Goal: Obtain resource: Obtain resource

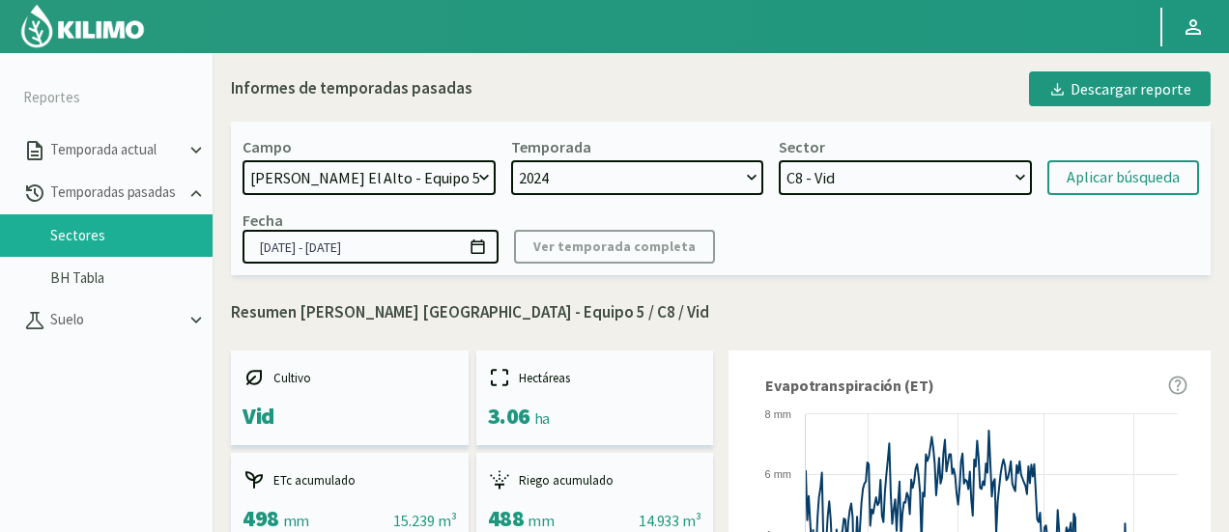
select select "480: Object"
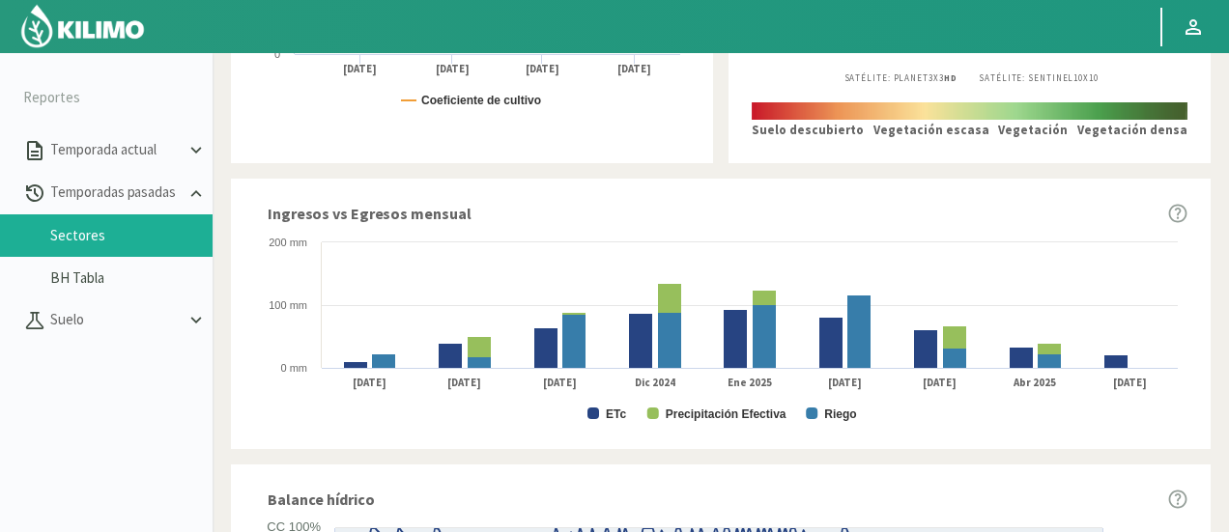
scroll to position [966, 0]
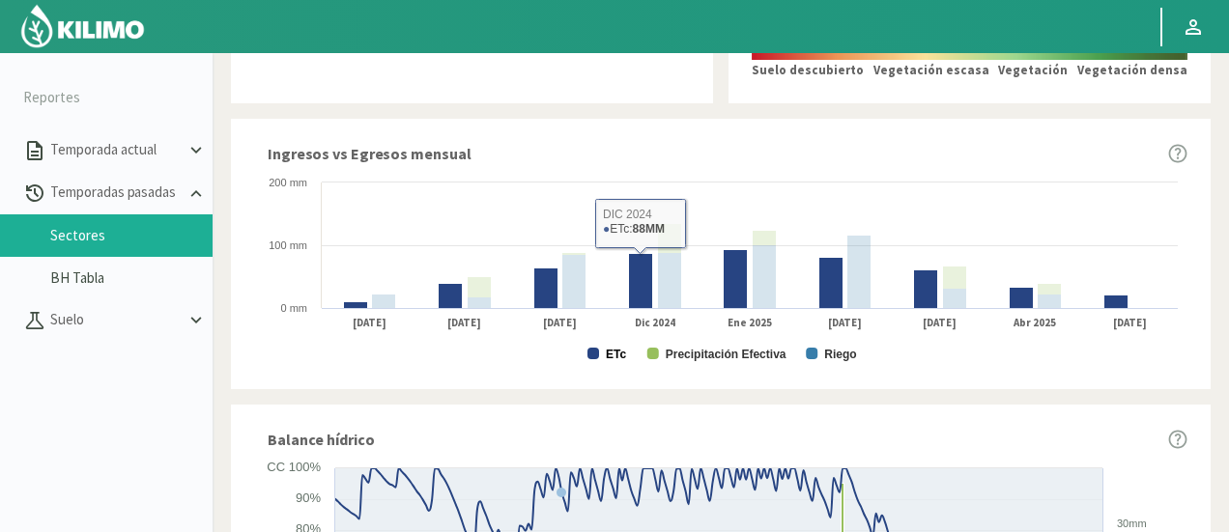
click at [615, 353] on text "ETc" at bounding box center [616, 355] width 20 height 14
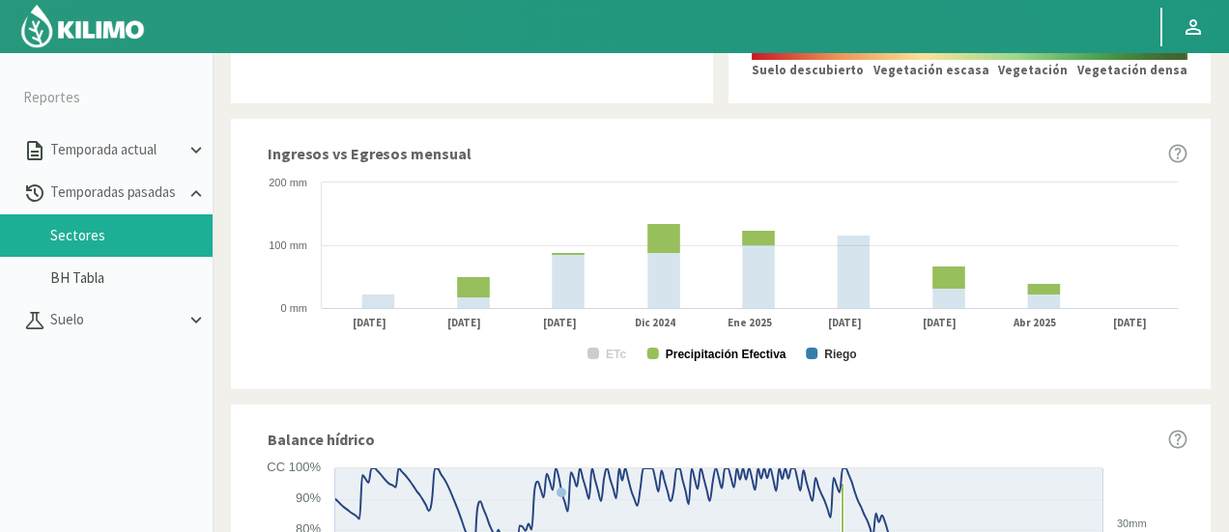
click at [690, 359] on text "Precipitación Efectiva" at bounding box center [726, 355] width 121 height 14
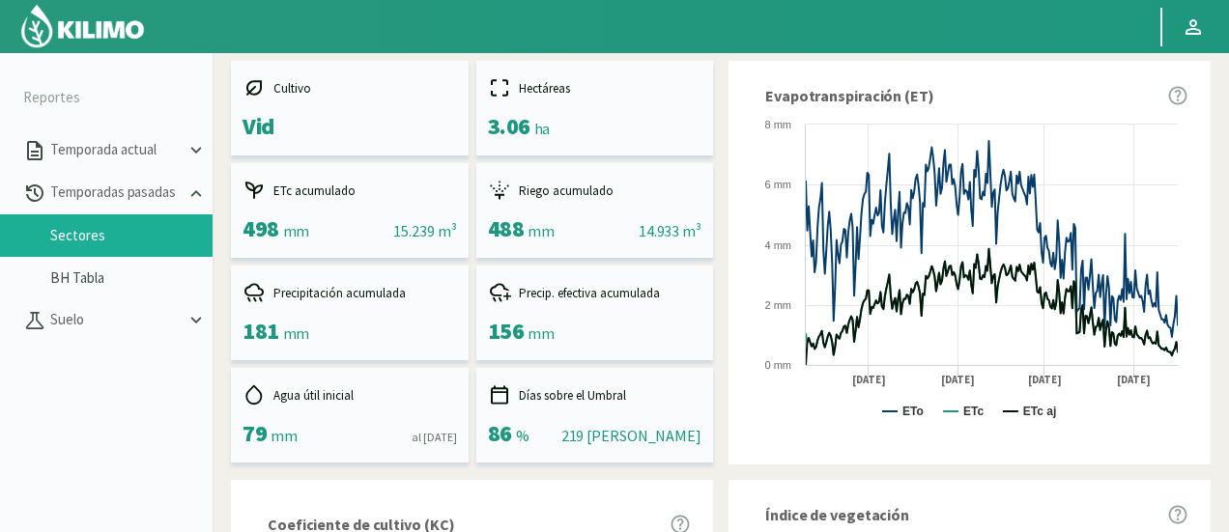
scroll to position [0, 0]
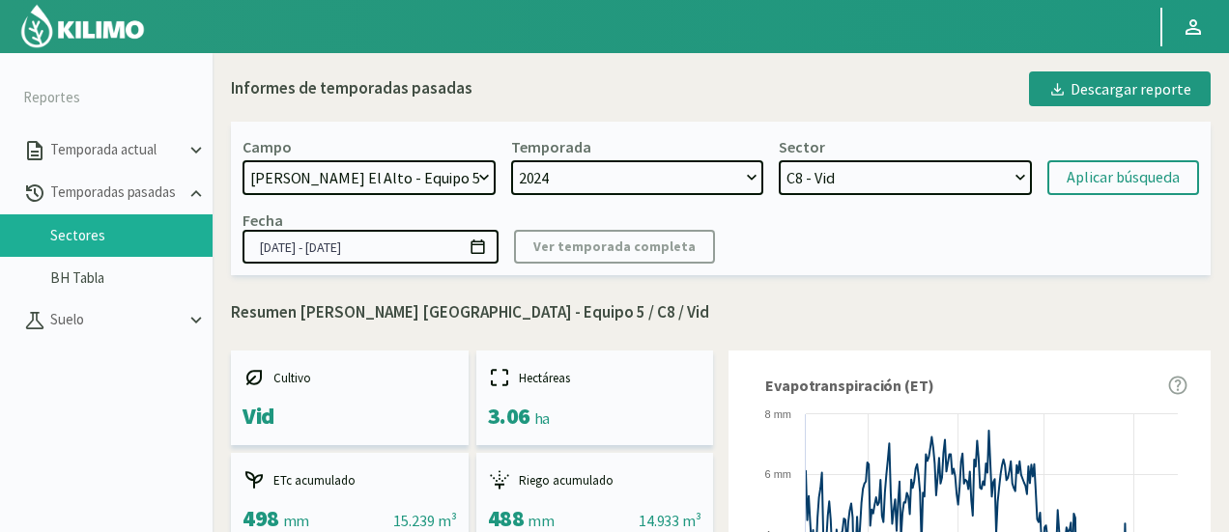
click at [875, 179] on select "C0 - vine C8 - Vid C1 - Vid C40 - Vid C34 - Vid C5 - Vid C2 - Vid C35 - Vid C6 …" at bounding box center [905, 177] width 253 height 35
click at [779, 160] on select "C0 - vine C8 - Vid C1 - Vid C40 - Vid C34 - Vid C5 - Vid C2 - Vid C35 - Vid C6 …" at bounding box center [905, 177] width 253 height 35
click at [1139, 168] on div "Aplicar búsqueda" at bounding box center [1123, 177] width 113 height 23
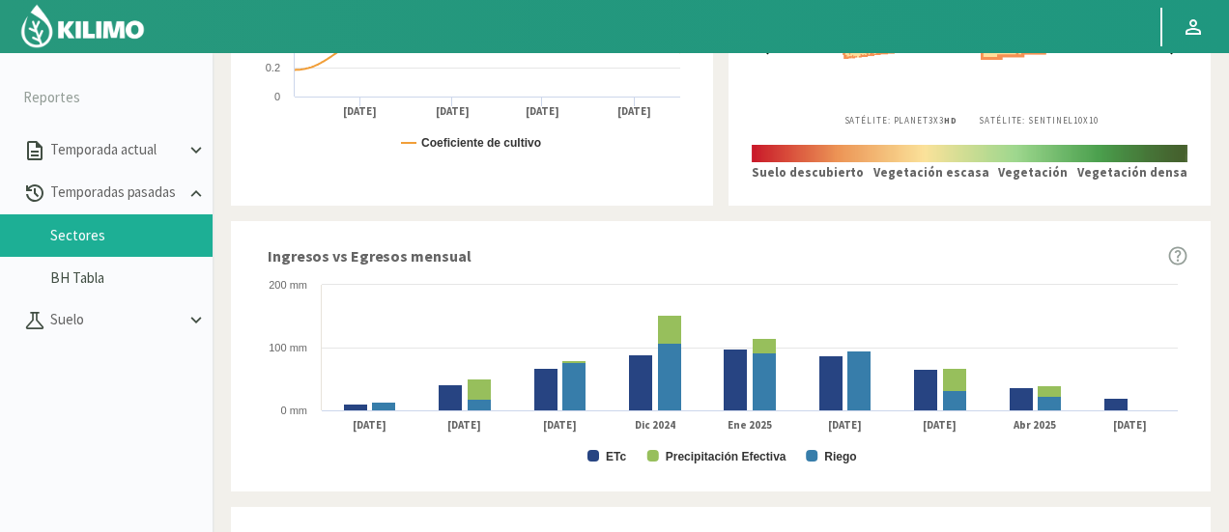
scroll to position [966, 0]
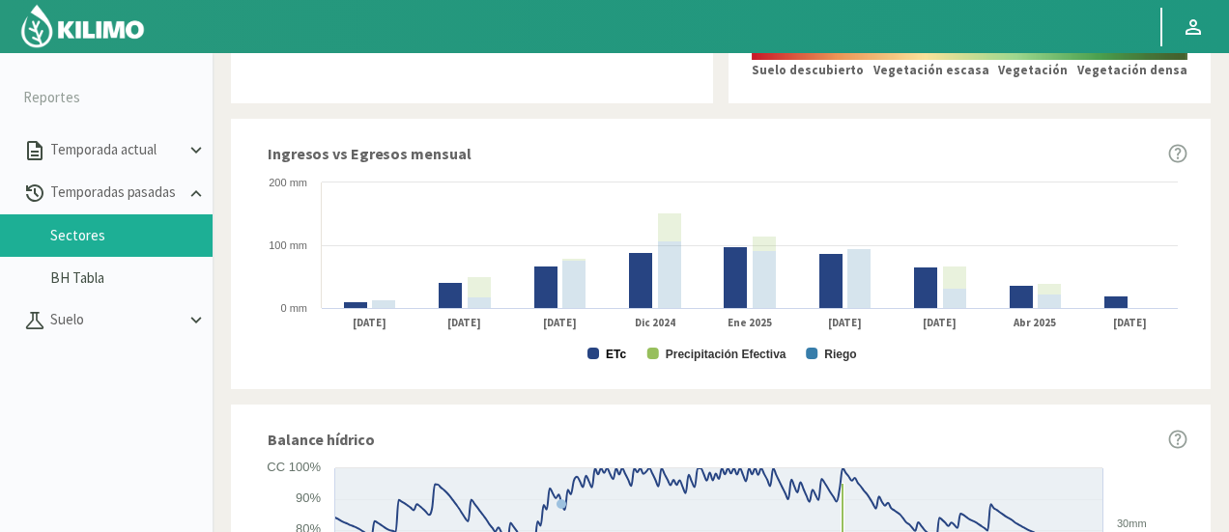
click at [615, 359] on text "ETc" at bounding box center [616, 355] width 20 height 14
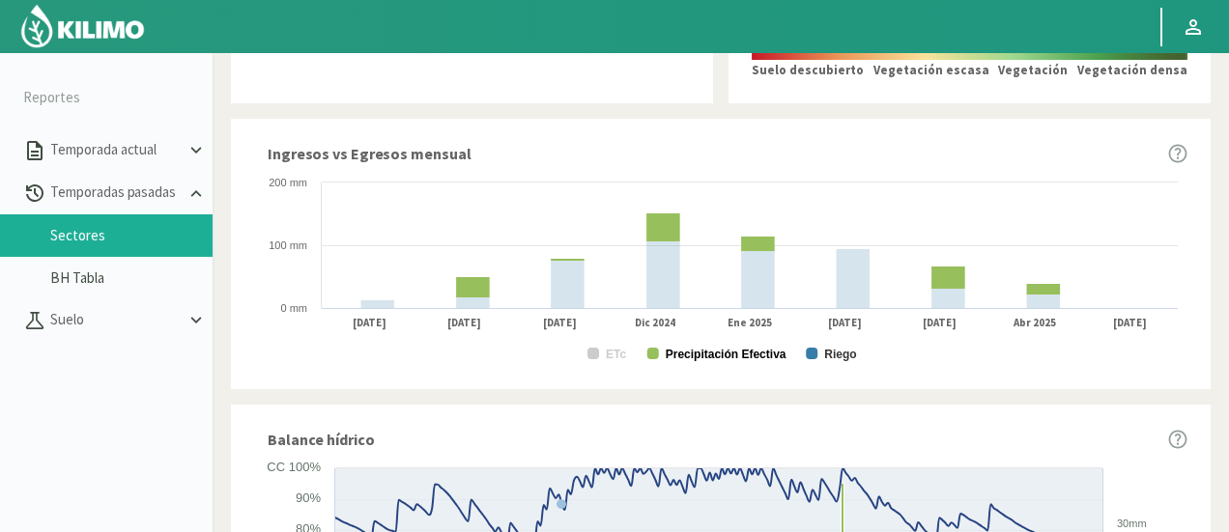
click at [711, 354] on text "Precipitación Efectiva" at bounding box center [726, 355] width 121 height 14
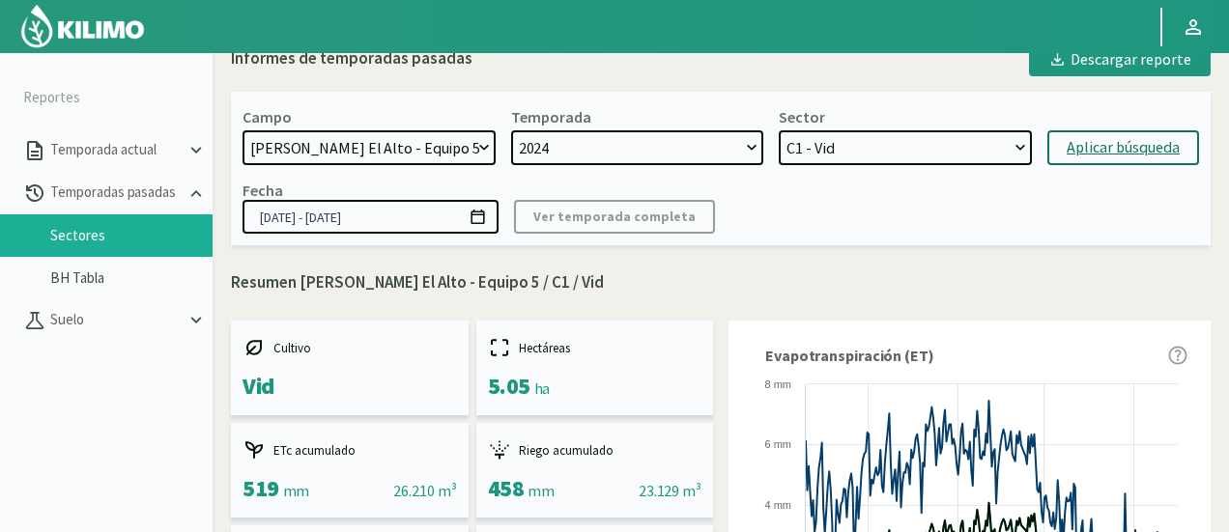
scroll to position [0, 0]
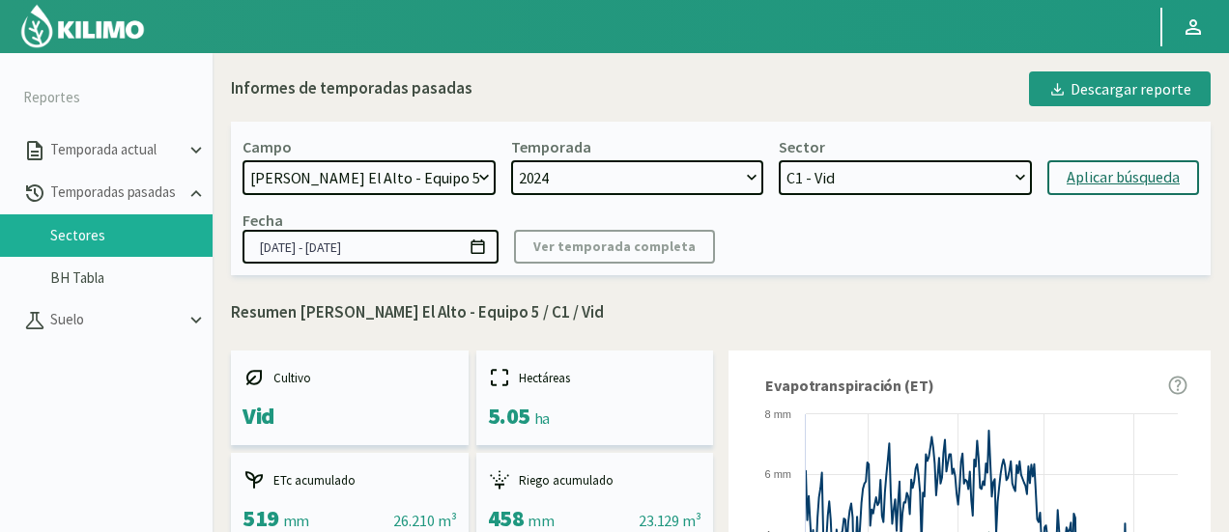
click at [936, 158] on div "Sector C0 - vine C8 - Vid C1 - Vid C40 - Vid C34 - Vid C5 - Vid C2 - Vid C35 - …" at bounding box center [905, 166] width 253 height 58
click at [940, 163] on select "C0 - vine C8 - Vid C1 - Vid C40 - Vid C34 - Vid C5 - Vid C2 - Vid C35 - Vid C6 …" at bounding box center [905, 177] width 253 height 35
select select "235: Object"
click at [779, 160] on select "C0 - vine C8 - Vid C1 - Vid C40 - Vid C34 - Vid C5 - Vid C2 - Vid C35 - Vid C6 …" at bounding box center [905, 177] width 253 height 35
click at [1146, 166] on div "Aplicar búsqueda" at bounding box center [1123, 177] width 113 height 23
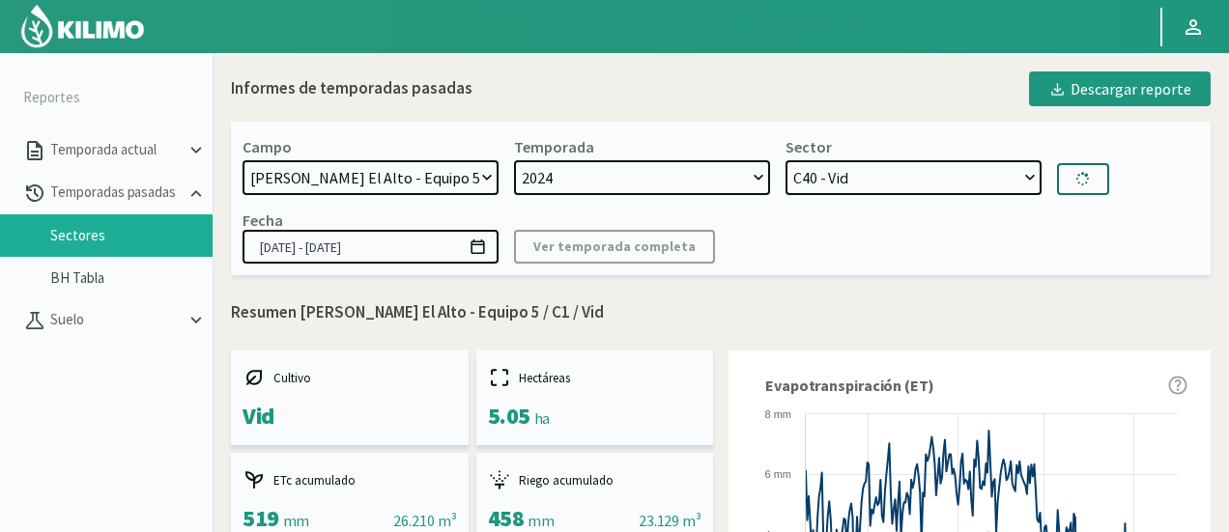
type input "[DATE] - [DATE]"
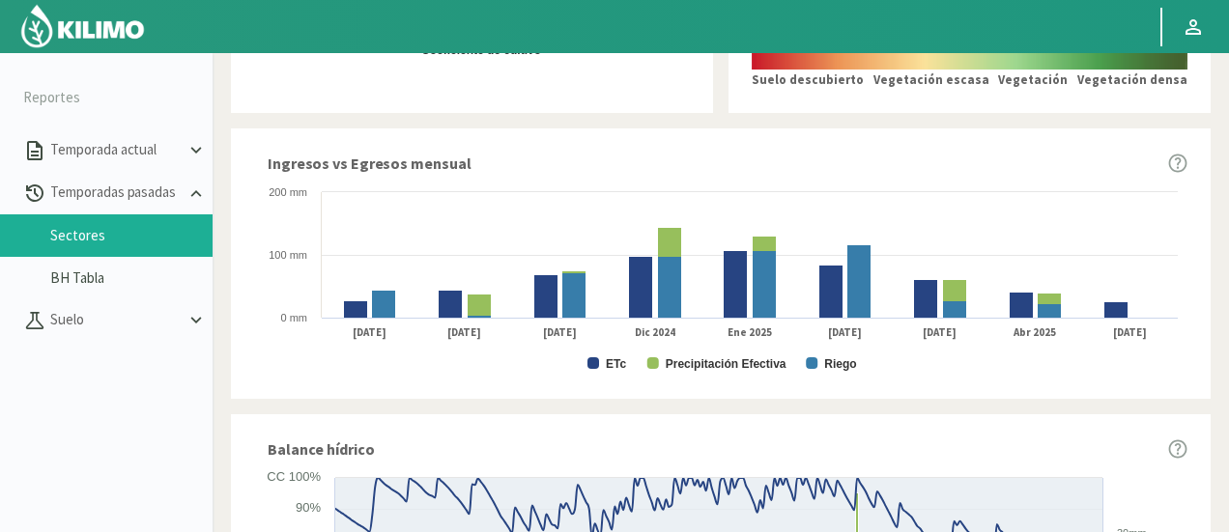
scroll to position [966, 0]
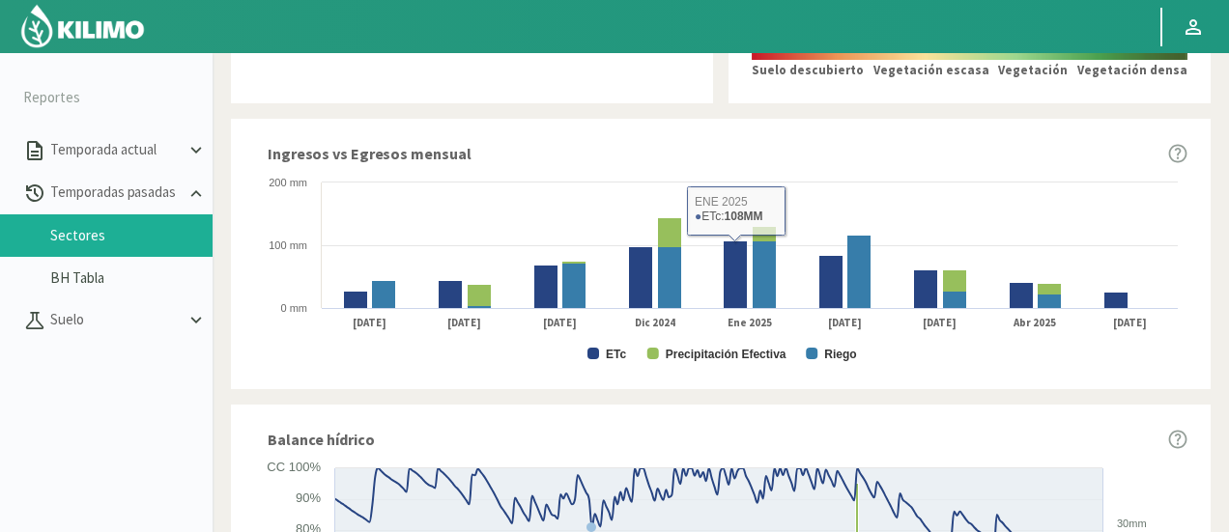
click at [622, 359] on icon "Created with Highcharts 9.2.2 ETc Precipitación Efectiva Riego Sep 2024 Oct 202…" at bounding box center [720, 269] width 933 height 193
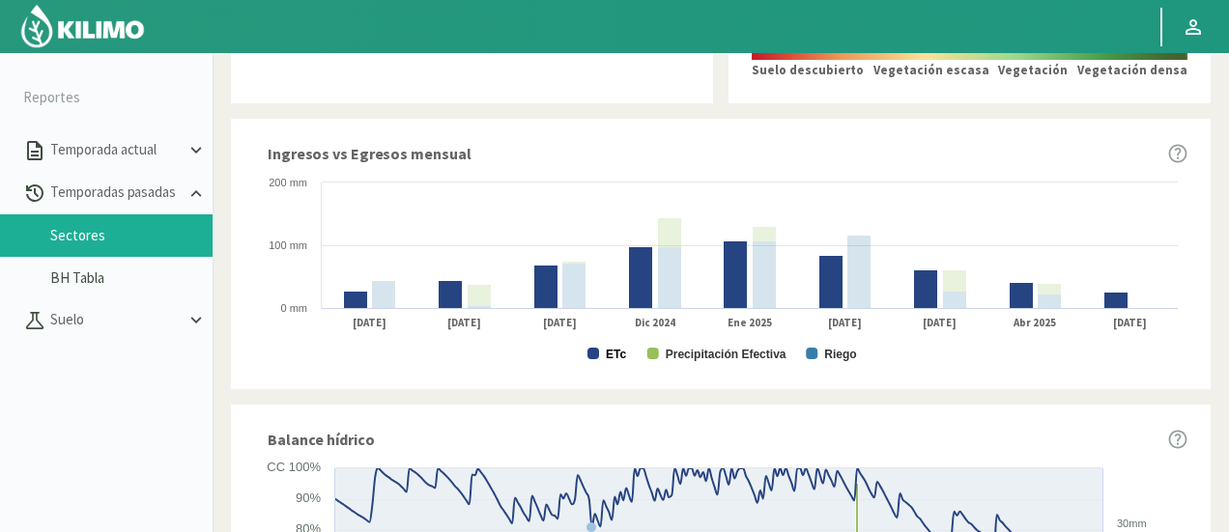
click at [622, 359] on text "ETc" at bounding box center [616, 355] width 20 height 14
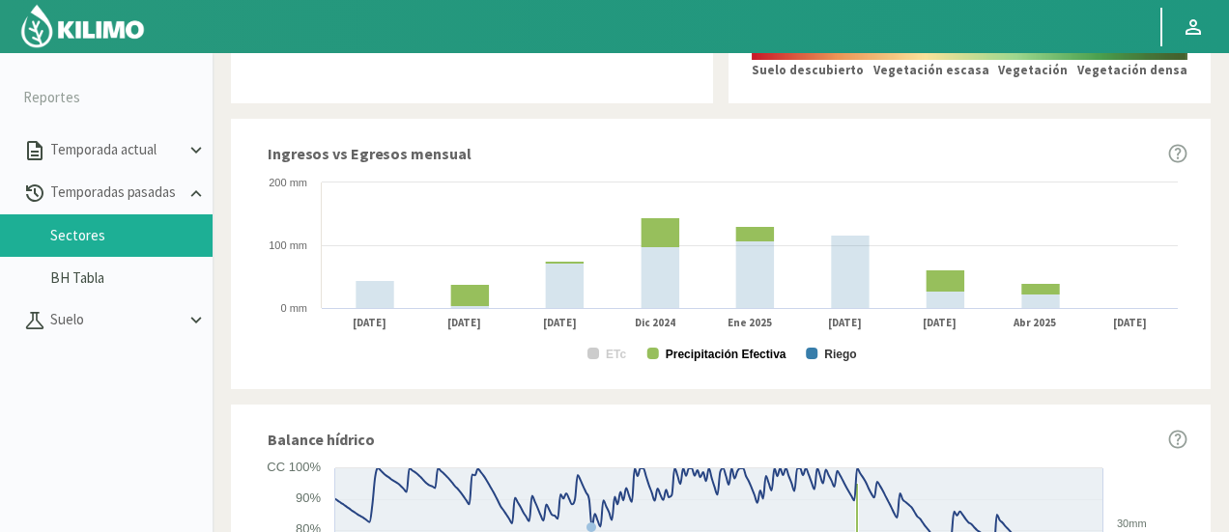
click at [676, 356] on text "Precipitación Efectiva" at bounding box center [726, 355] width 121 height 14
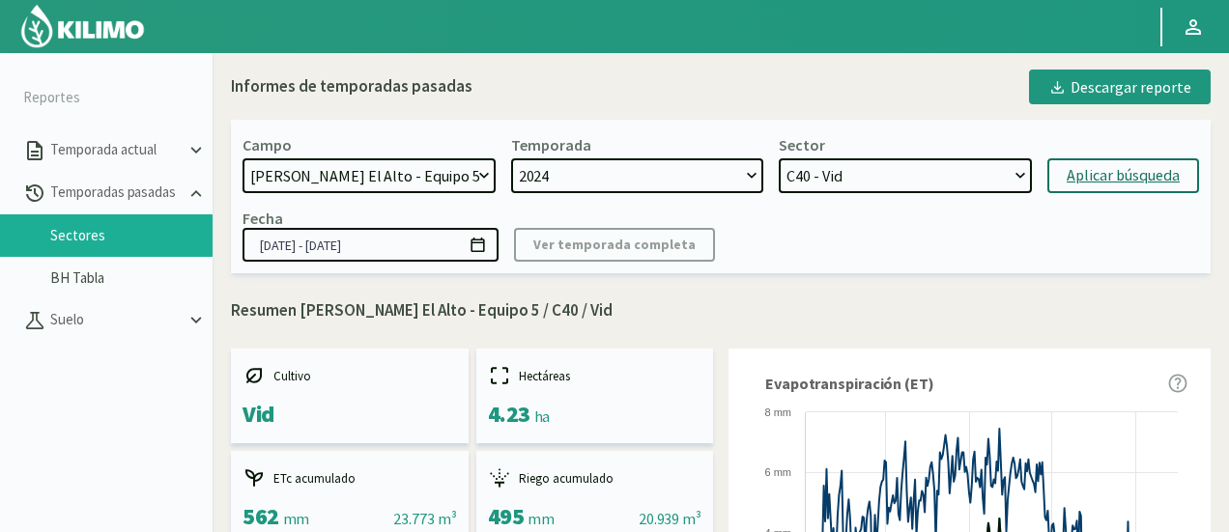
scroll to position [0, 0]
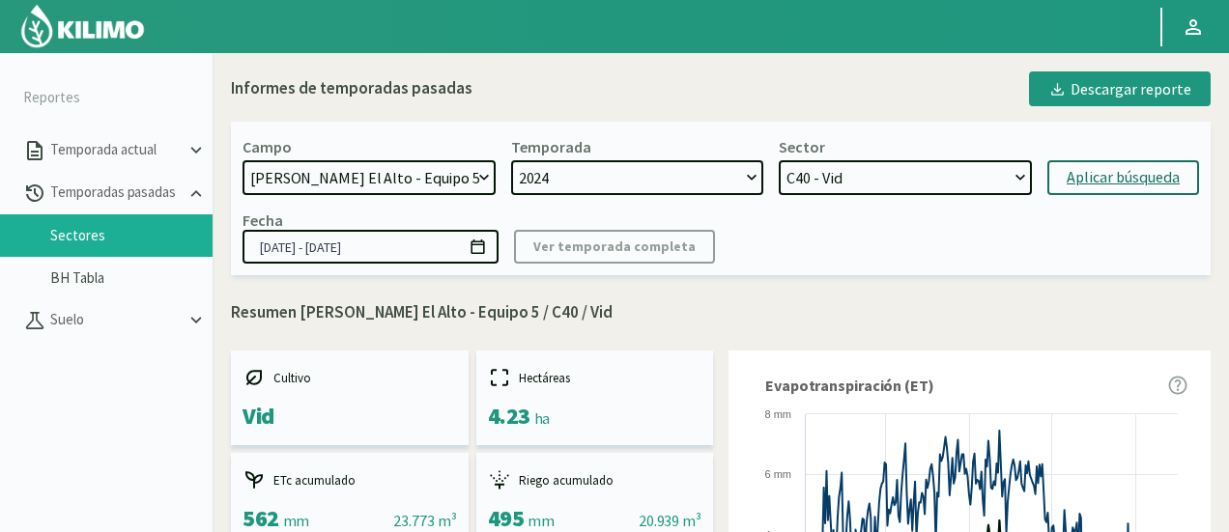
click at [955, 171] on select "C0 - vine C8 - Vid C1 - Vid C40 - Vid C34 - Vid C5 - Vid C2 - Vid C35 - Vid C6 …" at bounding box center [905, 177] width 253 height 35
click at [779, 160] on select "C0 - vine C8 - Vid C1 - Vid C40 - Vid C34 - Vid C5 - Vid C2 - Vid C35 - Vid C6 …" at bounding box center [905, 177] width 253 height 35
click at [1065, 178] on button "Aplicar búsqueda" at bounding box center [1123, 177] width 152 height 35
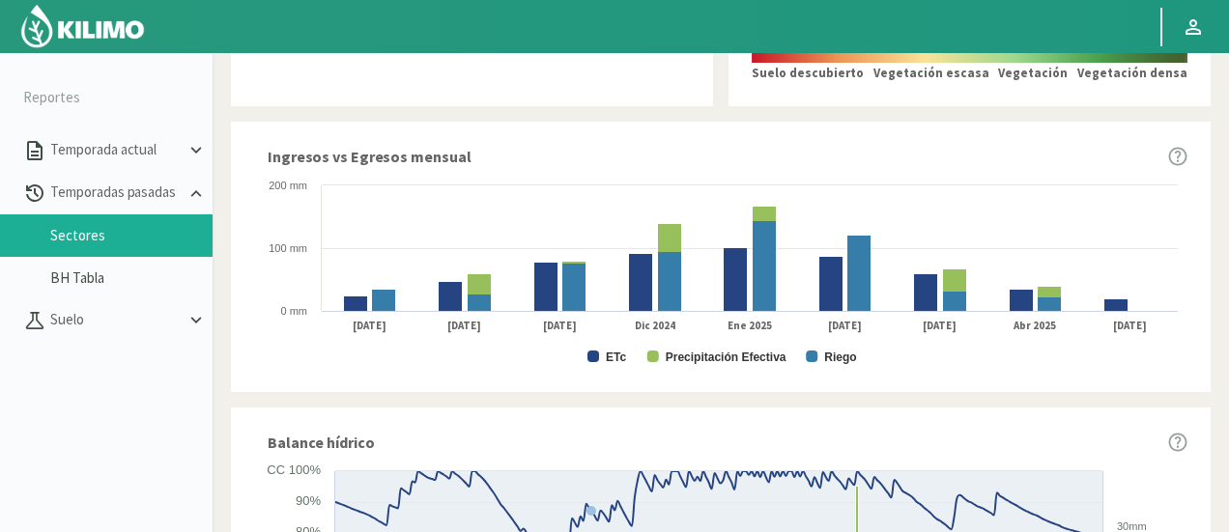
scroll to position [966, 0]
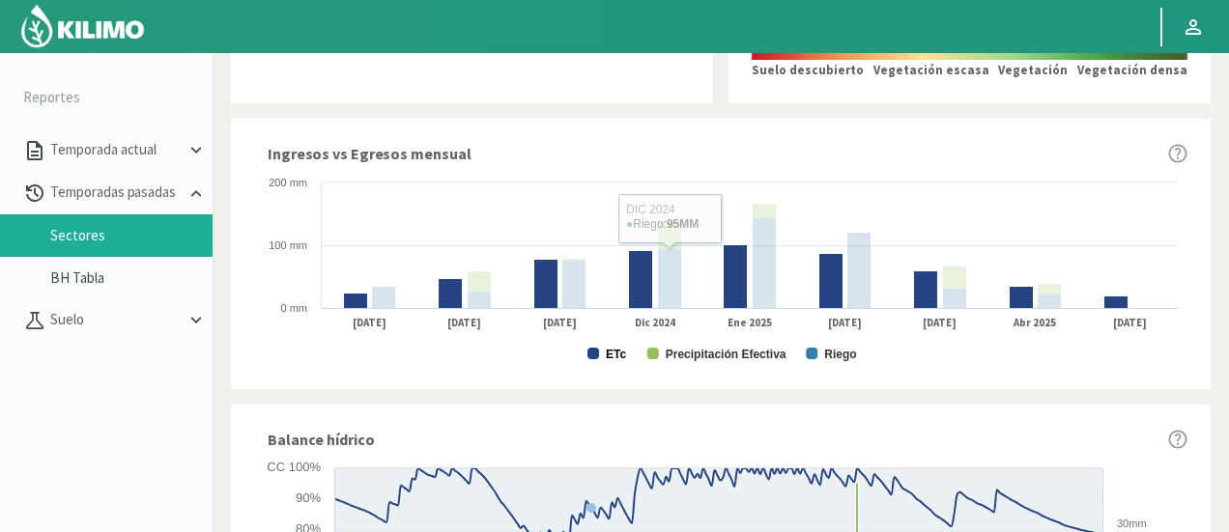
click at [616, 356] on text "ETc" at bounding box center [616, 355] width 20 height 14
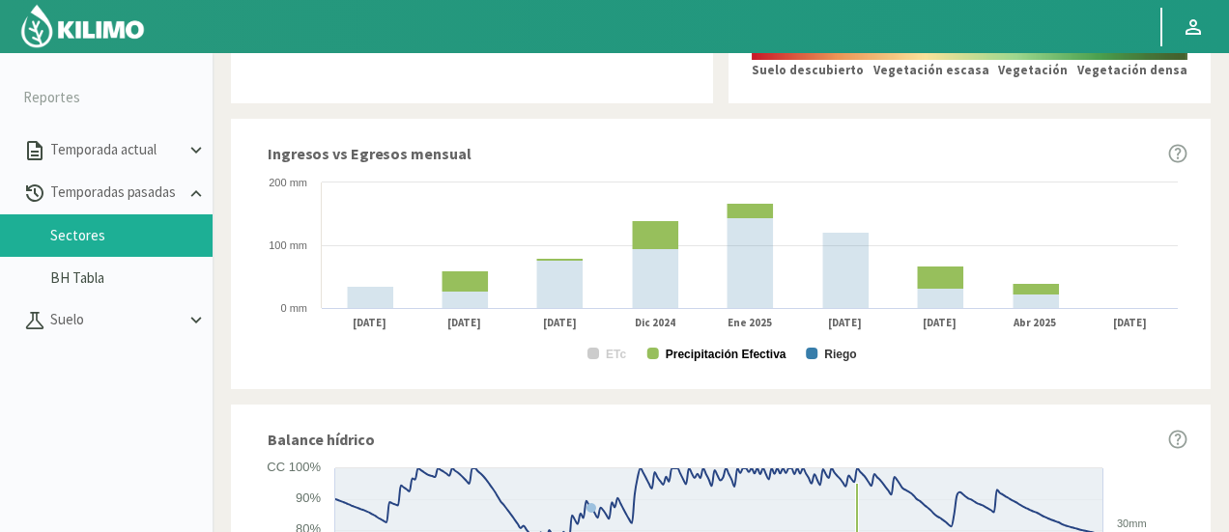
click at [748, 349] on text "Precipitación Efectiva" at bounding box center [726, 355] width 121 height 14
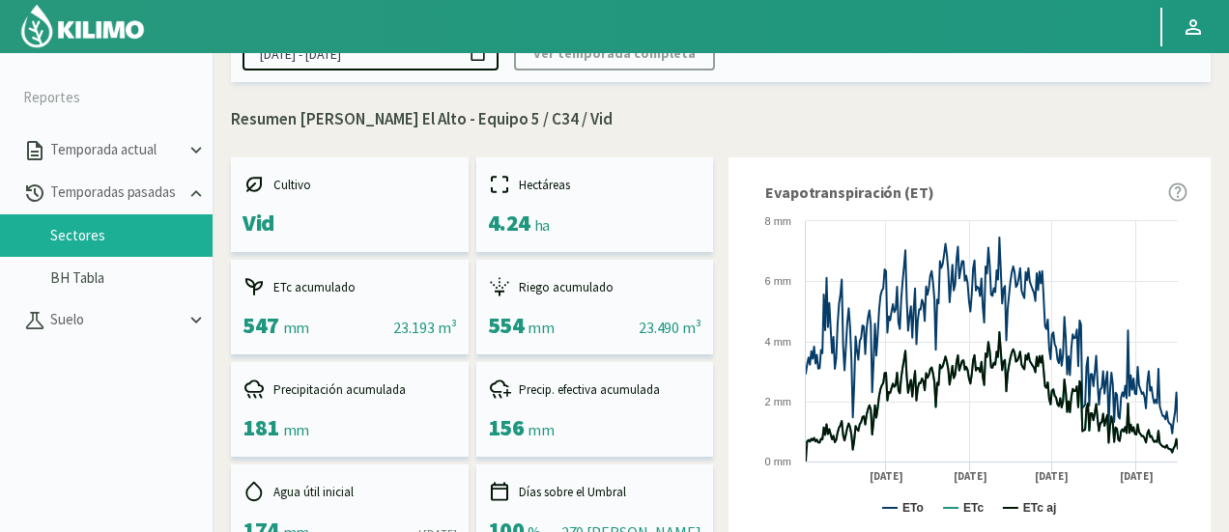
scroll to position [0, 0]
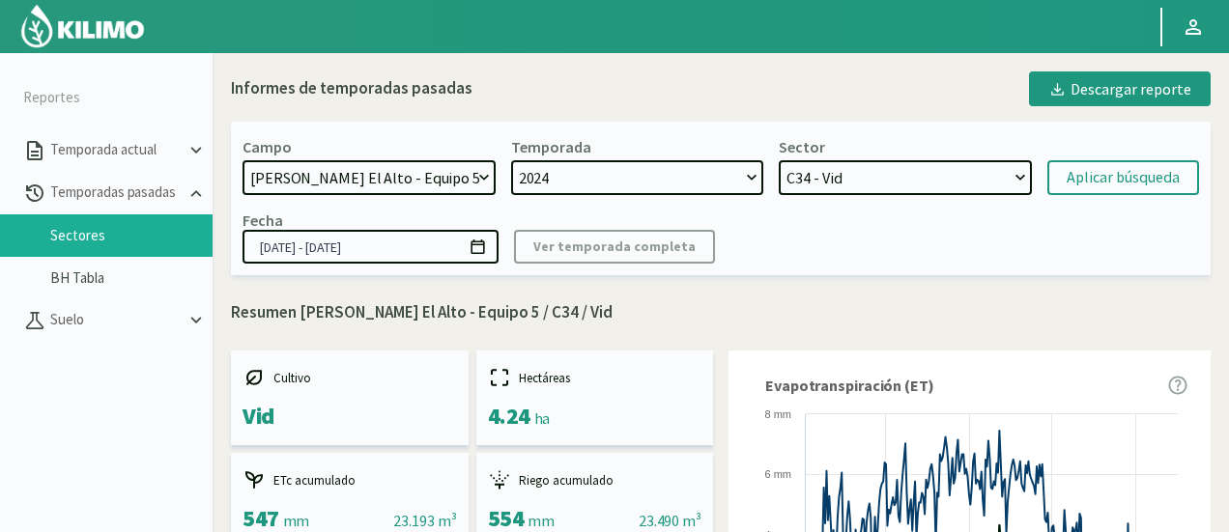
click at [920, 178] on select "C0 - vine C8 - Vid C1 - Vid C40 - Vid C34 - Vid C5 - Vid C2 - Vid C35 - Vid C6 …" at bounding box center [905, 177] width 253 height 35
click at [779, 160] on select "C0 - vine C8 - Vid C1 - Vid C40 - Vid C34 - Vid C5 - Vid C2 - Vid C35 - Vid C6 …" at bounding box center [905, 177] width 253 height 35
click at [1063, 179] on button "Aplicar búsqueda" at bounding box center [1123, 177] width 152 height 35
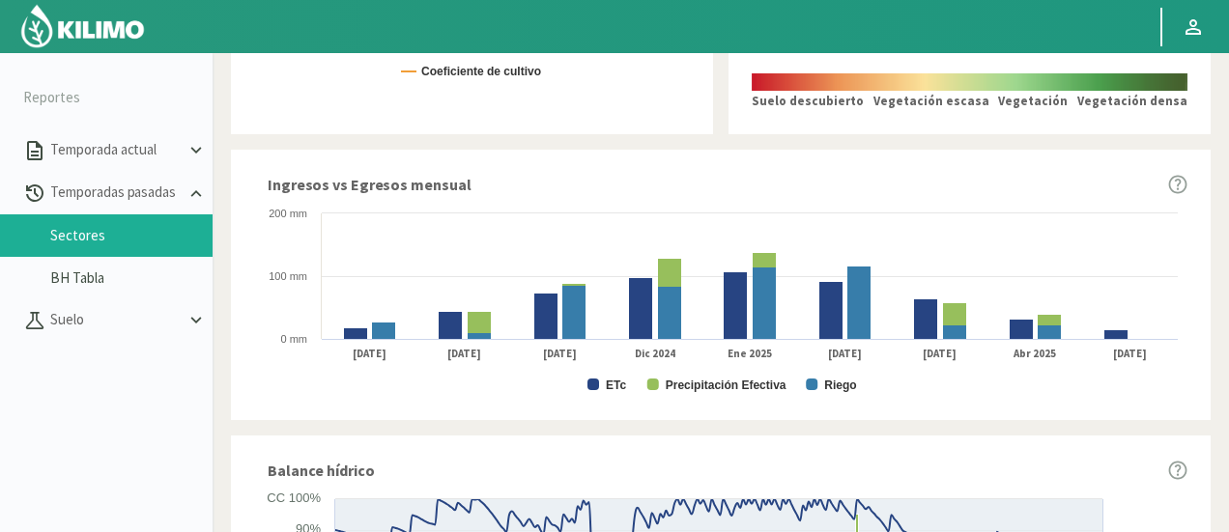
scroll to position [966, 0]
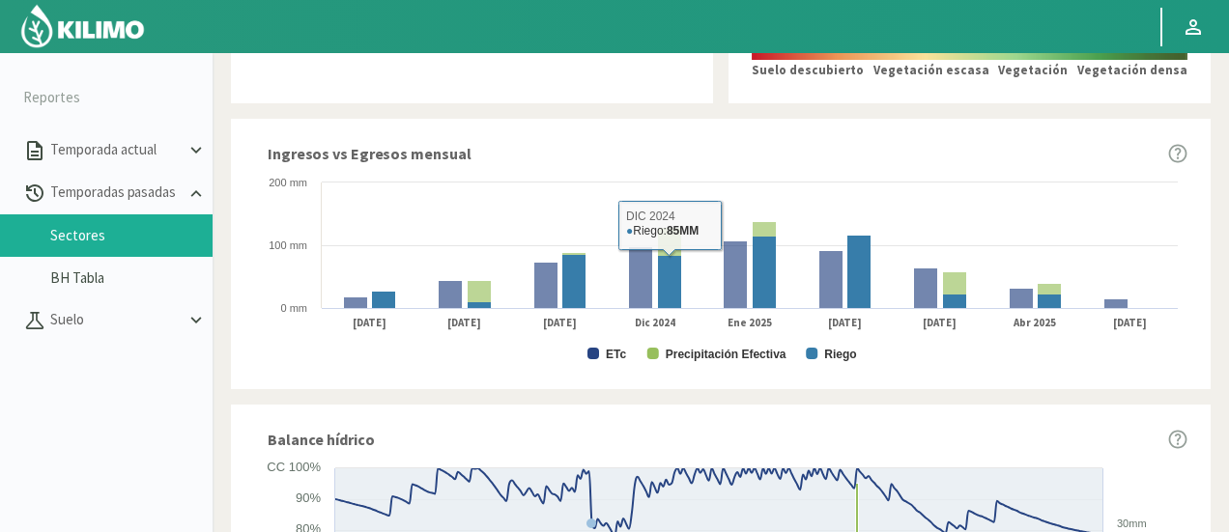
click at [620, 353] on text "ETc" at bounding box center [616, 355] width 20 height 14
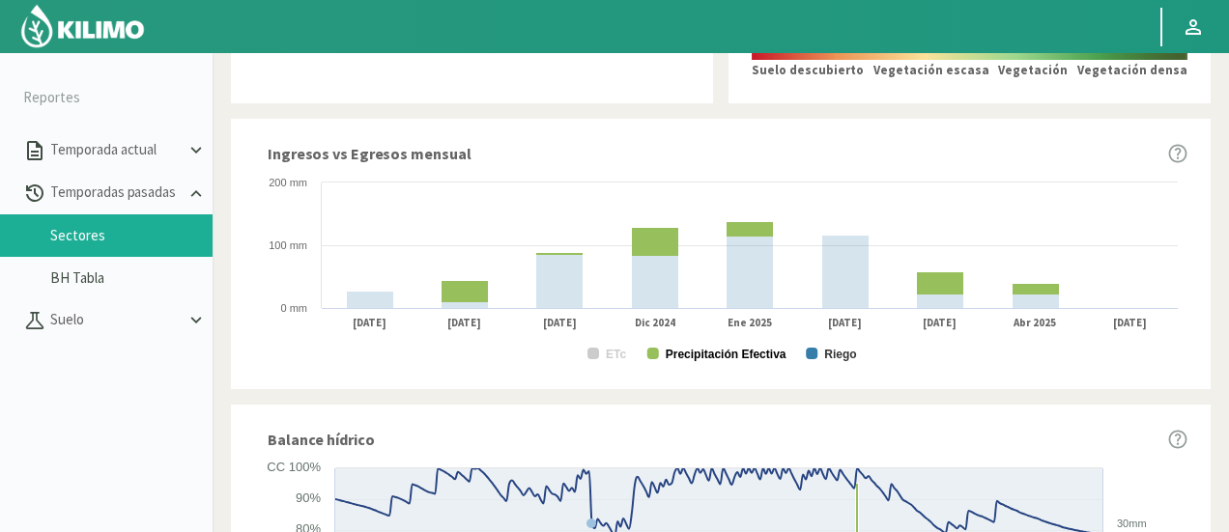
click at [682, 349] on text "Precipitación Efectiva" at bounding box center [726, 355] width 121 height 14
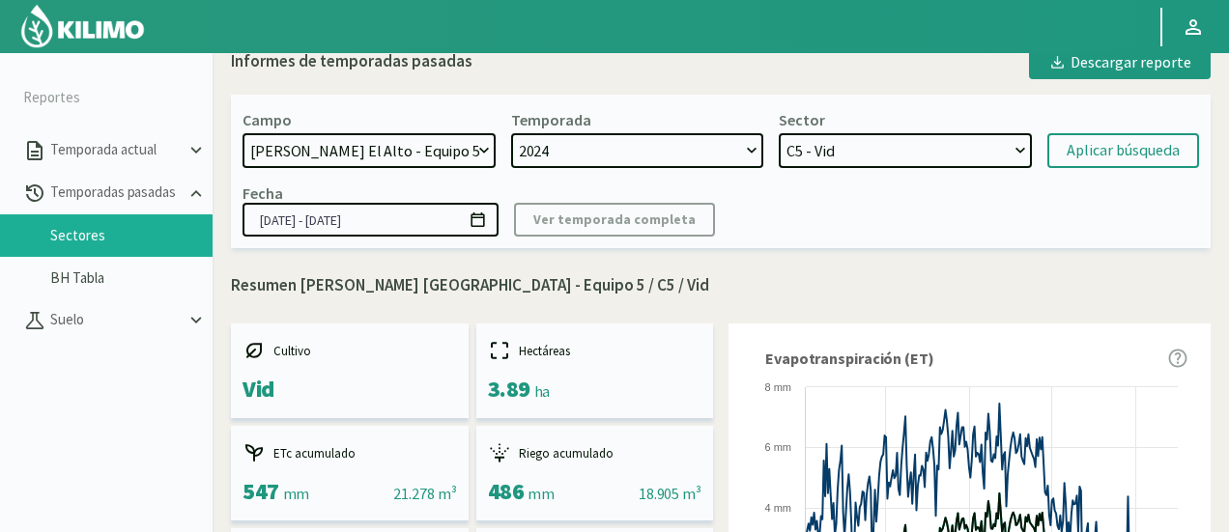
scroll to position [0, 0]
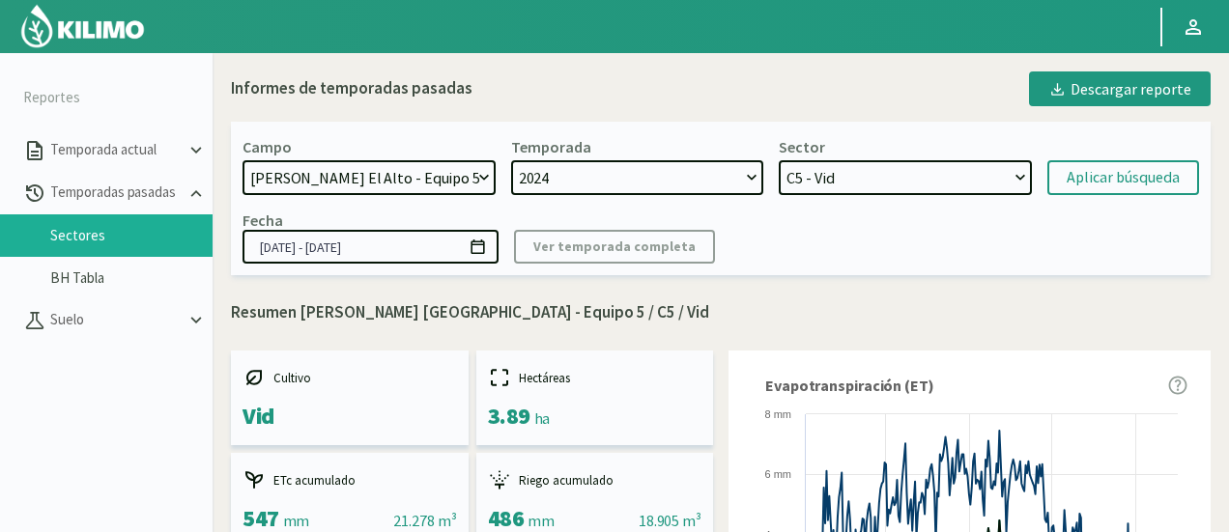
click at [830, 185] on select "C0 - vine C8 - Vid C1 - Vid C40 - Vid C34 - Vid C5 - Vid C2 - Vid C35 - Vid C6 …" at bounding box center [905, 177] width 253 height 35
click at [779, 160] on select "C0 - vine C8 - Vid C1 - Vid C40 - Vid C34 - Vid C5 - Vid C2 - Vid C35 - Vid C6 …" at bounding box center [905, 177] width 253 height 35
click at [1087, 175] on div "Aplicar búsqueda" at bounding box center [1123, 177] width 113 height 23
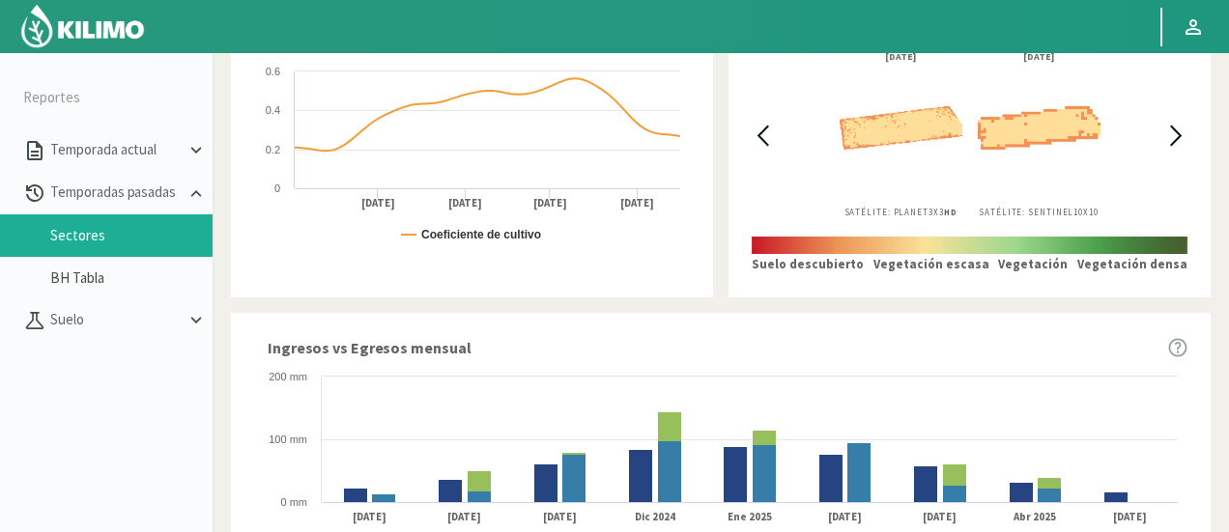
scroll to position [966, 0]
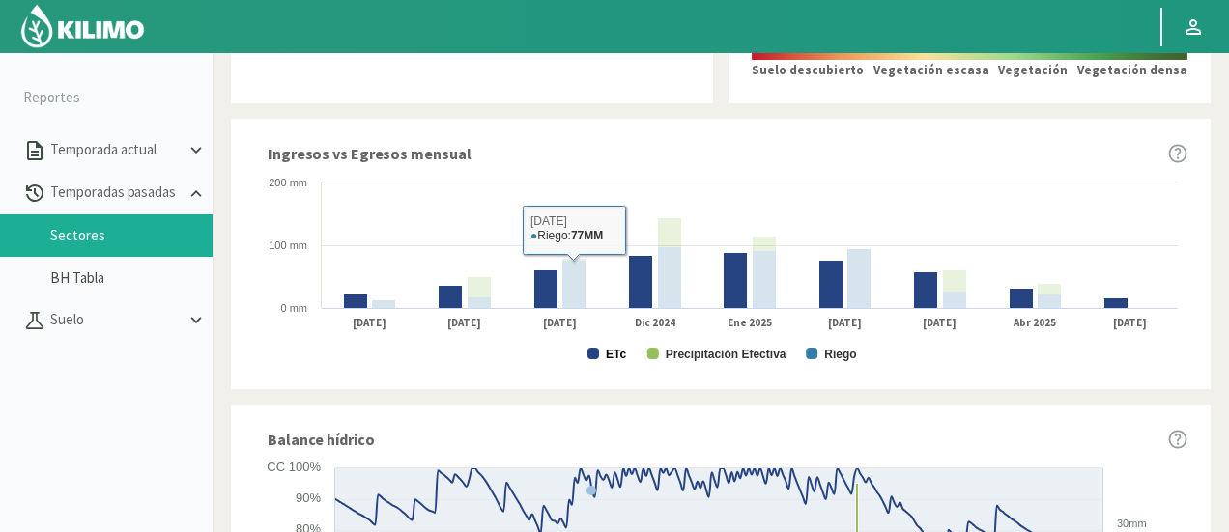
click at [607, 352] on text "ETc" at bounding box center [616, 355] width 20 height 14
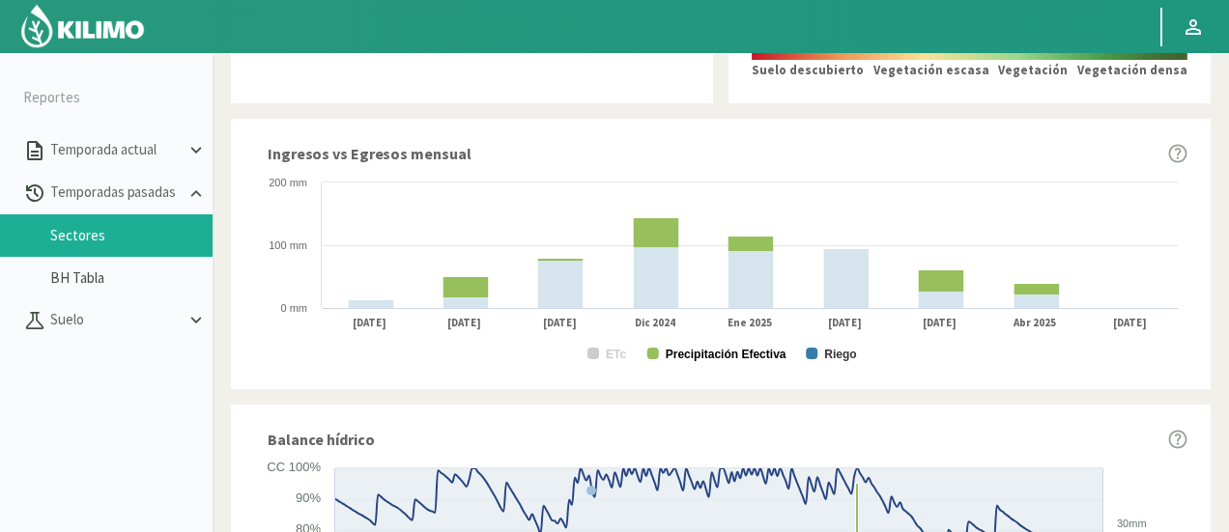
click at [709, 349] on text "Precipitación Efectiva" at bounding box center [726, 355] width 121 height 14
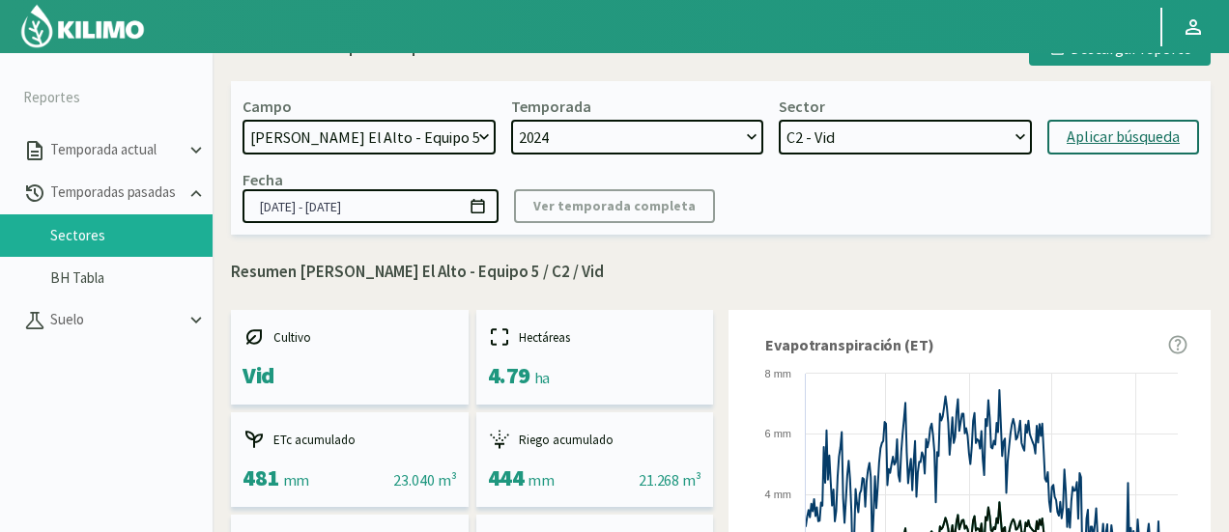
scroll to position [0, 0]
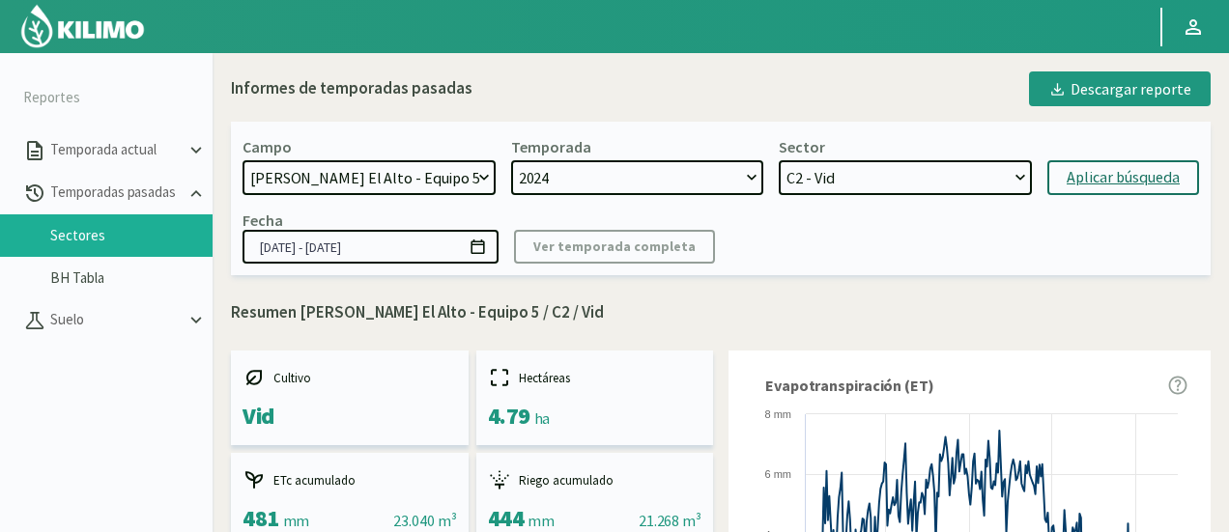
click at [892, 185] on select "C0 - vine C8 - Vid C1 - Vid C40 - Vid C34 - Vid C5 - Vid C2 - Vid C35 - Vid C6 …" at bounding box center [905, 177] width 253 height 35
select select "283: Object"
click at [779, 160] on select "C0 - vine C8 - Vid C1 - Vid C40 - Vid C34 - Vid C5 - Vid C2 - Vid C35 - Vid C6 …" at bounding box center [905, 177] width 253 height 35
click at [1063, 188] on button "Aplicar búsqueda" at bounding box center [1123, 177] width 152 height 35
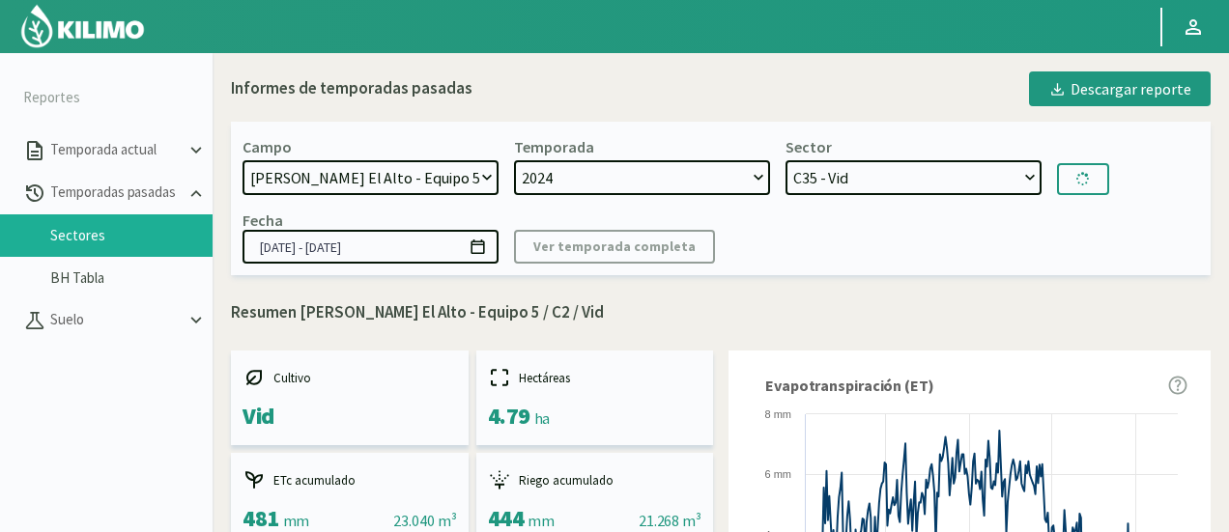
type input "[DATE] - [DATE]"
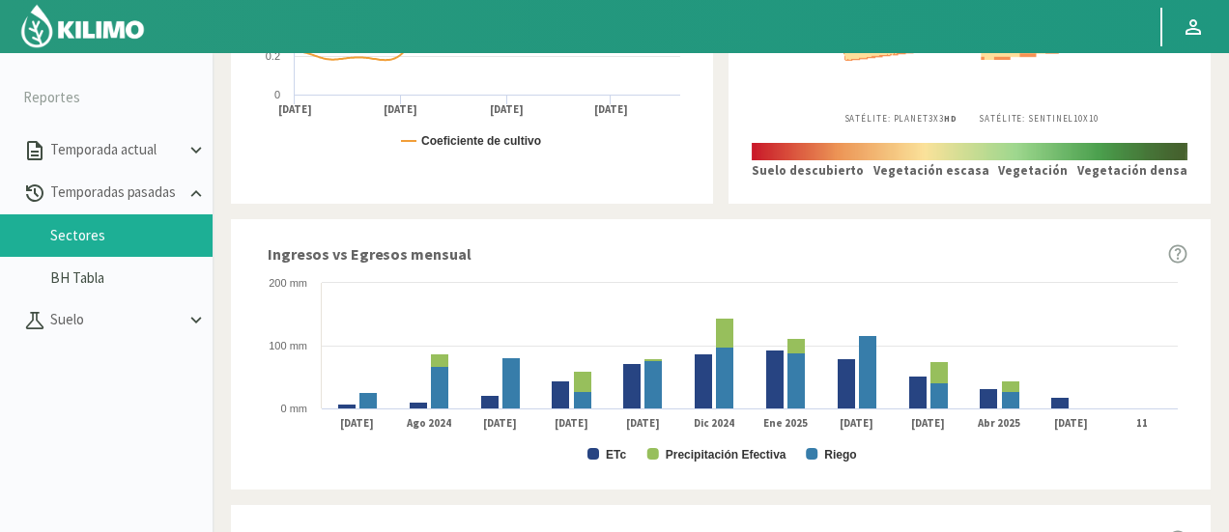
scroll to position [1063, 0]
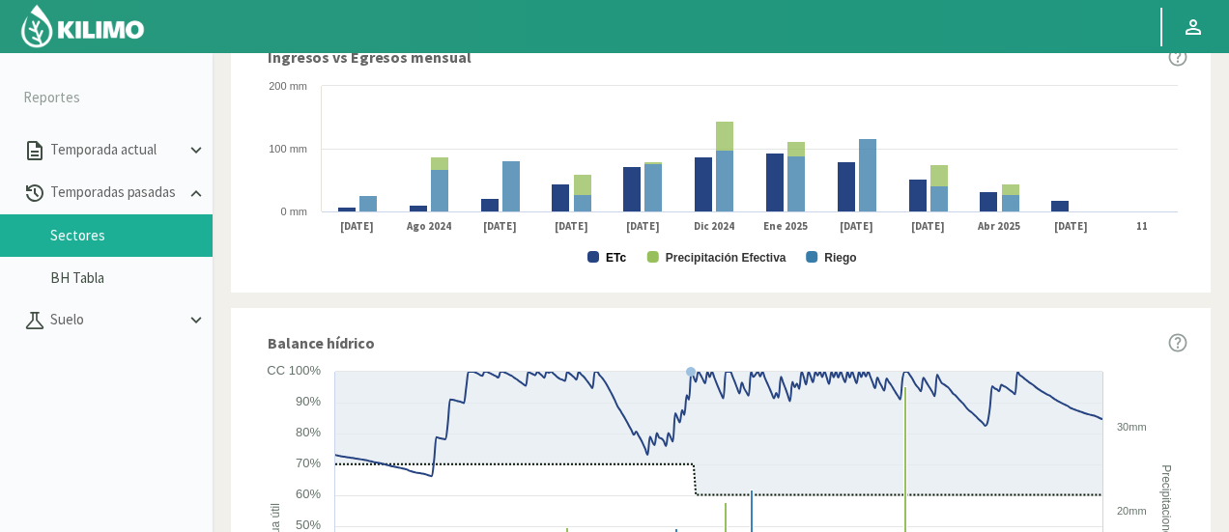
click at [613, 251] on text "ETc" at bounding box center [616, 258] width 20 height 14
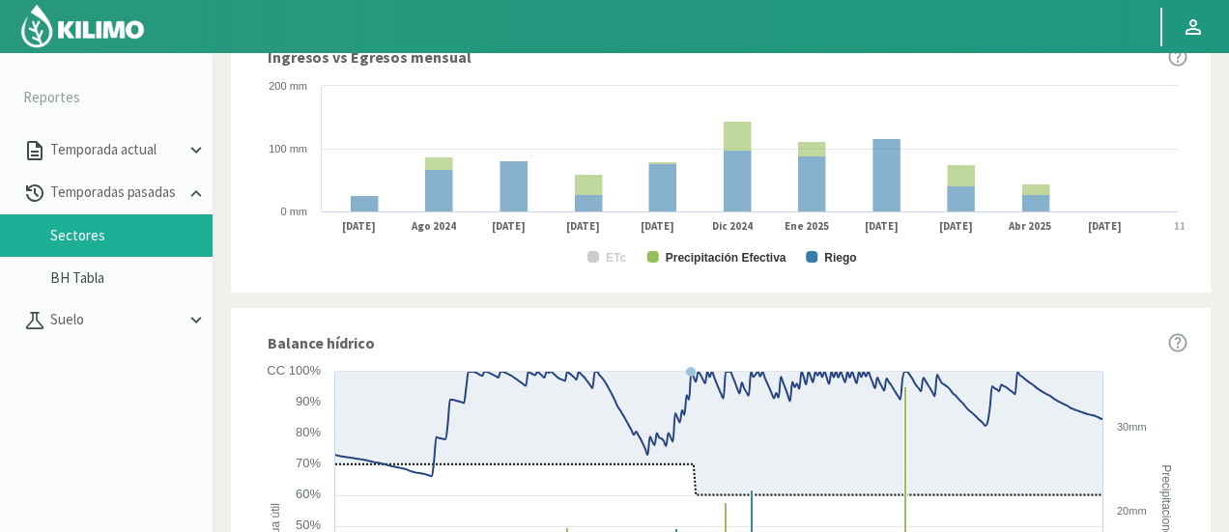
click at [667, 254] on text "Precipitación Efectiva" at bounding box center [726, 258] width 121 height 14
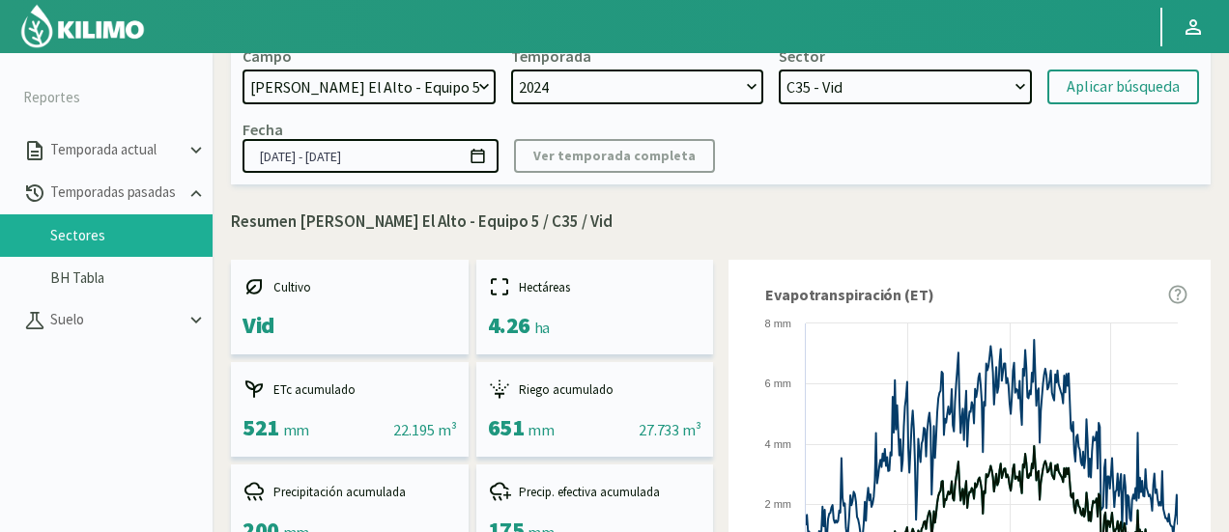
scroll to position [0, 0]
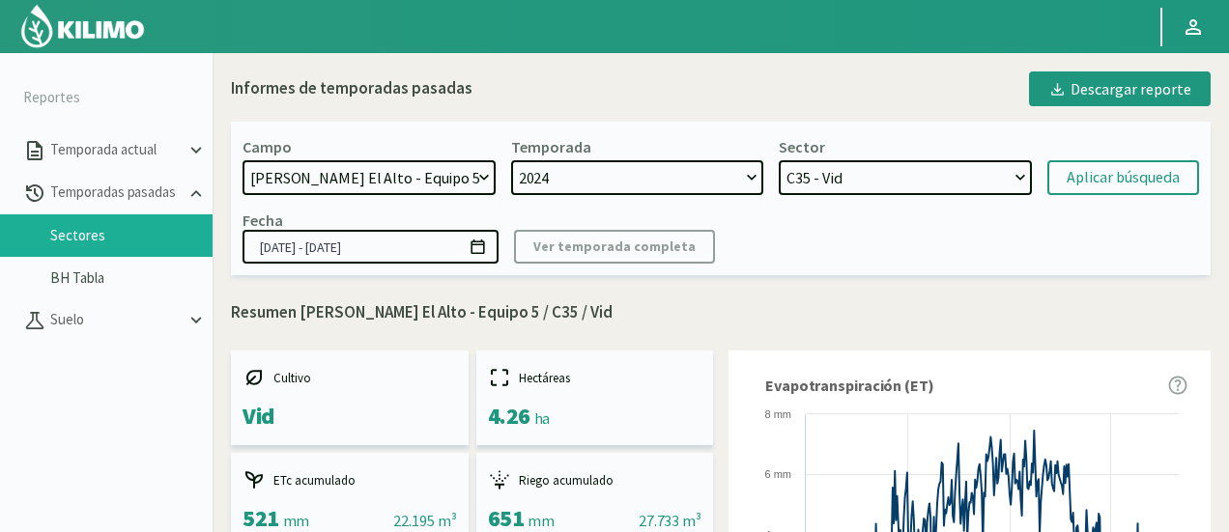
click at [831, 173] on select "C0 - vine C8 - Vid C1 - Vid C40 - Vid C34 - Vid C5 - Vid C2 - Vid C35 - Vid C6 …" at bounding box center [905, 177] width 253 height 35
click at [779, 160] on select "C0 - vine C8 - Vid C1 - Vid C40 - Vid C34 - Vid C5 - Vid C2 - Vid C35 - Vid C6 …" at bounding box center [905, 177] width 253 height 35
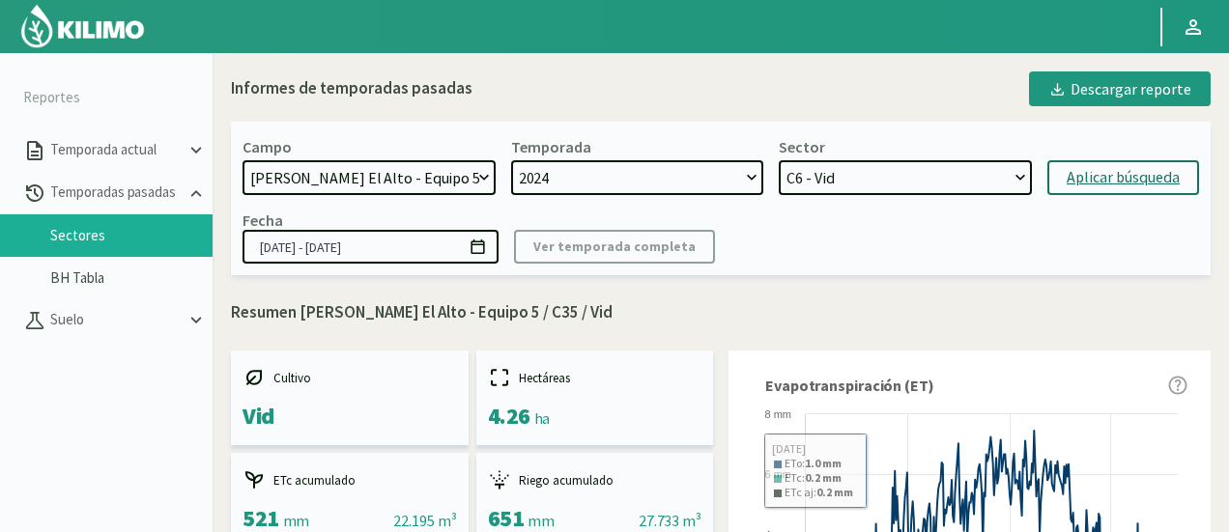
click at [1092, 180] on div "Aplicar búsqueda" at bounding box center [1123, 177] width 113 height 23
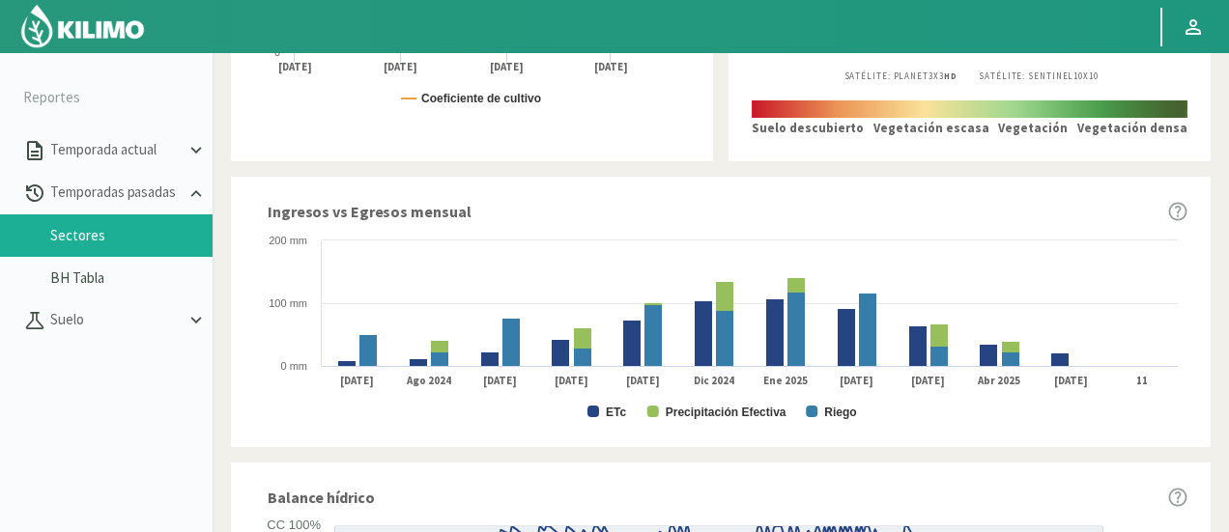
scroll to position [1063, 0]
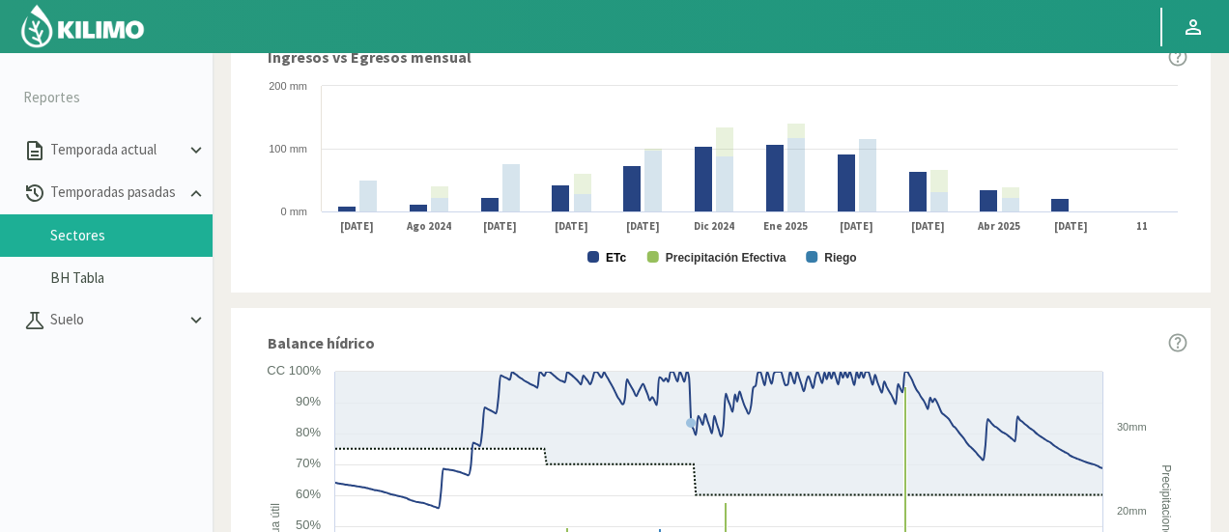
click at [607, 255] on text "ETc" at bounding box center [616, 258] width 20 height 14
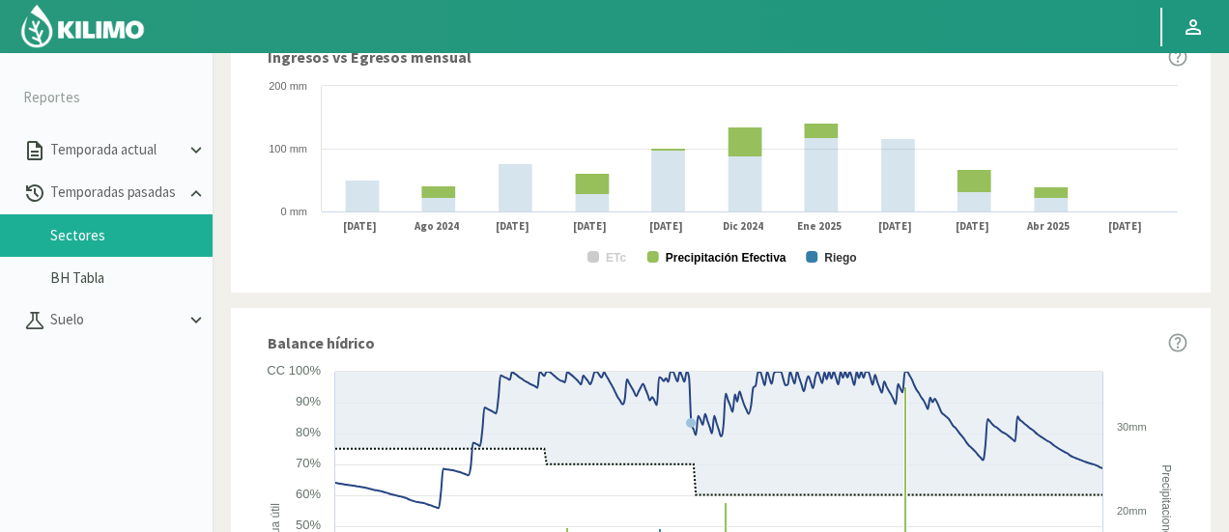
click at [681, 258] on text "Precipitación Efectiva" at bounding box center [726, 258] width 121 height 14
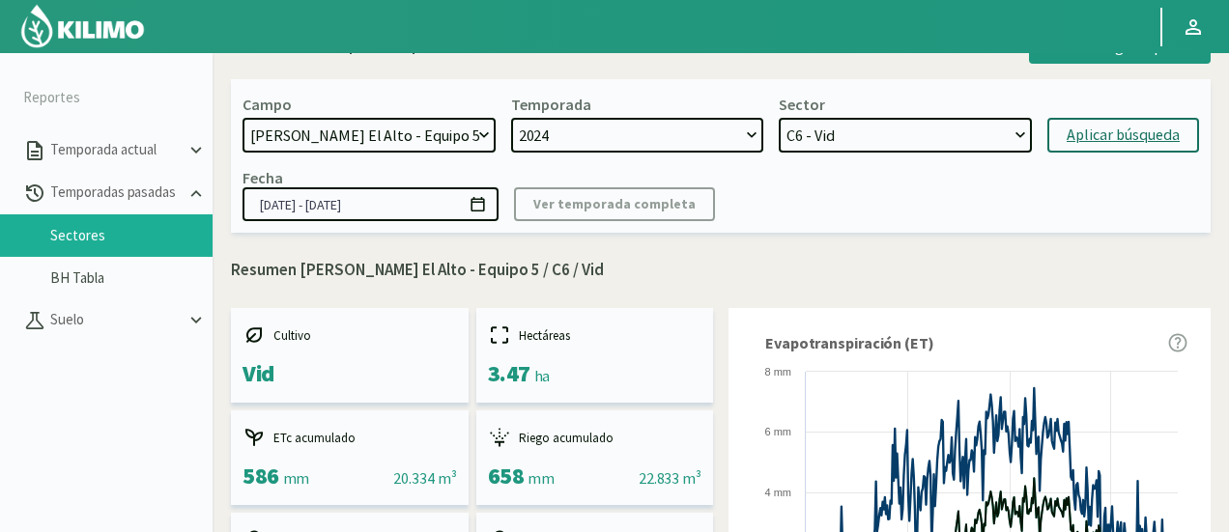
scroll to position [0, 0]
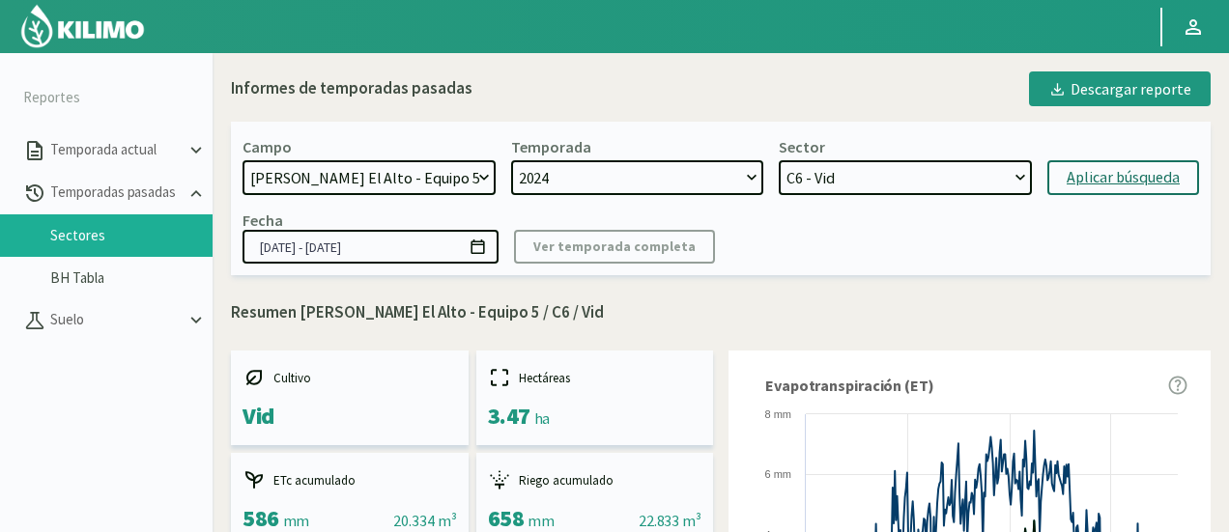
click at [822, 180] on select "C0 - vine C8 - Vid C1 - Vid C40 - Vid C34 - Vid C5 - Vid C2 - Vid C35 - Vid C6 …" at bounding box center [905, 177] width 253 height 35
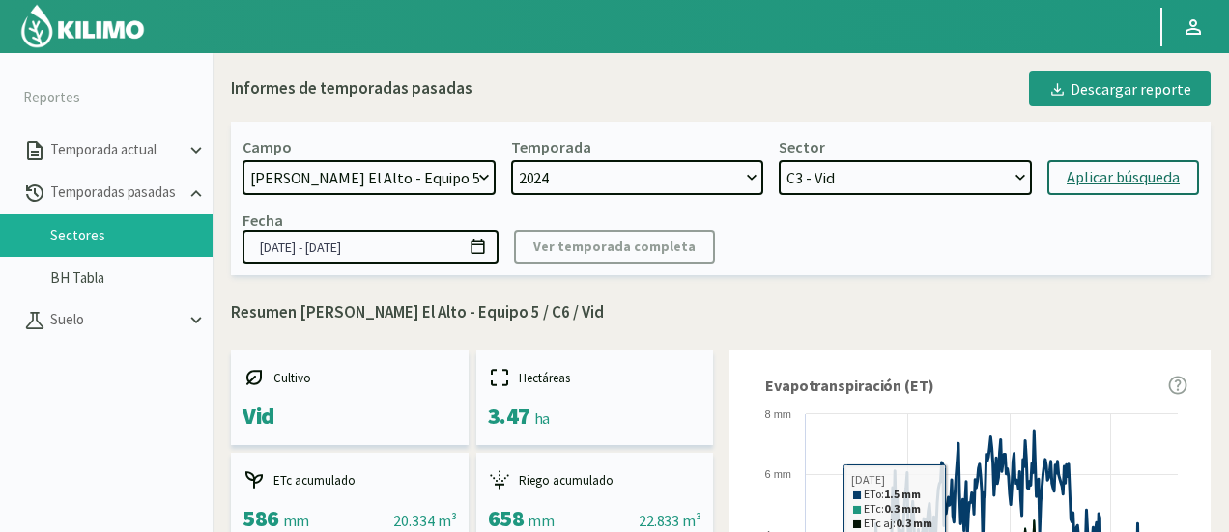
click at [779, 160] on select "C0 - vine C8 - Vid C1 - Vid C40 - Vid C34 - Vid C5 - Vid C2 - Vid C35 - Vid C6 …" at bounding box center [905, 177] width 253 height 35
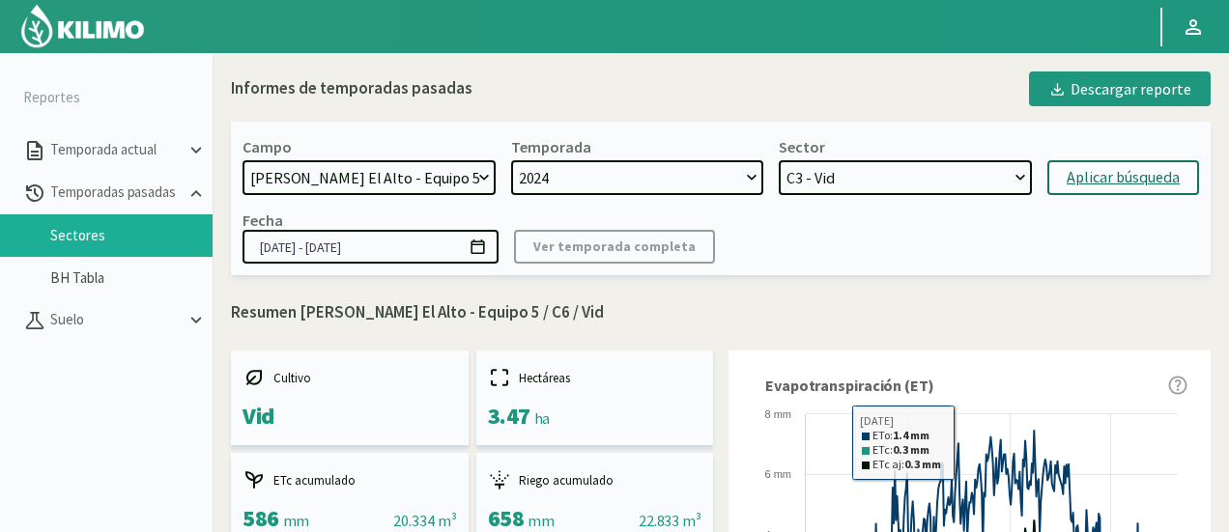
click at [1072, 180] on div "Aplicar búsqueda" at bounding box center [1123, 177] width 113 height 23
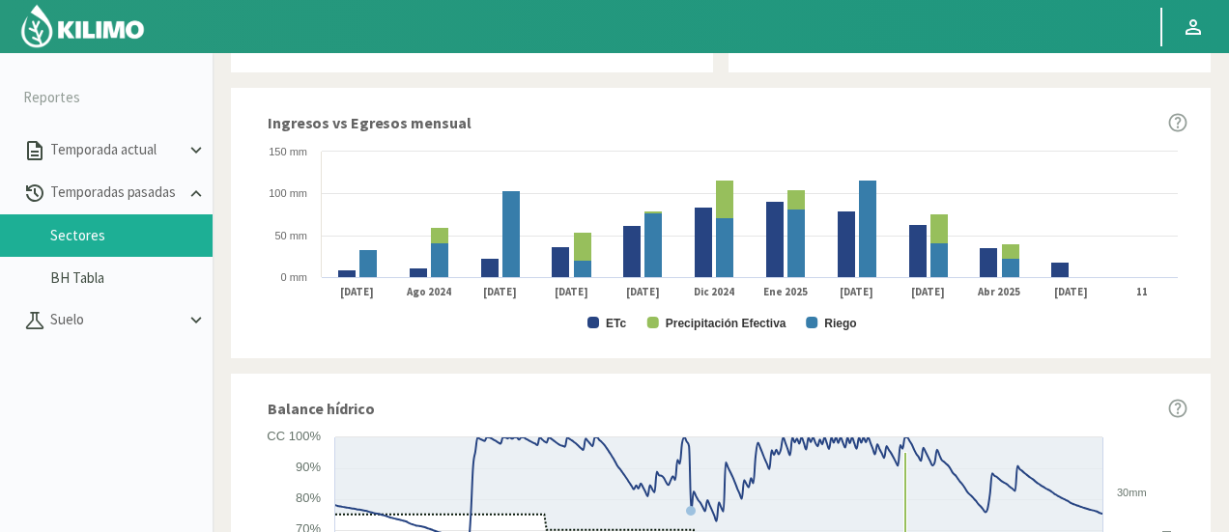
scroll to position [1063, 0]
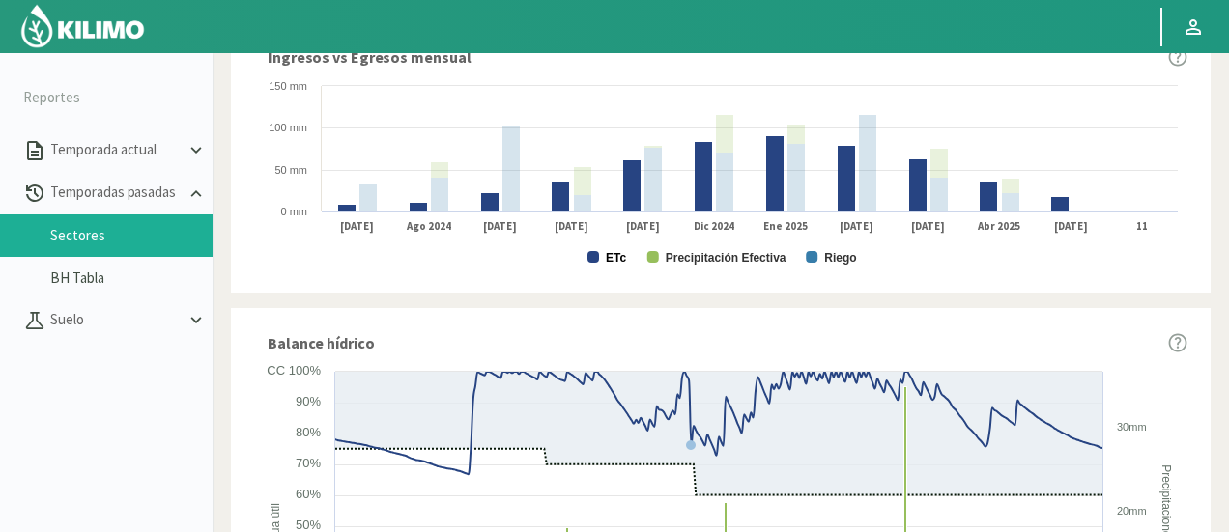
click at [618, 251] on text "ETc" at bounding box center [616, 258] width 20 height 14
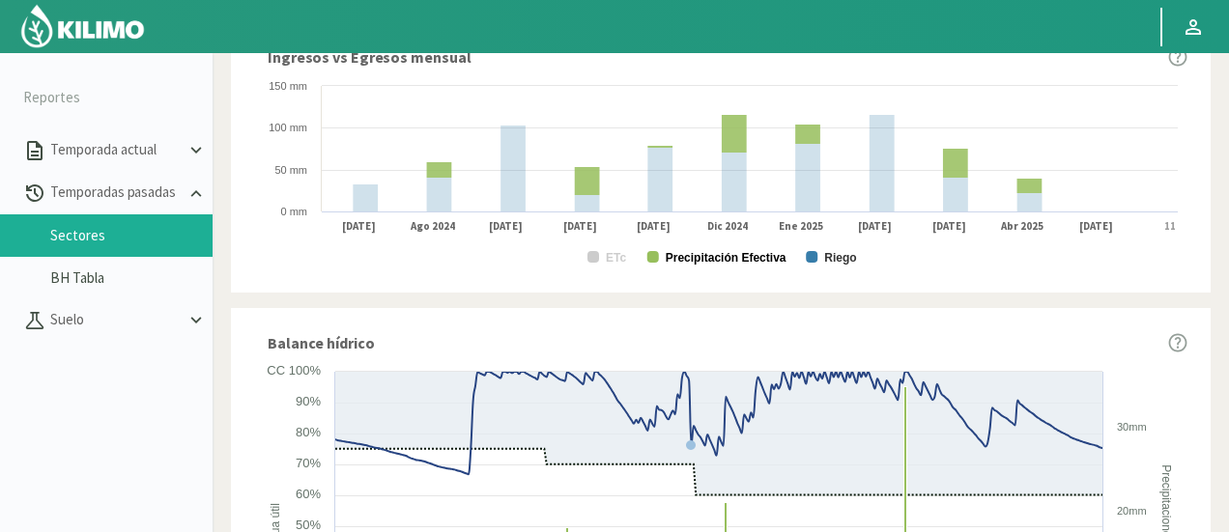
click at [681, 260] on text "Precipitación Efectiva" at bounding box center [726, 258] width 121 height 14
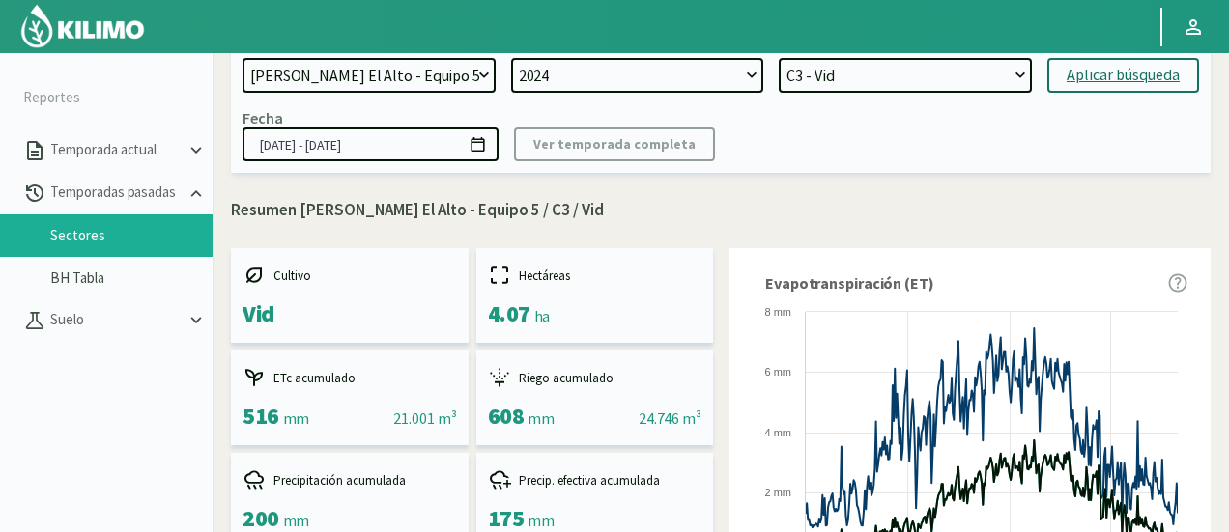
scroll to position [0, 0]
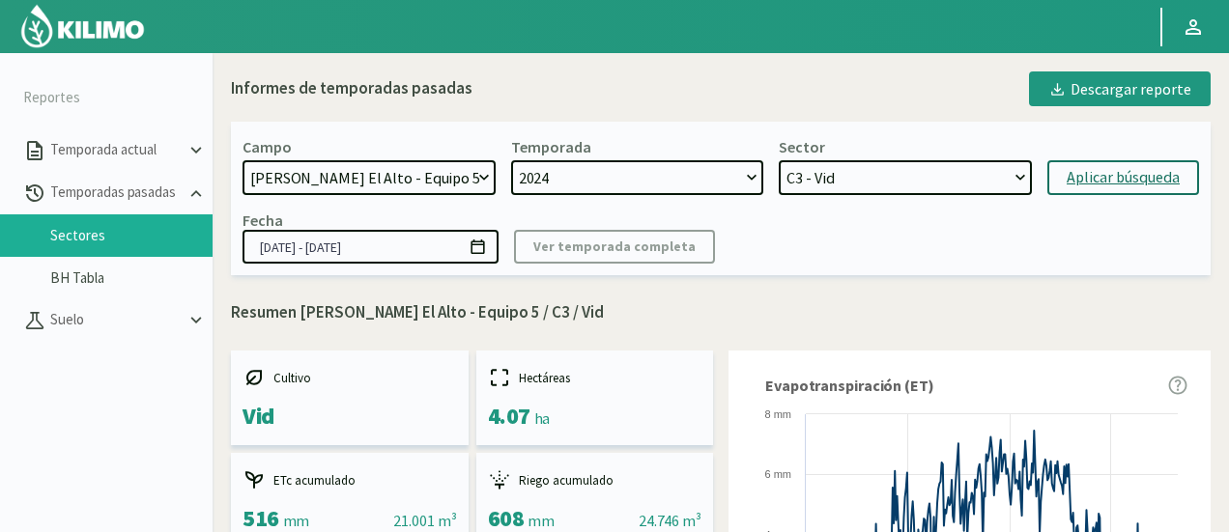
click at [817, 178] on select "C0 - vine C8 - Vid C1 - Vid C40 - Vid C34 - Vid C5 - Vid C2 - Vid C35 - Vid C6 …" at bounding box center [905, 177] width 253 height 35
drag, startPoint x: 852, startPoint y: 146, endPoint x: 839, endPoint y: 175, distance: 32.0
click at [854, 146] on div "Sector C0 - vine C8 - Vid C1 - Vid C40 - Vid C34 - Vid C5 - Vid C2 - Vid C35 - …" at bounding box center [905, 166] width 253 height 58
click at [839, 175] on select "C0 - vine C8 - Vid C1 - Vid C40 - Vid C34 - Vid C5 - Vid C2 - Vid C35 - Vid C6 …" at bounding box center [905, 177] width 253 height 35
click at [779, 160] on select "C0 - vine C8 - Vid C1 - Vid C40 - Vid C34 - Vid C5 - Vid C2 - Vid C35 - Vid C6 …" at bounding box center [905, 177] width 253 height 35
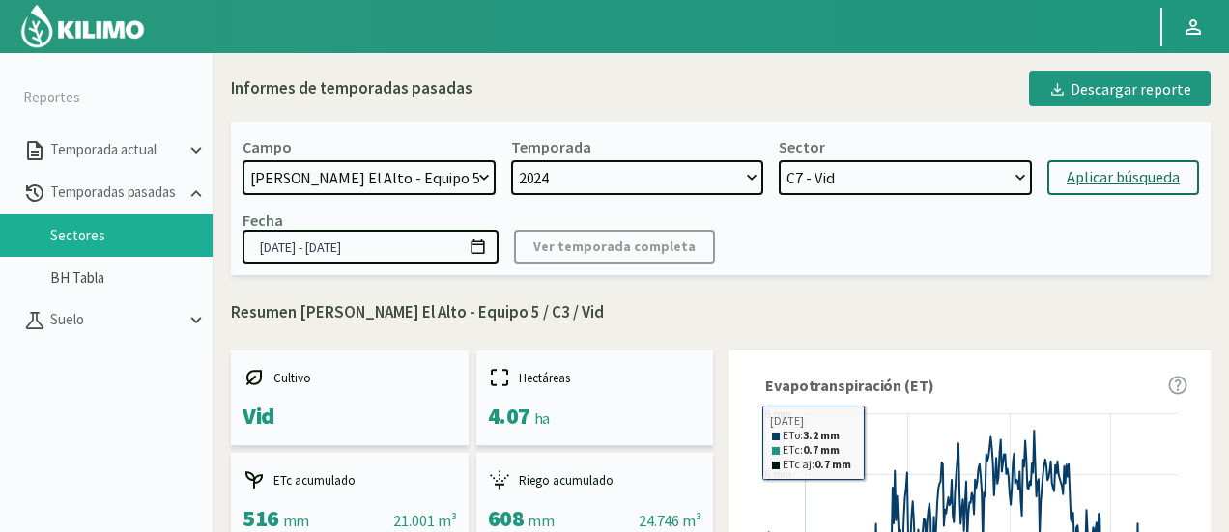
click at [1103, 181] on div "Aplicar búsqueda" at bounding box center [1123, 177] width 113 height 23
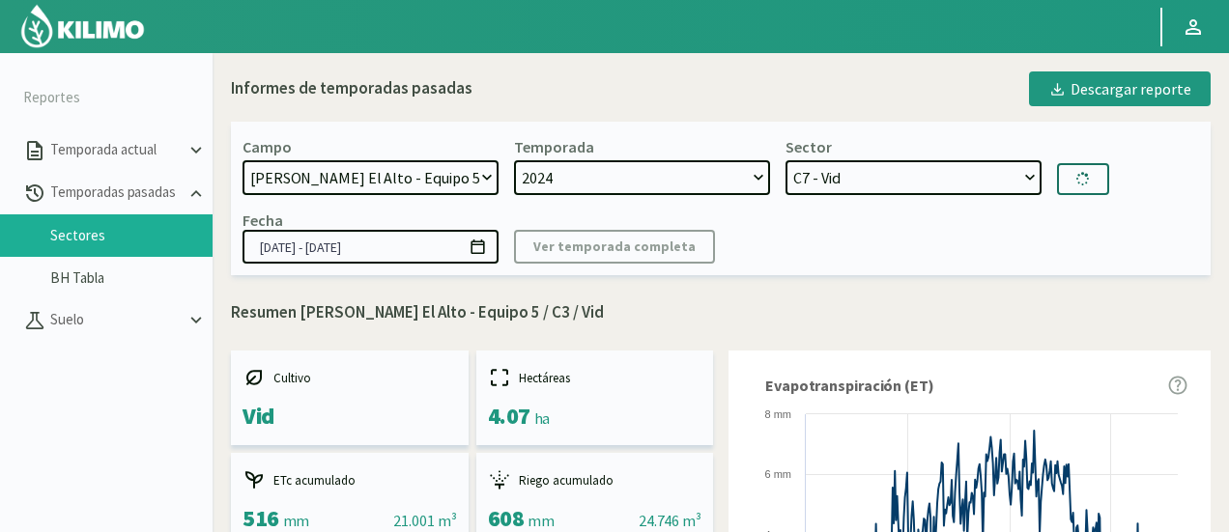
select select "330: Object"
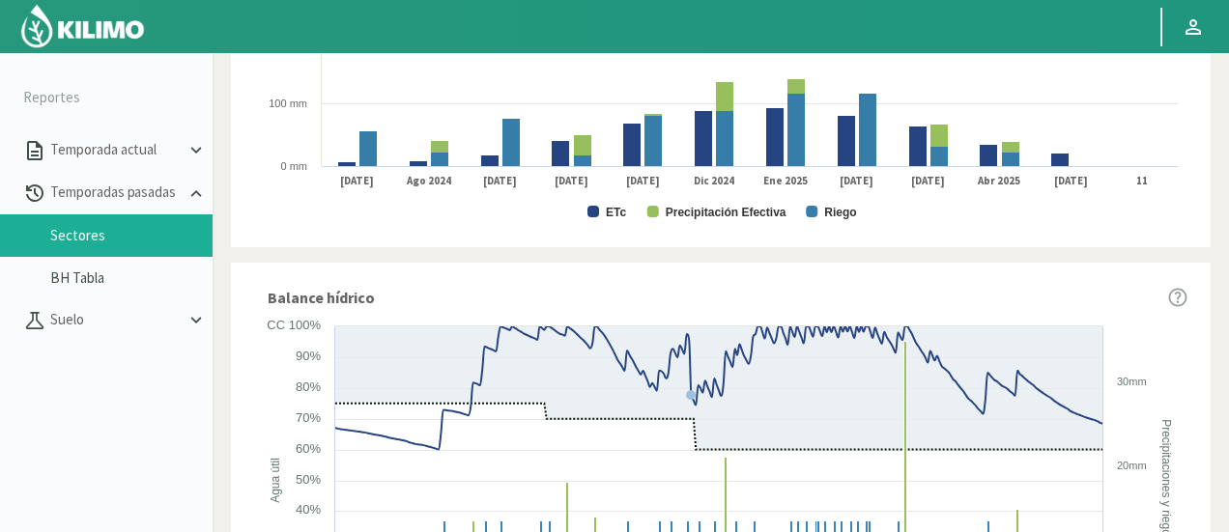
scroll to position [1160, 0]
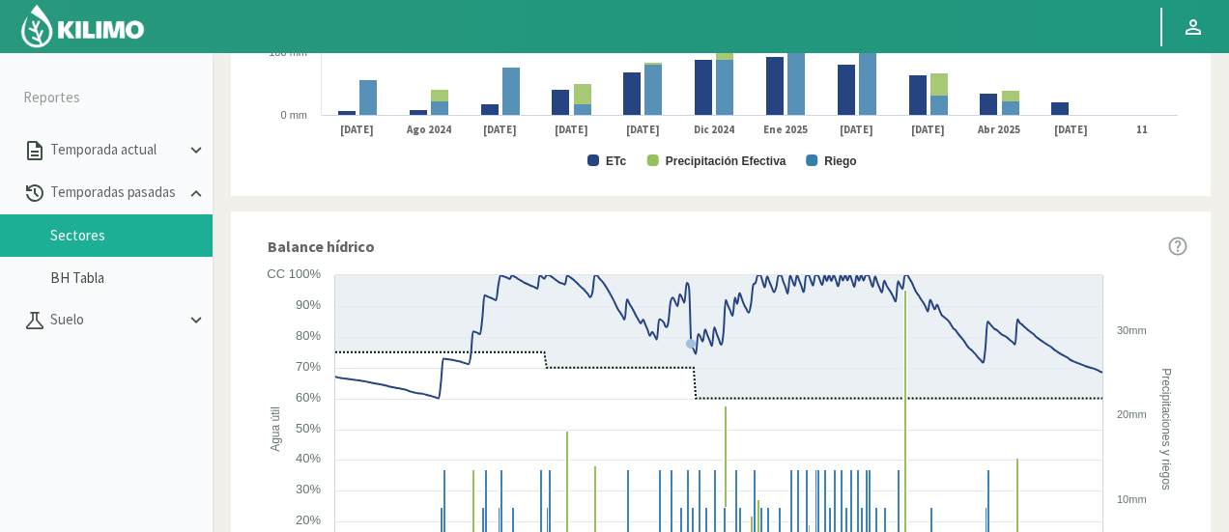
click at [603, 164] on rect at bounding box center [720, 76] width 933 height 193
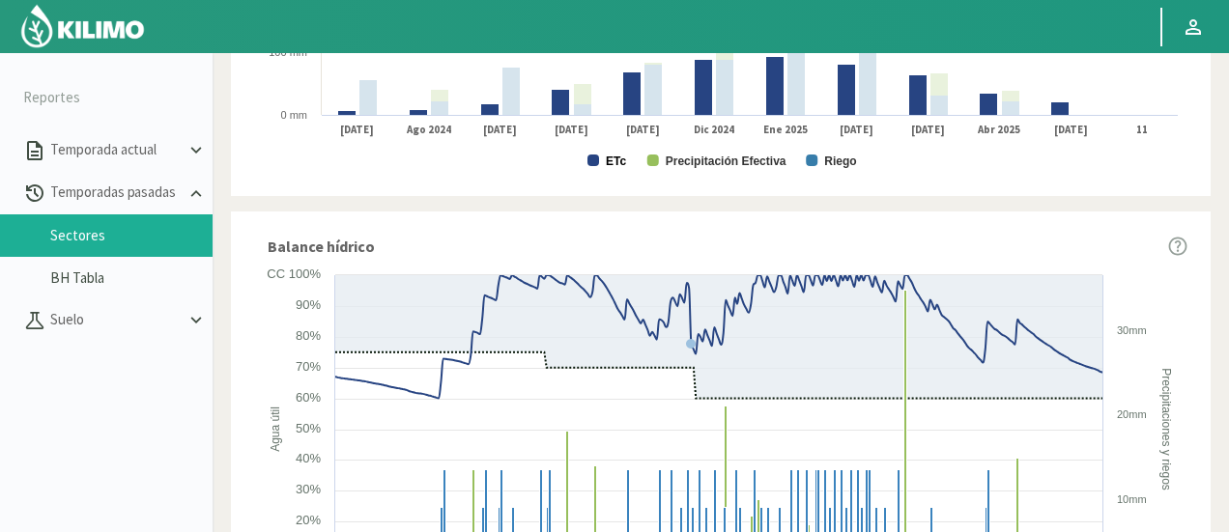
click at [609, 162] on text "ETc" at bounding box center [616, 162] width 20 height 14
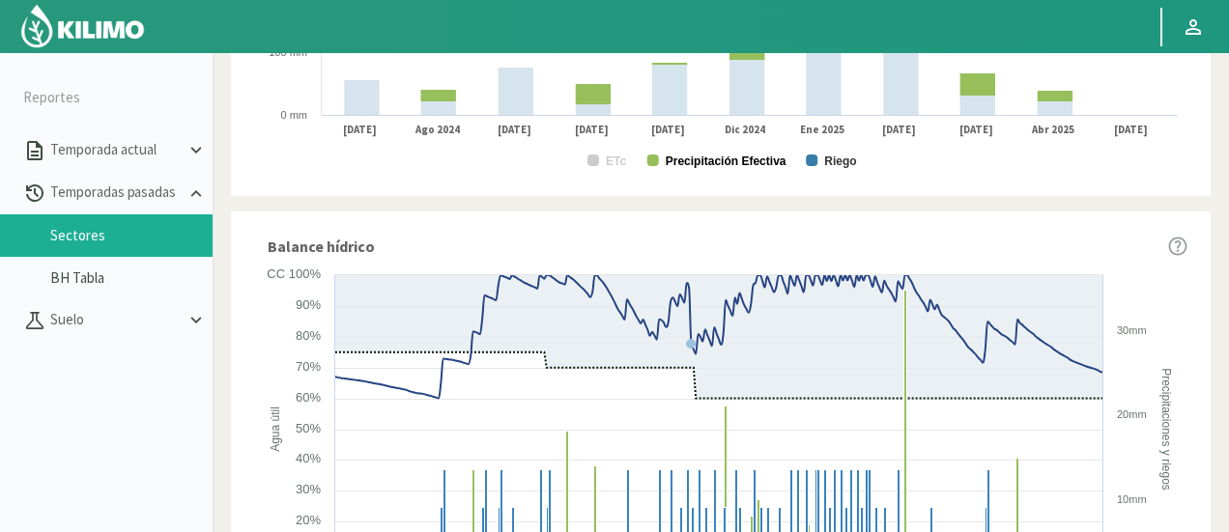
click at [682, 161] on text "Precipitación Efectiva" at bounding box center [726, 162] width 121 height 14
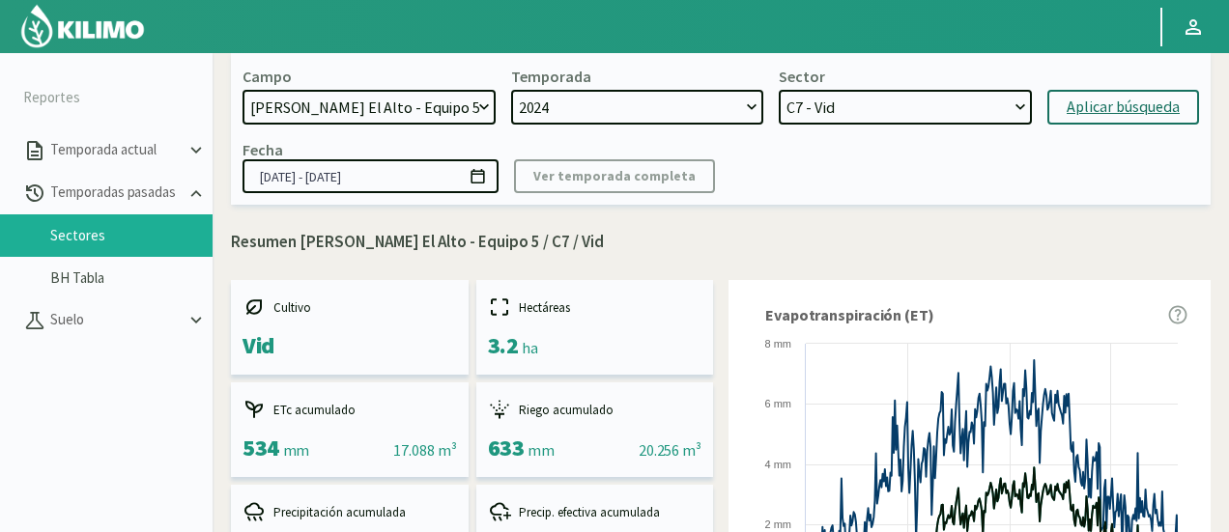
scroll to position [0, 0]
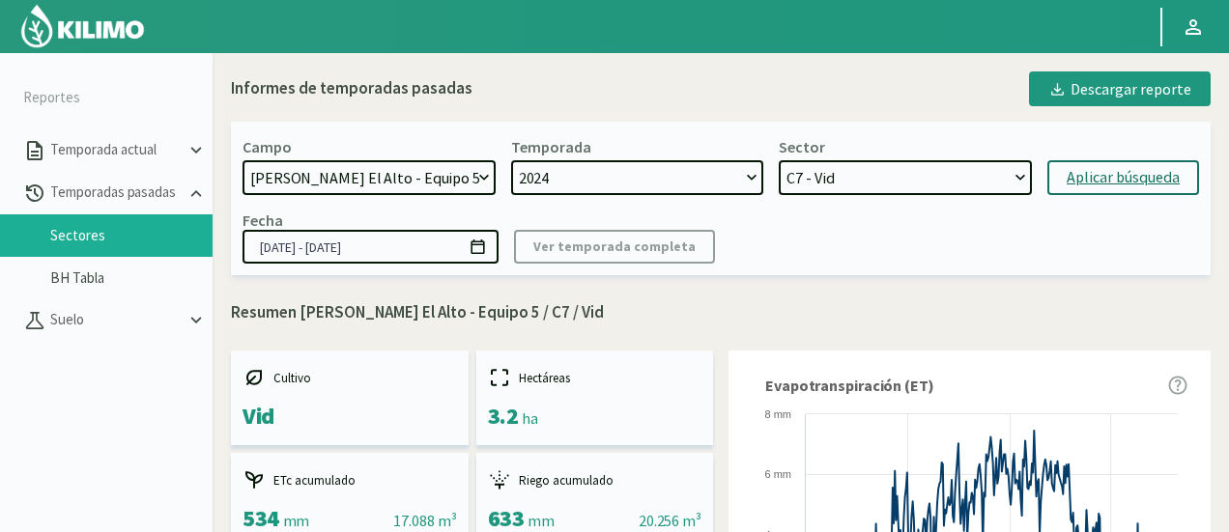
click at [928, 166] on select "C0 - vine C8 - Vid C1 - Vid C40 - Vid C34 - Vid C5 - Vid C2 - Vid C35 - Vid C6 …" at bounding box center [905, 177] width 253 height 35
click at [661, 181] on select "2024 2023 2022" at bounding box center [637, 177] width 253 height 35
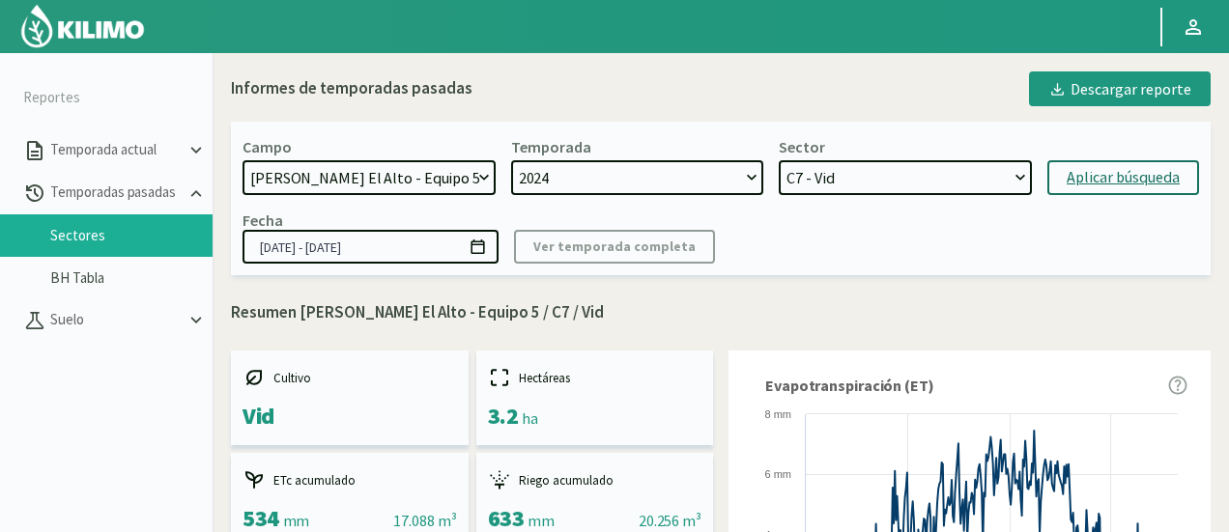
click at [305, 183] on select "21 de Septiembre 8 Fuegos Acograpes - Ag. Carlos Muñoz Herrera Acograpes - Ag. …" at bounding box center [369, 177] width 253 height 35
select select "481: Object"
click at [243, 160] on select "21 de Septiembre 8 Fuegos Acograpes - Ag. Carlos Muñoz Herrera Acograpes - Ag. …" at bounding box center [369, 177] width 253 height 35
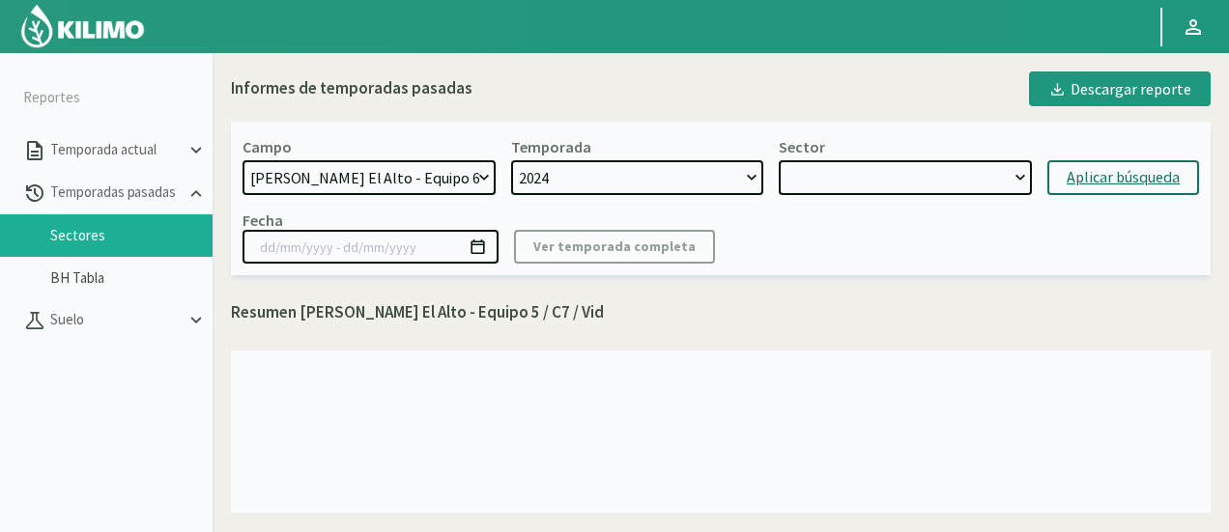
select select "331: Object"
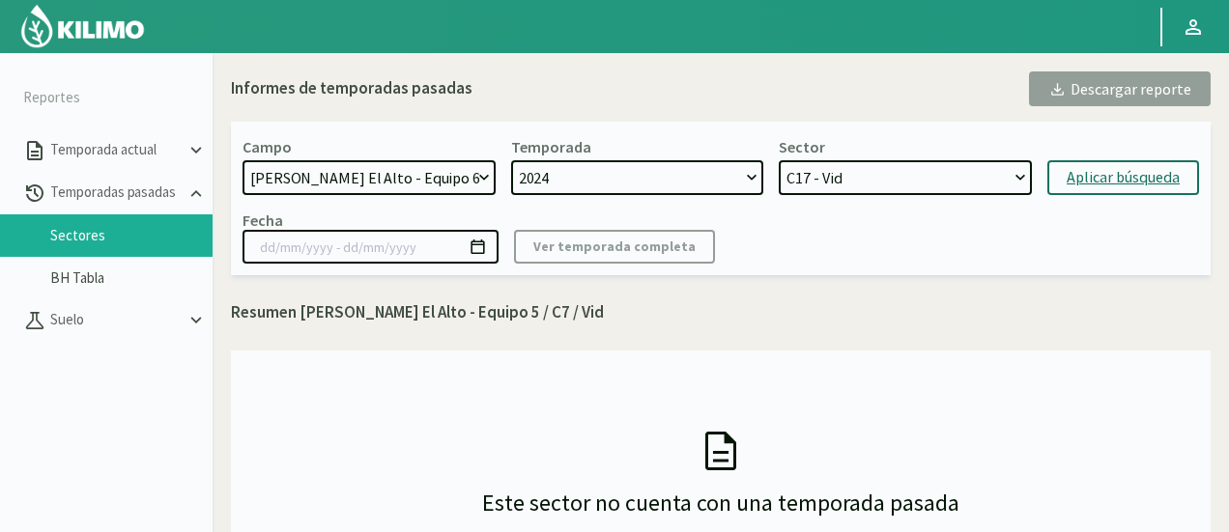
click at [899, 177] on select "C17 - Vid C25 - Vid C10 - Vid C32 - Vid C30 - Vid C14 - Vid C13 - Vid C26 - vin…" at bounding box center [905, 177] width 253 height 35
click at [855, 177] on select "C17 - Vid C25 - Vid C10 - Vid C32 - Vid C30 - Vid C14 - Vid C13 - Vid C26 - vin…" at bounding box center [905, 177] width 253 height 35
click at [812, 166] on select "C17 - Vid C25 - Vid C10 - Vid C32 - Vid C30 - Vid C14 - Vid C13 - Vid C26 - vin…" at bounding box center [905, 177] width 253 height 35
click at [1063, 169] on button "Aplicar búsqueda" at bounding box center [1123, 177] width 152 height 35
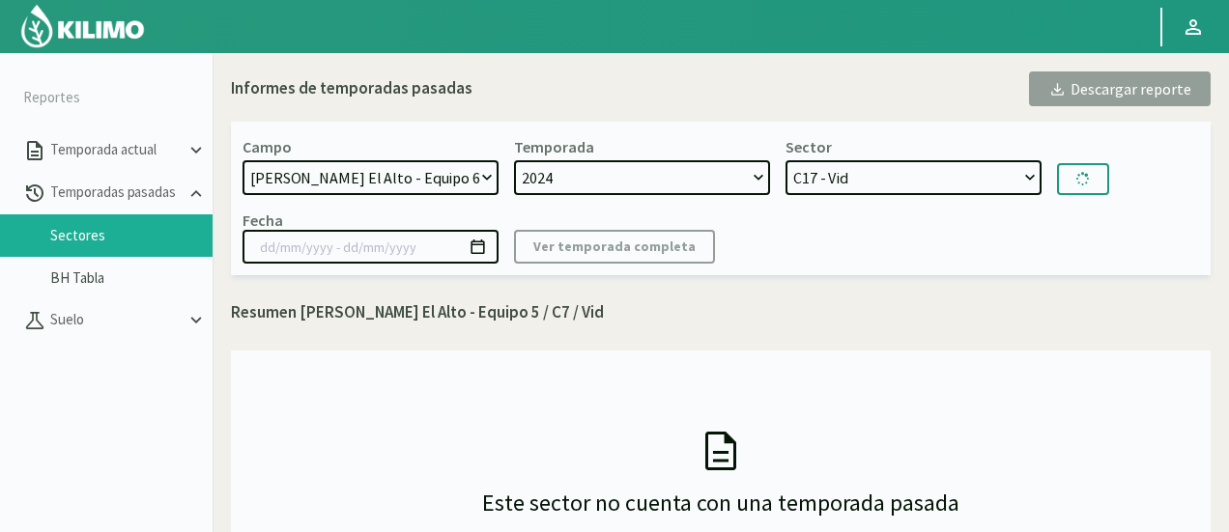
type input "[DATE] - [DATE]"
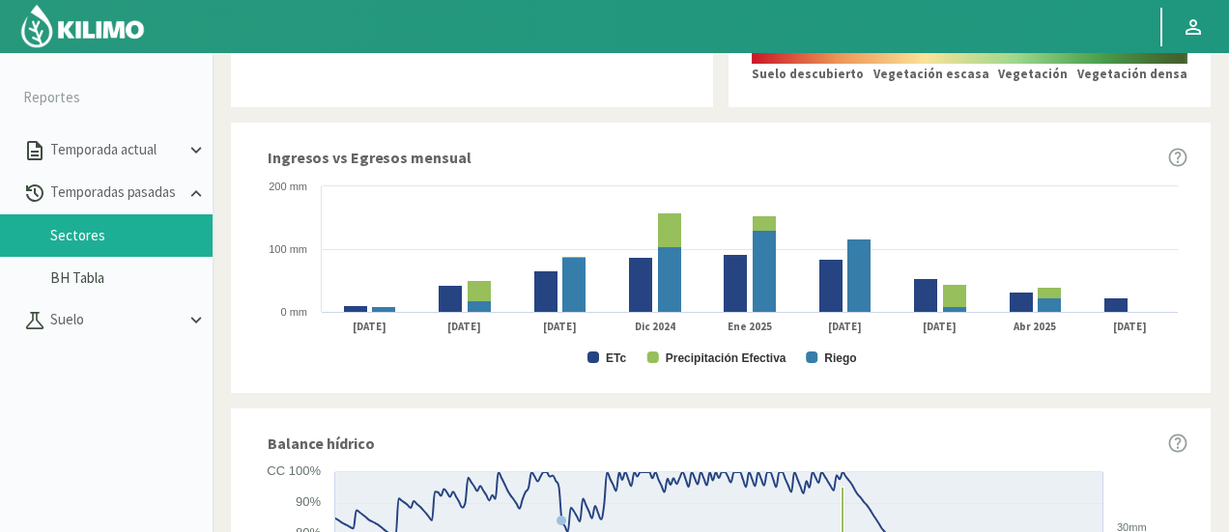
scroll to position [966, 0]
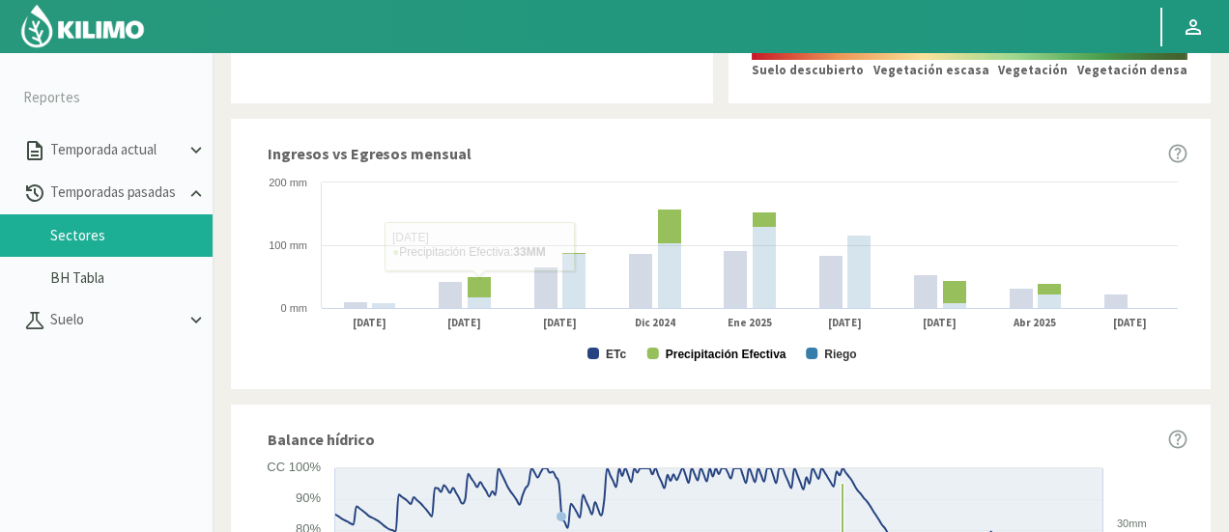
click at [737, 361] on text "Precipitación Efectiva" at bounding box center [726, 355] width 121 height 14
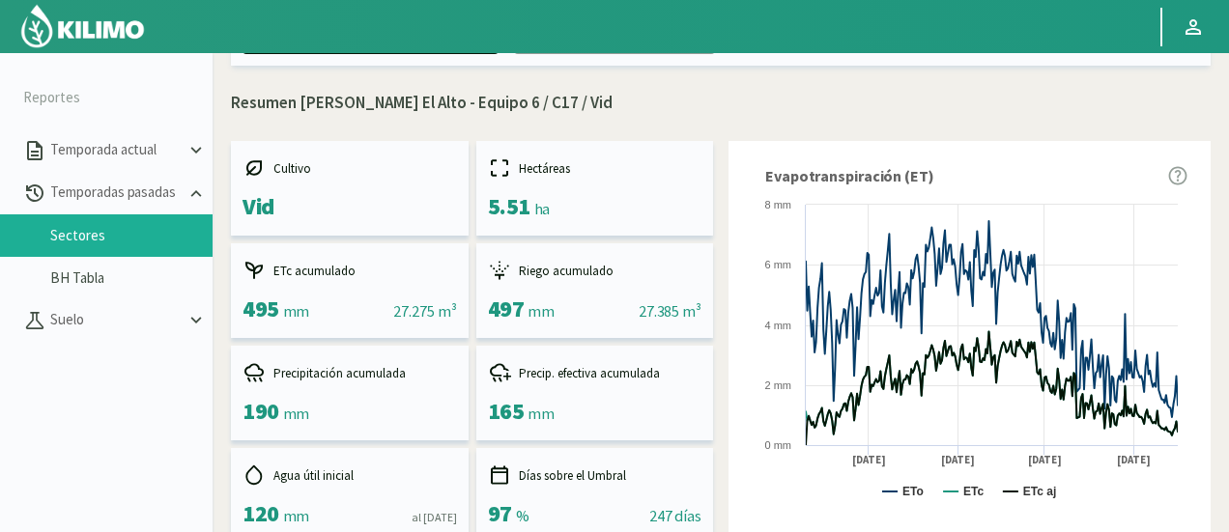
scroll to position [0, 0]
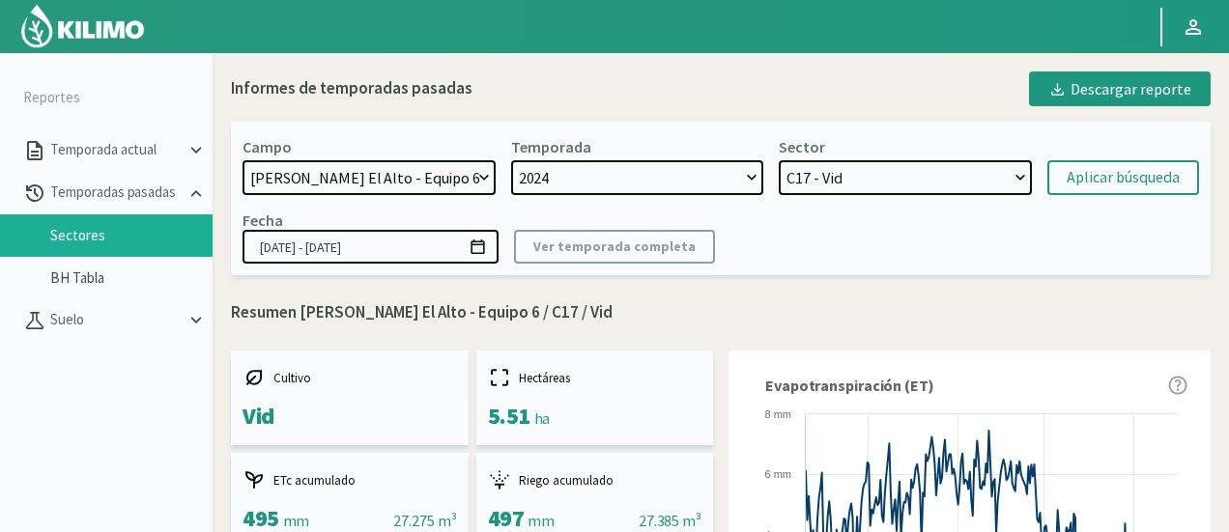
click at [848, 189] on select "C17 - Vid C25 - Vid C10 - Vid C32 - Vid C30 - Vid C14 - Vid C13 - Vid C26 - vin…" at bounding box center [905, 177] width 253 height 35
click at [840, 183] on select "C17 - Vid C25 - Vid C10 - Vid C32 - Vid C30 - Vid C14 - Vid C13 - Vid C26 - vin…" at bounding box center [905, 177] width 253 height 35
click at [779, 160] on select "C17 - Vid C25 - Vid C10 - Vid C32 - Vid C30 - Vid C14 - Vid C13 - Vid C26 - vin…" at bounding box center [905, 177] width 253 height 35
click at [1091, 192] on button "Aplicar búsqueda" at bounding box center [1123, 177] width 152 height 35
click at [1088, 183] on div "Aplicar búsqueda" at bounding box center [1123, 177] width 113 height 23
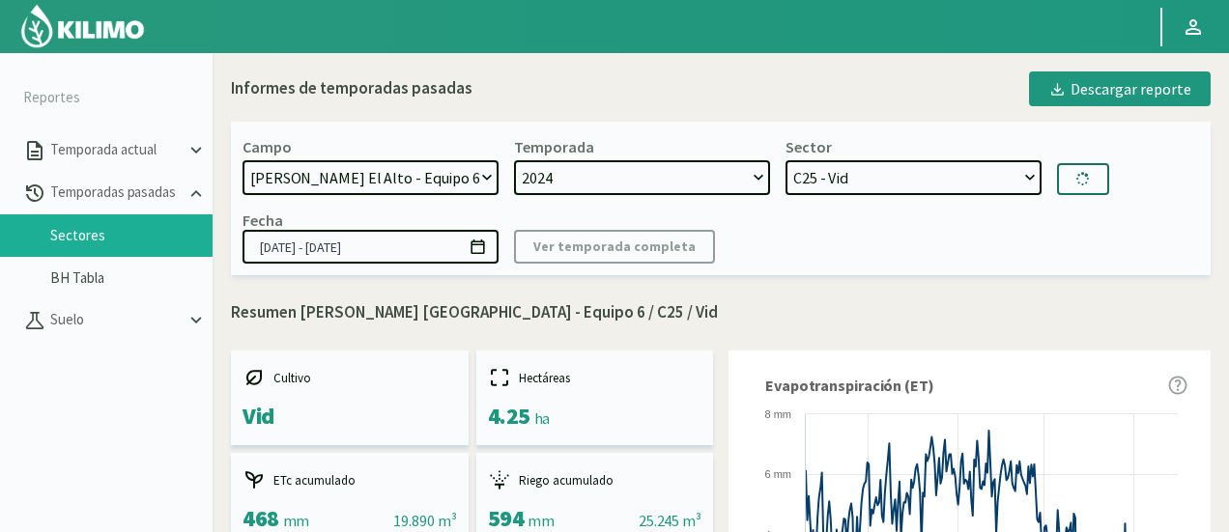
select select "362: Object"
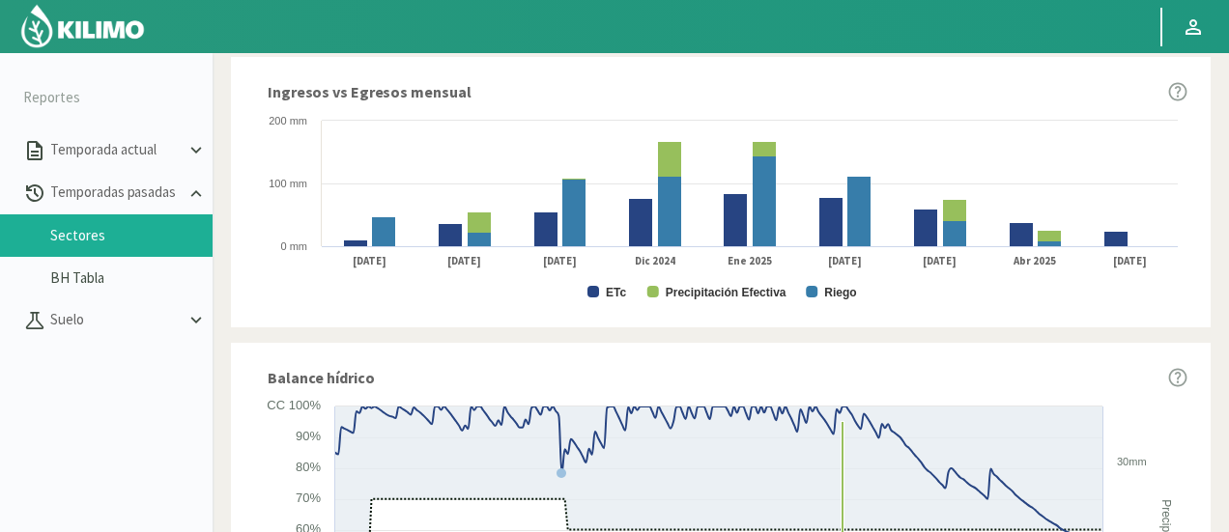
scroll to position [807, 0]
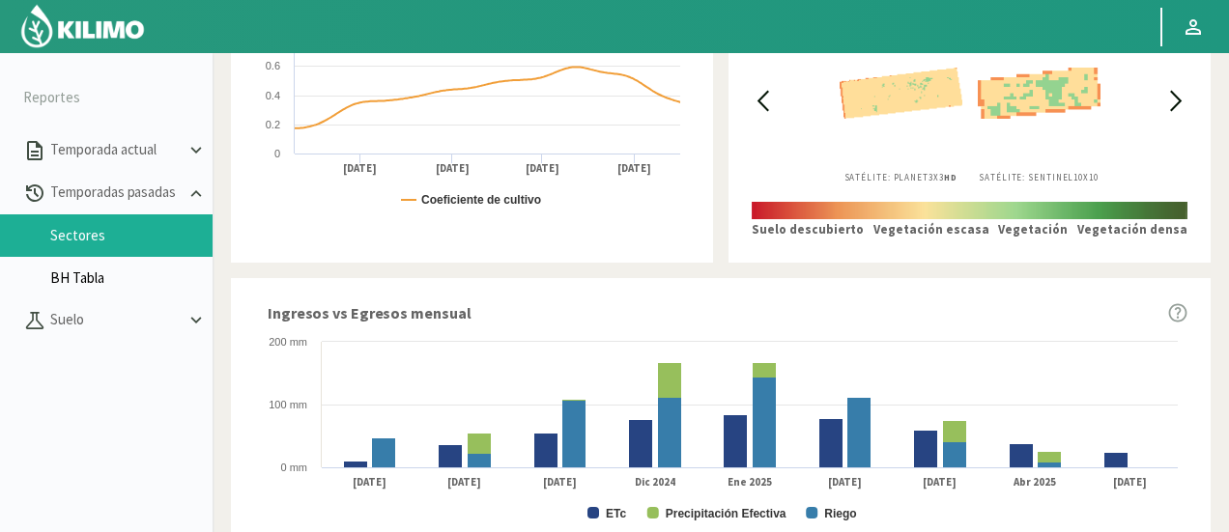
click at [94, 281] on link "BH Tabla" at bounding box center [131, 278] width 162 height 17
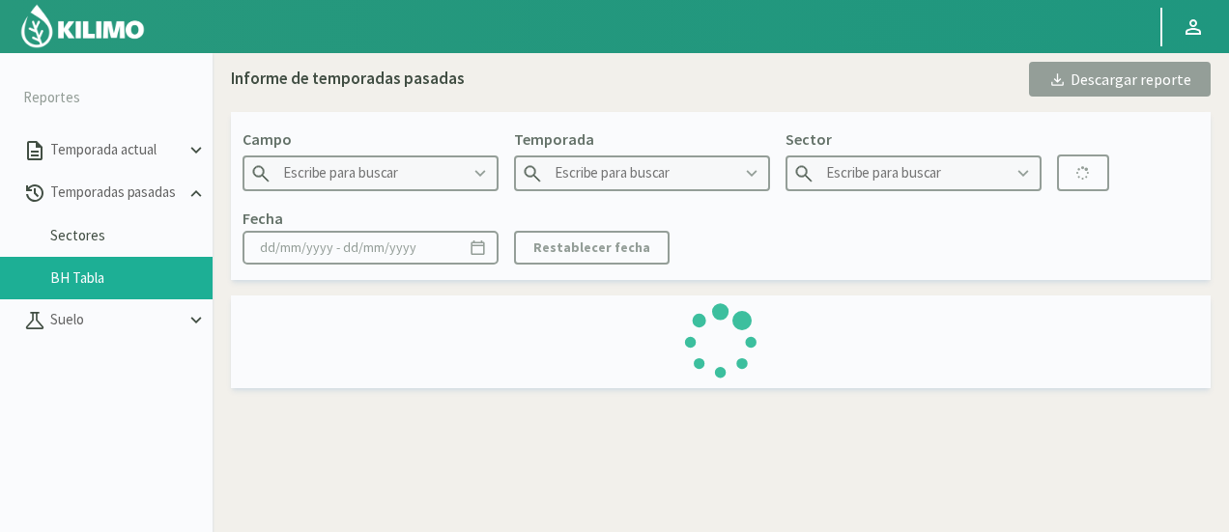
type input "21 de Septiembre"
type input "2022"
type input "P2B - Maiz"
type input "02/11/2022 - 04/09/2023"
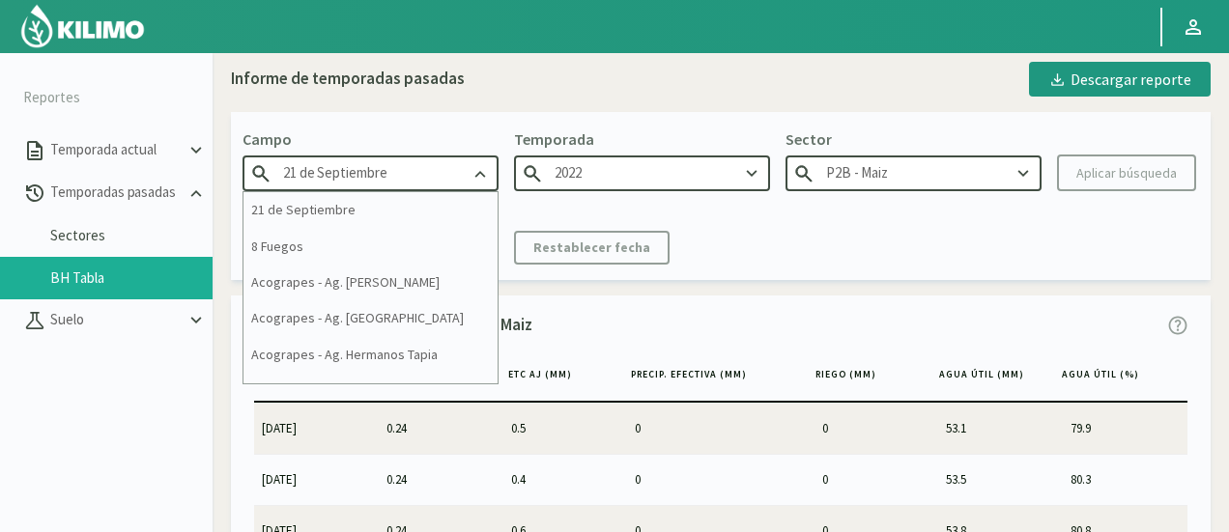
click at [377, 182] on input "21 de Septiembre" at bounding box center [371, 174] width 256 height 36
click at [773, 288] on div "Informe de temporadas pasadas Descargar reporte Campo 21 de Septiembre 21 de Se…" at bounding box center [721, 343] width 980 height 563
click at [443, 182] on input "21 de Septiembre" at bounding box center [371, 174] width 256 height 36
drag, startPoint x: 443, startPoint y: 182, endPoint x: 13, endPoint y: 195, distance: 430.2
click at [13, 195] on section "Reportes Temporada actual Temporadas pasadas Sectores BH Tabla Suelo Para visua…" at bounding box center [614, 319] width 1229 height 532
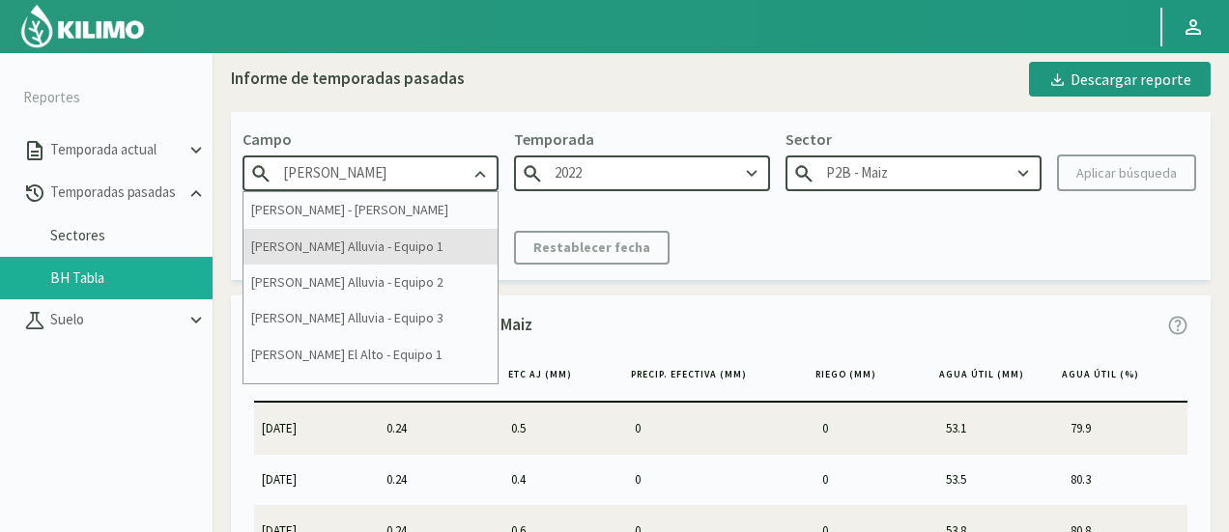
click at [300, 250] on div "[PERSON_NAME] Alluvia - Equipo 1" at bounding box center [371, 247] width 254 height 36
type input "[PERSON_NAME] Alluvia - Equipo 1"
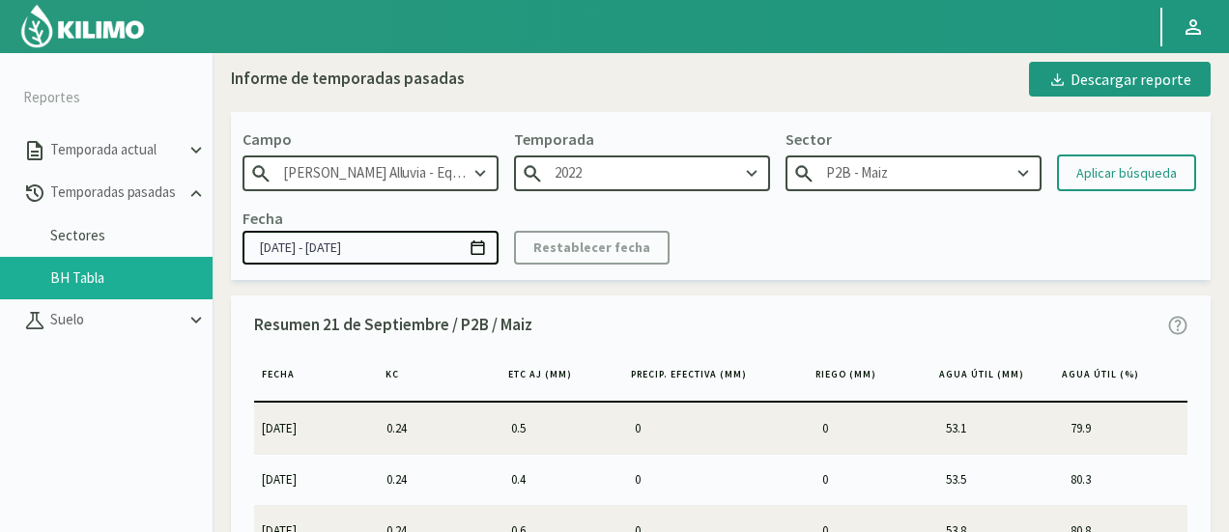
type input "2021"
type input "OP5 (C 2) - Vid"
click at [617, 170] on input "2021" at bounding box center [642, 174] width 256 height 36
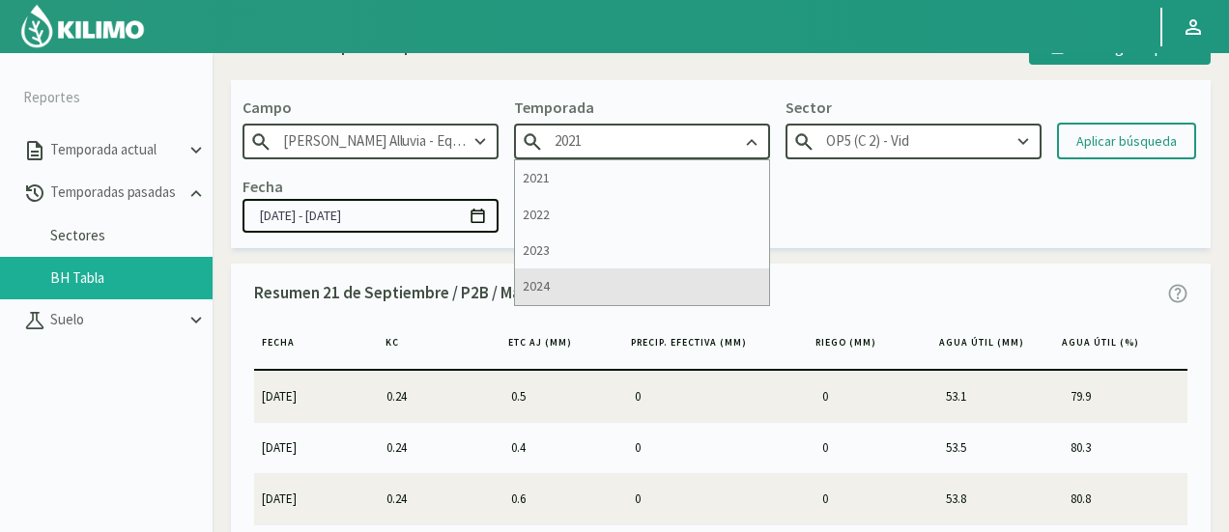
scroll to position [50, 0]
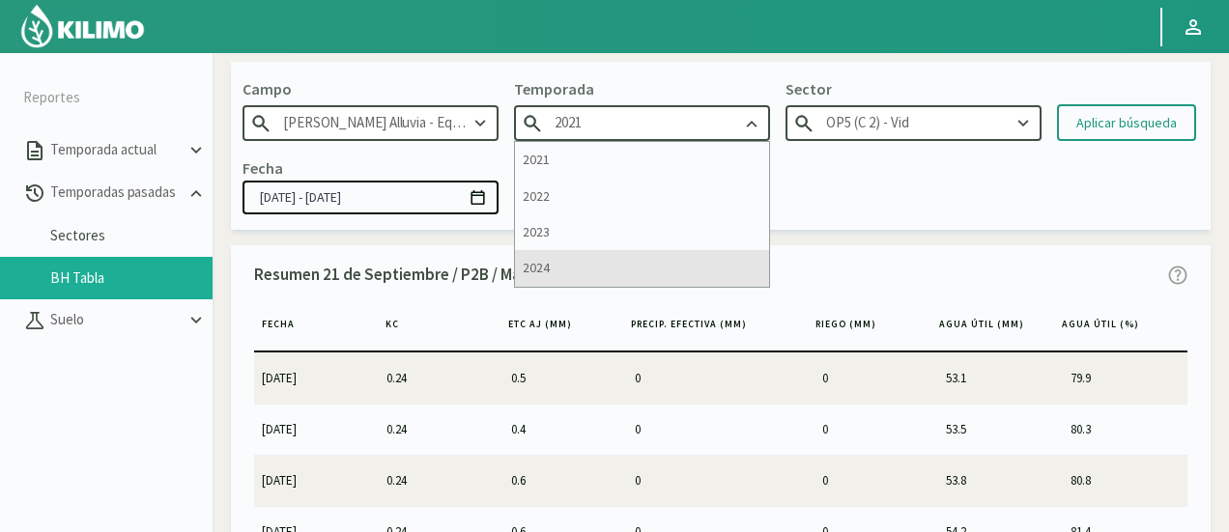
click at [569, 261] on div "2024" at bounding box center [642, 268] width 254 height 36
type input "2024"
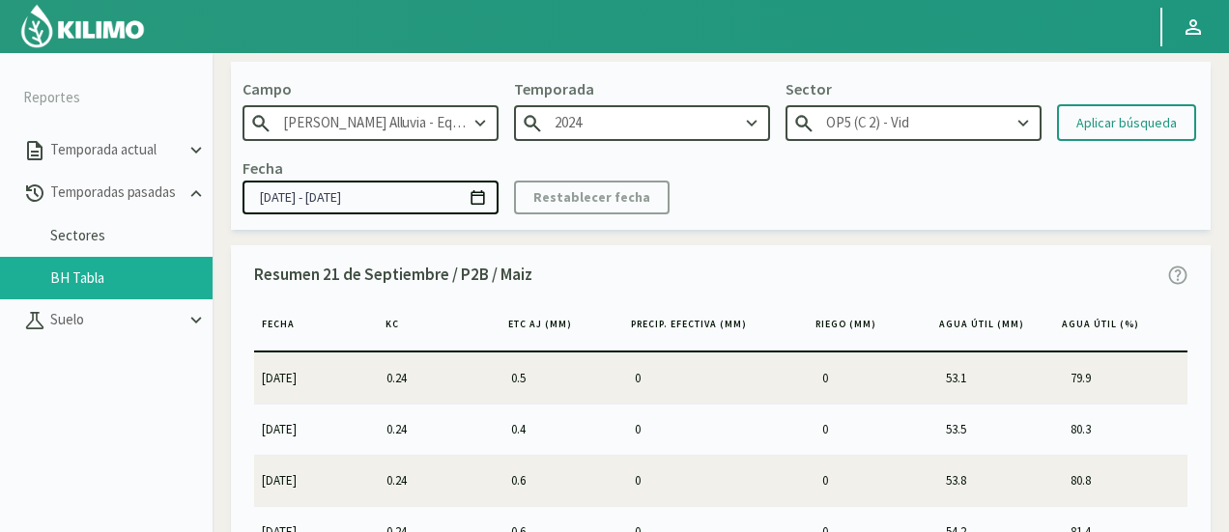
click at [870, 121] on input "OP5 (C 2) - Vid" at bounding box center [914, 123] width 256 height 36
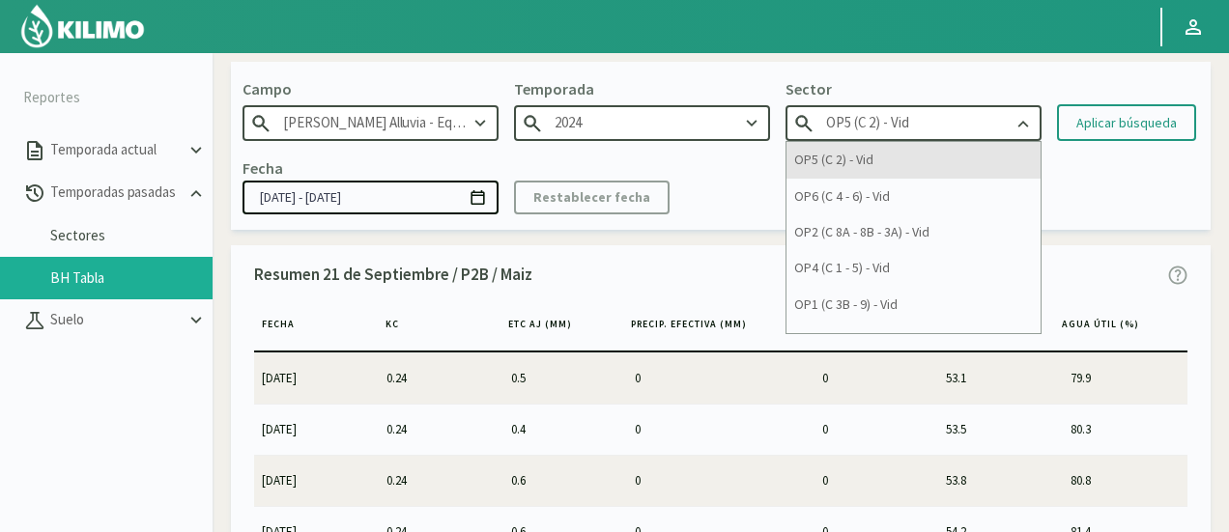
click at [861, 153] on div "OP5 (C 2) - Vid" at bounding box center [914, 160] width 254 height 36
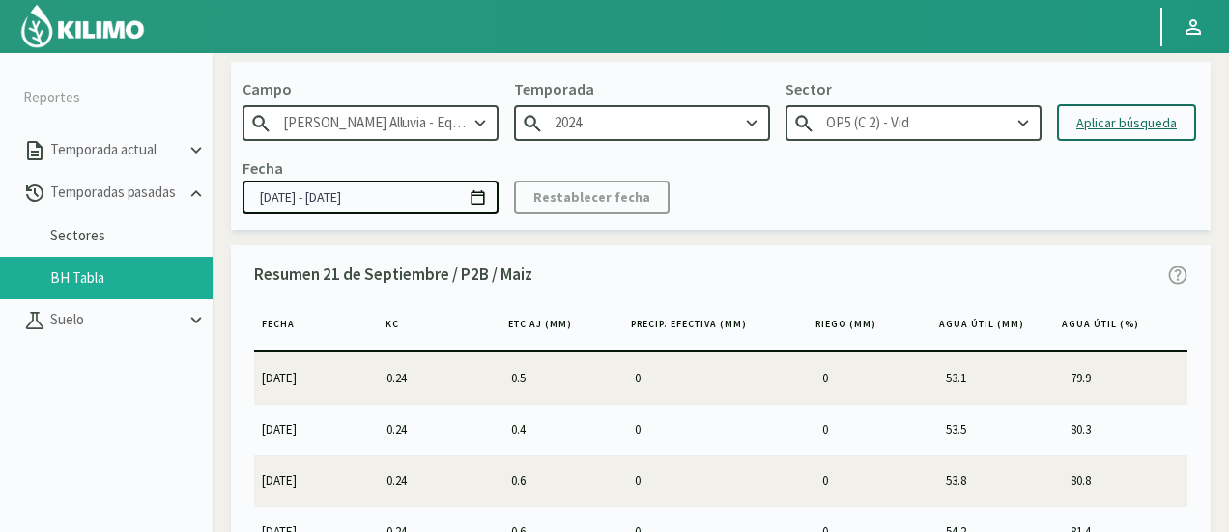
click at [1111, 125] on div "Aplicar búsqueda" at bounding box center [1126, 123] width 100 height 20
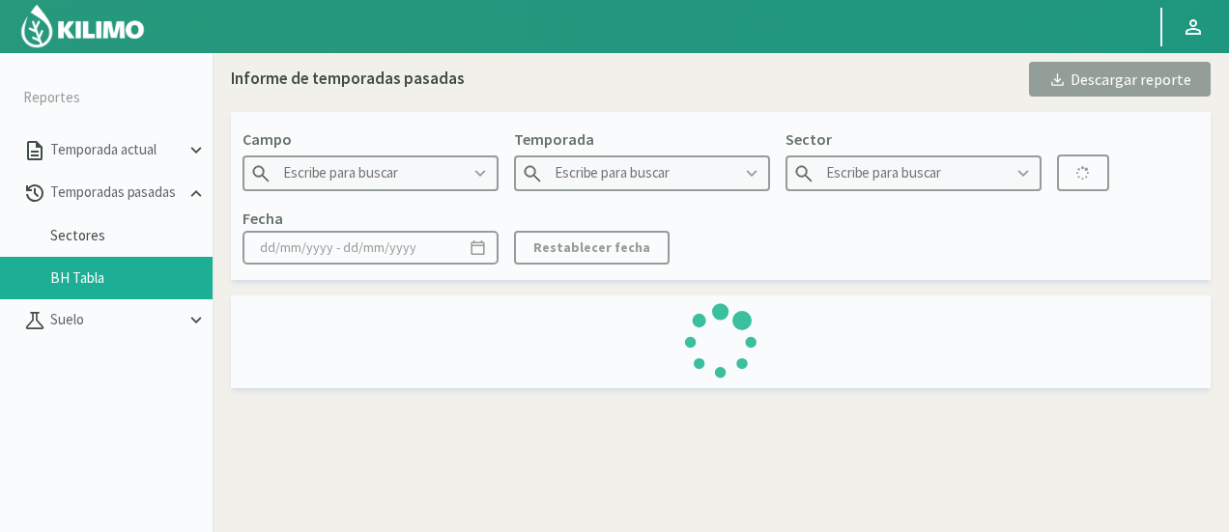
type input "[PERSON_NAME] Alluvia - Equipo 1"
type input "2024"
type input "OP5 (C 2) - Vid"
type input "[DATE] - [DATE]"
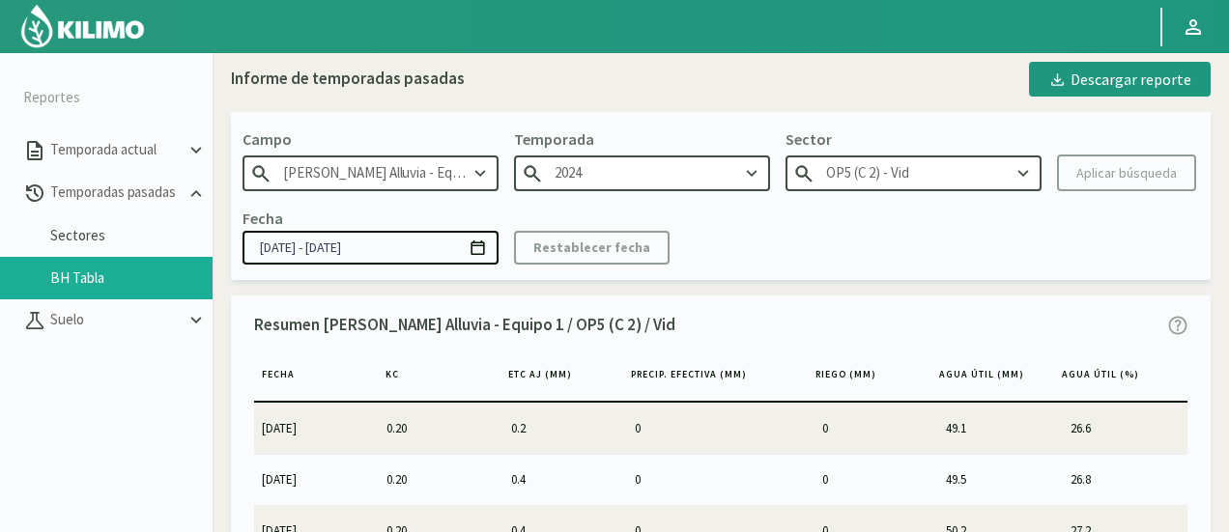
click at [860, 176] on input "OP5 (C 2) - Vid" at bounding box center [914, 174] width 256 height 36
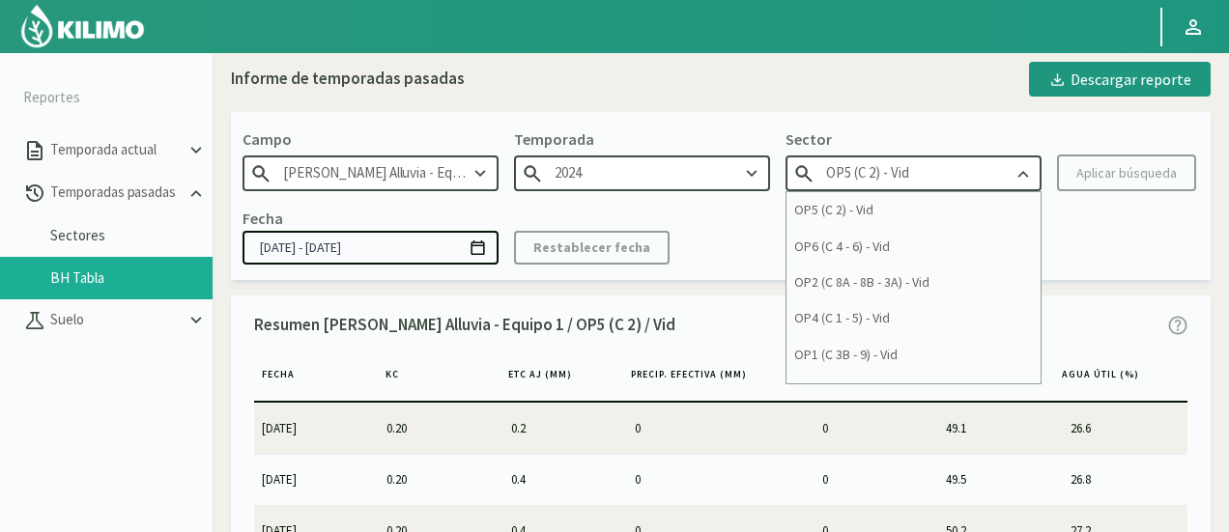
click at [860, 176] on input "OP5 (C 2) - Vid" at bounding box center [914, 174] width 256 height 36
click at [703, 239] on div "Fecha [DATE] - [DATE] Restablecer fecha" at bounding box center [721, 235] width 957 height 57
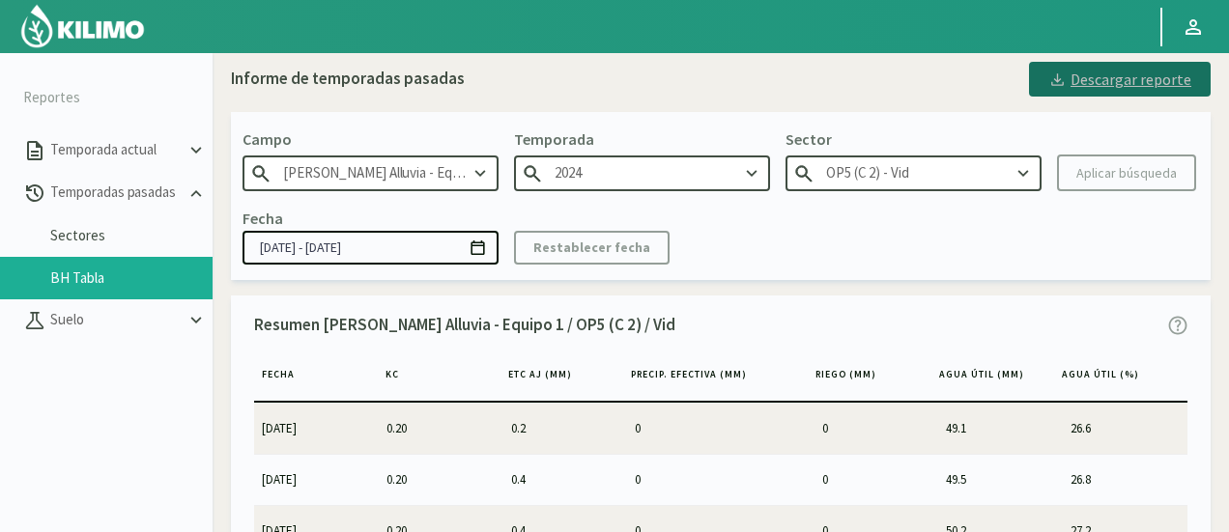
click at [1163, 82] on div "Descargar reporte" at bounding box center [1119, 79] width 143 height 23
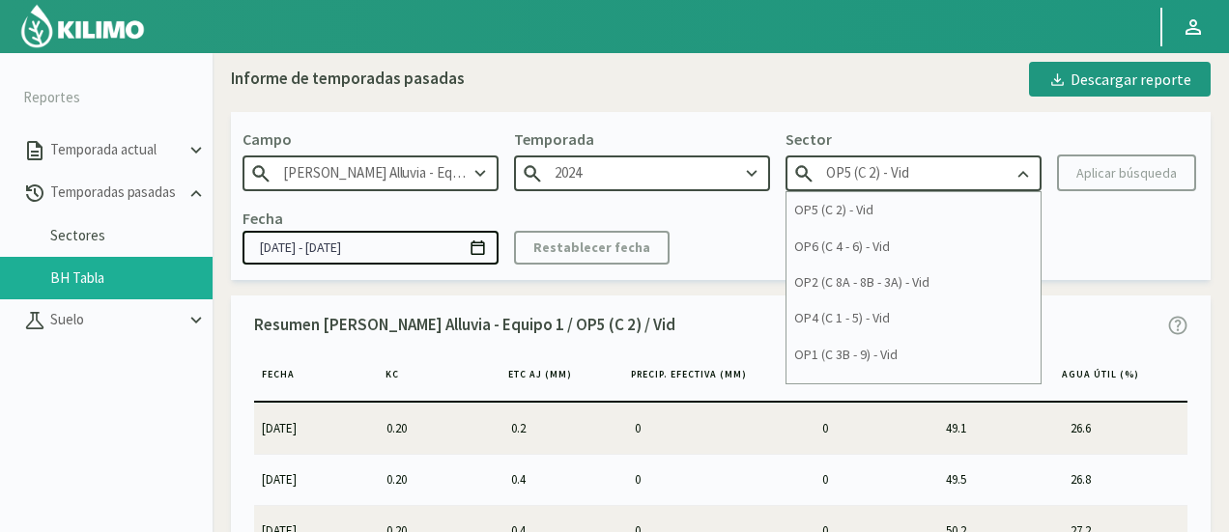
click at [904, 165] on input "OP5 (C 2) - Vid" at bounding box center [914, 174] width 256 height 36
click at [860, 260] on div "OP6 (C 4 - 6) - Vid" at bounding box center [914, 247] width 254 height 36
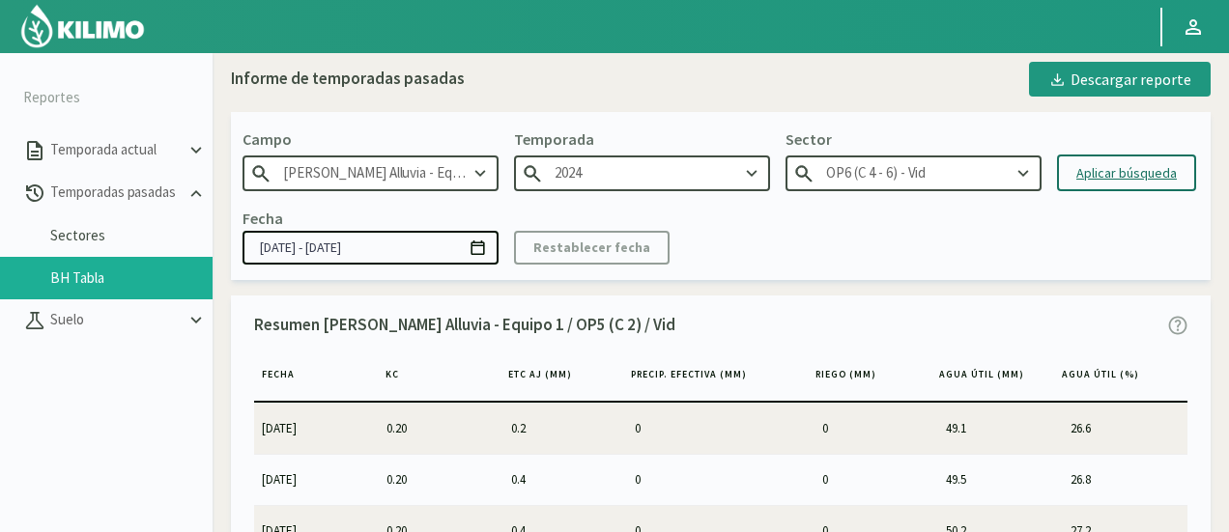
click at [1095, 171] on div "Aplicar búsqueda" at bounding box center [1126, 173] width 100 height 20
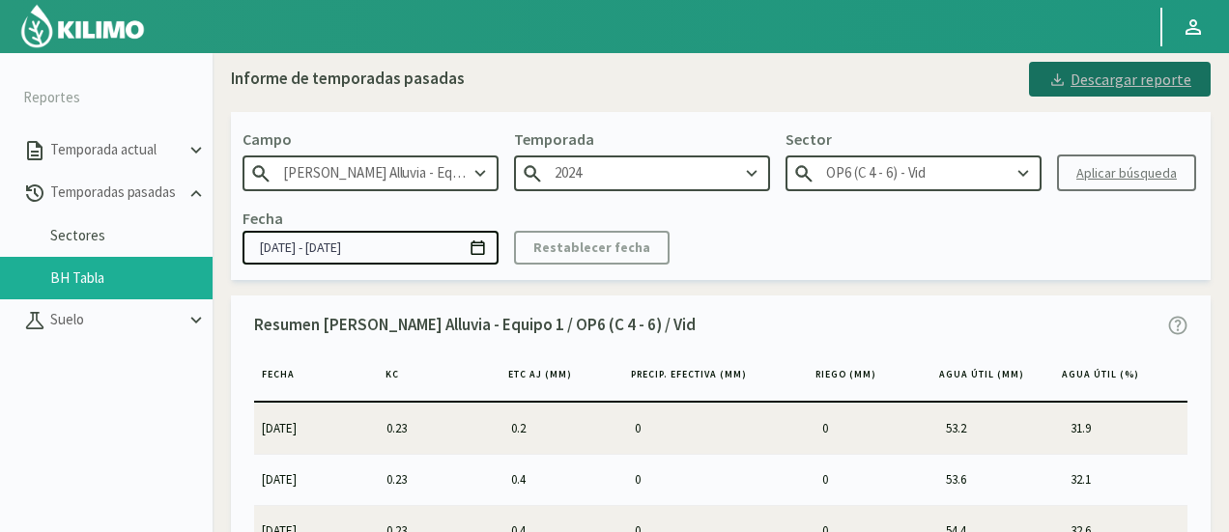
click at [1126, 69] on div "Descargar reporte" at bounding box center [1119, 79] width 143 height 23
click at [920, 185] on input "OP6 (C 4 - 6) - Vid" at bounding box center [914, 174] width 256 height 36
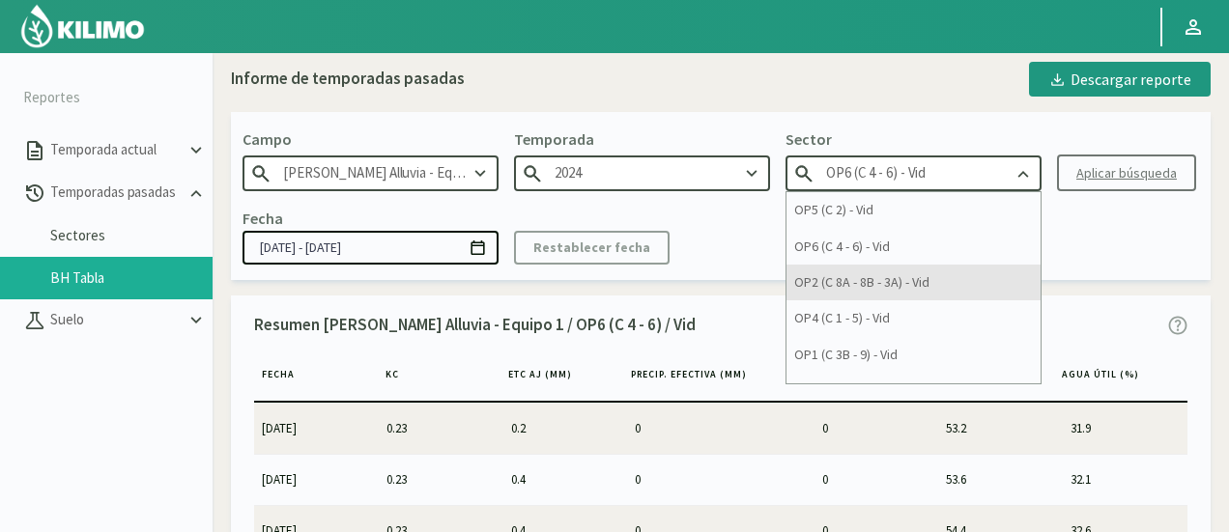
click at [879, 281] on div "OP2 (C 8A - 8B - 3A) - Vid" at bounding box center [914, 283] width 254 height 36
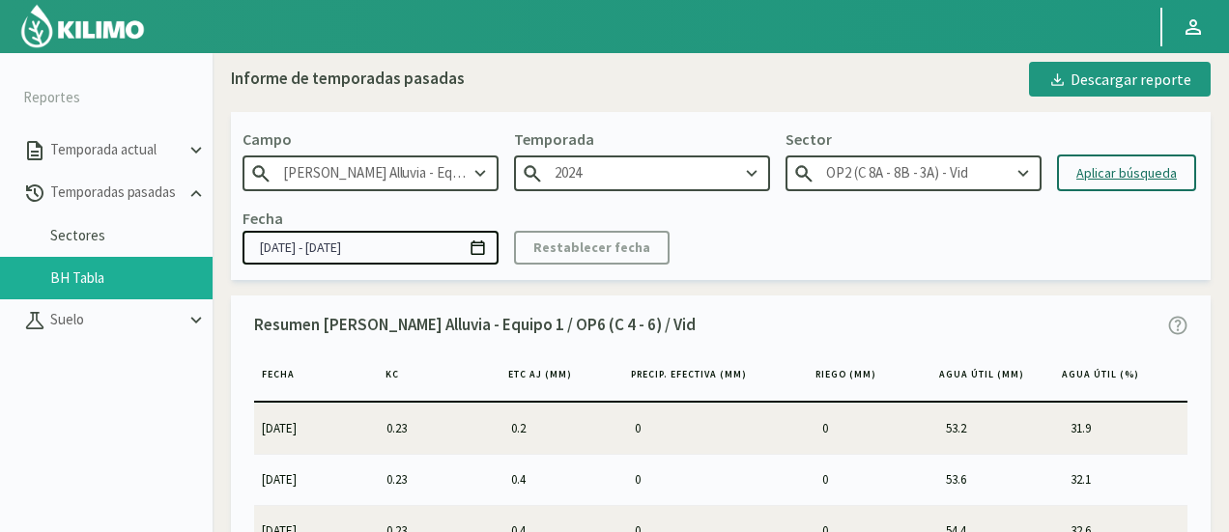
click at [1109, 171] on div "Aplicar búsqueda" at bounding box center [1126, 173] width 100 height 20
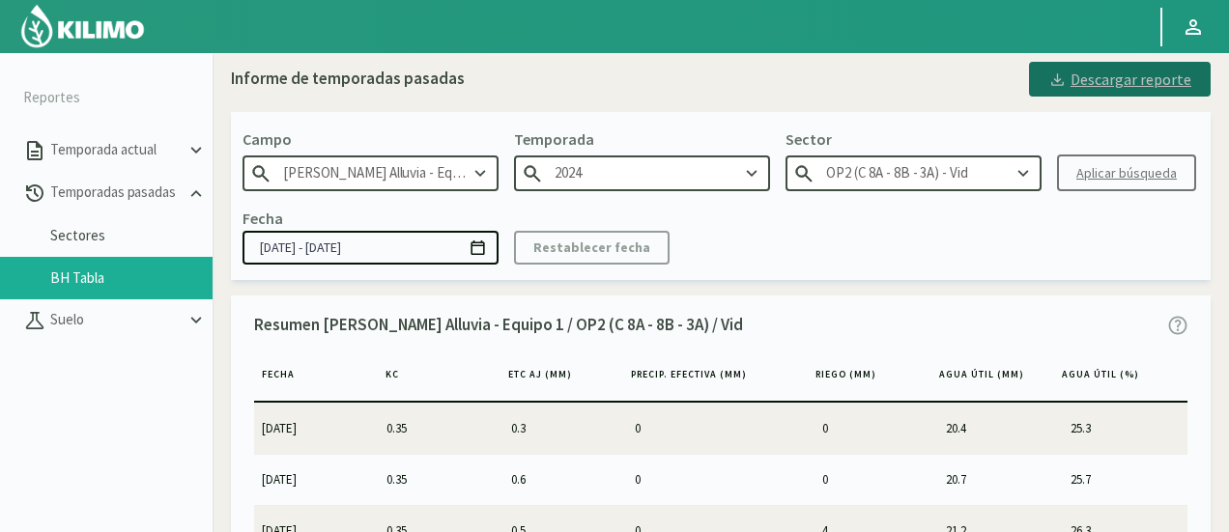
click at [1117, 76] on div "Descargar reporte" at bounding box center [1119, 79] width 143 height 23
click at [1002, 177] on input "OP2 (C 8A - 8B - 3A) - Vid" at bounding box center [914, 174] width 256 height 36
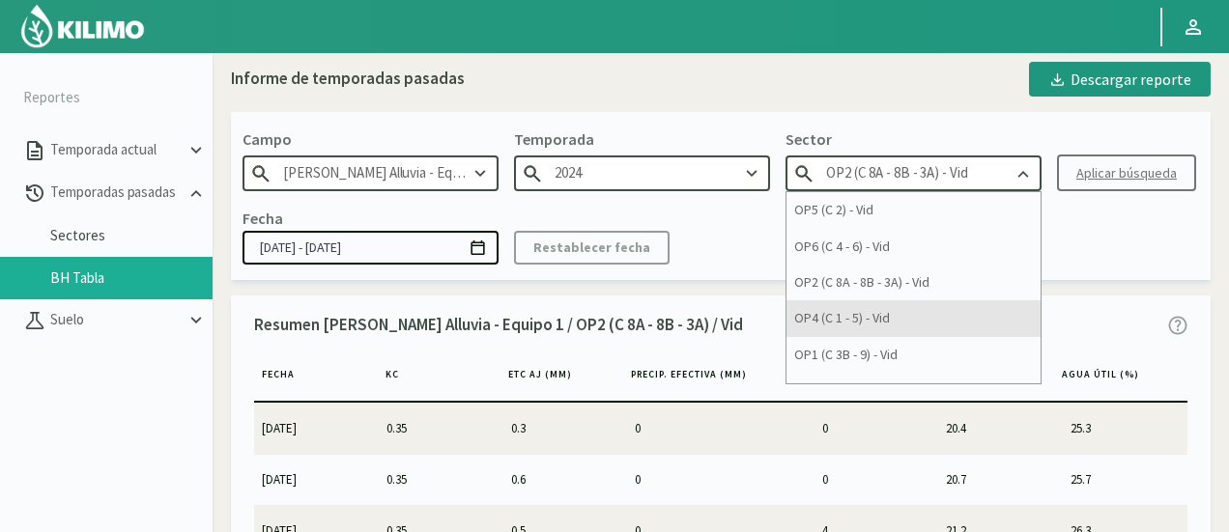
click at [913, 309] on div "OP4 (C 1 - 5) - Vid" at bounding box center [914, 319] width 254 height 36
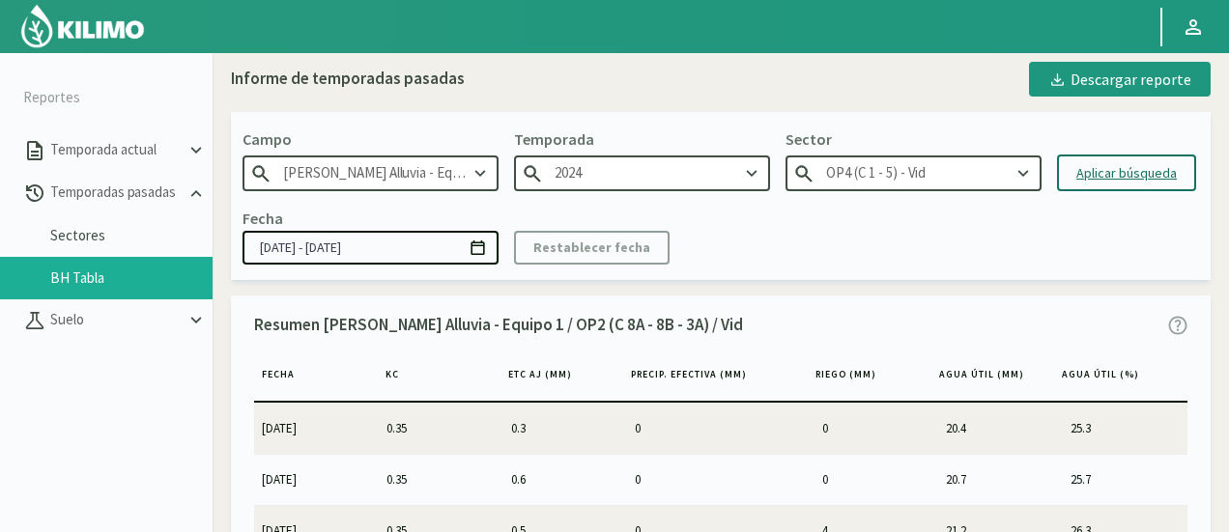
click at [1093, 172] on div "Aplicar búsqueda" at bounding box center [1126, 173] width 100 height 20
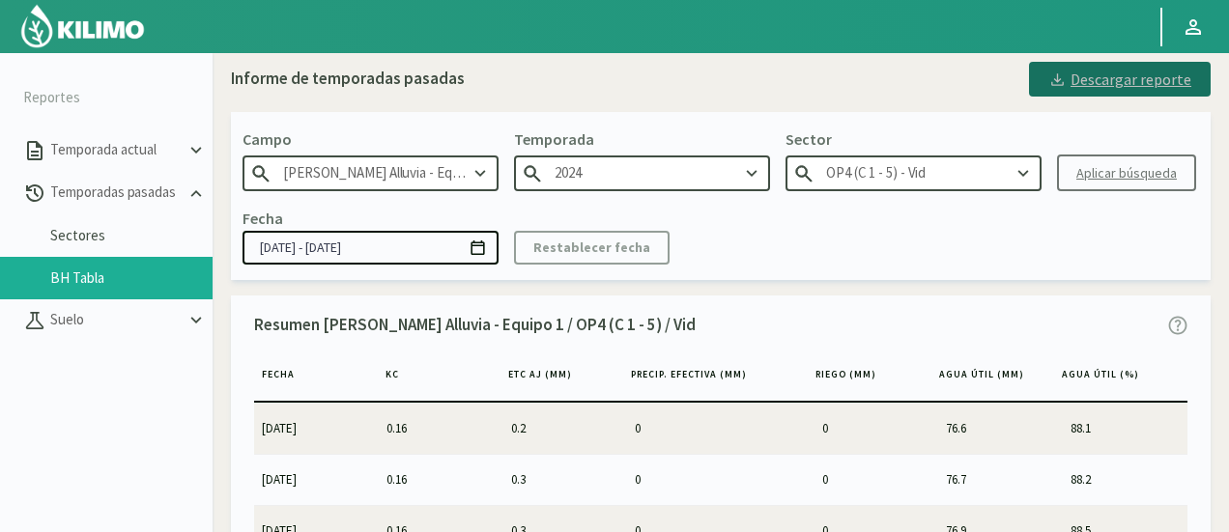
click at [1109, 81] on div "Descargar reporte" at bounding box center [1119, 79] width 143 height 23
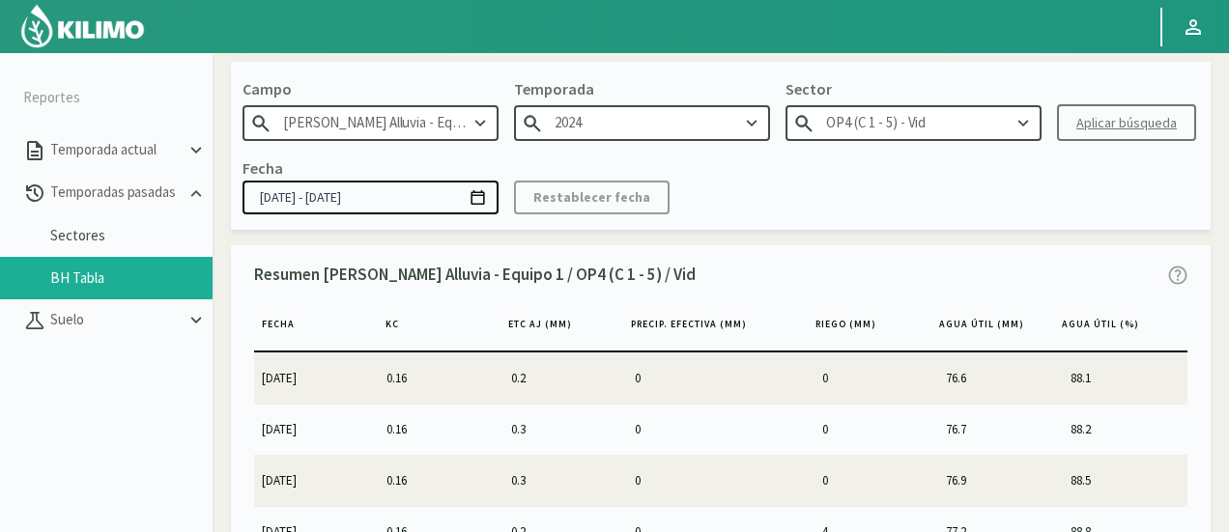
click at [933, 128] on input "OP4 (C 1 - 5) - Vid" at bounding box center [914, 123] width 256 height 36
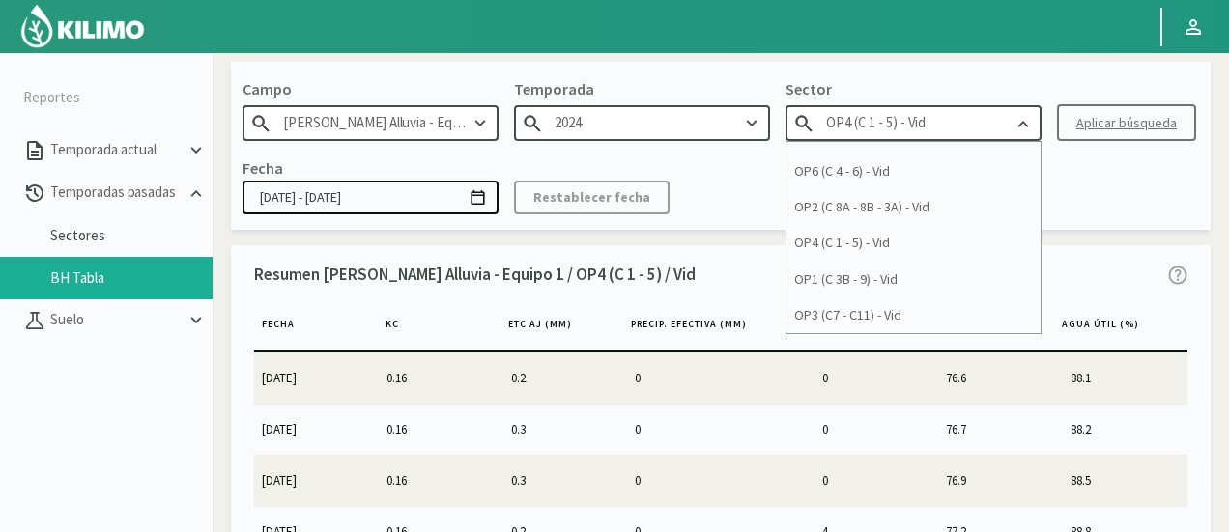
scroll to position [97, 0]
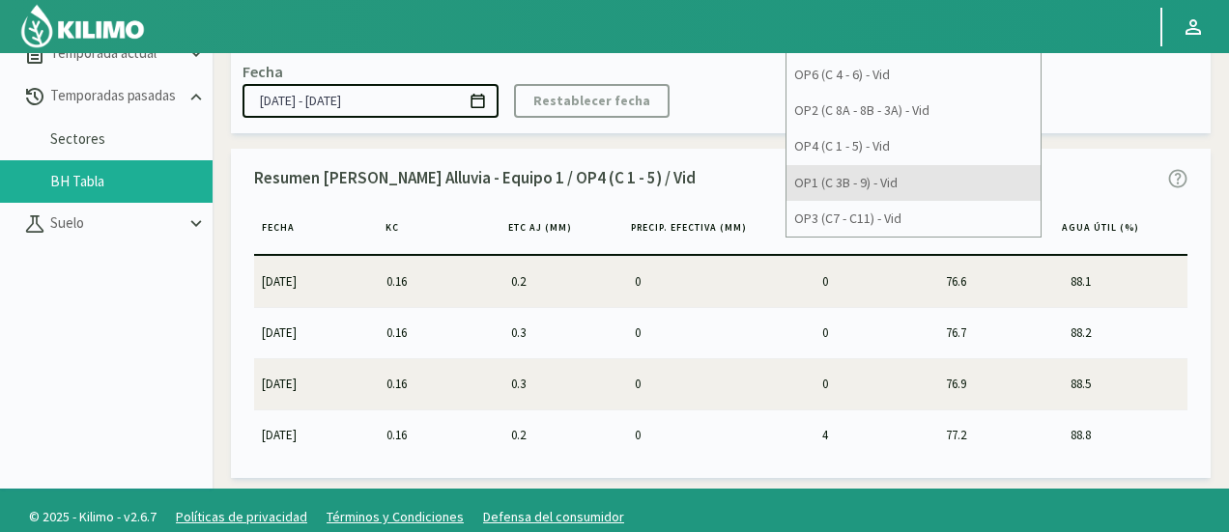
click at [1030, 187] on div "OP1 (C 3B - 9) - Vid" at bounding box center [914, 183] width 254 height 36
type input "OP1 (C 3B - 9) - Vid"
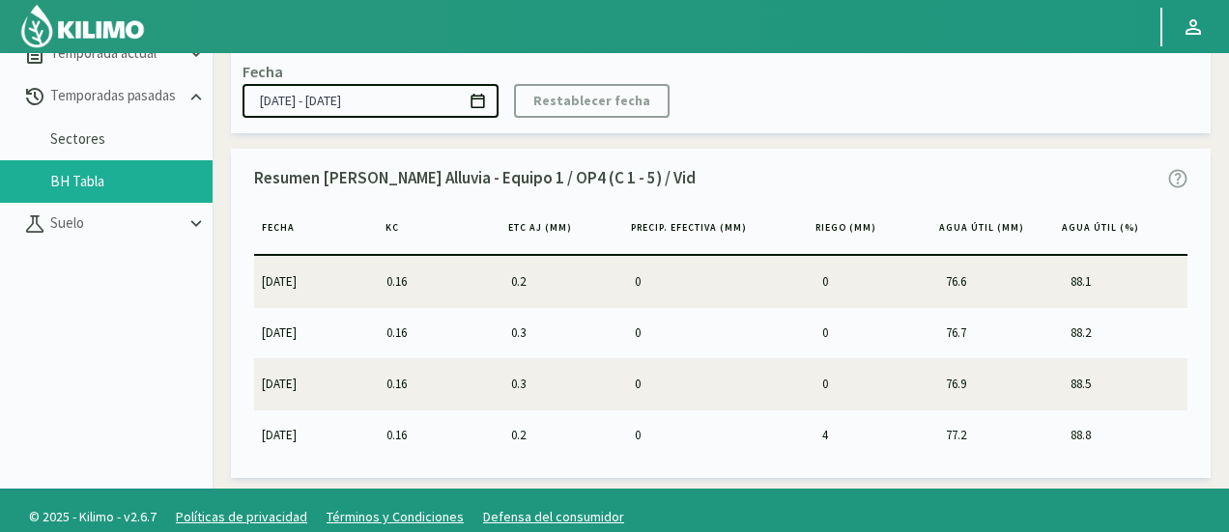
click at [1099, 119] on div "[PERSON_NAME] [PERSON_NAME] Alluvia - Equipo 1 Temporada 2024 Sector OP1 (C 3B …" at bounding box center [721, 48] width 980 height 167
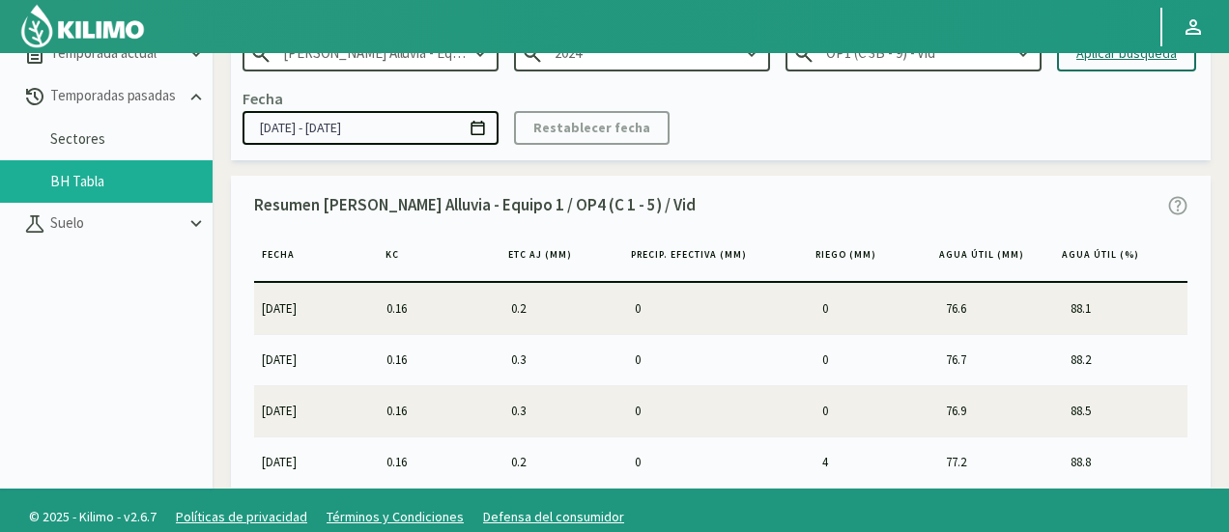
scroll to position [0, 0]
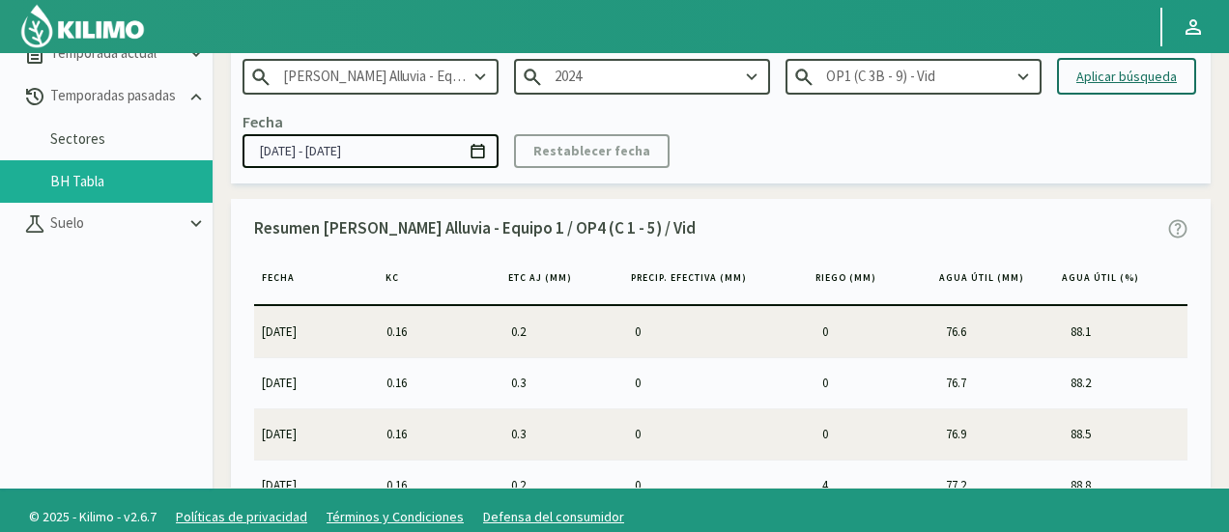
click at [1118, 89] on button "Aplicar búsqueda" at bounding box center [1126, 76] width 139 height 37
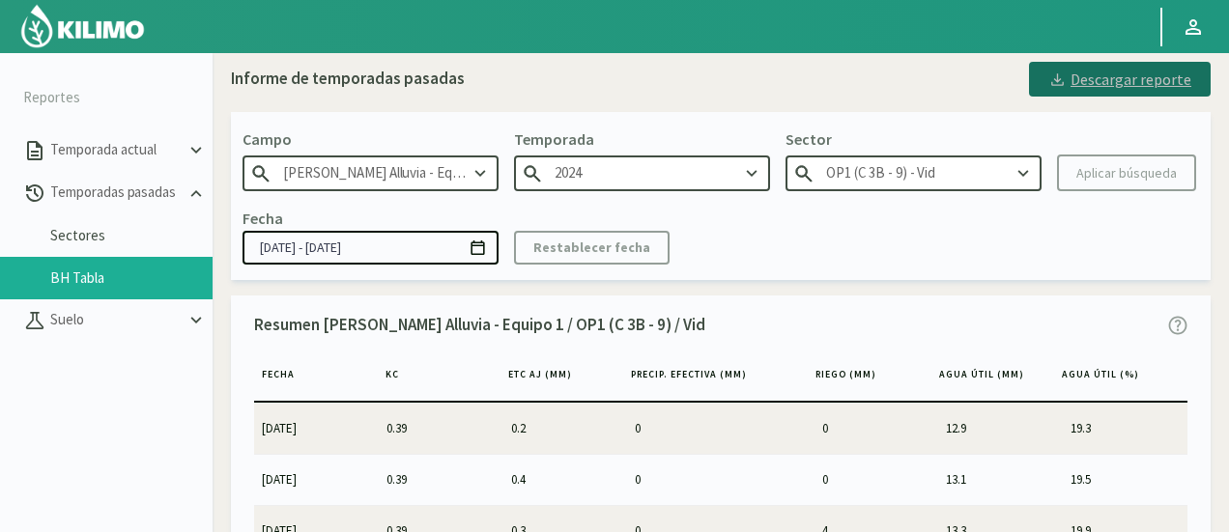
click at [1142, 82] on div "Descargar reporte" at bounding box center [1119, 79] width 143 height 23
click at [1046, 136] on div "[PERSON_NAME] [PERSON_NAME] Alluvia - Equipo 1 Temporada 2024 Sector OP1 (C 3B …" at bounding box center [721, 195] width 980 height 167
click at [988, 185] on input "OP1 (C 3B - 9) - Vid" at bounding box center [914, 174] width 256 height 36
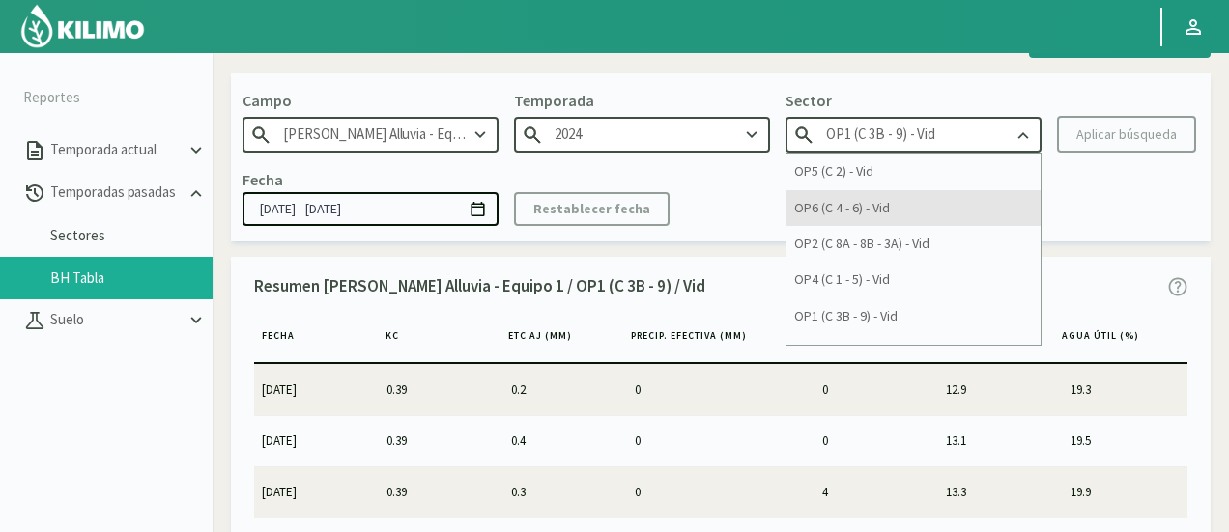
scroll to position [50, 0]
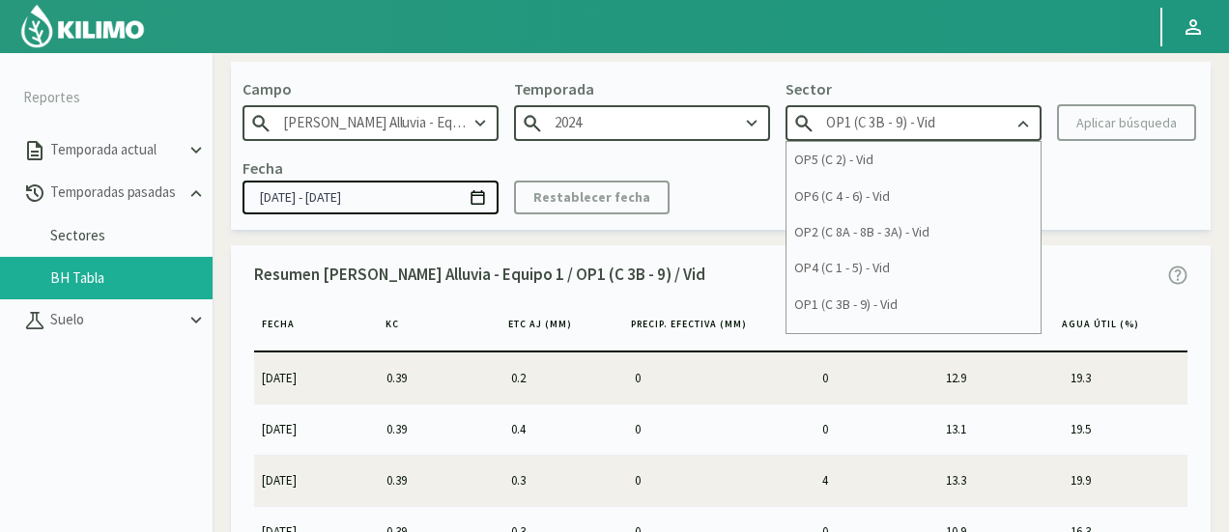
click at [376, 131] on input "[PERSON_NAME] Alluvia - Equipo 1" at bounding box center [371, 123] width 256 height 36
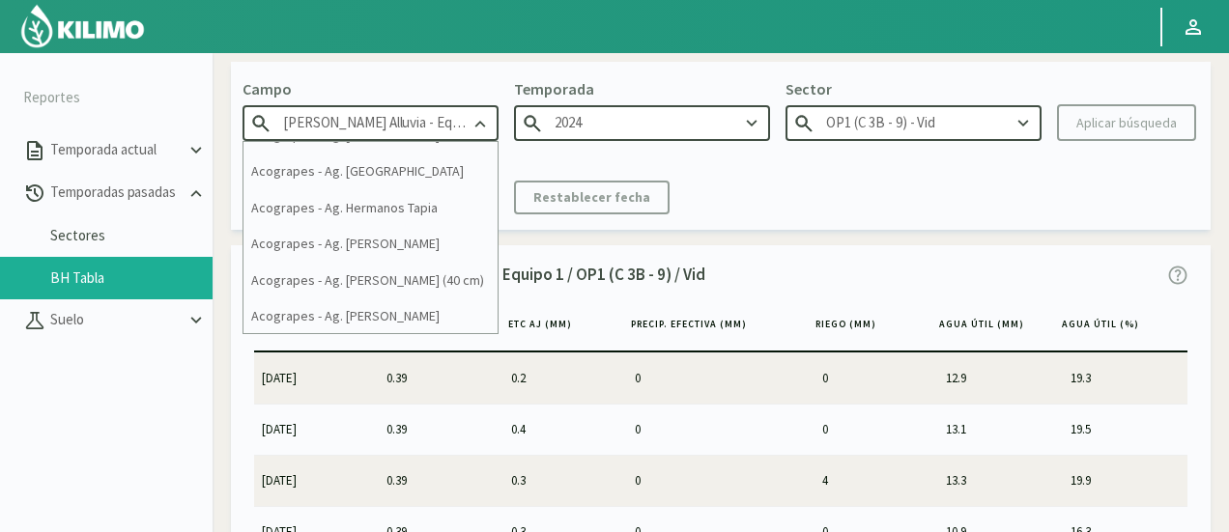
scroll to position [0, 18]
drag, startPoint x: 435, startPoint y: 122, endPoint x: 790, endPoint y: 119, distance: 355.6
click at [499, 119] on div "[PERSON_NAME] [PERSON_NAME] Alluvia - Equipo 1 21 de Septiembre 8 Fuegos Acogra…" at bounding box center [371, 109] width 256 height 64
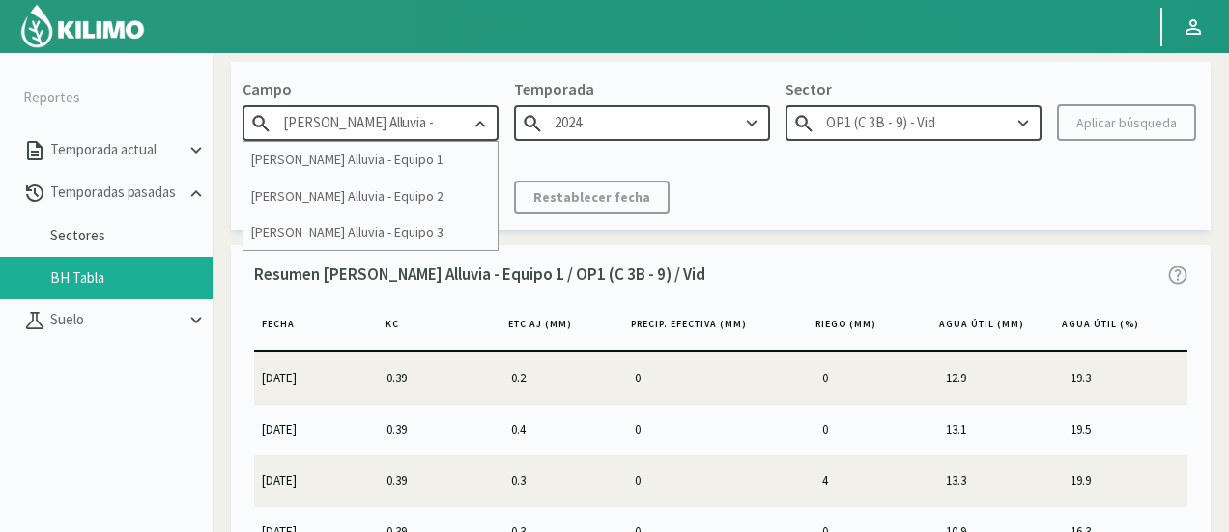
scroll to position [0, 0]
click at [338, 203] on div "[PERSON_NAME] Alluvia - Equipo 2" at bounding box center [371, 197] width 254 height 36
type input "[PERSON_NAME] Alluvia - Equipo 2"
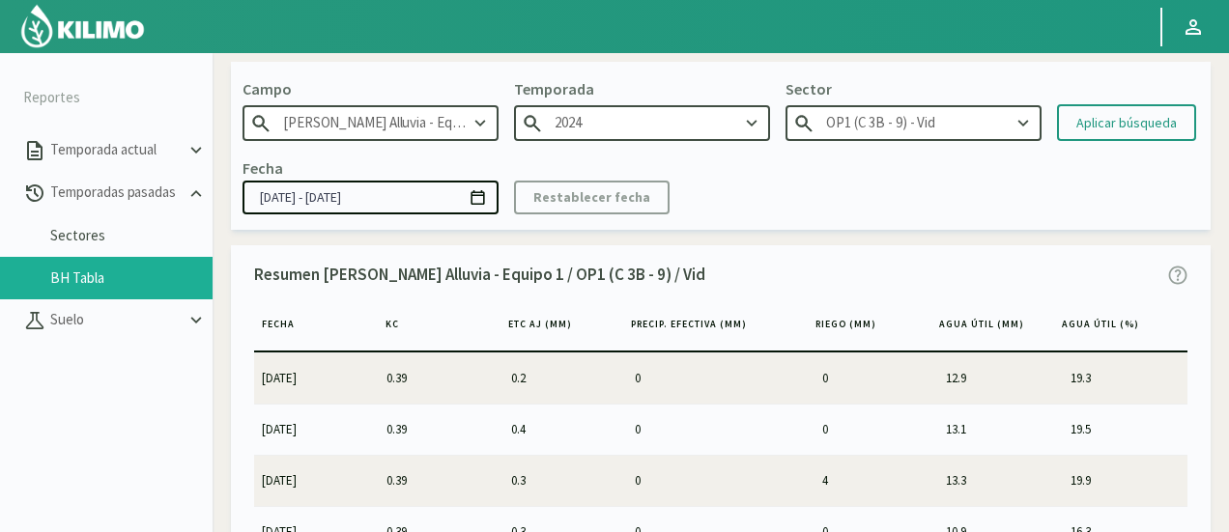
type input "2021"
type input "OP5 (C 30 - 31 - 32) - Vid"
click at [719, 128] on input "2021" at bounding box center [642, 123] width 256 height 36
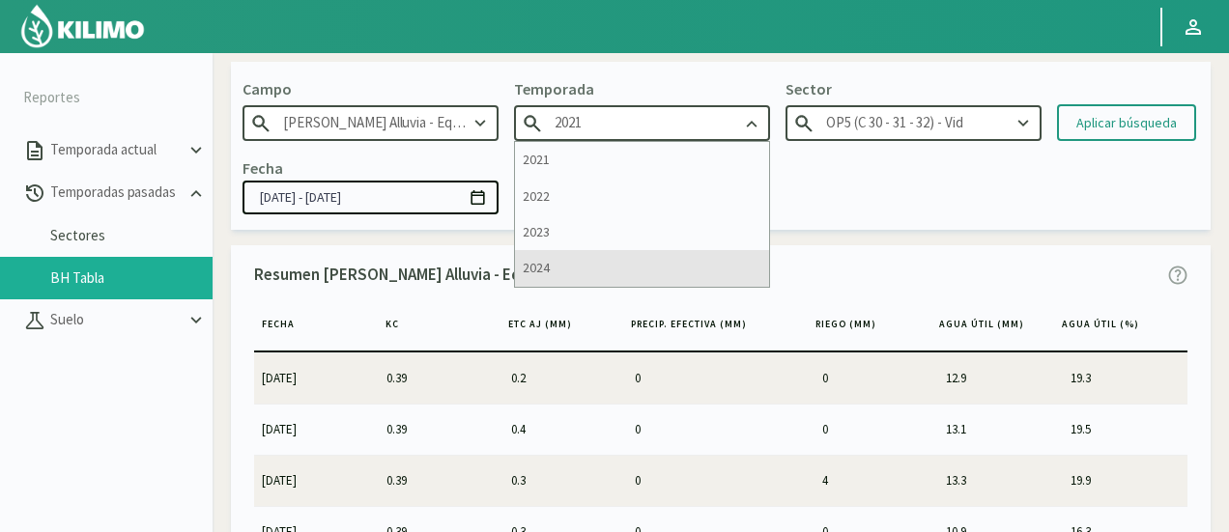
click at [599, 274] on div "2024" at bounding box center [642, 268] width 254 height 36
type input "2024"
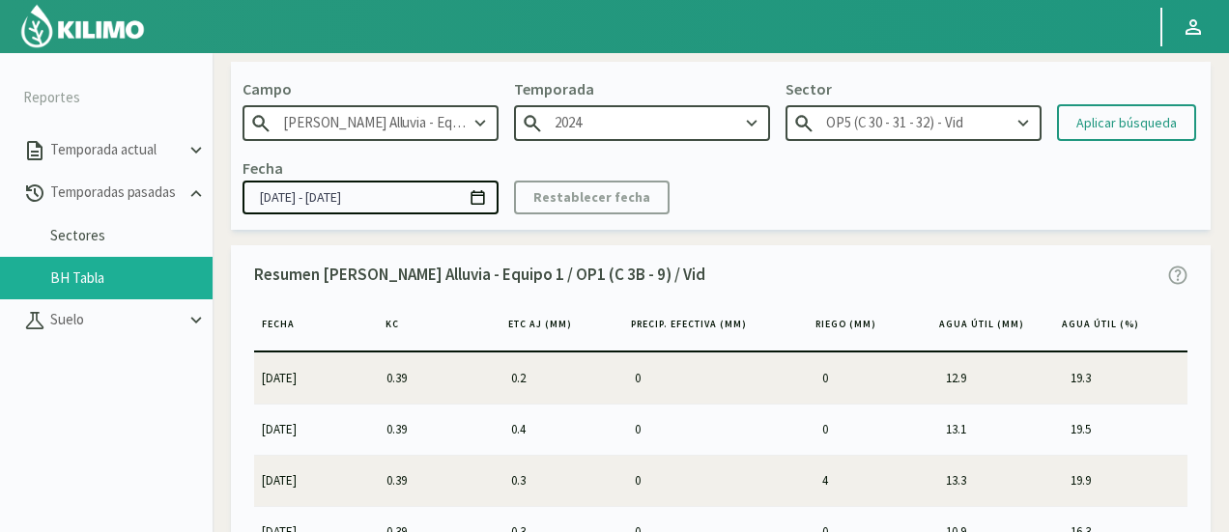
click at [778, 162] on div "Fecha [DATE] - [DATE] Restablecer fecha" at bounding box center [721, 185] width 957 height 57
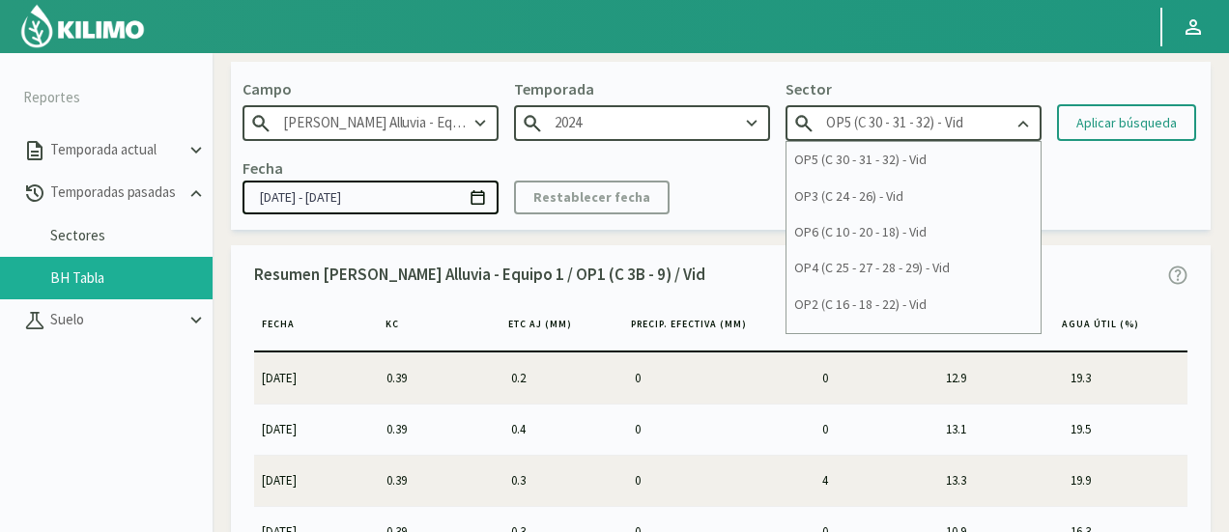
click at [892, 122] on input "OP5 (C 30 - 31 - 32) - Vid" at bounding box center [914, 123] width 256 height 36
click at [872, 165] on div "OP5 (C 30 - 31 - 32) - Vid" at bounding box center [914, 160] width 254 height 36
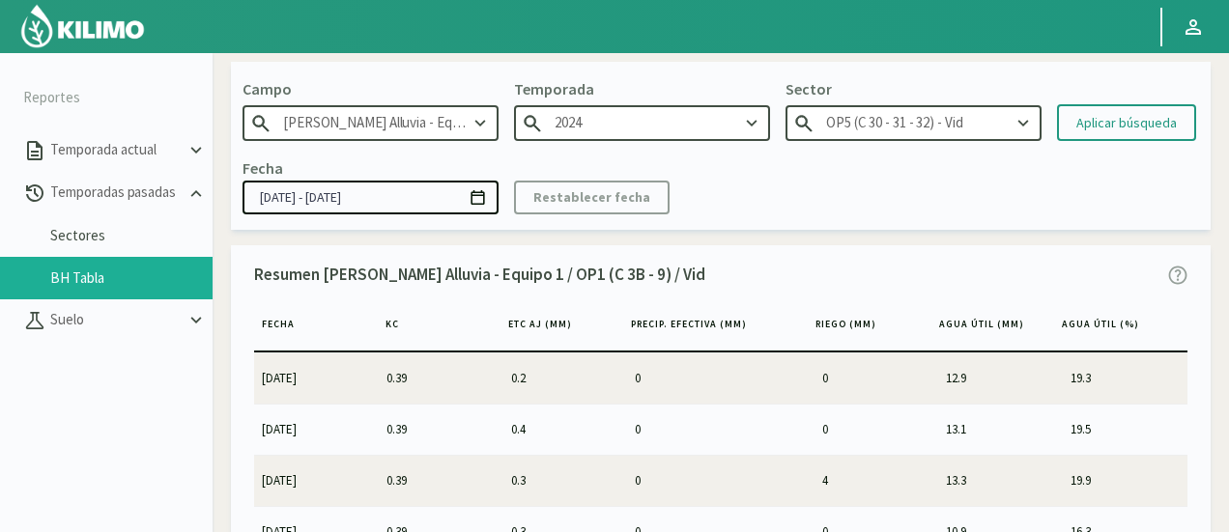
click at [756, 170] on div "Fecha [DATE] - [DATE] Restablecer fecha" at bounding box center [721, 185] width 957 height 57
click at [1144, 125] on div "Aplicar búsqueda" at bounding box center [1126, 123] width 100 height 20
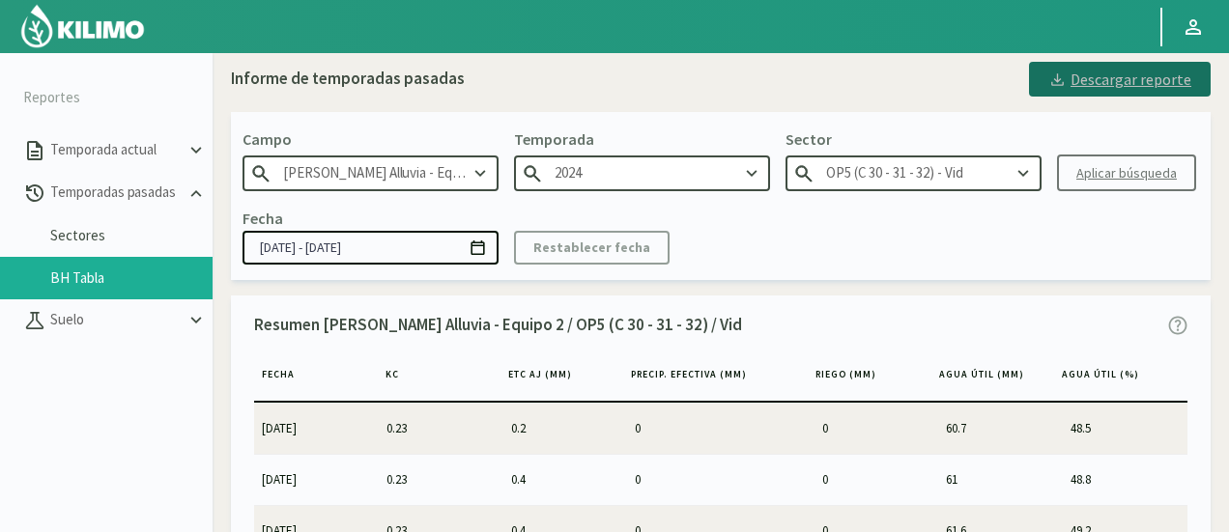
click at [1077, 74] on div "Descargar reporte" at bounding box center [1119, 79] width 143 height 23
click at [1025, 173] on icon at bounding box center [1023, 173] width 11 height 7
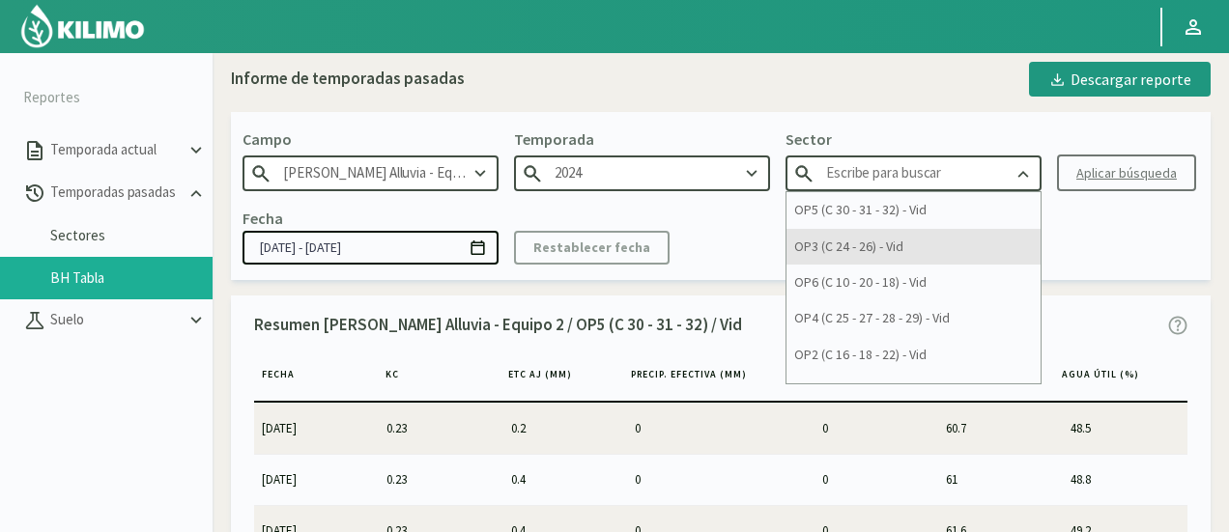
click at [907, 261] on div "OP3 (C 24 - 26) - Vid" at bounding box center [914, 247] width 254 height 36
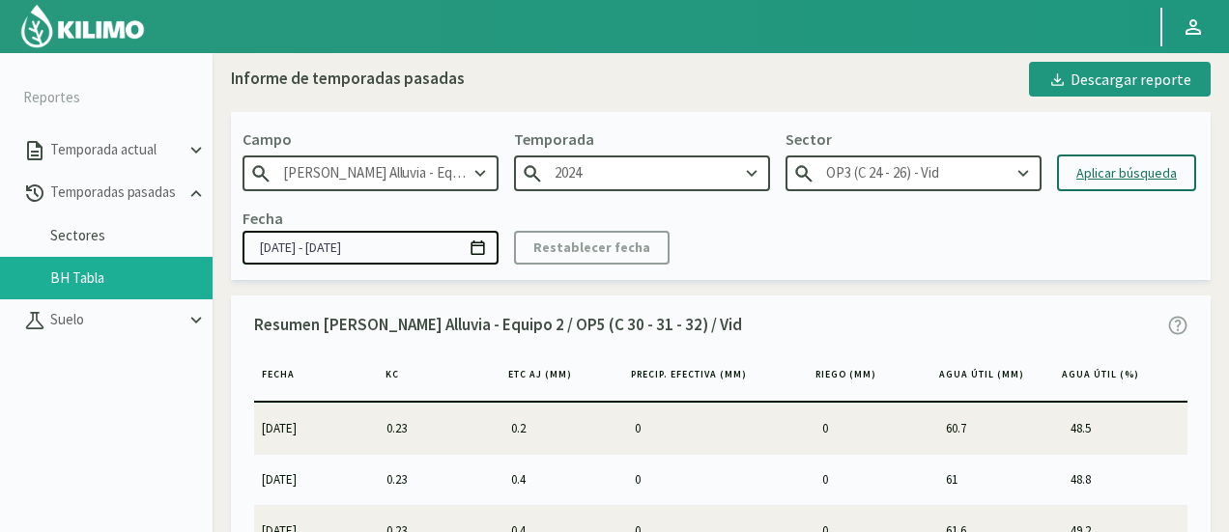
click at [1088, 177] on div "Aplicar búsqueda" at bounding box center [1126, 173] width 100 height 20
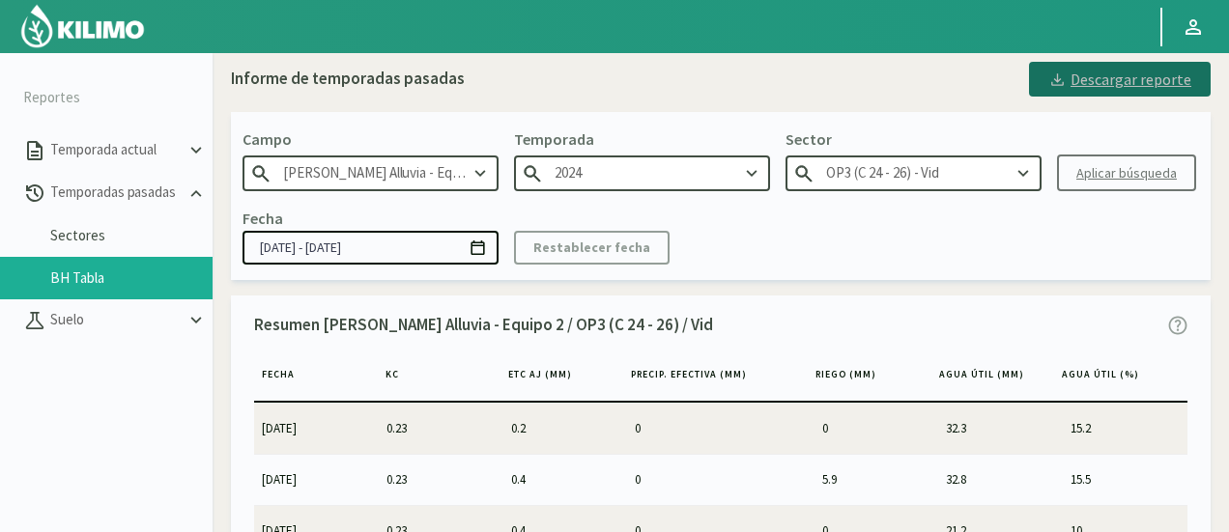
click at [1115, 86] on div "Descargar reporte" at bounding box center [1119, 79] width 143 height 23
click at [1073, 247] on div "Fecha [DATE] - [DATE] Restablecer fecha" at bounding box center [721, 235] width 957 height 57
click at [956, 178] on input "OP3 (C 24 - 26) - Vid" at bounding box center [914, 174] width 256 height 36
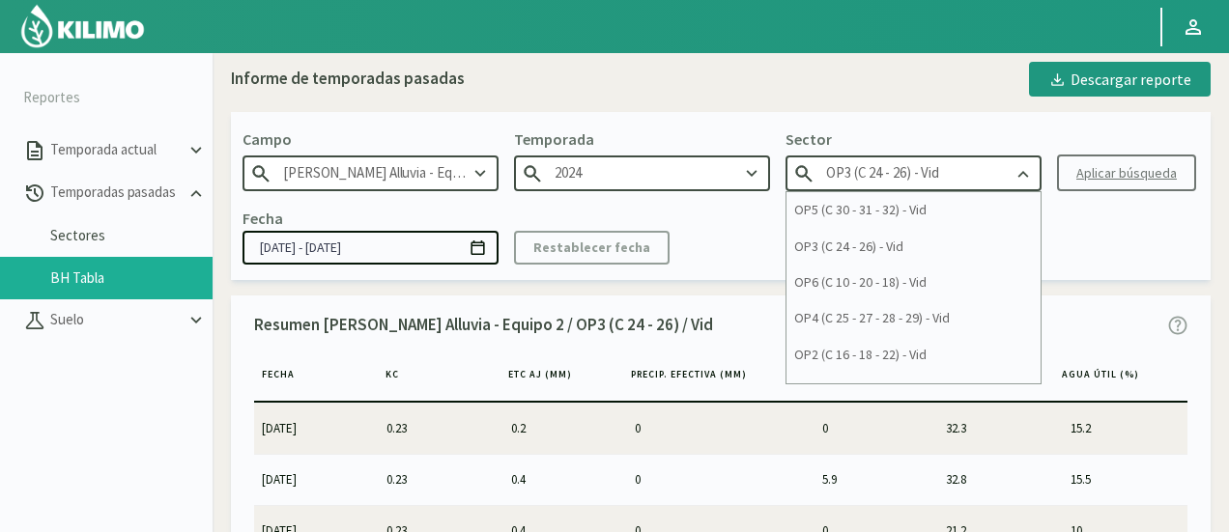
drag, startPoint x: 1092, startPoint y: 248, endPoint x: 1076, endPoint y: 163, distance: 86.4
click at [1092, 248] on div "Fecha [DATE] - [DATE] Restablecer fecha" at bounding box center [721, 235] width 957 height 57
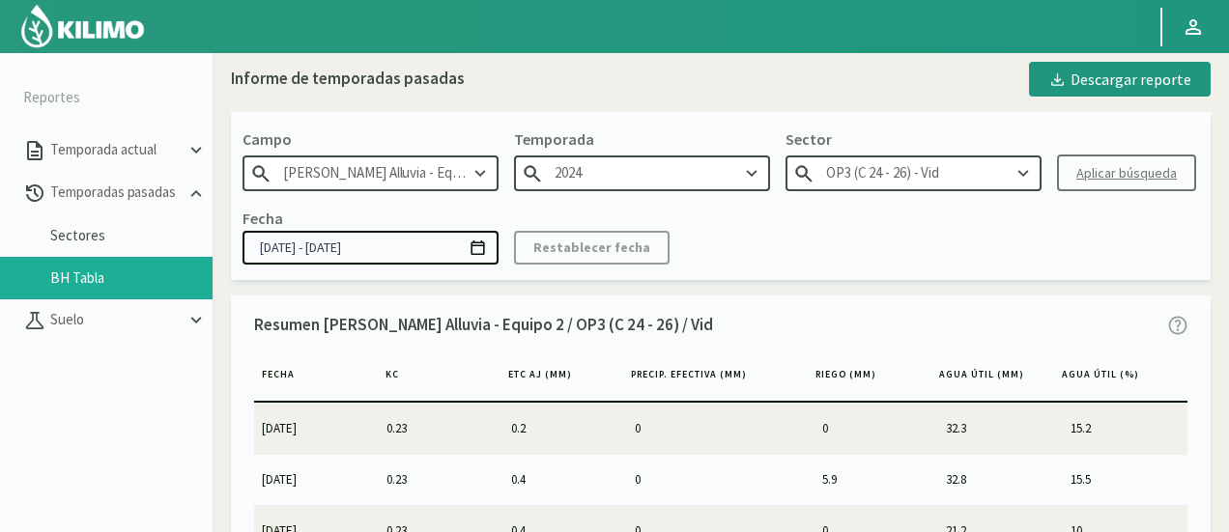
drag, startPoint x: 1061, startPoint y: 216, endPoint x: 1049, endPoint y: 210, distance: 13.4
click at [1061, 216] on div "Fecha [DATE] - [DATE] Restablecer fecha" at bounding box center [721, 235] width 957 height 57
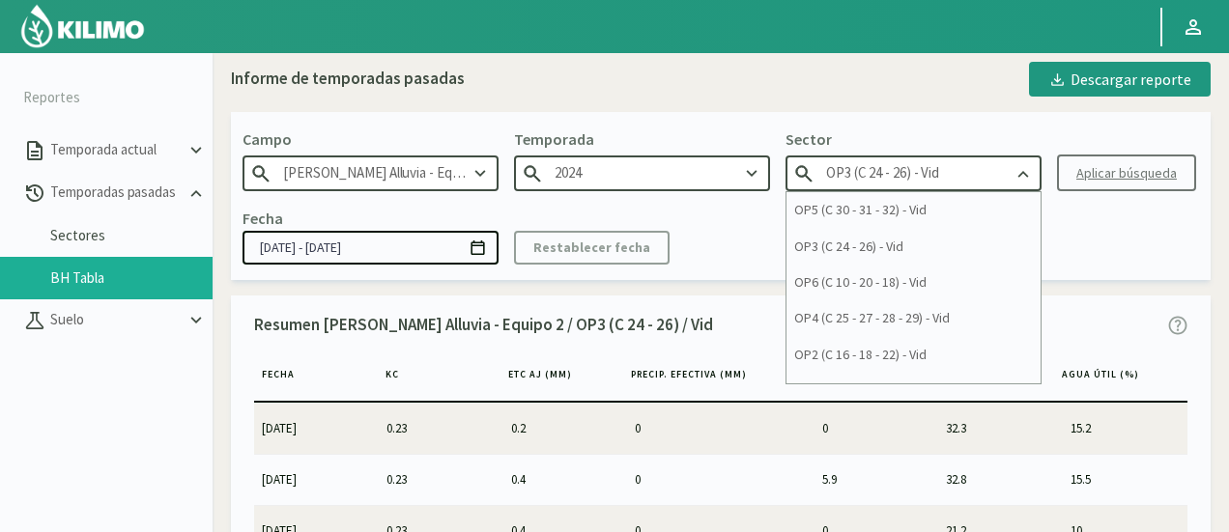
click at [1000, 177] on input "OP3 (C 24 - 26) - Vid" at bounding box center [914, 174] width 256 height 36
click at [935, 277] on div "OP6 (C 10 - 20 - 18) - Vid" at bounding box center [914, 283] width 254 height 36
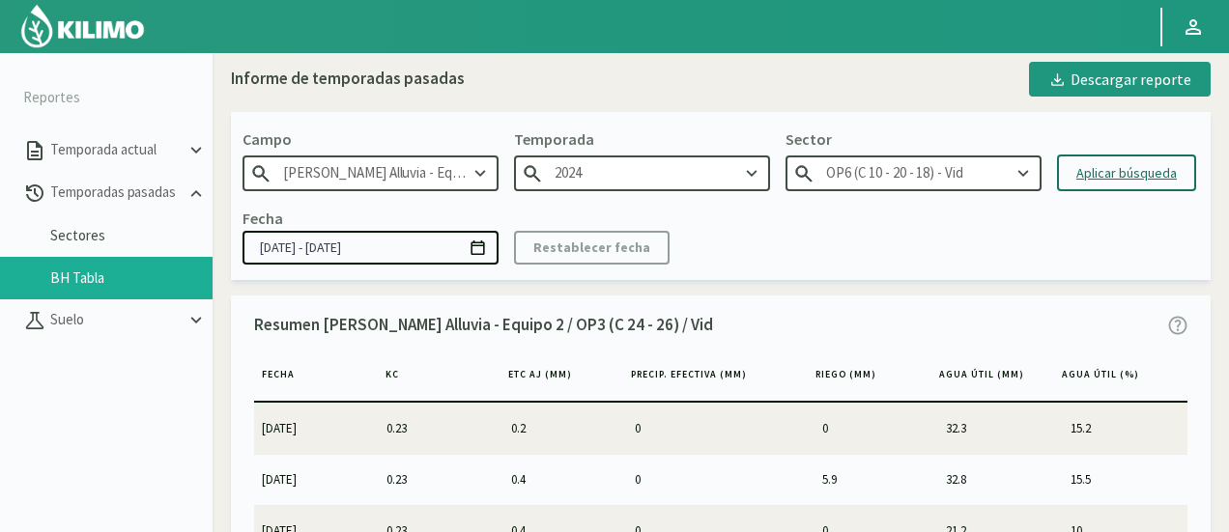
click at [1098, 167] on div "Aplicar búsqueda" at bounding box center [1126, 173] width 100 height 20
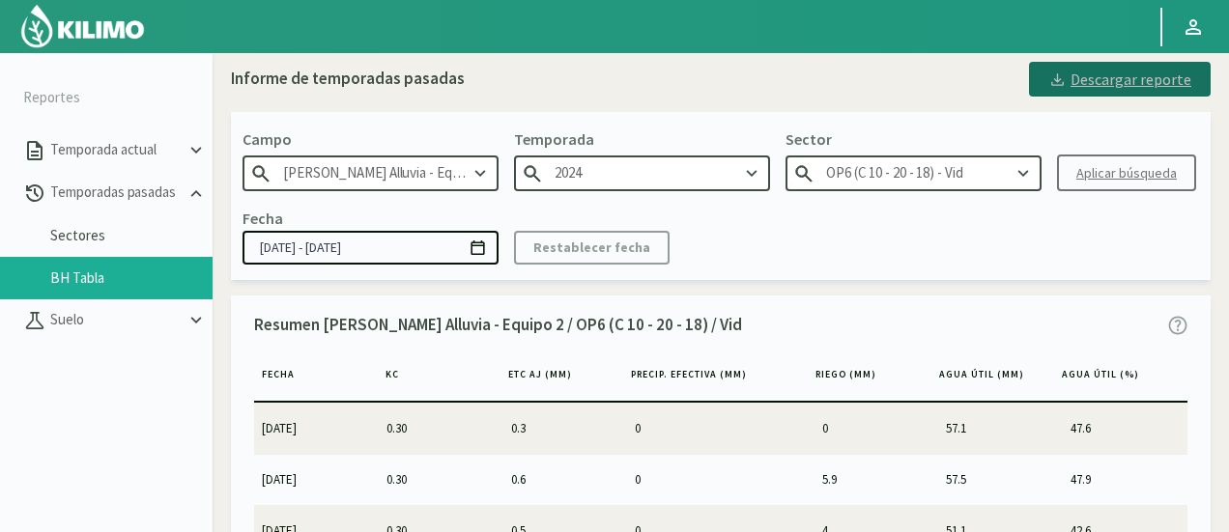
click at [1104, 87] on div "Descargar reporte" at bounding box center [1119, 79] width 143 height 23
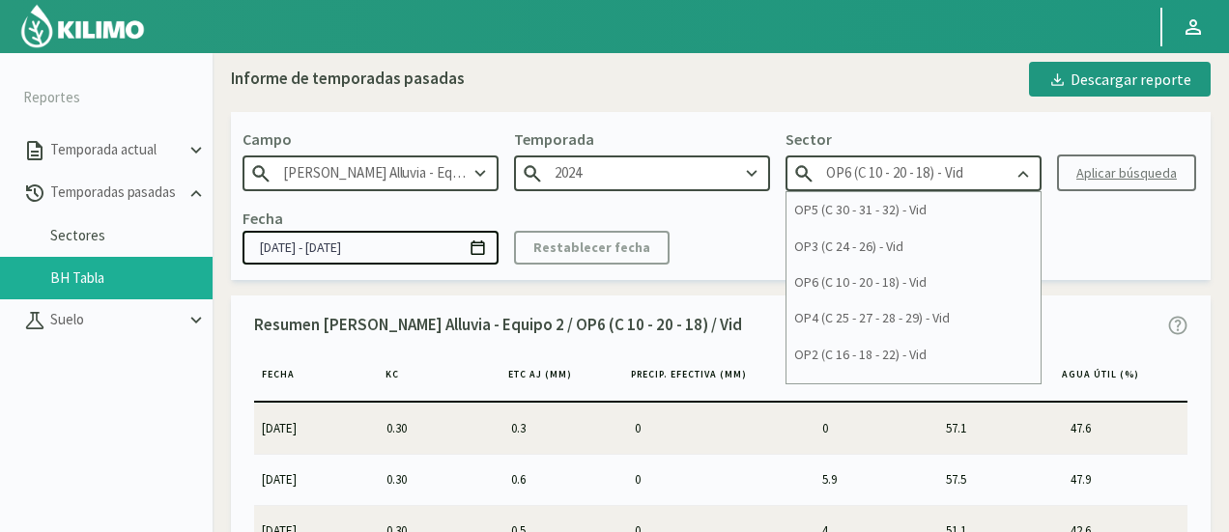
click at [990, 166] on input "OP6 (C 10 - 20 - 18) - Vid" at bounding box center [914, 174] width 256 height 36
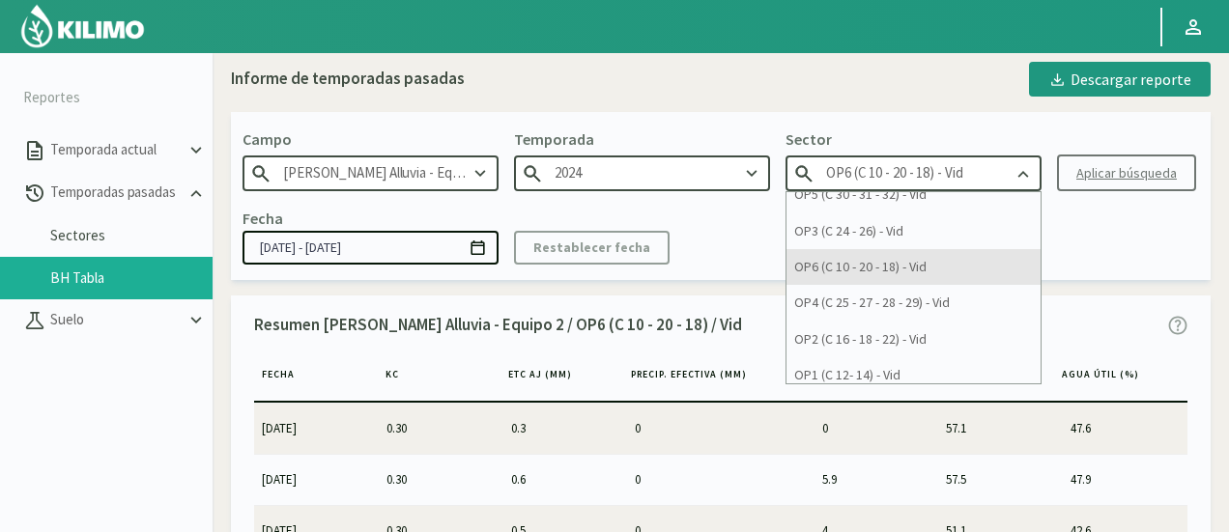
scroll to position [25, 0]
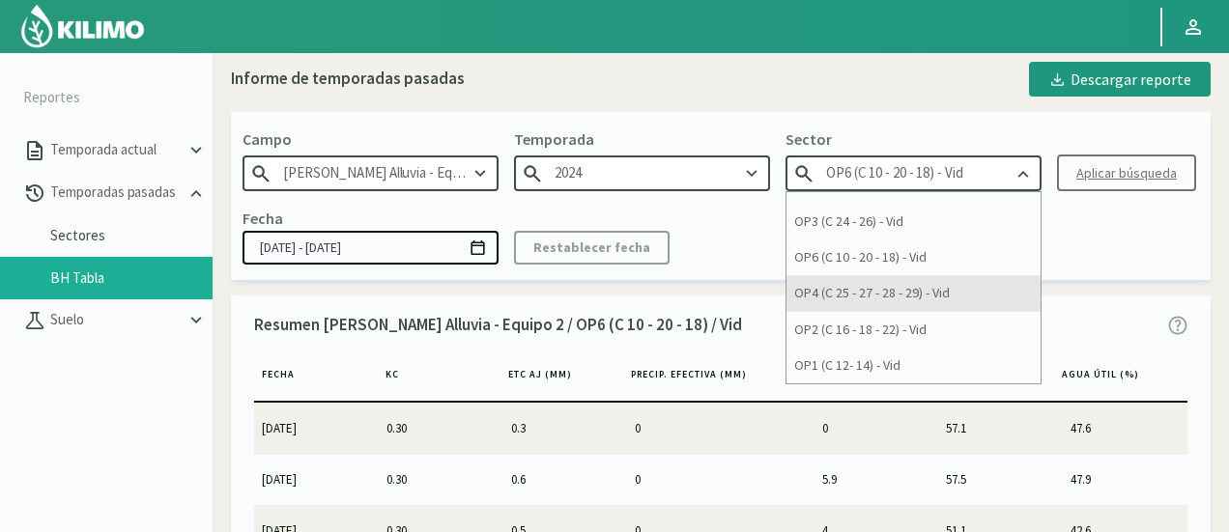
click at [899, 297] on div "OP4 (C 25 - 27 - 28 - 29) - Vid" at bounding box center [914, 293] width 254 height 36
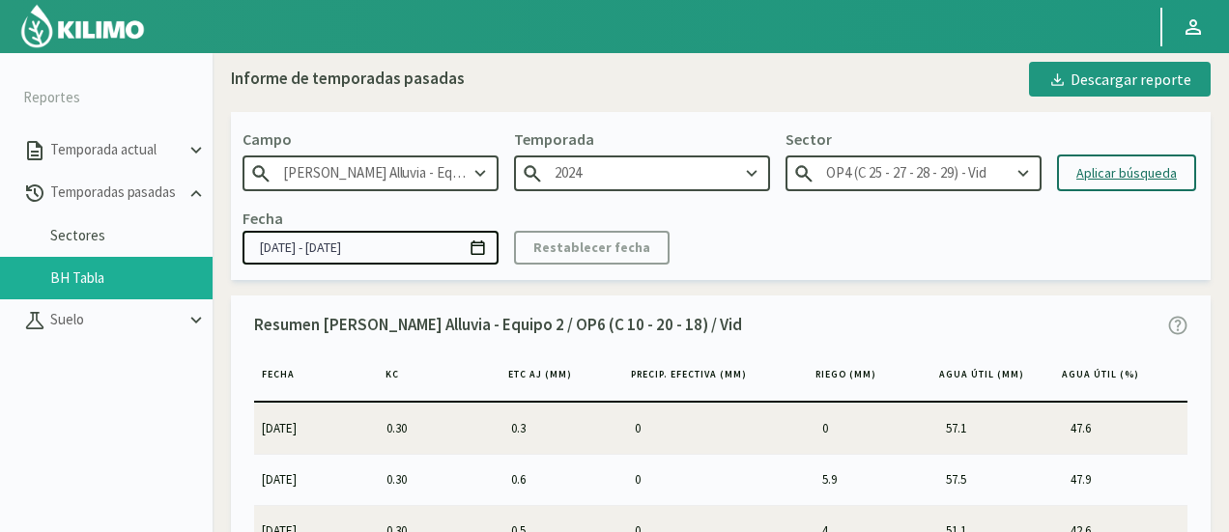
click at [1107, 179] on div "Aplicar búsqueda" at bounding box center [1126, 173] width 100 height 20
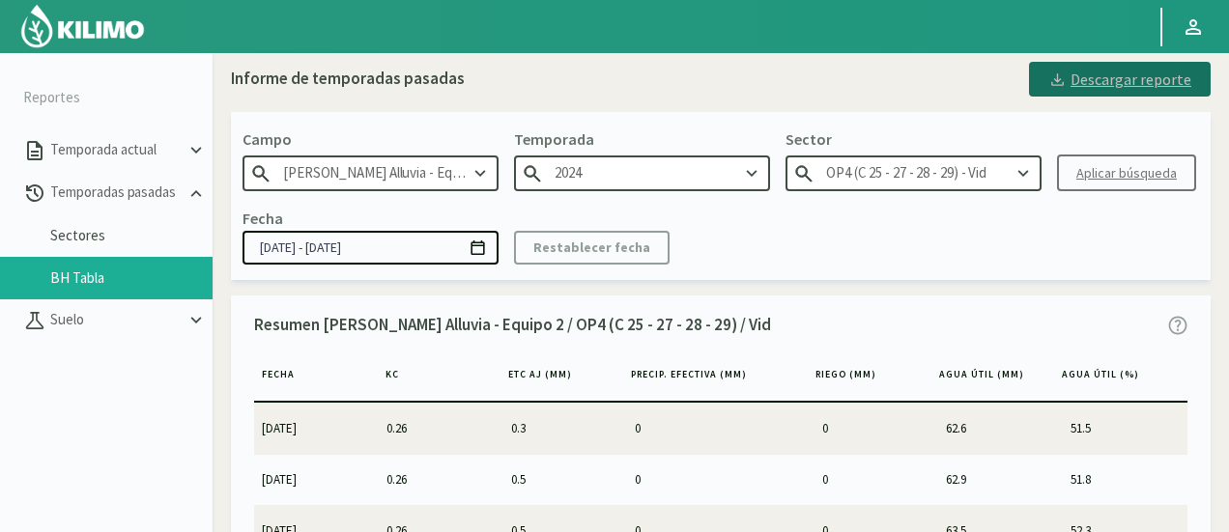
click at [1076, 82] on div "Descargar reporte" at bounding box center [1119, 79] width 143 height 23
click at [899, 169] on input "OP4 (C 25 - 27 - 28 - 29) - Vid" at bounding box center [914, 174] width 256 height 36
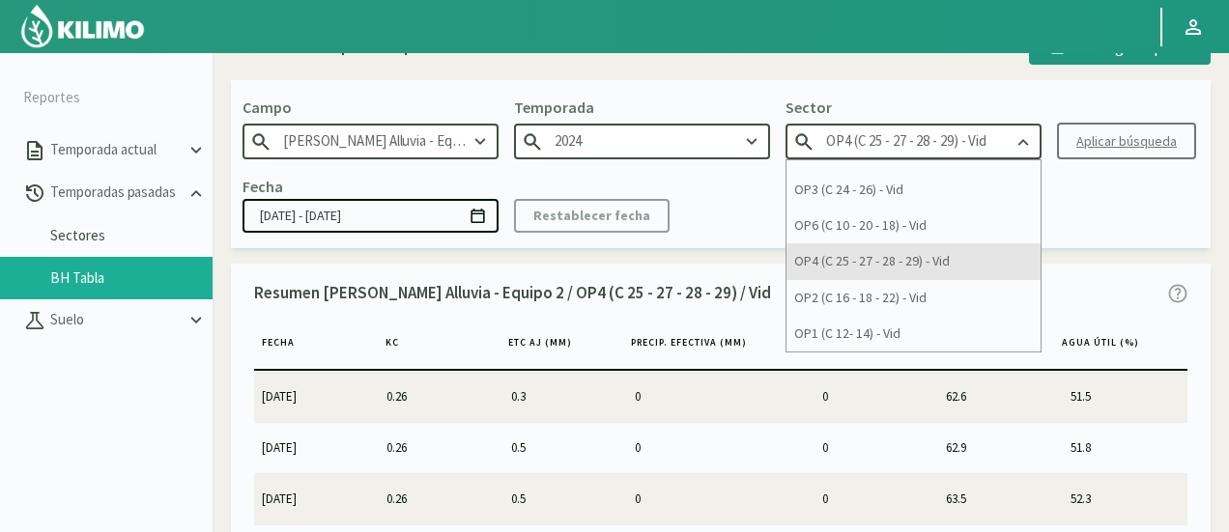
scroll to position [50, 0]
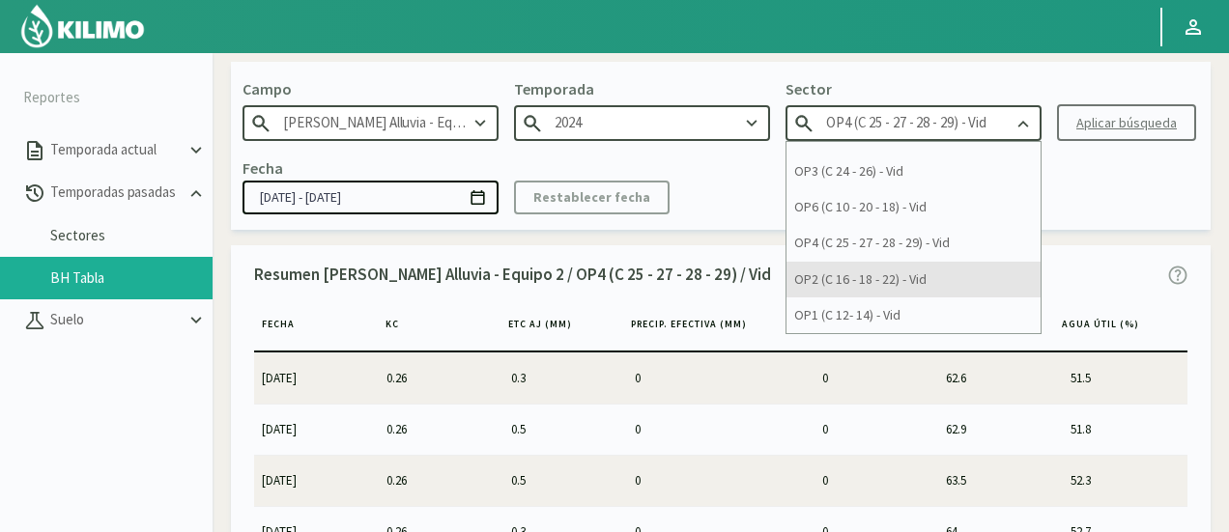
click at [860, 266] on div "OP2 (C 16 - 18 - 22) - Vid" at bounding box center [914, 280] width 254 height 36
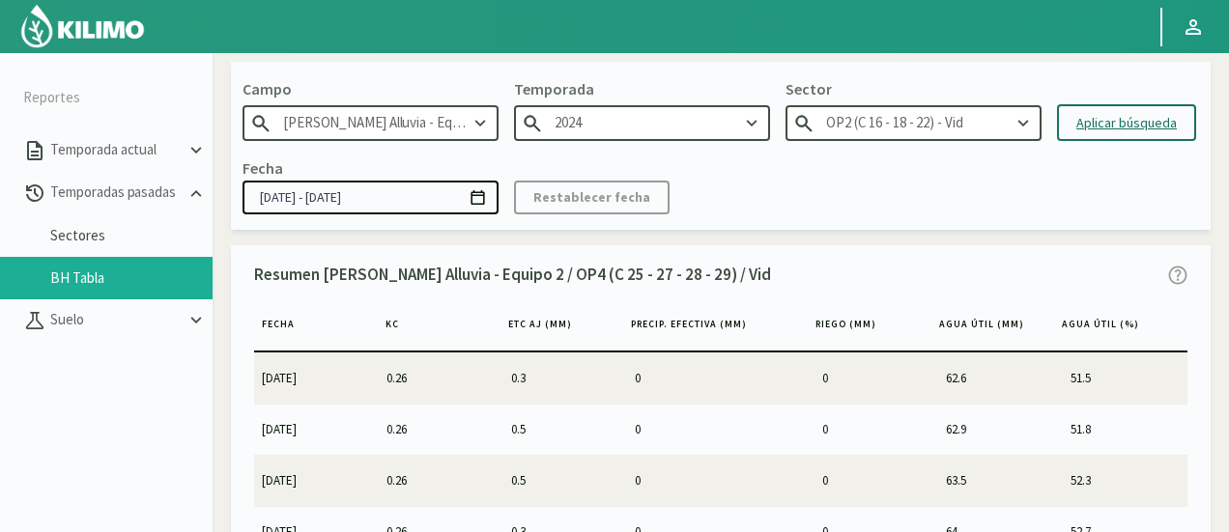
click at [1125, 124] on div "Aplicar búsqueda" at bounding box center [1126, 123] width 100 height 20
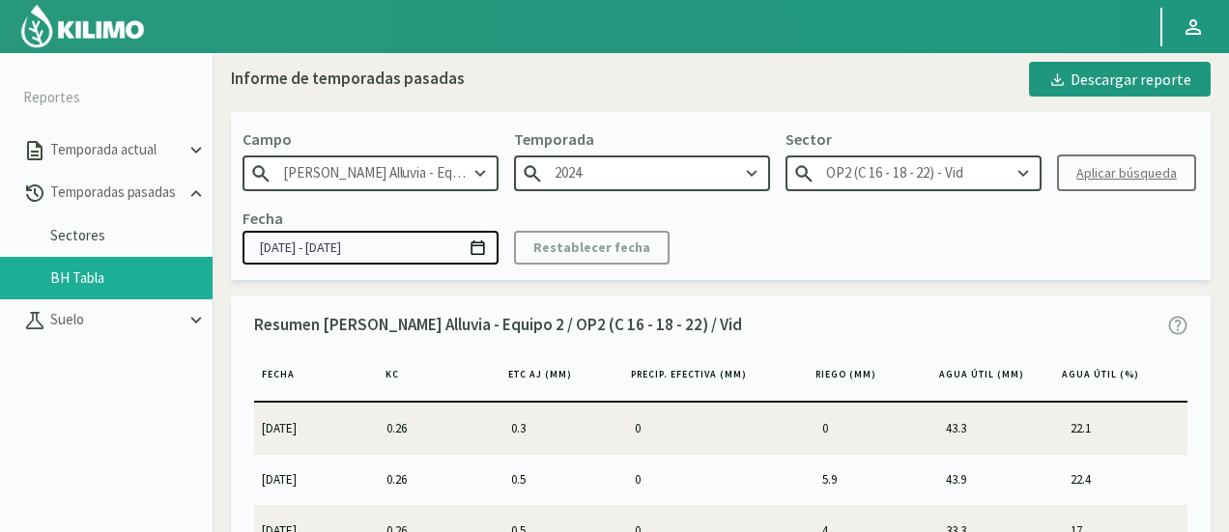
click at [920, 156] on input "OP2 (C 16 - 18 - 22) - Vid" at bounding box center [914, 174] width 256 height 36
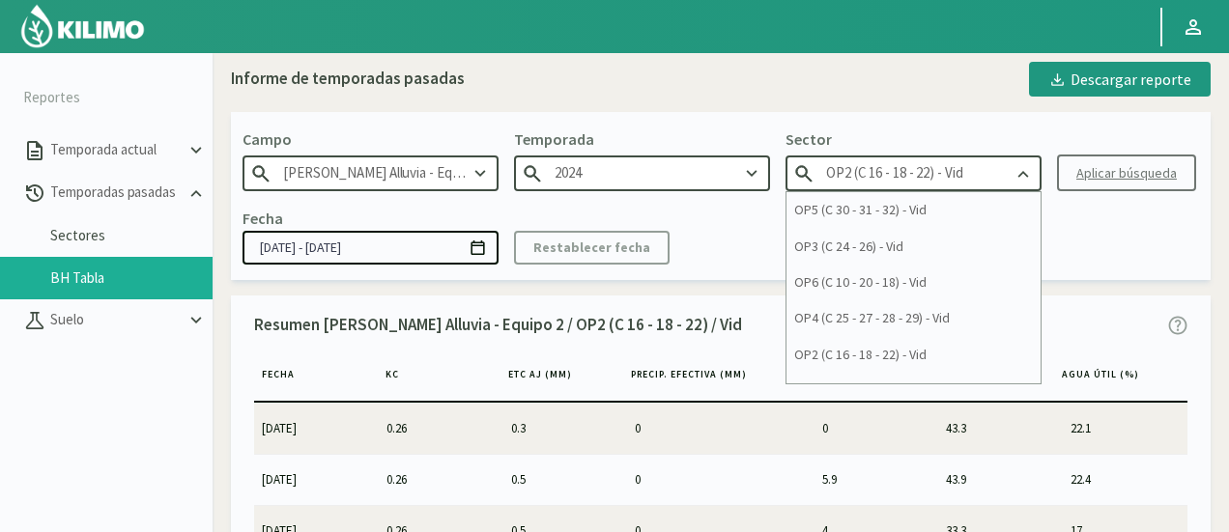
drag, startPoint x: 920, startPoint y: 155, endPoint x: 897, endPoint y: 171, distance: 28.4
click at [897, 171] on input "OP2 (C 16 - 18 - 22) - Vid" at bounding box center [914, 174] width 256 height 36
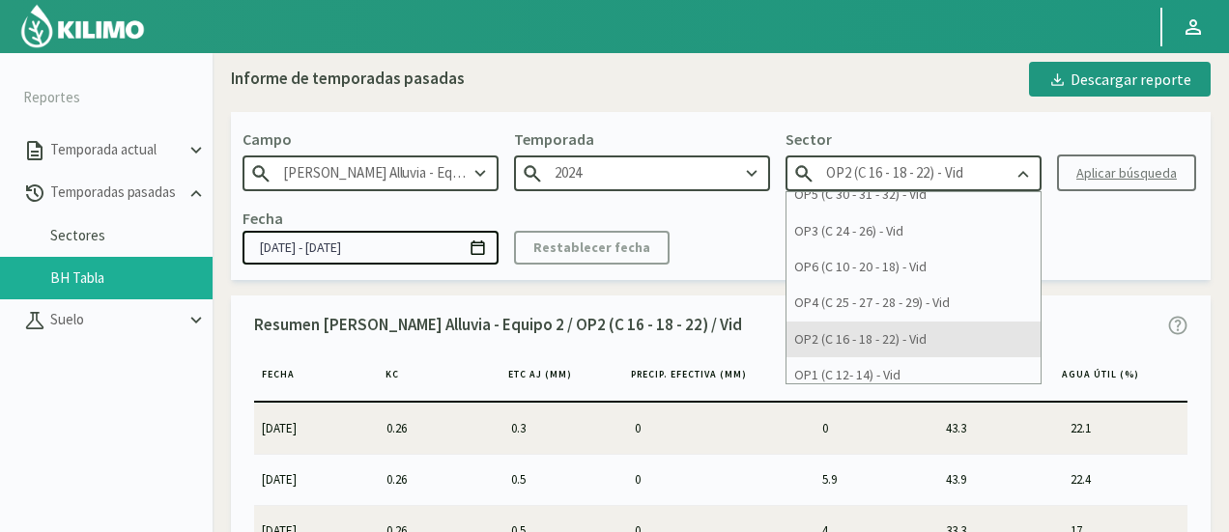
scroll to position [25, 0]
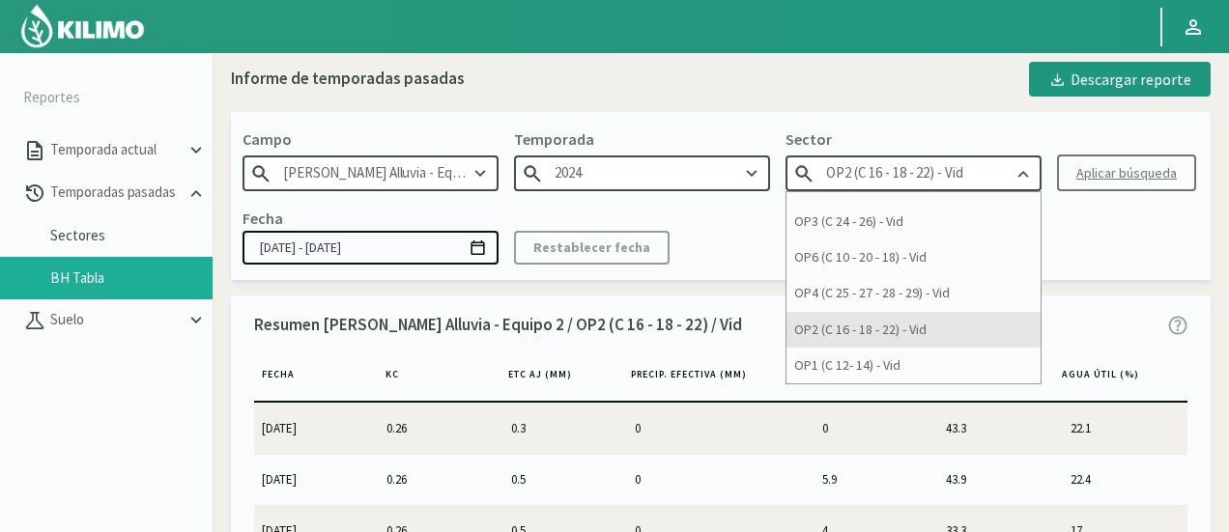
click at [917, 334] on div "OP2 (C 16 - 18 - 22) - Vid" at bounding box center [914, 330] width 254 height 36
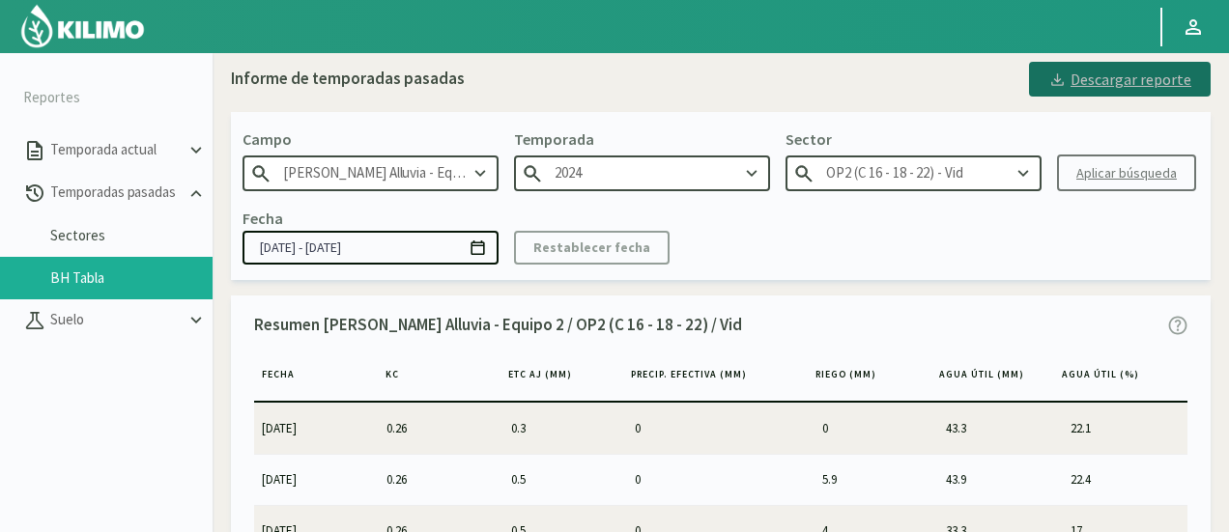
click at [1076, 80] on div "Descargar reporte" at bounding box center [1119, 79] width 143 height 23
click at [904, 165] on input "OP2 (C 16 - 18 - 22) - Vid" at bounding box center [914, 174] width 256 height 36
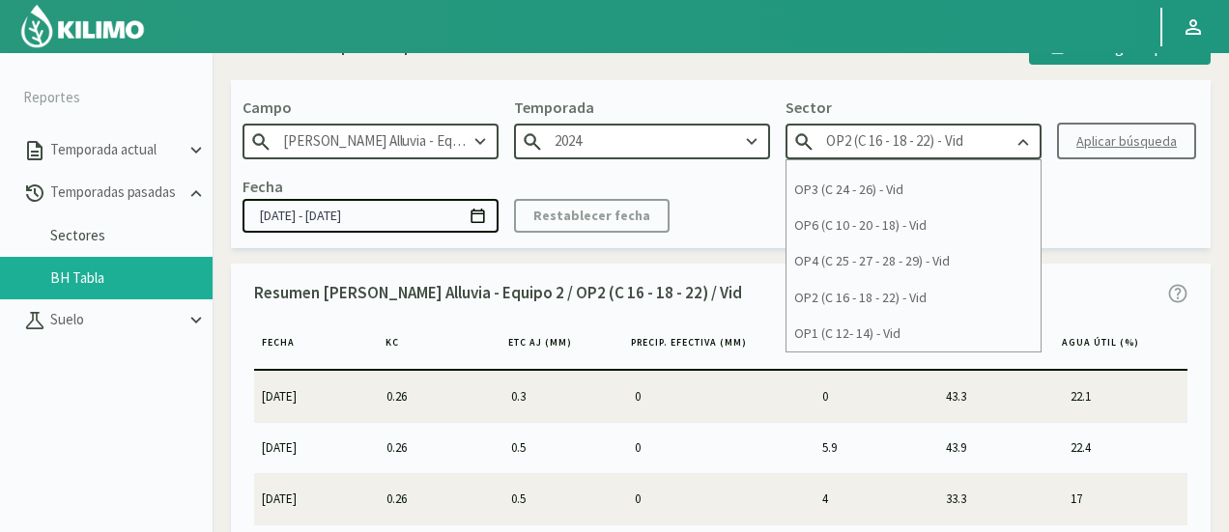
scroll to position [50, 0]
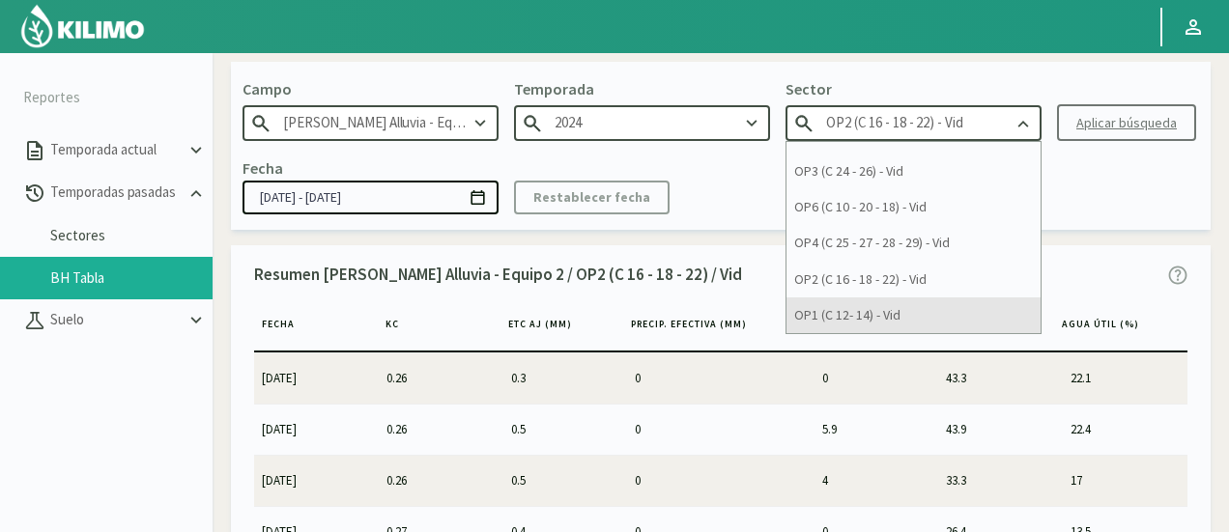
click at [864, 325] on div "OP1 (C 12- 14) - Vid" at bounding box center [914, 316] width 254 height 36
type input "OP1 (C 12- 14) - Vid"
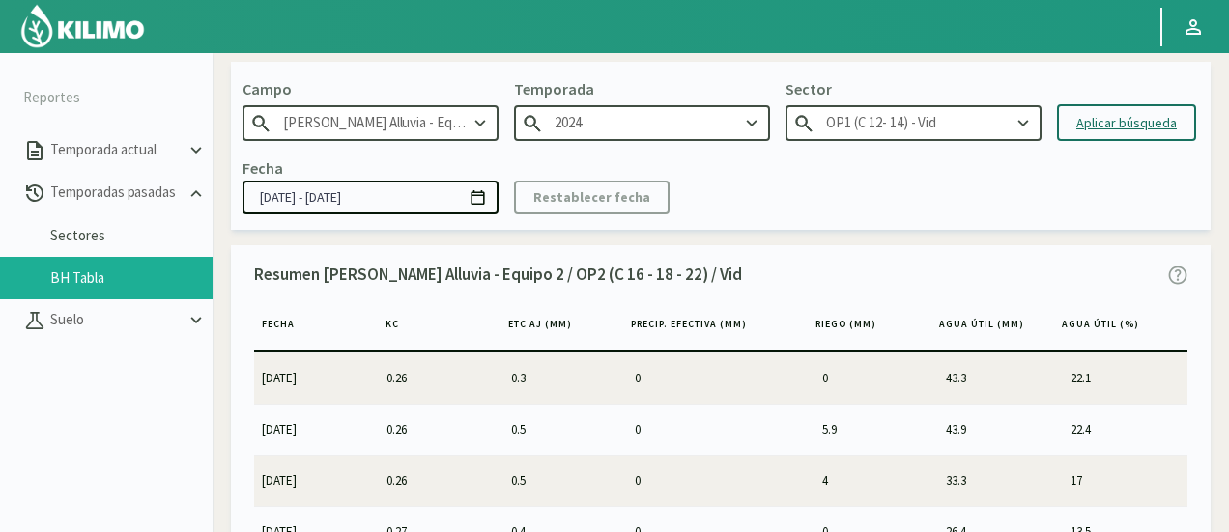
click at [1086, 119] on div "Aplicar búsqueda" at bounding box center [1126, 123] width 100 height 20
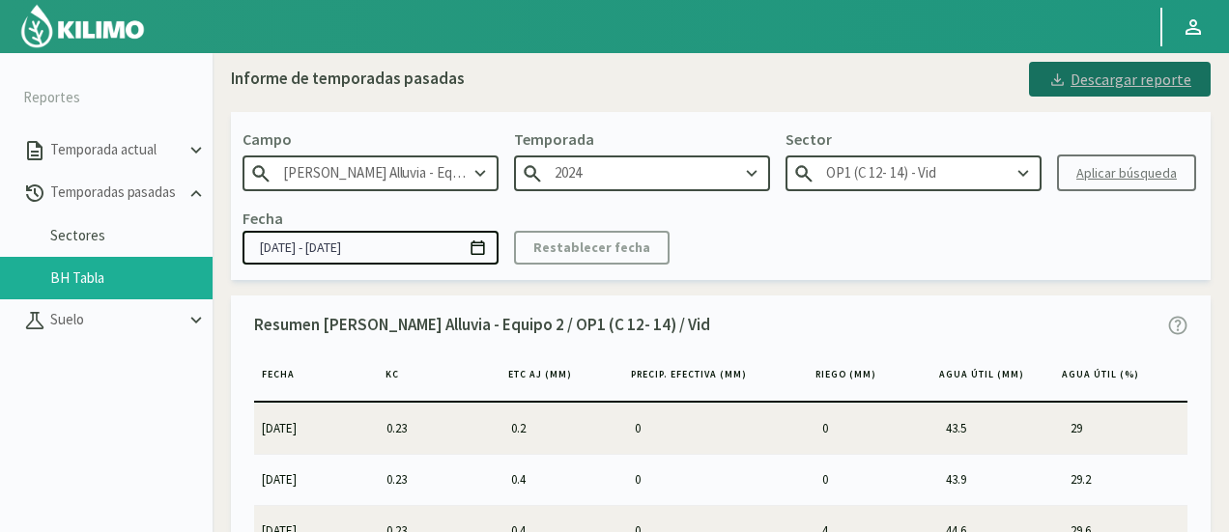
click at [1098, 85] on div "Descargar reporte" at bounding box center [1119, 79] width 143 height 23
click at [946, 179] on input "OP1 (C 12- 14) - Vid" at bounding box center [914, 174] width 256 height 36
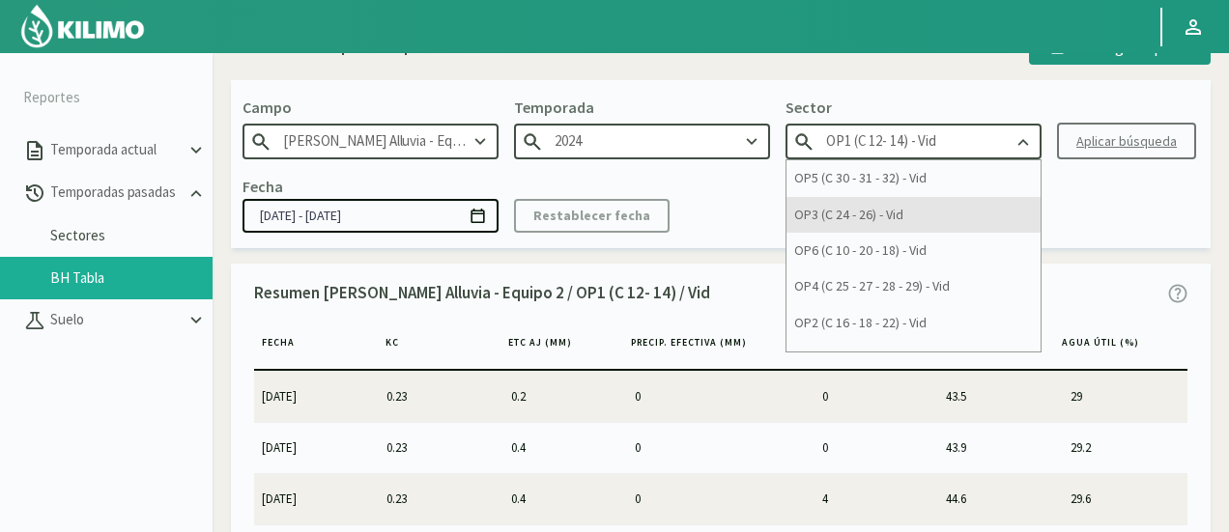
scroll to position [50, 0]
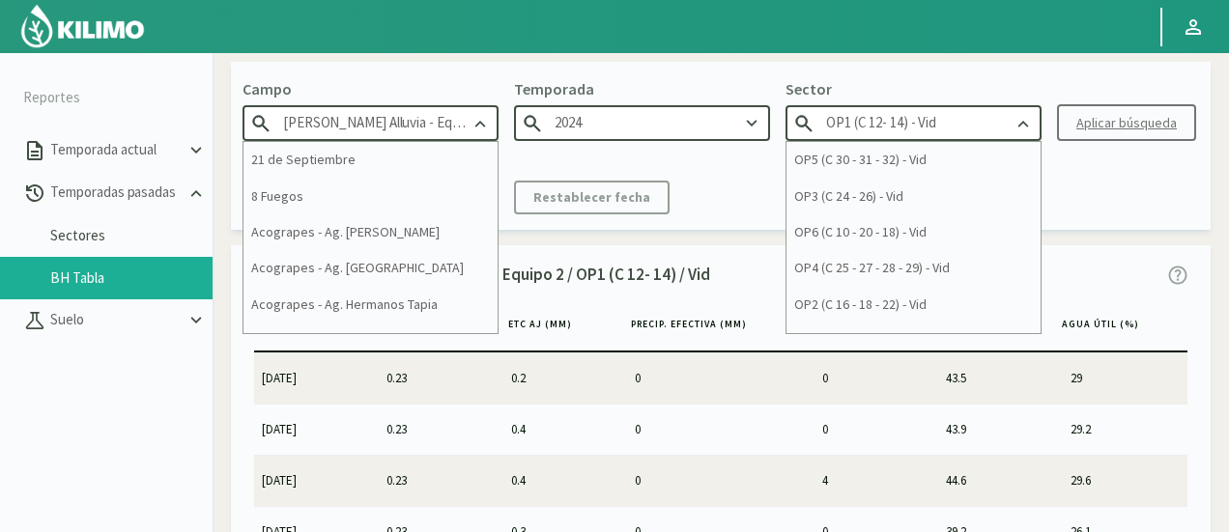
click at [431, 117] on input "[PERSON_NAME] Alluvia - Equipo 2" at bounding box center [371, 123] width 256 height 36
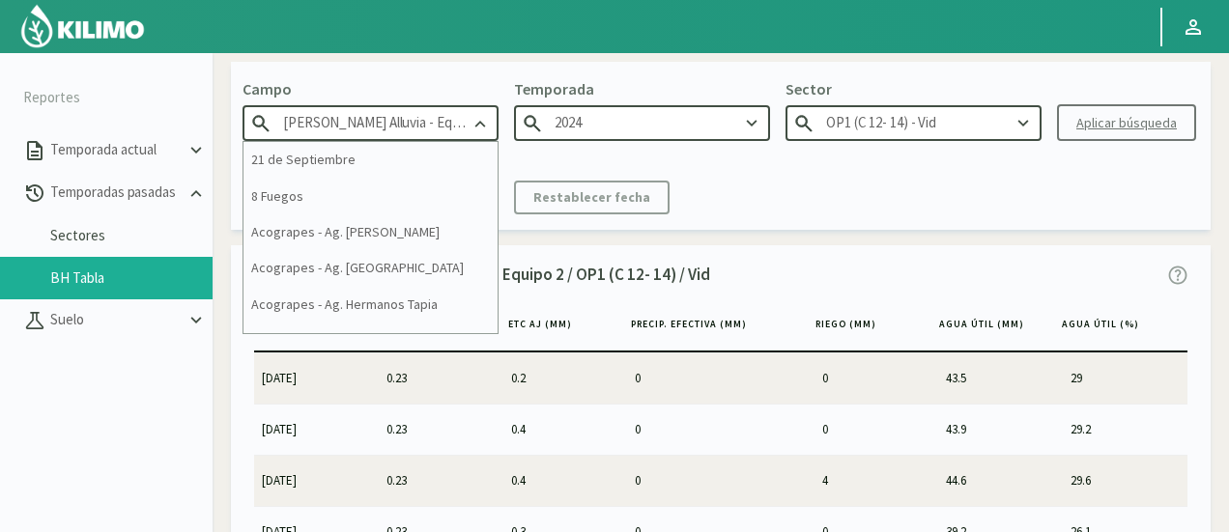
scroll to position [0, 18]
drag, startPoint x: 436, startPoint y: 120, endPoint x: 584, endPoint y: 115, distance: 147.9
click at [499, 115] on div "[PERSON_NAME] [PERSON_NAME] Alluvia - Equipo 2 21 de Septiembre 8 Fuegos Acogra…" at bounding box center [371, 109] width 256 height 64
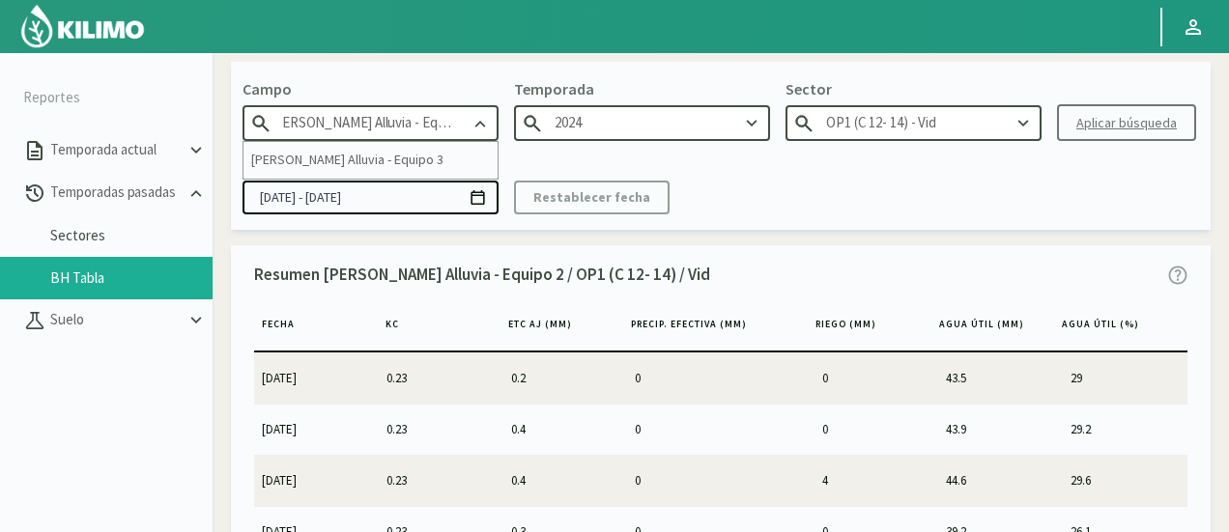
type input "[PERSON_NAME] Alluvia - Equipo 3"
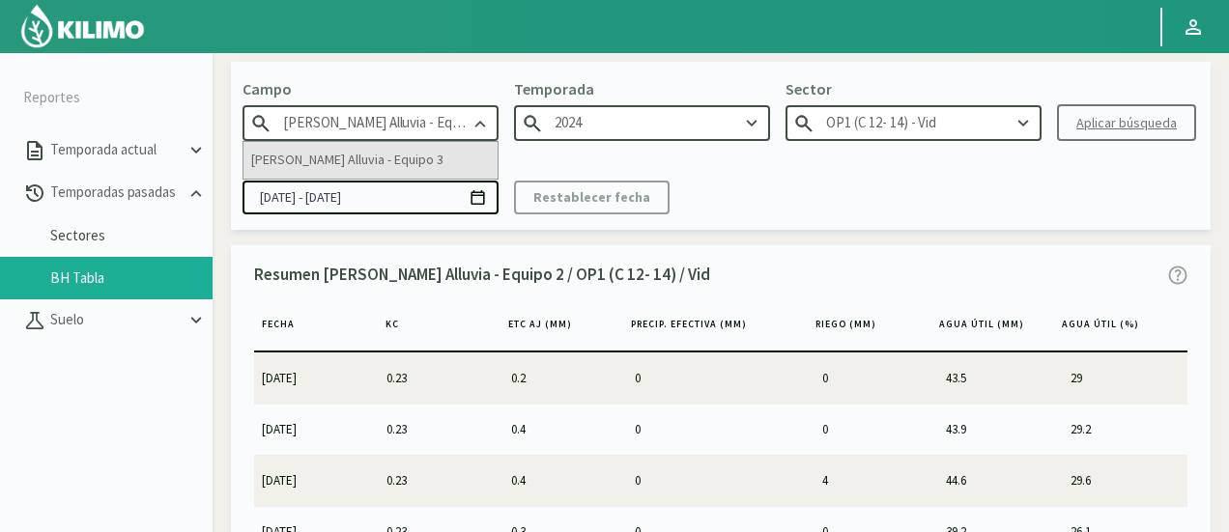
click at [429, 168] on div "[PERSON_NAME] Alluvia - Equipo 3" at bounding box center [371, 160] width 254 height 36
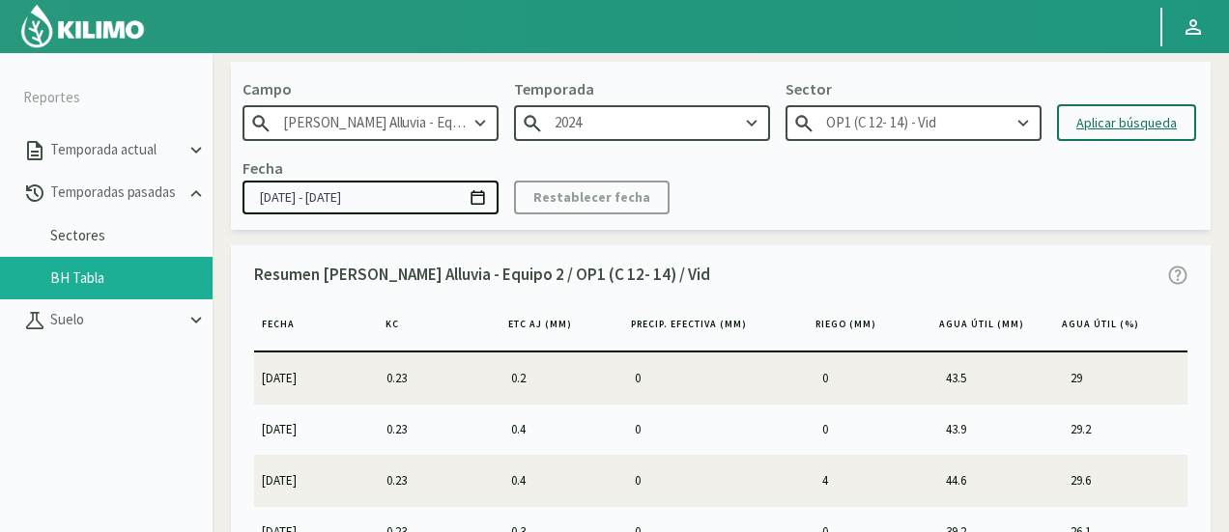
type input "2021"
type input "OP4 (C 11 - 13 - 15 - 33 - 34) - Vid"
click at [675, 127] on input "2021" at bounding box center [642, 123] width 256 height 36
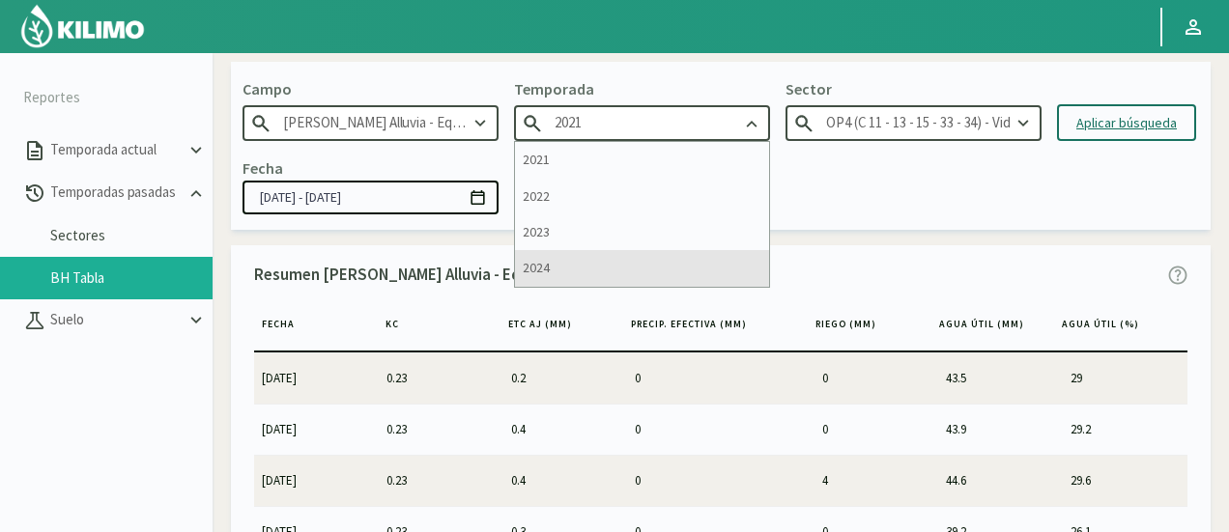
click at [588, 268] on div "2024" at bounding box center [642, 268] width 254 height 36
type input "2024"
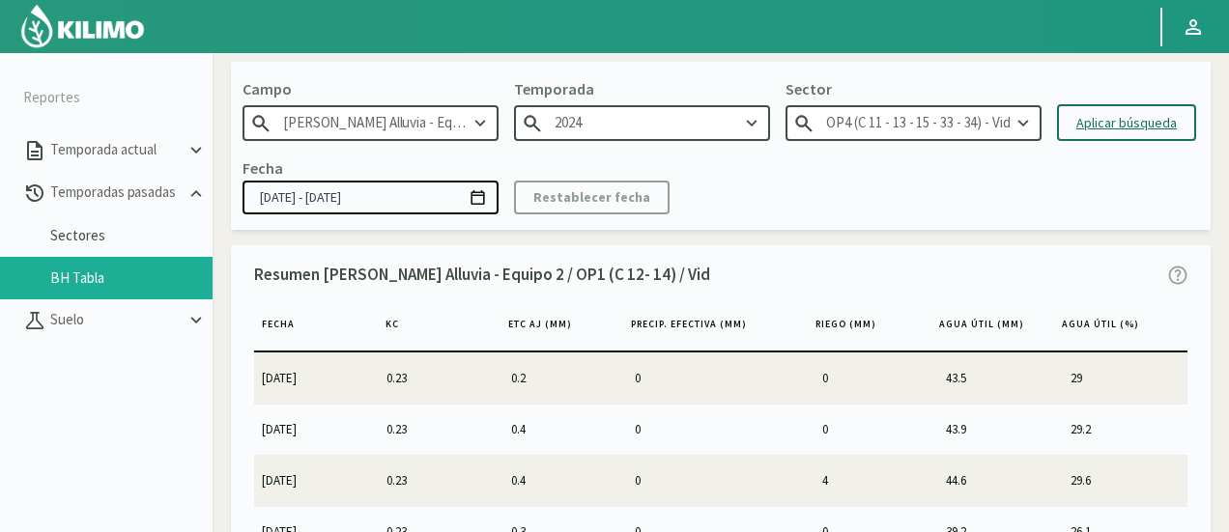
click at [891, 116] on input "OP4 (C 11 - 13 - 15 - 33 - 34) - Vid" at bounding box center [914, 123] width 256 height 36
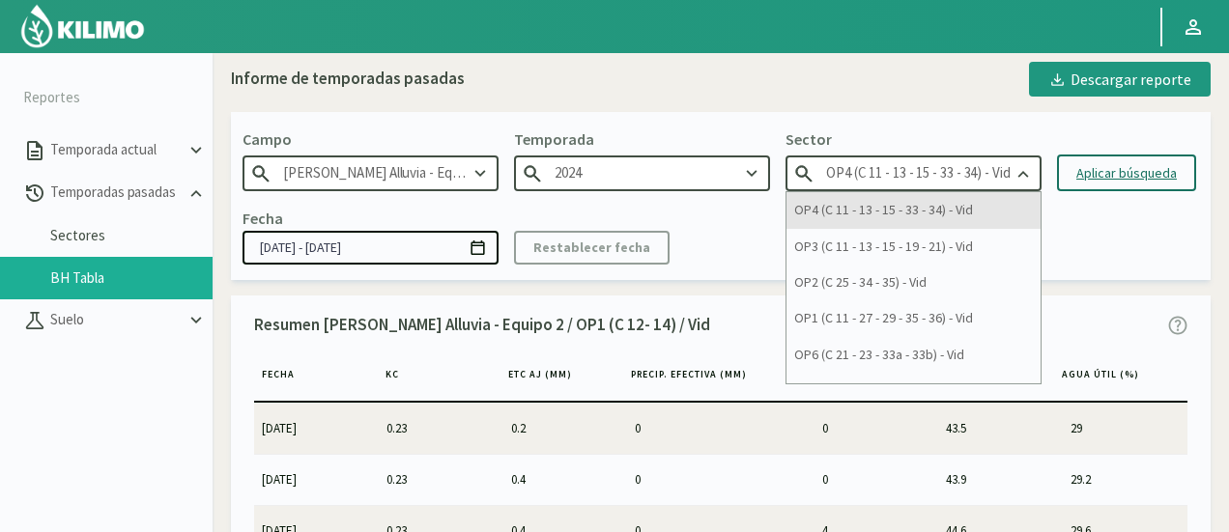
click at [874, 219] on div "OP4 (C 11 - 13 - 15 - 33 - 34) - Vid" at bounding box center [914, 210] width 254 height 36
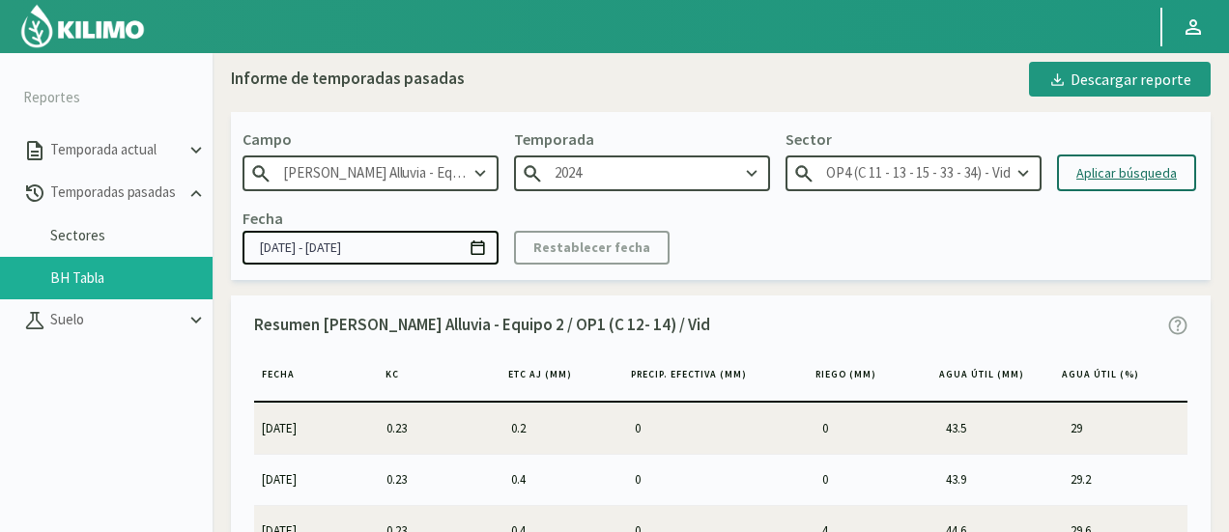
click at [1089, 167] on div "Aplicar búsqueda" at bounding box center [1126, 173] width 100 height 20
click at [929, 196] on div "[PERSON_NAME] [PERSON_NAME] Alluvia - Equipo 3 Temporada 2024 Sector OP4 (C 11 …" at bounding box center [721, 195] width 980 height 167
click at [924, 173] on input "OP4 (C 11 - 13 - 15 - 33 - 34) - Vid" at bounding box center [914, 174] width 256 height 36
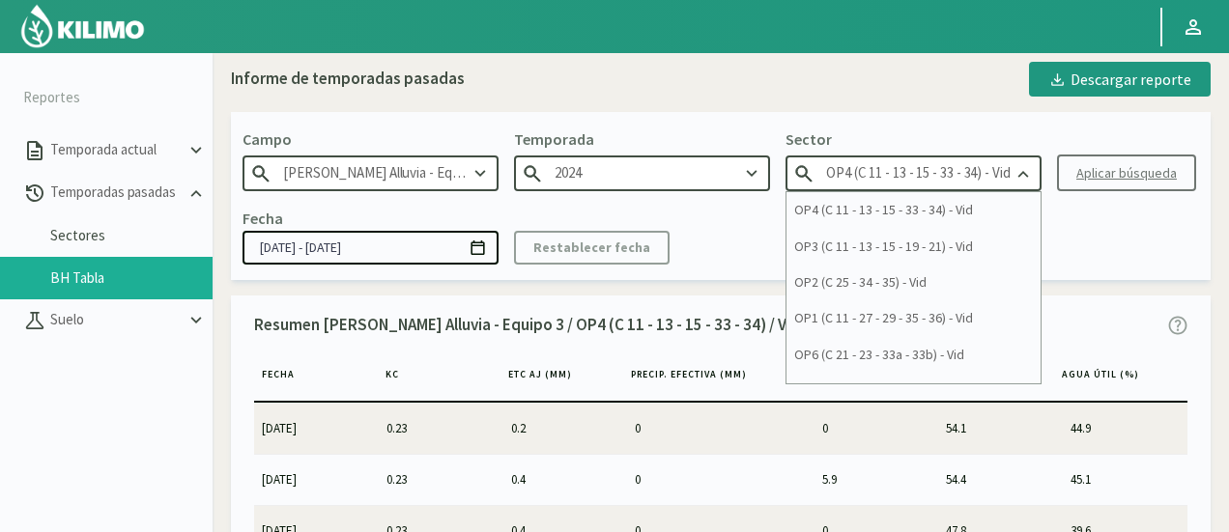
click at [924, 173] on input "OP4 (C 11 - 13 - 15 - 33 - 34) - Vid" at bounding box center [914, 174] width 256 height 36
click at [1092, 66] on button "Descargar reporte" at bounding box center [1120, 79] width 182 height 35
click at [932, 174] on input "OP4 (C 11 - 13 - 15 - 33 - 34) - Vid" at bounding box center [914, 174] width 256 height 36
click at [868, 243] on div "OP3 (C 11 - 13 - 15 - 19 - 21) - Vid" at bounding box center [914, 247] width 254 height 36
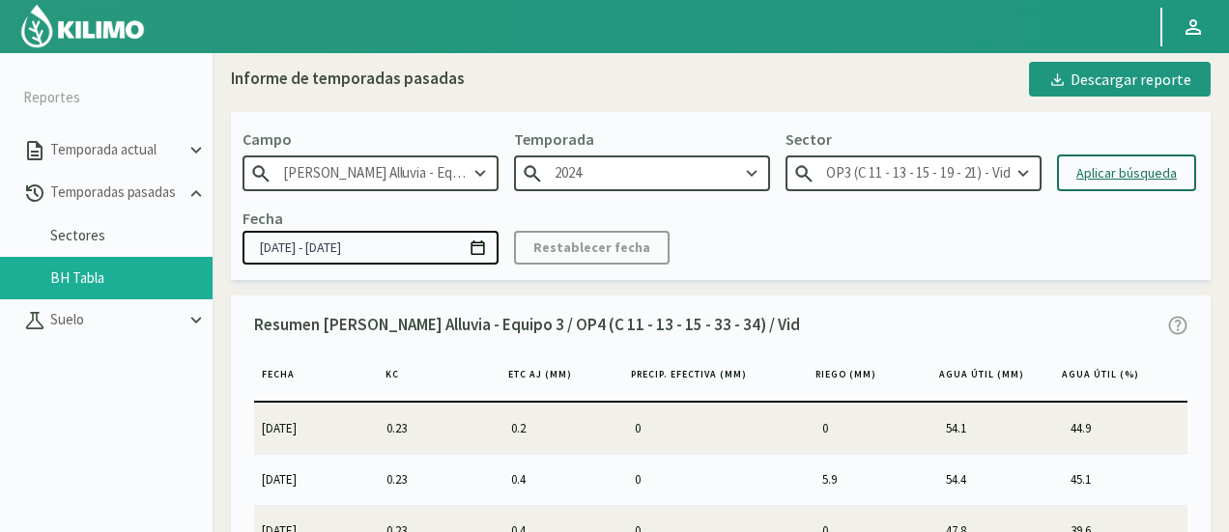
click at [1150, 182] on div "Aplicar búsqueda" at bounding box center [1126, 173] width 100 height 20
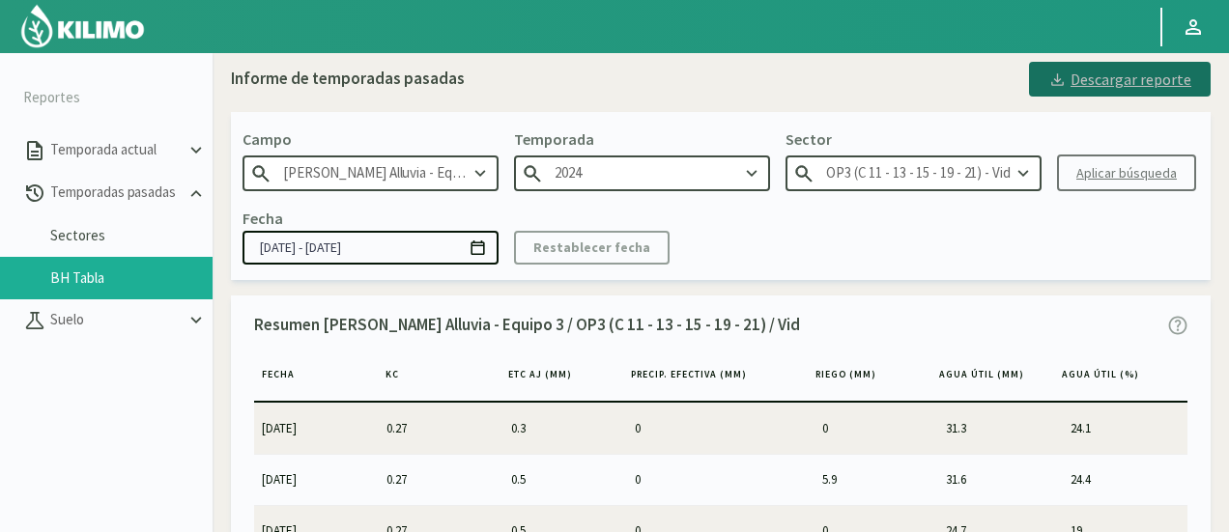
click at [1051, 91] on button "Descargar reporte" at bounding box center [1120, 79] width 182 height 35
click at [904, 182] on input "OP3 (C 11 - 13 - 15 - 19 - 21) - Vid" at bounding box center [914, 174] width 256 height 36
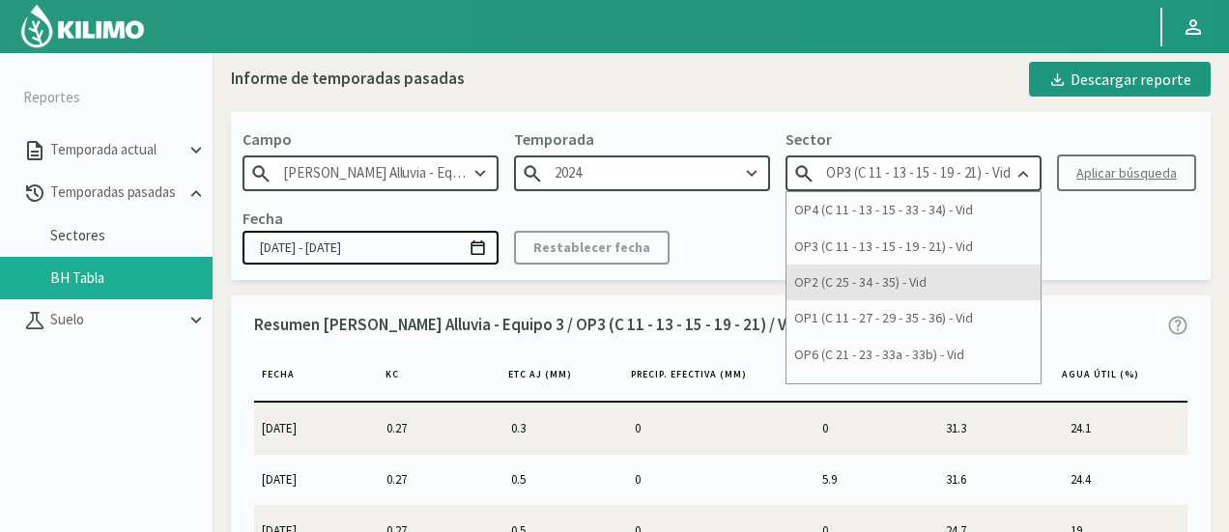
click at [868, 281] on div "OP2 (C 25 - 34 - 35) - Vid" at bounding box center [914, 283] width 254 height 36
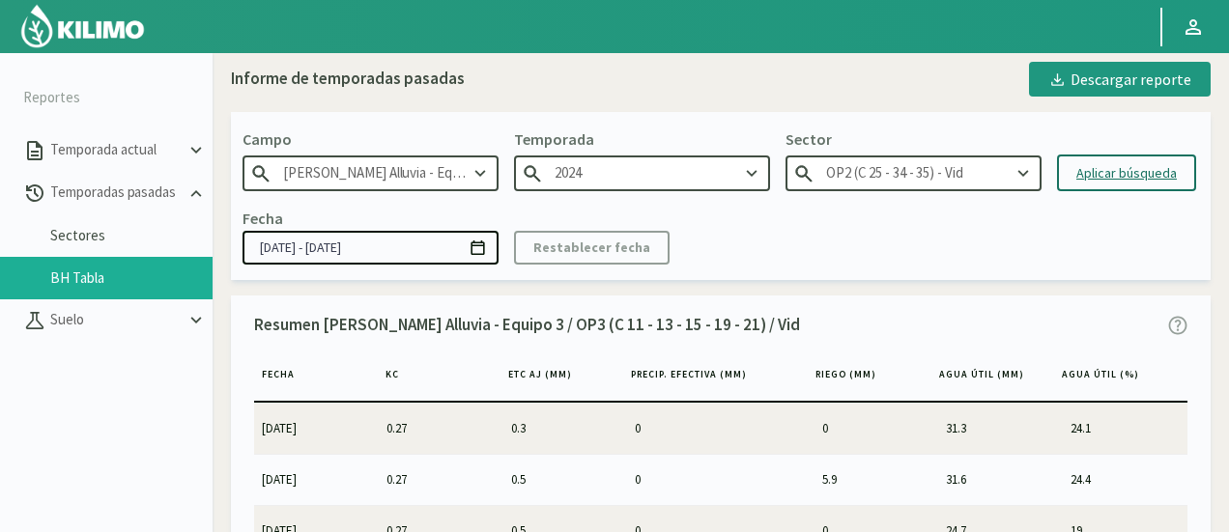
click at [1103, 167] on div "Aplicar búsqueda" at bounding box center [1126, 173] width 100 height 20
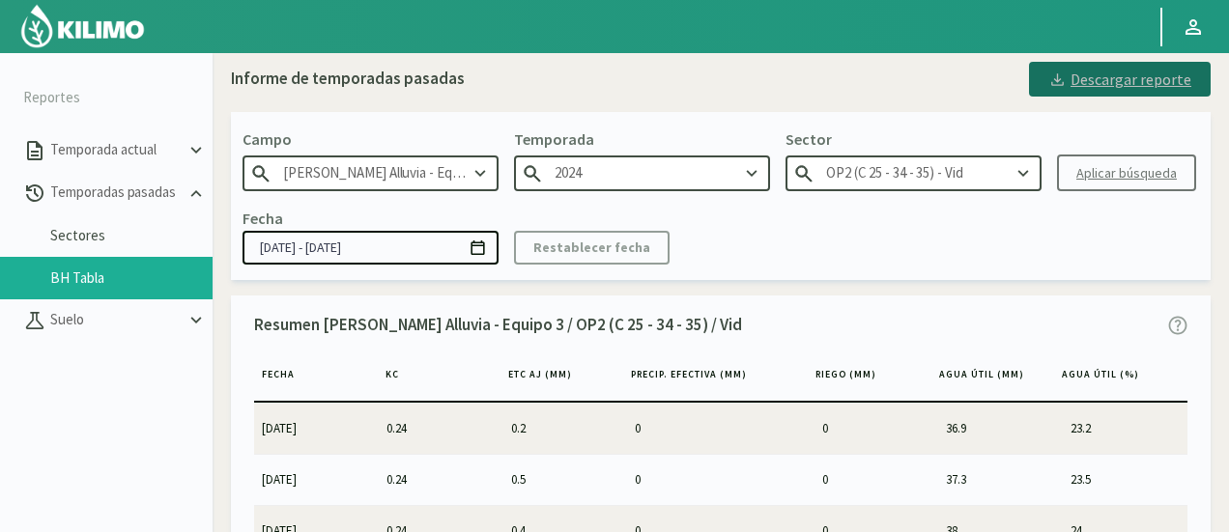
click at [1111, 73] on div "Descargar reporte" at bounding box center [1119, 79] width 143 height 23
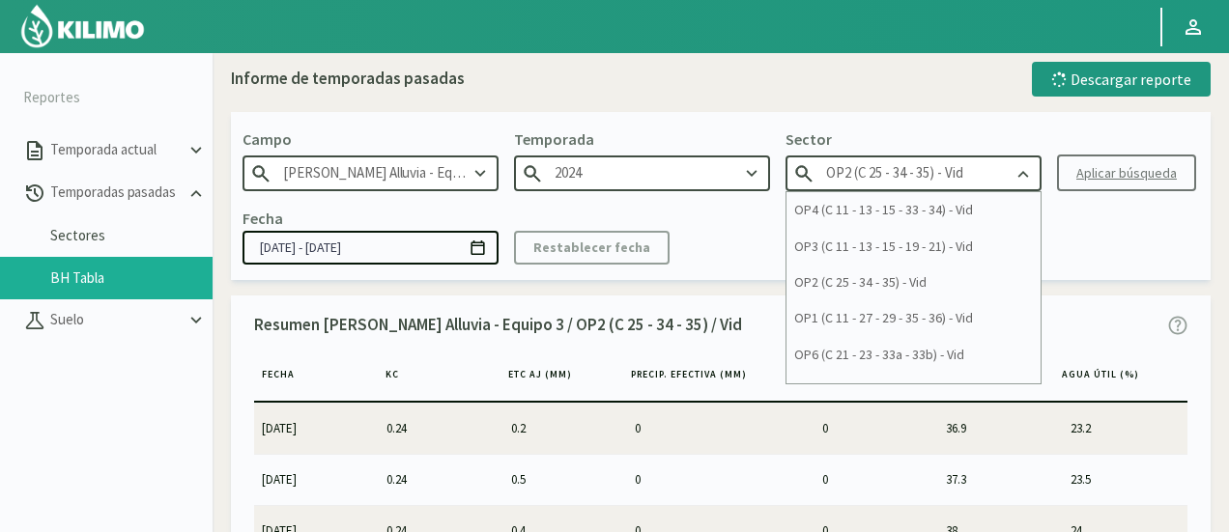
click at [999, 170] on input "OP2 (C 25 - 34 - 35) - Vid" at bounding box center [914, 174] width 256 height 36
click at [1087, 244] on div "Fecha [DATE] - [DATE] Restablecer fecha" at bounding box center [721, 235] width 957 height 57
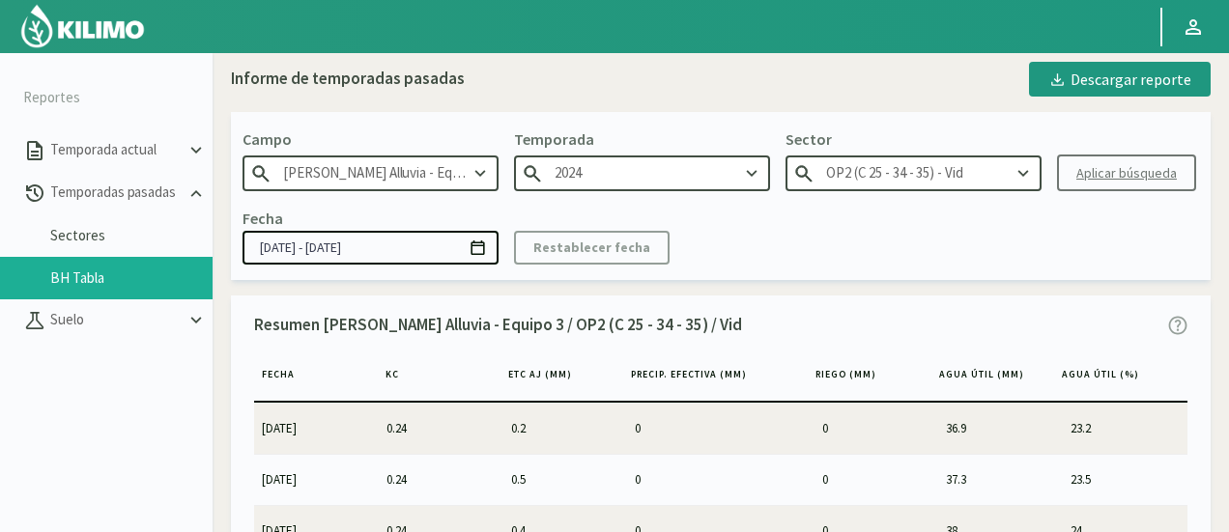
click at [964, 179] on input "OP2 (C 25 - 34 - 35) - Vid" at bounding box center [914, 174] width 256 height 36
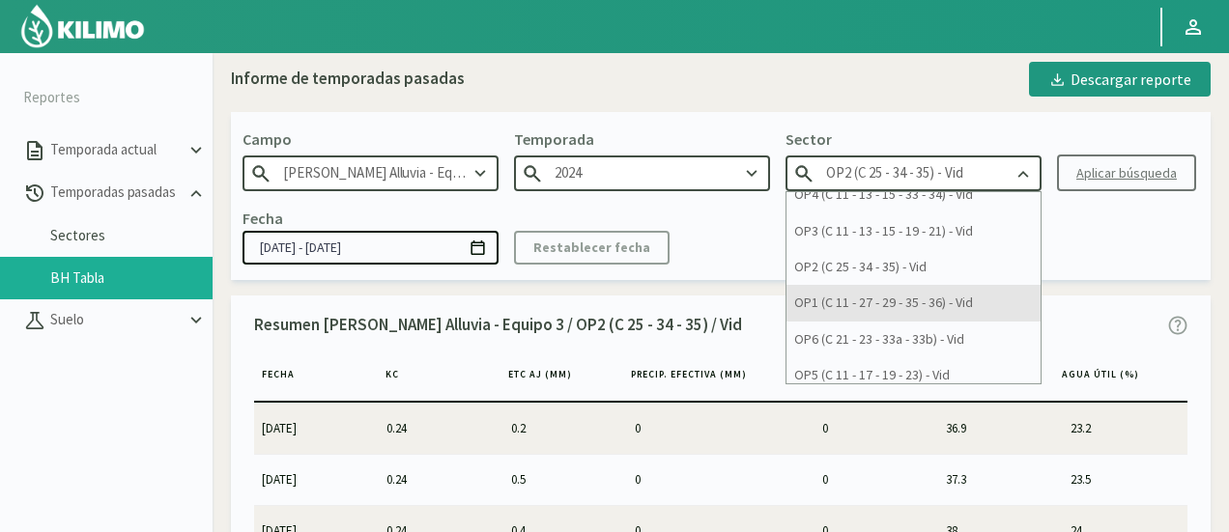
scroll to position [25, 0]
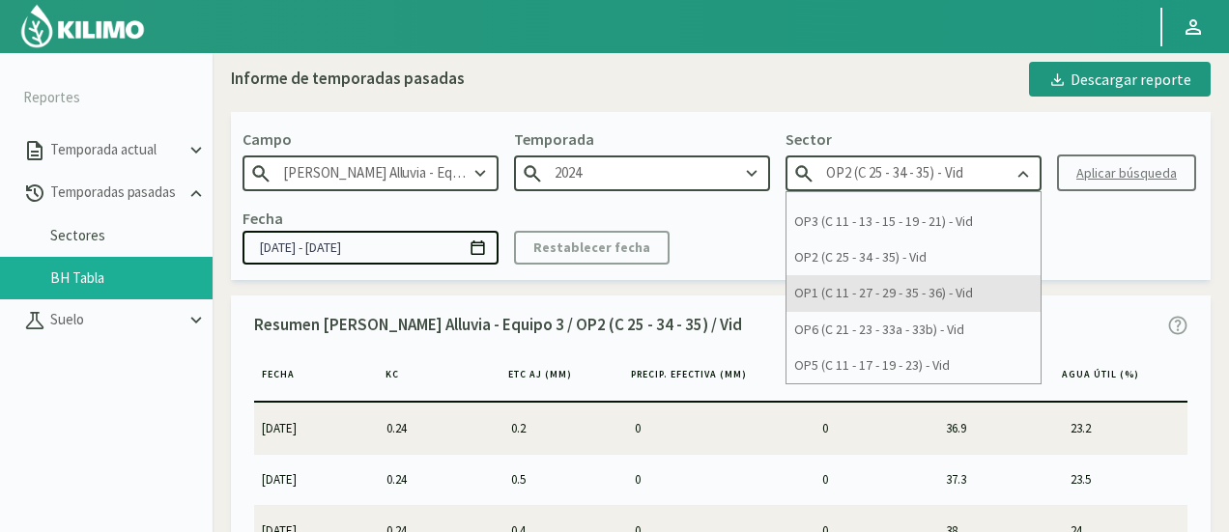
click at [918, 295] on div "OP1 (C 11 - 27 - 29 - 35 - 36) - Vid" at bounding box center [914, 293] width 254 height 36
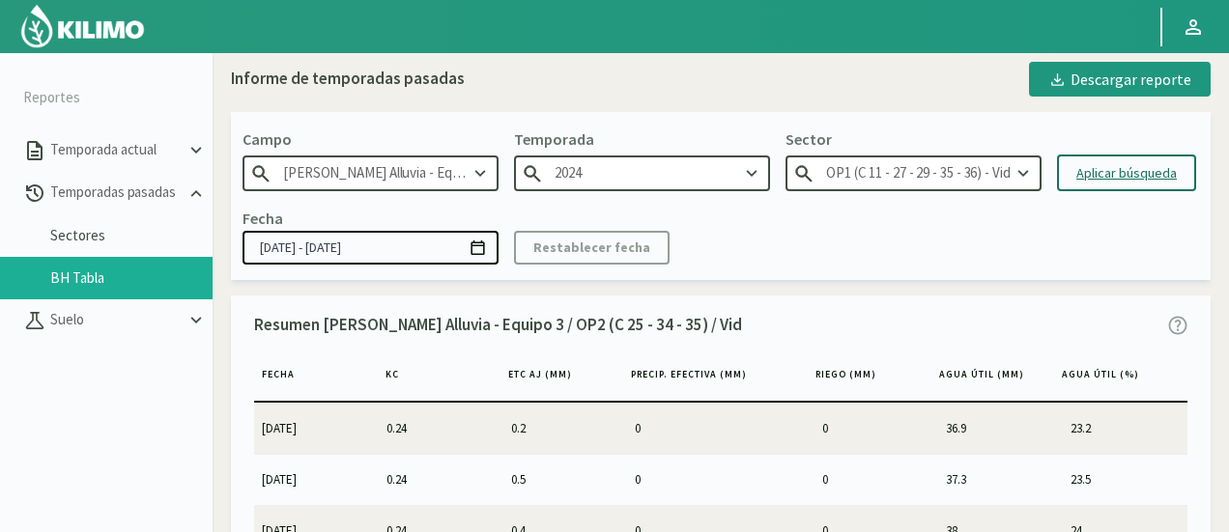
click at [1109, 188] on button "Aplicar búsqueda" at bounding box center [1126, 173] width 139 height 37
click at [1082, 84] on div "Descargar reporte" at bounding box center [1119, 79] width 143 height 23
click at [997, 172] on input "OP1 (C 11 - 27 - 29 - 35 - 36) - Vid" at bounding box center [914, 174] width 256 height 36
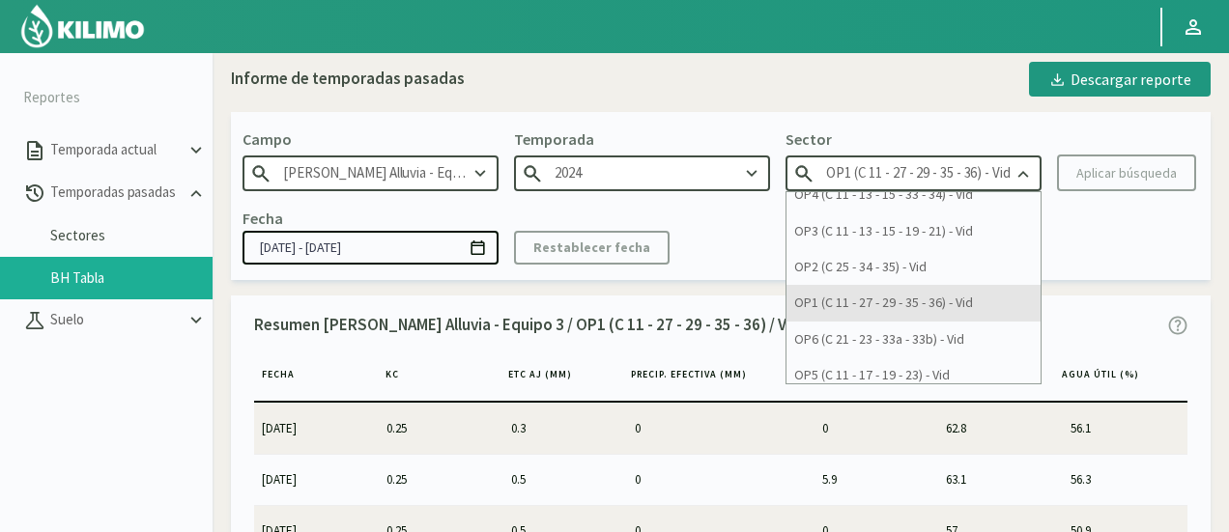
scroll to position [25, 0]
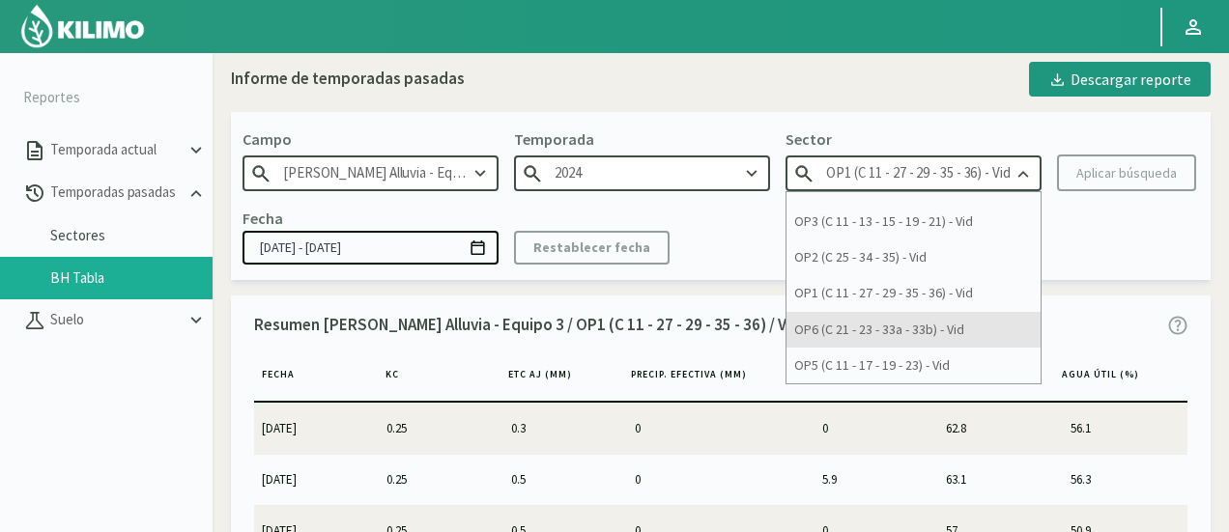
click at [949, 324] on div "OP6 (C 21 - 23 - 33a - 33b) - Vid" at bounding box center [914, 330] width 254 height 36
type input "OP6 (C 21 - 23 - 33a - 33b) - Vid"
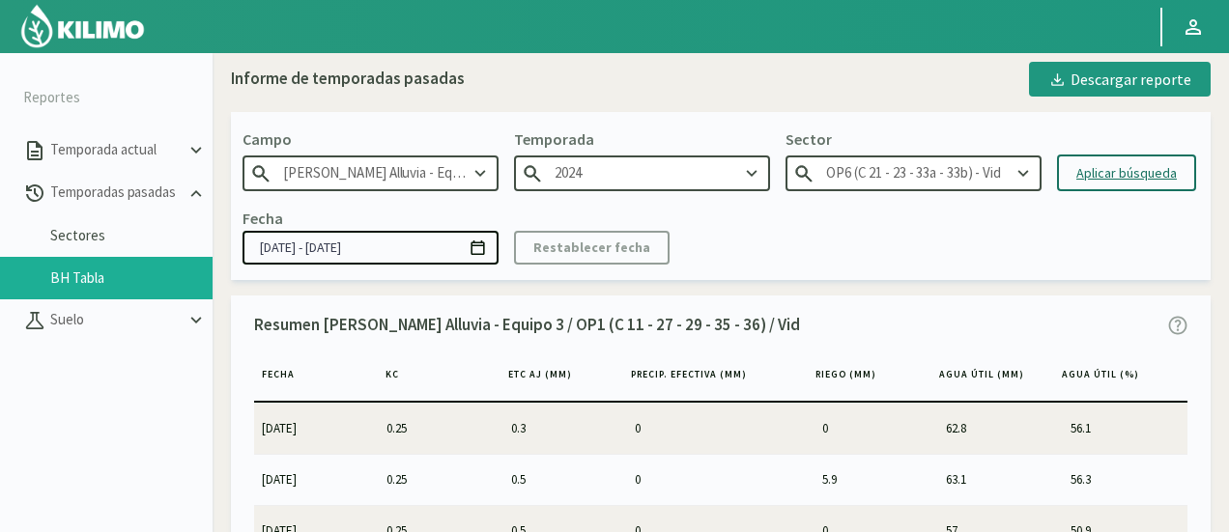
click at [1087, 167] on div "Aplicar búsqueda" at bounding box center [1126, 173] width 100 height 20
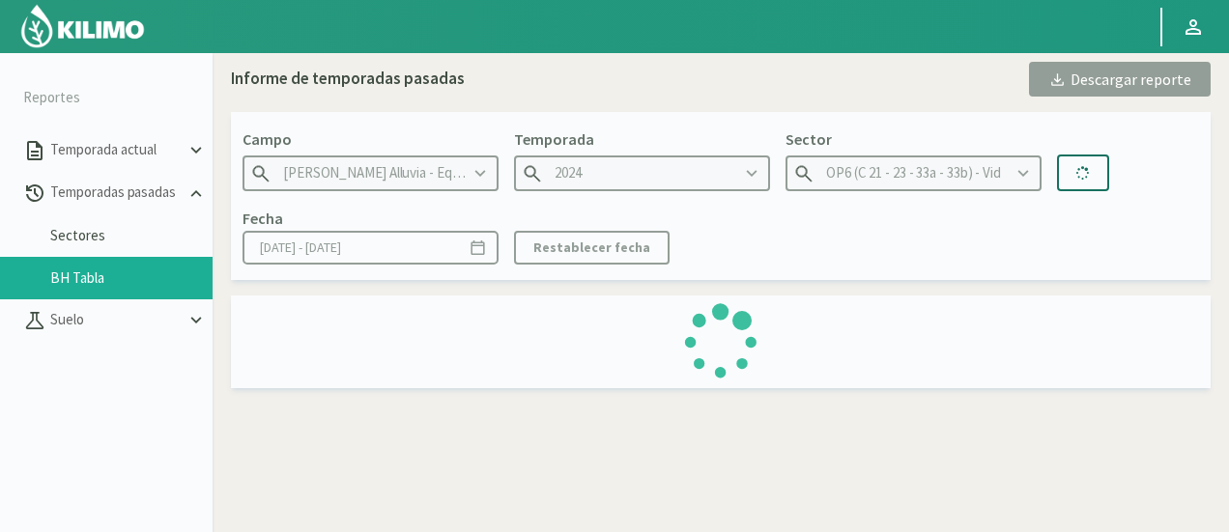
type input "[DATE] - [DATE]"
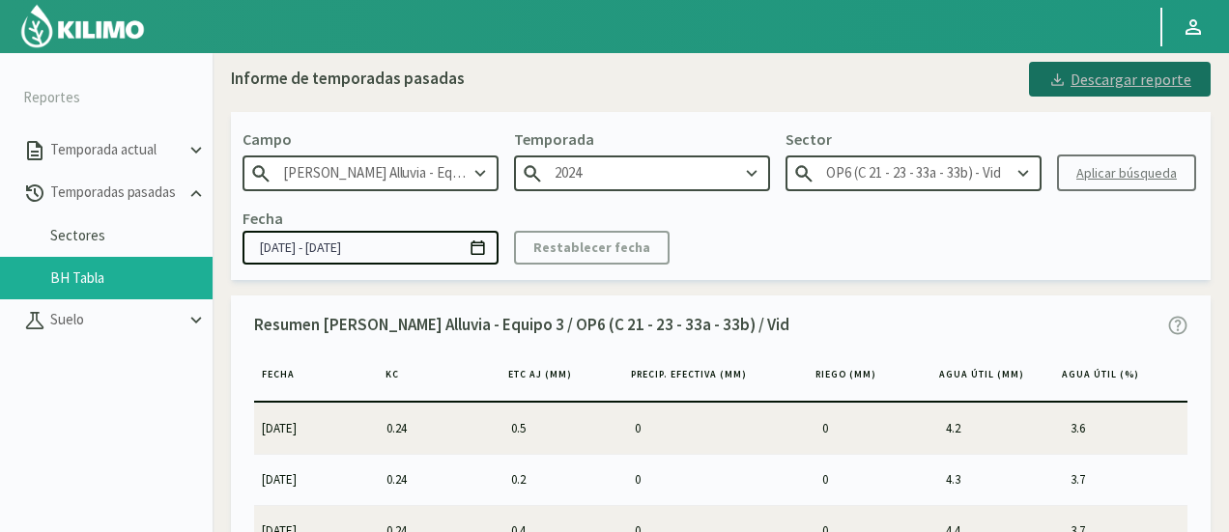
click at [1086, 80] on div "Descargar reporte" at bounding box center [1119, 79] width 143 height 23
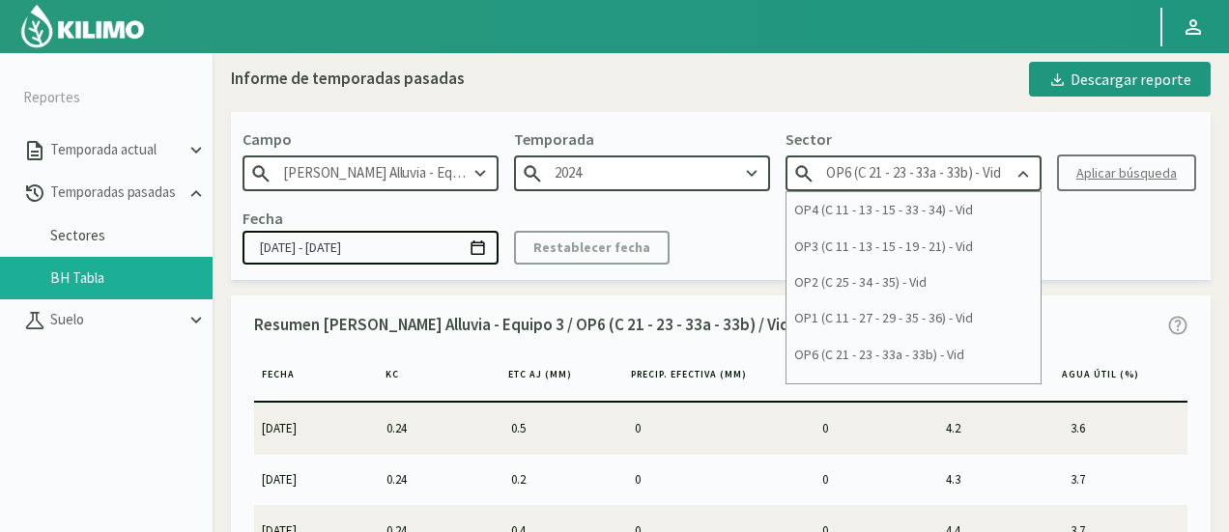
click at [999, 189] on input "OP6 (C 21 - 23 - 33a - 33b) - Vid" at bounding box center [914, 174] width 256 height 36
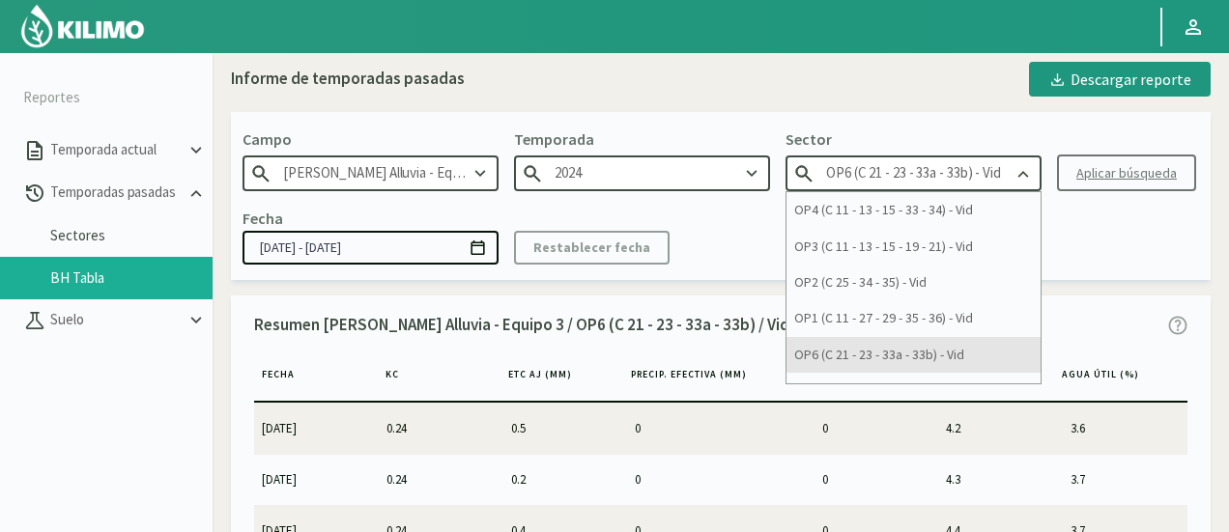
scroll to position [25, 0]
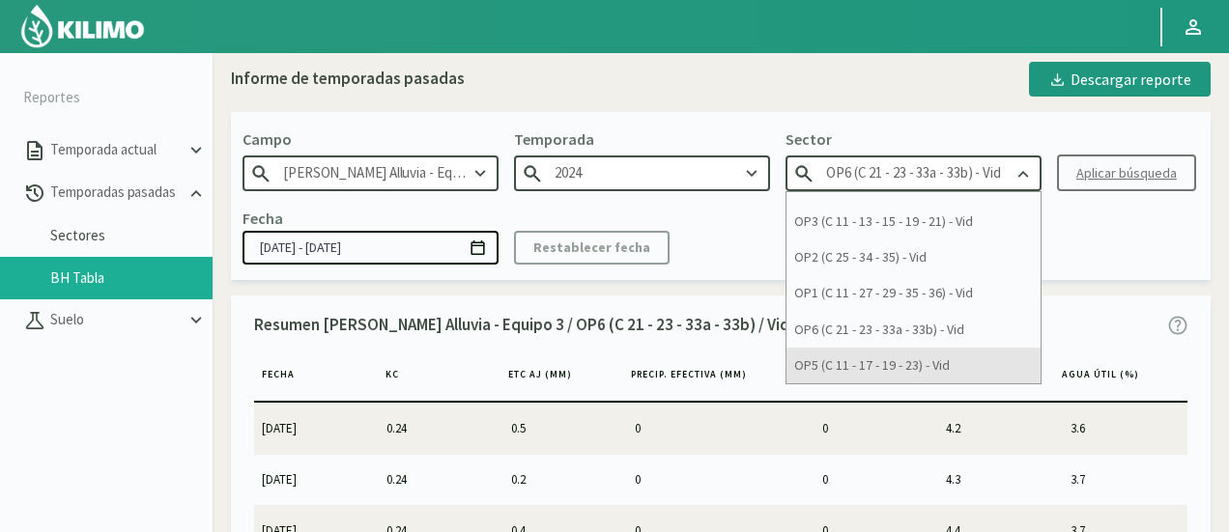
click at [901, 360] on div "OP5 (C 11 - 17 - 19 - 23) - Vid" at bounding box center [914, 366] width 254 height 36
type input "OP5 (C 11 - 17 - 19 - 23) - Vid"
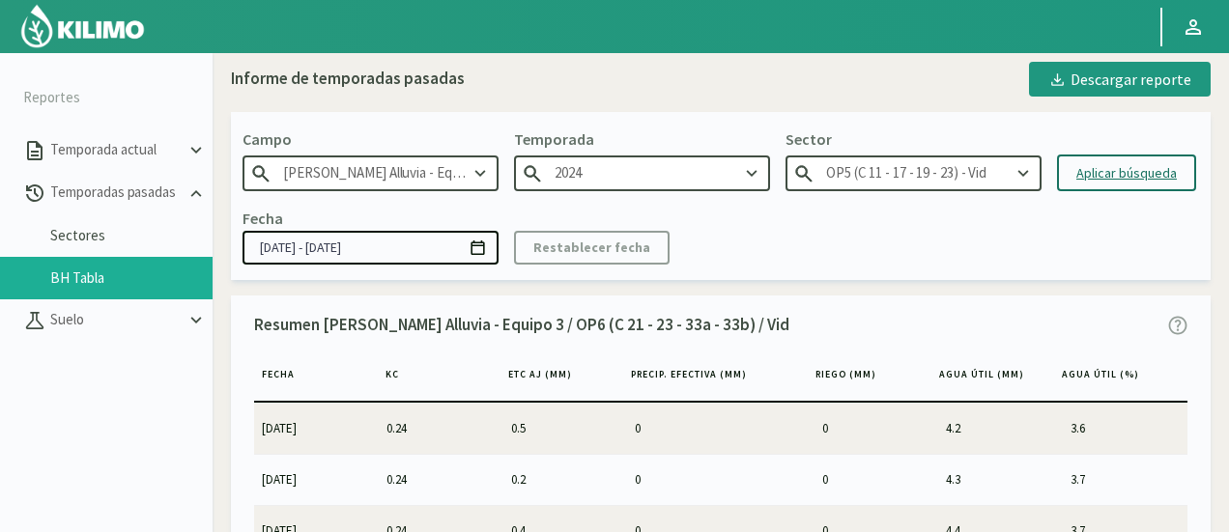
click at [1079, 182] on div "Aplicar búsqueda" at bounding box center [1126, 173] width 100 height 20
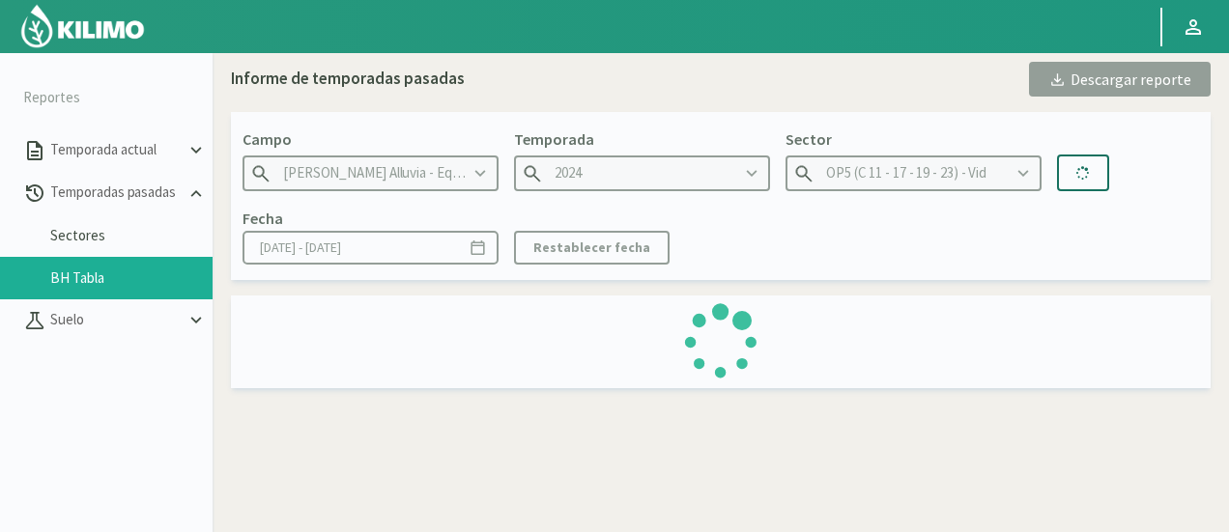
type input "[DATE] - [DATE]"
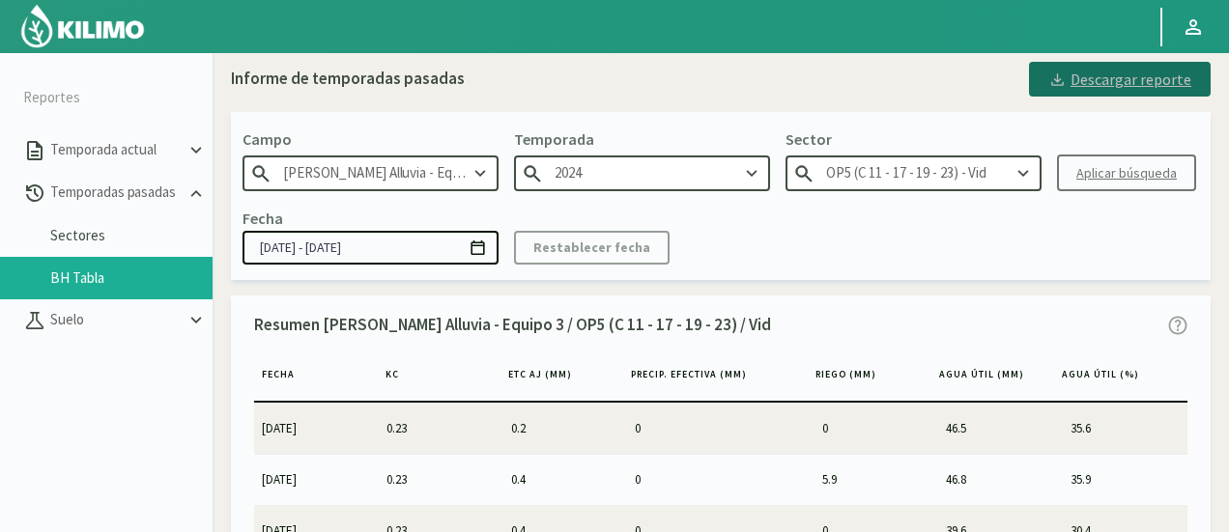
click at [1148, 88] on div "Descargar reporte" at bounding box center [1119, 79] width 143 height 23
click at [877, 169] on input "OP5 (C 11 - 17 - 19 - 23) - Vid" at bounding box center [914, 174] width 256 height 36
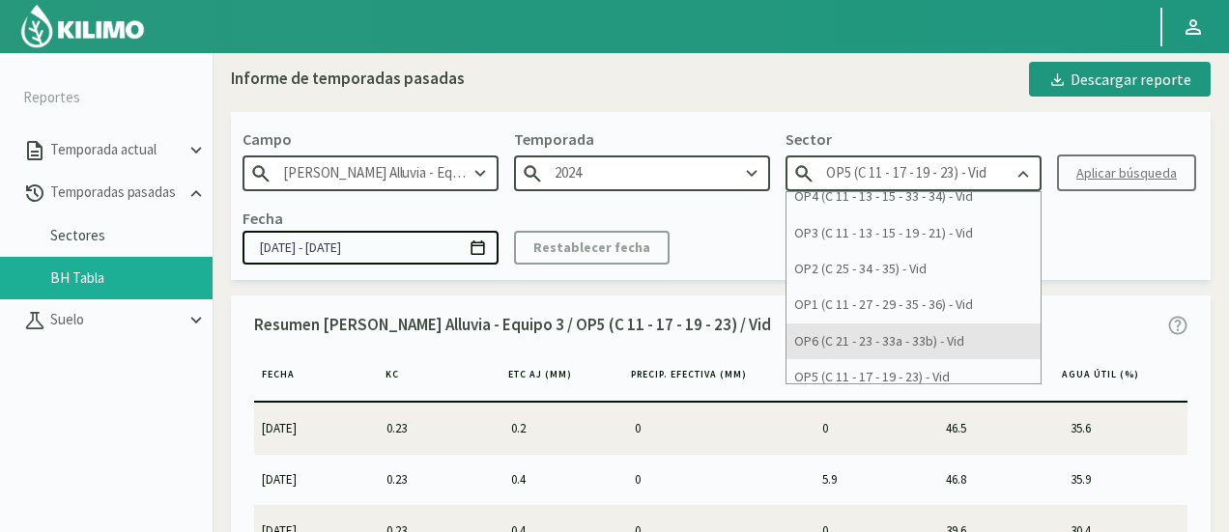
scroll to position [25, 0]
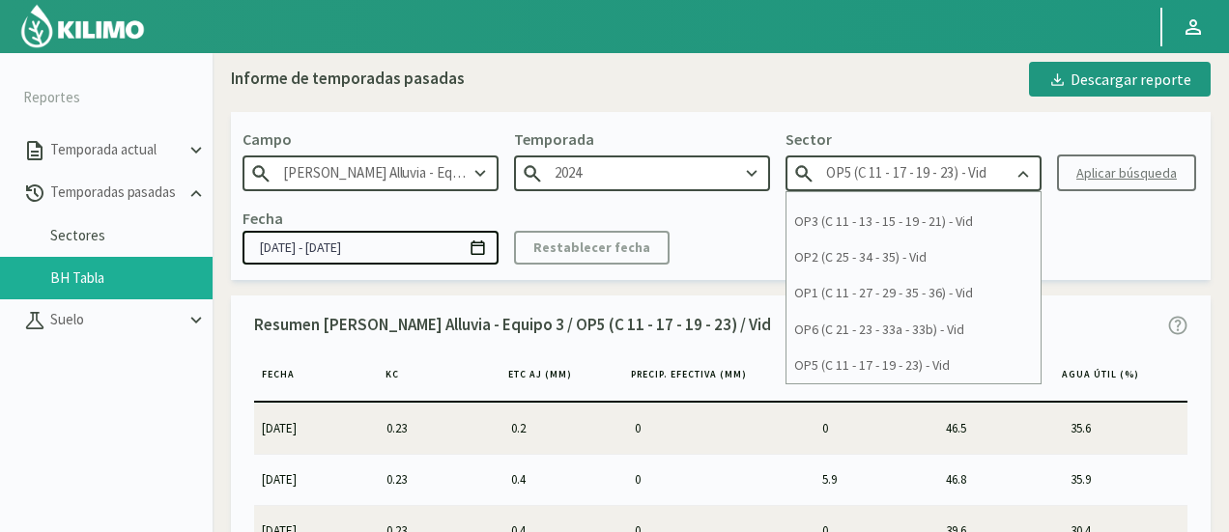
click at [1069, 264] on div "[PERSON_NAME] [PERSON_NAME] Alluvia - Equipo 3 Temporada 2024 Sector OP5 (C 11 …" at bounding box center [721, 195] width 980 height 167
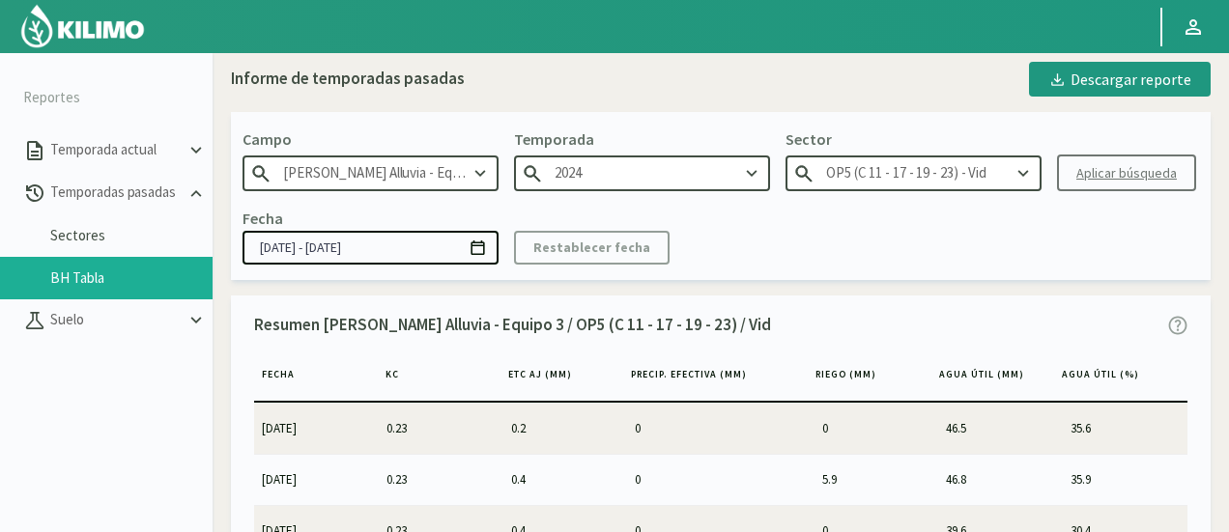
click at [451, 182] on input "[PERSON_NAME] Alluvia - Equipo 3" at bounding box center [371, 174] width 256 height 36
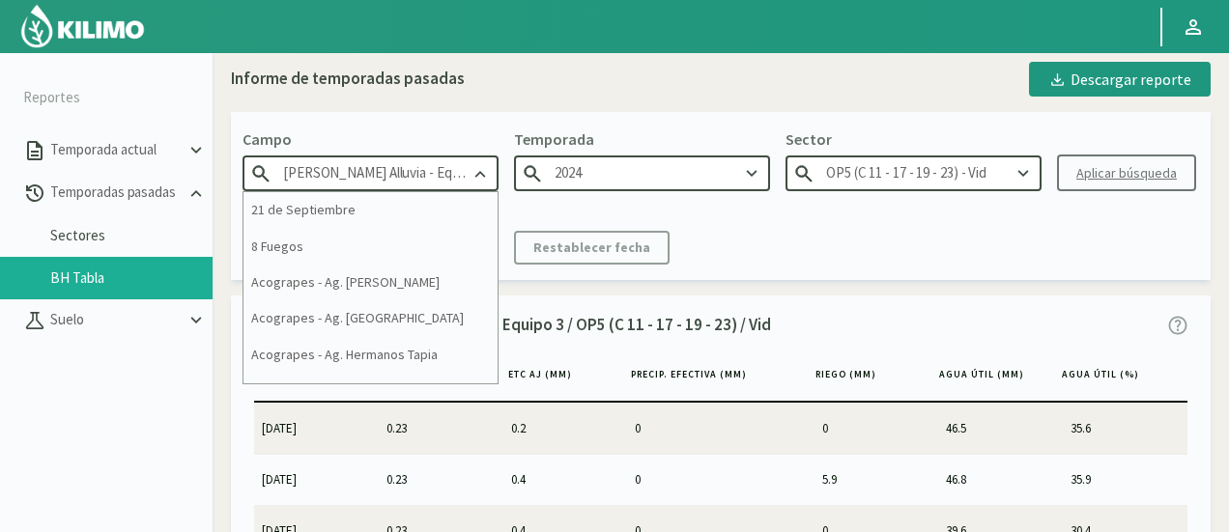
click at [451, 182] on input "[PERSON_NAME] Alluvia - Equipo 3" at bounding box center [371, 174] width 256 height 36
click at [423, 168] on input "[PERSON_NAME] Alluvia - Equipo 3" at bounding box center [371, 174] width 256 height 36
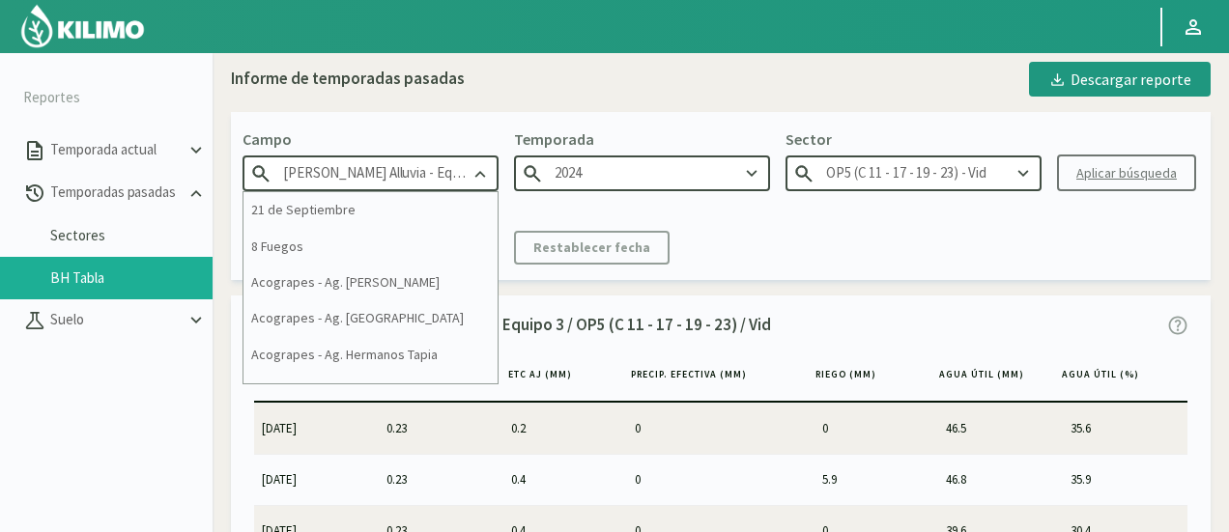
scroll to position [0, 18]
drag, startPoint x: 381, startPoint y: 179, endPoint x: 1157, endPoint y: 177, distance: 776.0
click at [499, 177] on div "[PERSON_NAME] [PERSON_NAME] Alluvia - Equipo 3 21 de Septiembre 8 Fuegos Acogra…" at bounding box center [371, 160] width 256 height 64
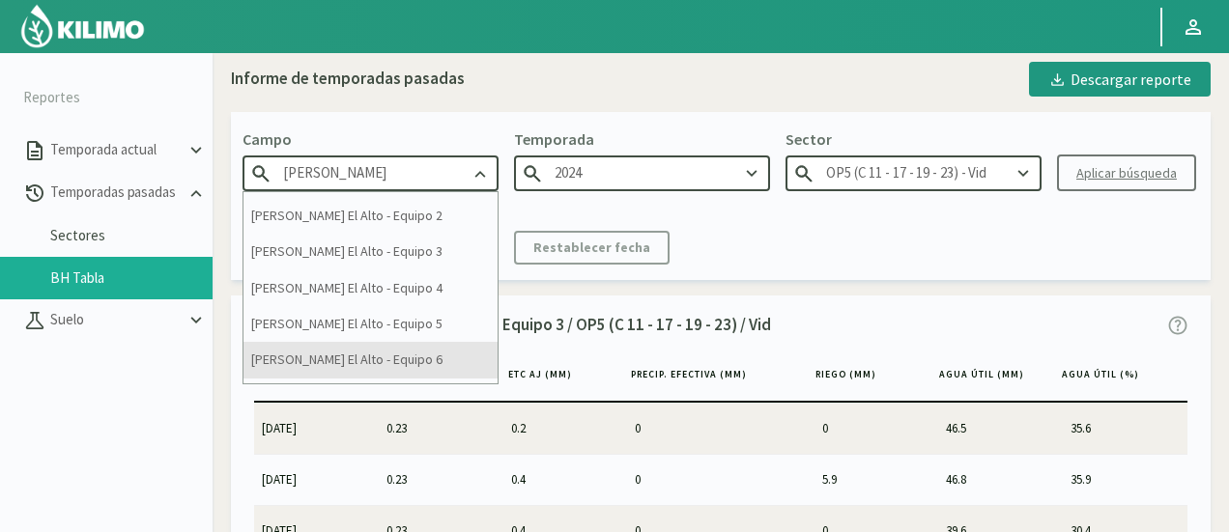
scroll to position [108, 0]
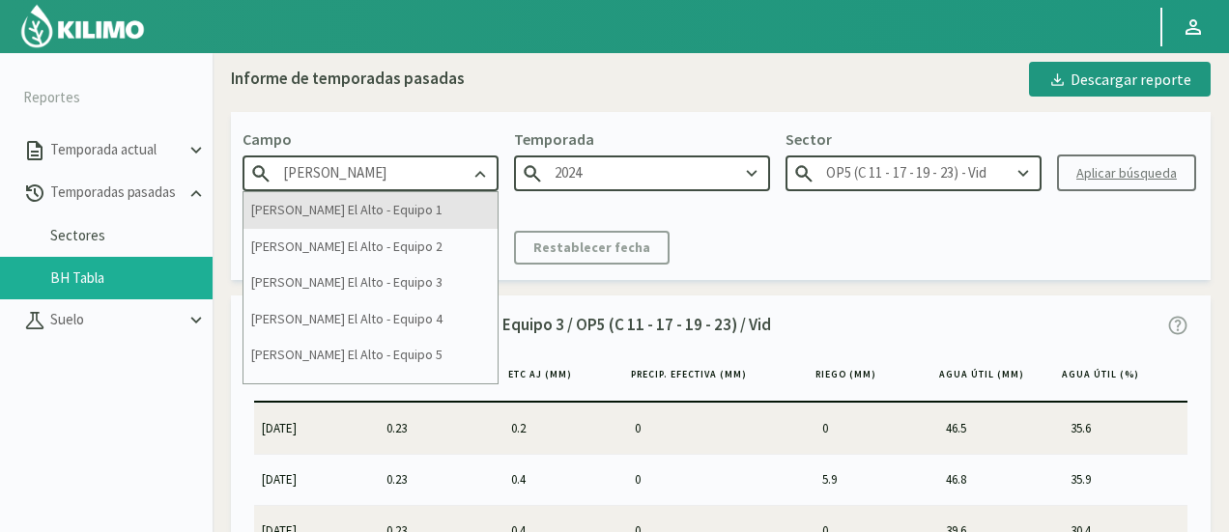
click at [431, 211] on div "[PERSON_NAME] El Alto - Equipo 1" at bounding box center [371, 210] width 254 height 36
type input "[PERSON_NAME] El Alto - Equipo 1"
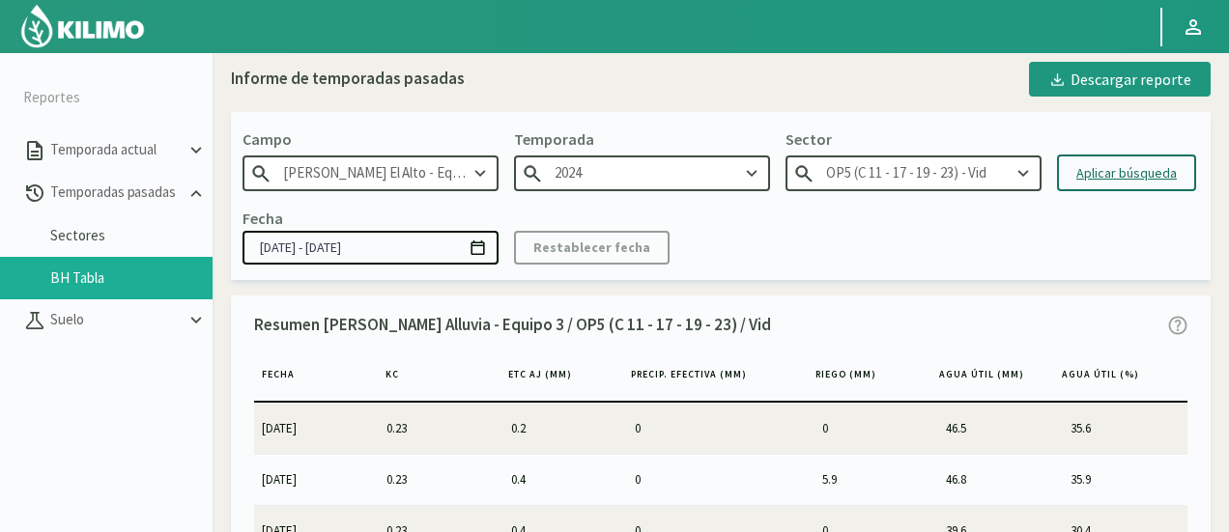
click at [678, 172] on input "2024" at bounding box center [642, 174] width 256 height 36
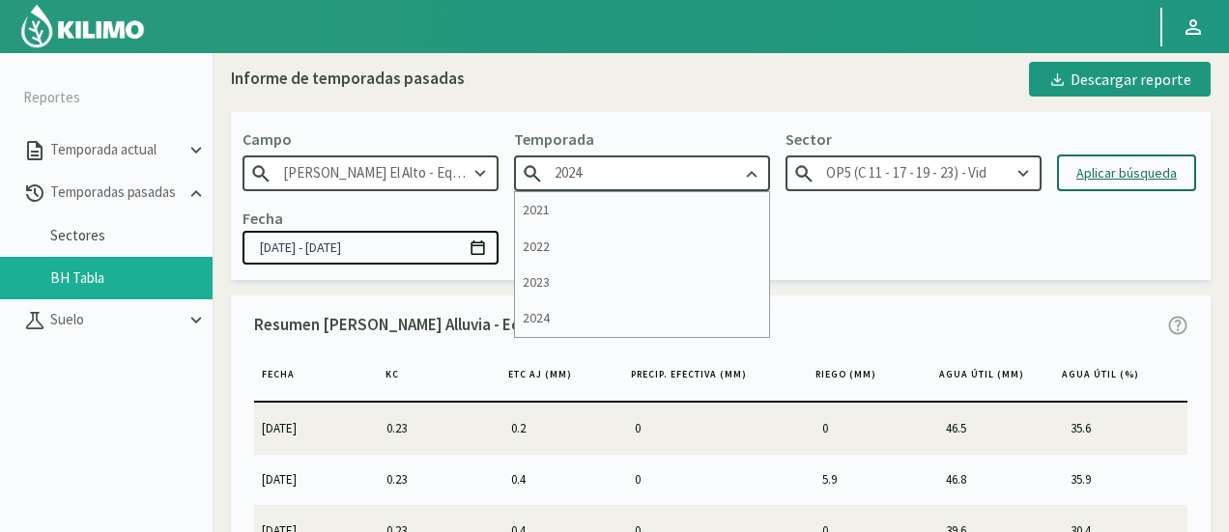
type input "2022"
type input "C4 - Vid"
click at [678, 172] on input "2022" at bounding box center [642, 174] width 256 height 36
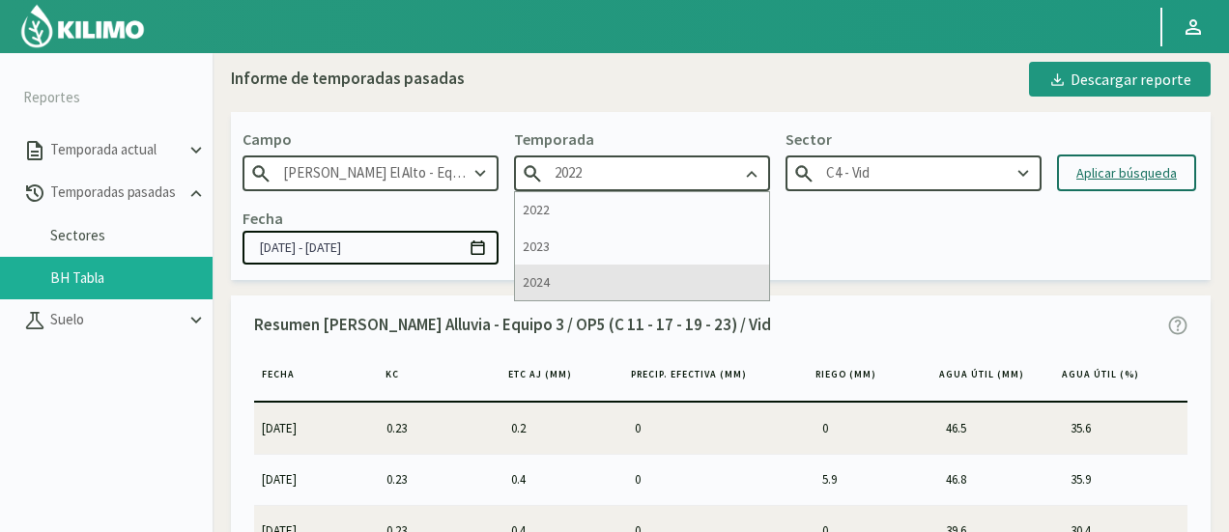
click at [624, 283] on div "2024" at bounding box center [642, 283] width 254 height 36
type input "2024"
type input "C10 - Vid"
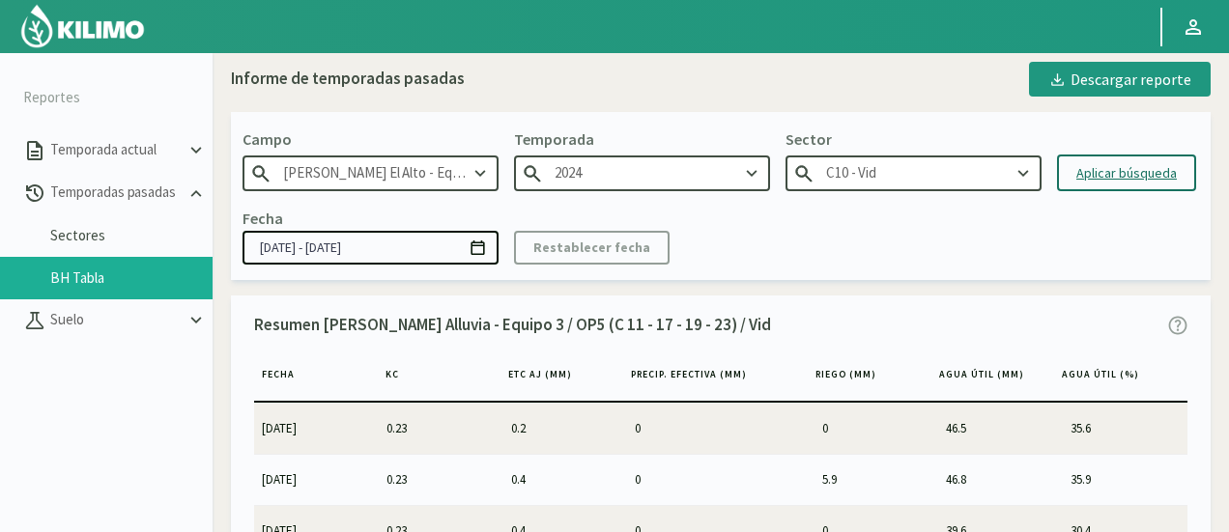
click at [916, 167] on input "C10 - Vid" at bounding box center [914, 174] width 256 height 36
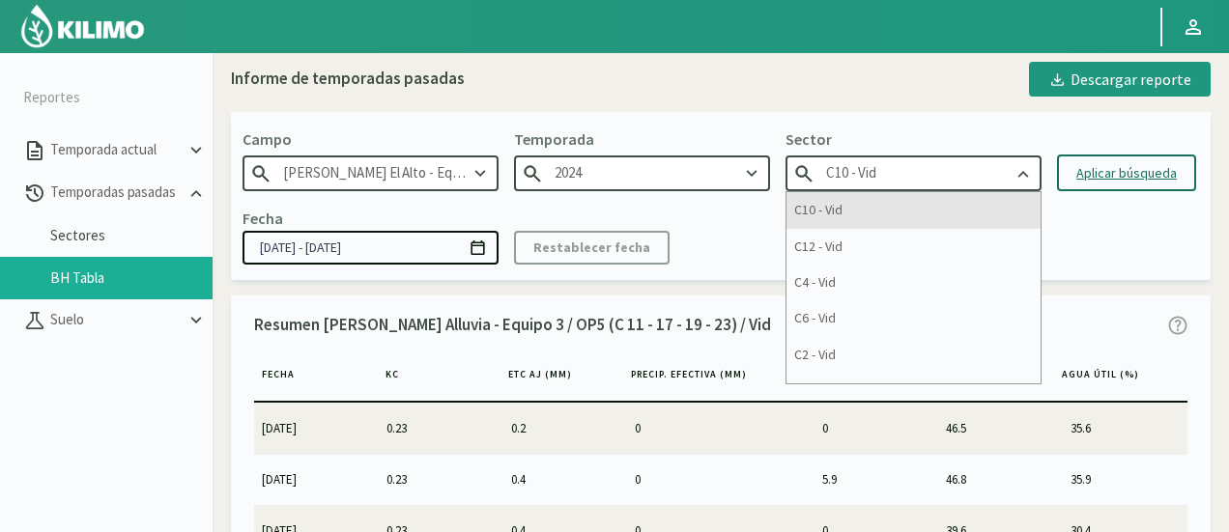
click at [891, 200] on div "C10 - Vid" at bounding box center [914, 210] width 254 height 36
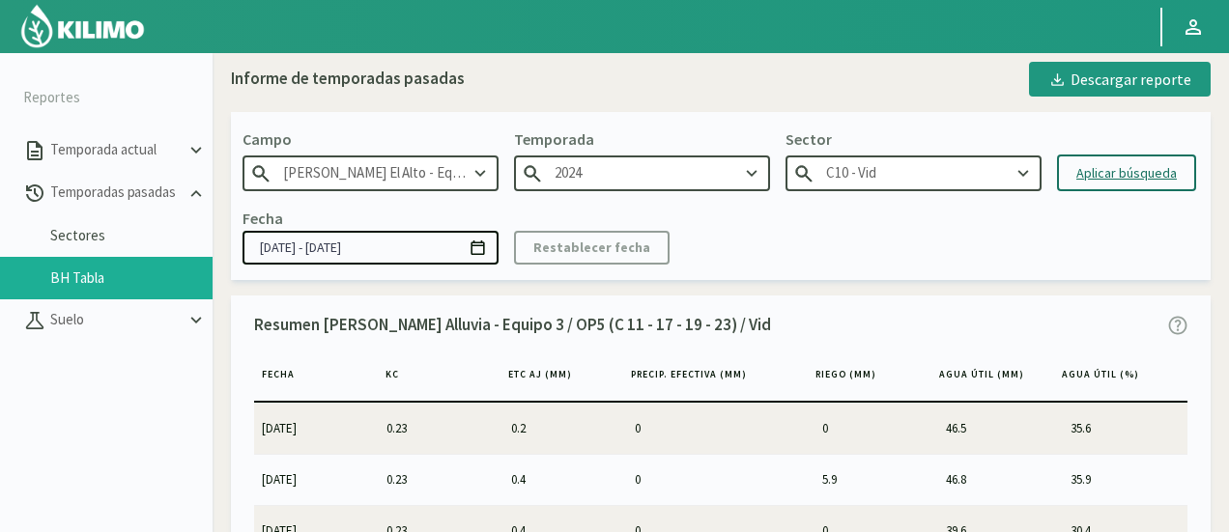
click at [1125, 160] on button "Aplicar búsqueda" at bounding box center [1126, 173] width 139 height 37
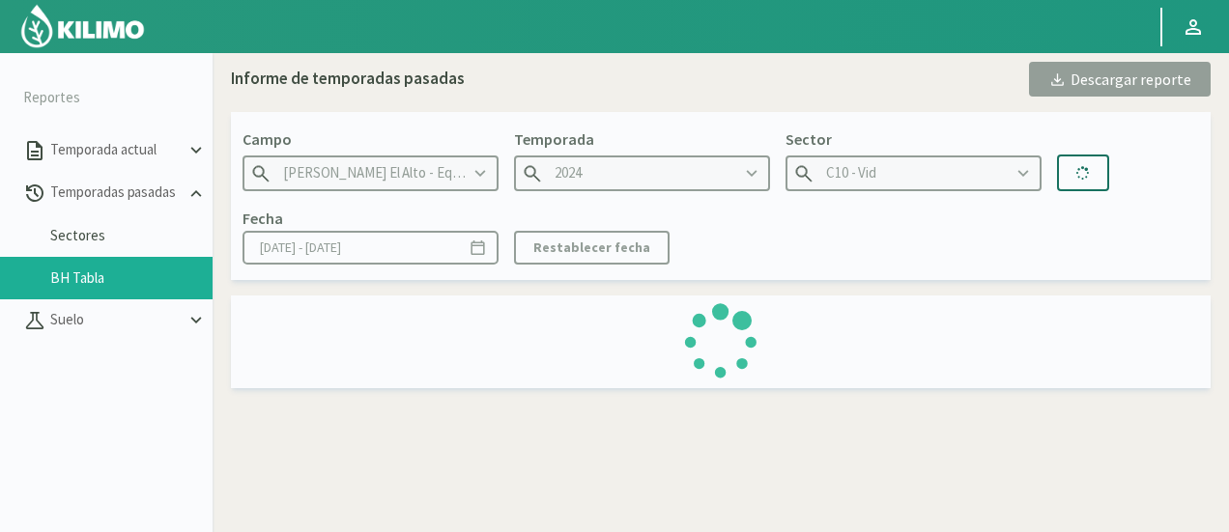
type input "[DATE] - [DATE]"
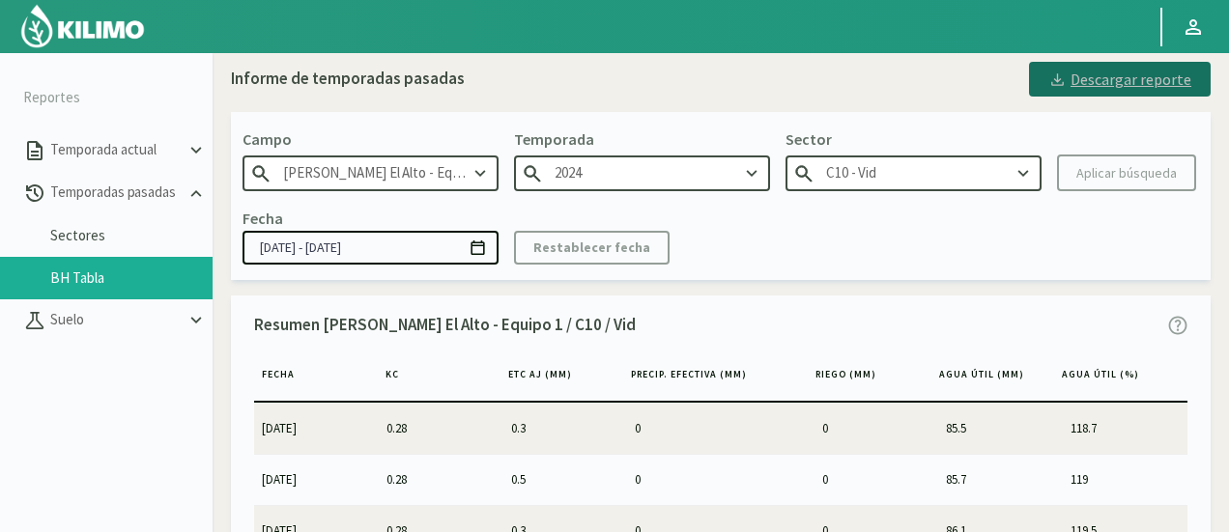
click at [1073, 76] on div "Descargar reporte" at bounding box center [1119, 79] width 143 height 23
click at [932, 156] on input "C10 - Vid" at bounding box center [914, 174] width 256 height 36
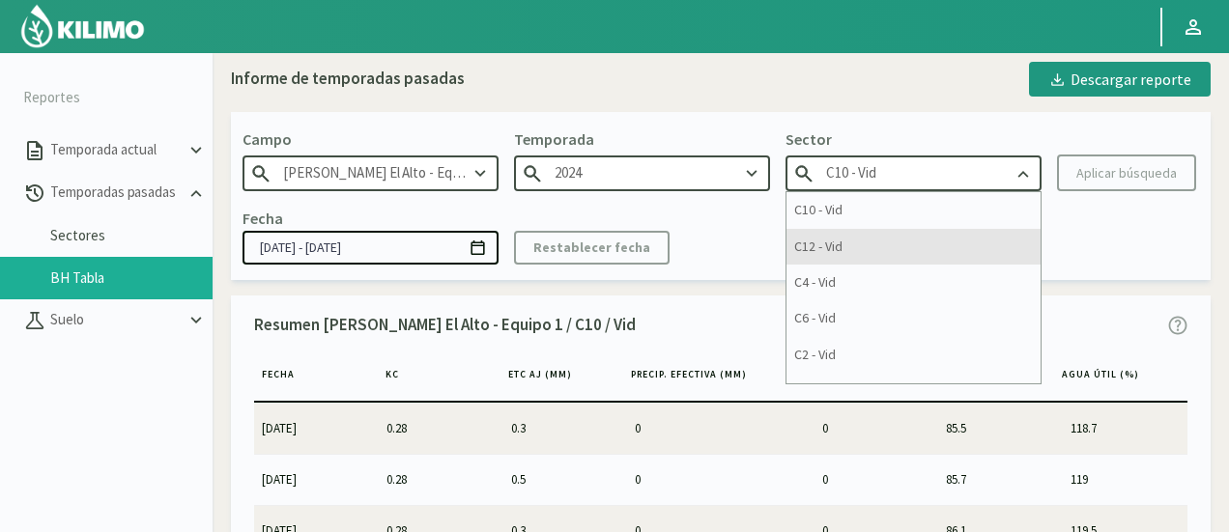
click at [872, 229] on div "C12 - Vid" at bounding box center [914, 247] width 254 height 36
type input "C12 - Vid"
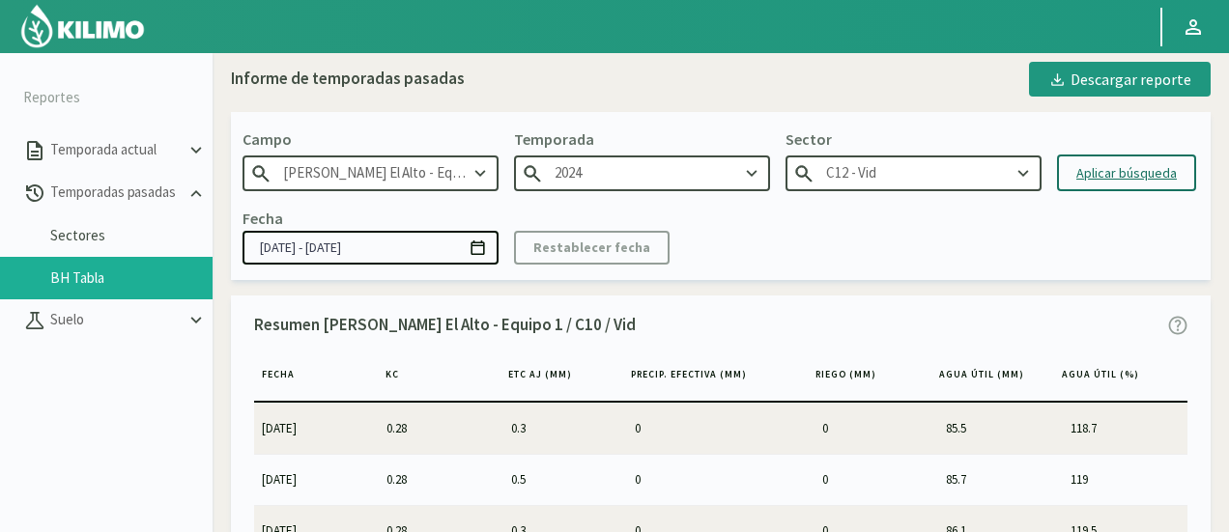
click at [1104, 181] on div "Aplicar búsqueda" at bounding box center [1126, 173] width 100 height 20
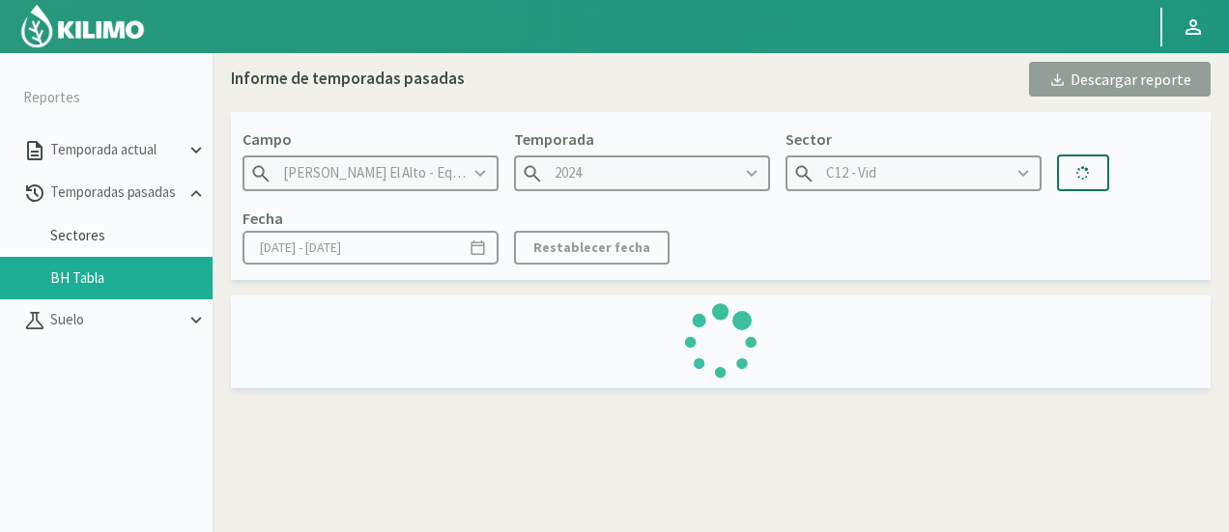
type input "[DATE] - [DATE]"
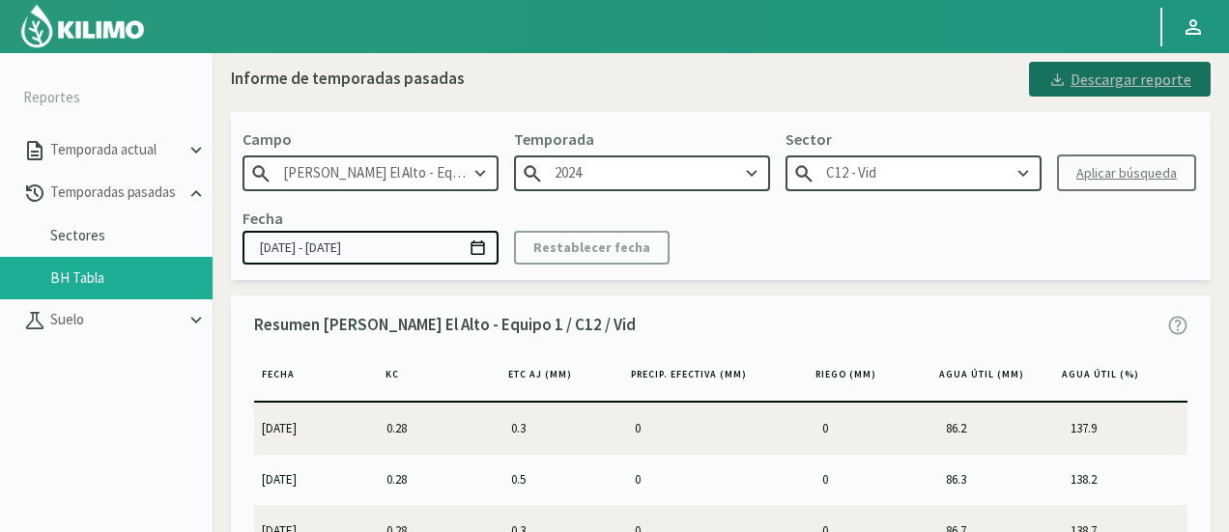
click at [1105, 82] on div "Descargar reporte" at bounding box center [1119, 79] width 143 height 23
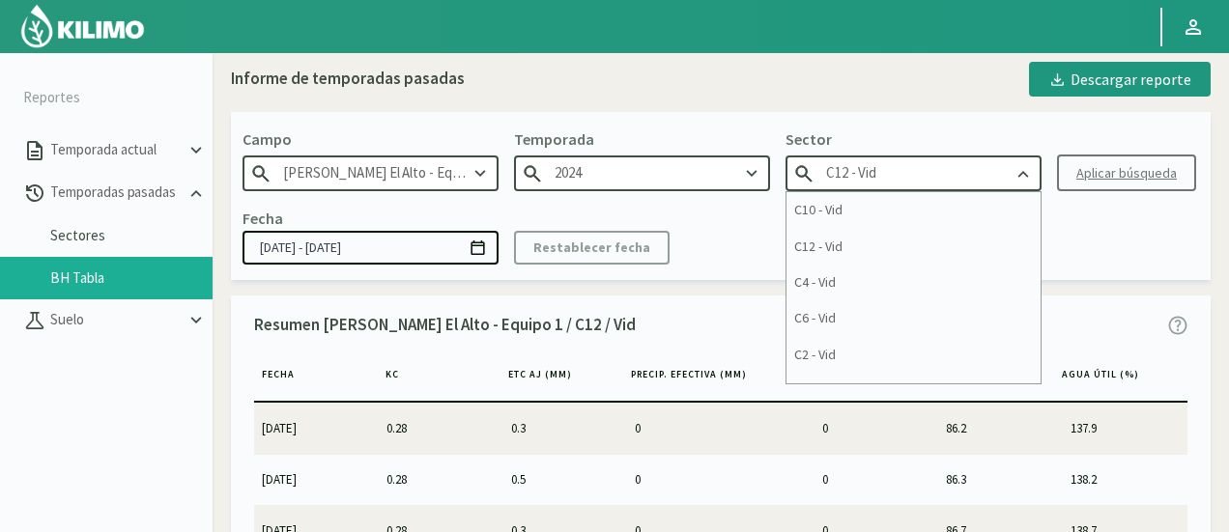
click at [883, 185] on input "C12 - Vid" at bounding box center [914, 174] width 256 height 36
click at [829, 244] on div "C4 - Vid" at bounding box center [914, 246] width 254 height 36
type input "C4 - Vid"
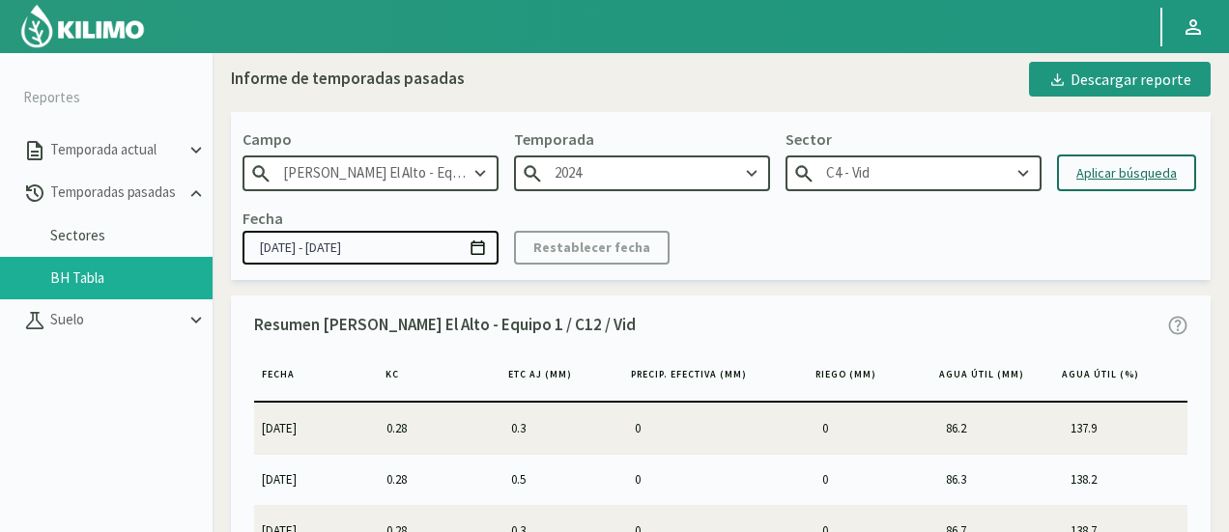
click at [1133, 163] on div "Aplicar búsqueda" at bounding box center [1126, 173] width 100 height 20
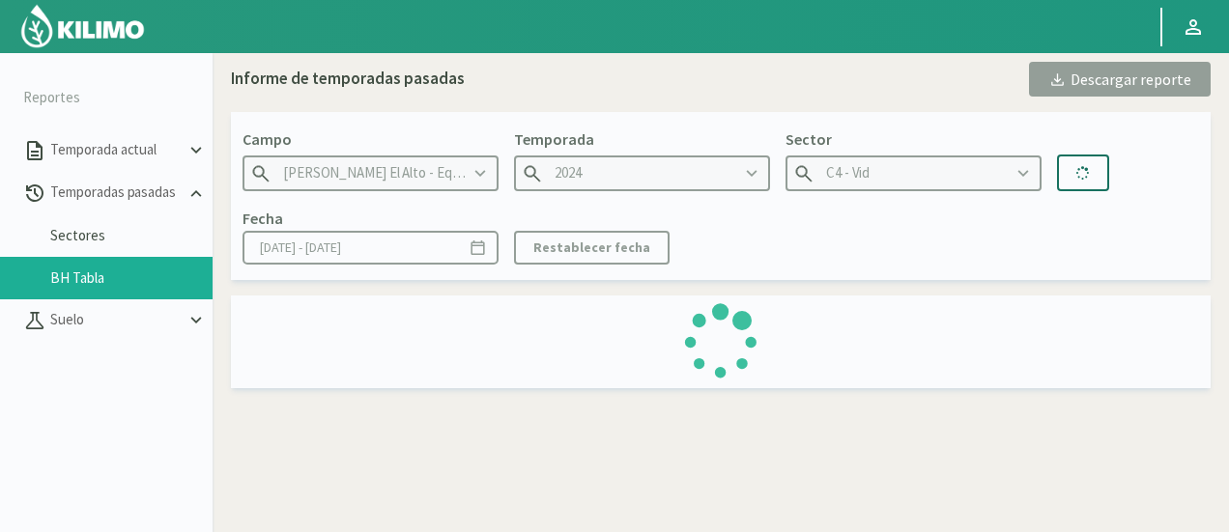
type input "[DATE] - [DATE]"
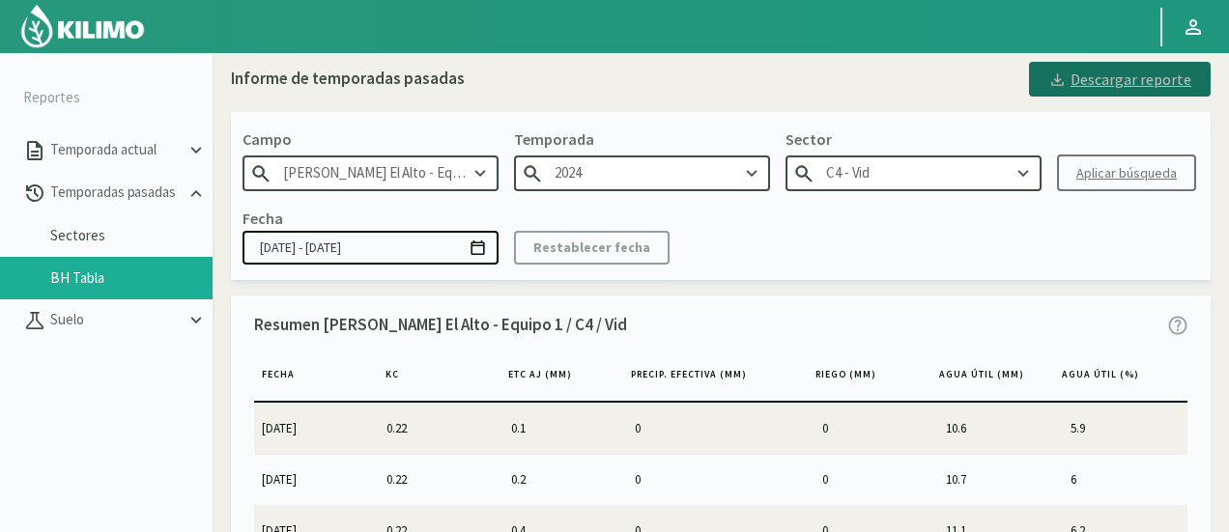
click at [1100, 76] on div "Descargar reporte" at bounding box center [1119, 79] width 143 height 23
click at [935, 180] on input "C4 - Vid" at bounding box center [914, 174] width 256 height 36
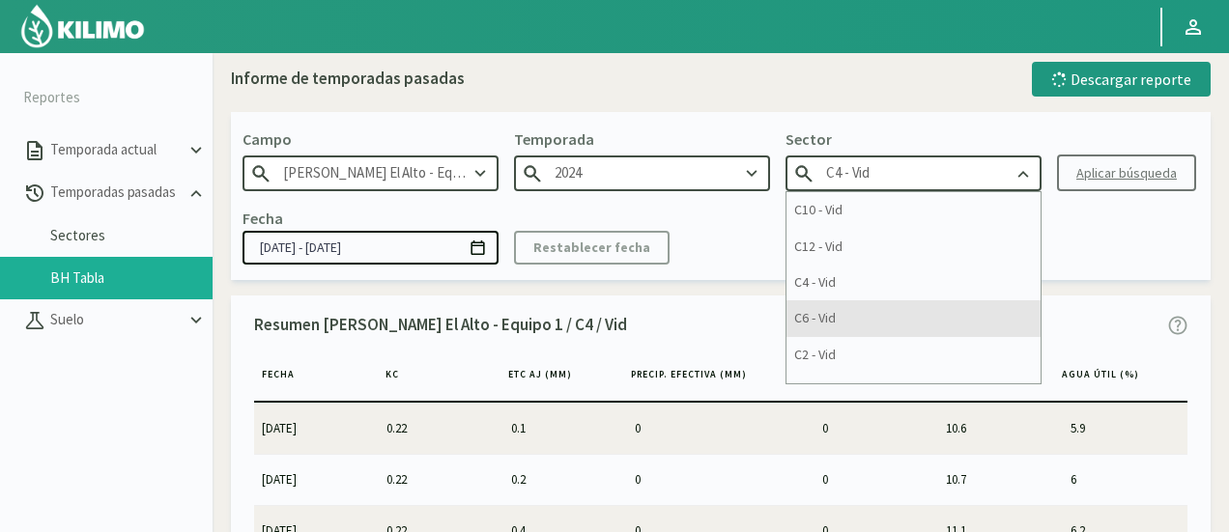
click at [850, 317] on div "C6 - Vid" at bounding box center [914, 319] width 254 height 36
type input "C6 - Vid"
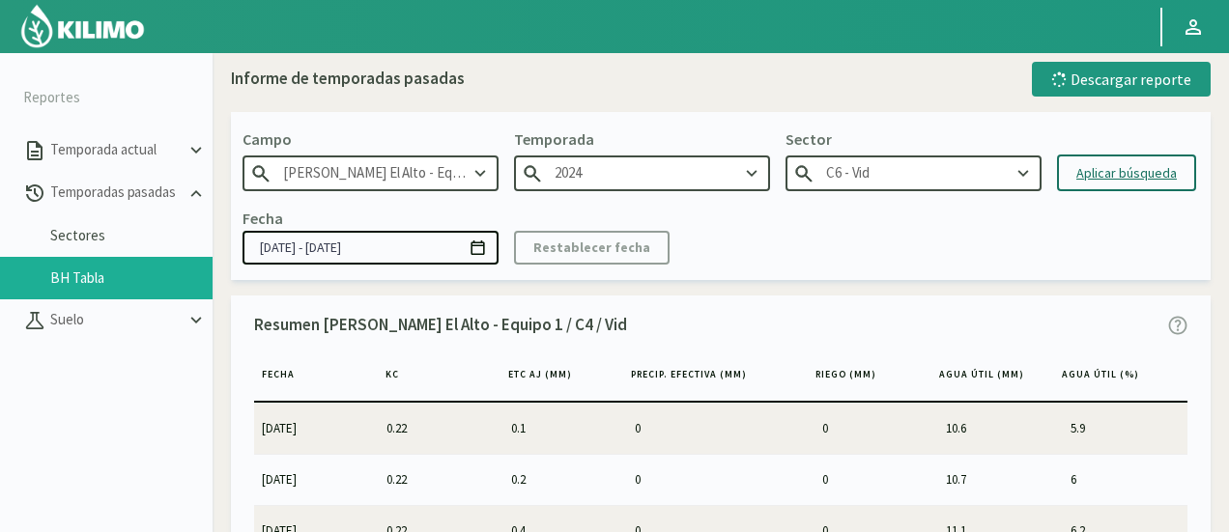
click at [1130, 168] on div "Aplicar búsqueda" at bounding box center [1126, 173] width 100 height 20
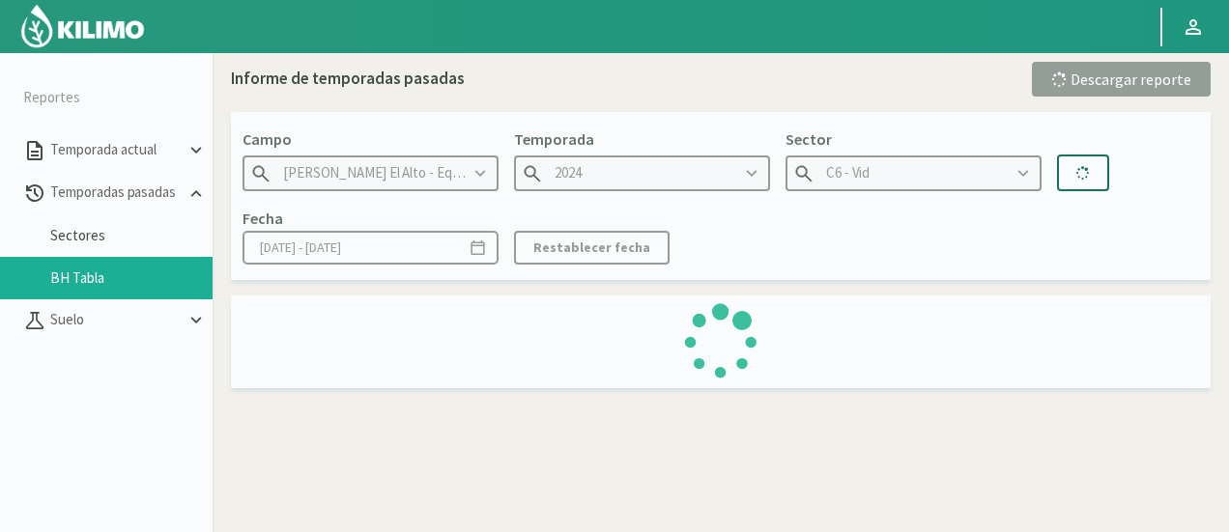
type input "[DATE] - [DATE]"
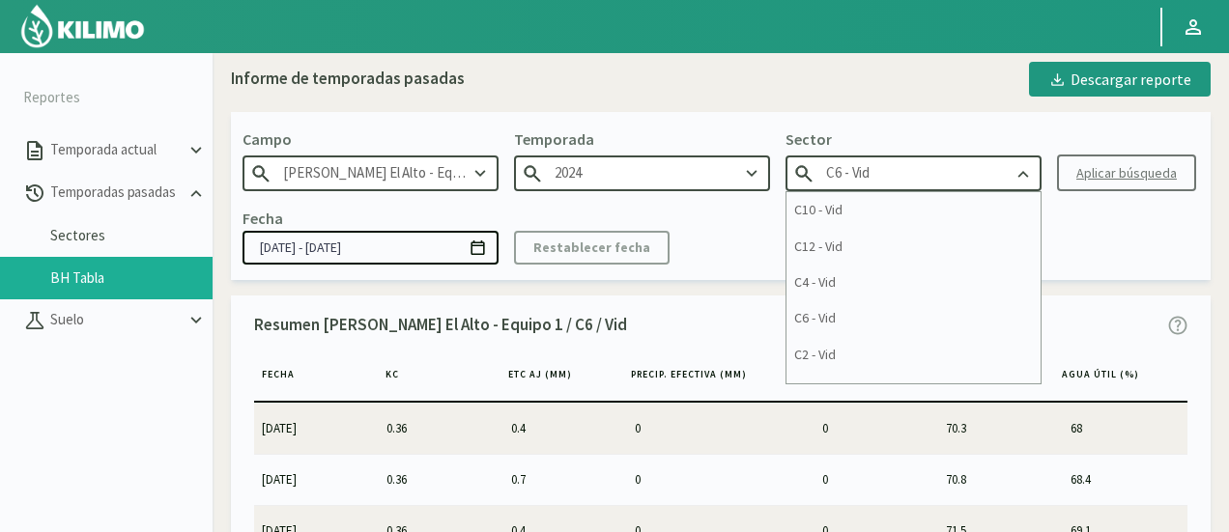
click at [991, 181] on input "C6 - Vid" at bounding box center [914, 174] width 256 height 36
click at [1083, 258] on div "Fecha [DATE] - [DATE] Restablecer fecha" at bounding box center [721, 235] width 957 height 57
click at [967, 172] on input "C6 - Vid" at bounding box center [914, 174] width 256 height 36
click at [901, 279] on div "C4 - Vid" at bounding box center [914, 283] width 254 height 36
type input "C4 - Vid"
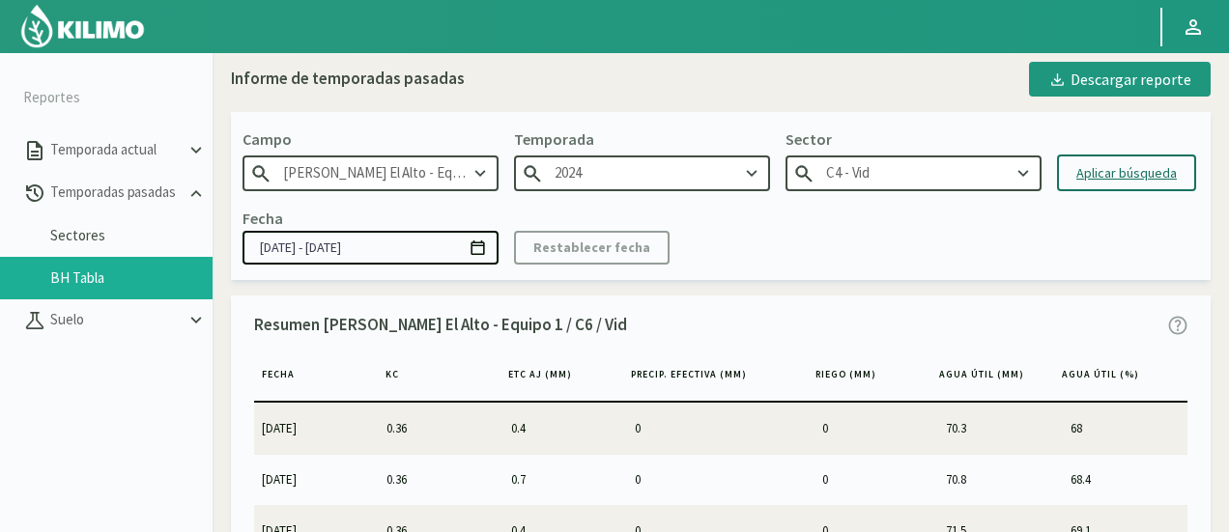
click at [1122, 156] on button "Aplicar búsqueda" at bounding box center [1126, 173] width 139 height 37
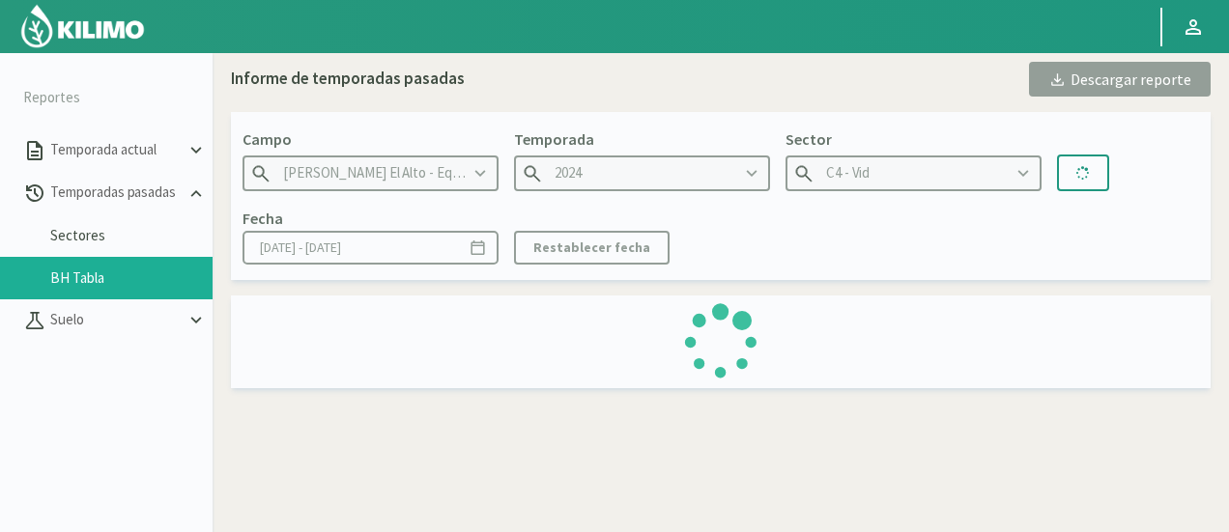
type input "[DATE] - [DATE]"
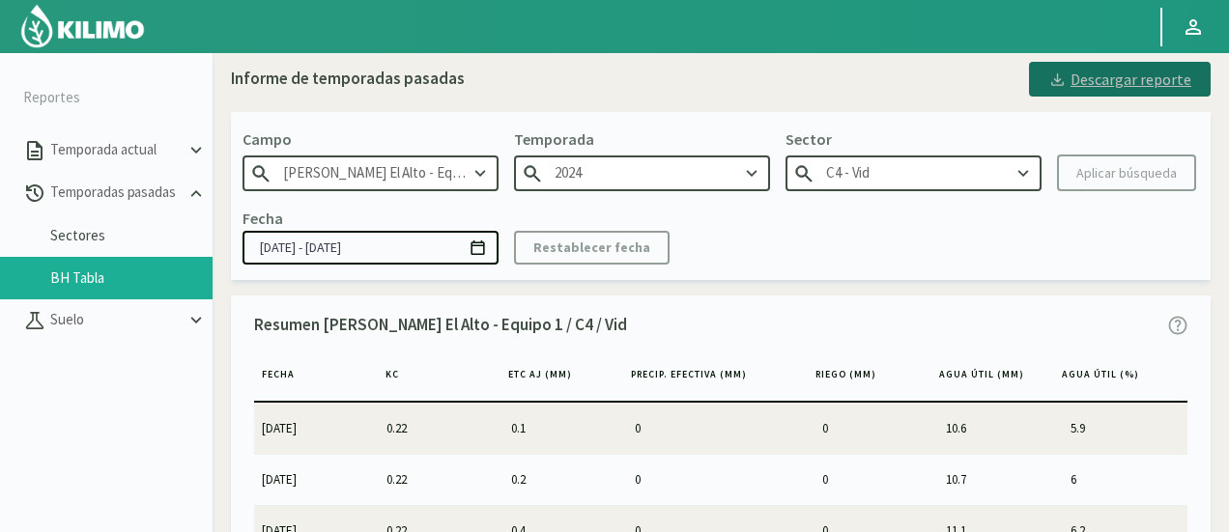
click at [1081, 85] on div "Descargar reporte" at bounding box center [1119, 79] width 143 height 23
click at [1052, 134] on div "[PERSON_NAME] [PERSON_NAME] El Alto - Equipo 1 Temporada 2024 Sector C4 - Vid A…" at bounding box center [721, 195] width 980 height 167
click at [994, 170] on input "C4 - Vid" at bounding box center [914, 174] width 256 height 36
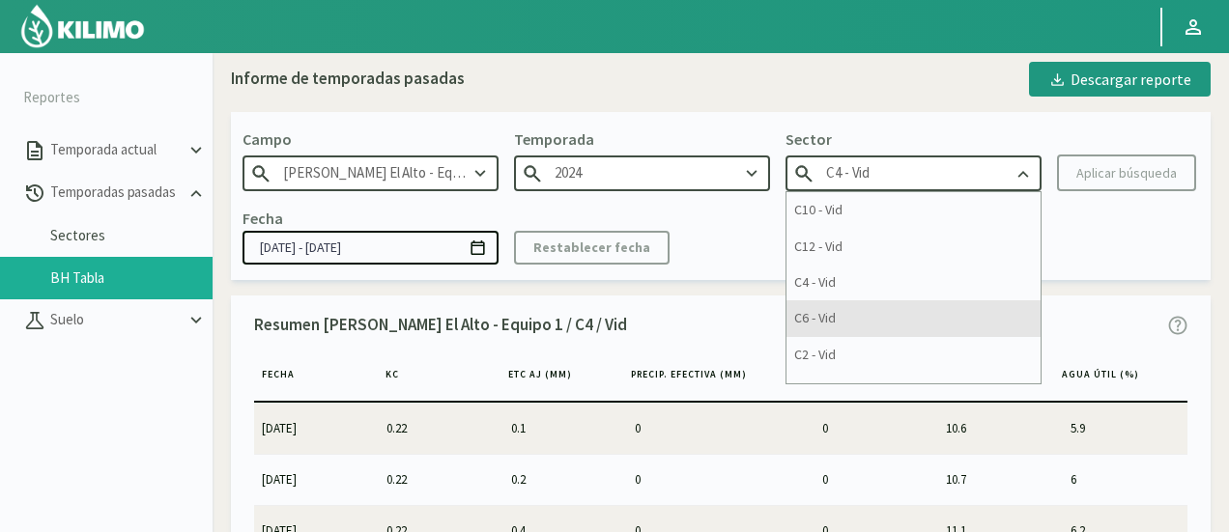
click at [898, 318] on div "C6 - Vid" at bounding box center [914, 319] width 254 height 36
type input "C6 - Vid"
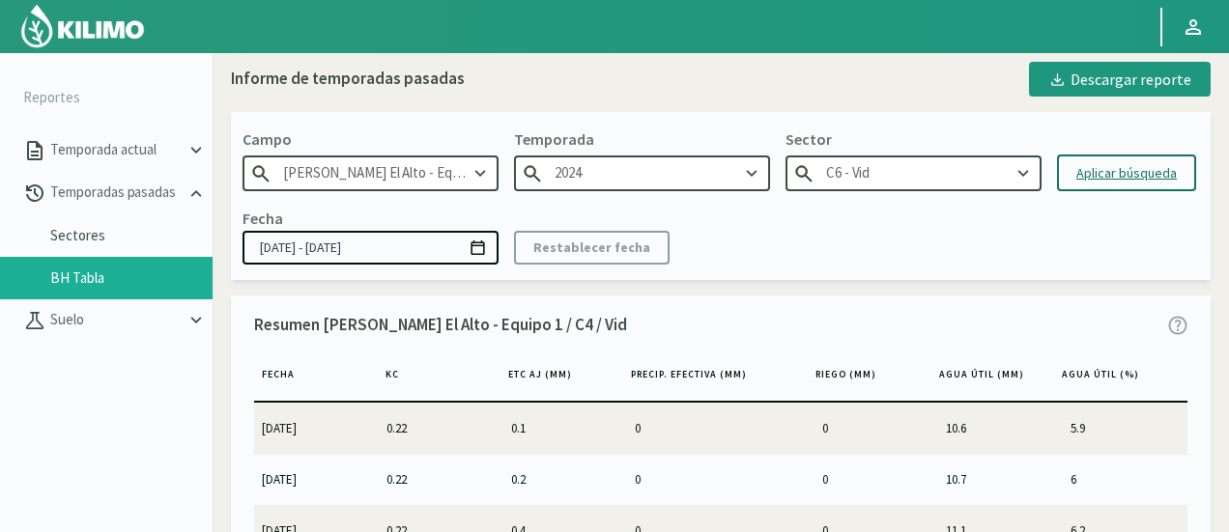
click at [1108, 181] on div "Aplicar búsqueda" at bounding box center [1126, 173] width 100 height 20
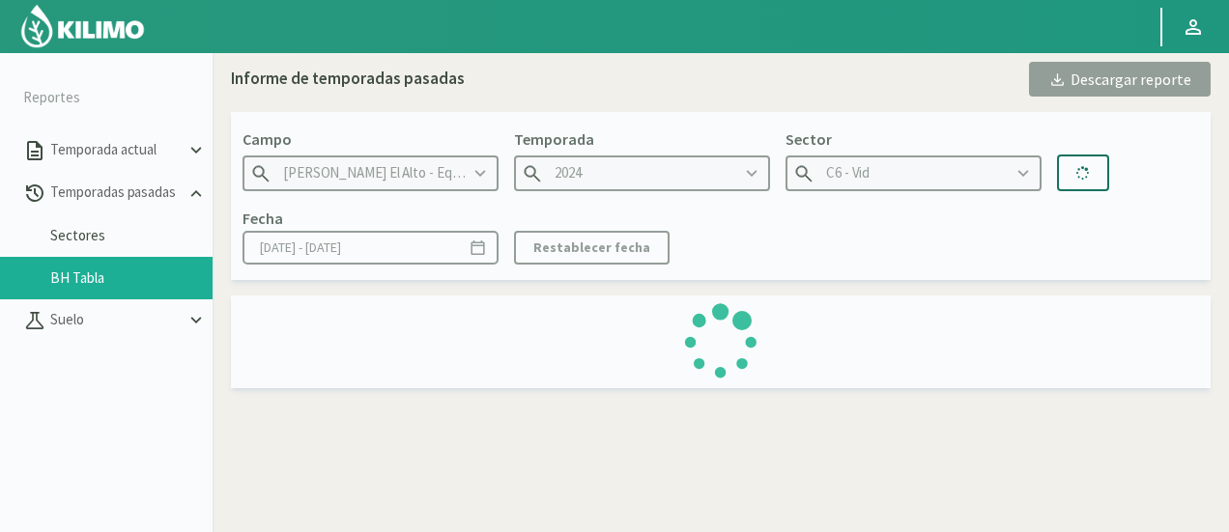
type input "[DATE] - [DATE]"
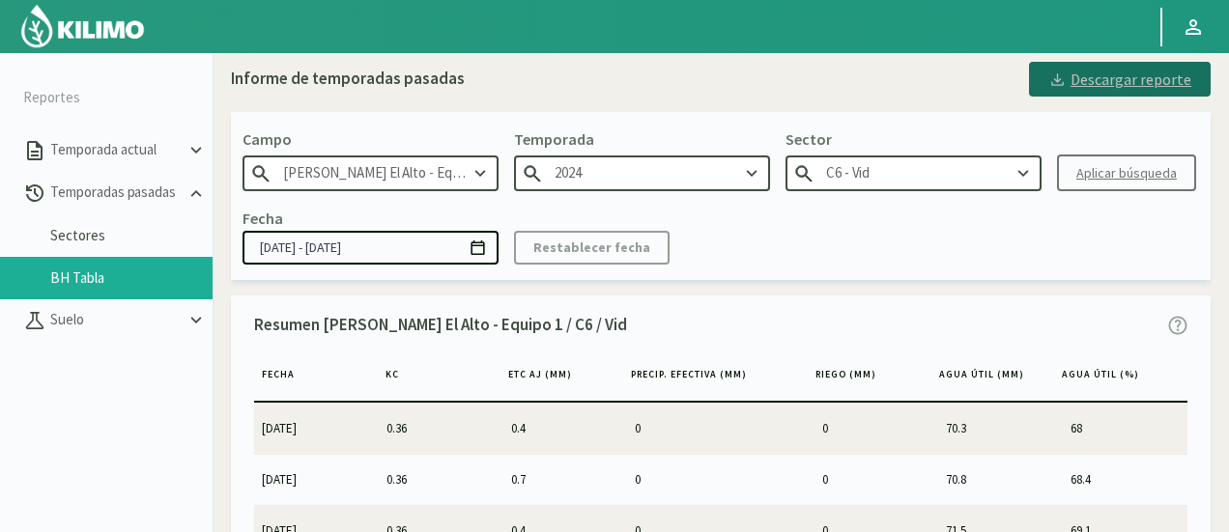
click at [1092, 91] on div "Descargar reporte" at bounding box center [1119, 79] width 143 height 23
click at [878, 185] on input "C6 - Vid" at bounding box center [914, 174] width 256 height 36
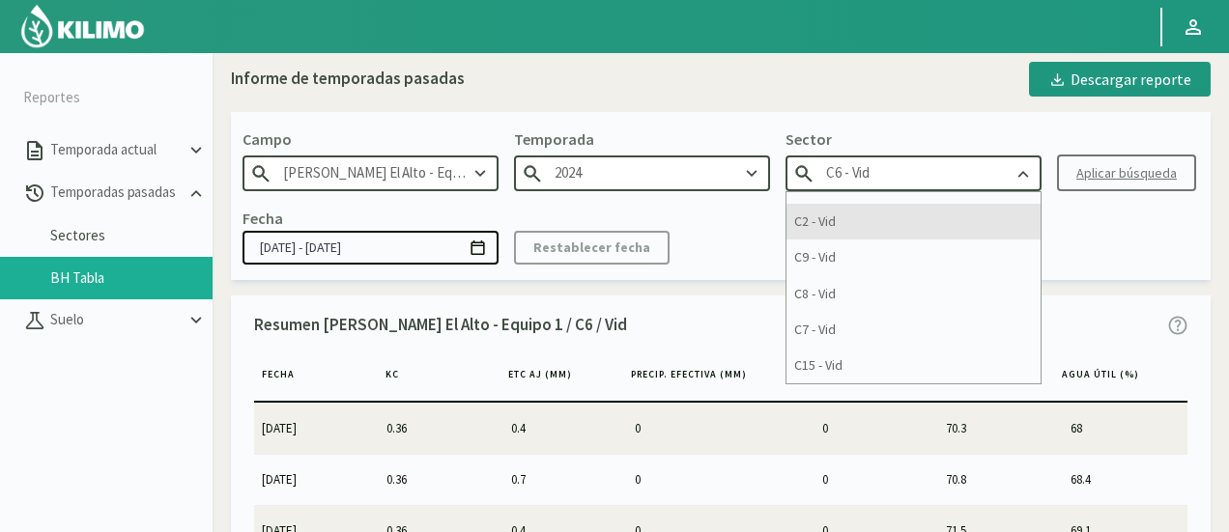
scroll to position [37, 0]
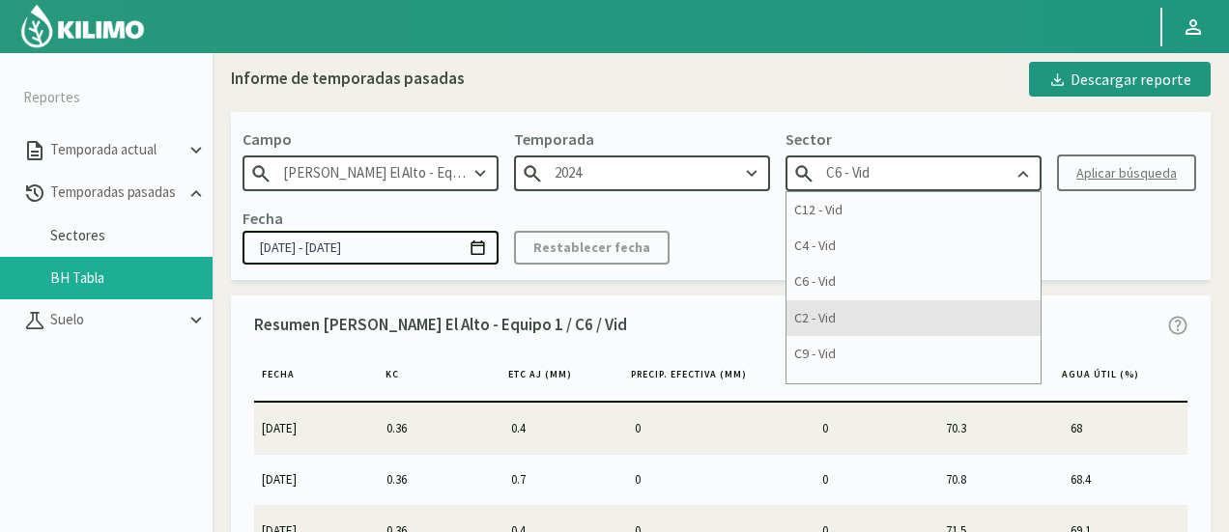
click at [845, 322] on div "C2 - Vid" at bounding box center [914, 319] width 254 height 36
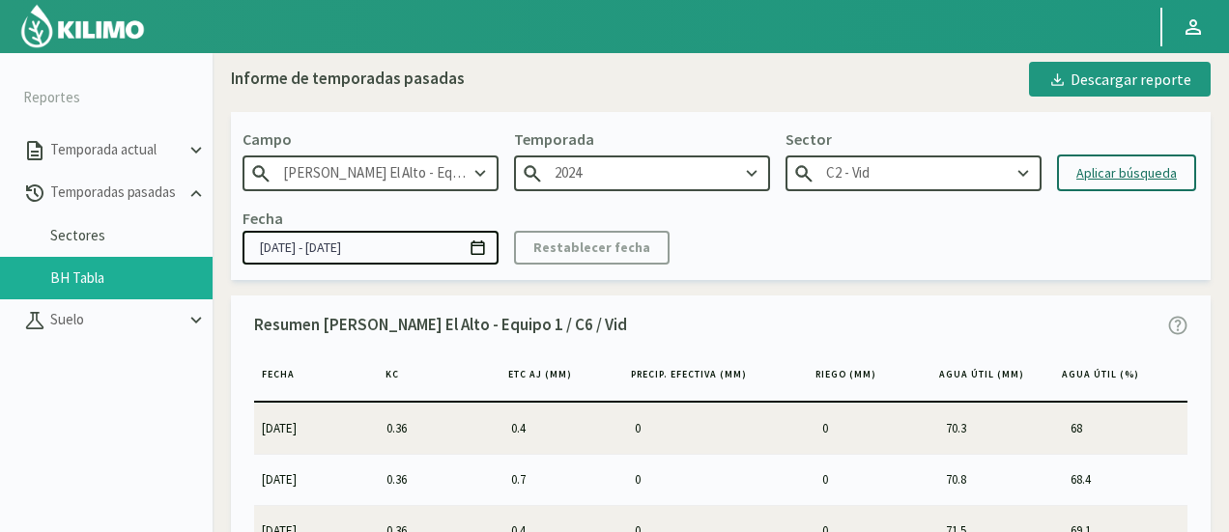
click at [1129, 185] on button "Aplicar búsqueda" at bounding box center [1126, 173] width 139 height 37
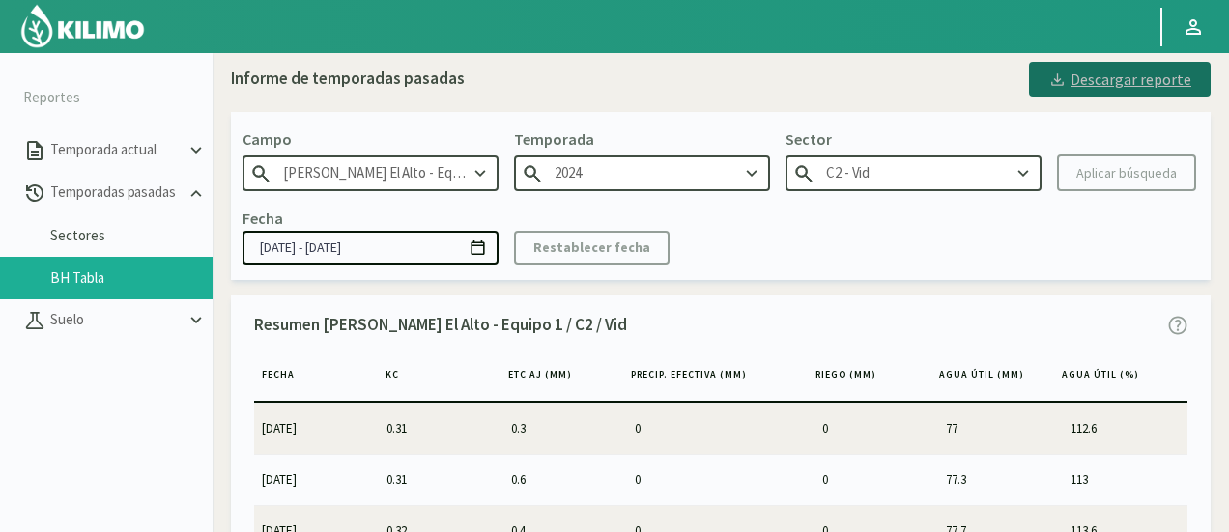
click at [1082, 89] on div "Descargar reporte" at bounding box center [1119, 79] width 143 height 23
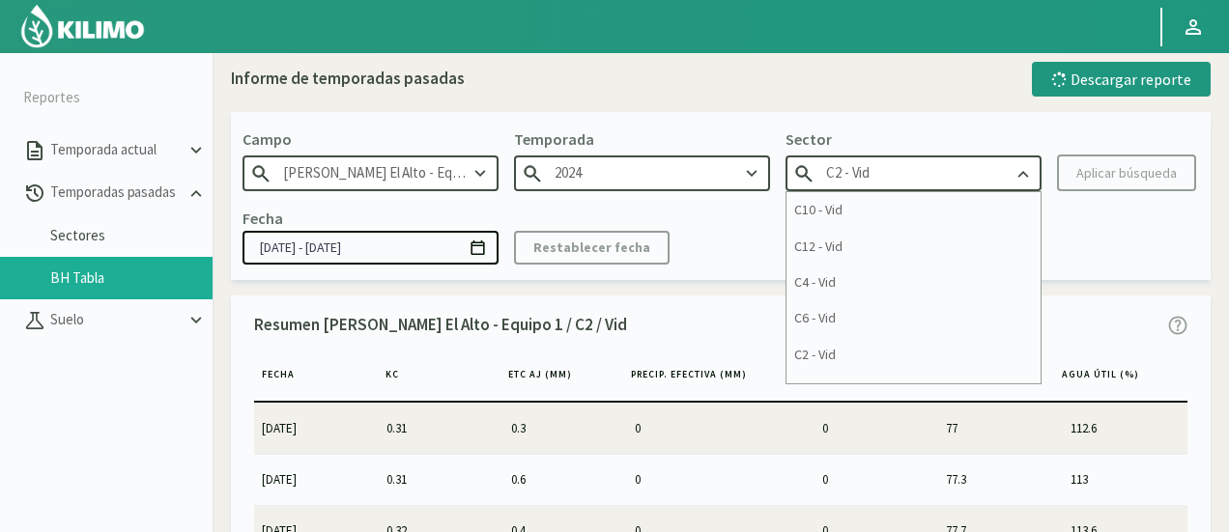
click at [900, 182] on input "C2 - Vid" at bounding box center [914, 174] width 256 height 36
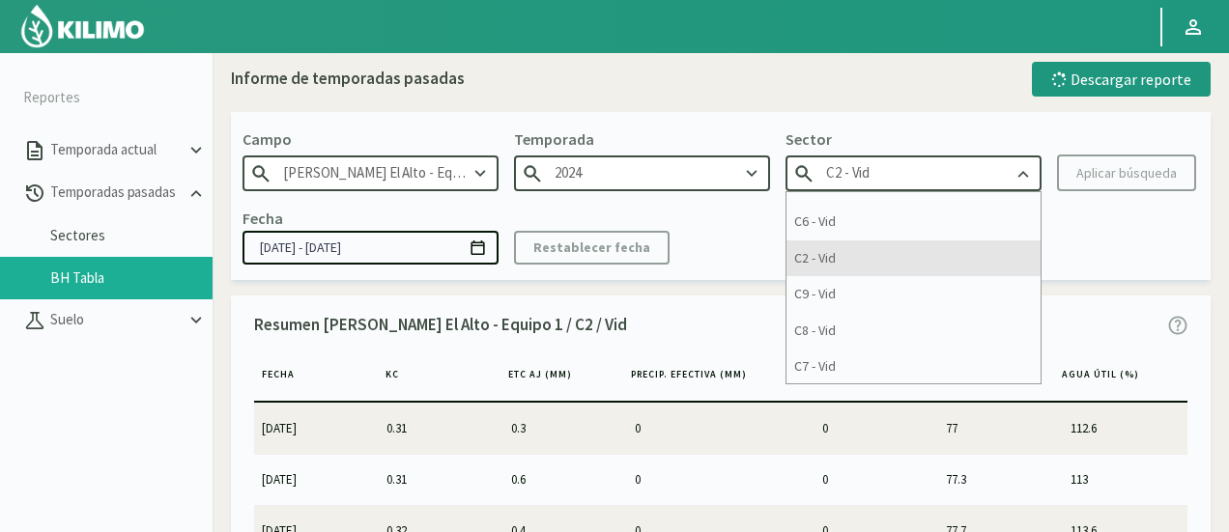
scroll to position [133, 0]
click at [865, 262] on div "C9 - Vid" at bounding box center [914, 258] width 254 height 36
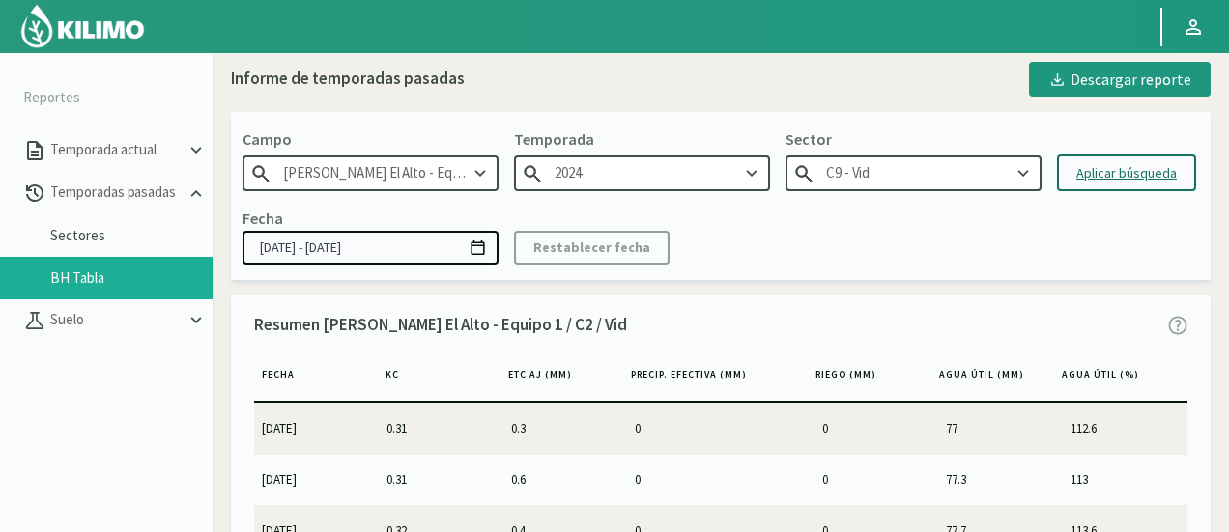
click at [1103, 166] on div "Aplicar búsqueda" at bounding box center [1126, 173] width 100 height 20
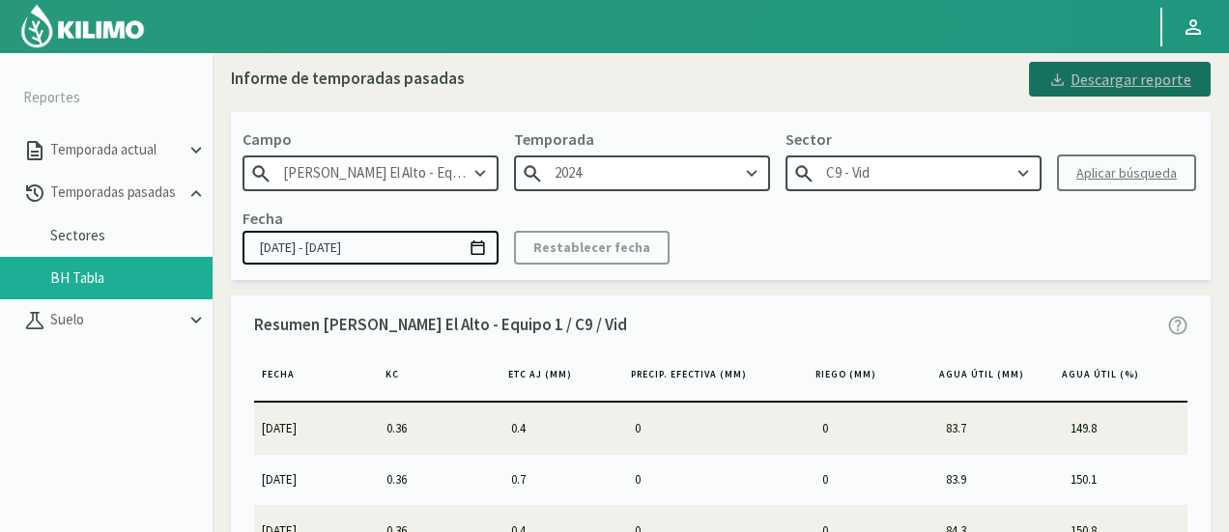
click at [1078, 74] on div "Descargar reporte" at bounding box center [1119, 79] width 143 height 23
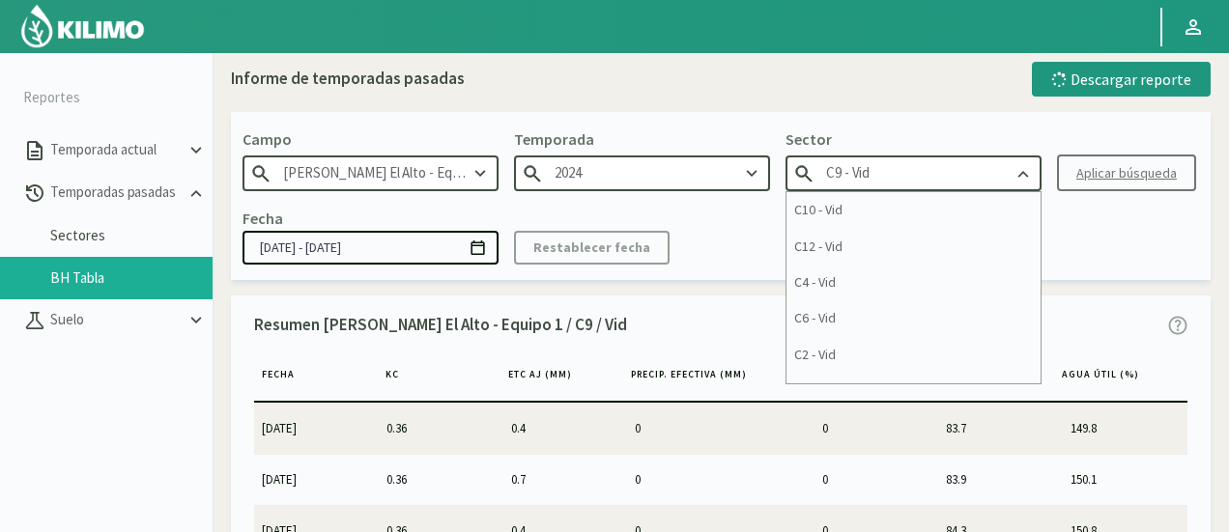
click at [911, 165] on input "C9 - Vid" at bounding box center [914, 174] width 256 height 36
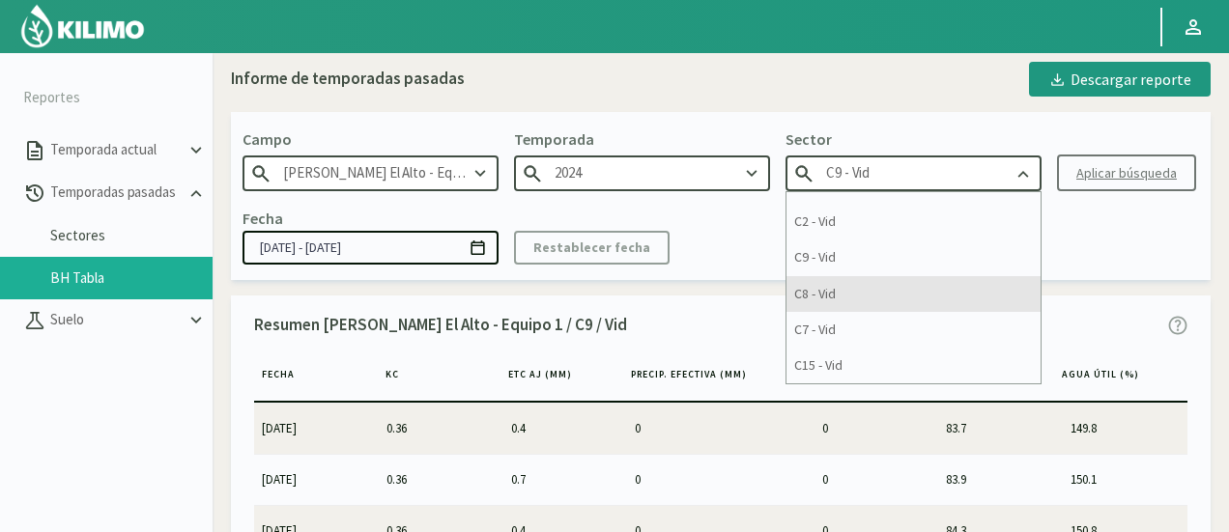
click at [886, 306] on div "C8 - Vid" at bounding box center [914, 294] width 254 height 36
type input "C8 - Vid"
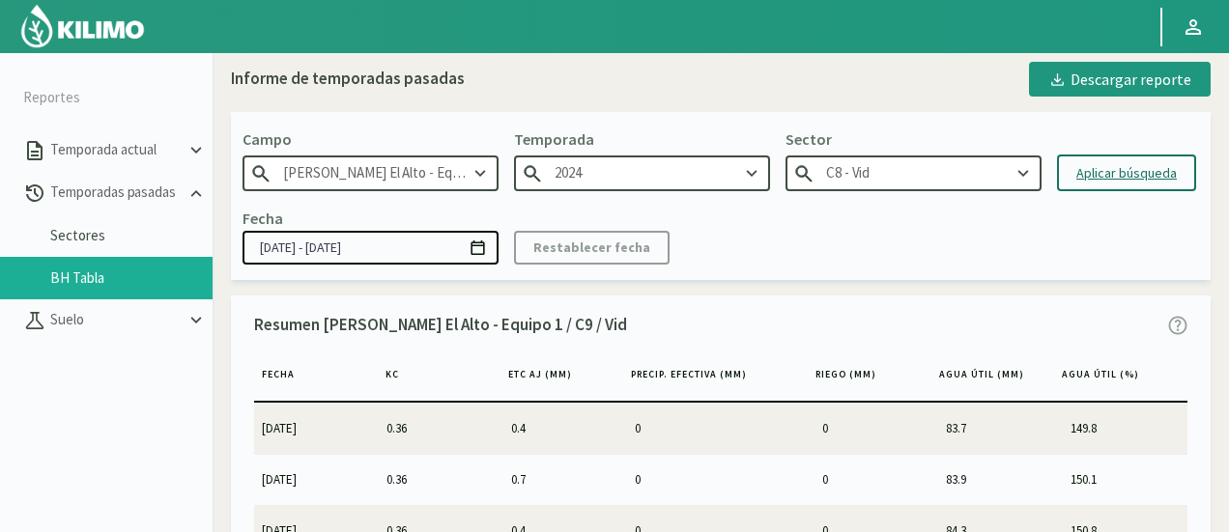
click at [1106, 163] on div "Aplicar búsqueda" at bounding box center [1126, 173] width 100 height 20
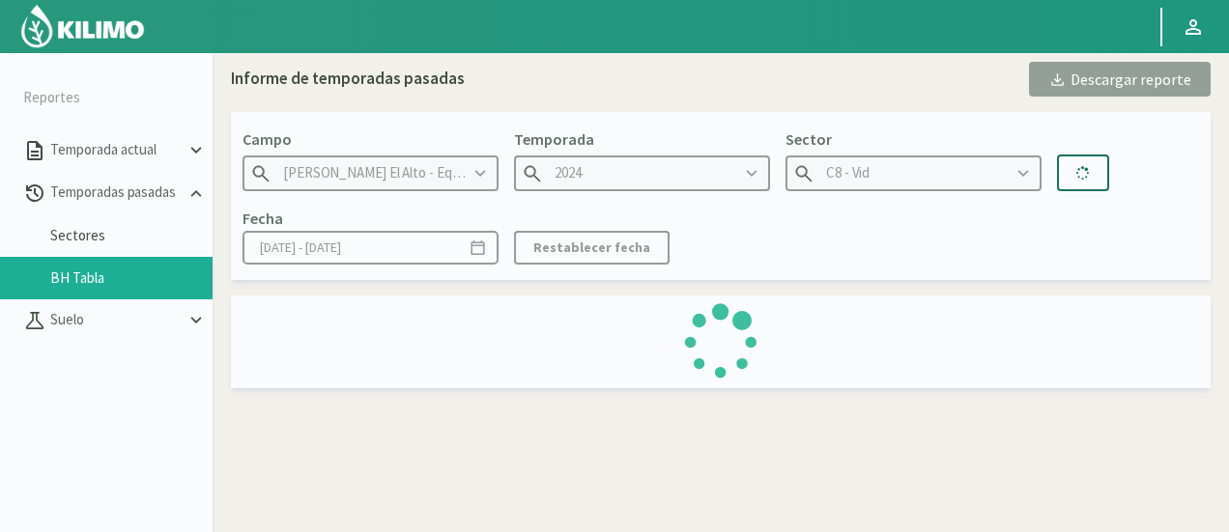
type input "[DATE] - [DATE]"
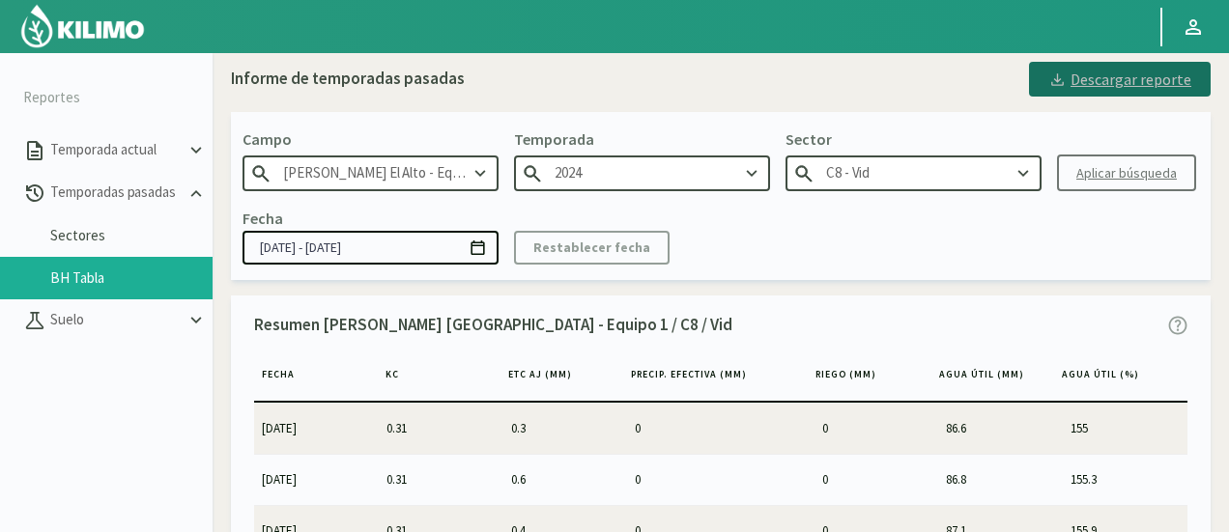
click at [1105, 75] on div "Descargar reporte" at bounding box center [1119, 79] width 143 height 23
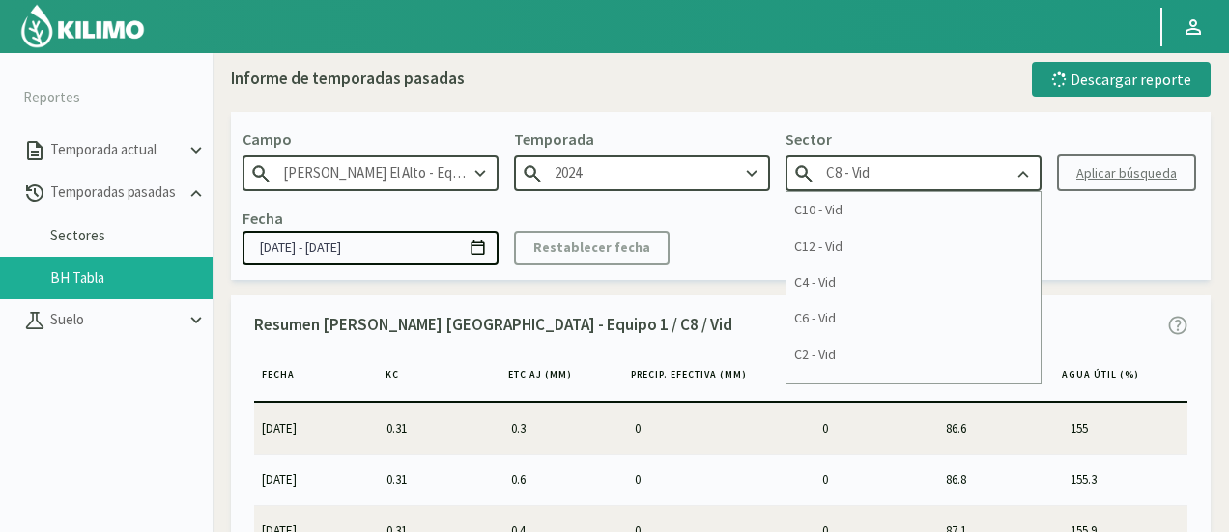
click at [962, 179] on input "C8 - Vid" at bounding box center [914, 174] width 256 height 36
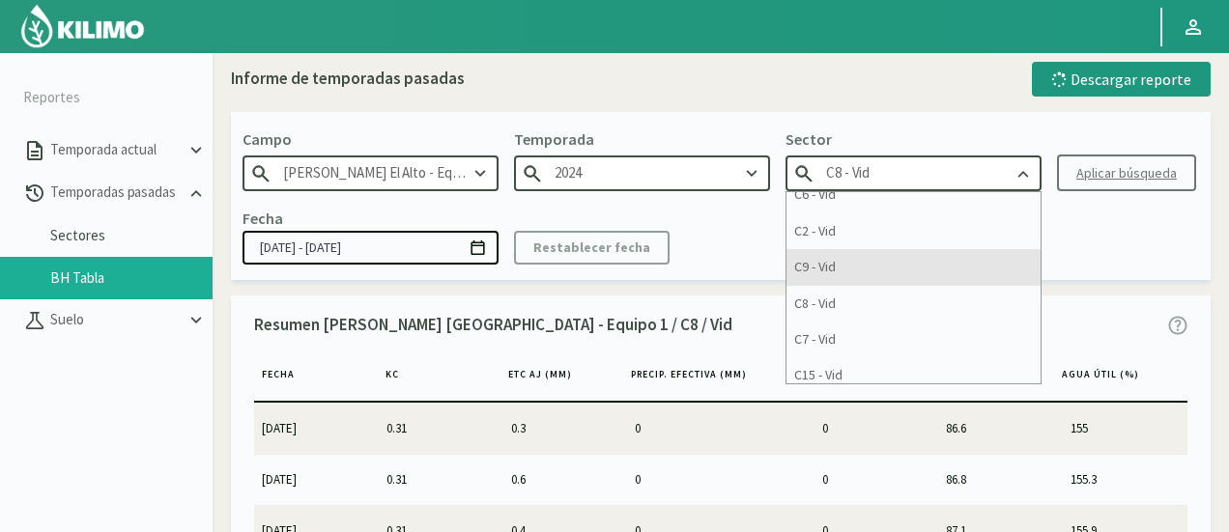
scroll to position [133, 0]
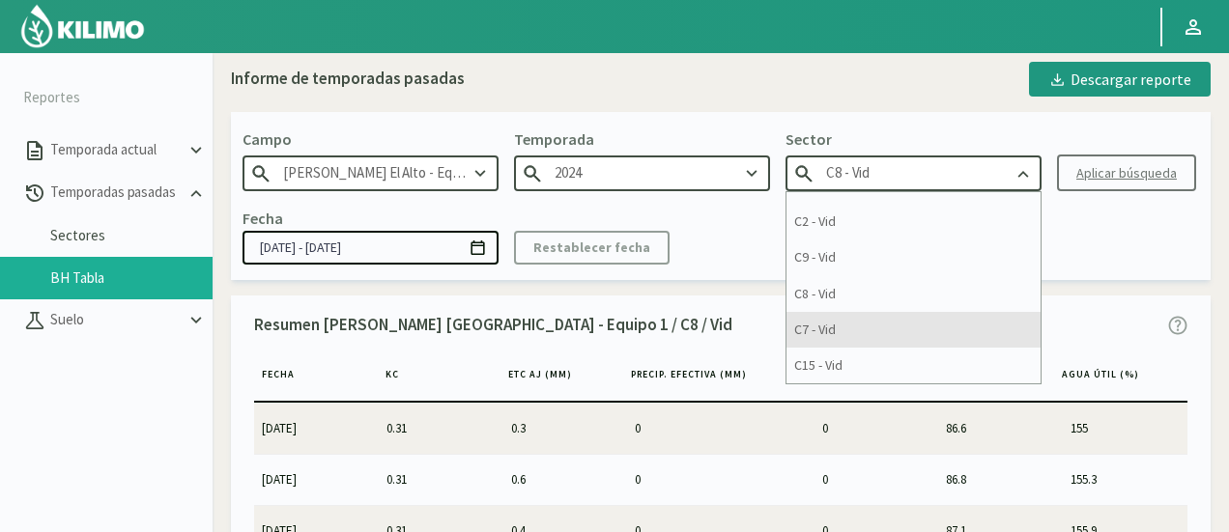
click at [908, 325] on div "C7 - Vid" at bounding box center [914, 330] width 254 height 36
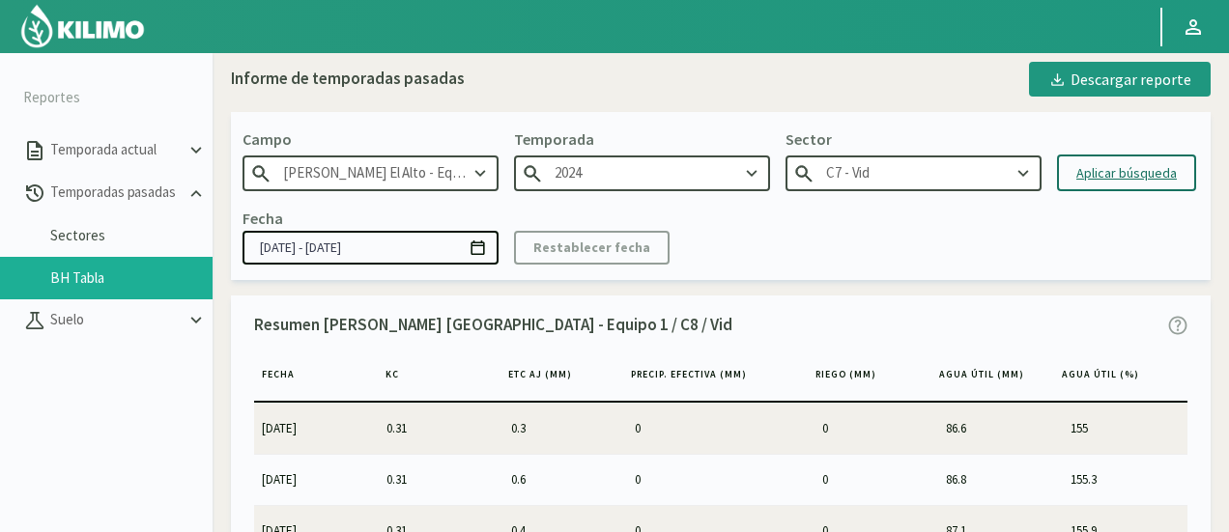
click at [1100, 177] on div "Aplicar búsqueda" at bounding box center [1126, 173] width 100 height 20
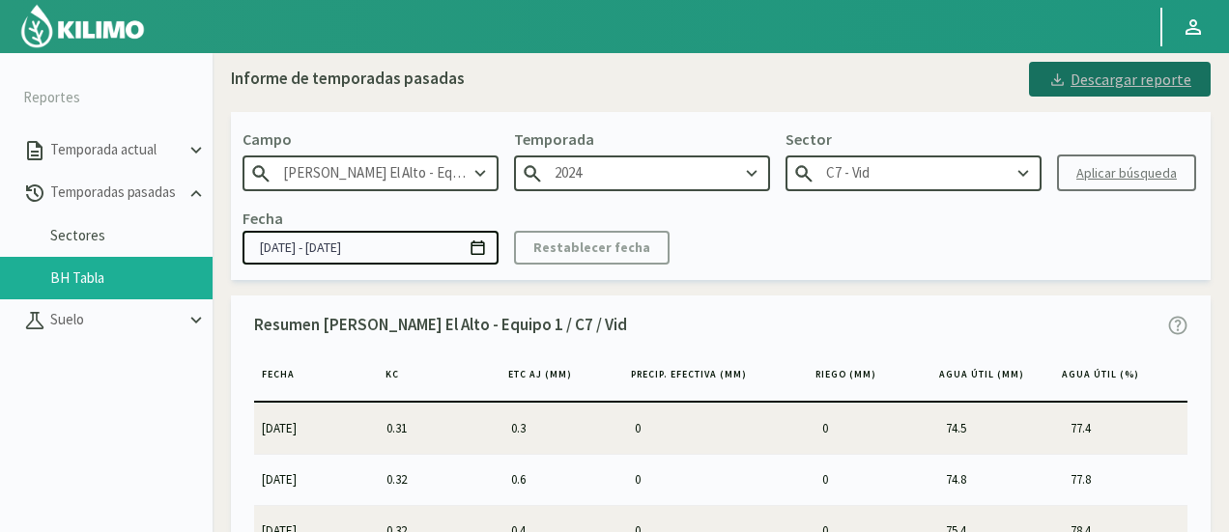
click at [1078, 87] on div "Descargar reporte" at bounding box center [1119, 79] width 143 height 23
click at [935, 181] on input "C7 - Vid" at bounding box center [914, 174] width 256 height 36
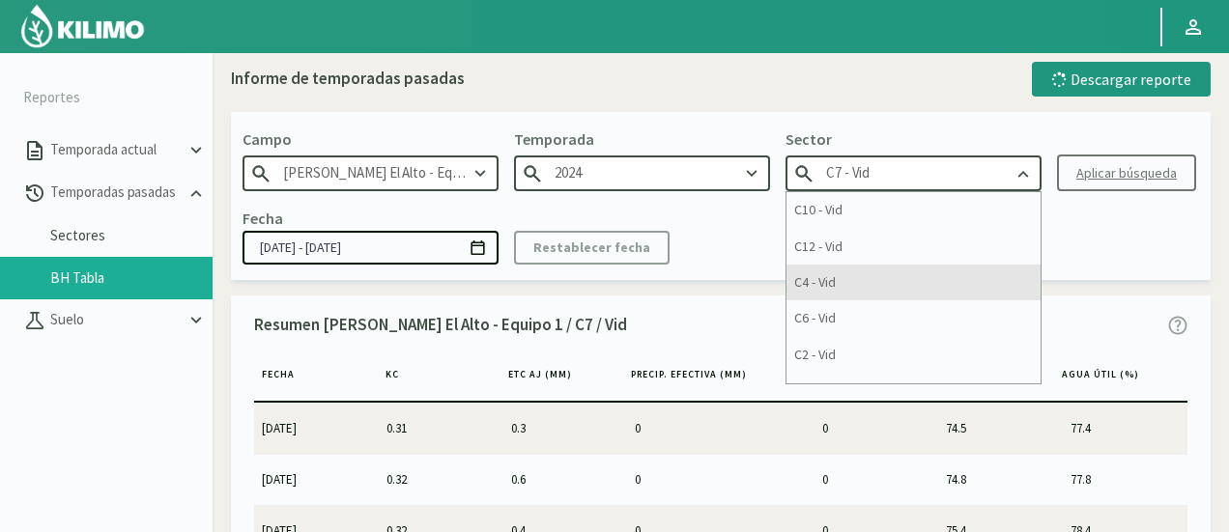
scroll to position [133, 0]
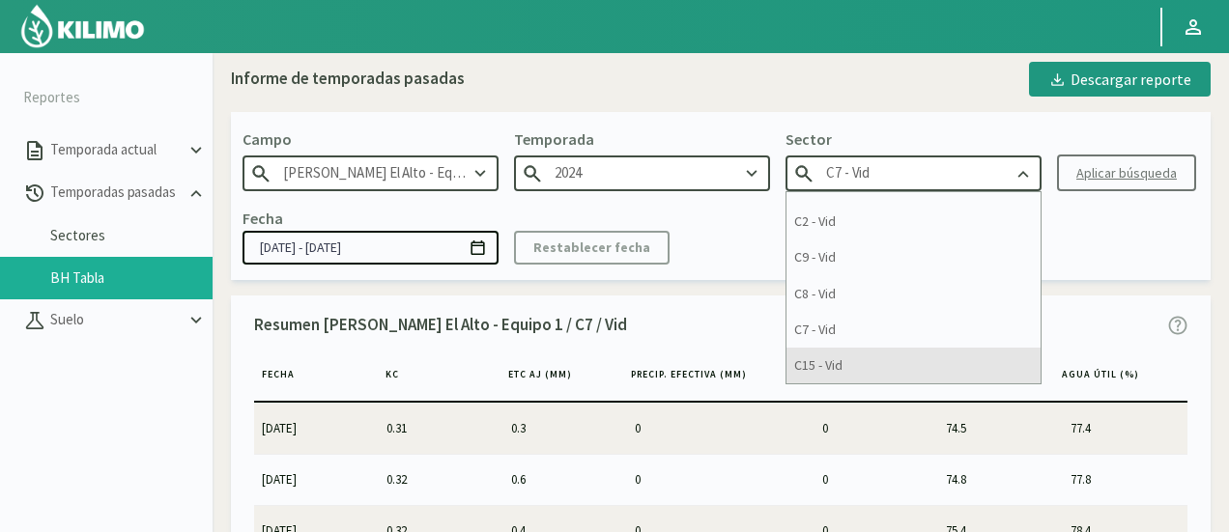
click at [848, 364] on div "C15 - Vid" at bounding box center [914, 366] width 254 height 36
type input "C15 - Vid"
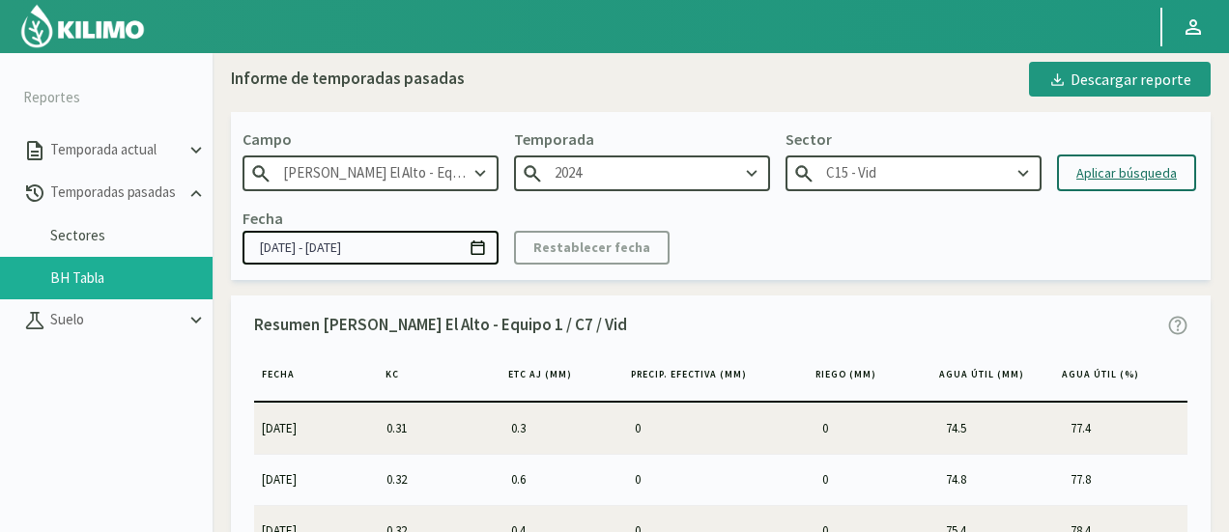
click at [1114, 158] on button "Aplicar búsqueda" at bounding box center [1126, 173] width 139 height 37
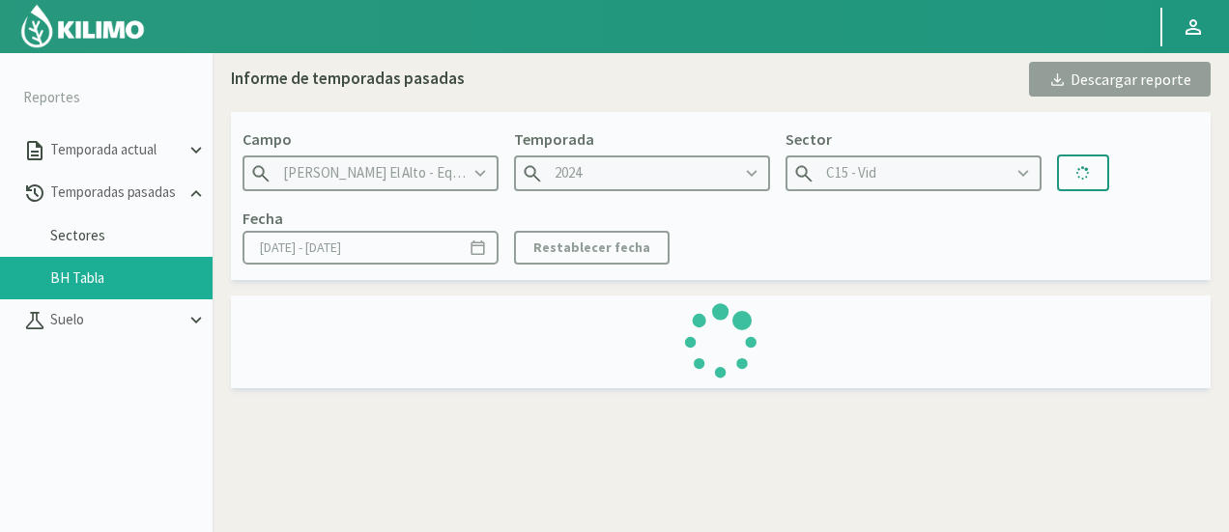
type input "[DATE] - [DATE]"
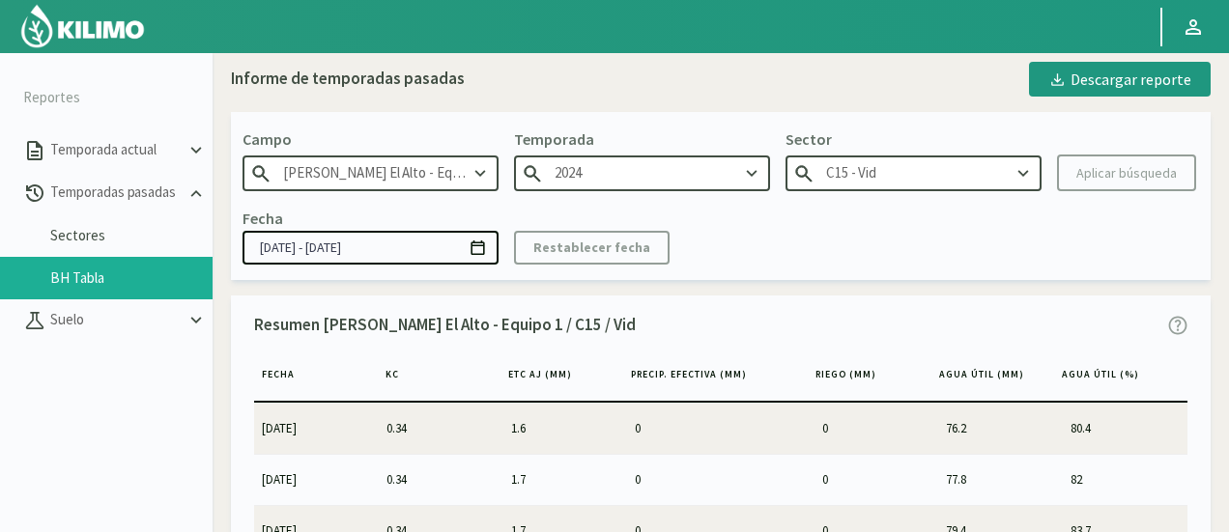
click at [465, 165] on input "[PERSON_NAME] El Alto - Equipo 1" at bounding box center [371, 174] width 256 height 36
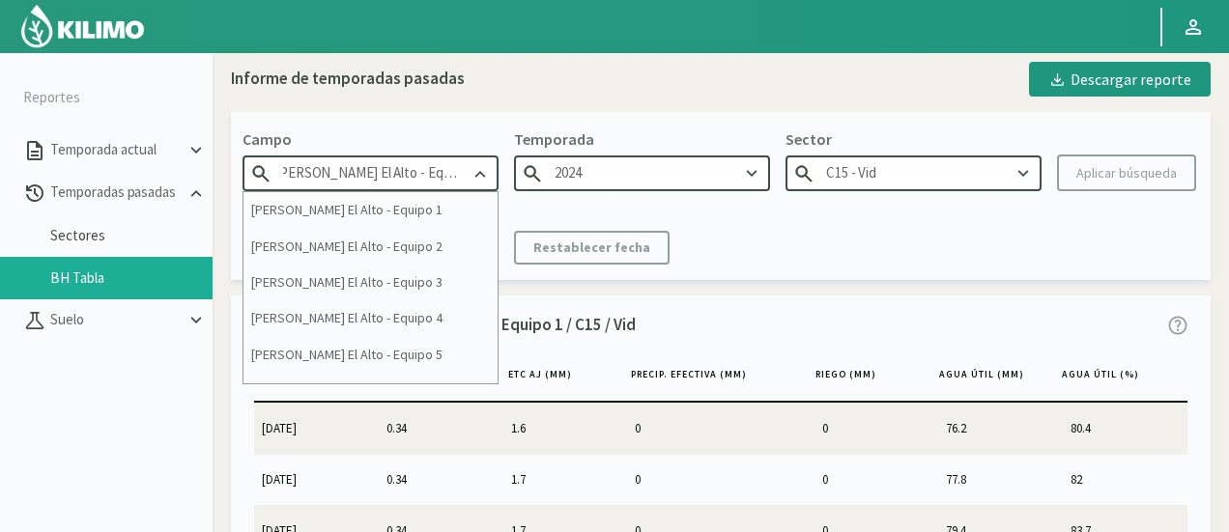
scroll to position [0, 15]
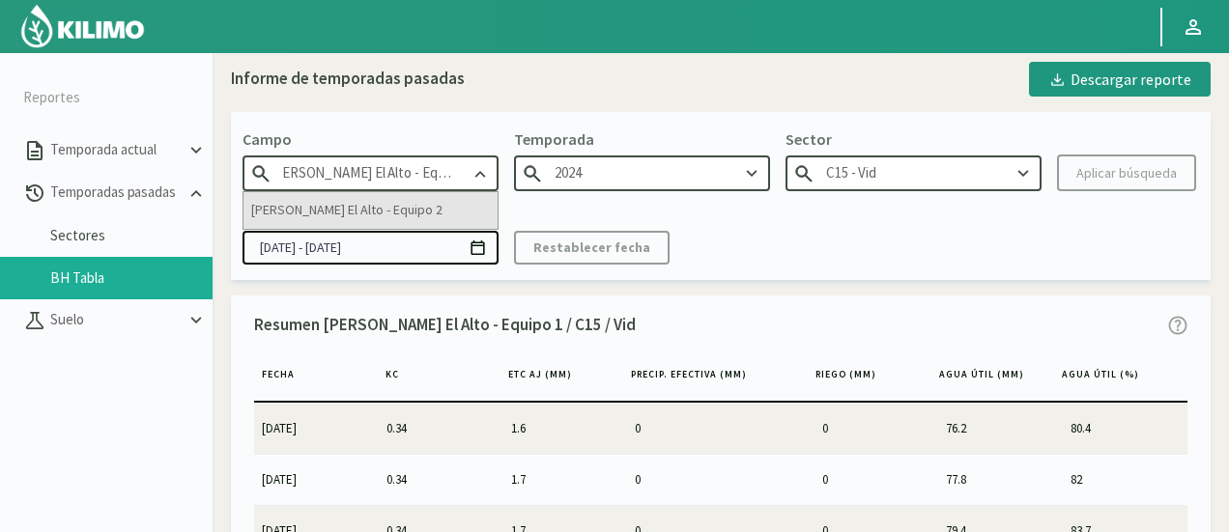
type input "[PERSON_NAME] El Alto - Equipo 2"
click at [441, 221] on div "[PERSON_NAME] El Alto - Equipo 2" at bounding box center [371, 210] width 254 height 36
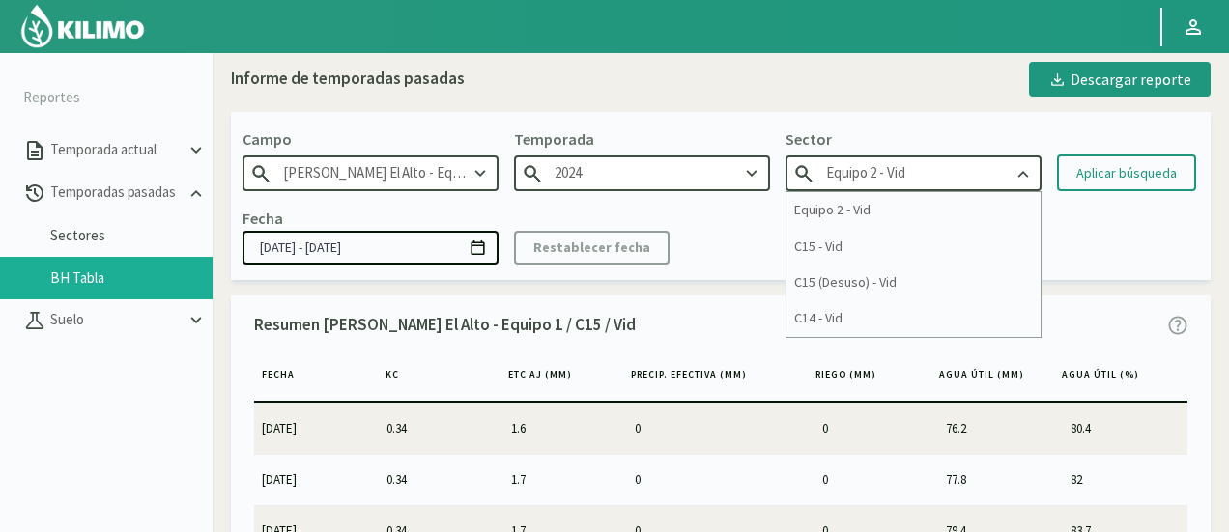
click at [877, 159] on input "Equipo 2 - Vid" at bounding box center [914, 174] width 256 height 36
click at [859, 247] on div "C15 - Vid" at bounding box center [914, 247] width 254 height 36
type input "C15 - Vid"
click at [1092, 169] on div "Aplicar búsqueda" at bounding box center [1126, 173] width 100 height 20
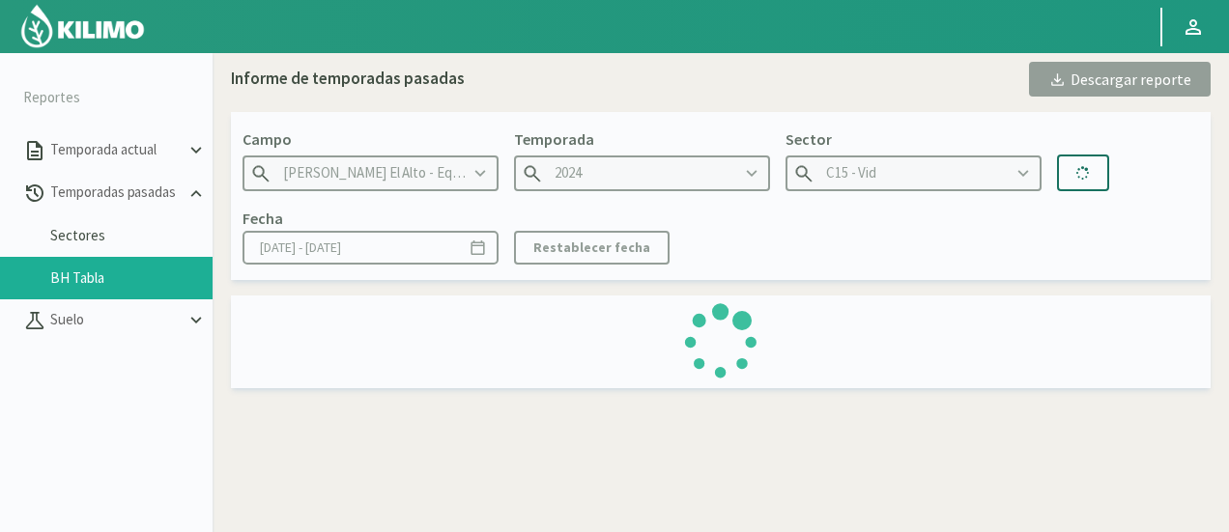
type input "[DATE] - [DATE]"
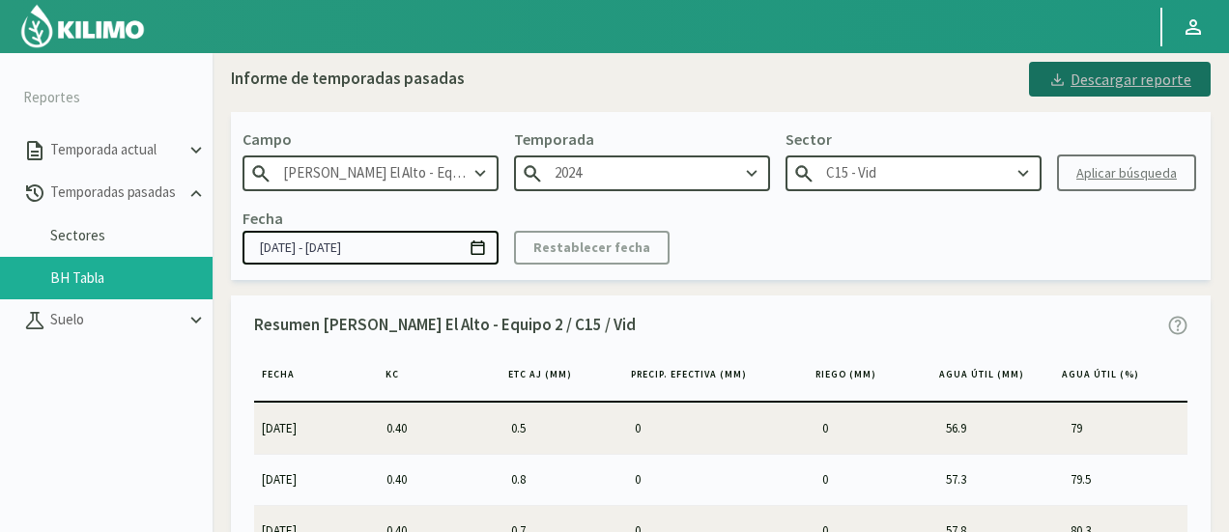
click at [1076, 63] on button "Descargar reporte" at bounding box center [1120, 79] width 182 height 35
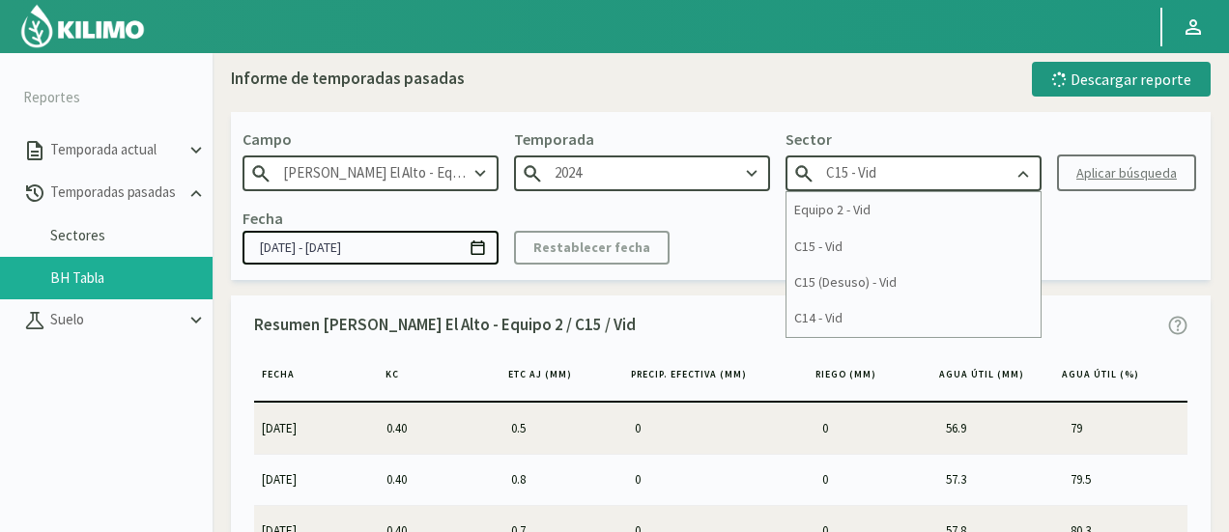
click at [923, 169] on input "C15 - Vid" at bounding box center [914, 174] width 256 height 36
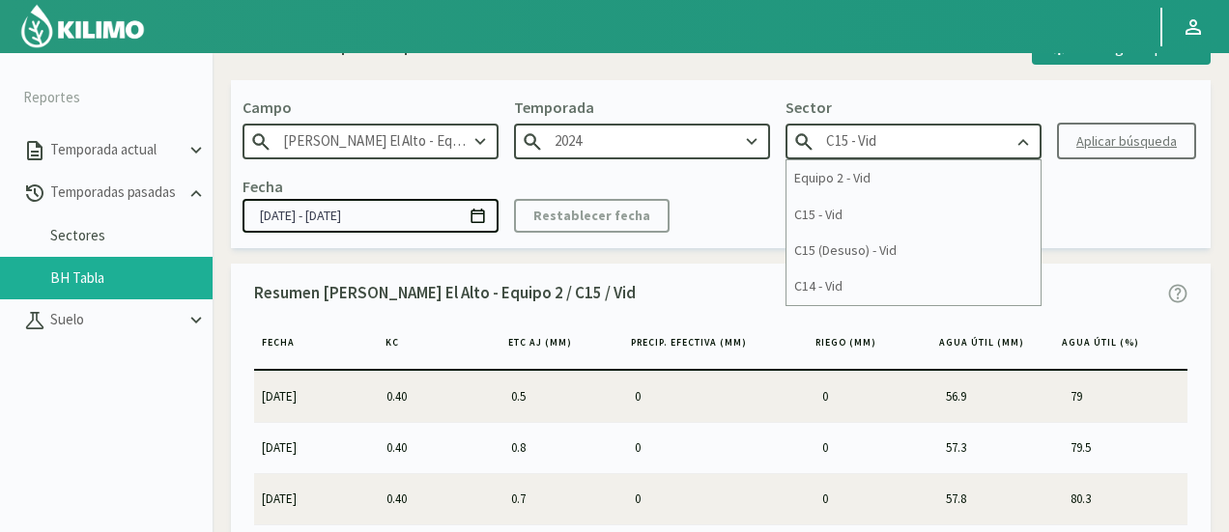
scroll to position [50, 0]
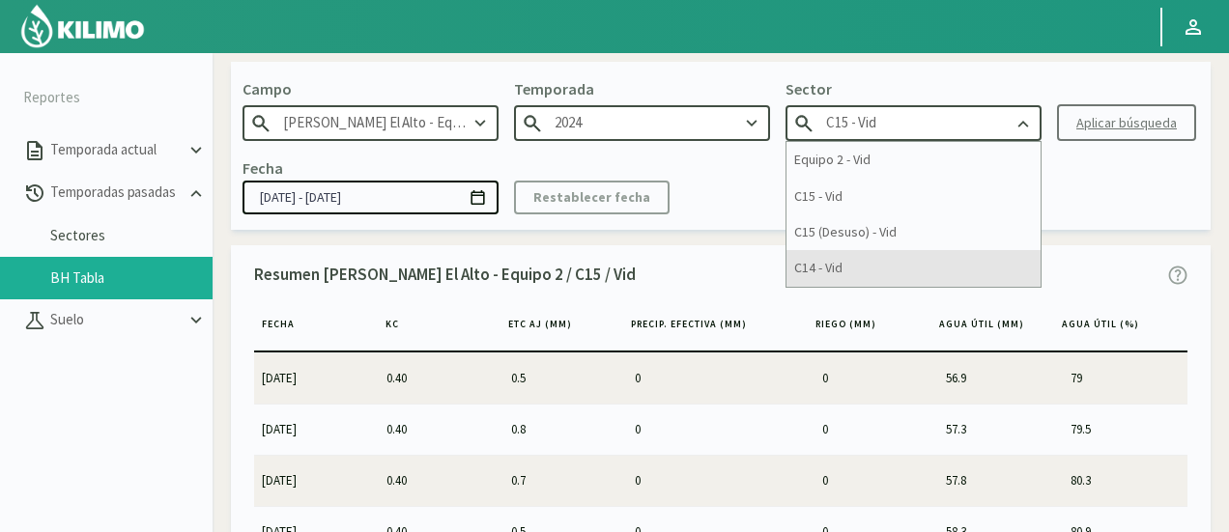
click at [845, 270] on div "C14 - Vid" at bounding box center [914, 268] width 254 height 36
type input "C14 - Vid"
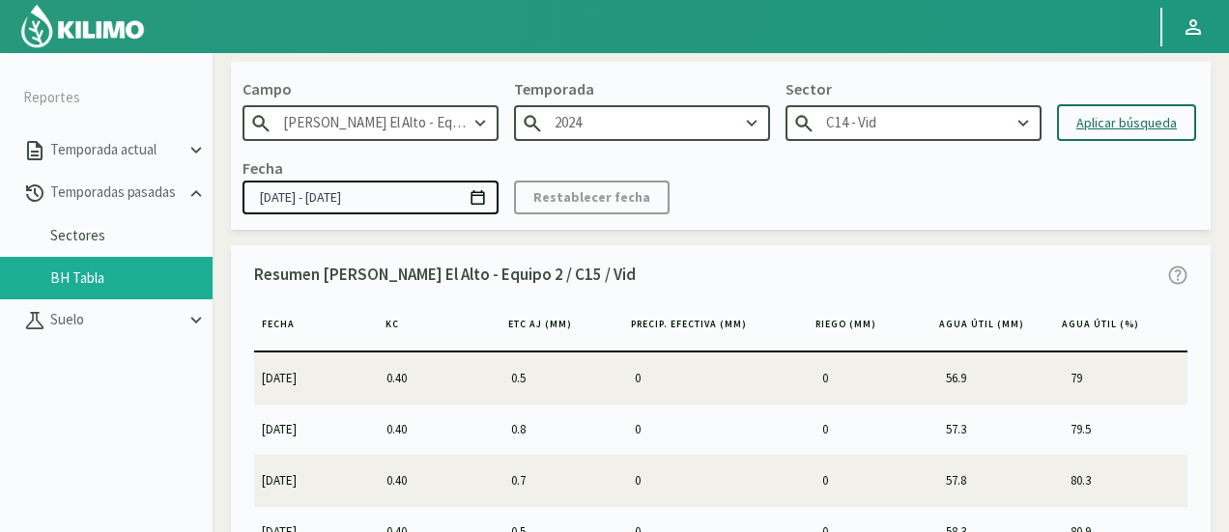
click at [1127, 121] on div "Aplicar búsqueda" at bounding box center [1126, 123] width 100 height 20
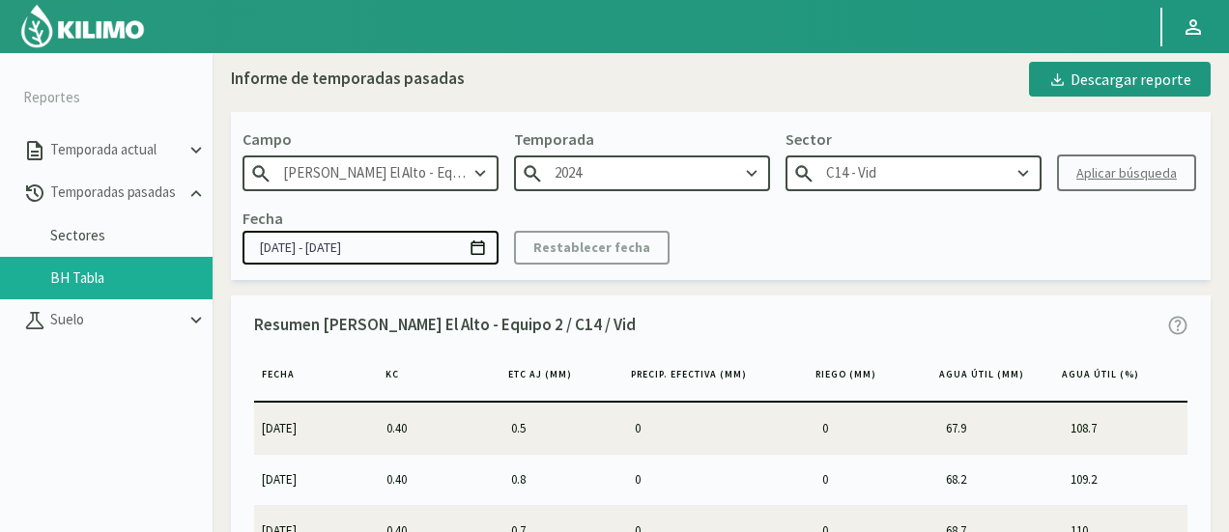
click at [1125, 84] on div "Descargar reporte" at bounding box center [1119, 79] width 143 height 23
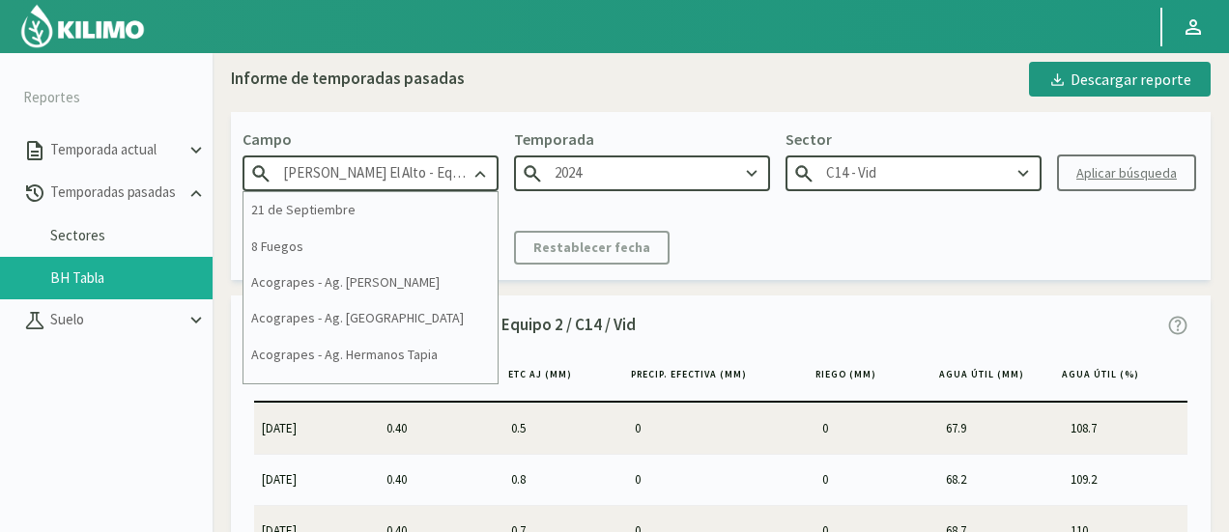
click at [412, 169] on input "[PERSON_NAME] El Alto - Equipo 2" at bounding box center [371, 174] width 256 height 36
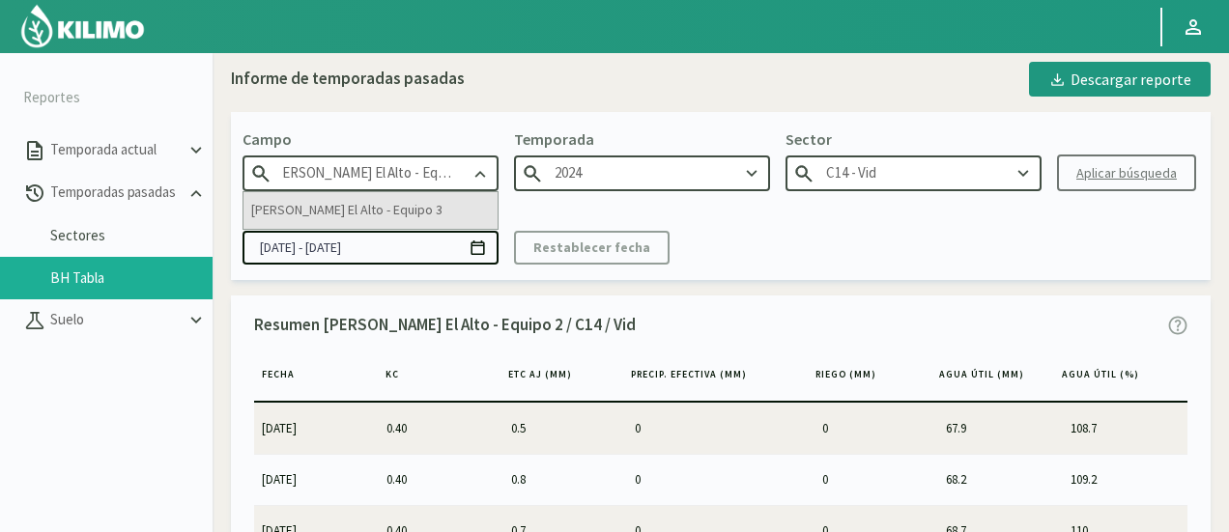
type input "[PERSON_NAME] El Alto - Equipo 3"
click at [430, 214] on div "[PERSON_NAME] El Alto - Equipo 3" at bounding box center [371, 210] width 254 height 36
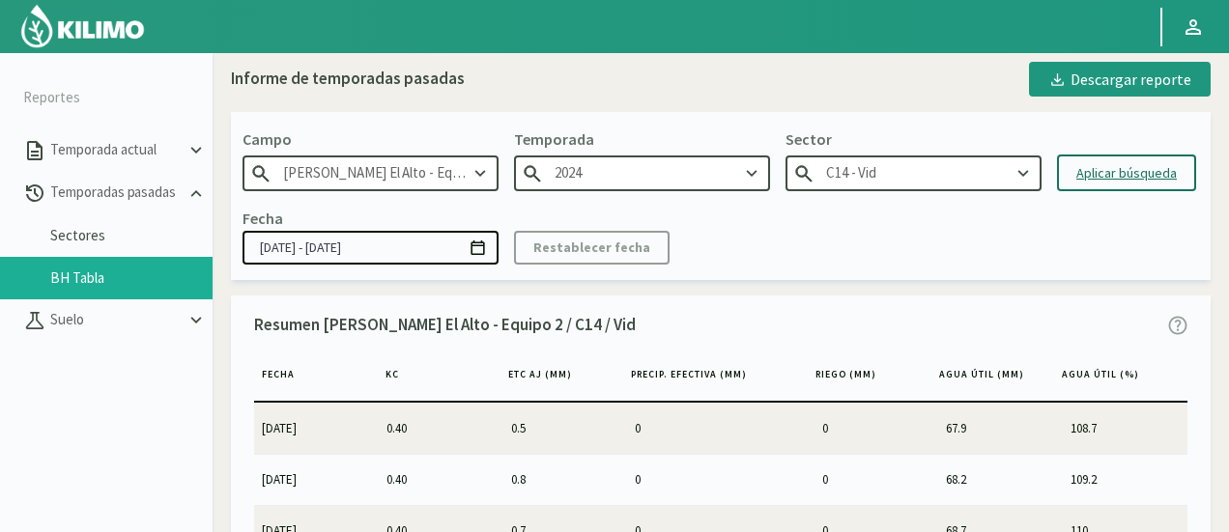
type input "2022"
type input "C11 - Vid"
click at [601, 177] on input "2022" at bounding box center [642, 174] width 256 height 36
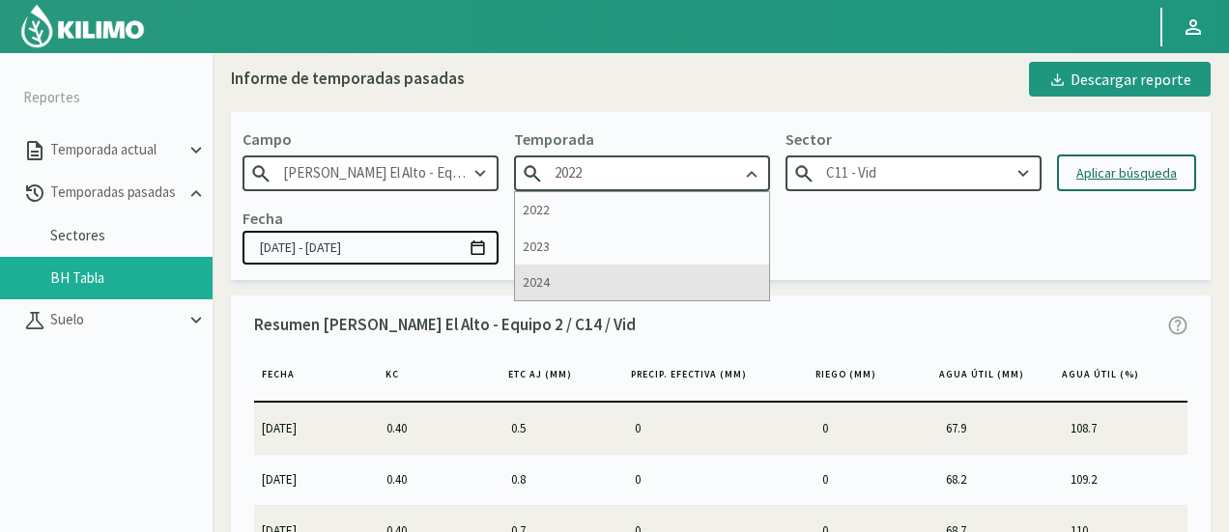
click at [549, 295] on div "2024" at bounding box center [642, 283] width 254 height 36
type input "2024"
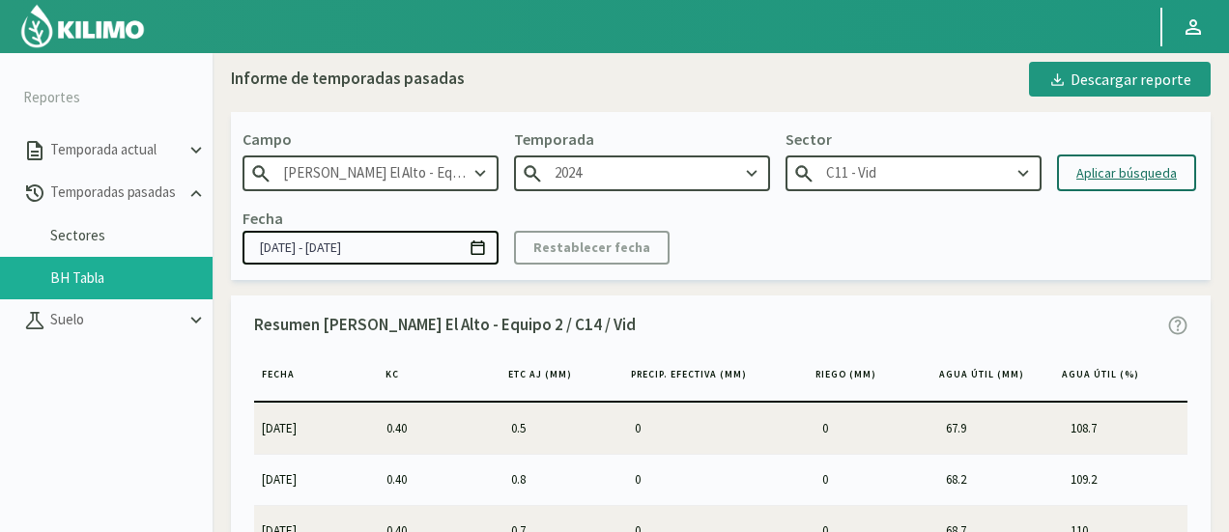
click at [821, 173] on input "C11 - Vid" at bounding box center [914, 174] width 256 height 36
click at [858, 170] on input "C11 - Vid" at bounding box center [914, 174] width 256 height 36
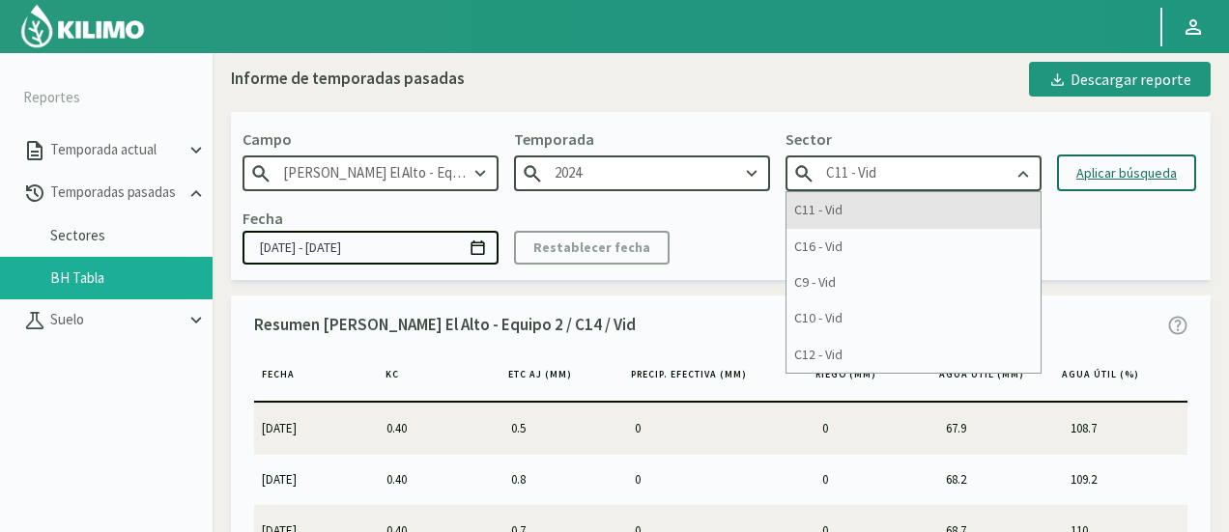
click at [837, 219] on div "C11 - Vid" at bounding box center [914, 210] width 254 height 36
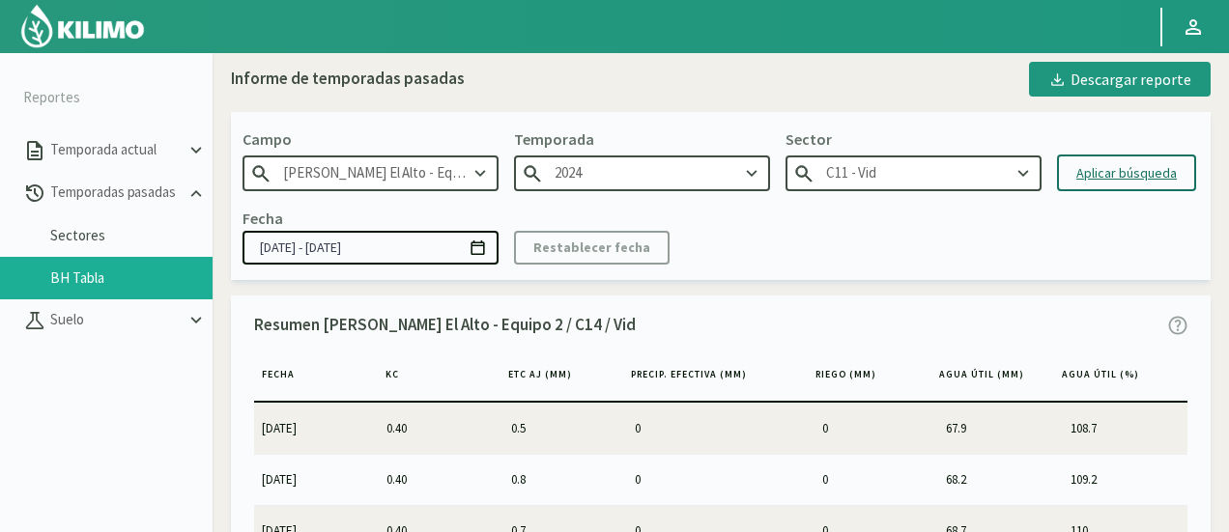
click at [1098, 174] on div "Aplicar búsqueda" at bounding box center [1126, 173] width 100 height 20
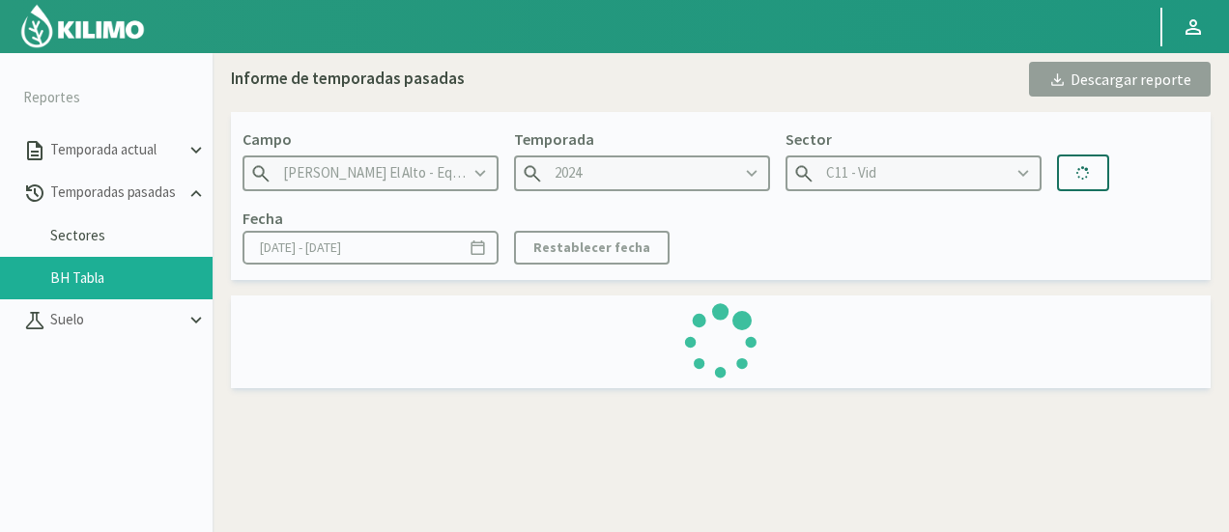
type input "[DATE] - [DATE]"
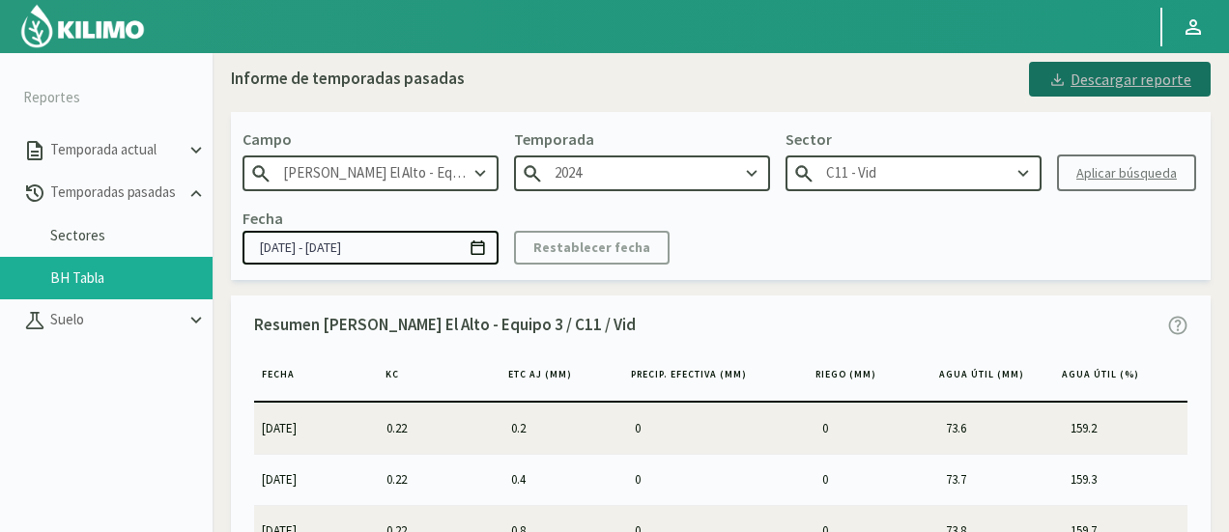
click at [1084, 69] on div "Descargar reporte" at bounding box center [1119, 79] width 143 height 23
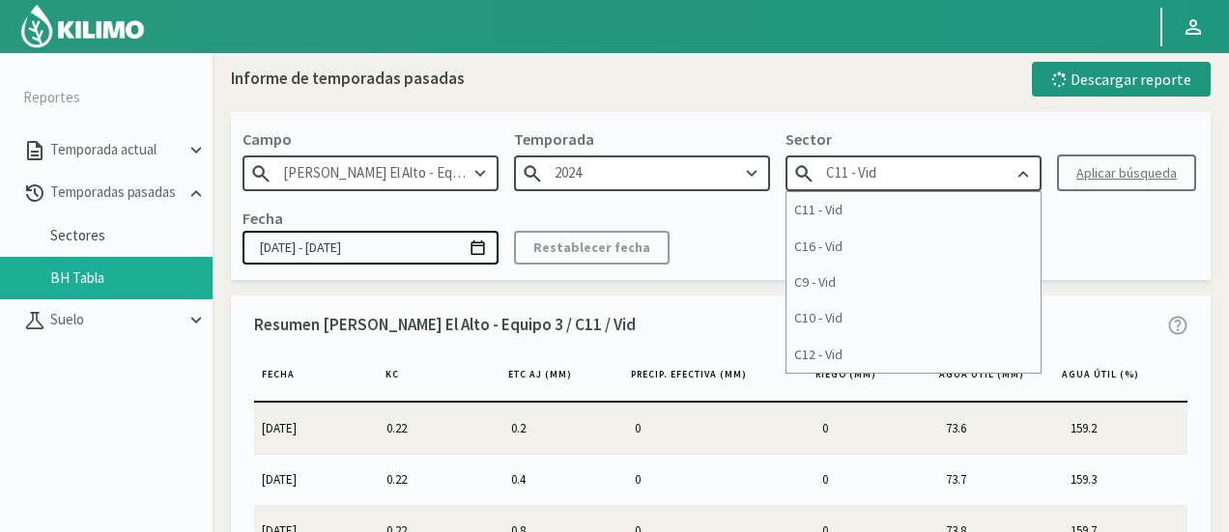
click at [914, 179] on input "C11 - Vid" at bounding box center [914, 174] width 256 height 36
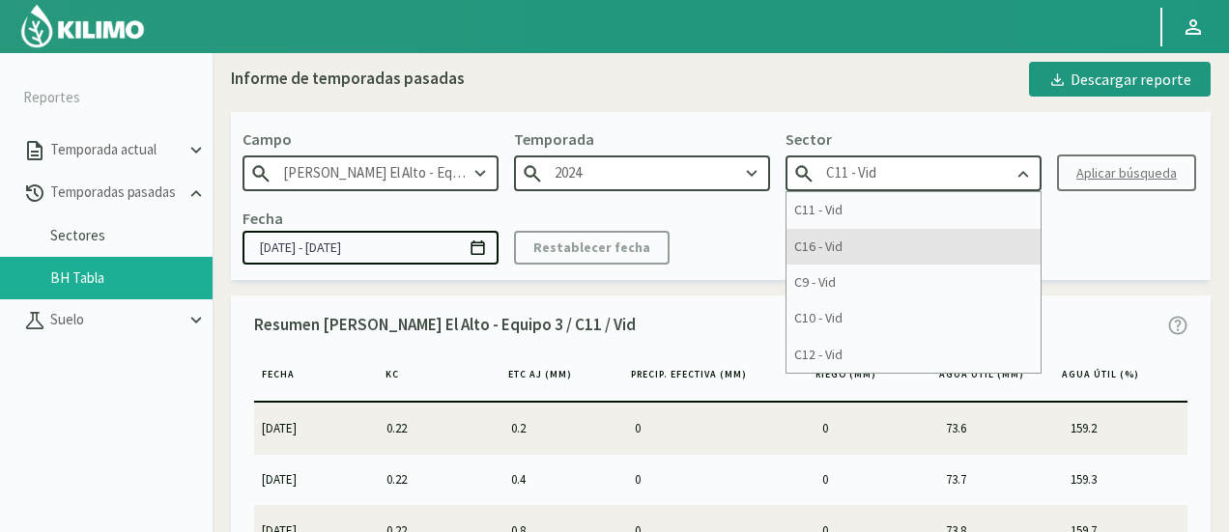
click at [1019, 235] on div "C16 - Vid" at bounding box center [914, 247] width 254 height 36
type input "C16 - Vid"
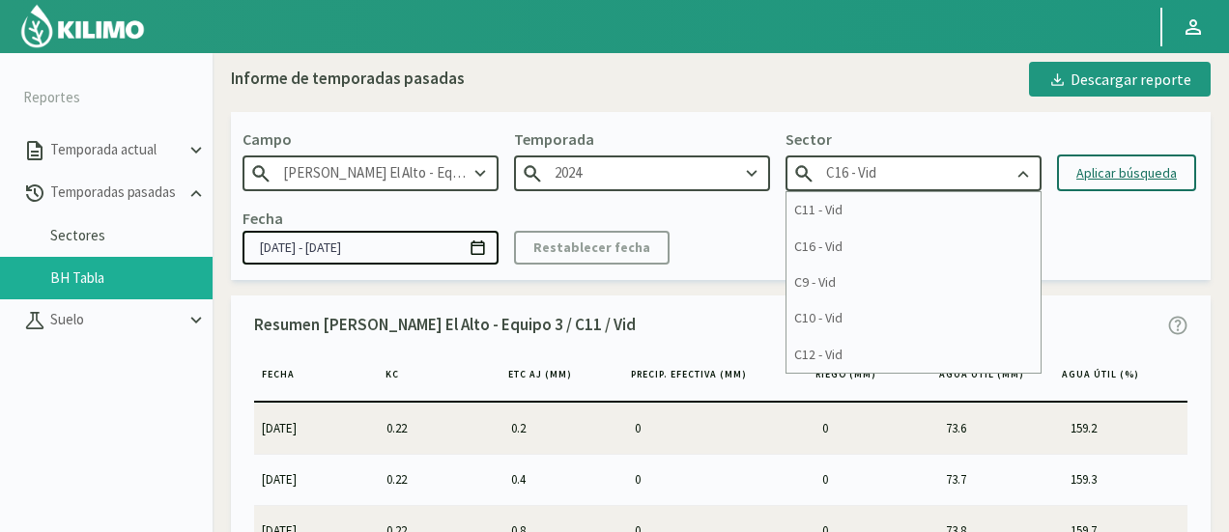
click at [1009, 172] on div "C16 - Vid" at bounding box center [914, 174] width 256 height 36
click at [960, 231] on div "C16 - Vid" at bounding box center [914, 247] width 254 height 36
click at [1109, 171] on div "Aplicar búsqueda" at bounding box center [1126, 173] width 100 height 20
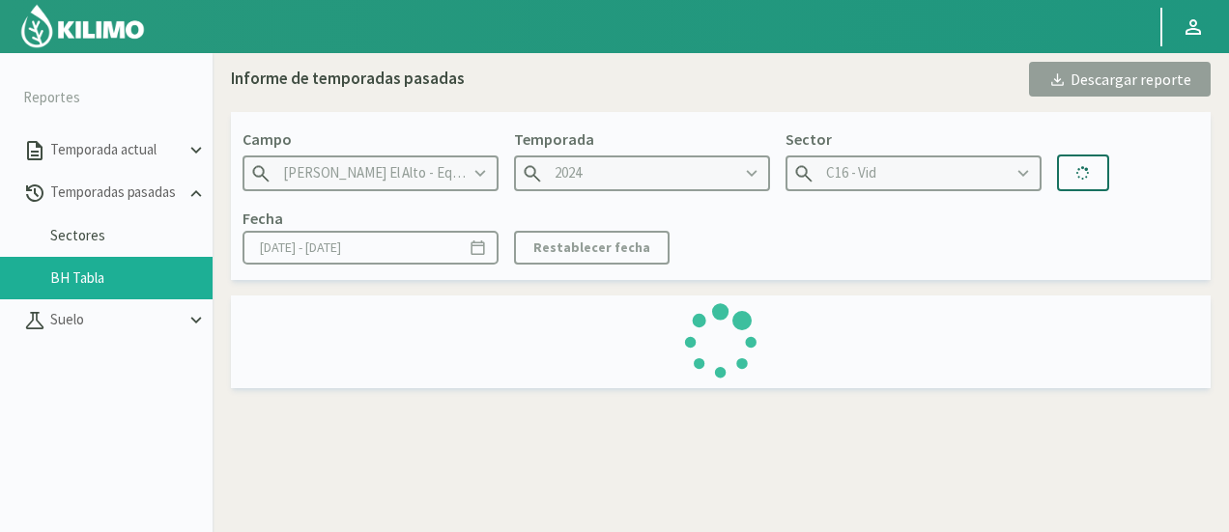
type input "[DATE] - [DATE]"
click at [1065, 231] on div "Fecha [DATE] - [DATE] Restablecer fecha" at bounding box center [721, 235] width 957 height 57
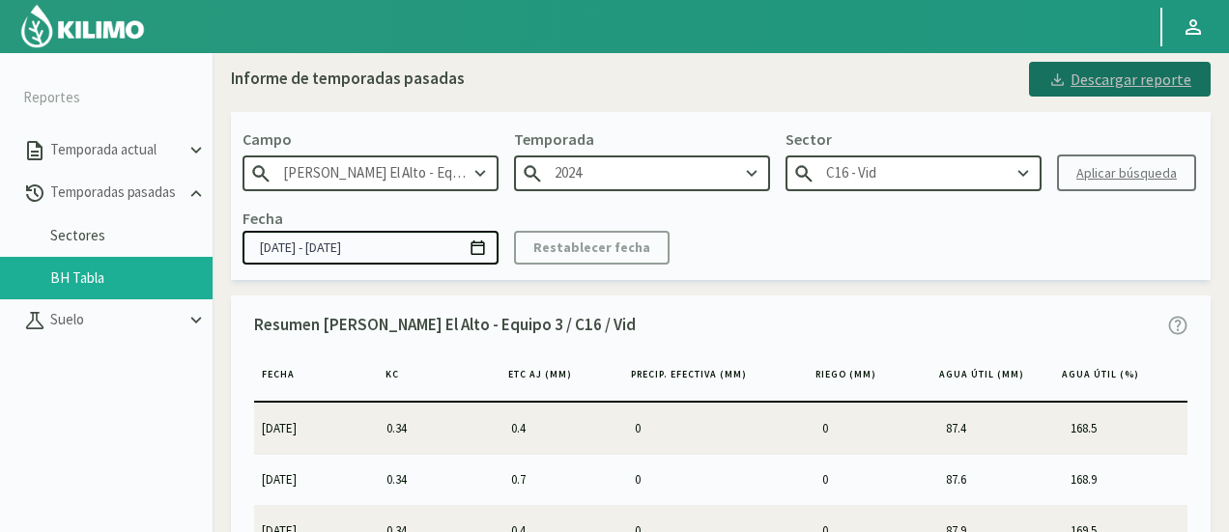
click at [1140, 70] on div "Descargar reporte" at bounding box center [1119, 79] width 143 height 23
click at [926, 169] on input "C16 - Vid" at bounding box center [914, 174] width 256 height 36
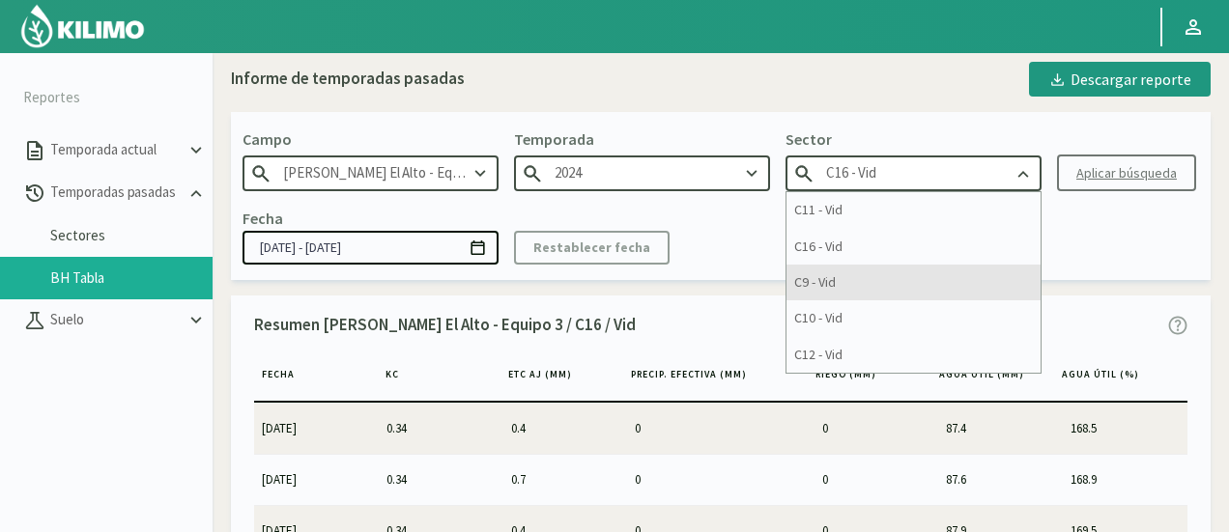
click at [1032, 282] on div "C9 - Vid" at bounding box center [914, 283] width 254 height 36
type input "C9 - Vid"
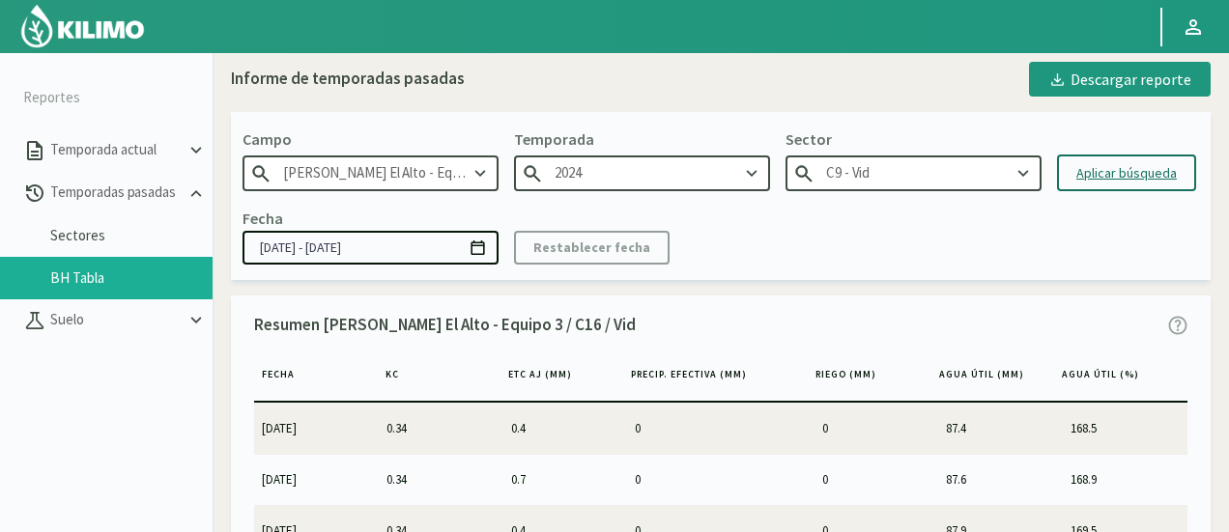
click at [1096, 173] on div "Aplicar búsqueda" at bounding box center [1126, 173] width 100 height 20
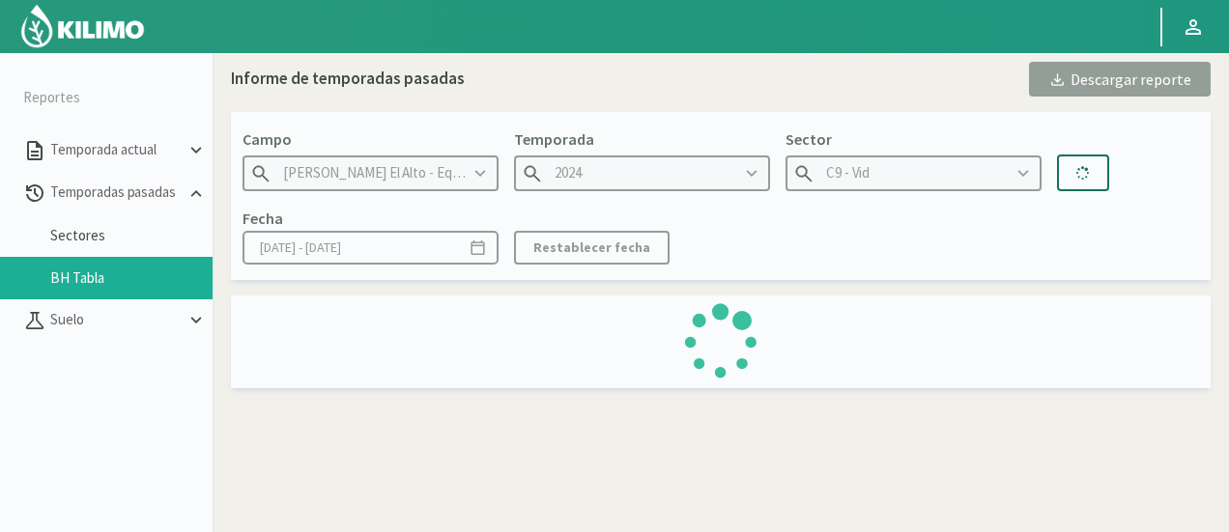
type input "[DATE] - [DATE]"
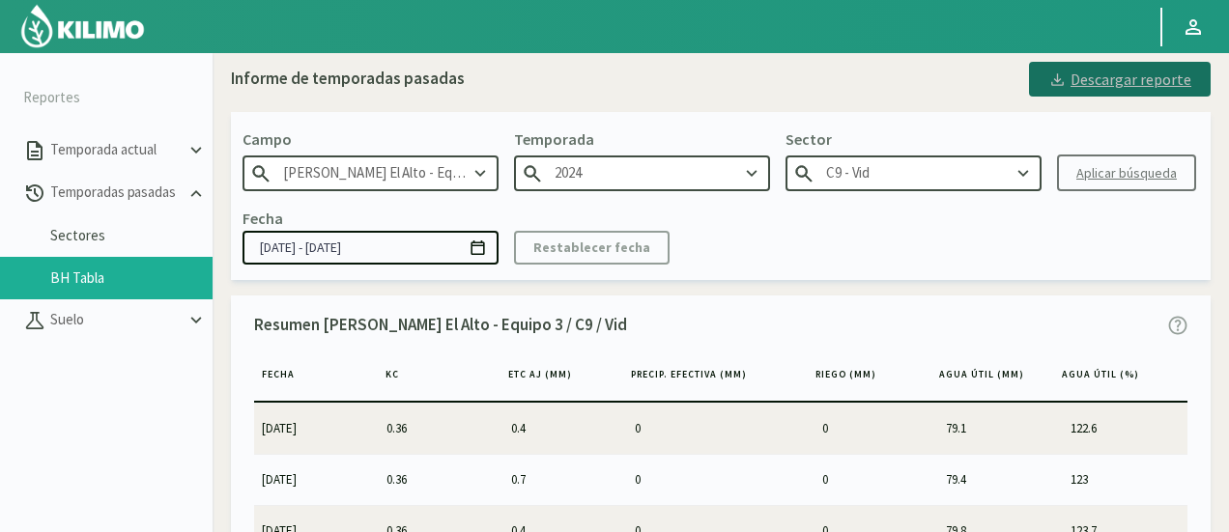
click at [1079, 90] on div "Descargar reporte" at bounding box center [1119, 79] width 143 height 23
click at [986, 179] on input "C9 - Vid" at bounding box center [914, 174] width 256 height 36
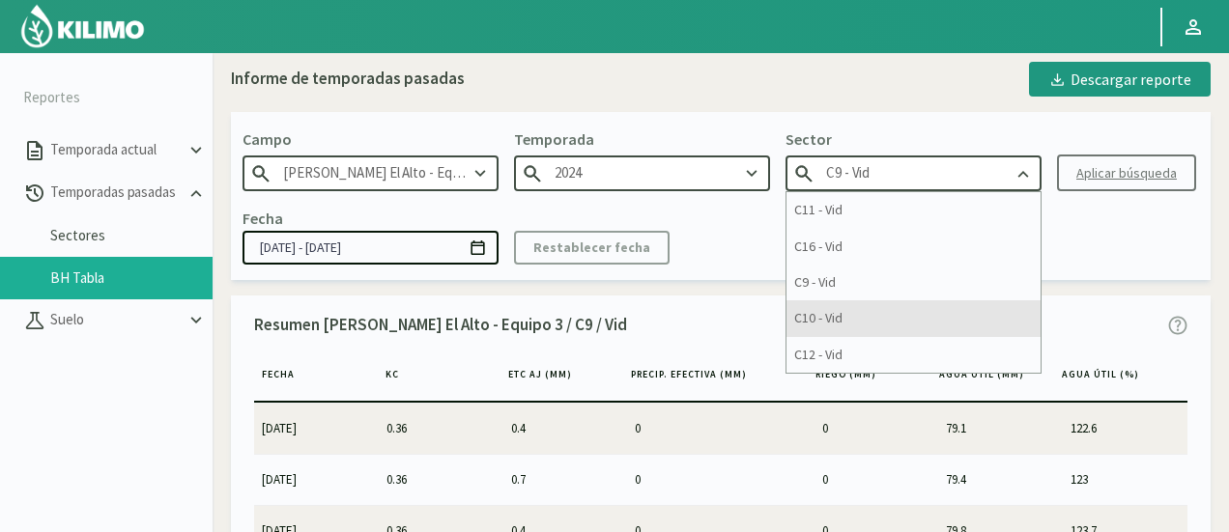
click at [886, 310] on div "C10 - Vid" at bounding box center [914, 319] width 254 height 36
type input "C10 - Vid"
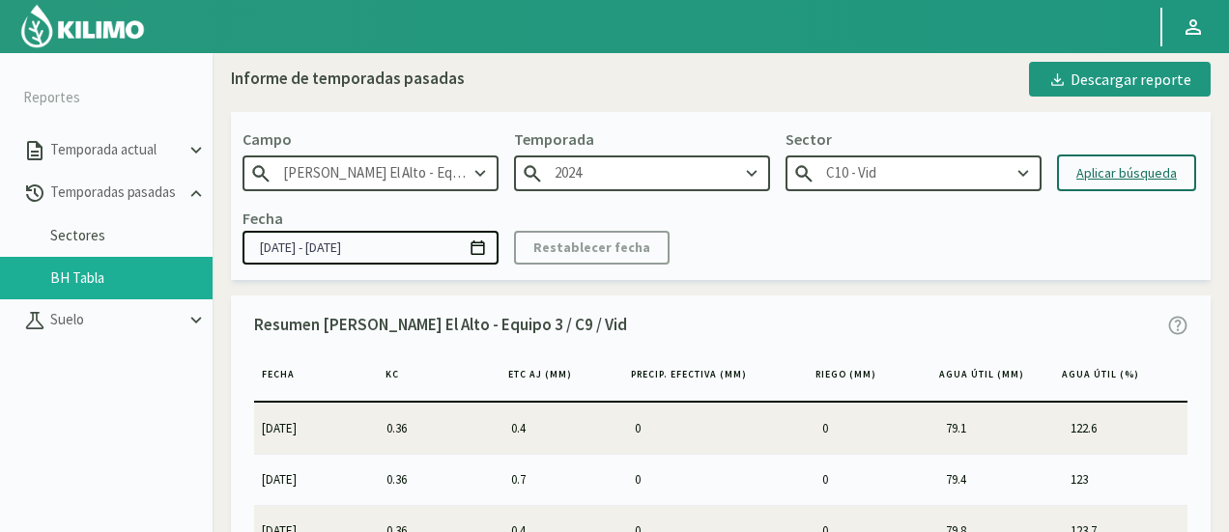
click at [1118, 168] on div "Aplicar búsqueda" at bounding box center [1126, 173] width 100 height 20
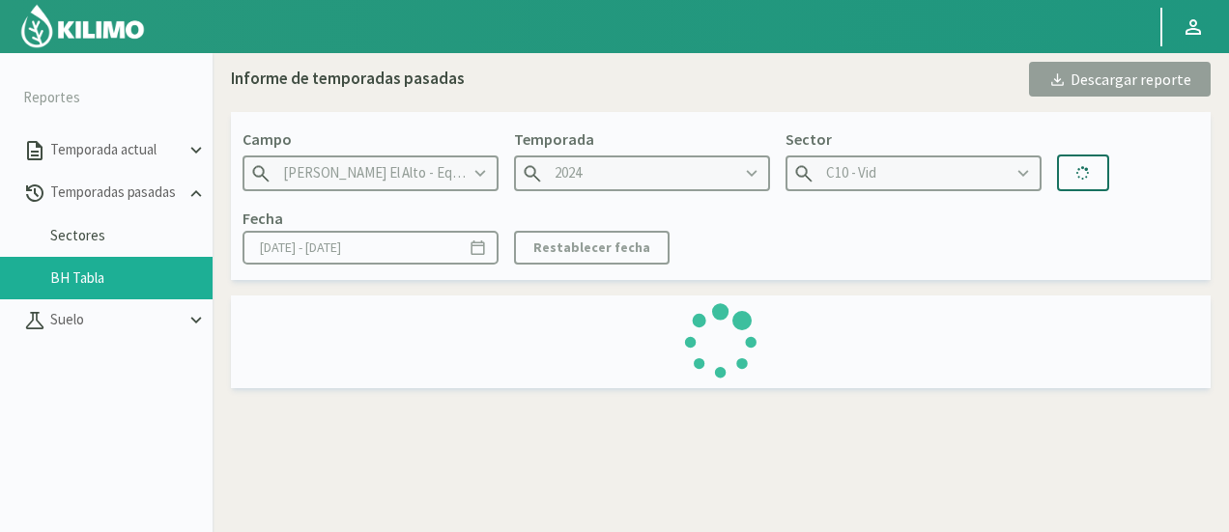
type input "[DATE] - [DATE]"
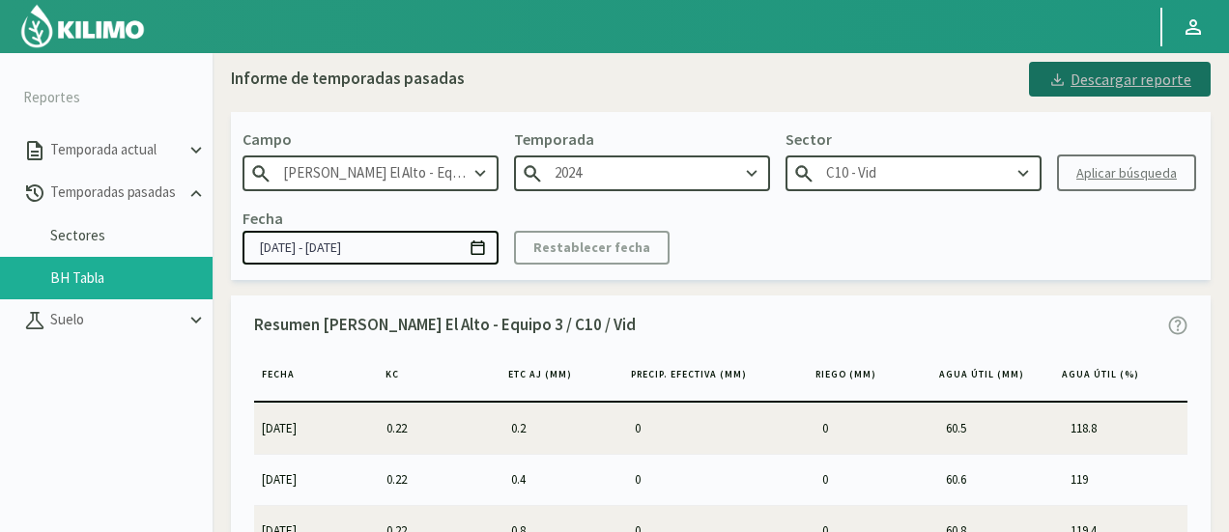
click at [1094, 82] on div "Descargar reporte" at bounding box center [1119, 79] width 143 height 23
click at [1060, 256] on div "Fecha [DATE] - [DATE] Restablecer fecha" at bounding box center [721, 235] width 957 height 57
click at [1003, 177] on input "C10 - Vid" at bounding box center [914, 174] width 256 height 36
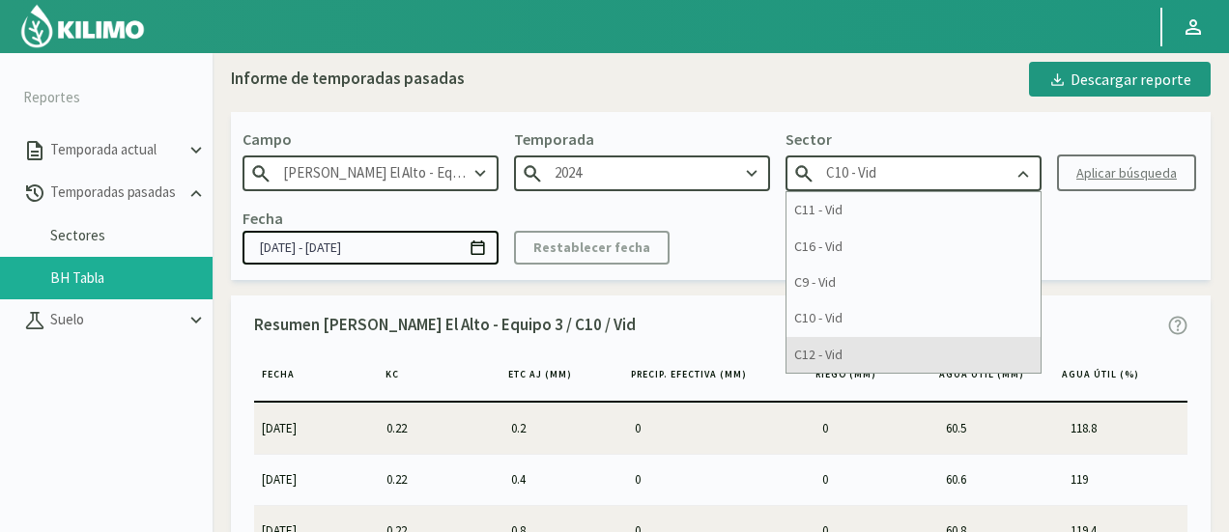
click at [883, 352] on div "C12 - Vid" at bounding box center [914, 355] width 254 height 36
type input "C12 - Vid"
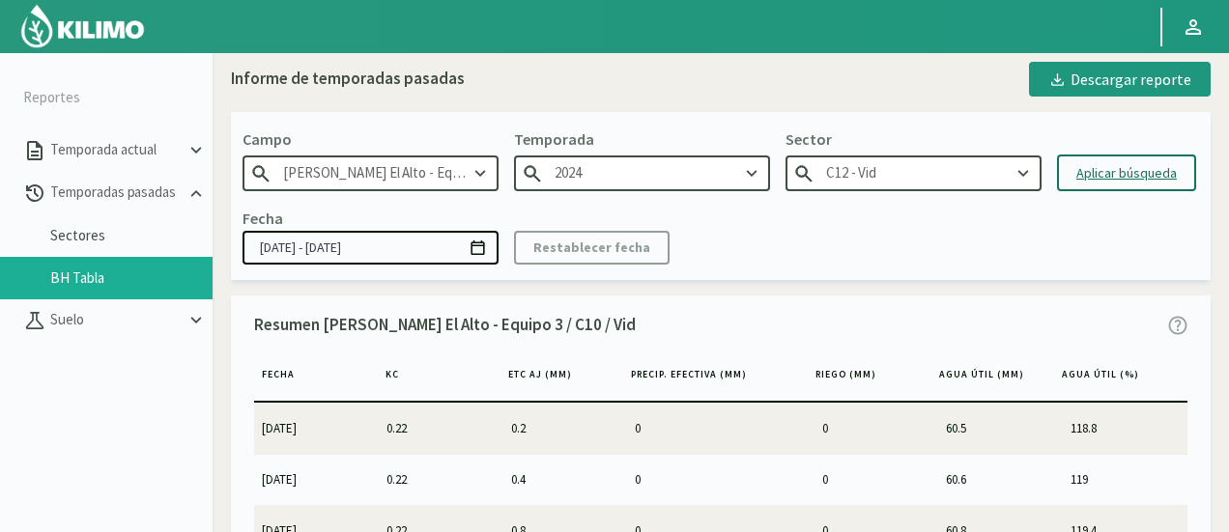
click at [1113, 161] on button "Aplicar búsqueda" at bounding box center [1126, 173] width 139 height 37
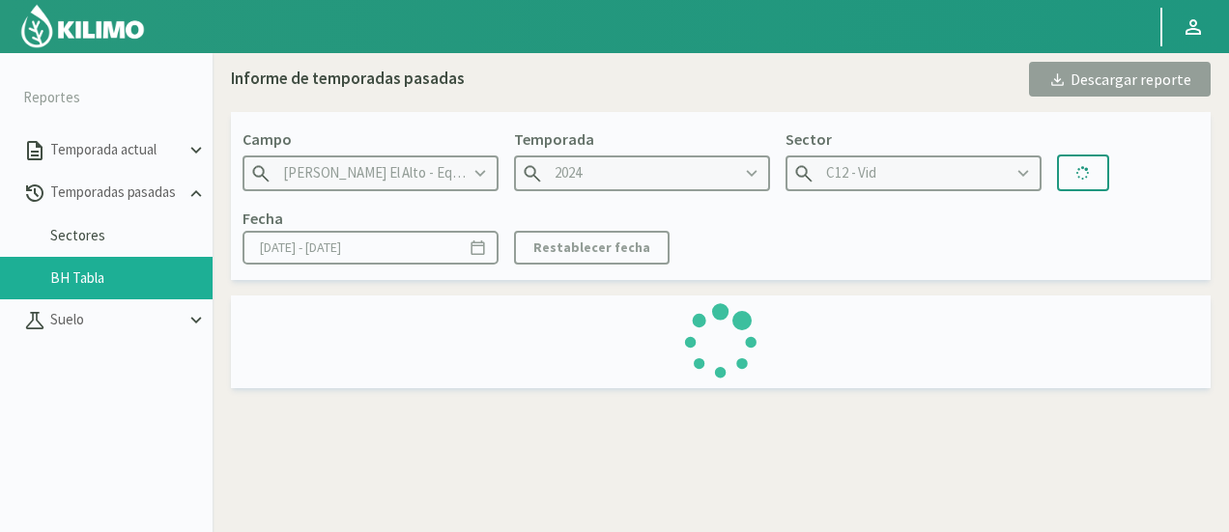
type input "[DATE] - [DATE]"
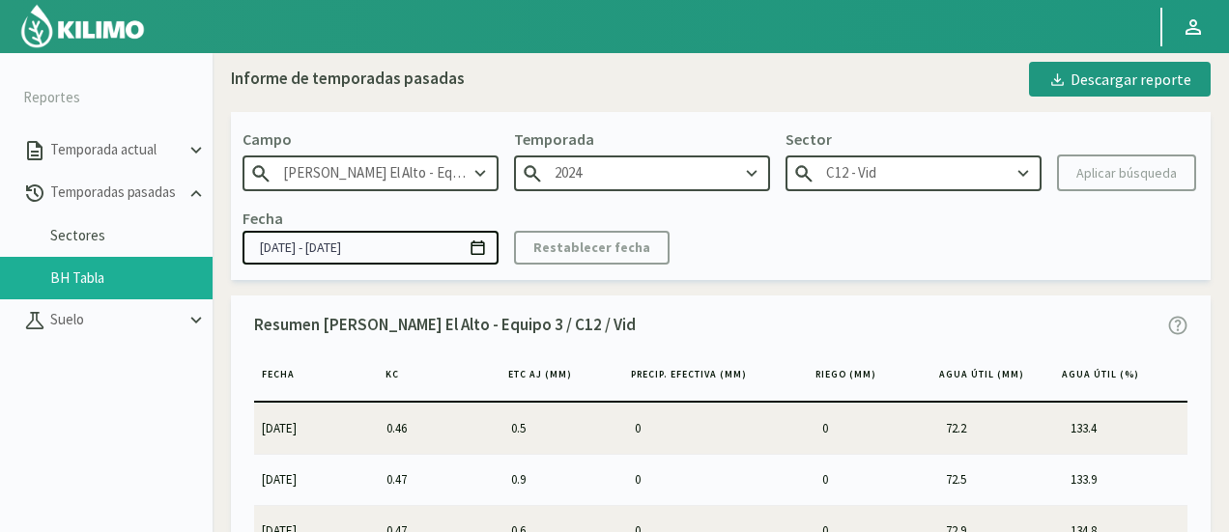
click at [1098, 84] on div "Descargar reporte" at bounding box center [1119, 79] width 143 height 23
click at [461, 162] on input "[PERSON_NAME] El Alto - Equipo 3" at bounding box center [371, 174] width 256 height 36
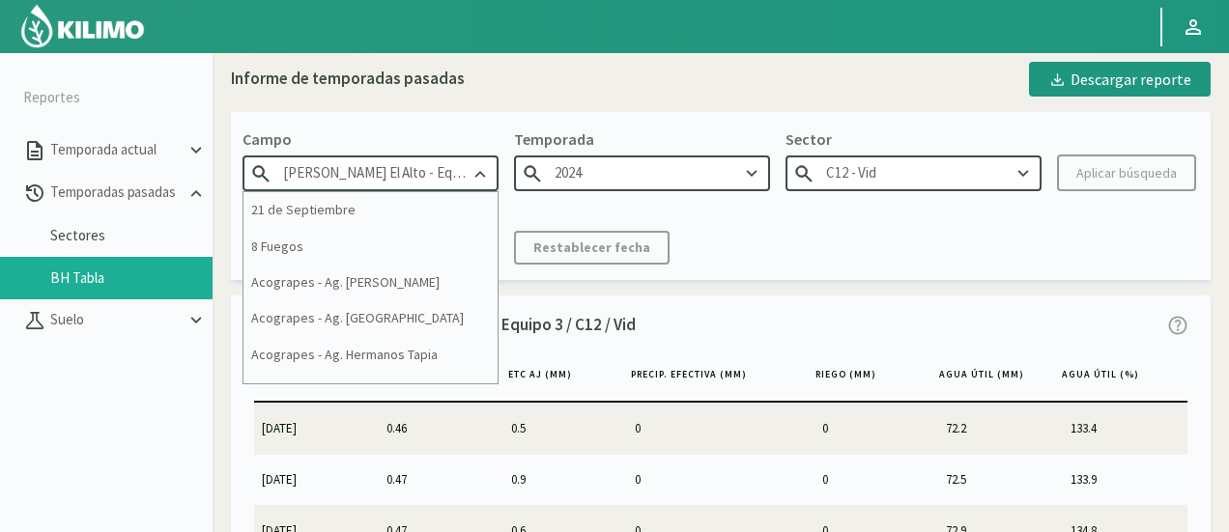
click at [461, 162] on input "[PERSON_NAME] El Alto - Equipo 3" at bounding box center [371, 174] width 256 height 36
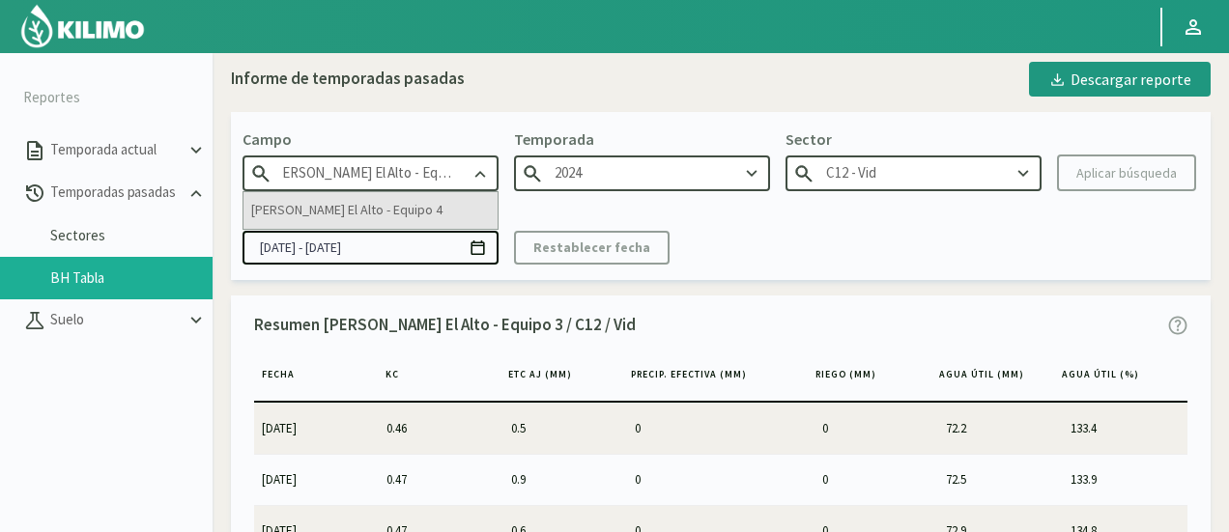
type input "[PERSON_NAME] El Alto - Equipo 4"
click at [423, 214] on div "[PERSON_NAME] El Alto - Equipo 4" at bounding box center [371, 210] width 254 height 36
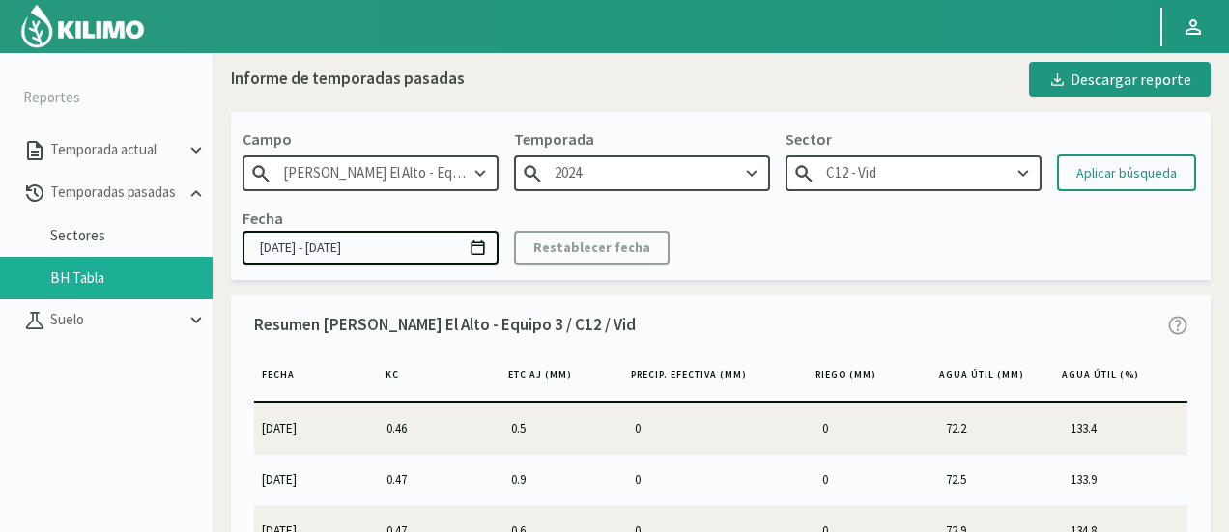
click at [435, 174] on input "[PERSON_NAME] El Alto - Equipo 4" at bounding box center [371, 174] width 256 height 36
type input "2022"
type input "C4 - Vid"
drag, startPoint x: 435, startPoint y: 174, endPoint x: 606, endPoint y: 162, distance: 171.4
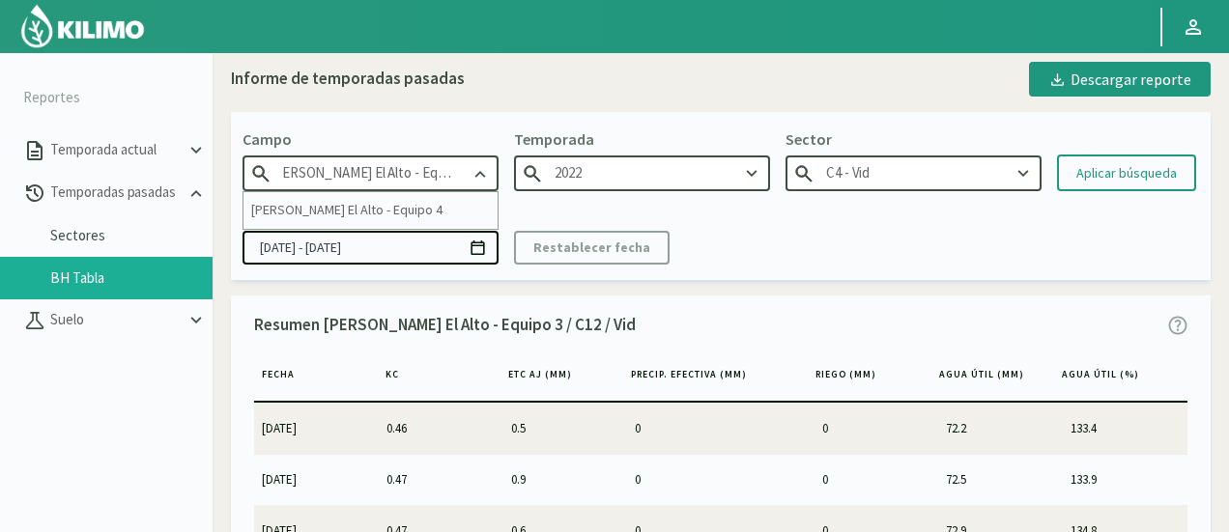
click at [499, 162] on div "[PERSON_NAME] [PERSON_NAME] El Alto - Equipo 4 [PERSON_NAME] El Alto - Equipo 4…" at bounding box center [371, 160] width 256 height 64
click at [649, 198] on div "[PERSON_NAME] [PERSON_NAME] El Alto - Equipo 4 Temporada 2022 Sector C4 - Vid A…" at bounding box center [721, 195] width 980 height 167
click at [644, 181] on input "2022" at bounding box center [642, 174] width 256 height 36
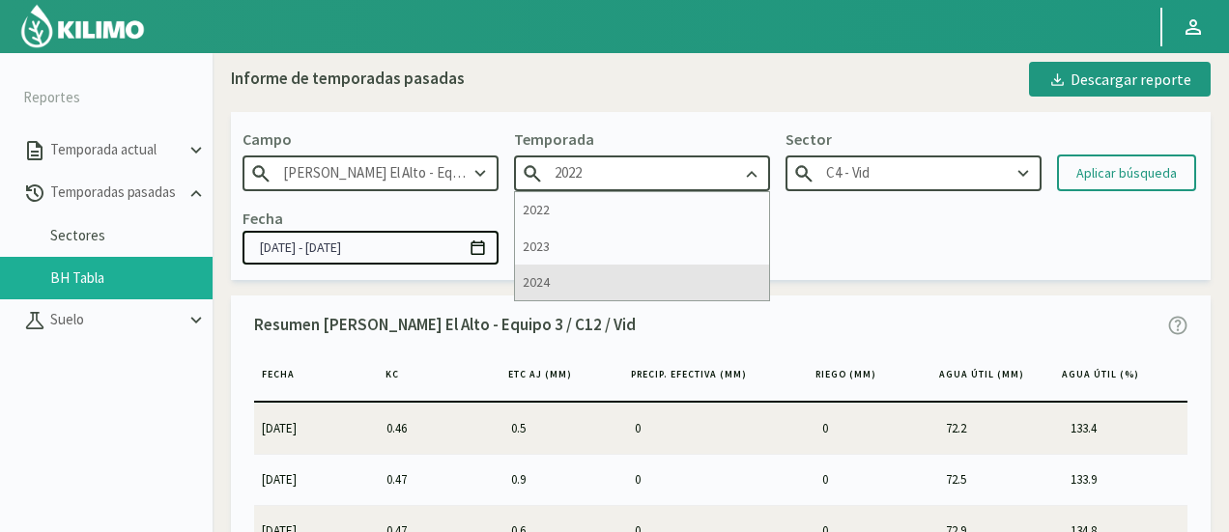
click at [602, 269] on div "2024" at bounding box center [642, 283] width 254 height 36
type input "2024"
type input "C7 - Vid"
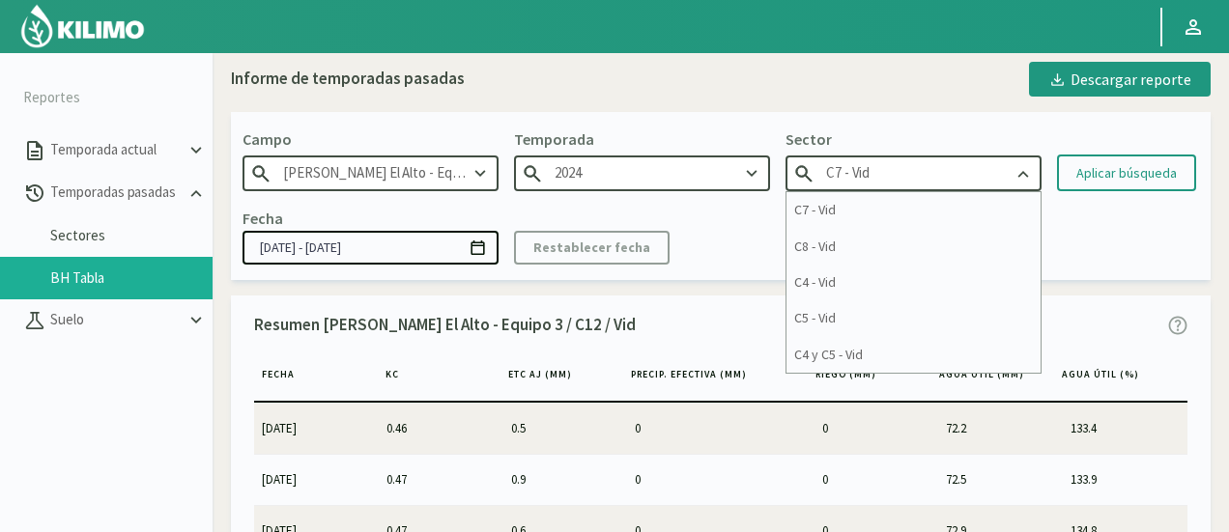
click at [863, 161] on input "C7 - Vid" at bounding box center [914, 174] width 256 height 36
click at [865, 222] on div "C7 - Vid" at bounding box center [914, 210] width 254 height 36
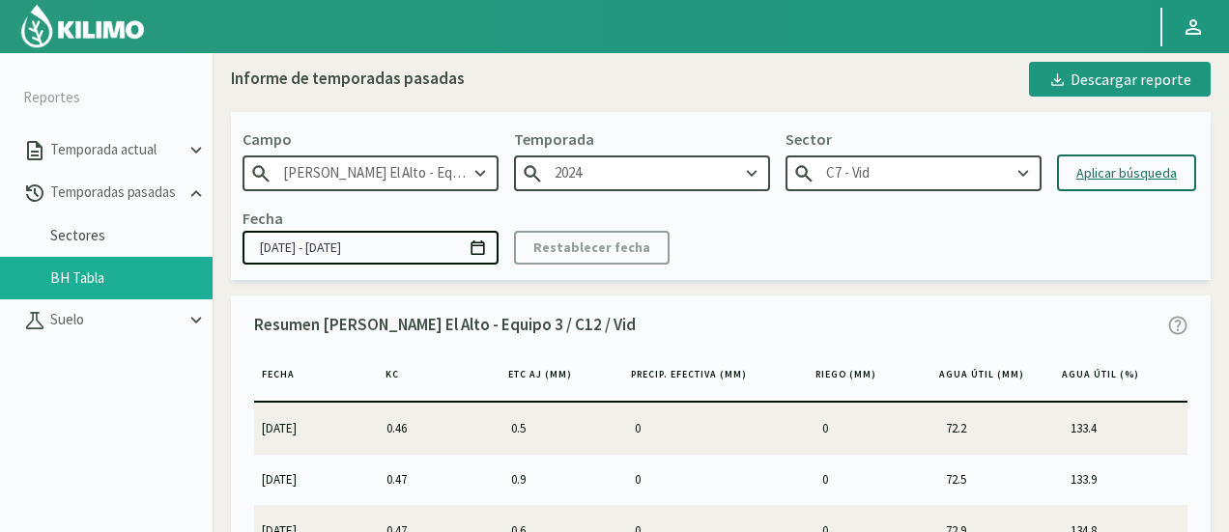
click at [1094, 167] on div "Aplicar búsqueda" at bounding box center [1126, 173] width 100 height 20
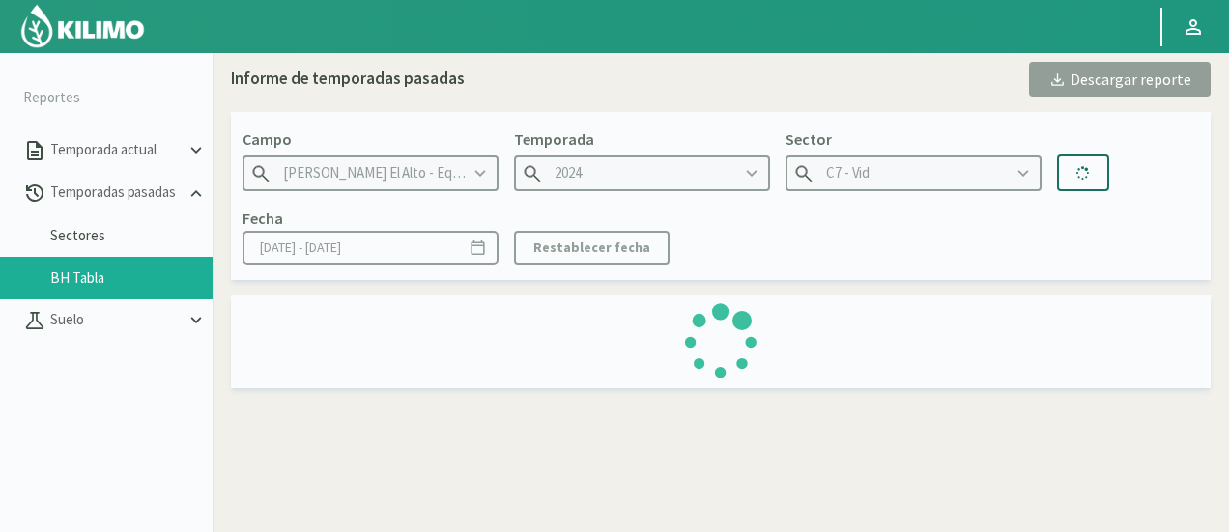
type input "[DATE] - [DATE]"
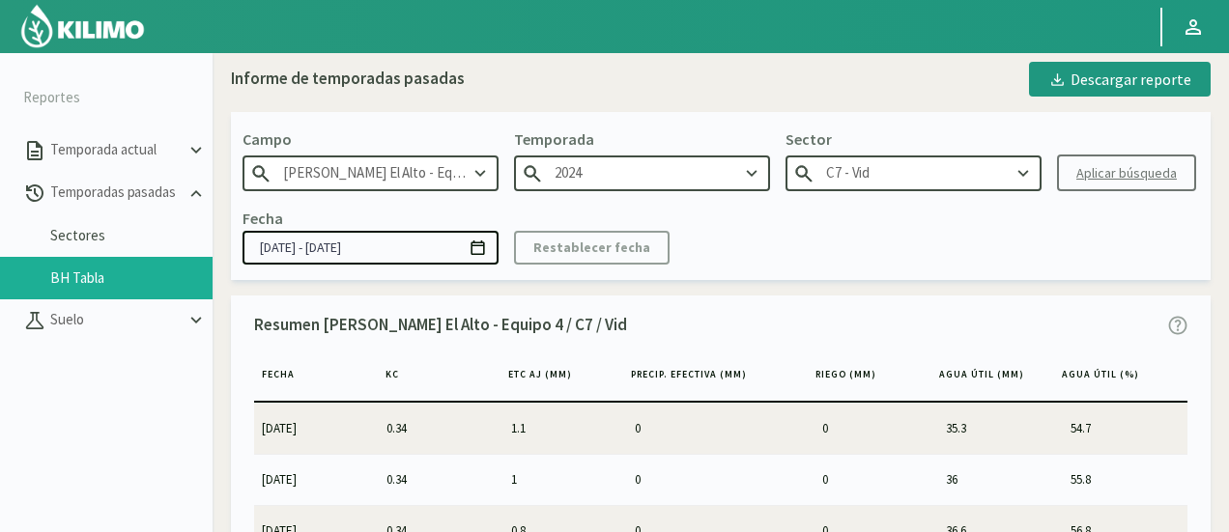
click at [935, 184] on input "C7 - Vid" at bounding box center [914, 174] width 256 height 36
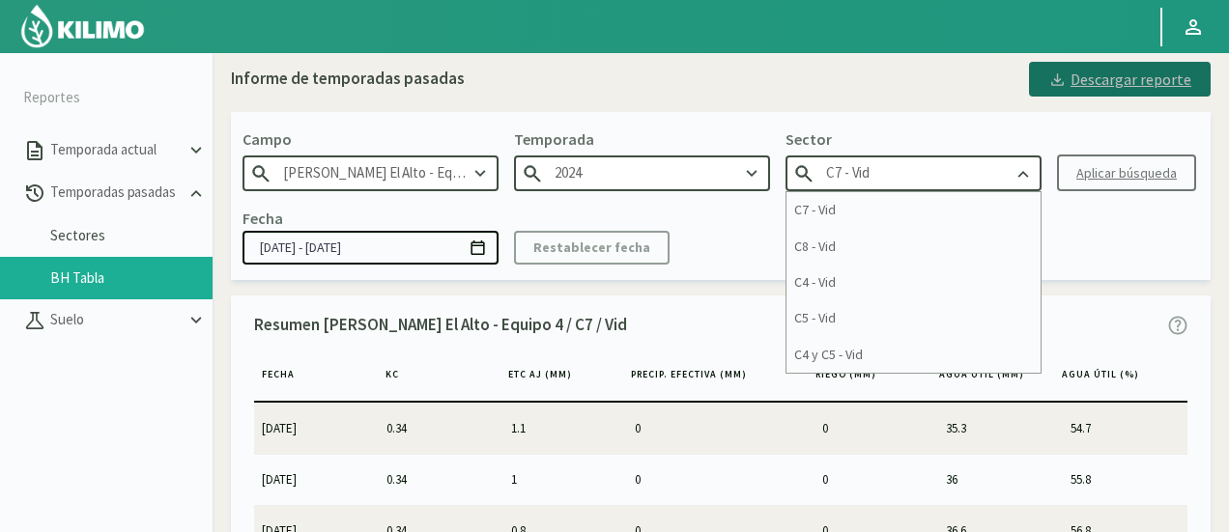
click at [1088, 82] on div "Descargar reporte" at bounding box center [1119, 79] width 143 height 23
click at [928, 174] on input "C7 - Vid" at bounding box center [914, 174] width 256 height 36
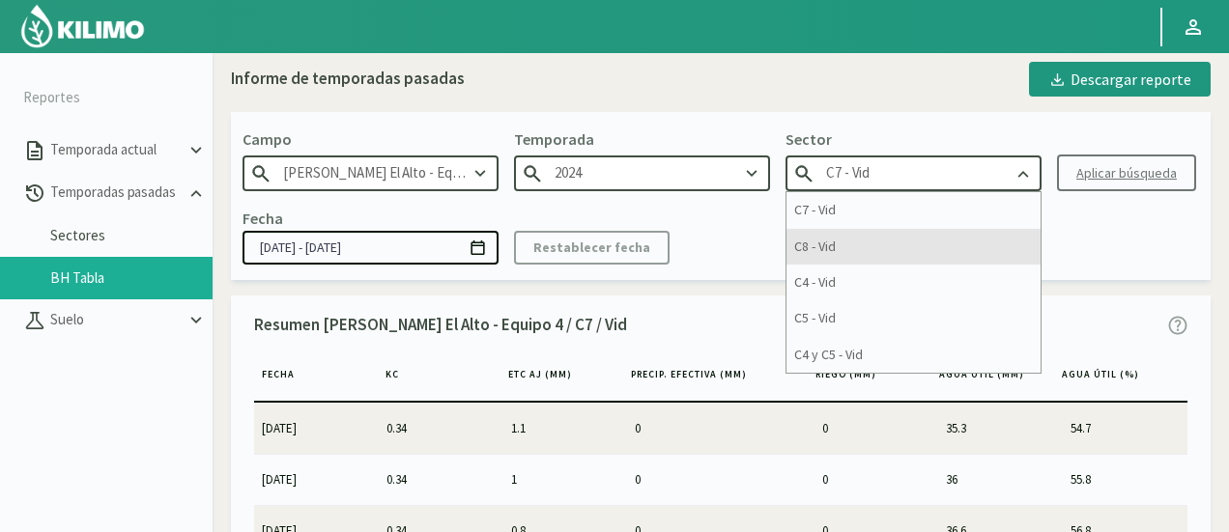
click at [885, 242] on div "C8 - Vid" at bounding box center [914, 247] width 254 height 36
type input "C8 - Vid"
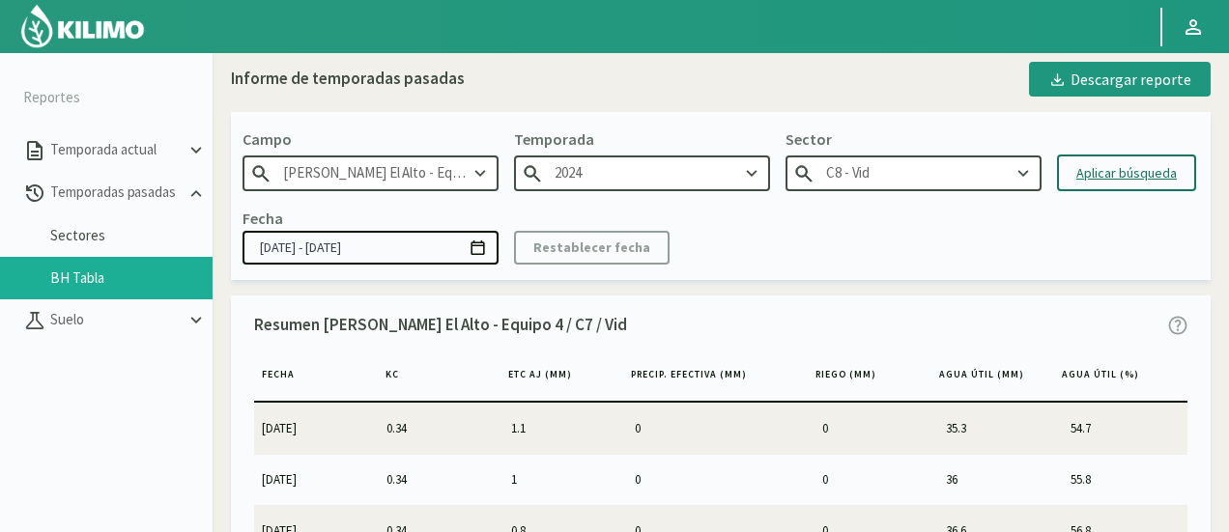
click at [1107, 172] on div "Aplicar búsqueda" at bounding box center [1126, 173] width 100 height 20
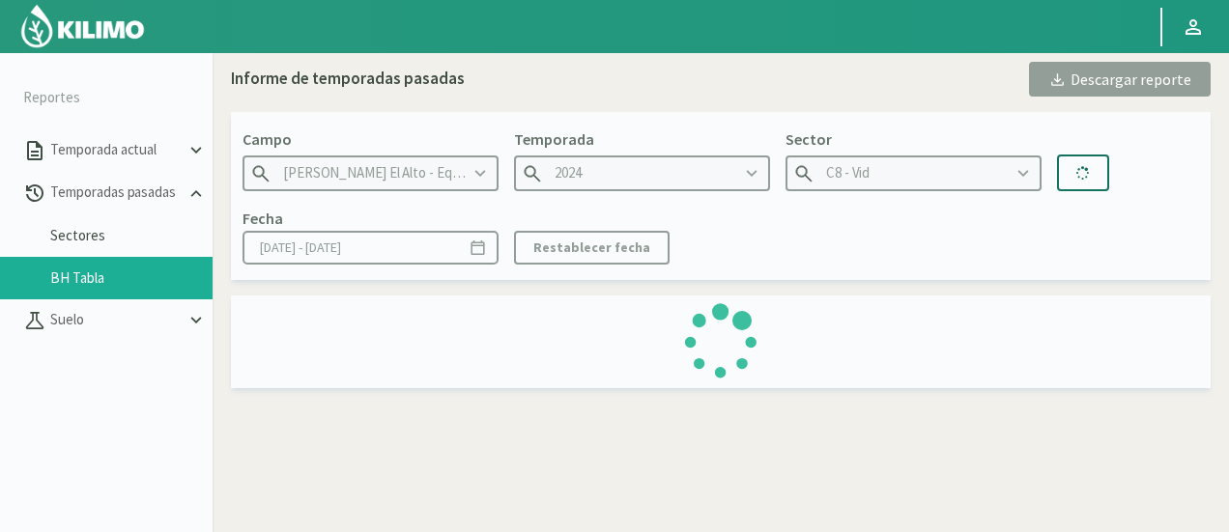
type input "[DATE] - [DATE]"
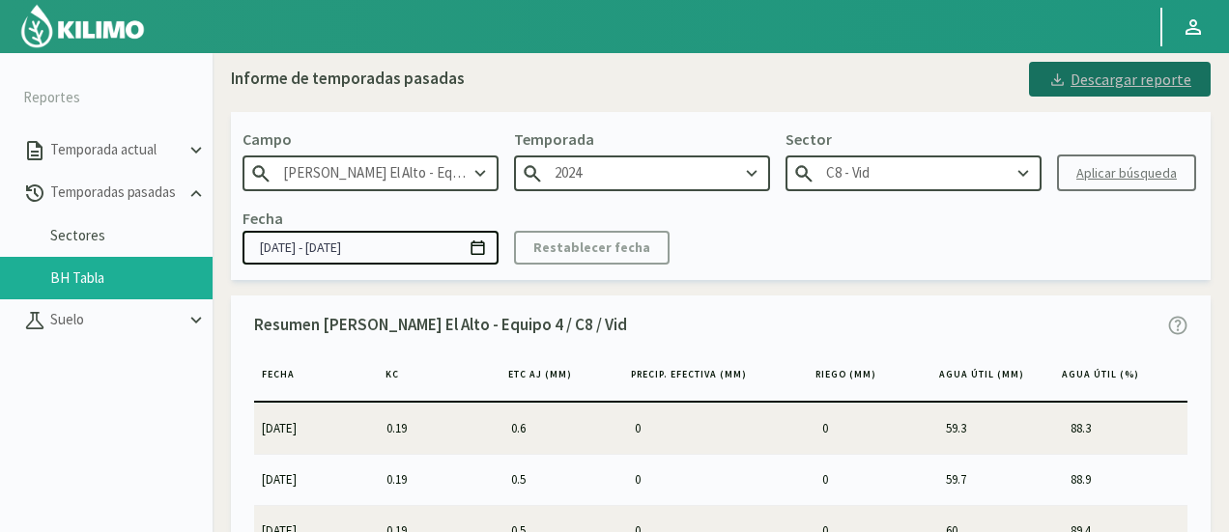
click at [1051, 78] on button "Descargar reporte" at bounding box center [1120, 79] width 182 height 35
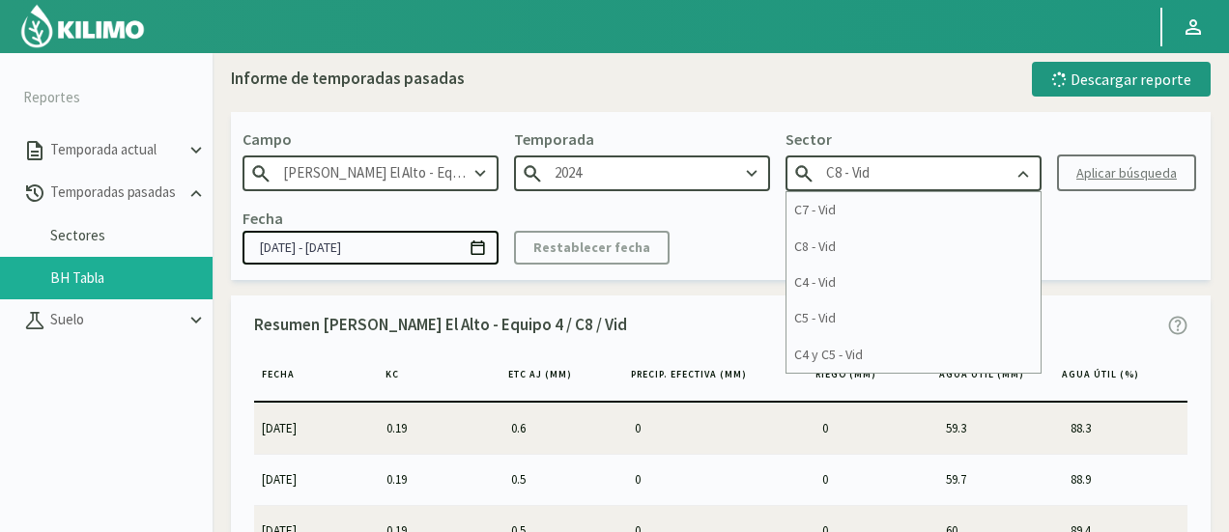
click at [910, 176] on input "C8 - Vid" at bounding box center [914, 174] width 256 height 36
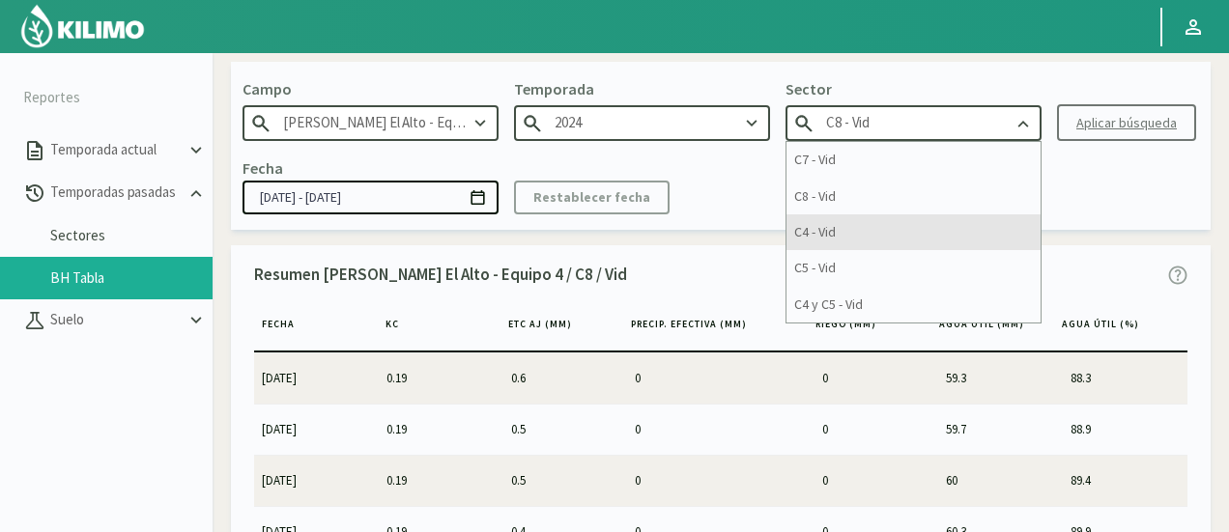
click at [877, 233] on div "C4 - Vid" at bounding box center [914, 233] width 254 height 36
type input "C4 - Vid"
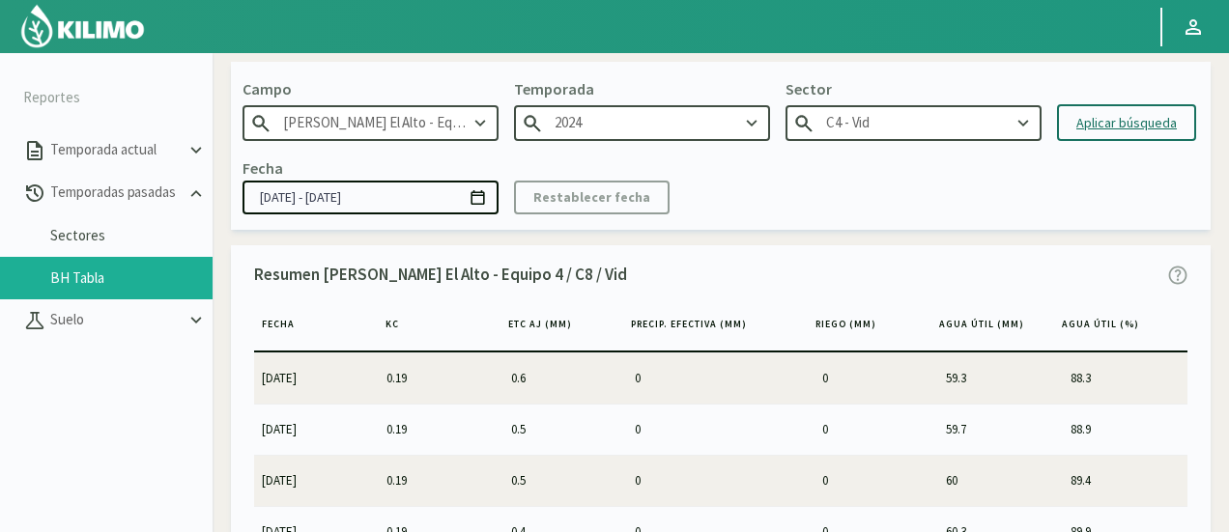
click at [1127, 129] on div "Aplicar búsqueda" at bounding box center [1126, 123] width 100 height 20
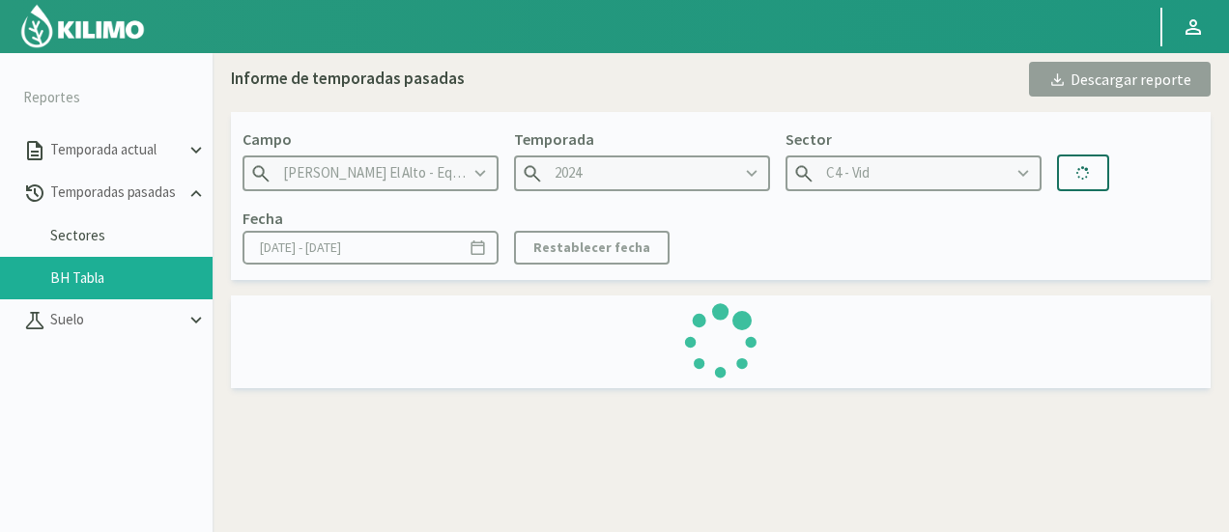
type input "[DATE] - [DATE]"
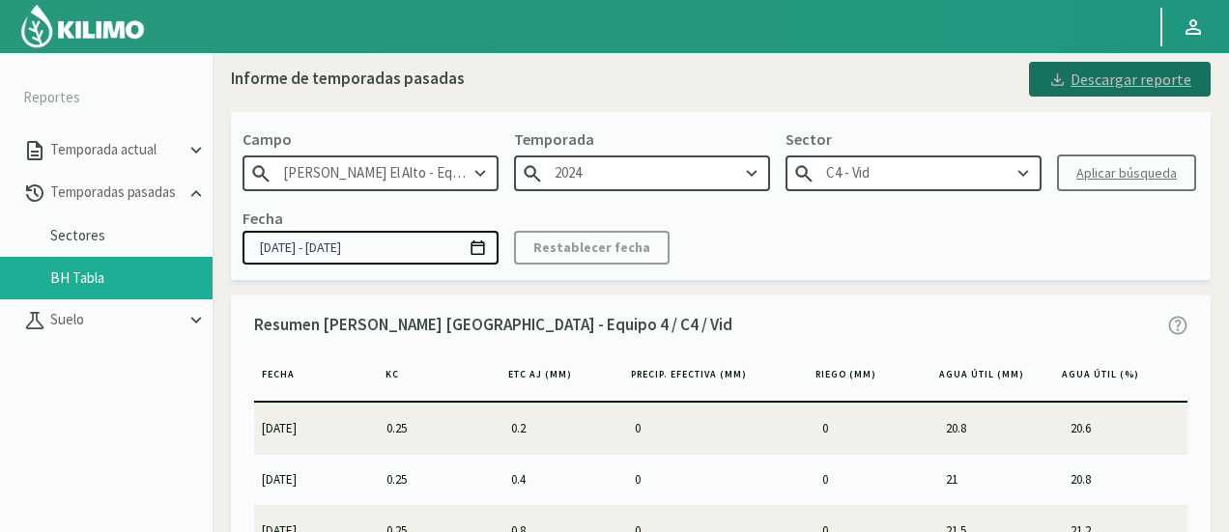
click at [1086, 78] on div "Descargar reporte" at bounding box center [1119, 79] width 143 height 23
click at [980, 174] on input "C4 - Vid" at bounding box center [914, 174] width 256 height 36
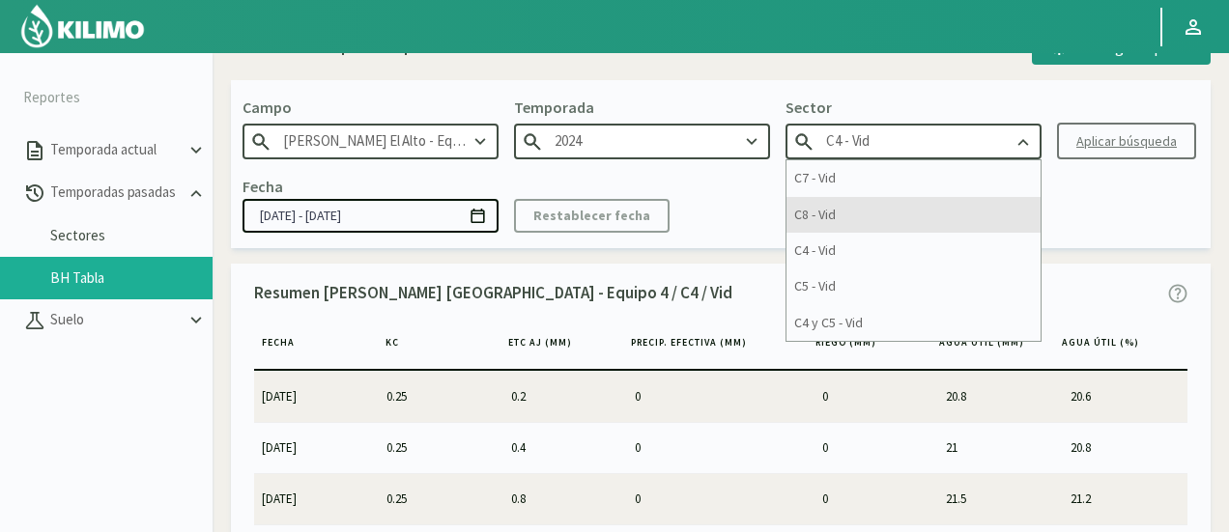
scroll to position [50, 0]
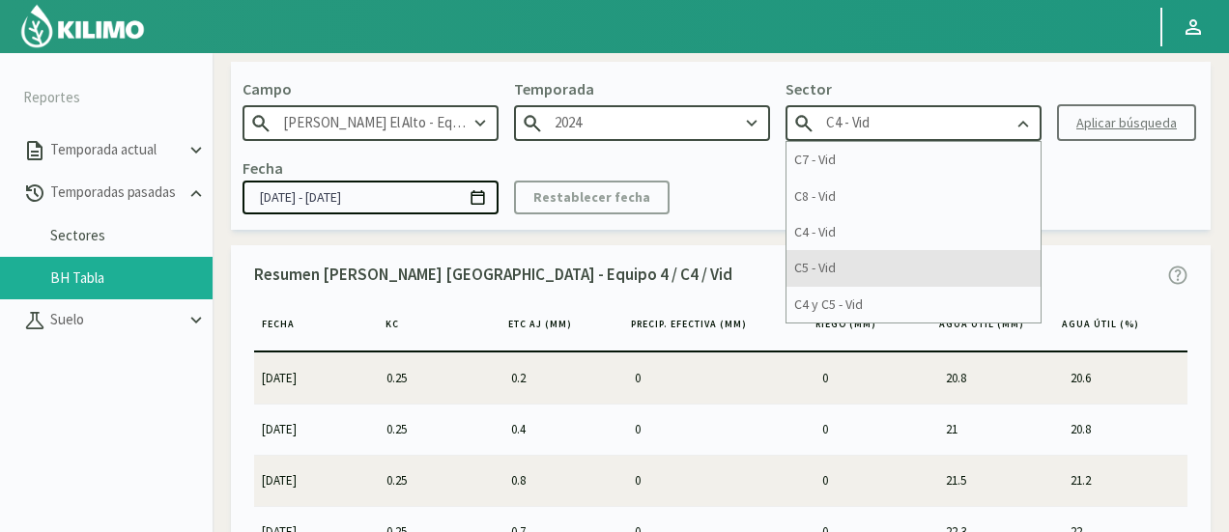
click at [889, 263] on div "C5 - Vid" at bounding box center [914, 268] width 254 height 36
type input "C5 - Vid"
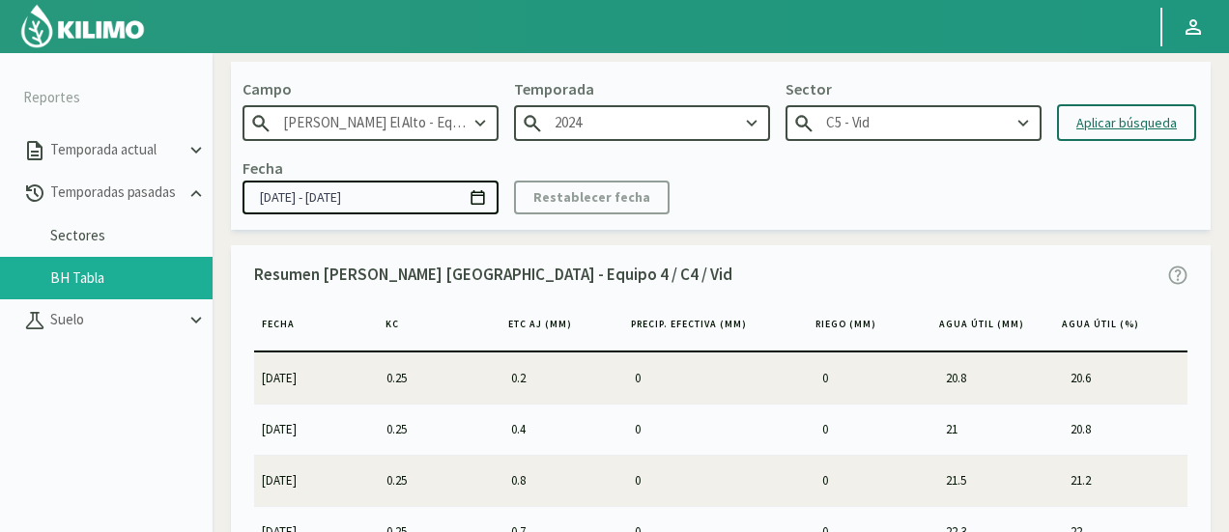
click at [1098, 130] on div "Aplicar búsqueda" at bounding box center [1126, 123] width 100 height 20
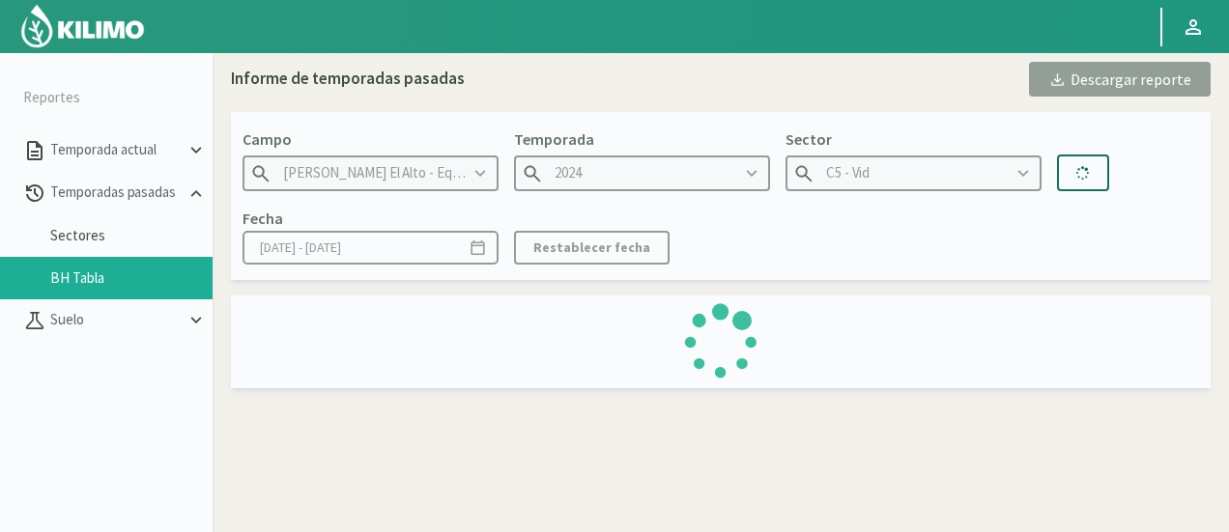
type input "[DATE] - [DATE]"
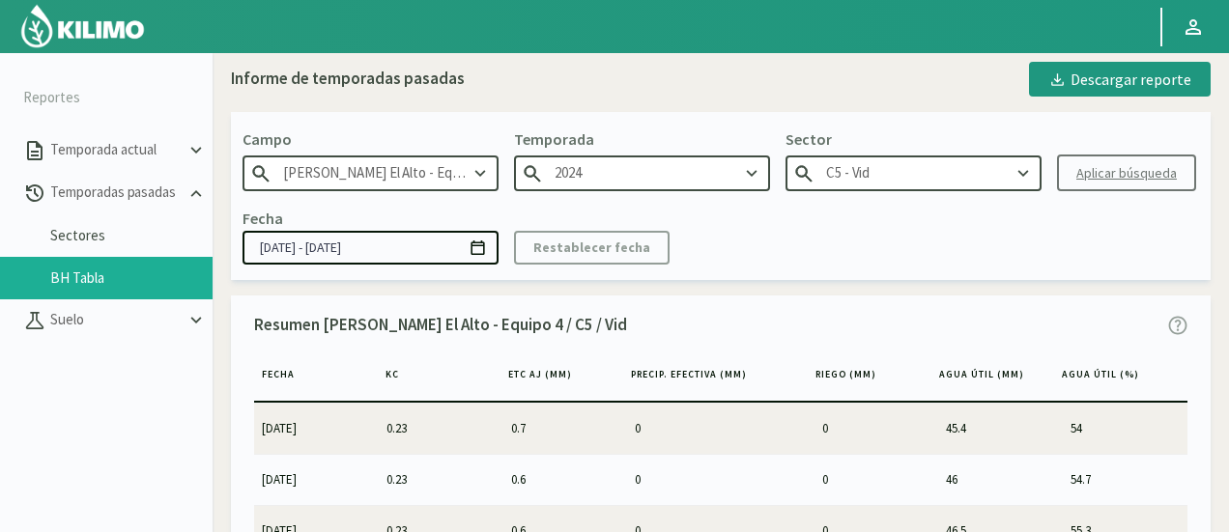
click at [1088, 84] on div "Descargar reporte" at bounding box center [1119, 79] width 143 height 23
click at [897, 172] on input "C5 - Vid" at bounding box center [914, 174] width 256 height 36
click at [1108, 253] on div "Fecha [DATE] - [DATE] Restablecer fecha" at bounding box center [721, 235] width 957 height 57
click at [1099, 256] on div "Fecha [DATE] - [DATE] Restablecer fecha" at bounding box center [721, 235] width 957 height 57
click at [934, 167] on input "C5 - Vid" at bounding box center [914, 174] width 256 height 36
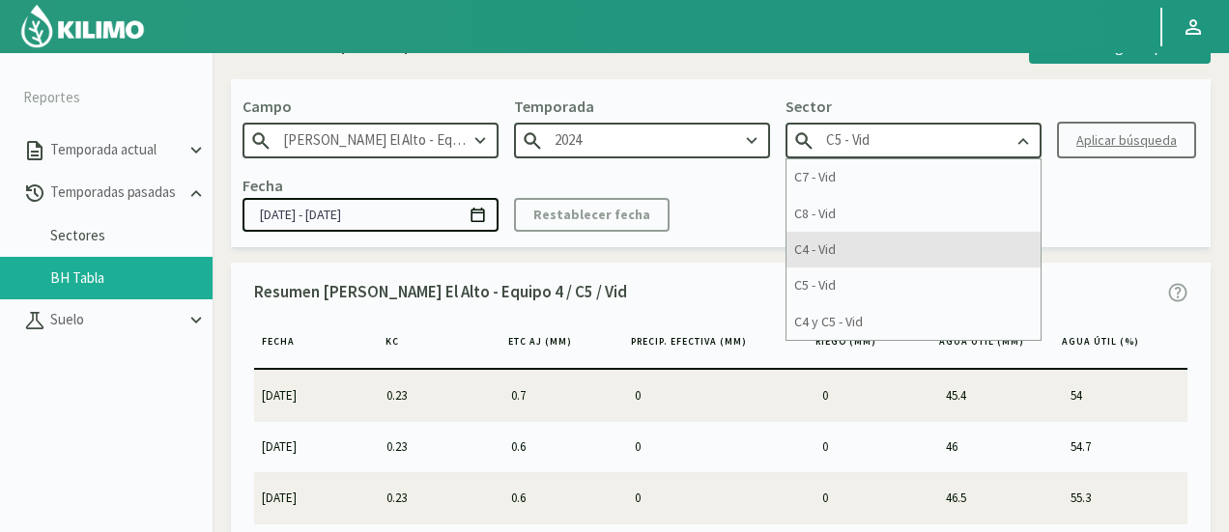
scroll to position [50, 0]
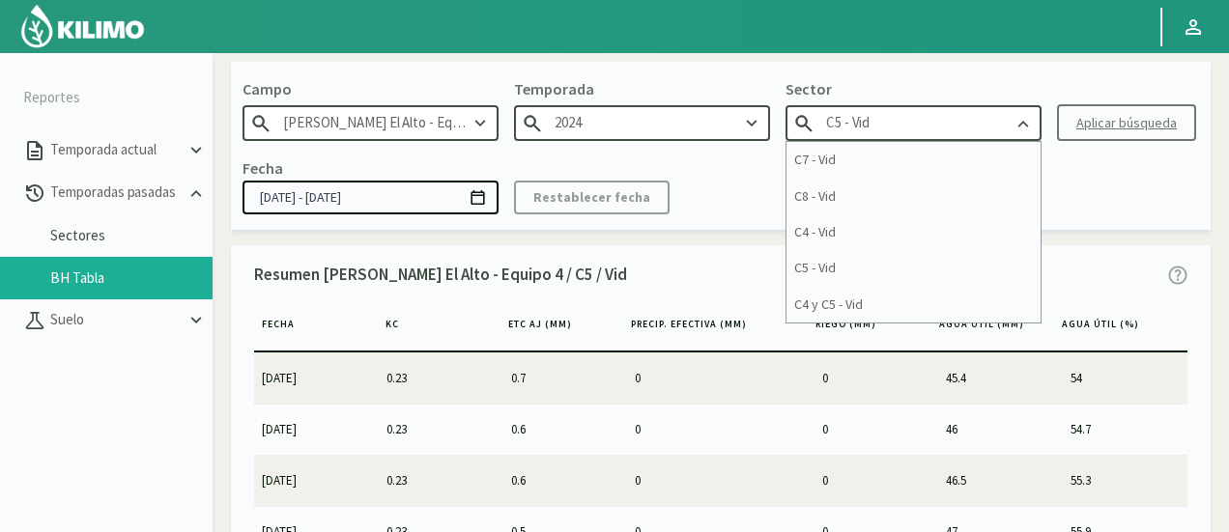
click at [1111, 200] on div "Fecha [DATE] - [DATE] Restablecer fecha" at bounding box center [721, 185] width 957 height 57
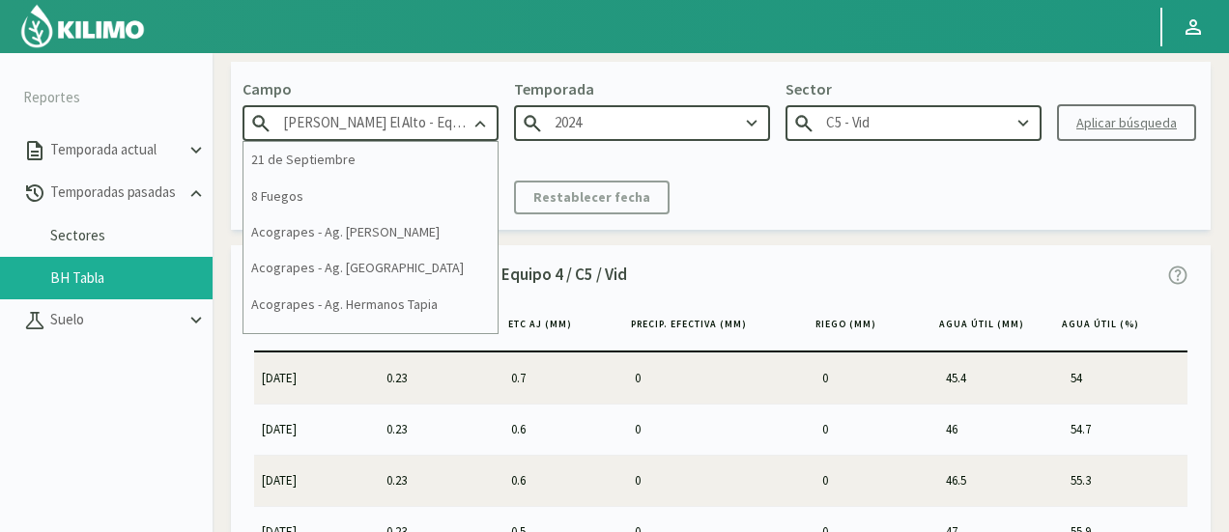
click at [452, 121] on input "[PERSON_NAME] El Alto - Equipo 4" at bounding box center [371, 123] width 256 height 36
drag, startPoint x: 452, startPoint y: 121, endPoint x: 508, endPoint y: 114, distance: 56.5
click at [508, 114] on div "[PERSON_NAME] [PERSON_NAME] El Alto - Equipo 4 21 de Septiembre 8 Fuegos Acogra…" at bounding box center [721, 145] width 980 height 167
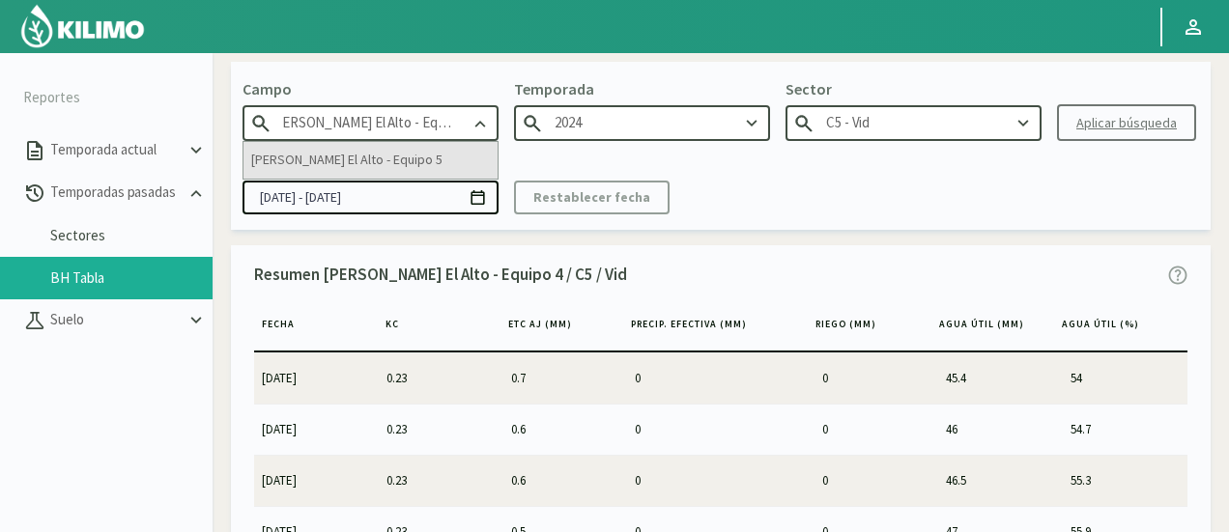
type input "[PERSON_NAME] El Alto - Equipo 5"
click at [318, 147] on div "[PERSON_NAME] El Alto - Equipo 5" at bounding box center [371, 160] width 254 height 36
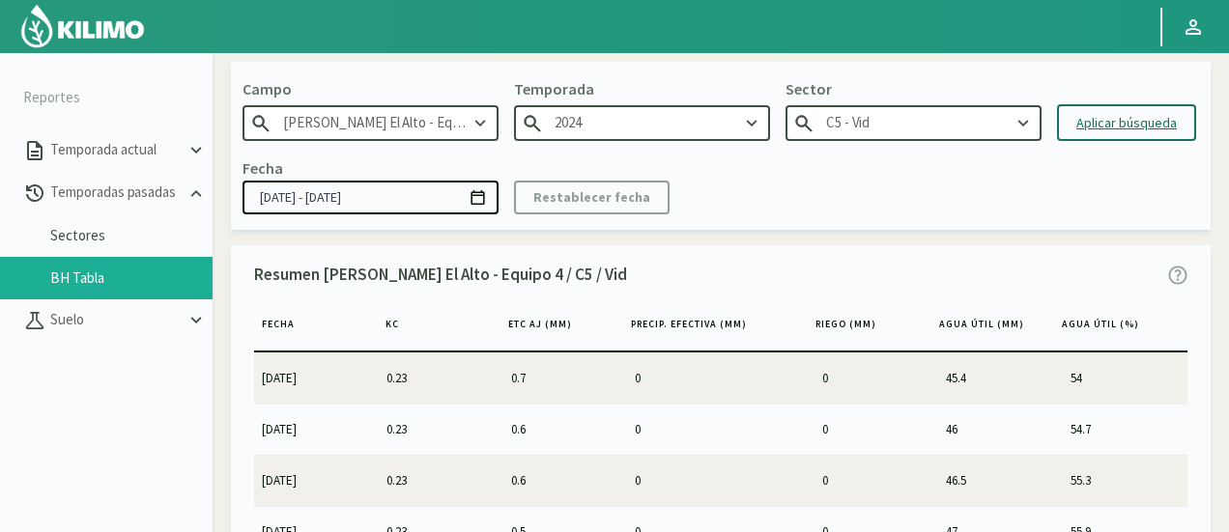
type input "2022"
type input "C7 - Vid"
click at [692, 127] on input "2022" at bounding box center [642, 123] width 256 height 36
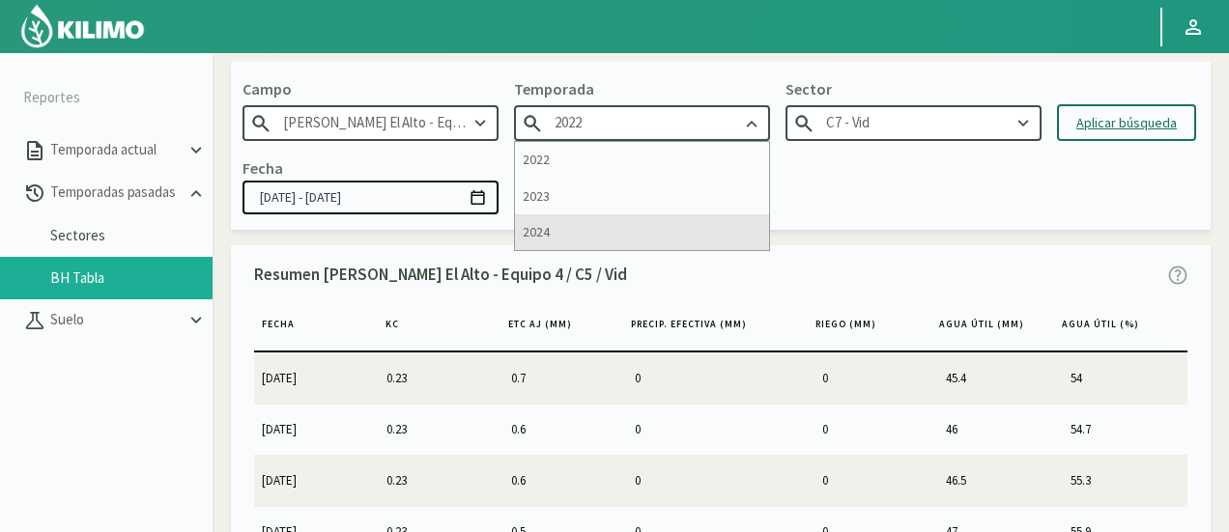
click at [642, 224] on div "2024" at bounding box center [642, 233] width 254 height 36
type input "2024"
type input "C40 - Vid"
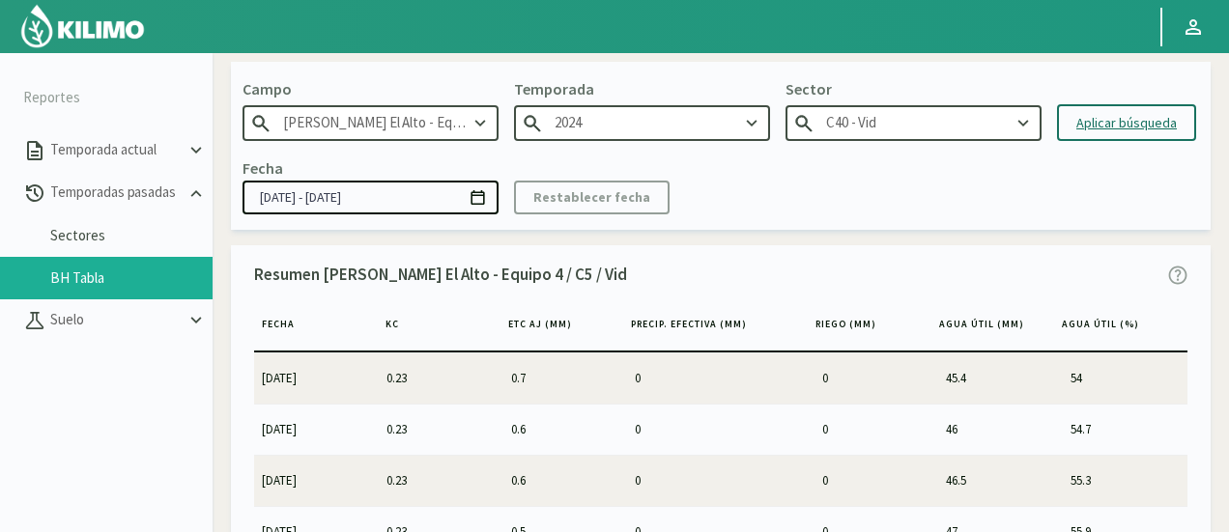
click at [883, 124] on input "C40 - Vid" at bounding box center [914, 123] width 256 height 36
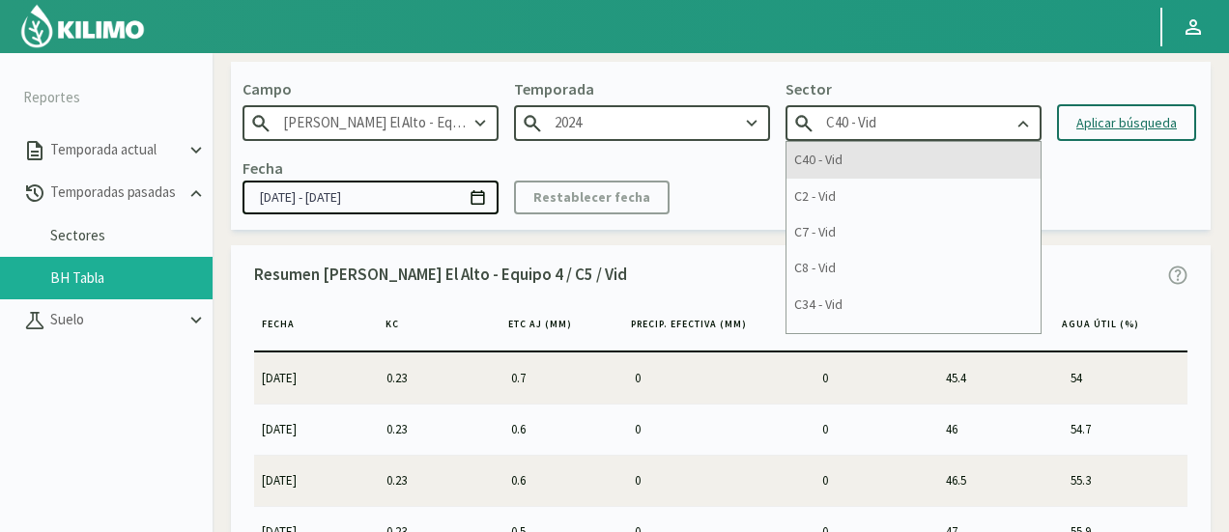
click at [867, 159] on div "C40 - Vid" at bounding box center [914, 160] width 254 height 36
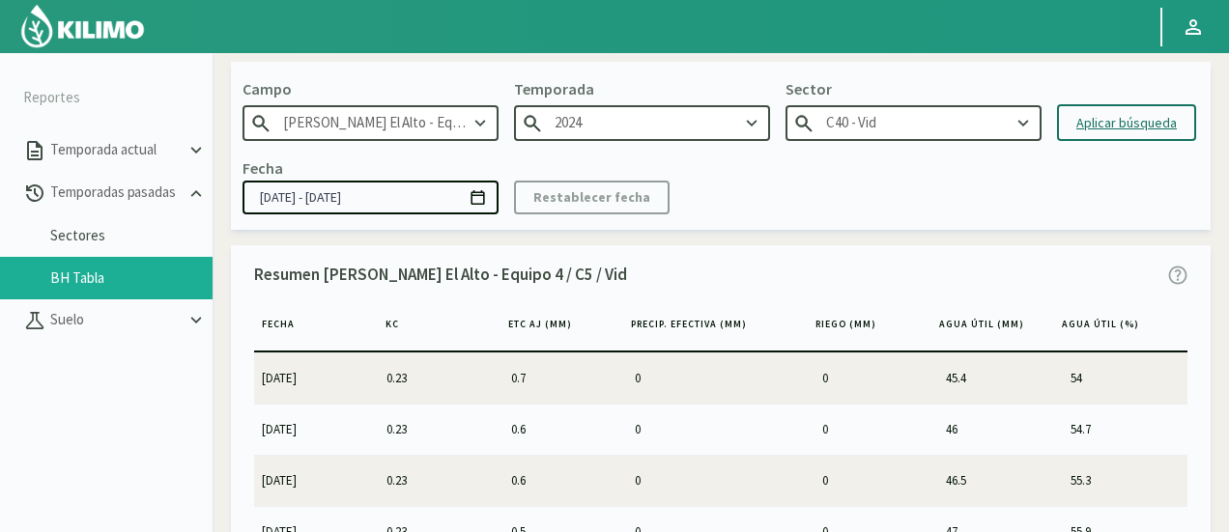
click at [1099, 110] on button "Aplicar búsqueda" at bounding box center [1126, 122] width 139 height 37
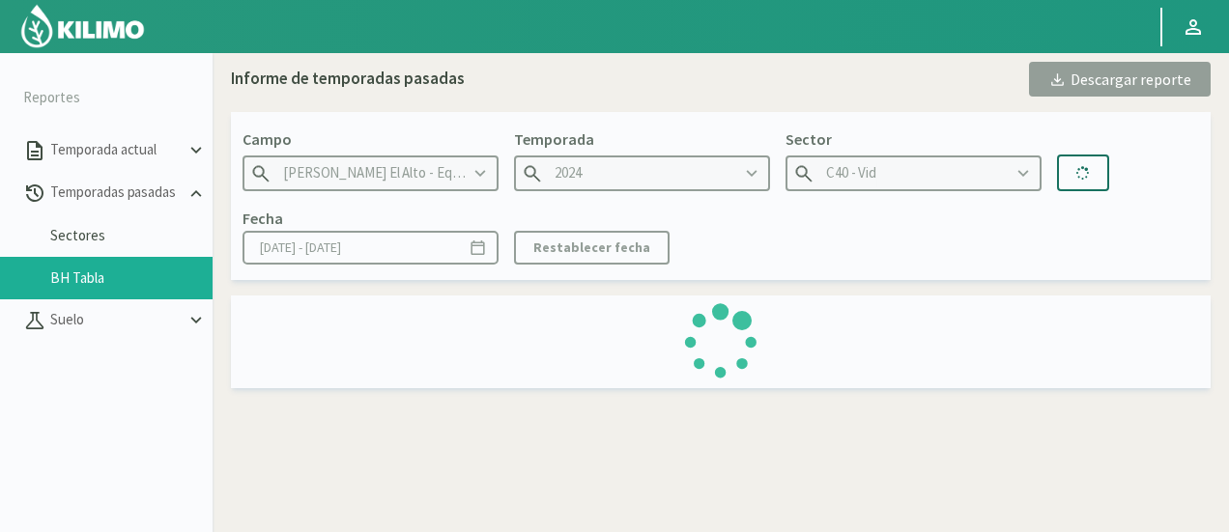
type input "[DATE] - [DATE]"
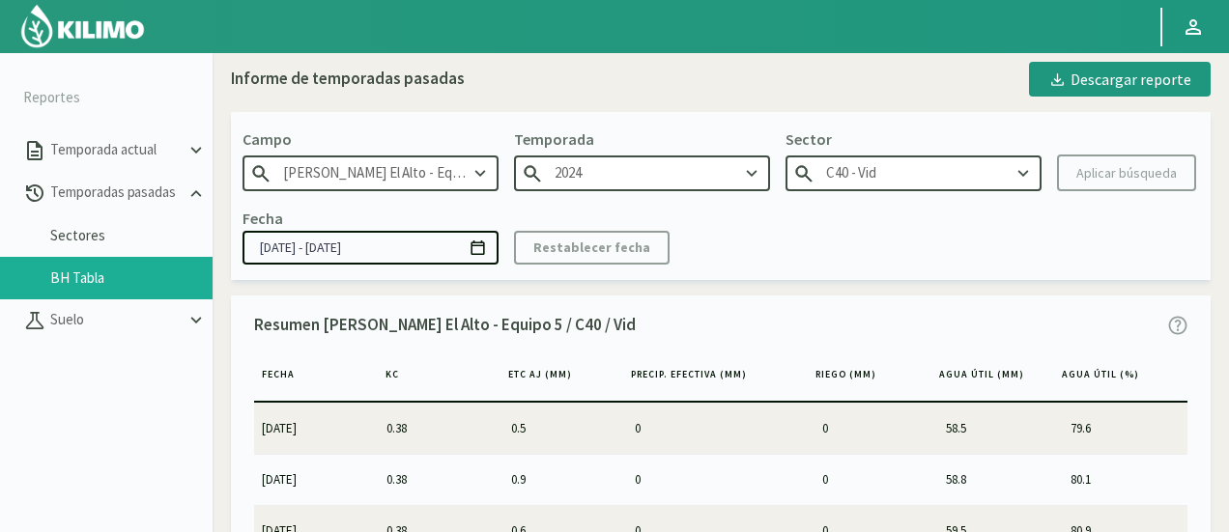
click at [812, 258] on div "Fecha [DATE] - [DATE] Restablecer fecha" at bounding box center [721, 235] width 957 height 57
click at [1115, 76] on div "Descargar reporte" at bounding box center [1119, 79] width 143 height 23
drag, startPoint x: 1053, startPoint y: 250, endPoint x: 1015, endPoint y: 180, distance: 80.4
click at [1053, 250] on div "Fecha [DATE] - [DATE] Restablecer fecha" at bounding box center [721, 235] width 957 height 57
click at [974, 188] on input "C40 - Vid" at bounding box center [914, 174] width 256 height 36
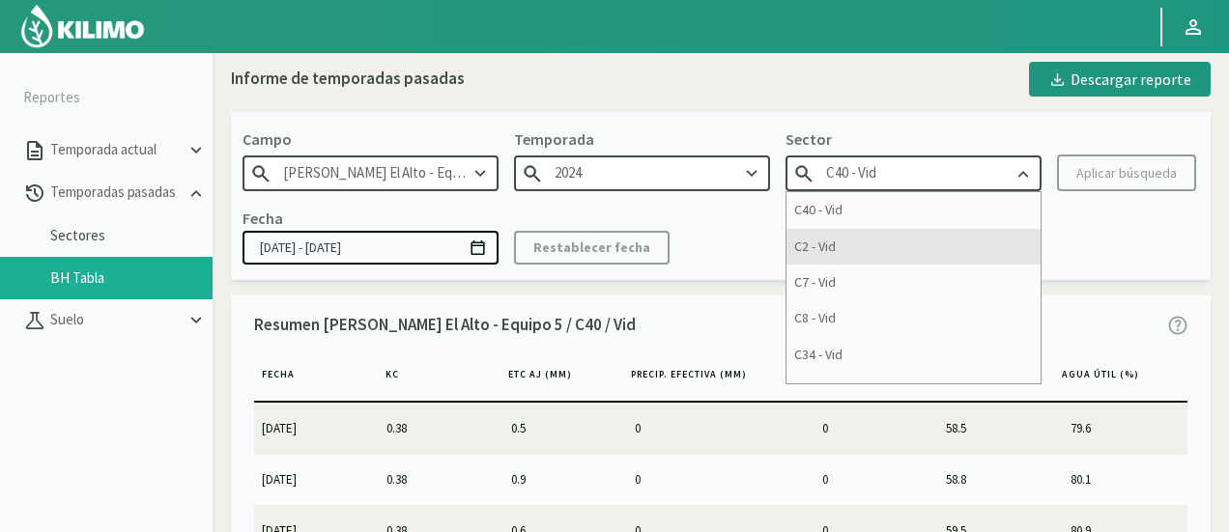
click at [833, 245] on div "C2 - Vid" at bounding box center [914, 247] width 254 height 36
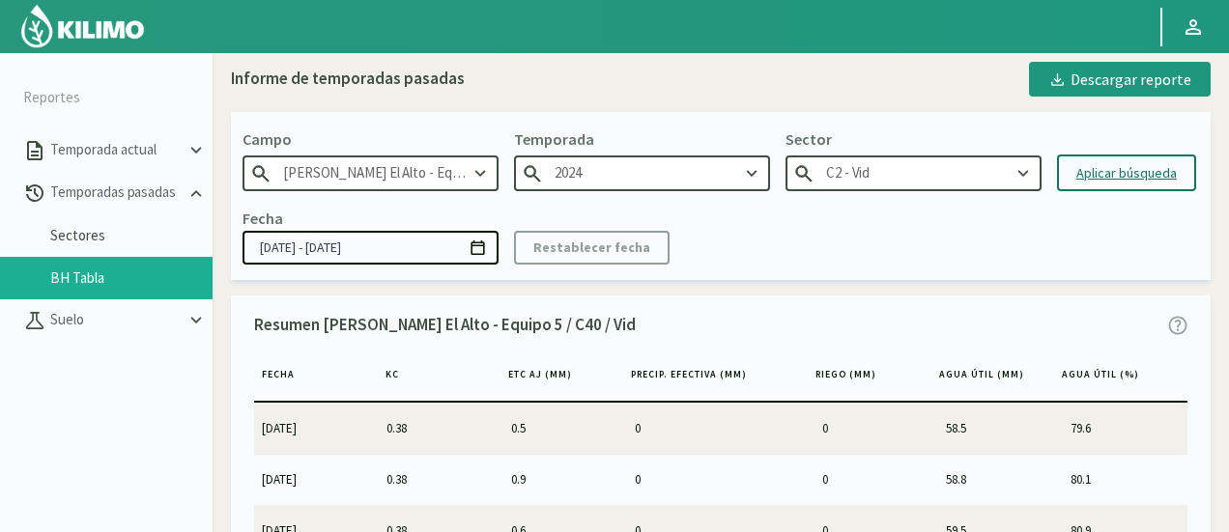
click at [1095, 181] on div "Aplicar búsqueda" at bounding box center [1126, 173] width 100 height 20
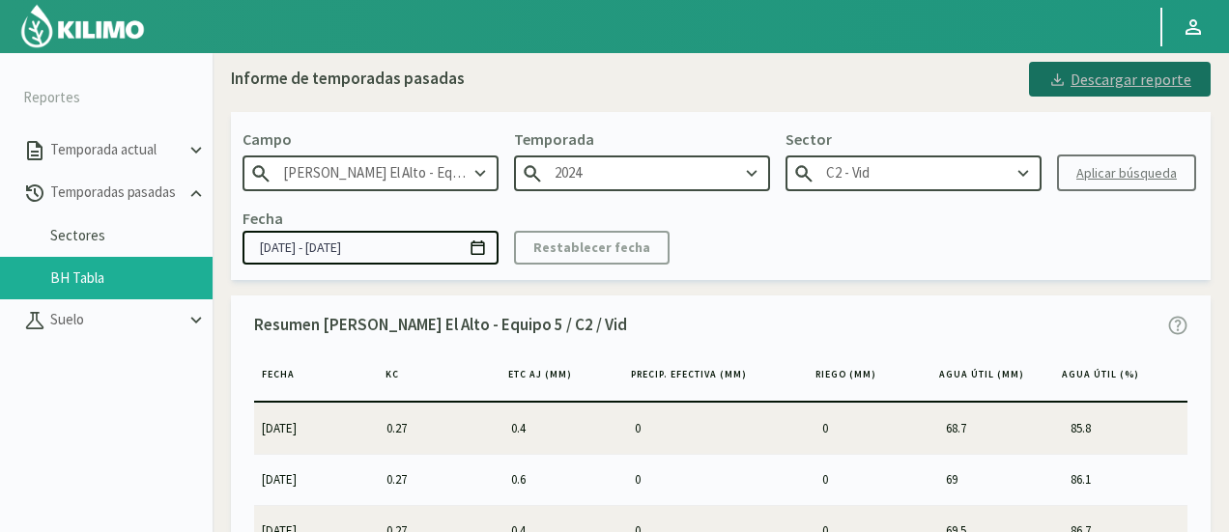
click at [1089, 77] on div "Descargar reporte" at bounding box center [1119, 79] width 143 height 23
click at [974, 175] on input "C2 - Vid" at bounding box center [914, 174] width 256 height 36
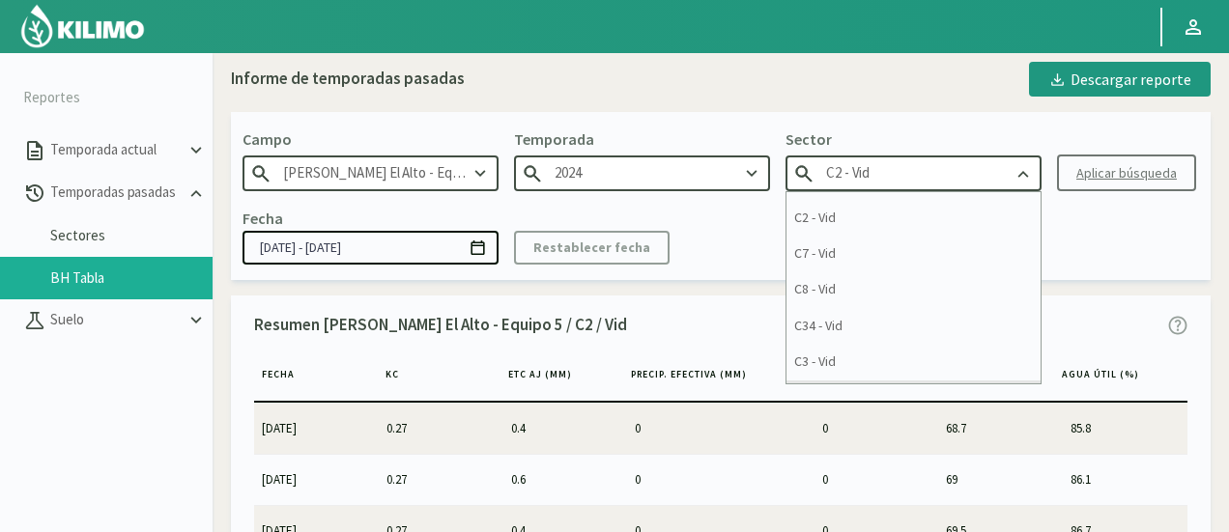
scroll to position [12, 0]
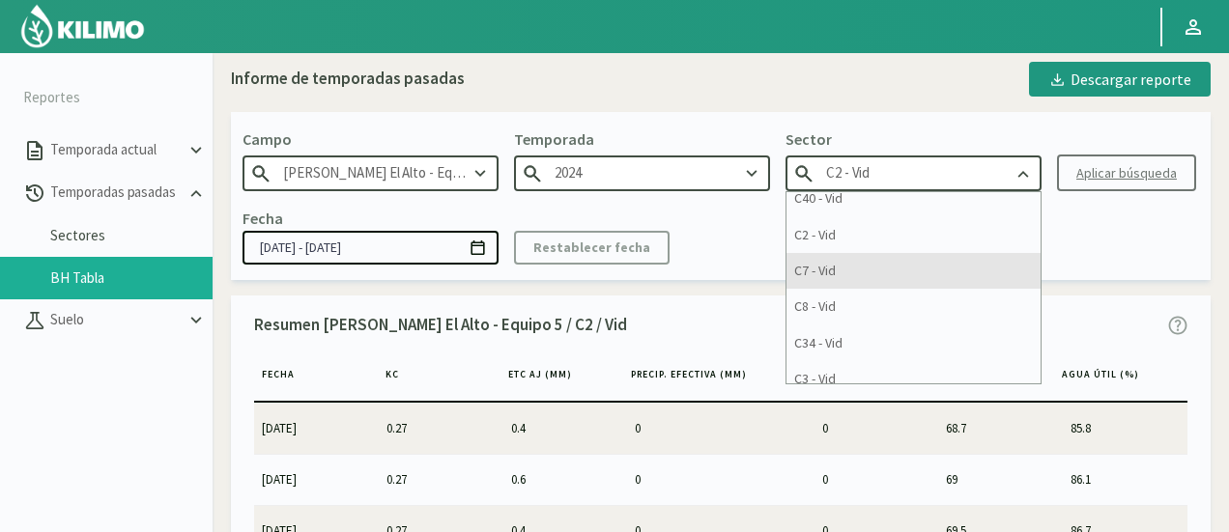
click at [1025, 264] on div "C7 - Vid" at bounding box center [914, 271] width 254 height 36
type input "C7 - Vid"
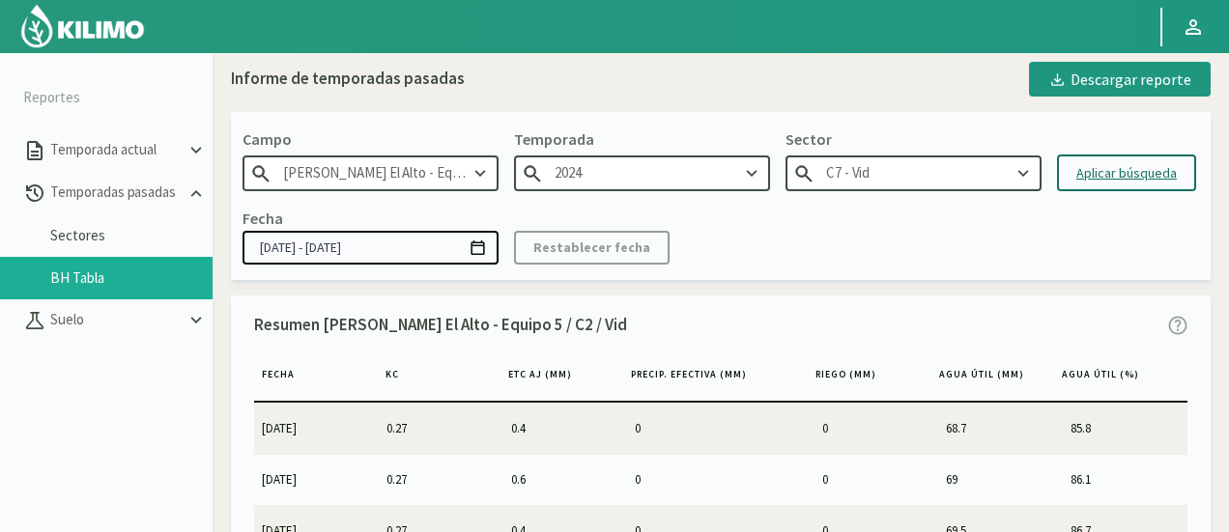
click at [1130, 165] on div "Aplicar búsqueda" at bounding box center [1126, 173] width 100 height 20
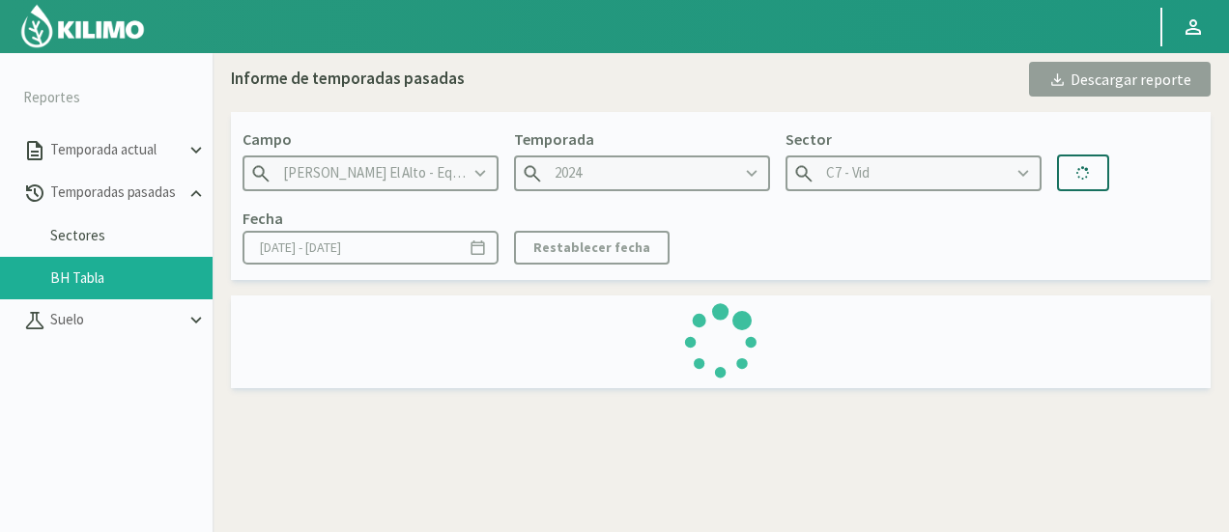
type input "[DATE] - [DATE]"
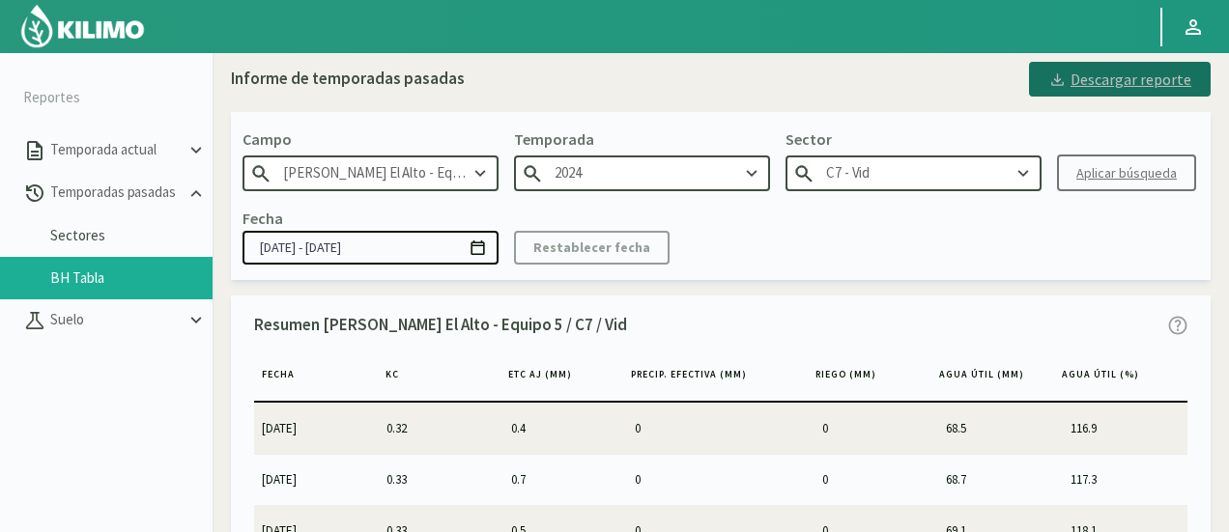
click at [1105, 84] on div "Descargar reporte" at bounding box center [1119, 79] width 143 height 23
click at [1057, 237] on div "Fecha [DATE] - [DATE] Restablecer fecha" at bounding box center [721, 235] width 957 height 57
click at [999, 154] on div "Sector C7 - Vid" at bounding box center [914, 160] width 256 height 64
click at [1009, 170] on div "C7 - Vid" at bounding box center [914, 174] width 256 height 36
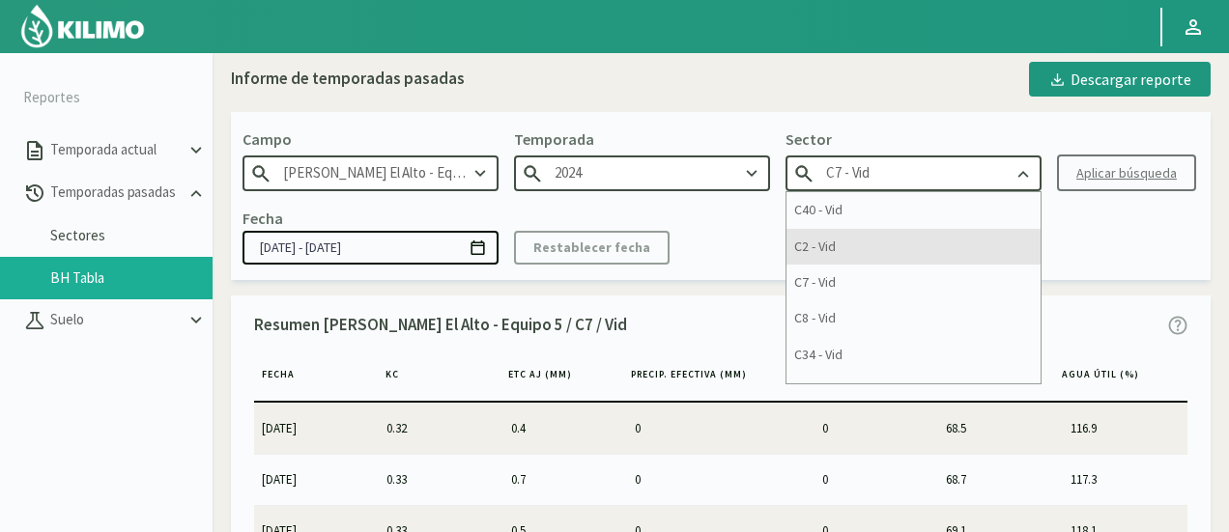
scroll to position [97, 0]
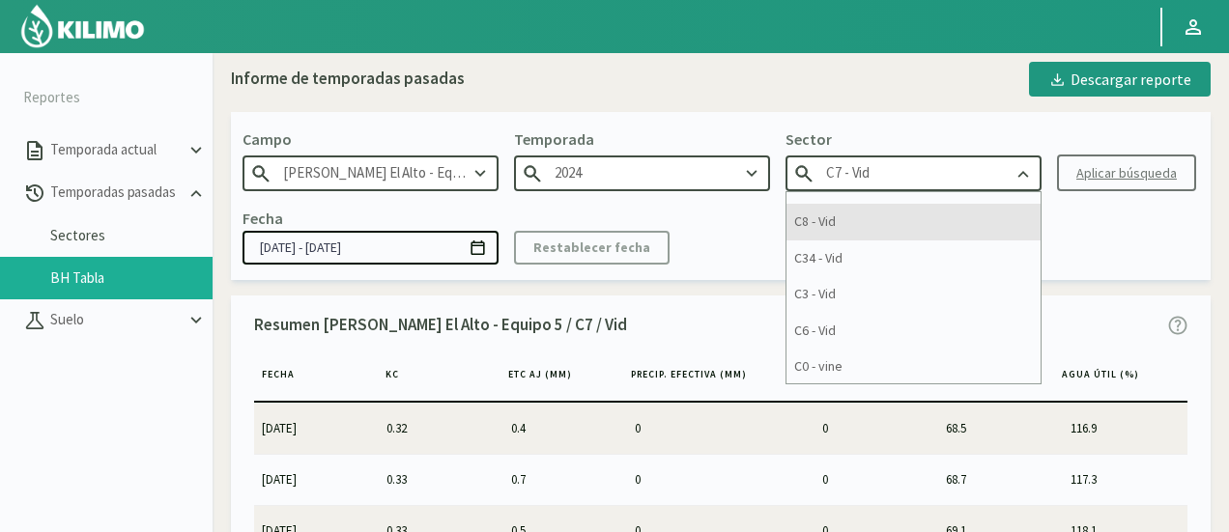
click at [973, 237] on div "C8 - Vid" at bounding box center [914, 222] width 254 height 36
type input "C8 - Vid"
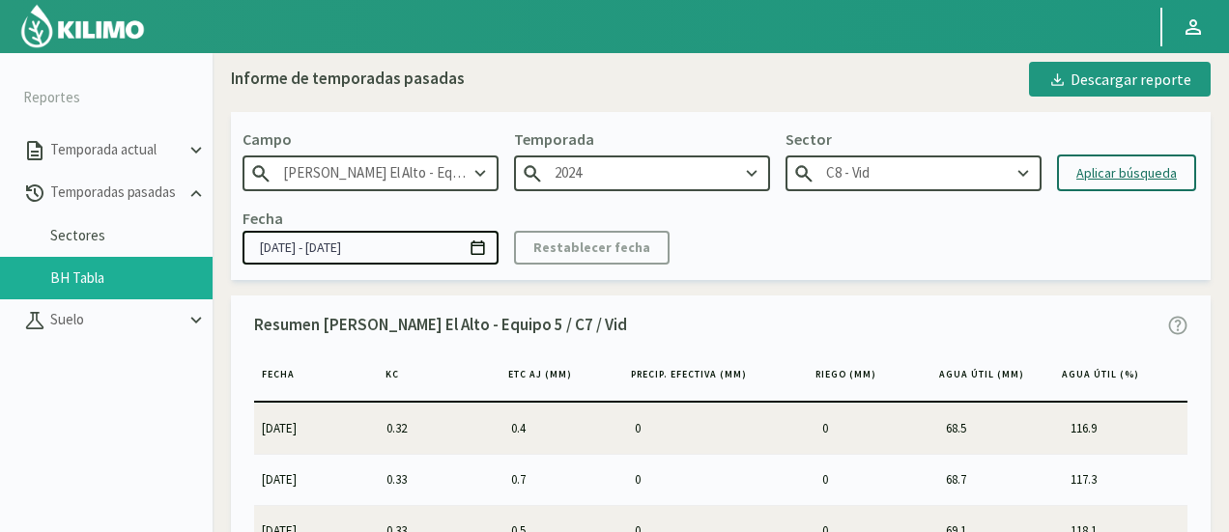
click at [1097, 186] on button "Aplicar búsqueda" at bounding box center [1126, 173] width 139 height 37
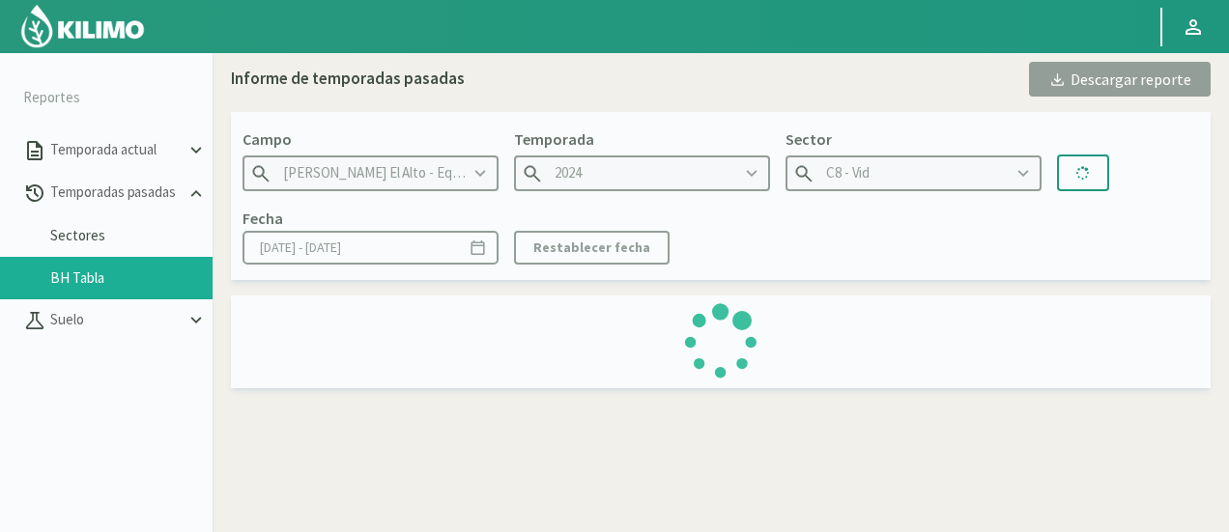
type input "[DATE] - [DATE]"
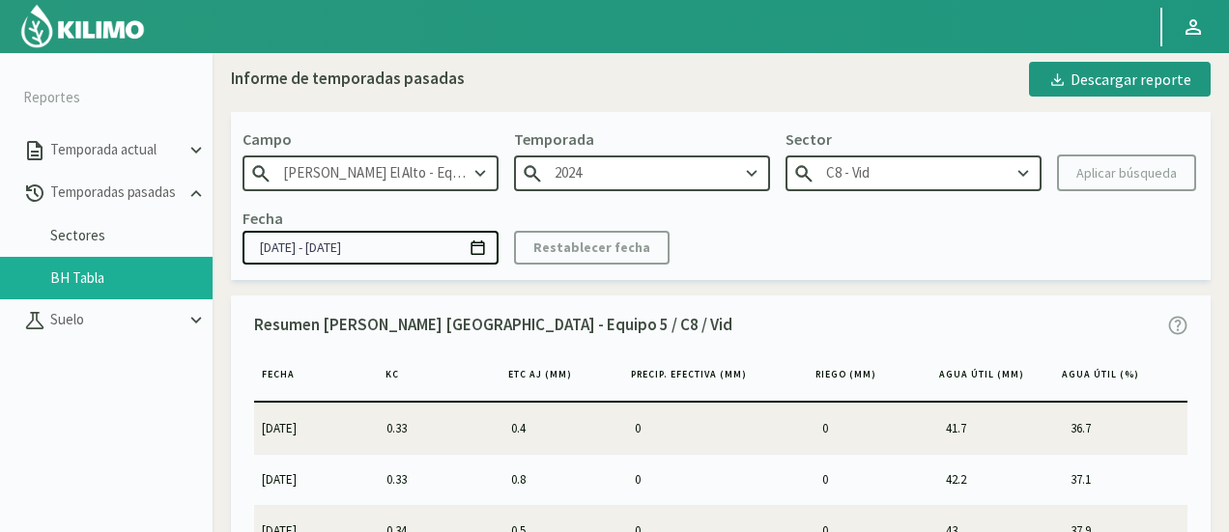
click at [1180, 82] on div "Descargar reporte" at bounding box center [1119, 79] width 143 height 23
click at [1022, 182] on icon at bounding box center [1023, 173] width 21 height 21
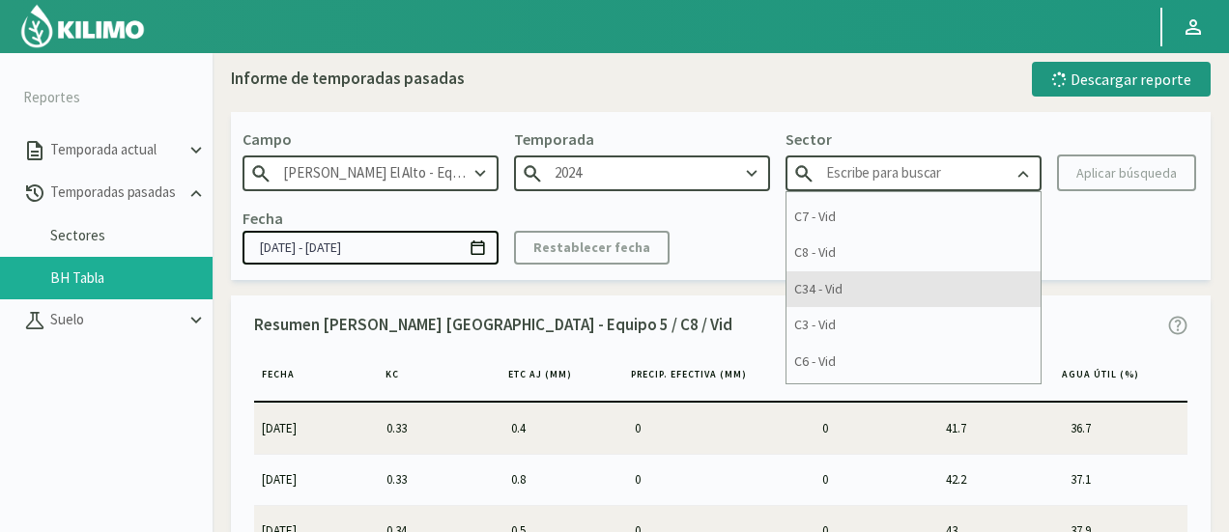
scroll to position [97, 0]
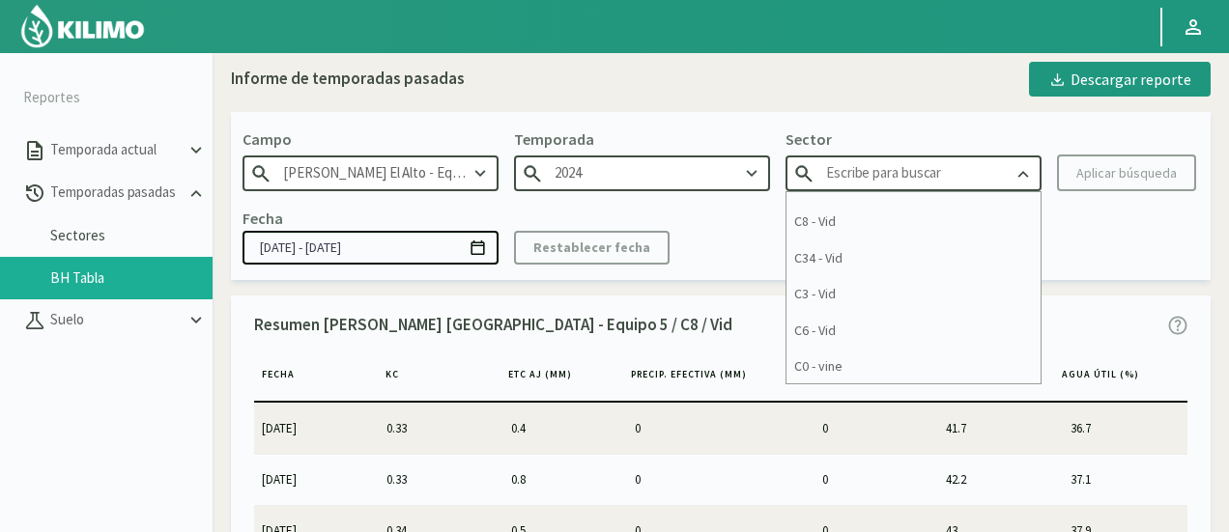
click at [1129, 258] on div "Fecha [DATE] - [DATE] Restablecer fecha" at bounding box center [721, 235] width 957 height 57
type input "C8 - Vid"
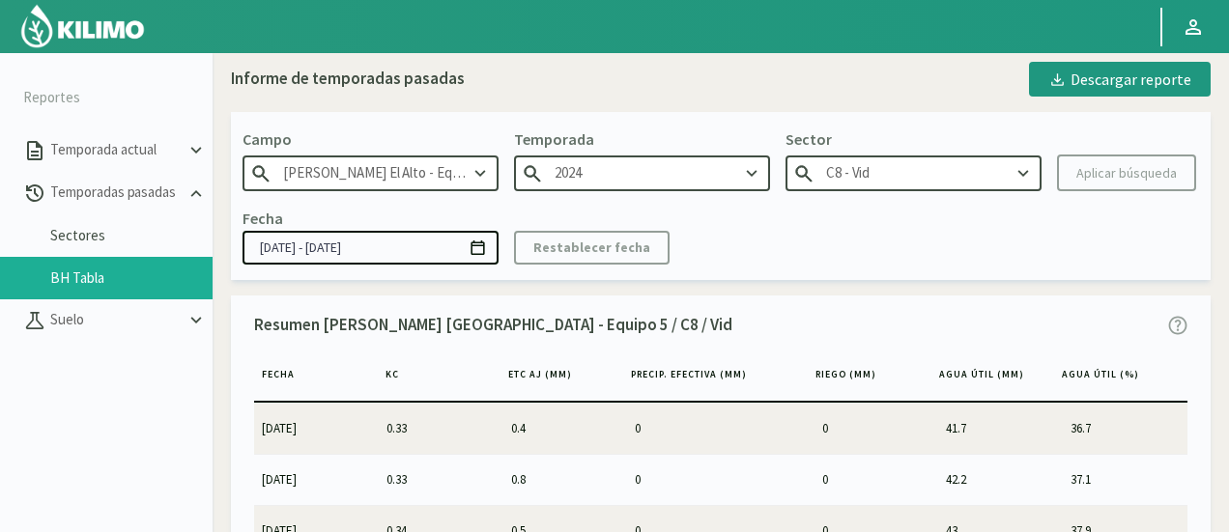
click at [1030, 170] on icon at bounding box center [1023, 173] width 21 height 21
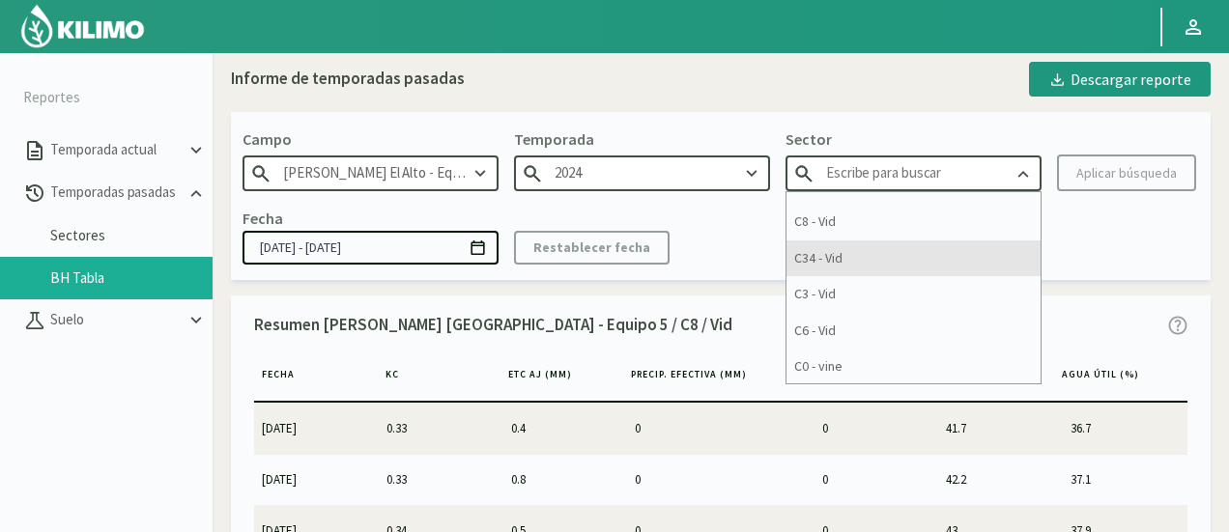
click at [967, 258] on div "C34 - Vid" at bounding box center [914, 259] width 254 height 36
type input "C34 - Vid"
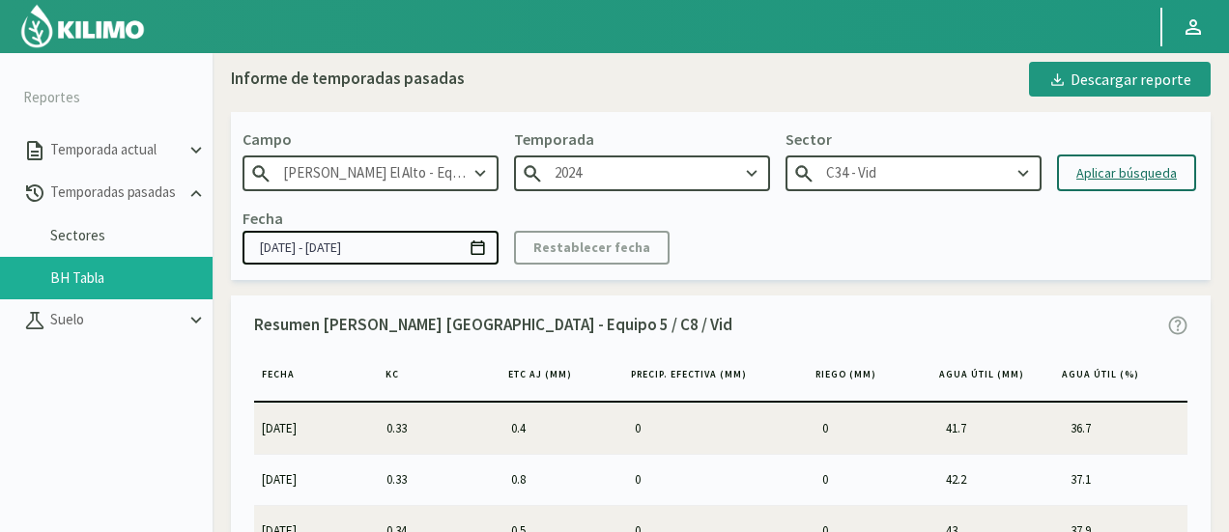
click at [1155, 171] on div "Aplicar búsqueda" at bounding box center [1126, 173] width 100 height 20
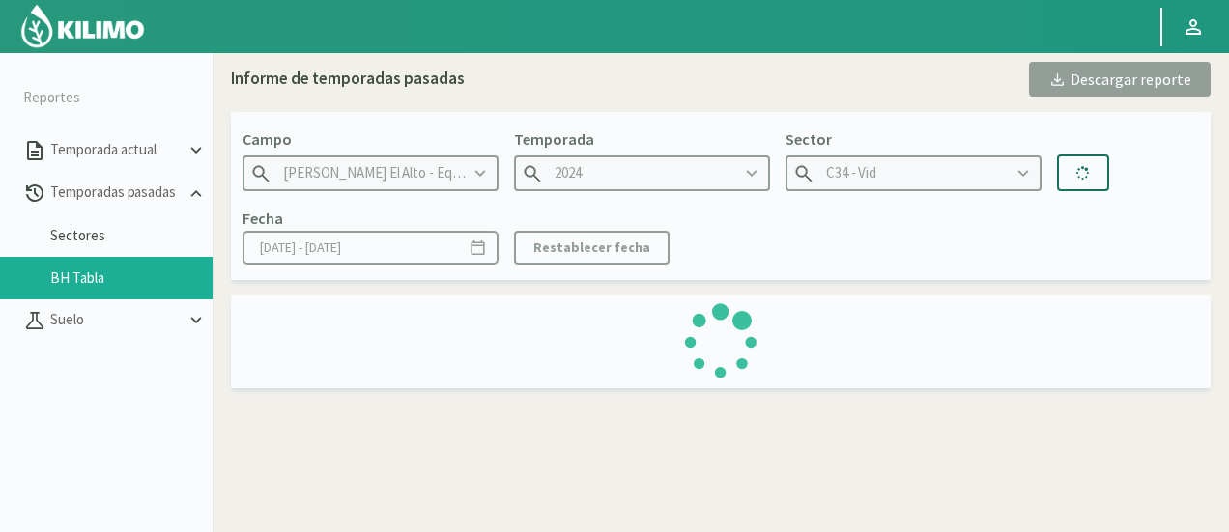
type input "[DATE] - [DATE]"
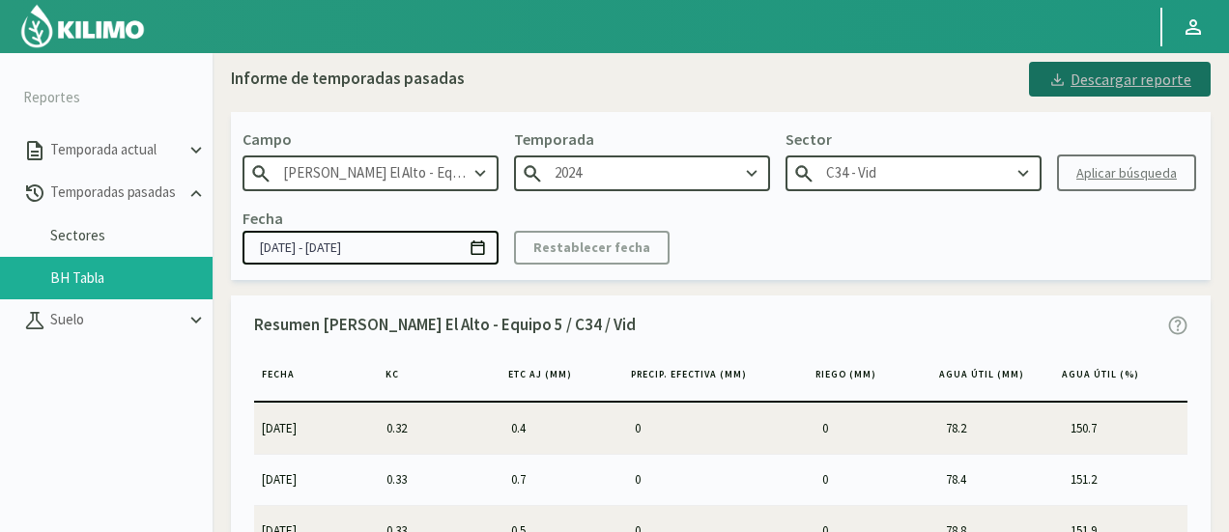
click at [1115, 96] on button "Descargar reporte" at bounding box center [1120, 79] width 182 height 35
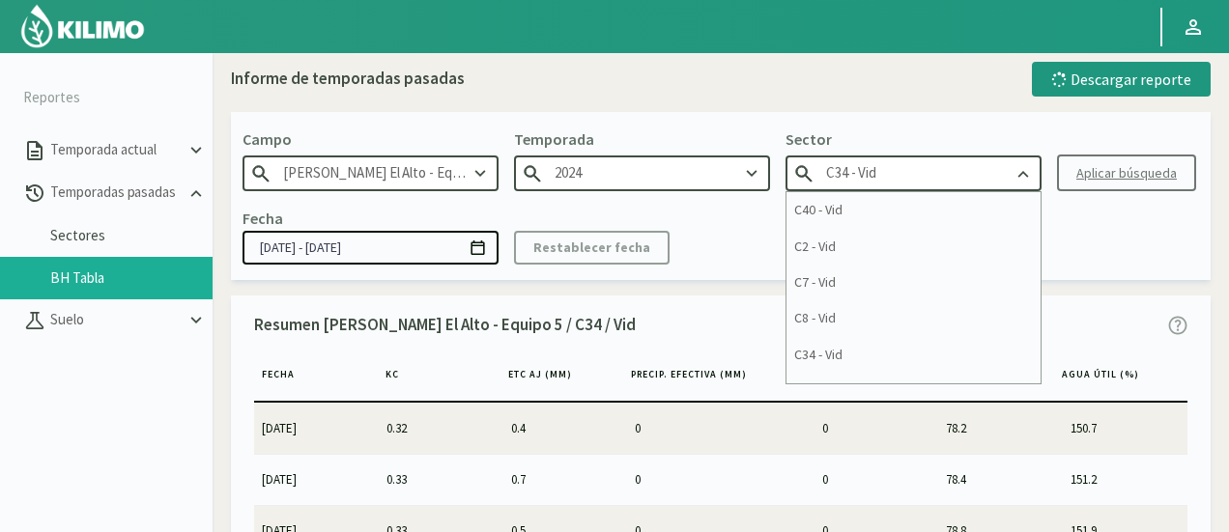
click at [935, 173] on input "C34 - Vid" at bounding box center [914, 174] width 256 height 36
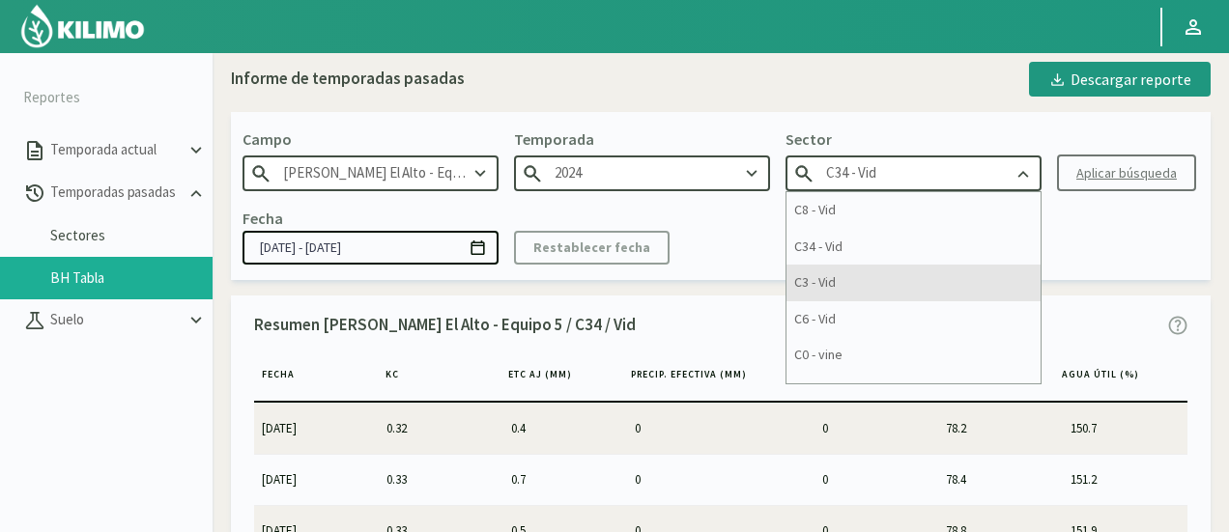
click at [1031, 282] on div "C3 - Vid" at bounding box center [914, 283] width 254 height 36
type input "C3 - Vid"
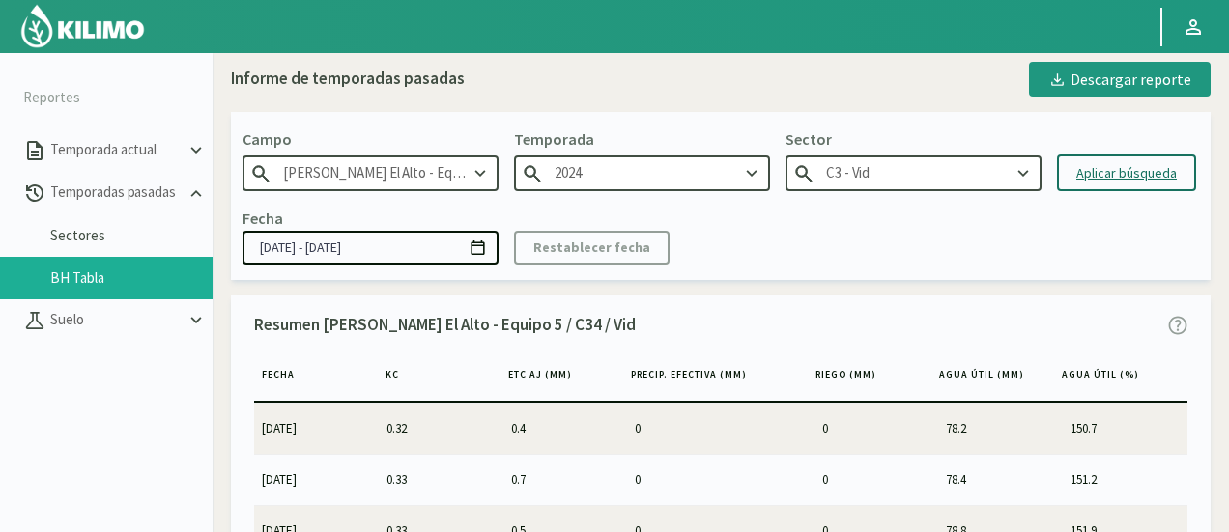
click at [1101, 177] on div "Aplicar búsqueda" at bounding box center [1126, 173] width 100 height 20
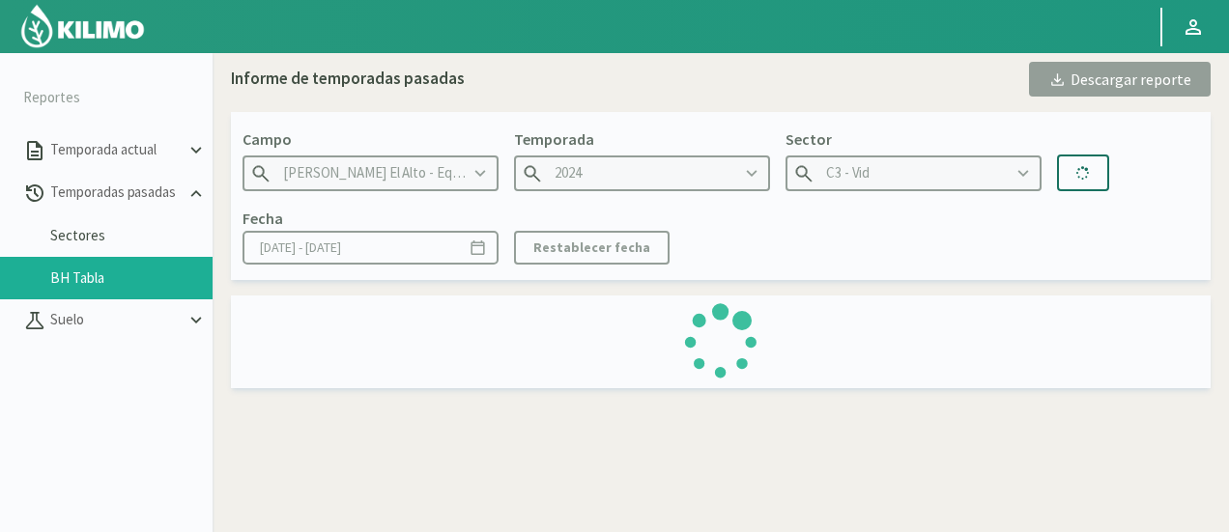
type input "[DATE] - [DATE]"
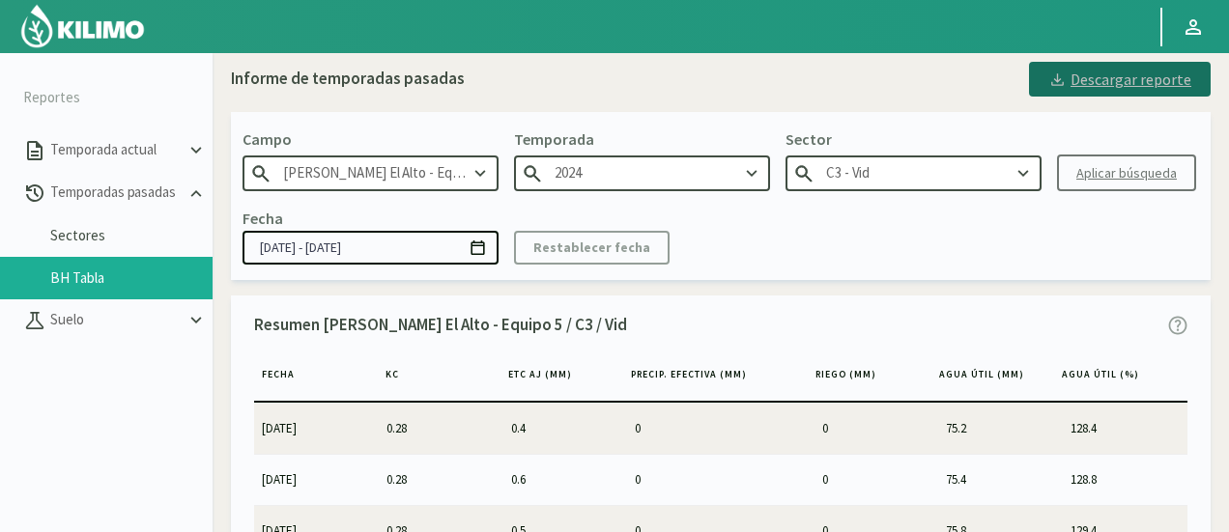
click at [1105, 70] on div "Descargar reporte" at bounding box center [1119, 79] width 143 height 23
click at [961, 173] on input "C3 - Vid" at bounding box center [914, 174] width 256 height 36
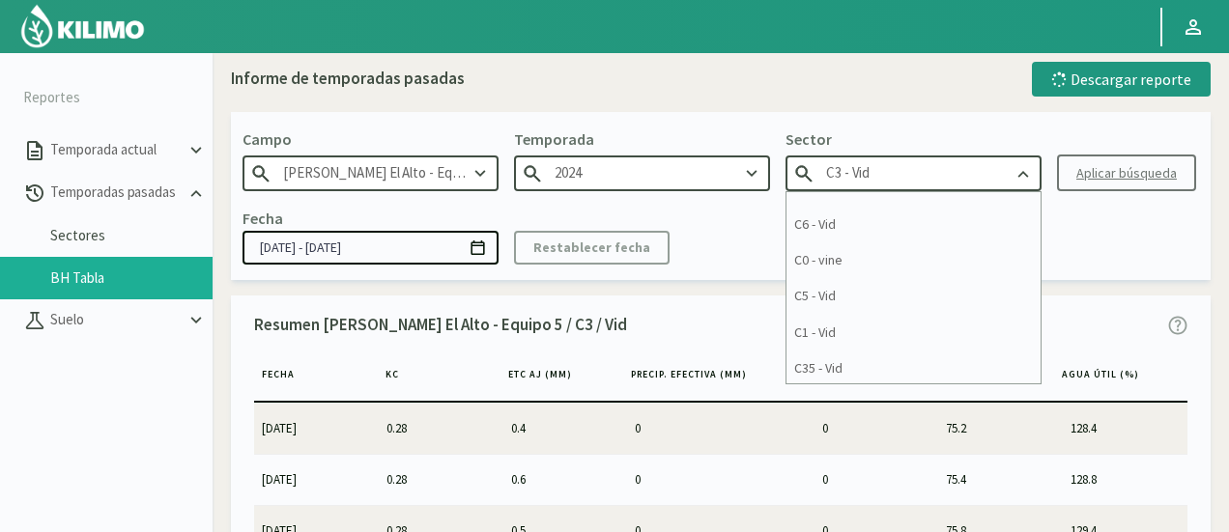
scroll to position [205, 0]
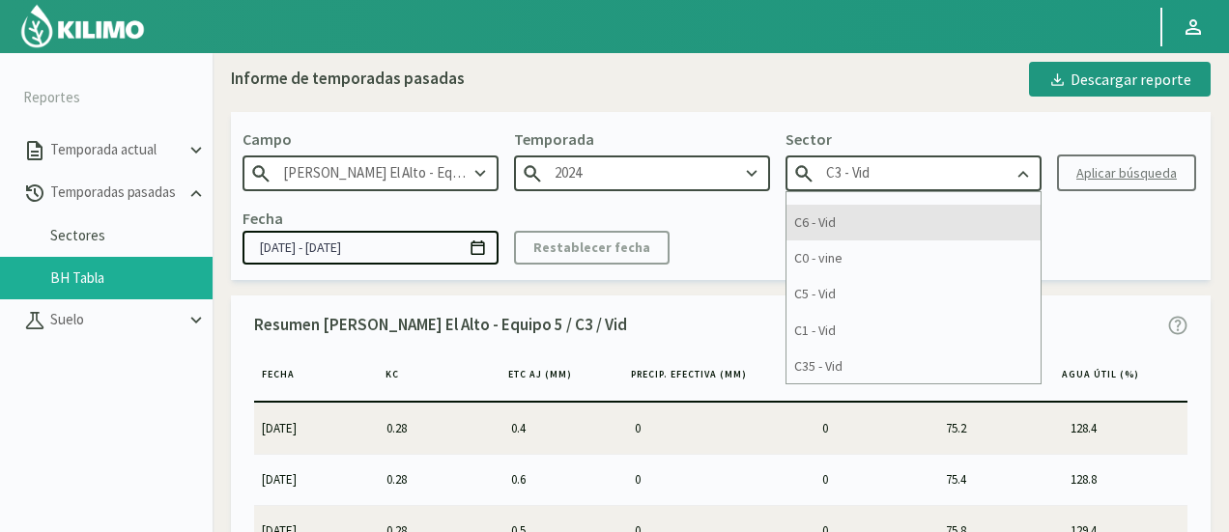
click at [909, 224] on div "C6 - Vid" at bounding box center [914, 223] width 254 height 36
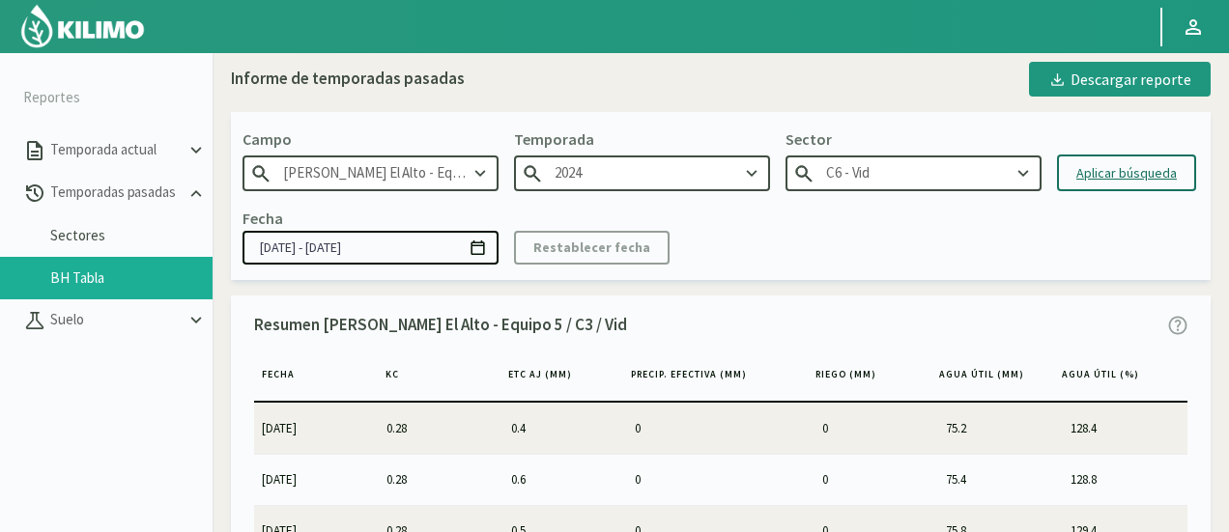
click at [1109, 181] on div "Aplicar búsqueda" at bounding box center [1126, 173] width 100 height 20
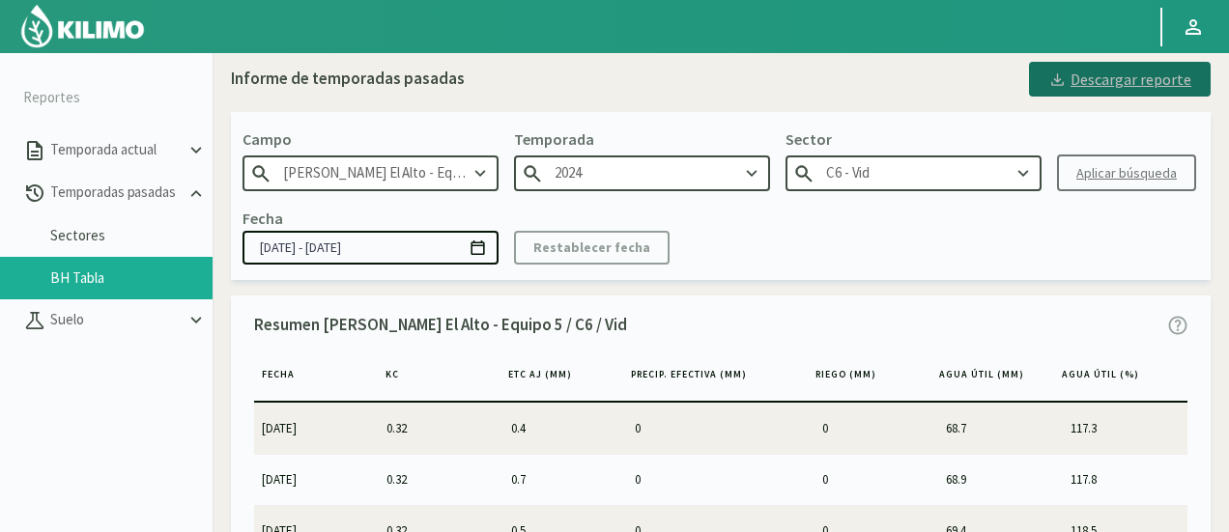
click at [1105, 71] on div "Descargar reporte" at bounding box center [1119, 79] width 143 height 23
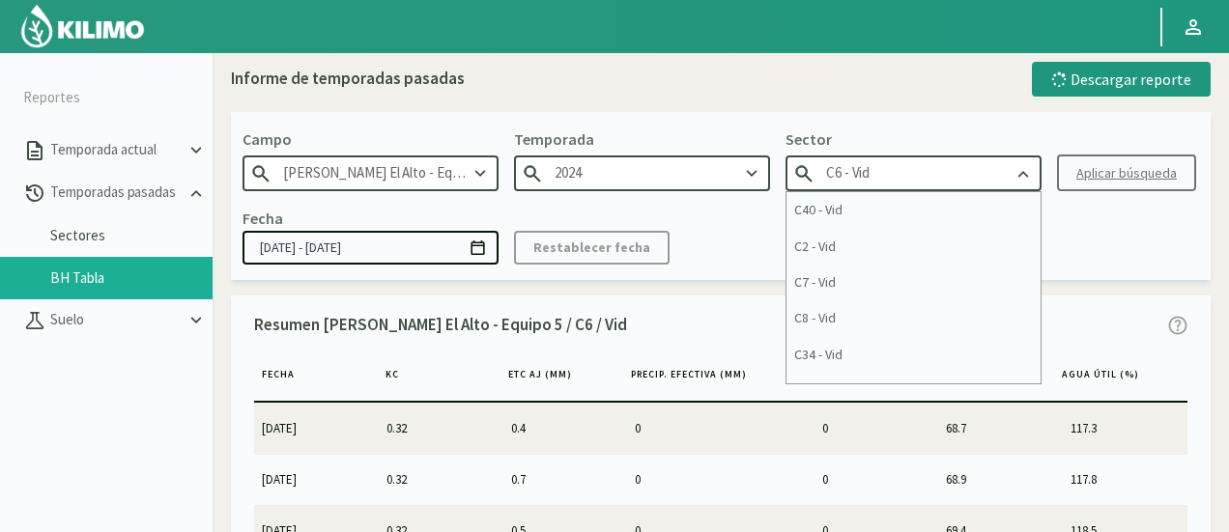
click at [979, 181] on input "C6 - Vid" at bounding box center [914, 174] width 256 height 36
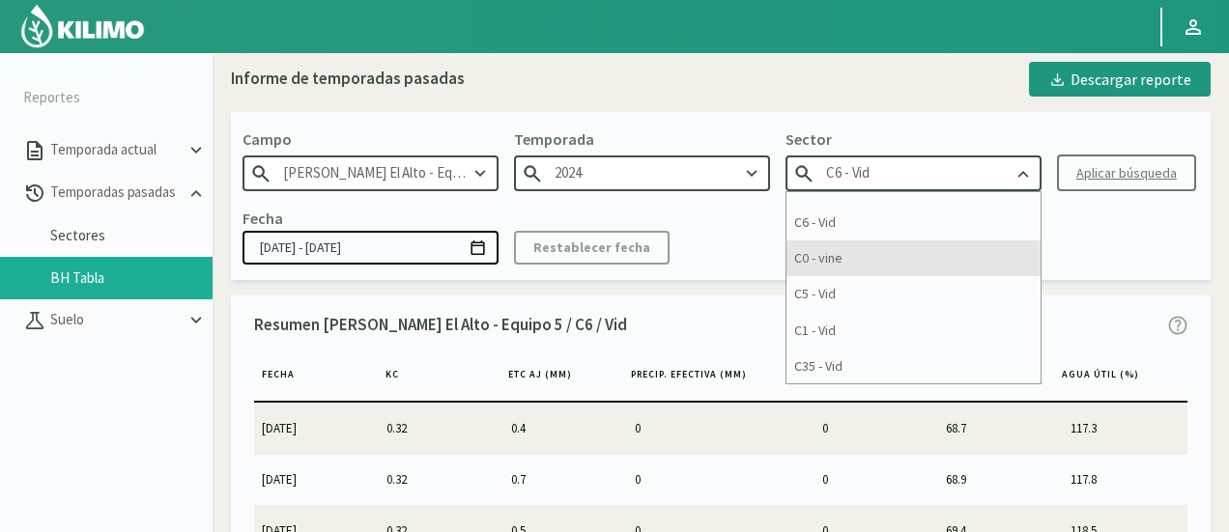
click at [997, 258] on div "C0 - vine" at bounding box center [914, 259] width 254 height 36
type input "C0 - vine"
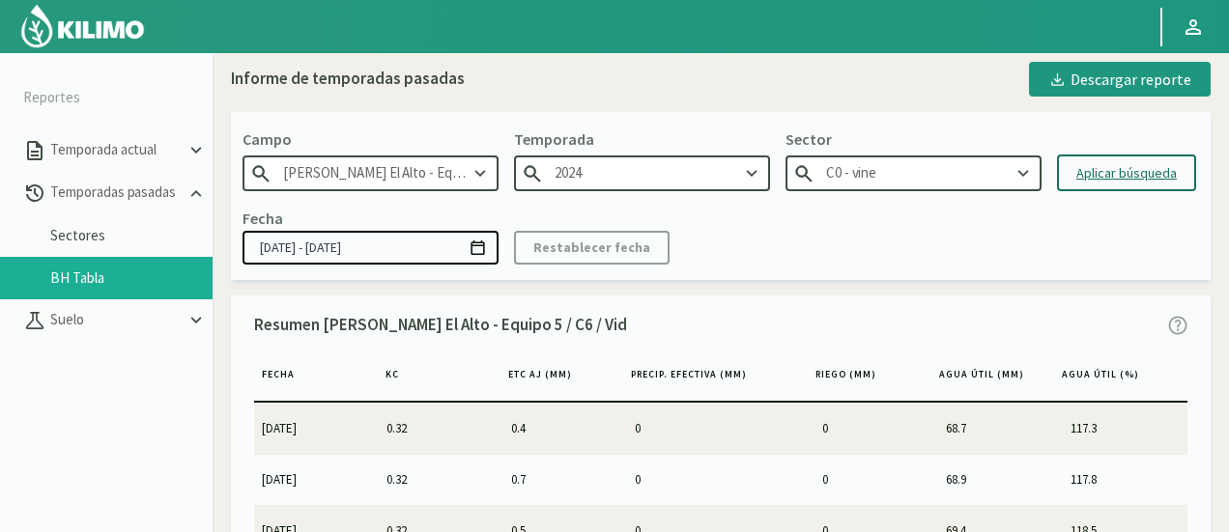
click at [1154, 167] on div "Aplicar búsqueda" at bounding box center [1126, 173] width 100 height 20
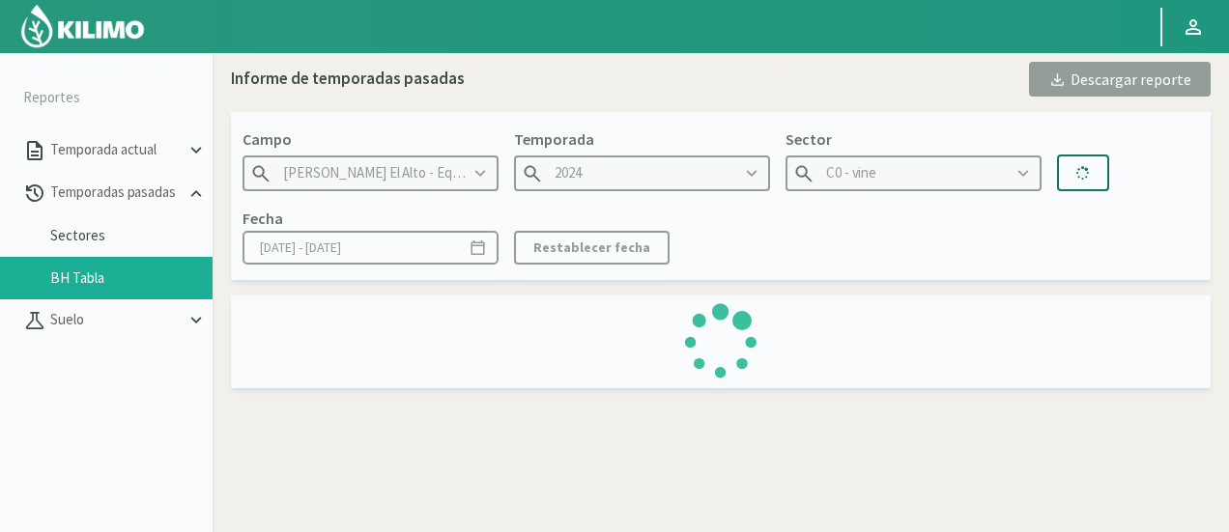
type input "[DATE] - [DATE]"
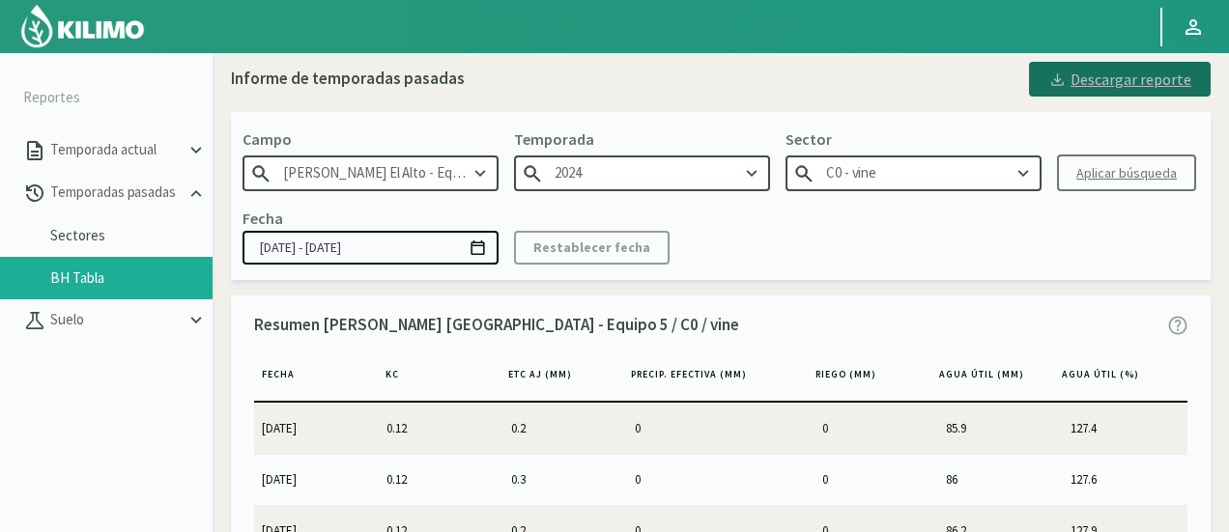
click at [1146, 85] on div "Descargar reporte" at bounding box center [1119, 79] width 143 height 23
click at [986, 163] on input "C0 - vine" at bounding box center [914, 174] width 256 height 36
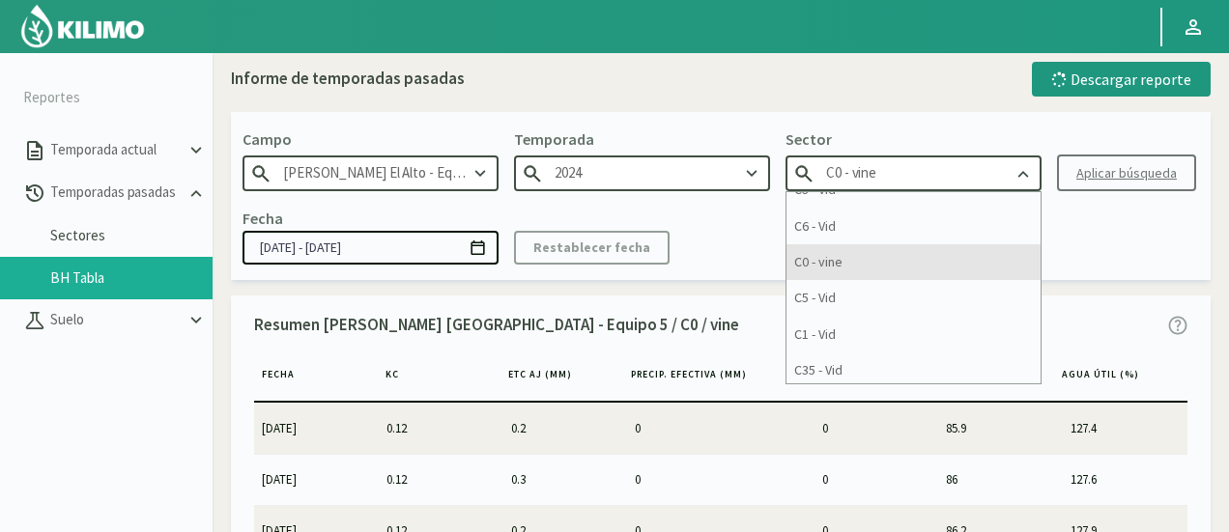
scroll to position [205, 0]
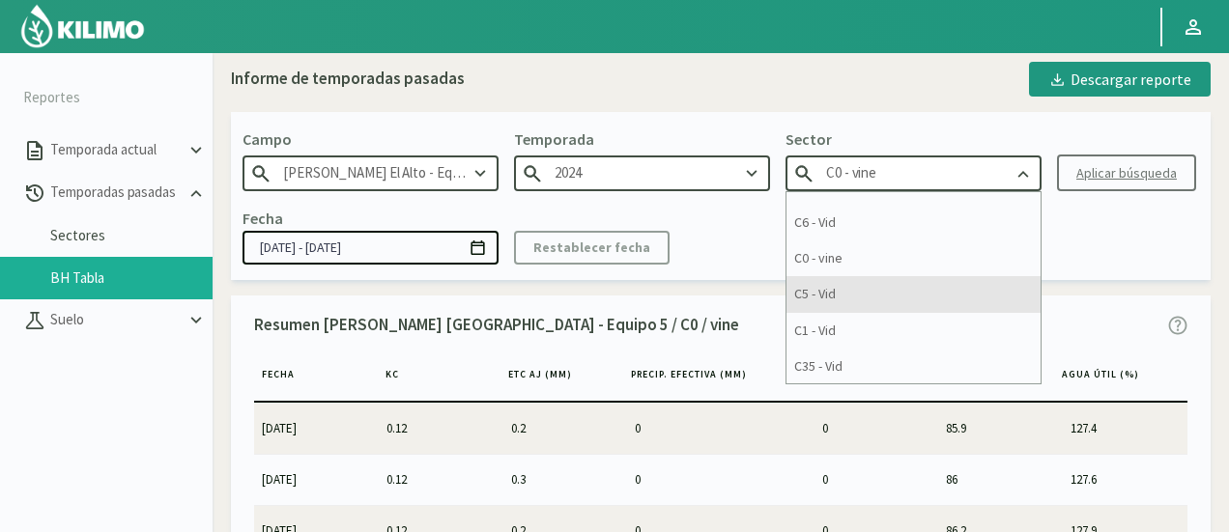
click at [1022, 301] on div "C5 - Vid" at bounding box center [914, 294] width 254 height 36
type input "C5 - Vid"
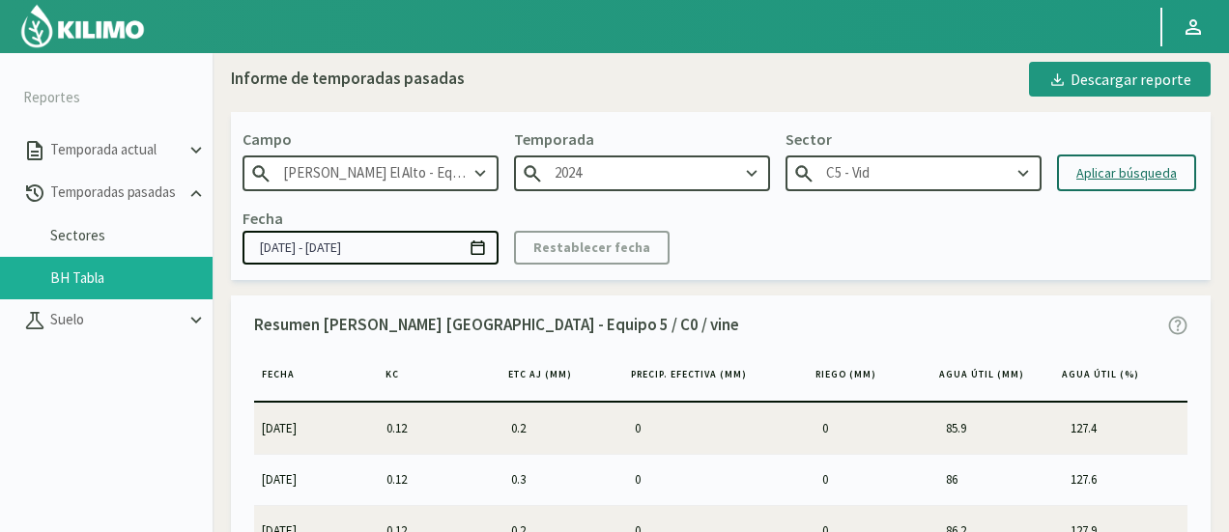
click at [1098, 177] on div "Aplicar búsqueda" at bounding box center [1126, 173] width 100 height 20
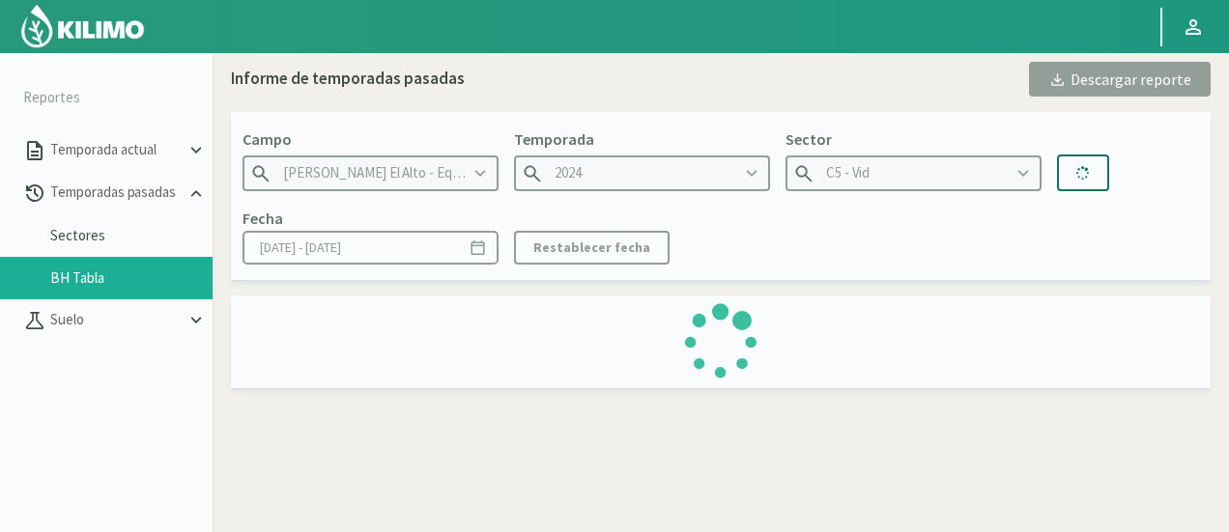
type input "[DATE] - [DATE]"
click at [1135, 193] on div "[PERSON_NAME] [PERSON_NAME] El Alto - [GEOGRAPHIC_DATA] 5 Temporada 2024 Sector…" at bounding box center [721, 195] width 980 height 167
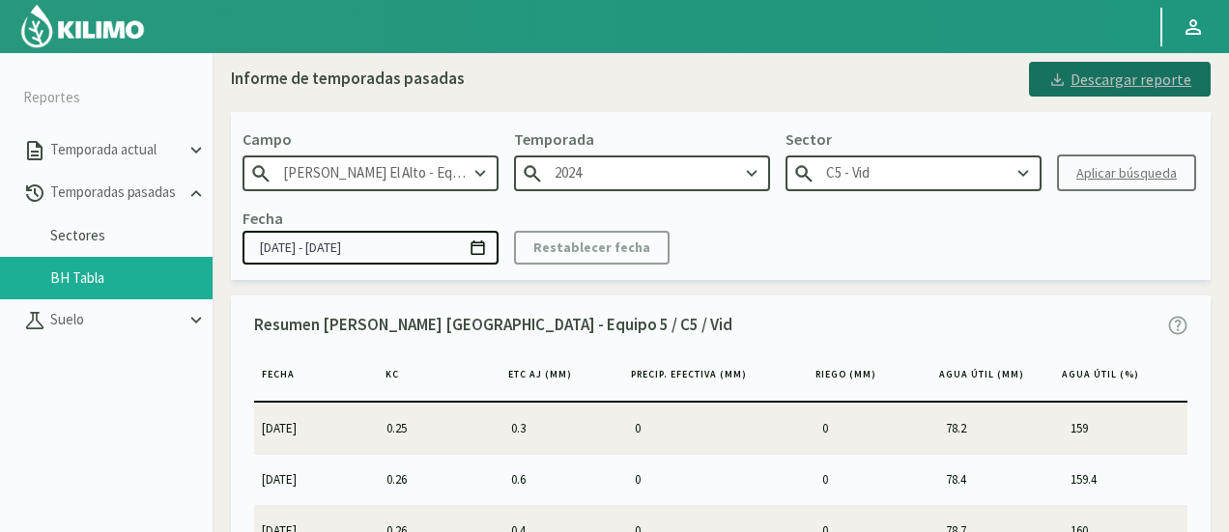
click at [1082, 86] on div "Descargar reporte" at bounding box center [1119, 79] width 143 height 23
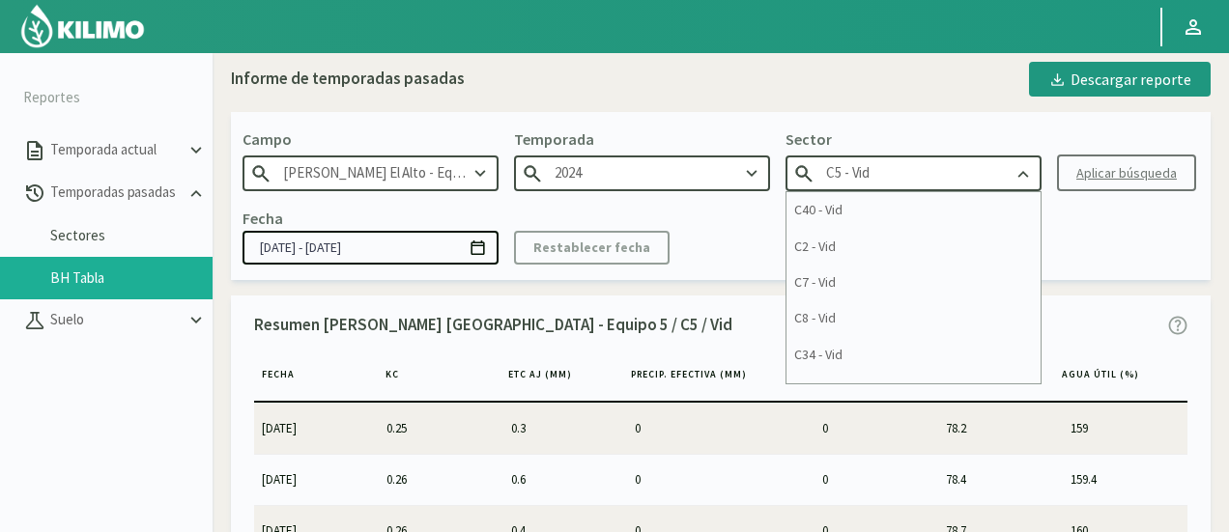
click at [968, 167] on input "C5 - Vid" at bounding box center [914, 174] width 256 height 36
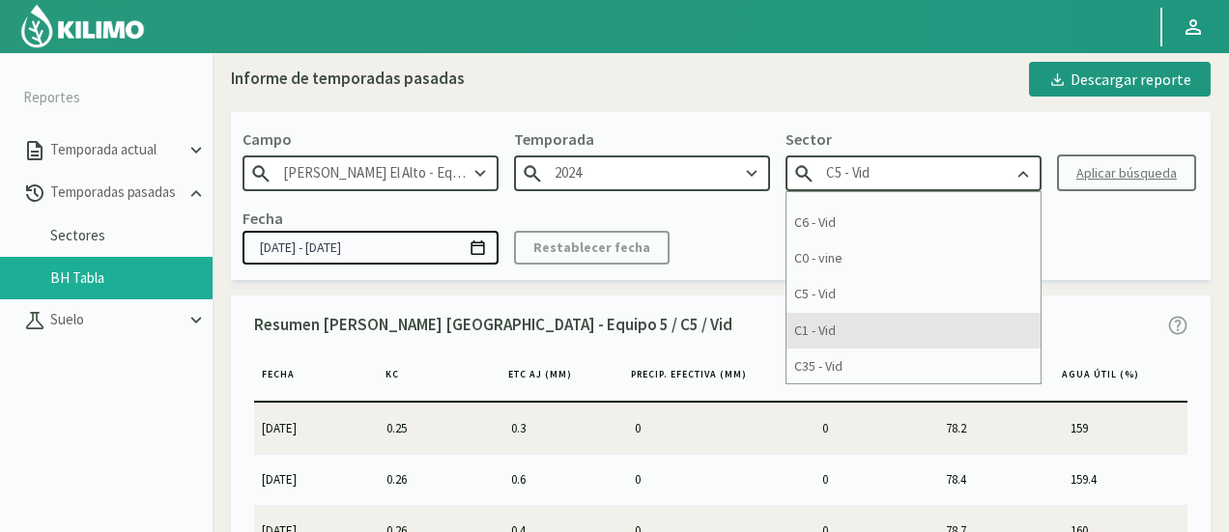
click at [877, 330] on div "C1 - Vid" at bounding box center [914, 331] width 254 height 36
type input "C1 - Vid"
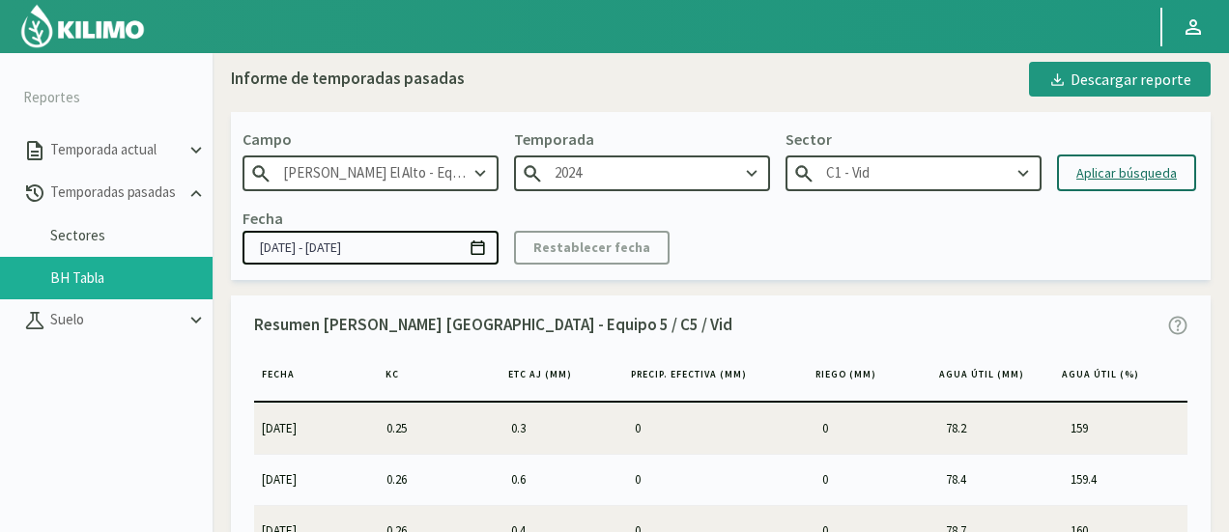
click at [1104, 175] on div "Aplicar búsqueda" at bounding box center [1126, 173] width 100 height 20
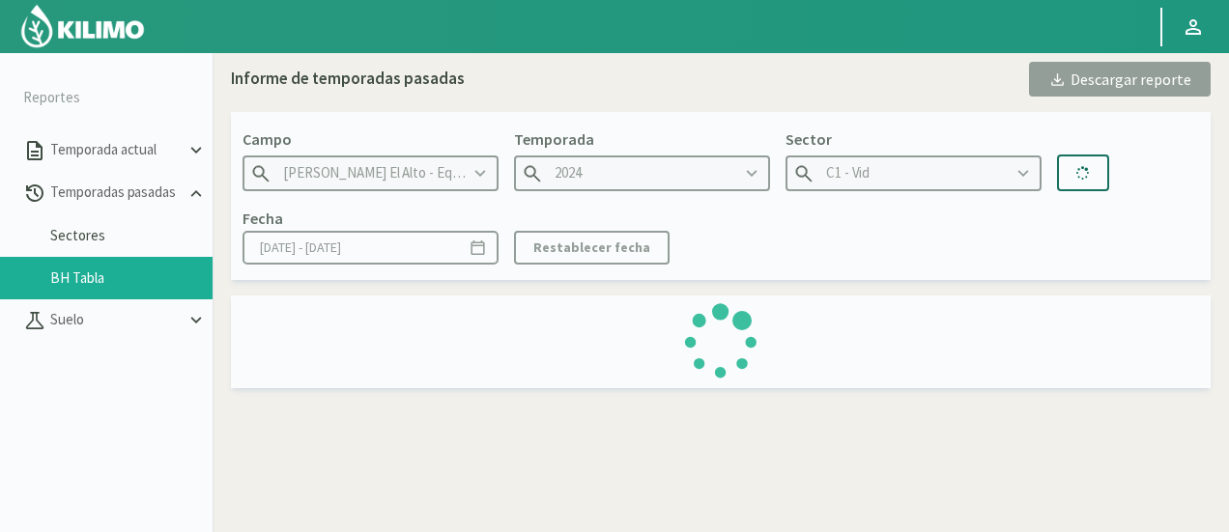
type input "[DATE] - [DATE]"
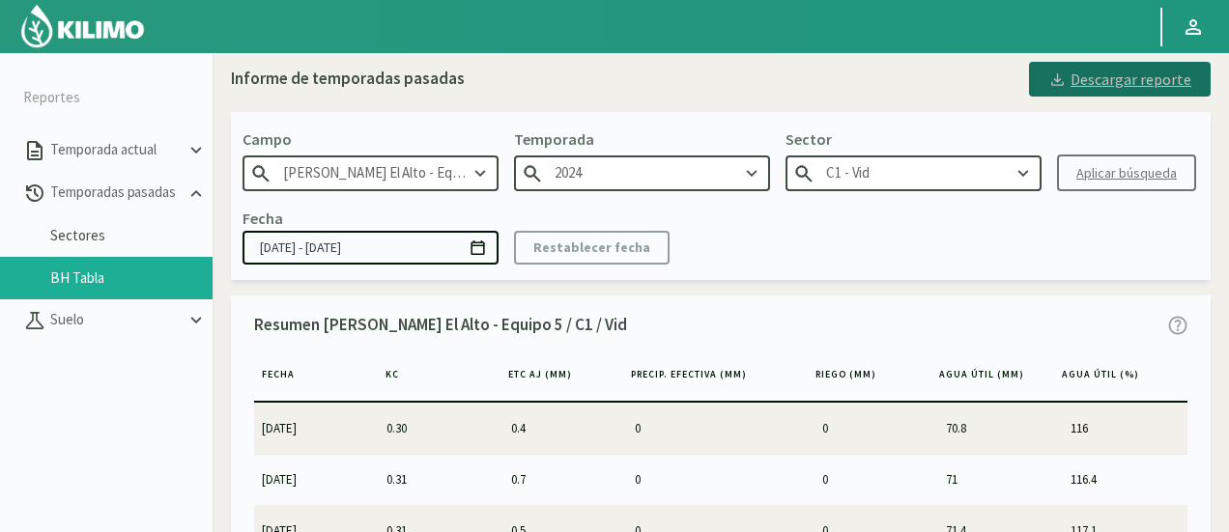
click at [1103, 96] on button "Descargar reporte" at bounding box center [1120, 79] width 182 height 35
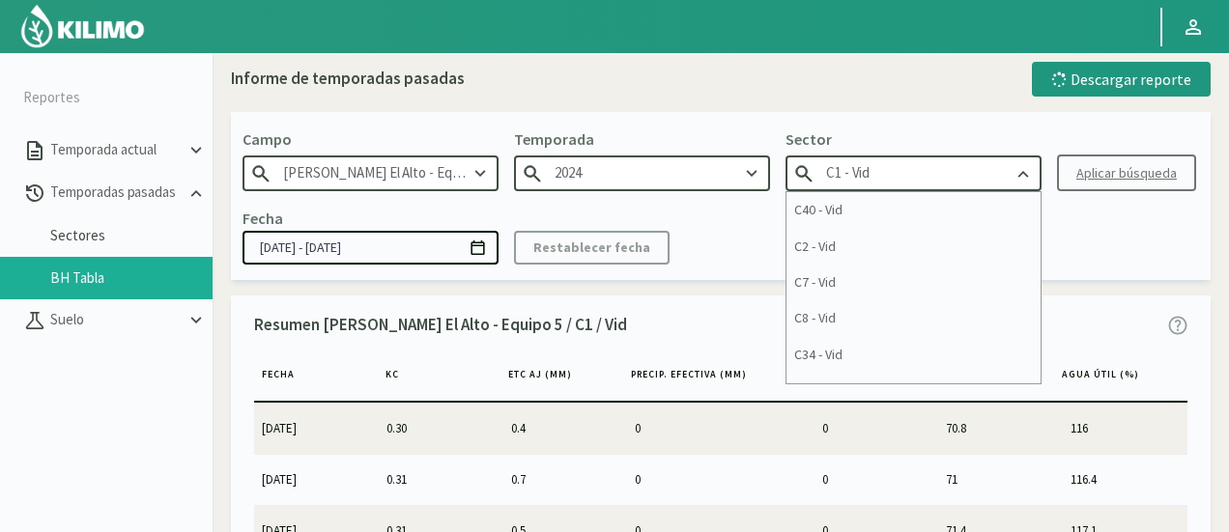
click at [1009, 176] on div "C1 - Vid" at bounding box center [914, 174] width 256 height 36
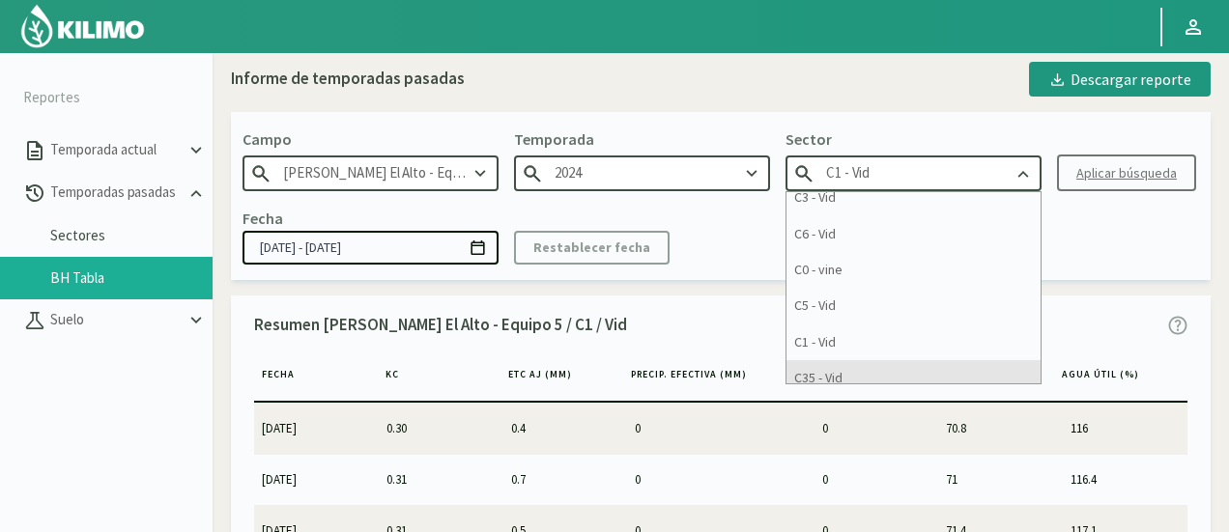
scroll to position [205, 0]
click at [1000, 362] on div "C35 - Vid" at bounding box center [914, 367] width 254 height 36
type input "C35 - Vid"
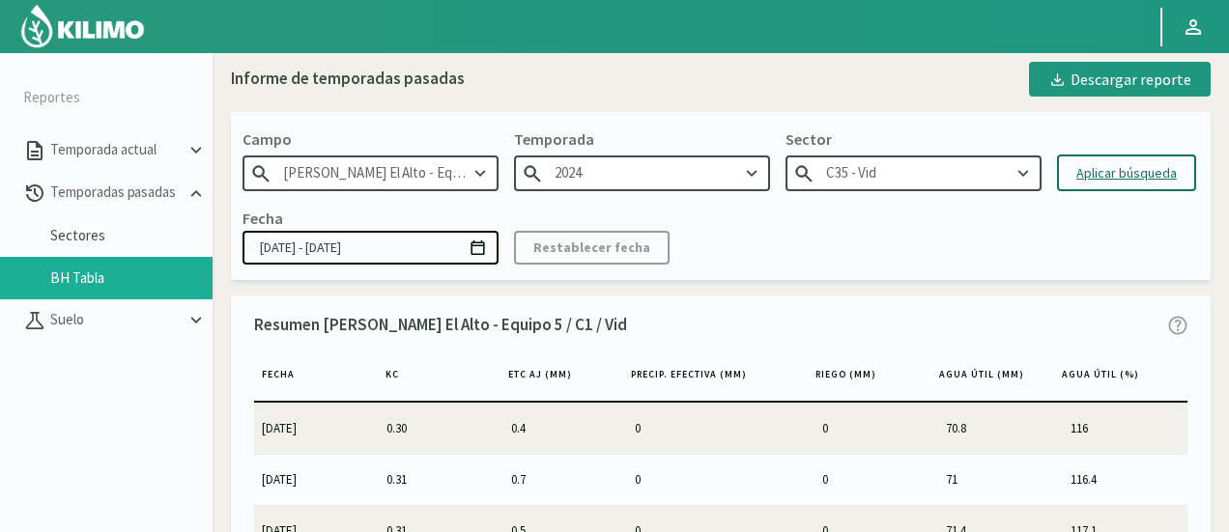
click at [1099, 175] on div "Aplicar búsqueda" at bounding box center [1126, 173] width 100 height 20
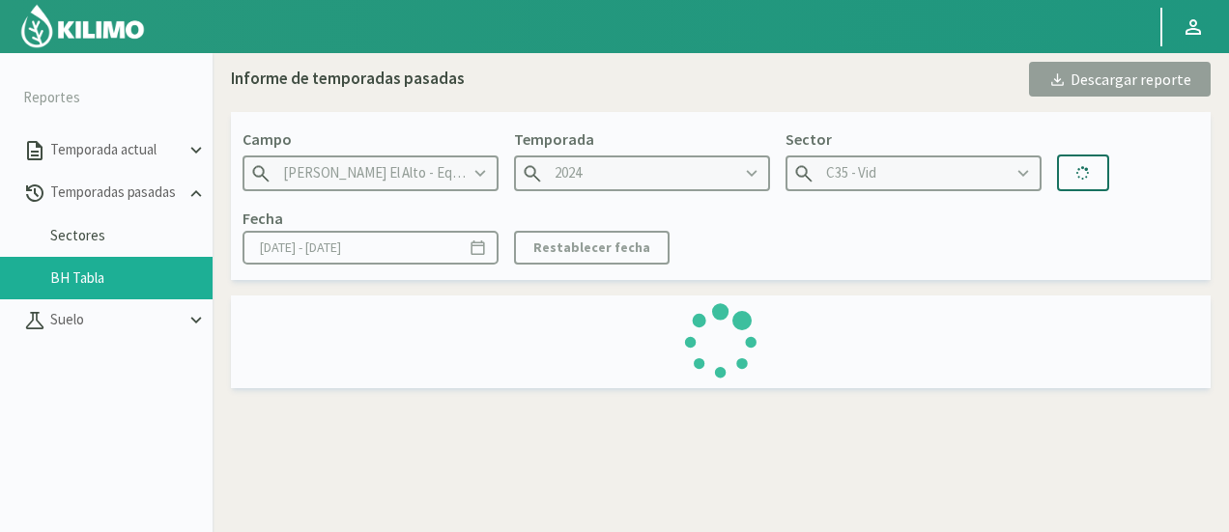
type input "[DATE] - [DATE]"
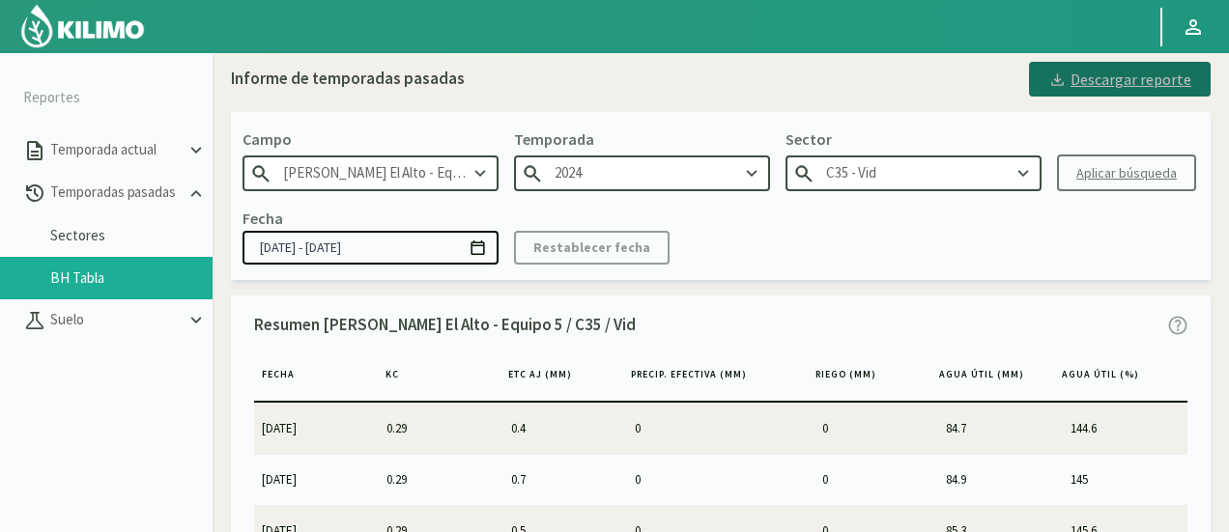
click at [1129, 86] on div "Descargar reporte" at bounding box center [1119, 79] width 143 height 23
click at [932, 178] on input "C35 - Vid" at bounding box center [914, 174] width 256 height 36
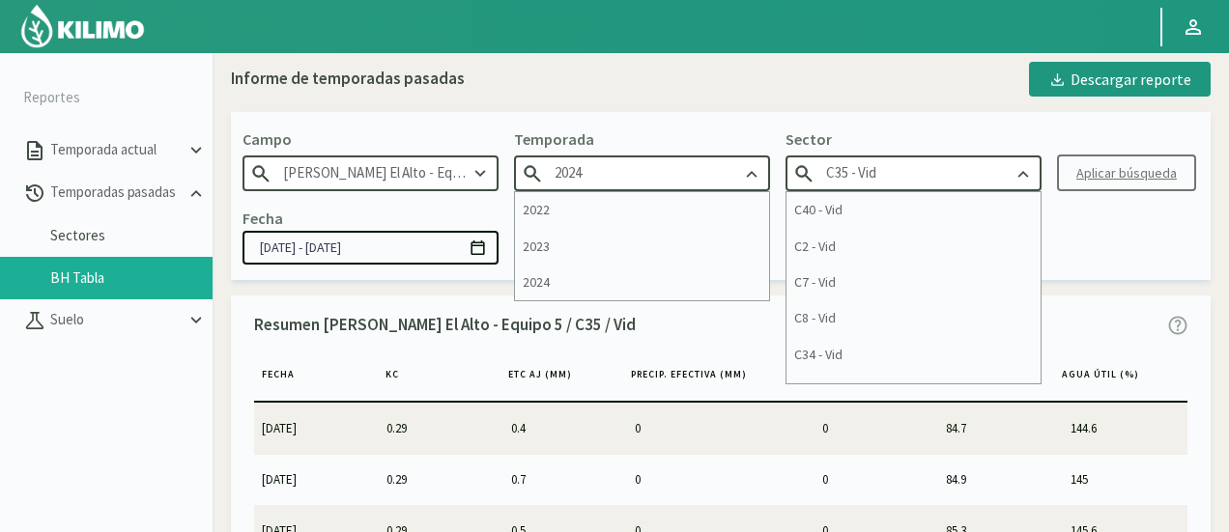
click at [679, 169] on input "2024" at bounding box center [642, 174] width 256 height 36
click at [435, 167] on input "[PERSON_NAME] El Alto - Equipo 5" at bounding box center [371, 174] width 256 height 36
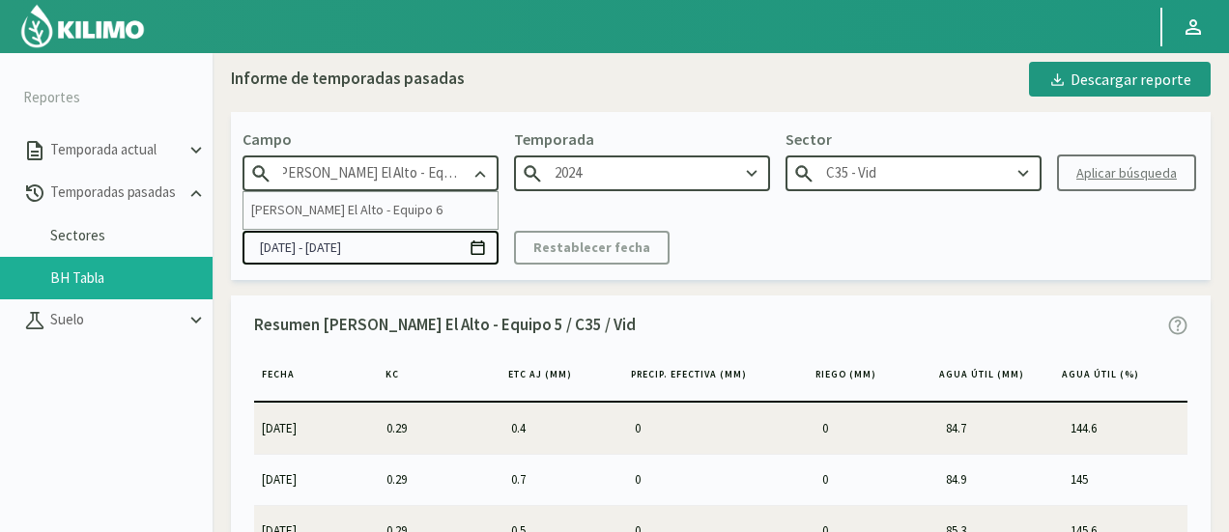
scroll to position [0, 15]
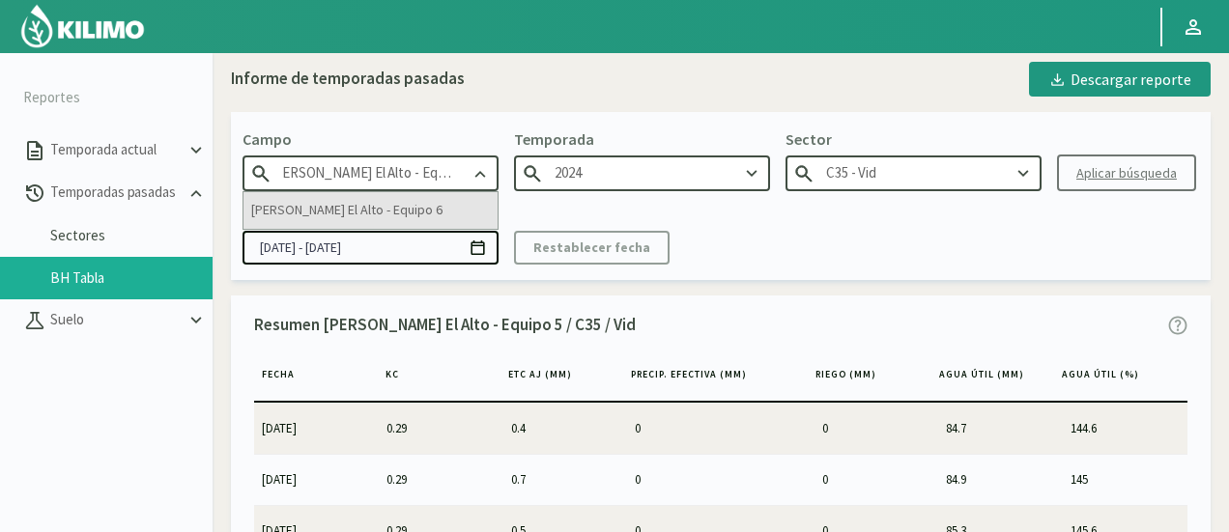
type input "[PERSON_NAME] El Alto - Equipo 6"
click at [381, 216] on div "[PERSON_NAME] El Alto - Equipo 6" at bounding box center [371, 210] width 254 height 36
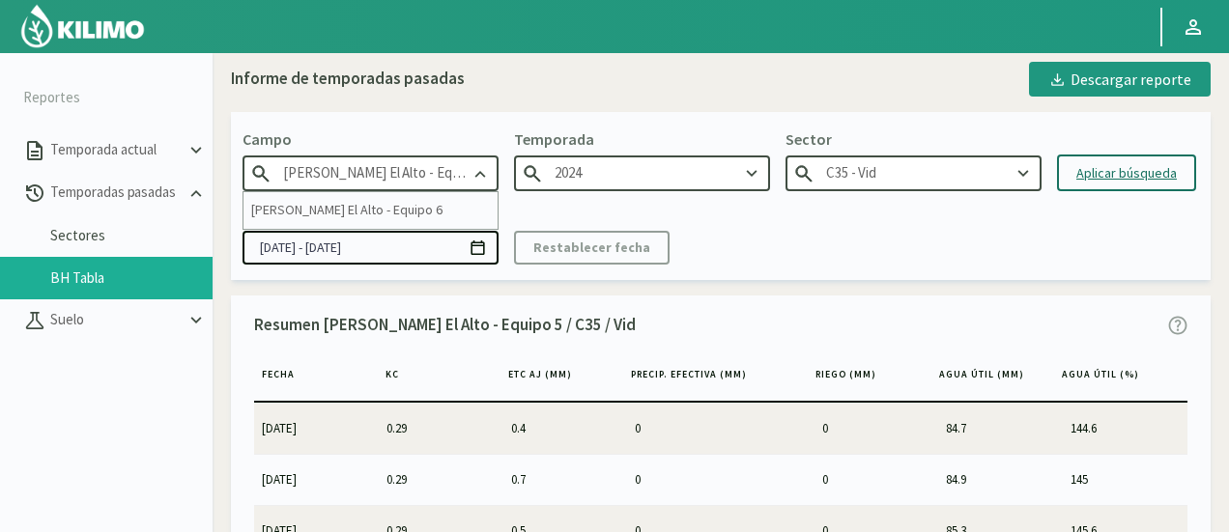
click at [421, 175] on input "[PERSON_NAME] El Alto - Equipo 6" at bounding box center [371, 174] width 256 height 36
type input "2022"
type input "C13 - Vid"
click at [457, 206] on div "[PERSON_NAME] El Alto - Equipo 6" at bounding box center [371, 210] width 254 height 36
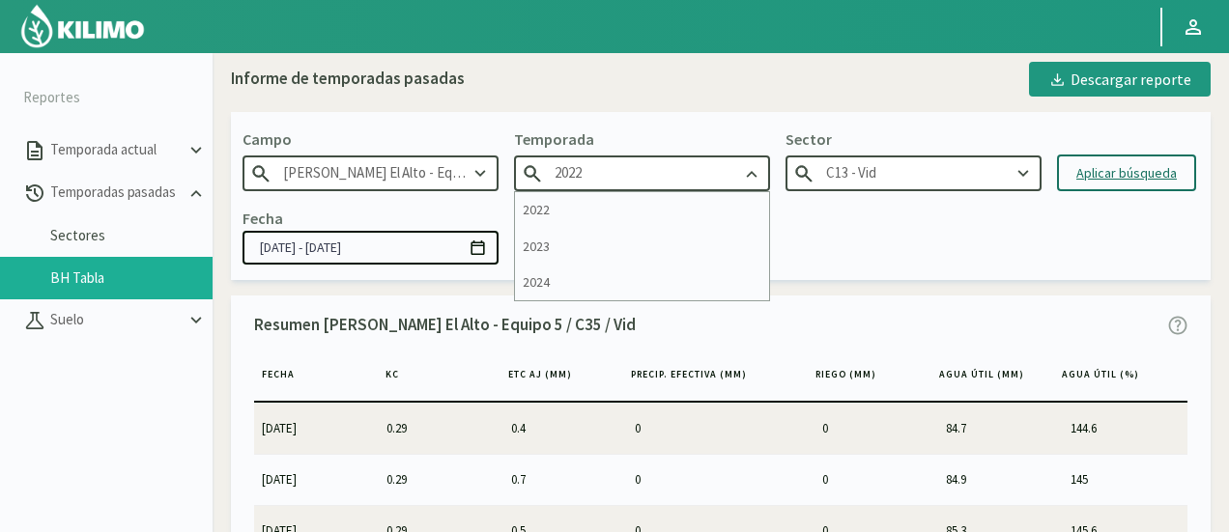
click at [611, 183] on input "2022" at bounding box center [642, 174] width 256 height 36
click at [587, 281] on div "2024" at bounding box center [642, 283] width 254 height 36
type input "2024"
type input "C10 - Vid"
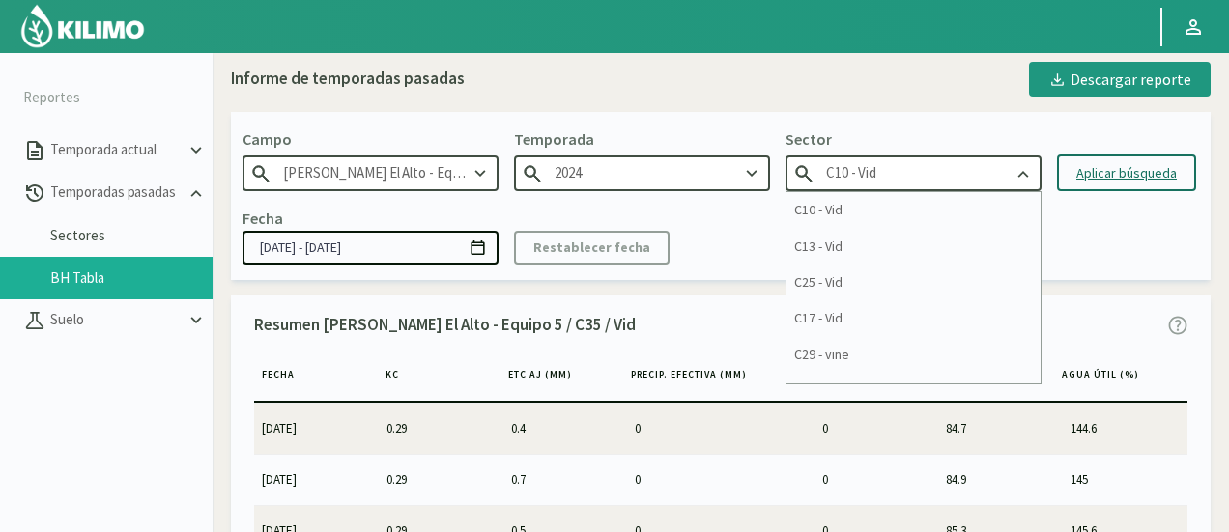
click at [899, 175] on input "C10 - Vid" at bounding box center [914, 174] width 256 height 36
click at [1074, 256] on div "Fecha [DATE] - [DATE] Restablecer fecha" at bounding box center [721, 235] width 957 height 57
click at [939, 169] on input "C10 - Vid" at bounding box center [914, 174] width 256 height 36
click at [866, 219] on div "C10 - Vid" at bounding box center [914, 210] width 254 height 36
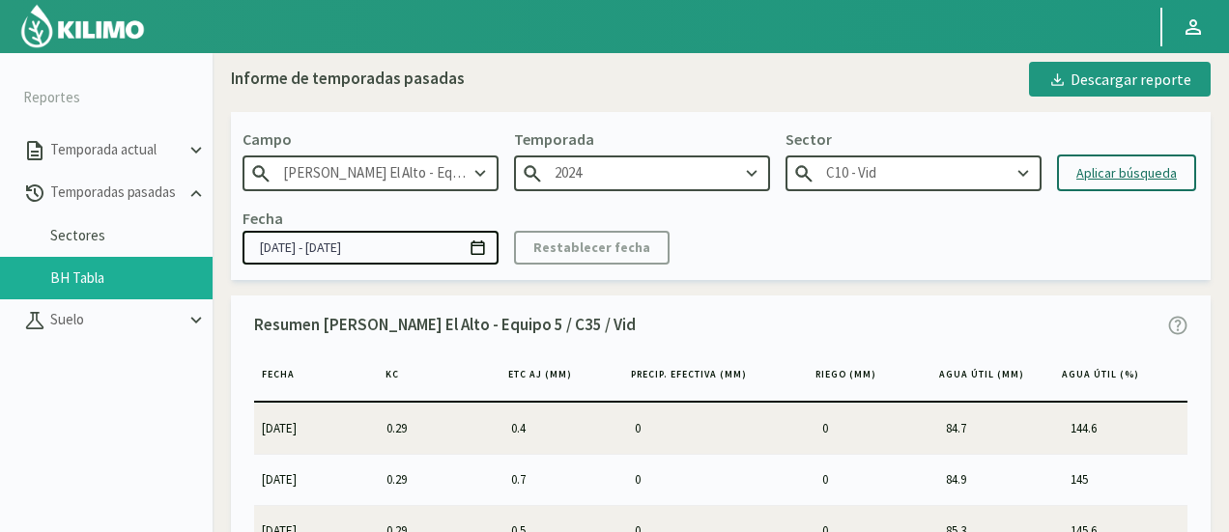
click at [1082, 169] on div "Aplicar búsqueda" at bounding box center [1126, 173] width 100 height 20
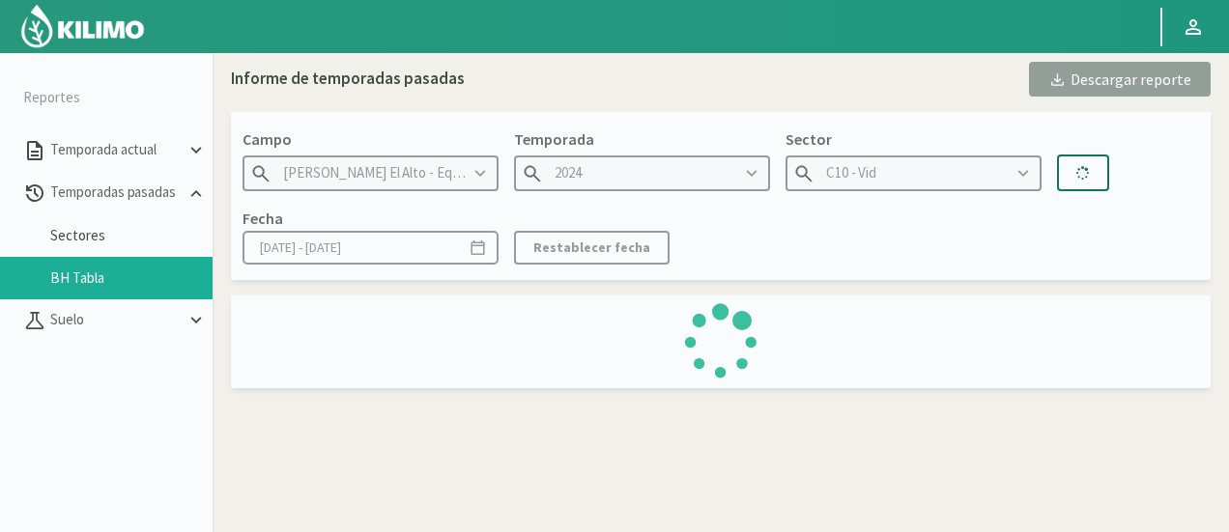
type input "[DATE] - [DATE]"
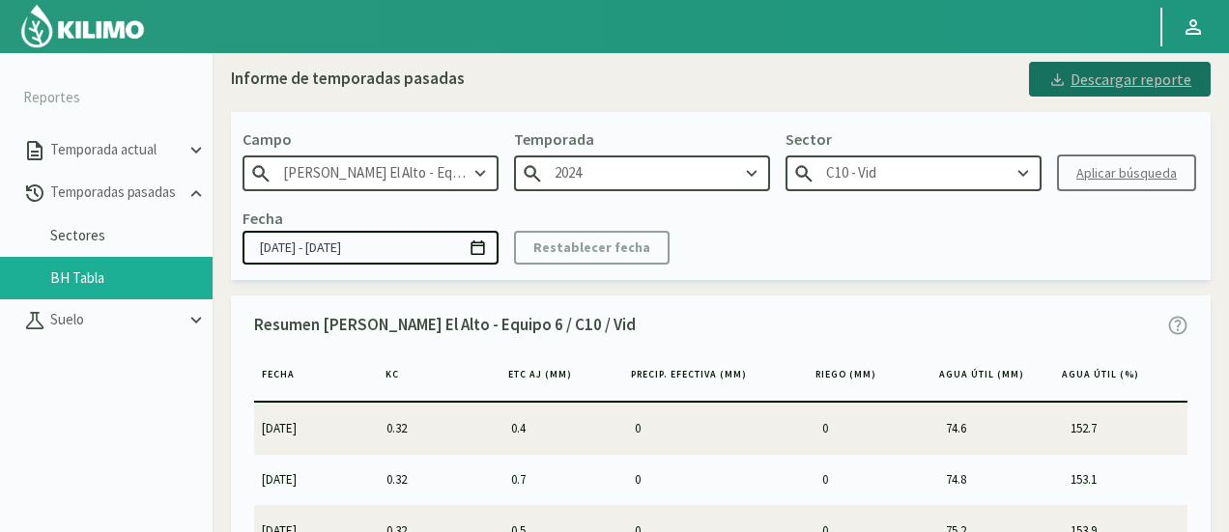
click at [1100, 86] on div "Descargar reporte" at bounding box center [1119, 79] width 143 height 23
click at [955, 221] on div "Fecha [DATE] - [DATE] Restablecer fecha" at bounding box center [721, 235] width 957 height 57
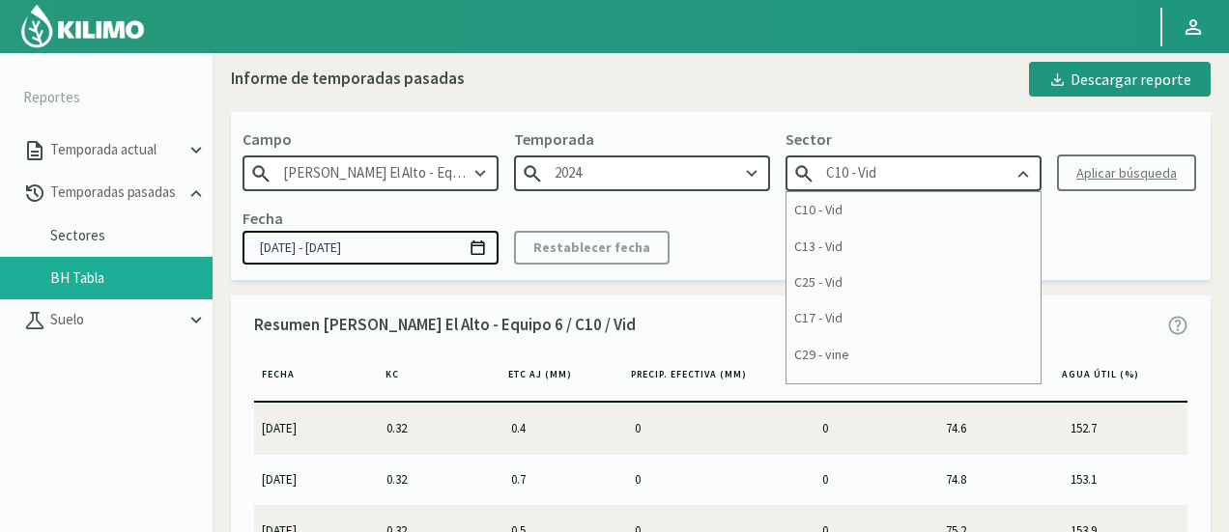
click at [922, 168] on input "C10 - Vid" at bounding box center [914, 174] width 256 height 36
click at [881, 244] on div "C13 - Vid" at bounding box center [914, 247] width 254 height 36
type input "C13 - Vid"
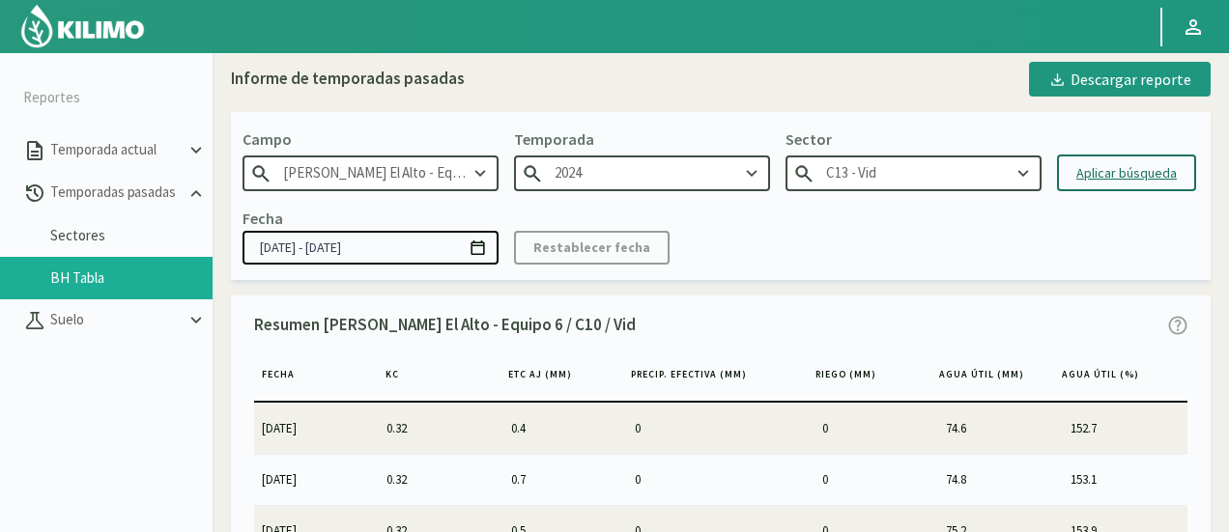
click at [1083, 279] on div "[PERSON_NAME] [PERSON_NAME] El Alto - Equipo 6 Temporada 2024 Sector C13 - Vid …" at bounding box center [721, 195] width 980 height 167
click at [1085, 166] on div "Aplicar búsqueda" at bounding box center [1126, 173] width 100 height 20
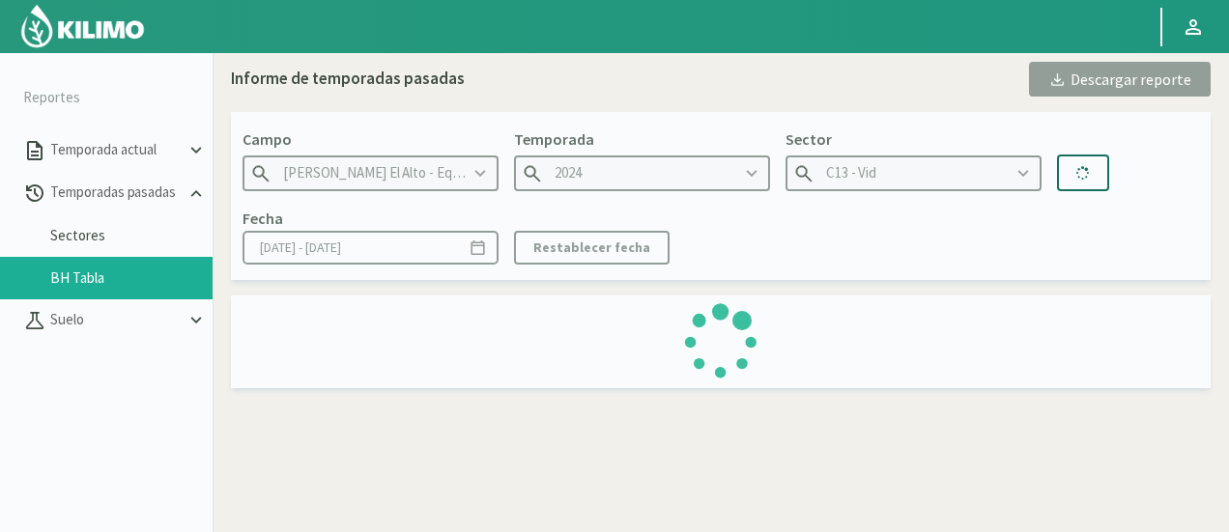
type input "[DATE] - [DATE]"
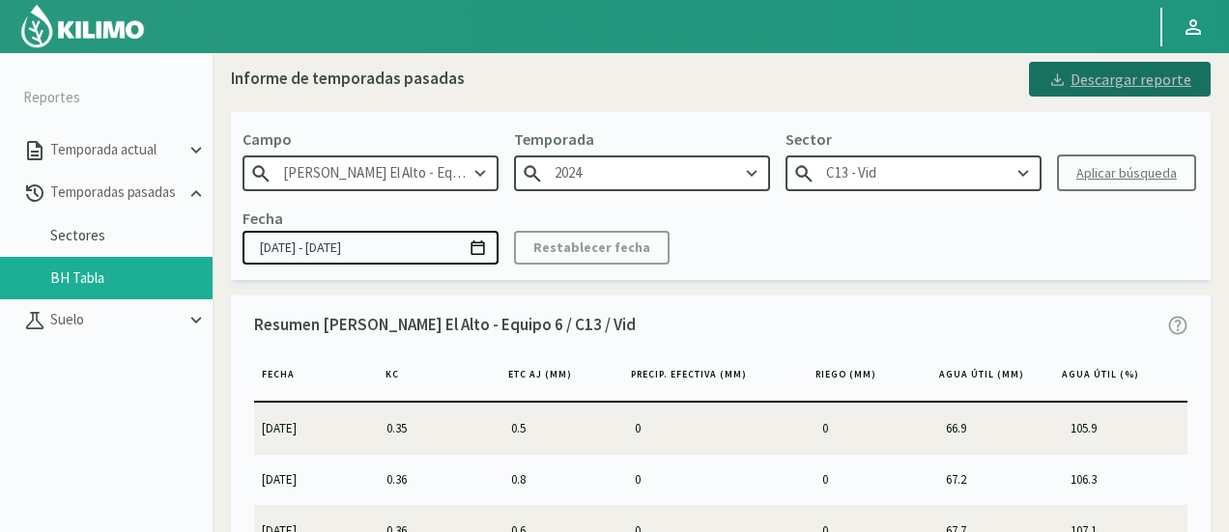
click at [1076, 74] on div "Descargar reporte" at bounding box center [1119, 79] width 143 height 23
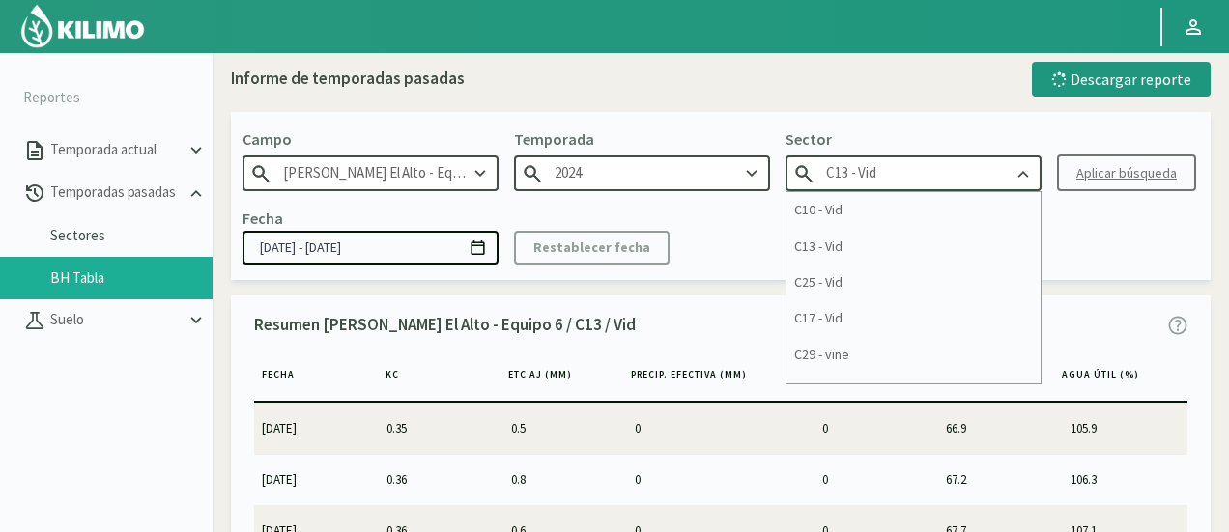
click at [978, 181] on input "C13 - Vid" at bounding box center [914, 174] width 256 height 36
click at [865, 284] on div "C25 - Vid" at bounding box center [914, 283] width 254 height 36
type input "C25 - Vid"
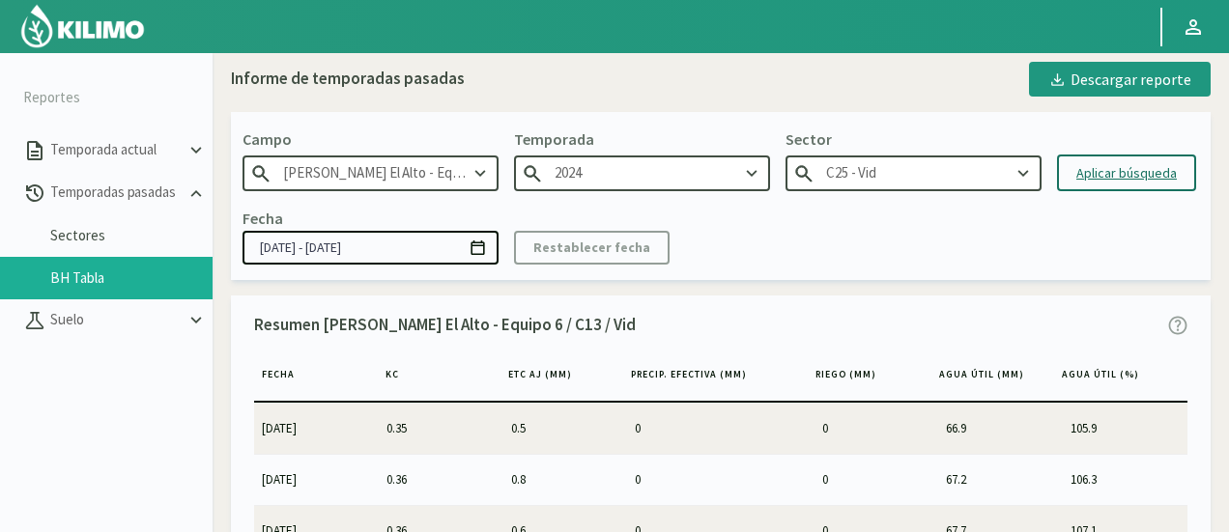
click at [1072, 177] on button "Aplicar búsqueda" at bounding box center [1126, 173] width 139 height 37
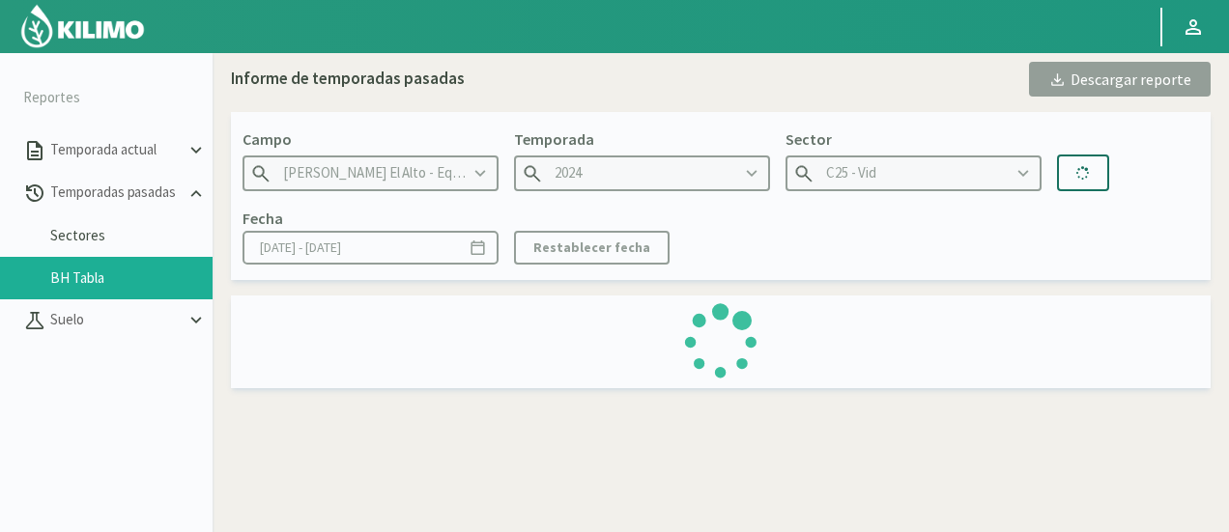
type input "[DATE] - [DATE]"
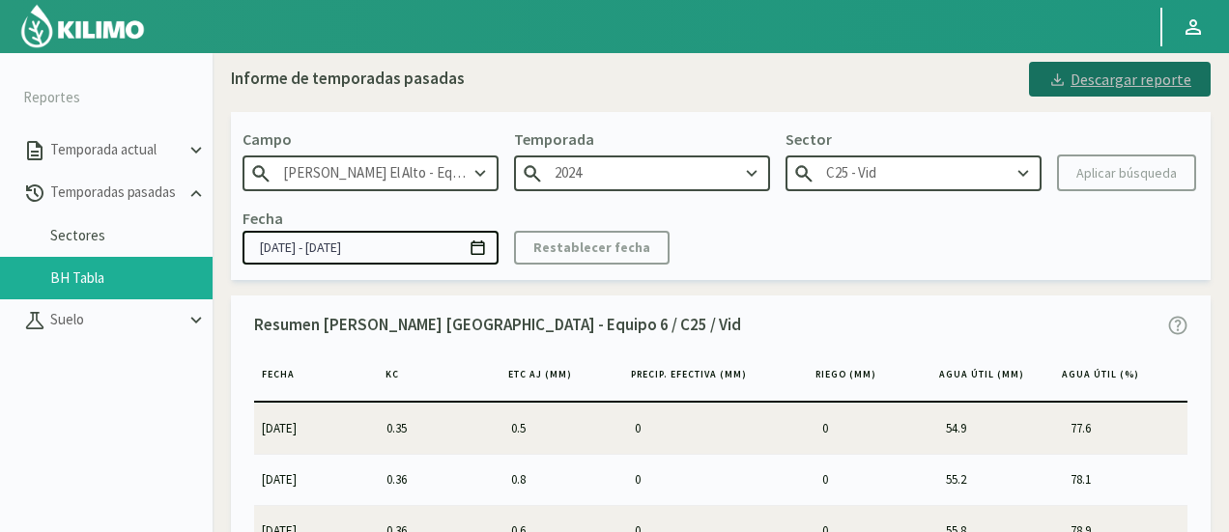
click at [1065, 69] on div "Descargar reporte" at bounding box center [1119, 79] width 143 height 23
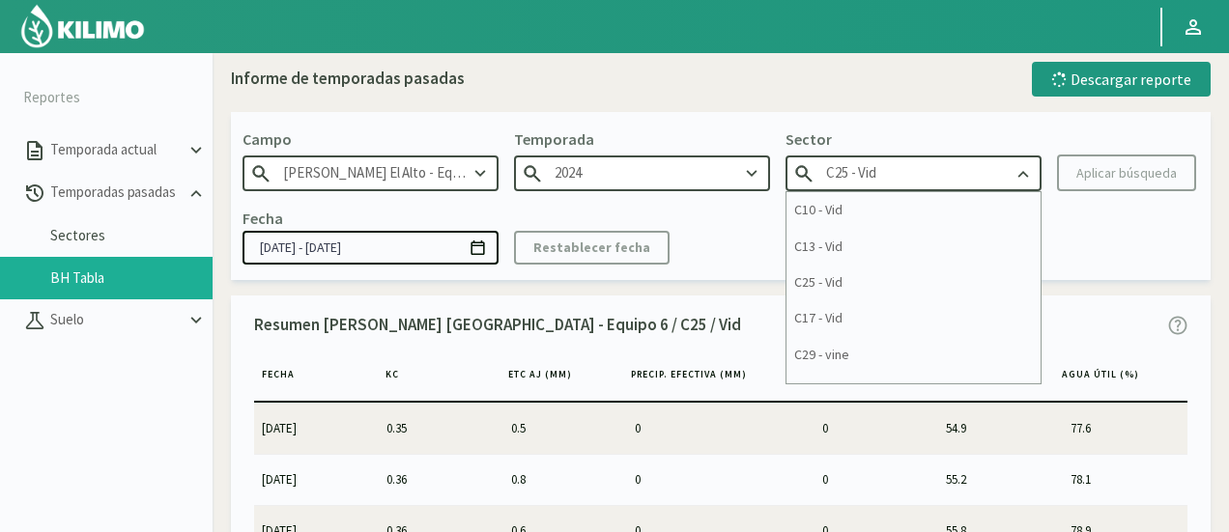
click at [960, 169] on input "C25 - Vid" at bounding box center [914, 174] width 256 height 36
click at [862, 312] on div "C17 - Vid" at bounding box center [914, 319] width 254 height 36
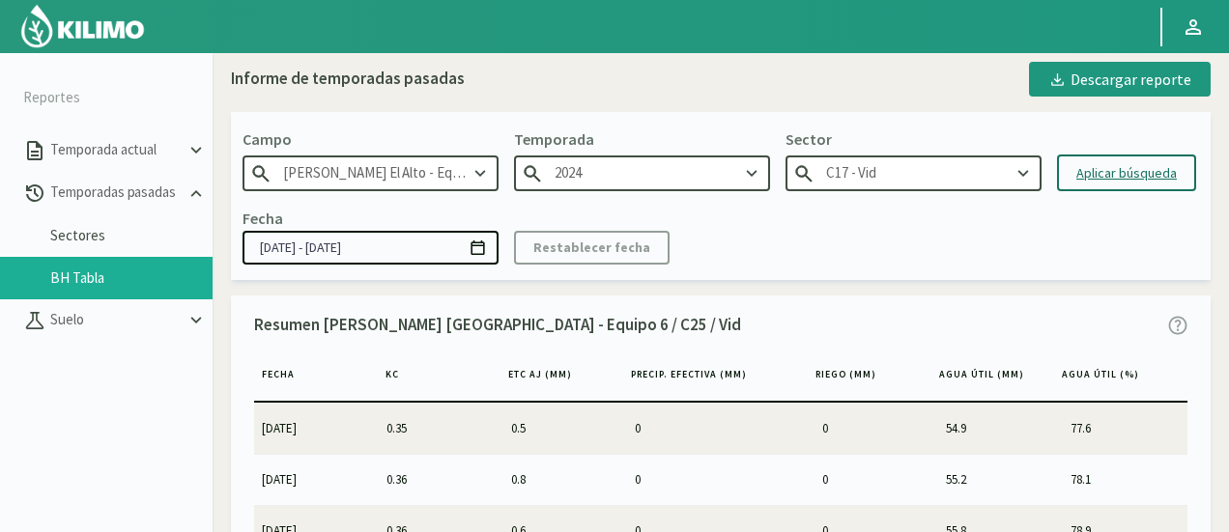
click at [1120, 171] on div "Aplicar búsqueda" at bounding box center [1126, 173] width 100 height 20
click at [1096, 72] on div "Descargar reporte" at bounding box center [1119, 79] width 143 height 23
click at [974, 181] on input "C17 - Vid" at bounding box center [914, 174] width 256 height 36
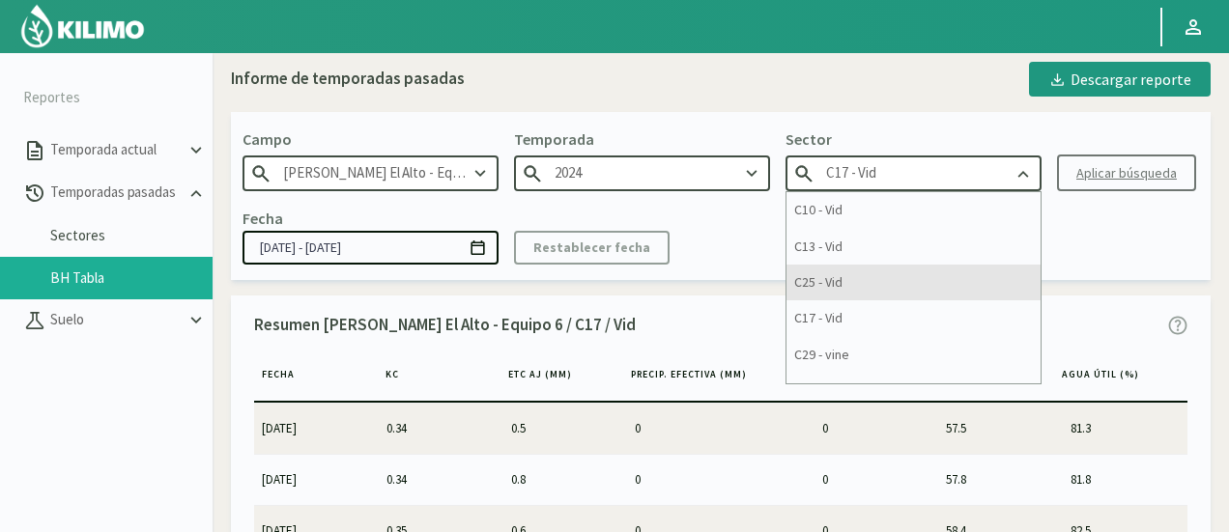
scroll to position [97, 0]
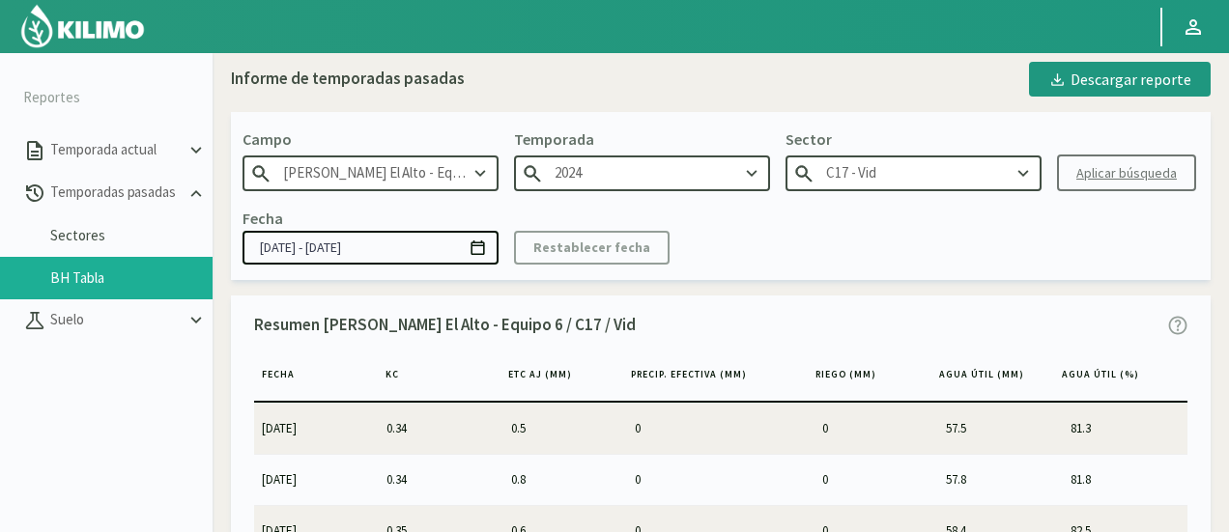
click at [892, 169] on input "C17 - Vid" at bounding box center [914, 174] width 256 height 36
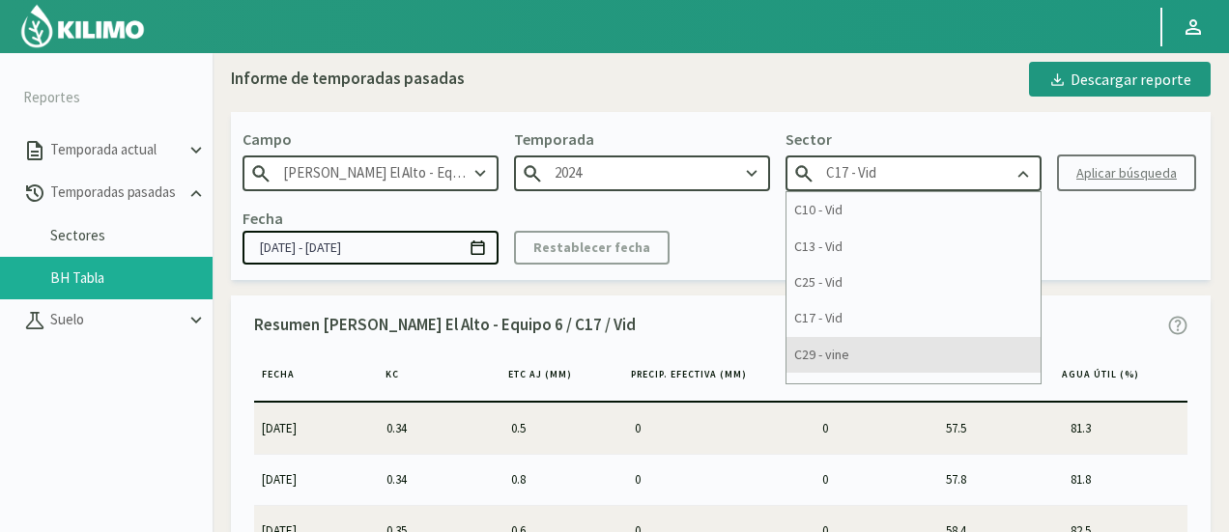
click at [847, 349] on div "C29 - vine" at bounding box center [914, 355] width 254 height 36
type input "C29 - vine"
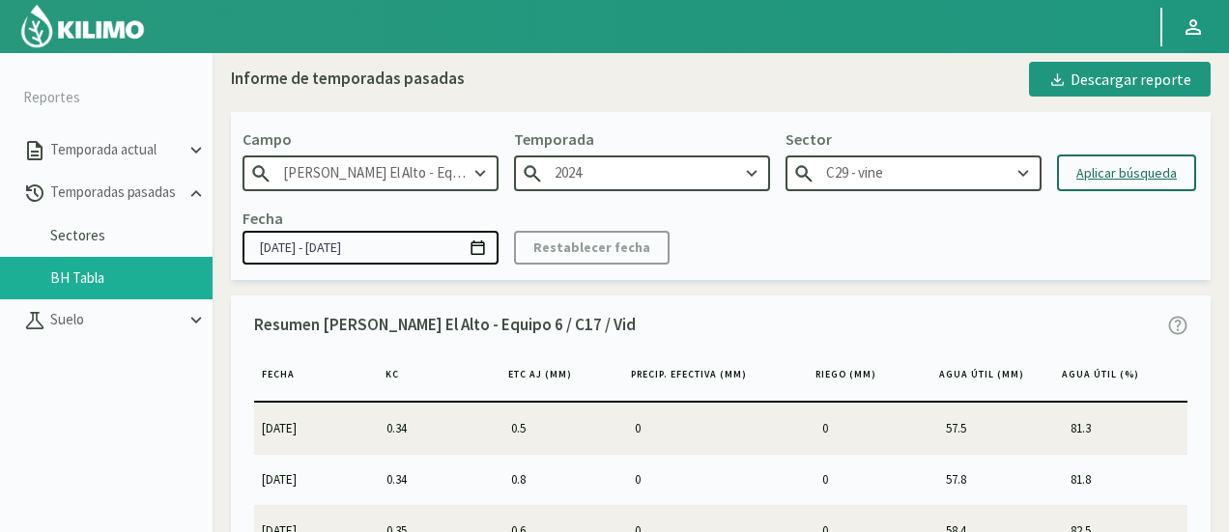
click at [1141, 179] on div "Aplicar búsqueda" at bounding box center [1126, 173] width 100 height 20
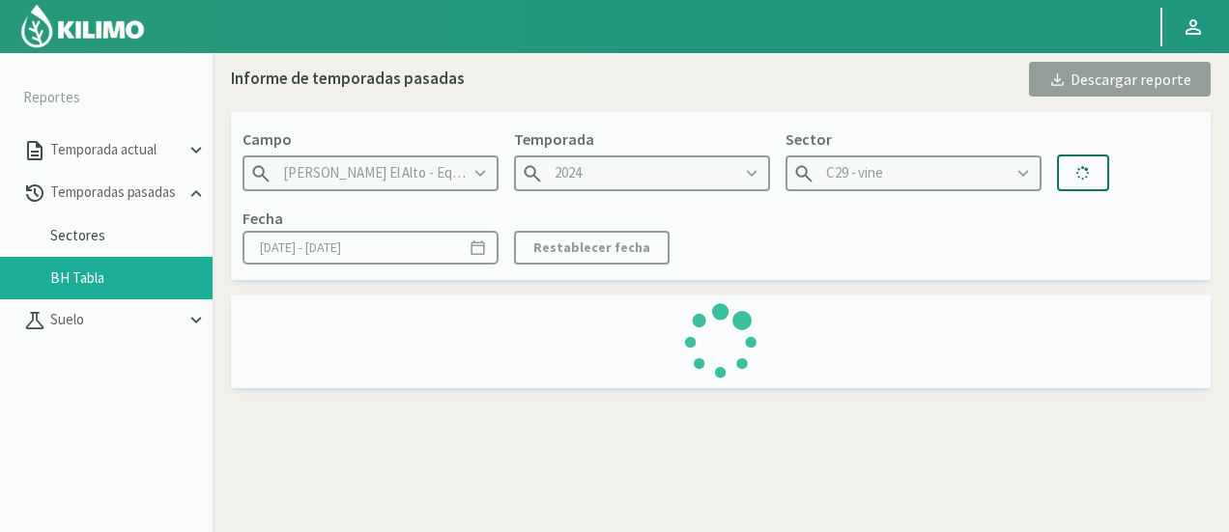
type input "[DATE] - [DATE]"
click at [1078, 223] on div "Fecha [DATE] - [DATE] Restablecer fecha" at bounding box center [721, 235] width 957 height 57
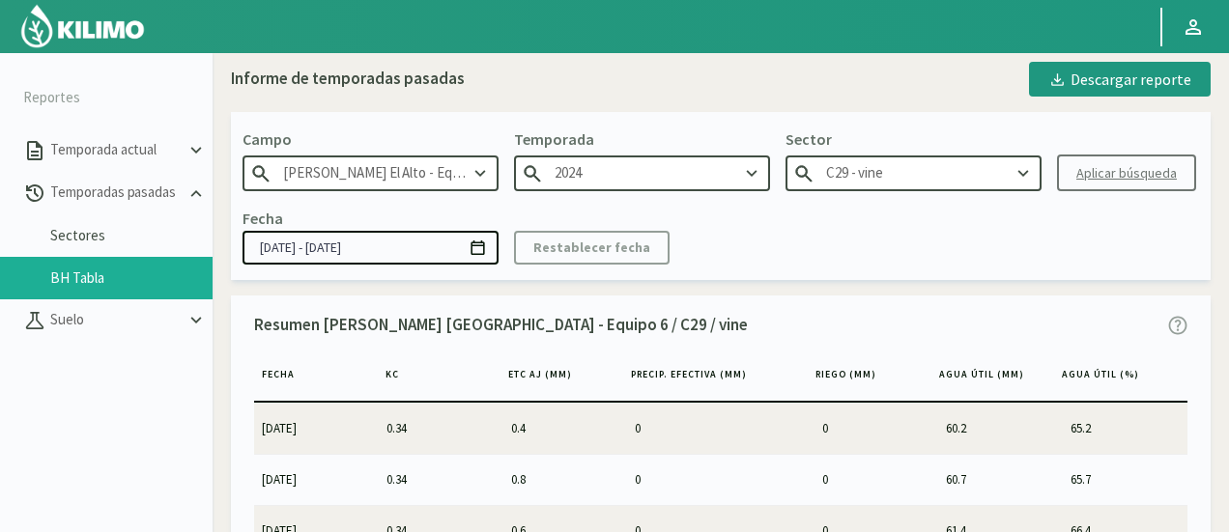
click at [1088, 90] on div "Descargar reporte" at bounding box center [1119, 79] width 143 height 23
click at [966, 176] on input "C29 - vine" at bounding box center [914, 174] width 256 height 36
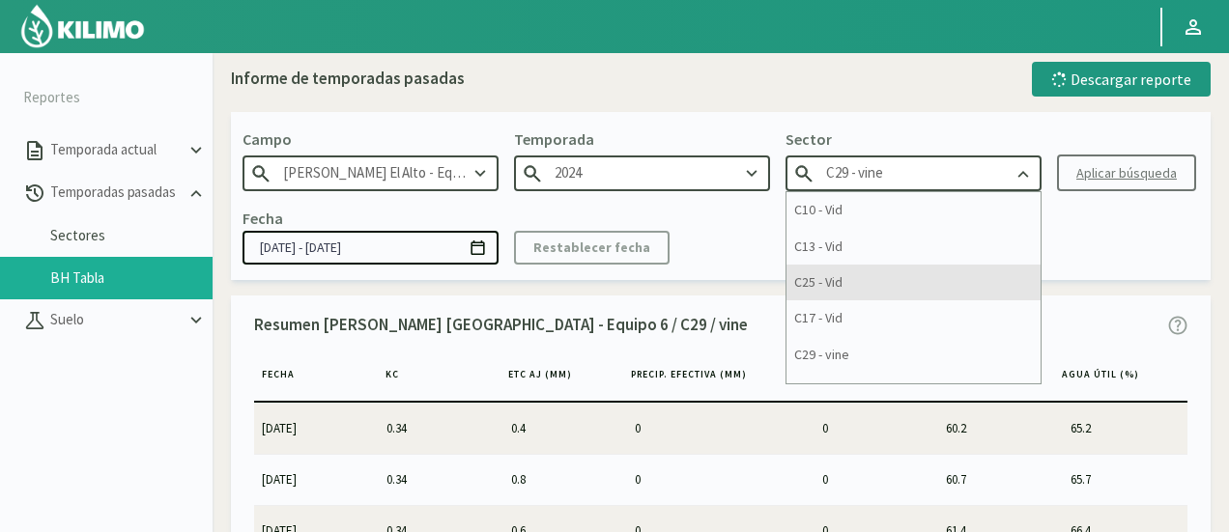
scroll to position [97, 0]
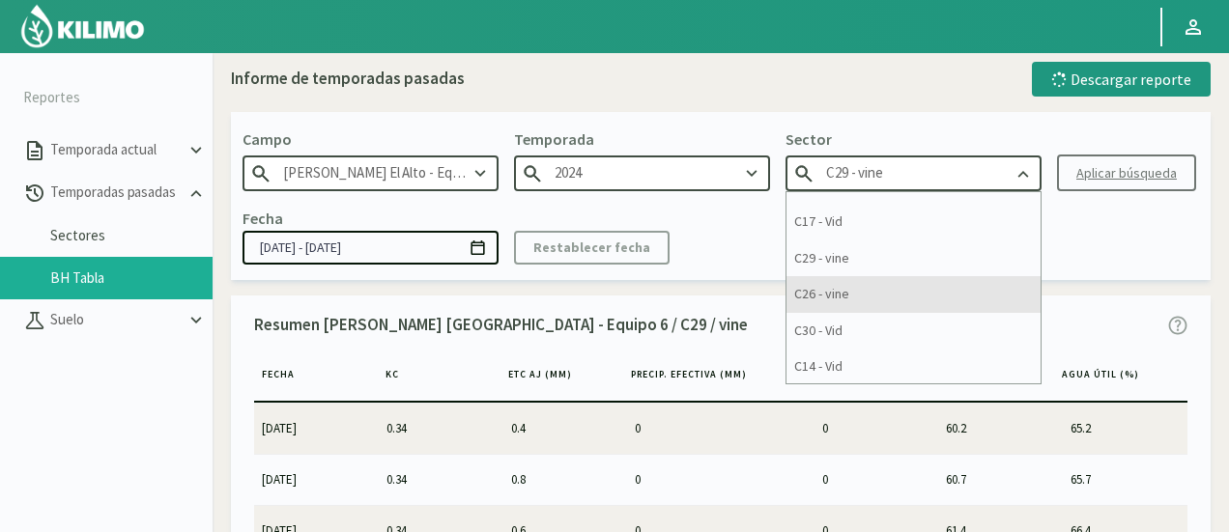
click at [880, 300] on div "C26 - vine" at bounding box center [914, 294] width 254 height 36
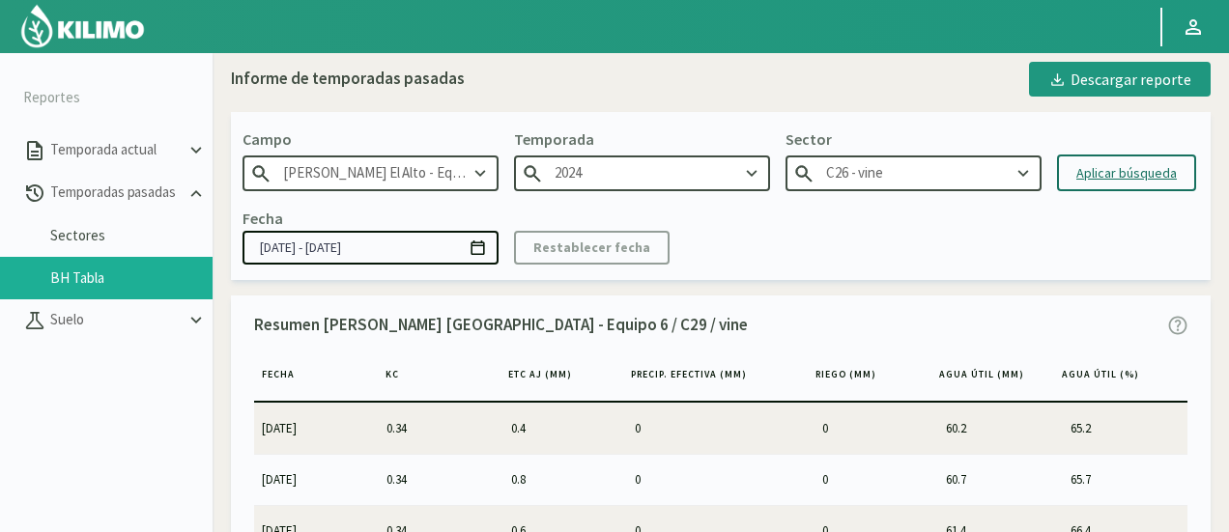
click at [1134, 164] on div "Aplicar búsqueda" at bounding box center [1126, 173] width 100 height 20
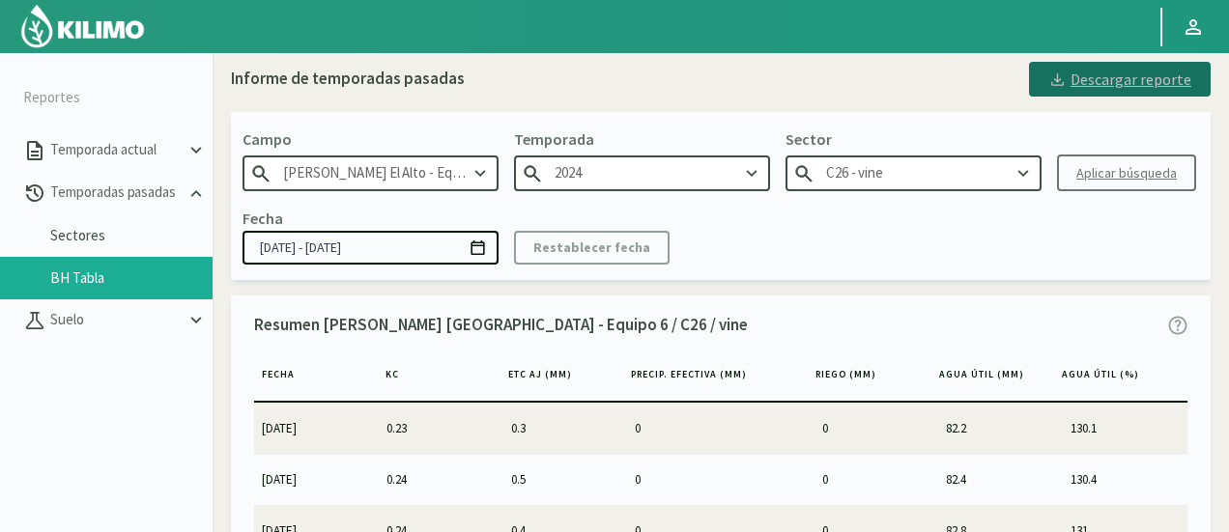
click at [1123, 96] on button "Descargar reporte" at bounding box center [1120, 79] width 182 height 35
click at [937, 173] on input "C26 - vine" at bounding box center [914, 174] width 256 height 36
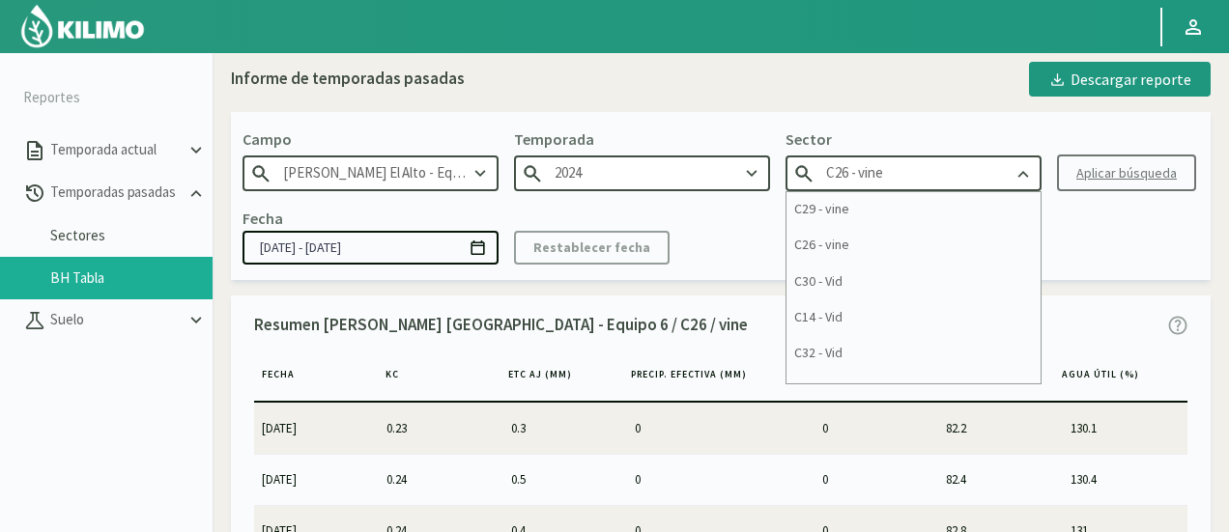
scroll to position [169, 0]
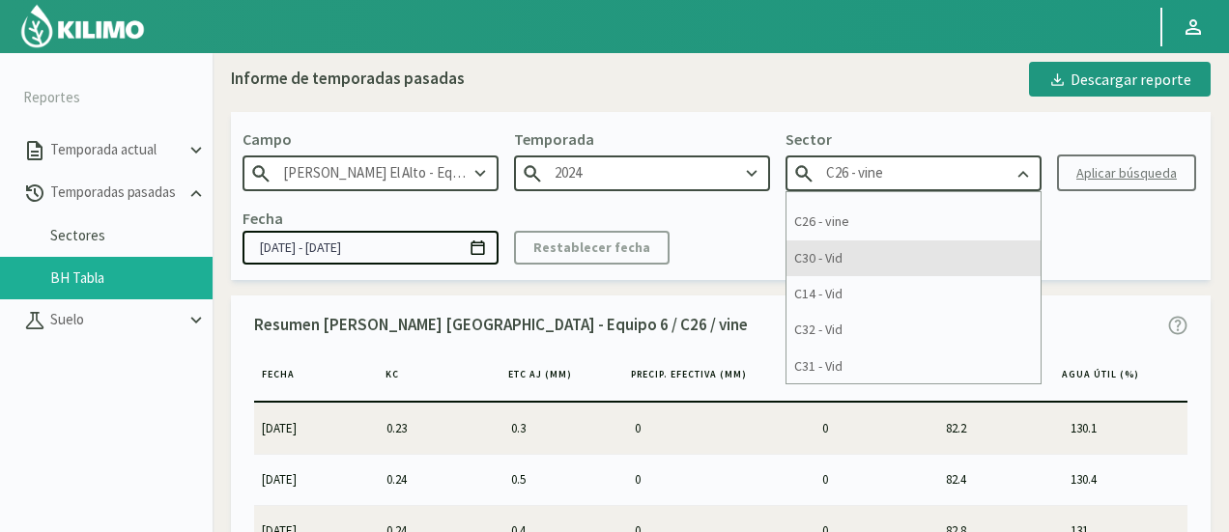
click at [874, 246] on div "C30 - Vid" at bounding box center [914, 259] width 254 height 36
type input "C30 - Vid"
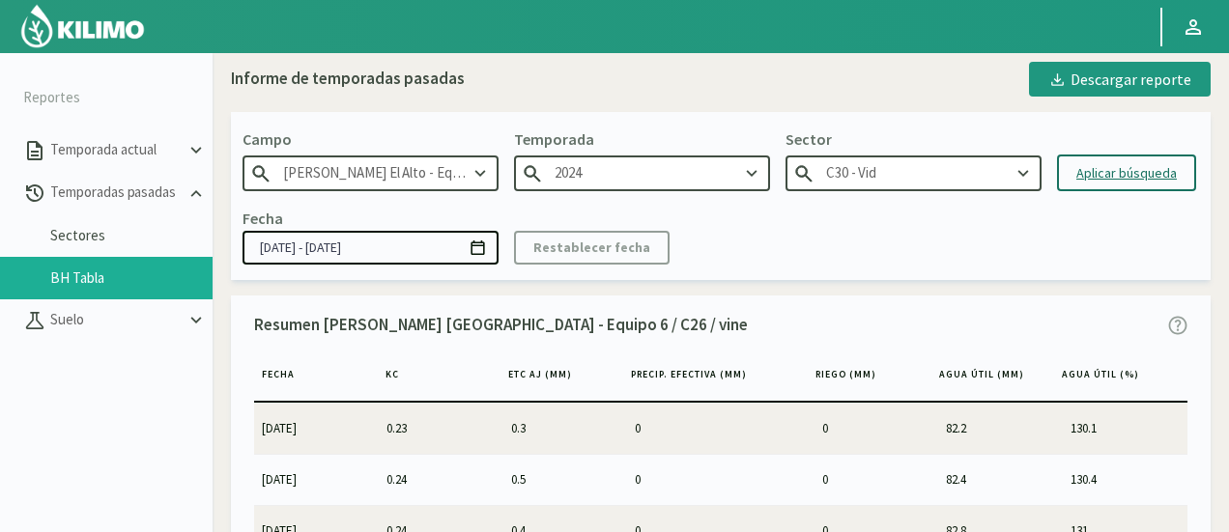
click at [1102, 173] on div "Aplicar búsqueda" at bounding box center [1126, 173] width 100 height 20
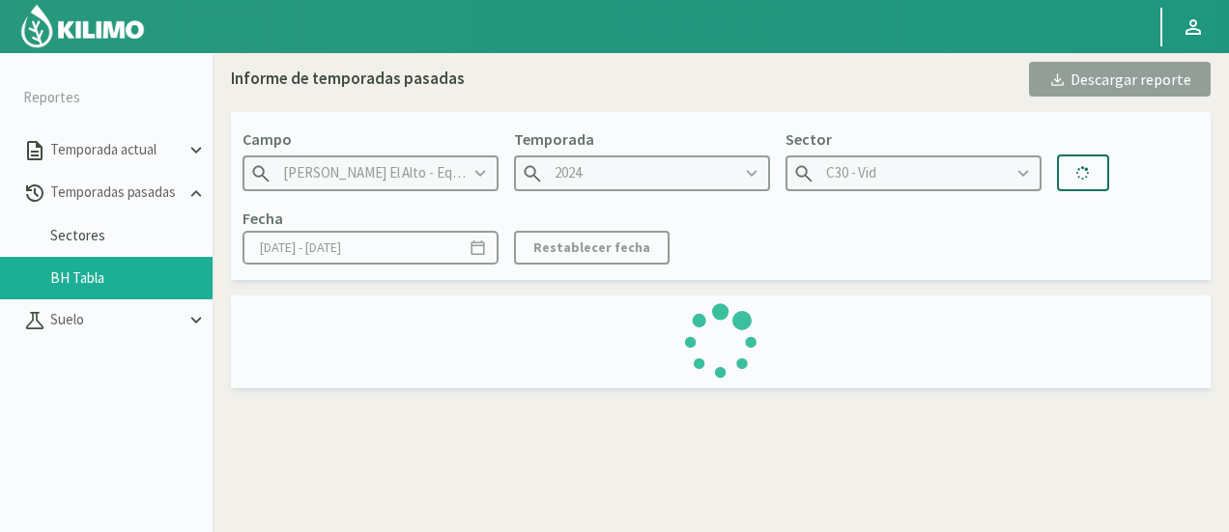
type input "[DATE] - [DATE]"
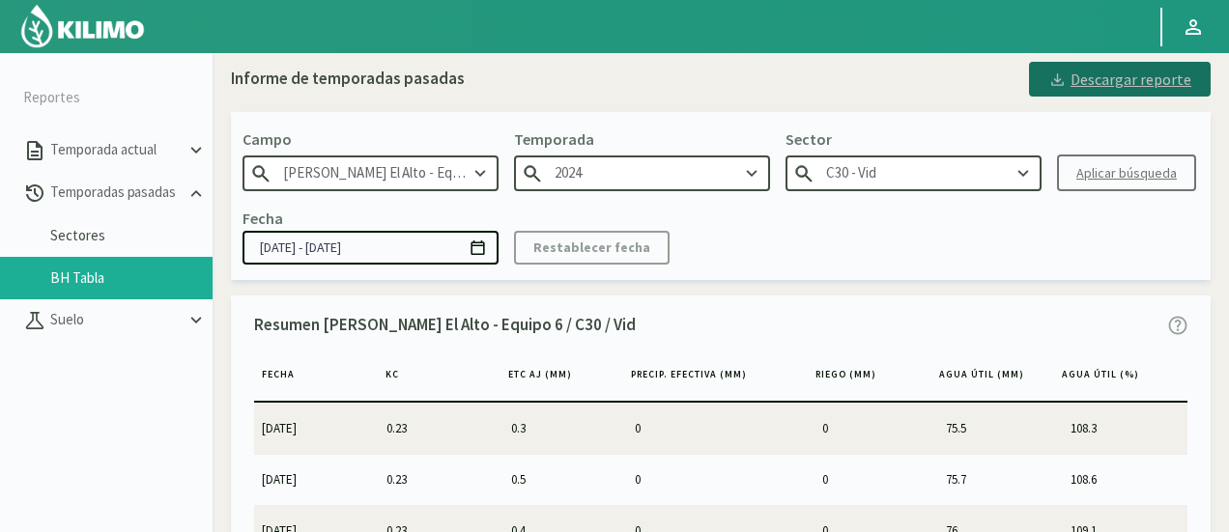
click at [1084, 88] on div "Descargar reporte" at bounding box center [1119, 79] width 143 height 23
click at [912, 175] on input "C30 - Vid" at bounding box center [914, 174] width 256 height 36
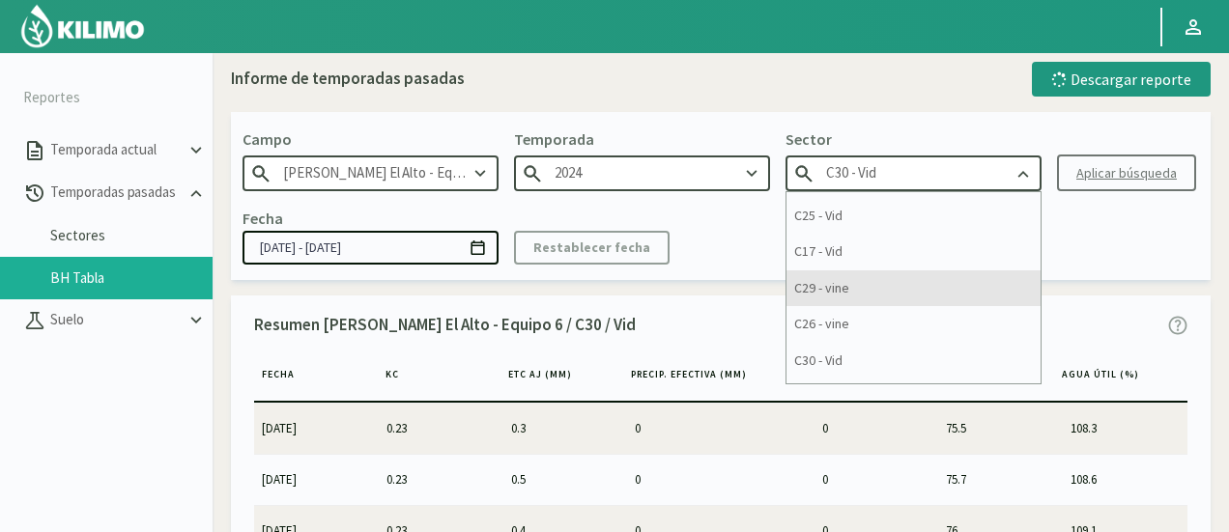
scroll to position [169, 0]
click at [854, 288] on div "C14 - Vid" at bounding box center [914, 294] width 254 height 36
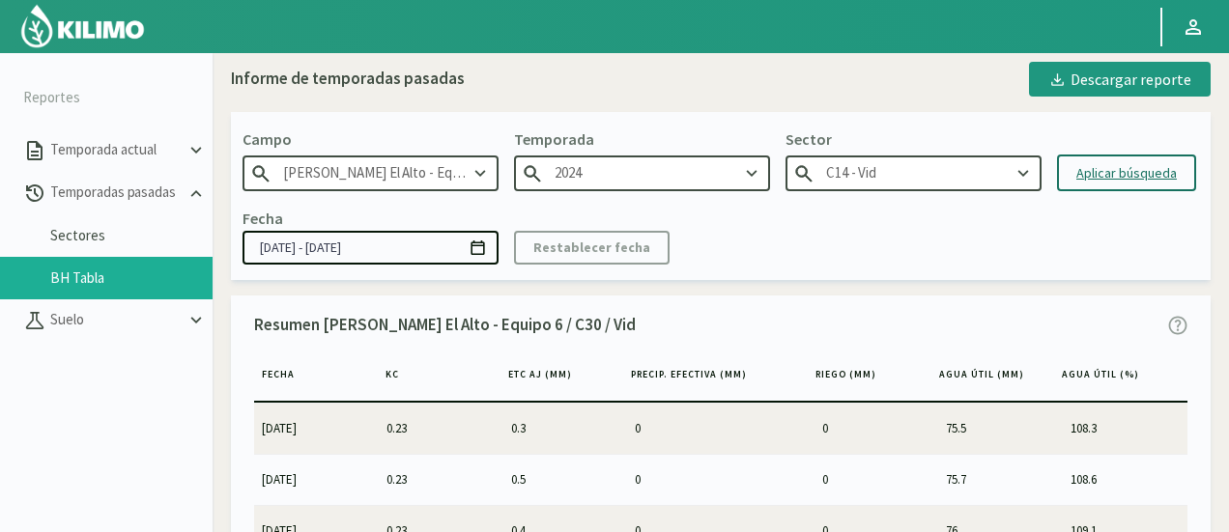
click at [1106, 173] on div "Aplicar búsqueda" at bounding box center [1126, 173] width 100 height 20
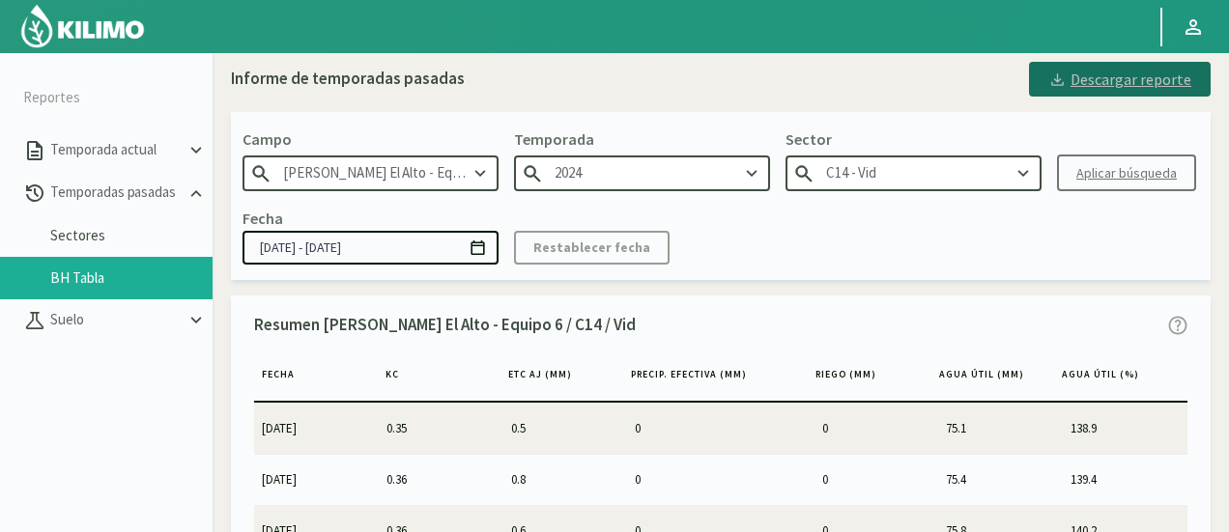
click at [1088, 78] on div "Descargar reporte" at bounding box center [1119, 79] width 143 height 23
click at [1005, 244] on div "Fecha [DATE] - [DATE] Restablecer fecha" at bounding box center [721, 235] width 957 height 57
click at [991, 179] on input "C14 - Vid" at bounding box center [914, 174] width 256 height 36
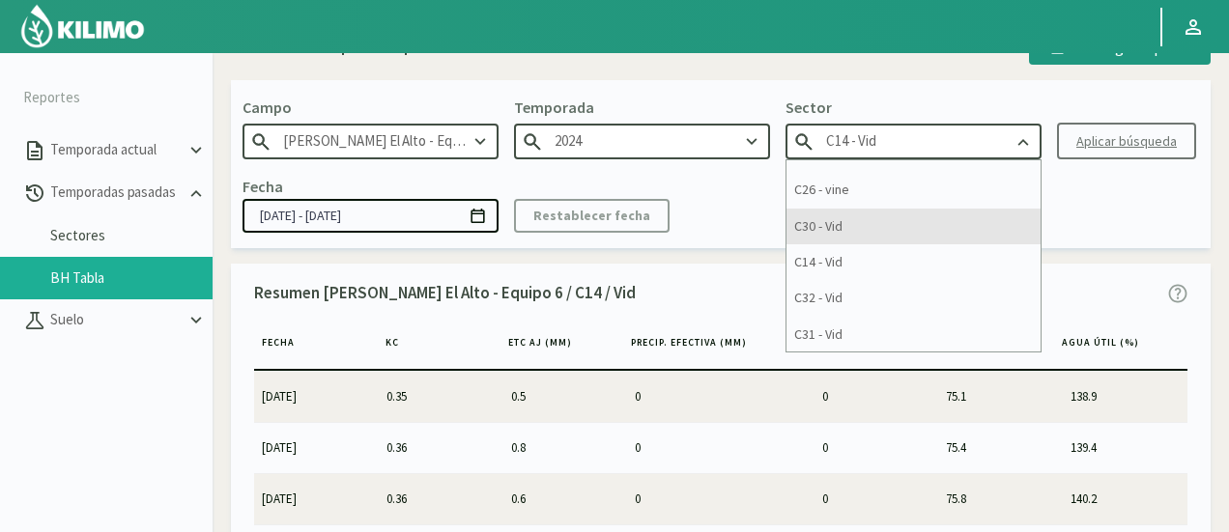
scroll to position [50, 0]
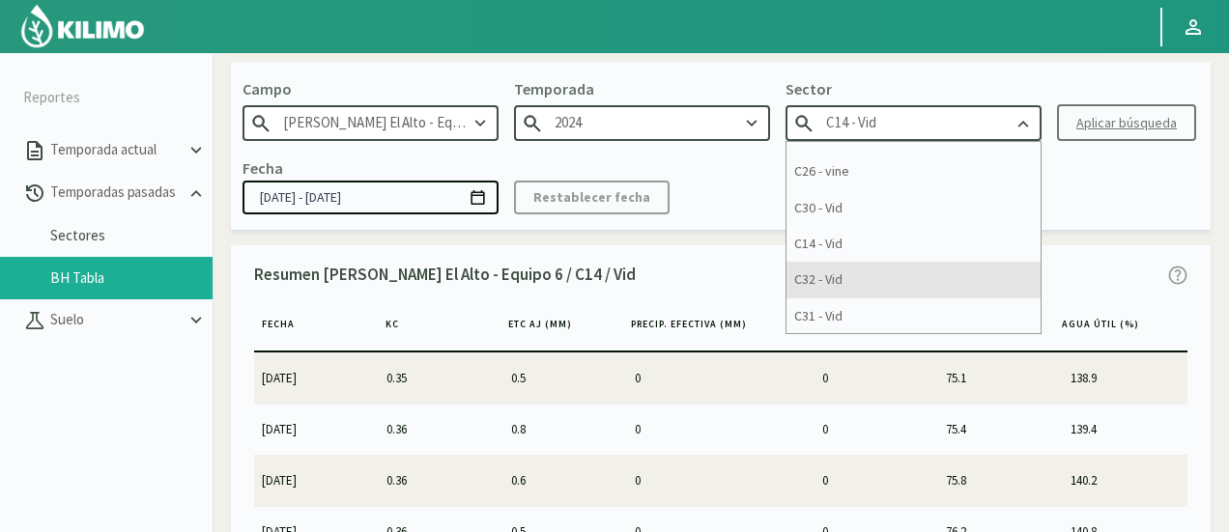
click at [909, 265] on div "C32 - Vid" at bounding box center [914, 280] width 254 height 36
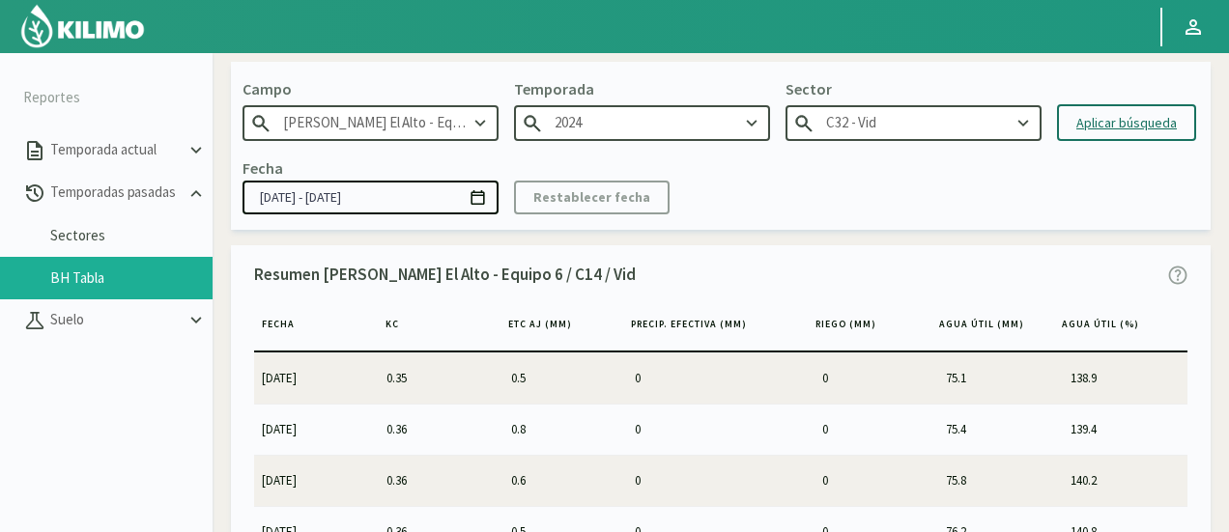
click at [1119, 118] on div "Aplicar búsqueda" at bounding box center [1126, 123] width 100 height 20
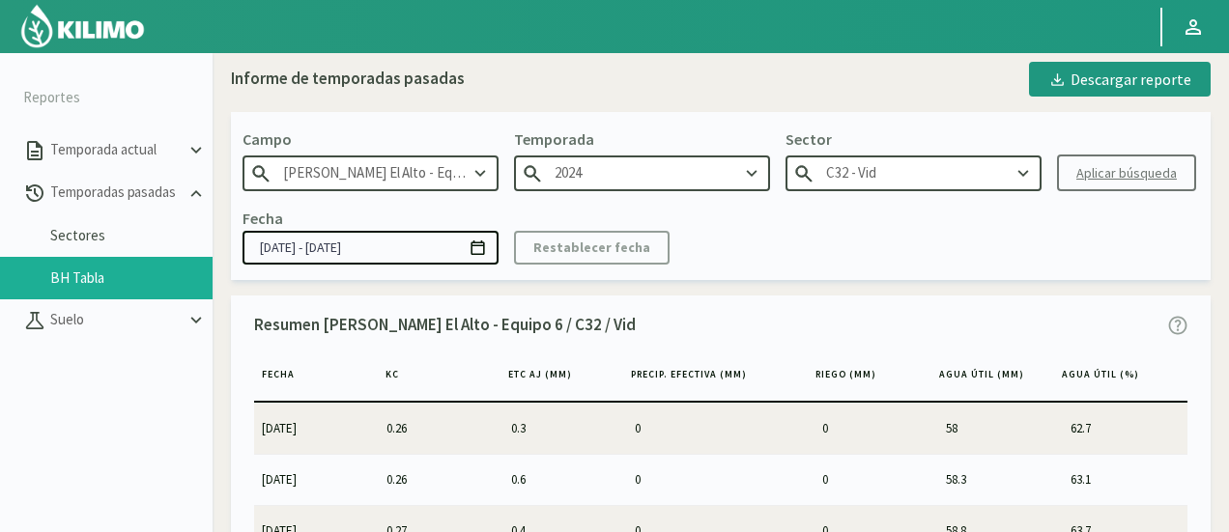
click at [1067, 84] on icon at bounding box center [1057, 80] width 18 height 18
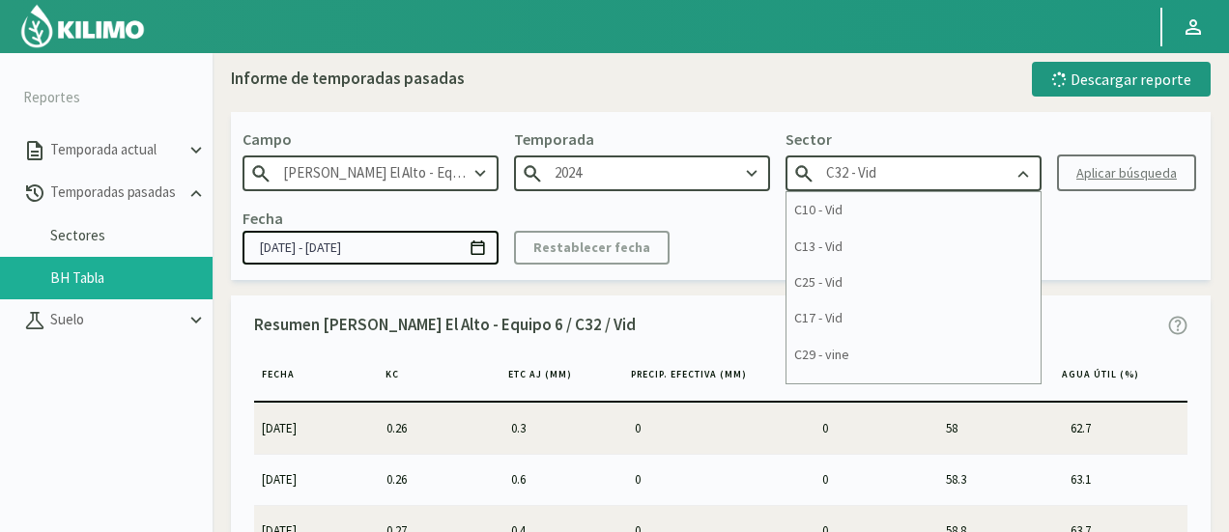
click at [950, 175] on input "C32 - Vid" at bounding box center [914, 174] width 256 height 36
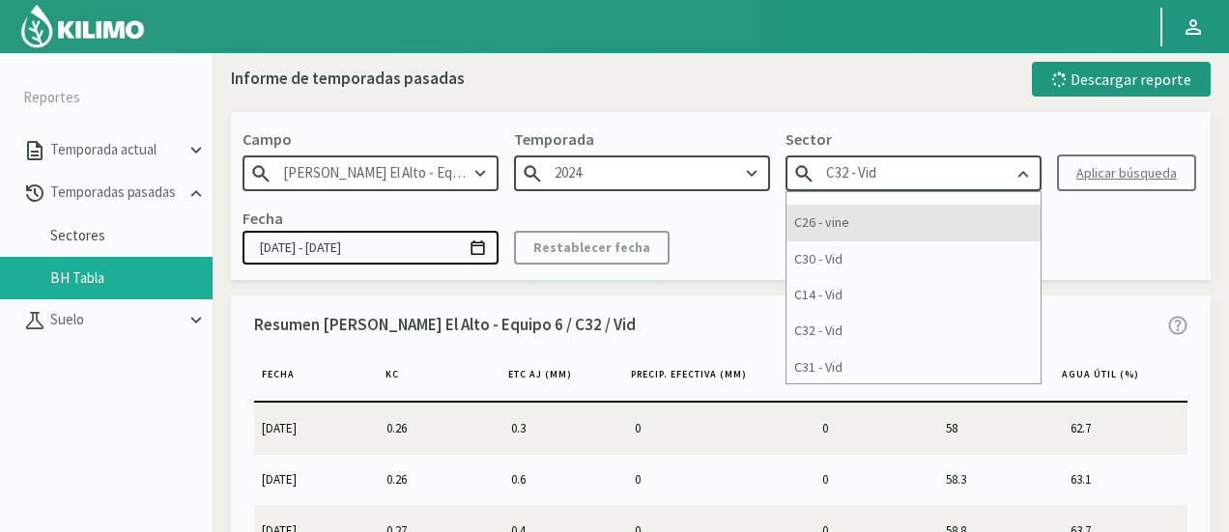
scroll to position [169, 0]
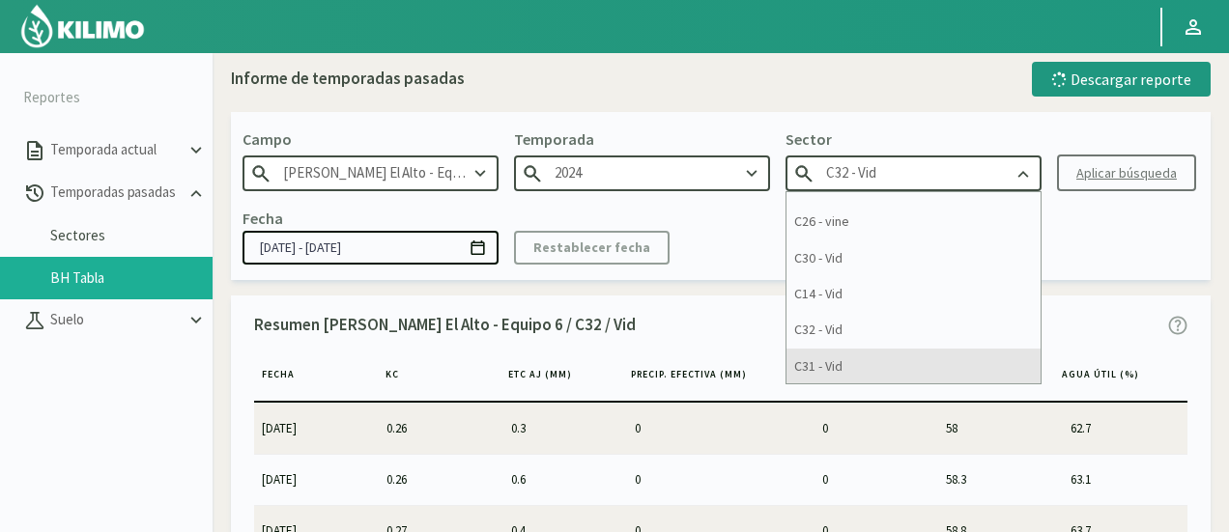
click at [877, 353] on div "C31 - Vid" at bounding box center [914, 367] width 254 height 36
type input "C31 - Vid"
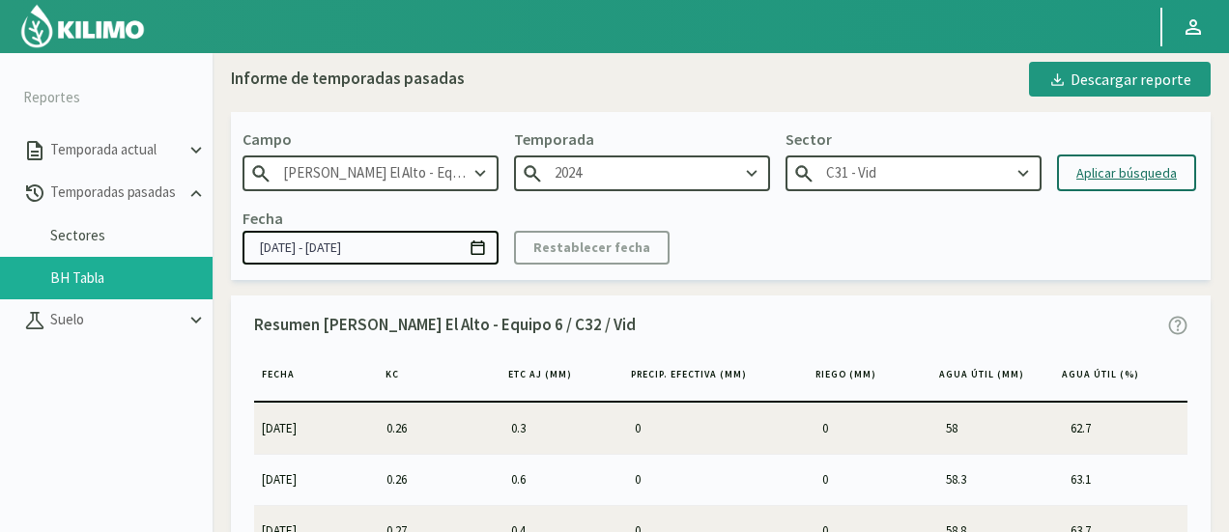
click at [1133, 167] on div "Aplicar búsqueda" at bounding box center [1126, 173] width 100 height 20
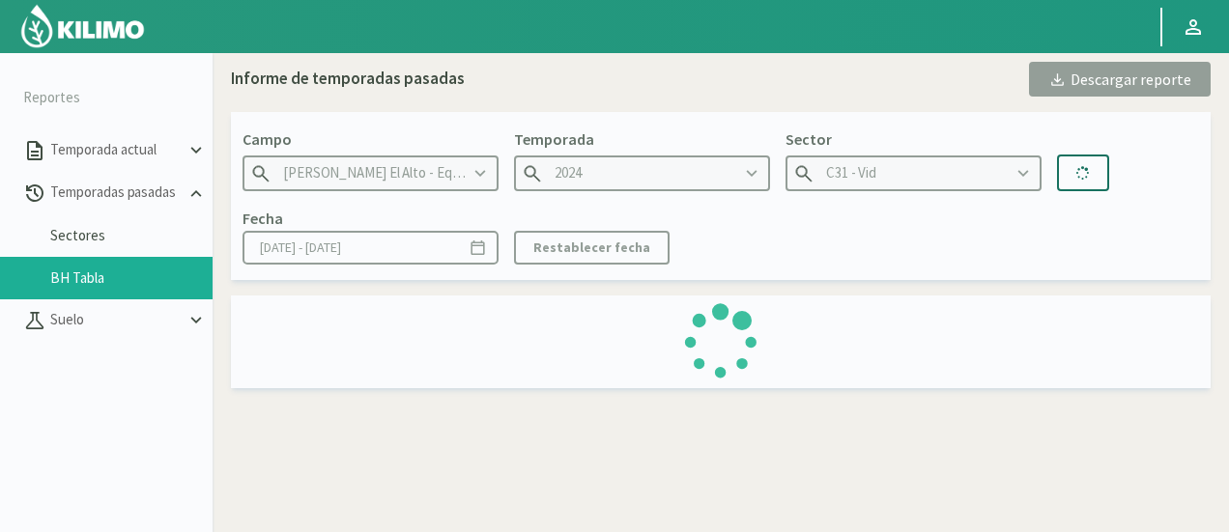
type input "[DATE] - [DATE]"
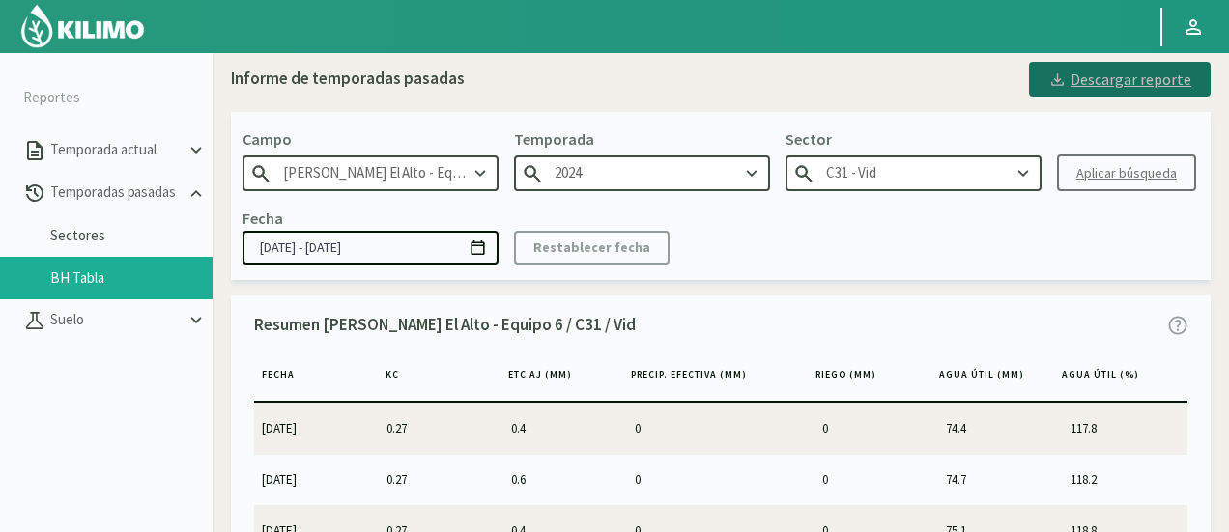
click at [1067, 87] on icon at bounding box center [1057, 80] width 18 height 18
click at [933, 182] on input "C31 - Vid" at bounding box center [914, 174] width 256 height 36
click at [1108, 228] on div "Fecha [DATE] - [DATE] Restablecer fecha" at bounding box center [721, 235] width 957 height 57
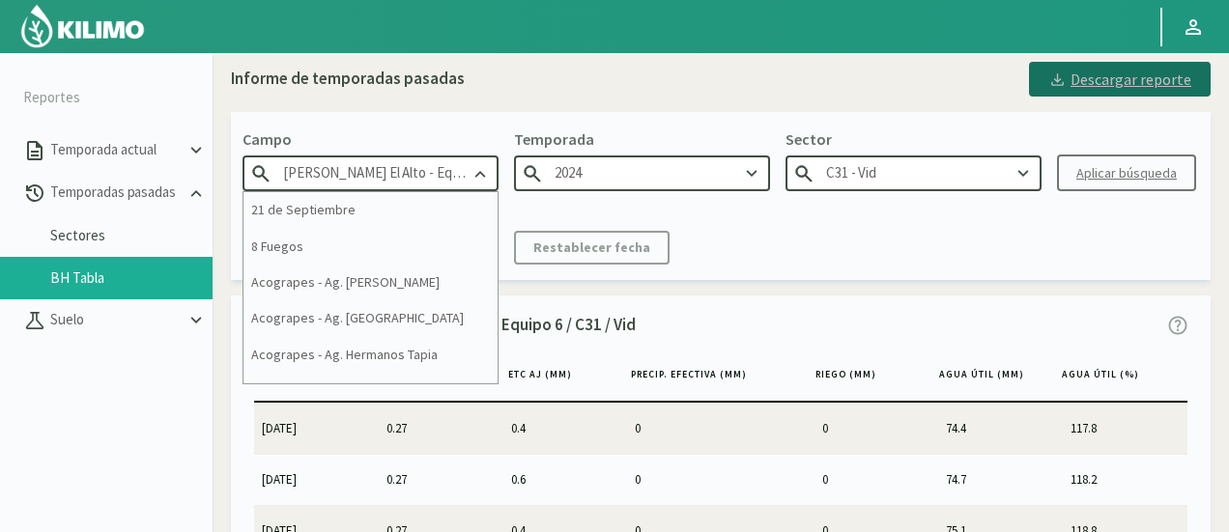
scroll to position [0, 15]
drag, startPoint x: 556, startPoint y: 178, endPoint x: 659, endPoint y: 178, distance: 103.4
click at [499, 178] on div "[PERSON_NAME] [PERSON_NAME] El Alto - Equipo 6 21 de Septiembre 8 Fuegos Acogra…" at bounding box center [371, 160] width 256 height 64
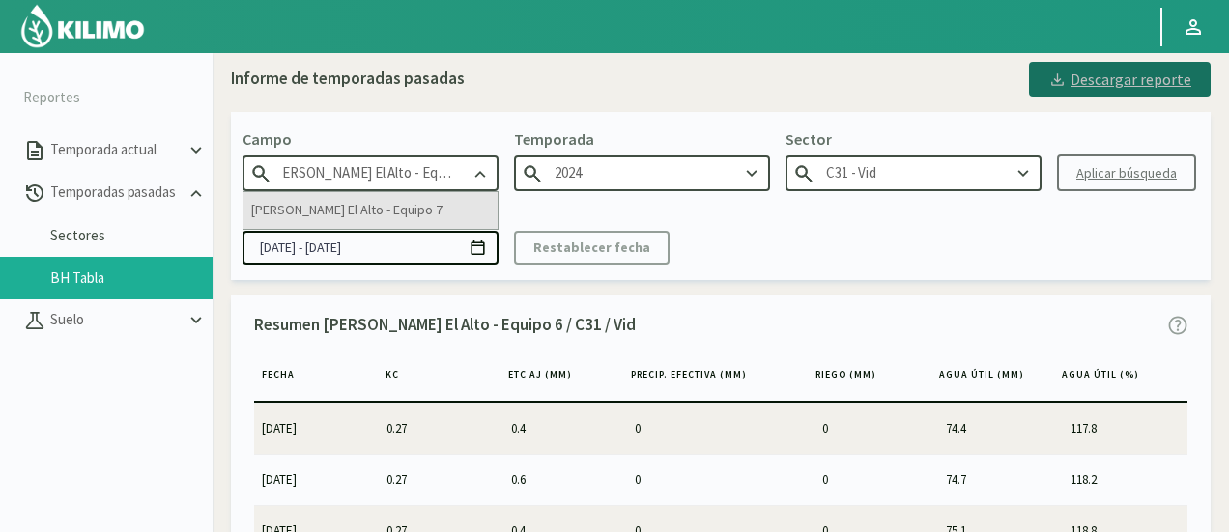
type input "[PERSON_NAME] El Alto - Equipo 7"
click at [473, 204] on div "[PERSON_NAME] El Alto - Equipo 7" at bounding box center [371, 210] width 254 height 36
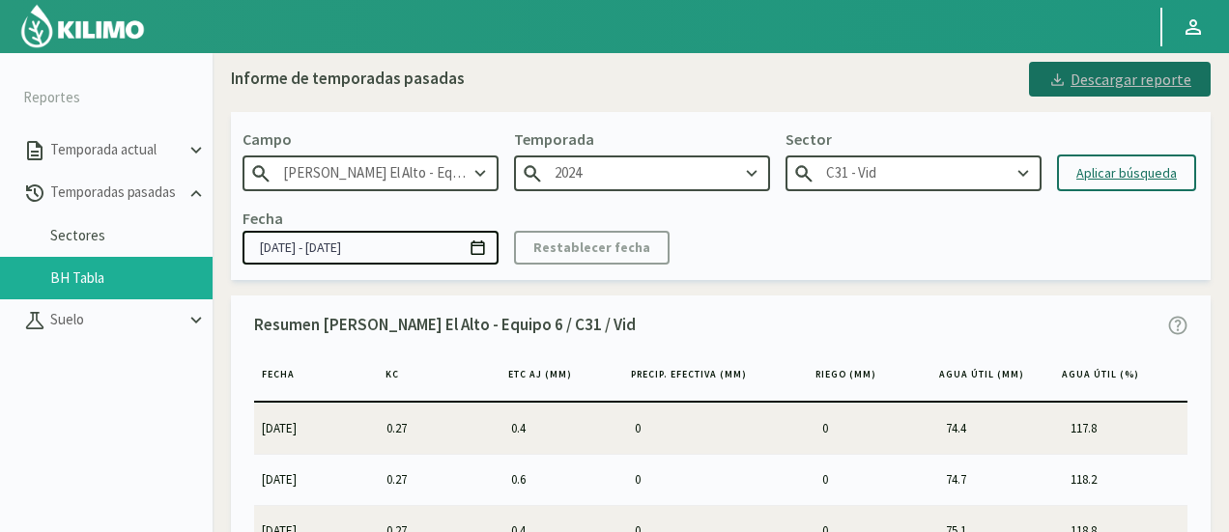
click at [584, 167] on input "2024" at bounding box center [642, 174] width 256 height 36
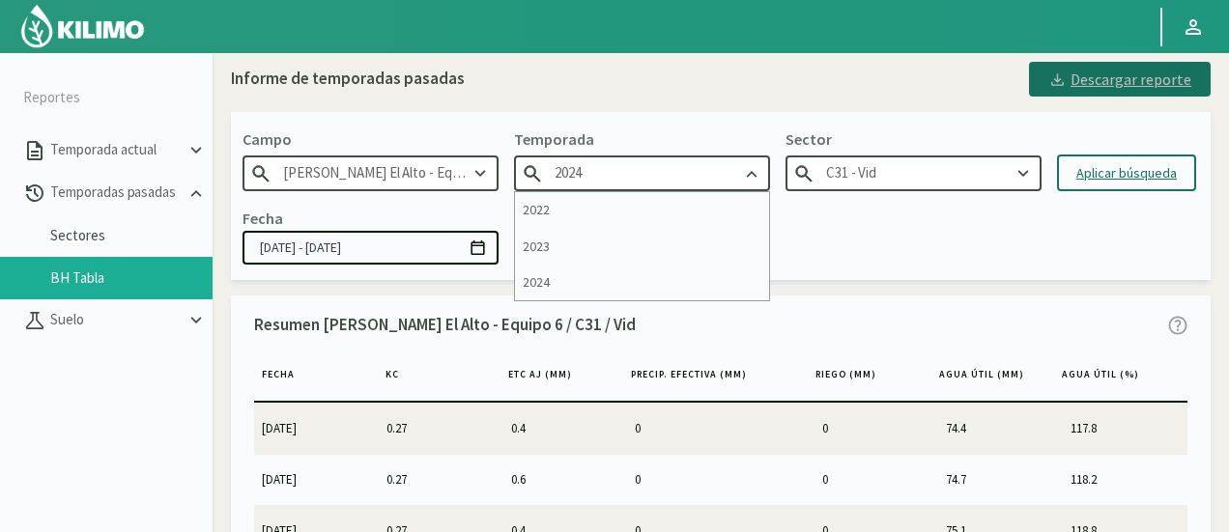
type input "2022"
type input "C54 - Vid"
click at [583, 281] on div "2024" at bounding box center [642, 283] width 254 height 36
type input "2024"
type input "C57 - Vid"
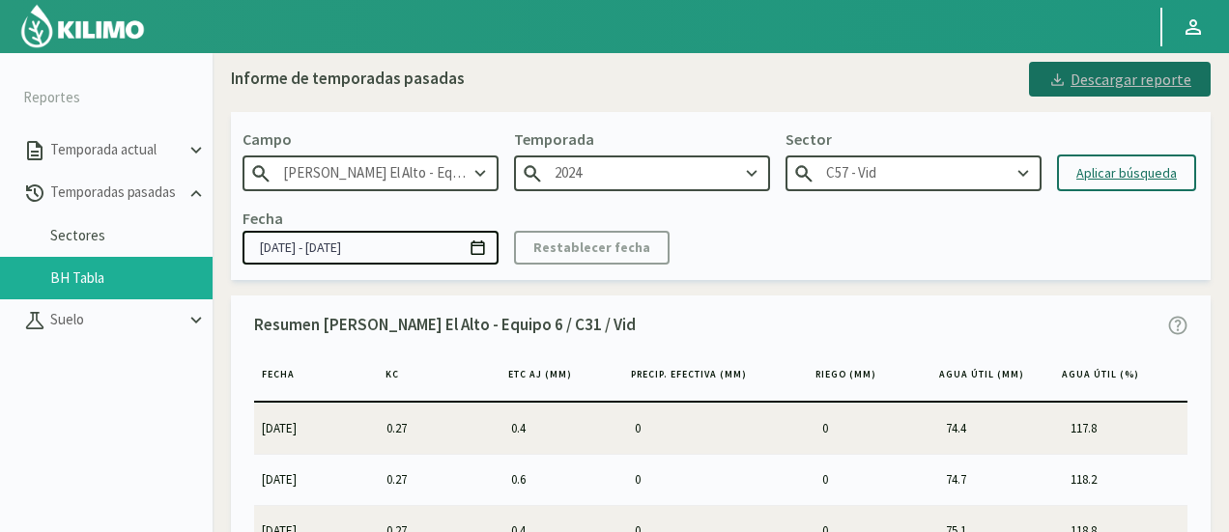
click at [838, 169] on input "C57 - Vid" at bounding box center [914, 174] width 256 height 36
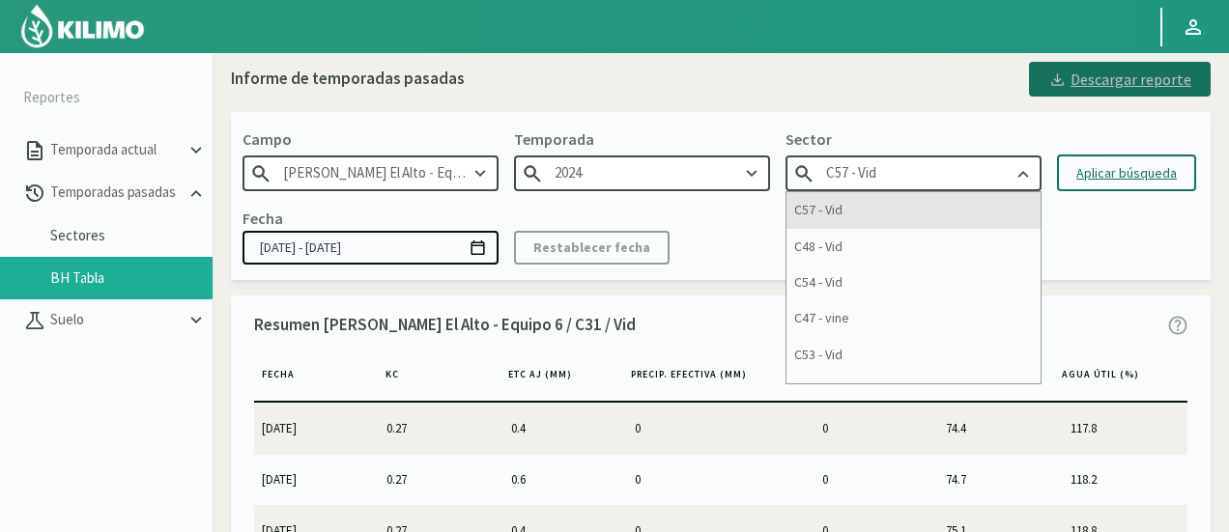
click at [829, 202] on div "C57 - Vid" at bounding box center [914, 210] width 254 height 36
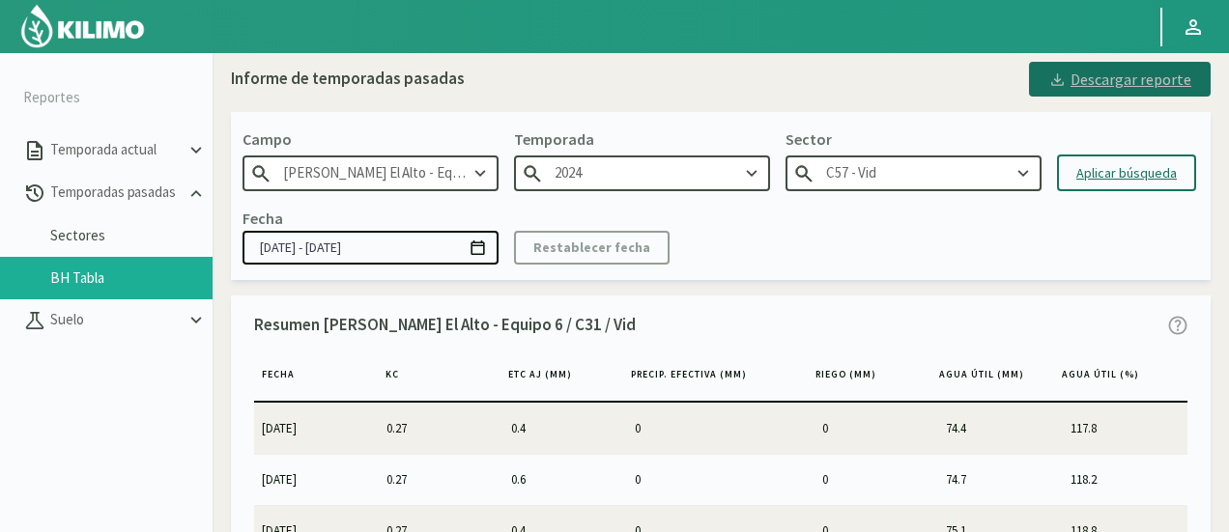
click at [1063, 163] on button "Aplicar búsqueda" at bounding box center [1126, 173] width 139 height 37
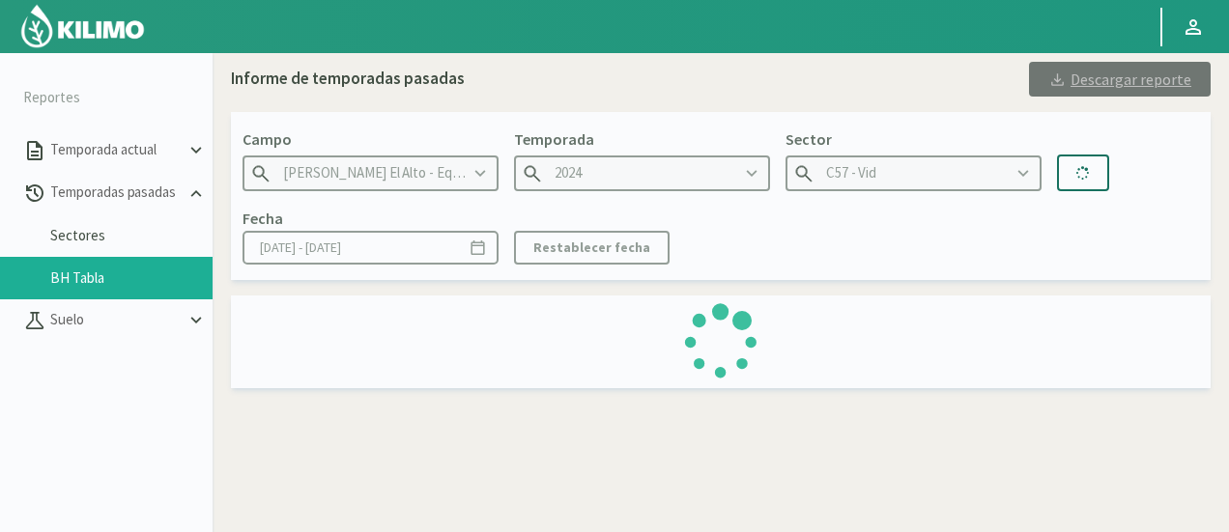
type input "[DATE] - [DATE]"
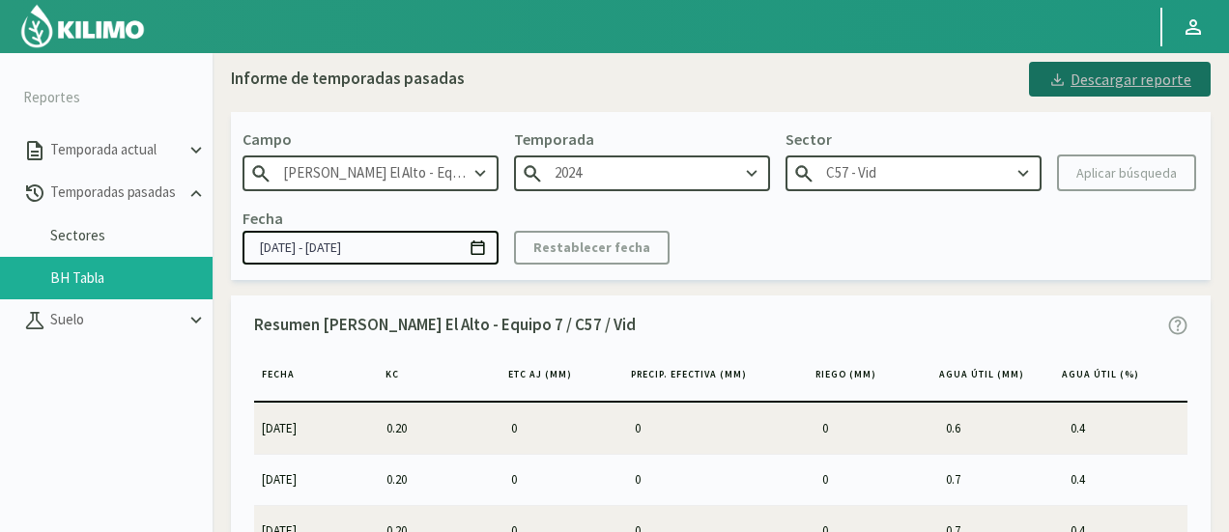
click at [1100, 75] on div "Descargar reporte" at bounding box center [1119, 79] width 143 height 23
drag, startPoint x: 1090, startPoint y: 290, endPoint x: 1076, endPoint y: 276, distance: 19.1
click at [1090, 290] on div "Informe de temporadas pasadas Descargar reporte [PERSON_NAME] [PERSON_NAME] El …" at bounding box center [721, 343] width 980 height 563
click at [993, 180] on input "C57 - Vid" at bounding box center [914, 174] width 256 height 36
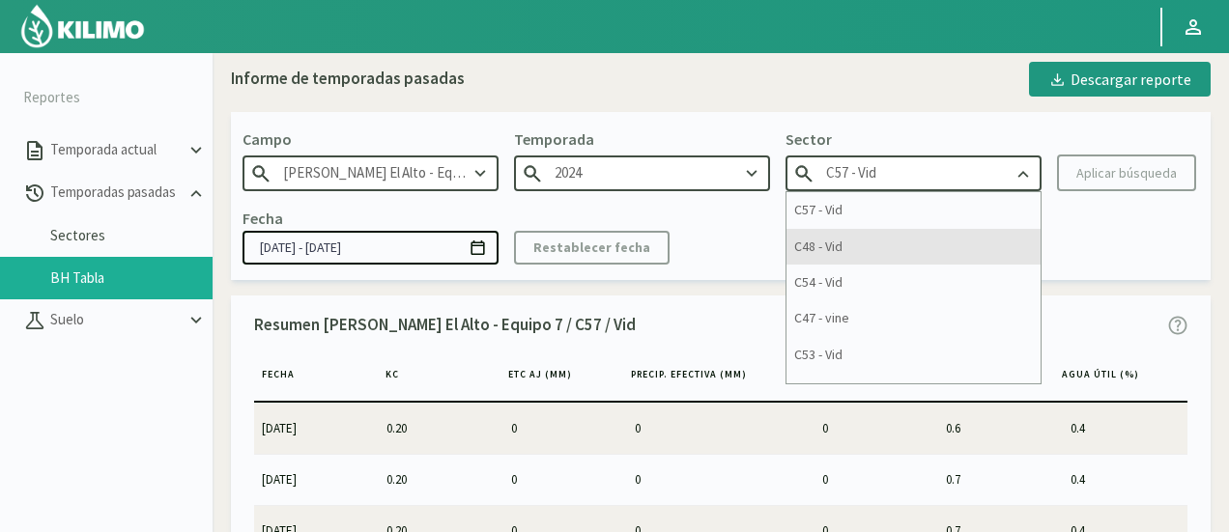
click at [910, 244] on div "C48 - Vid" at bounding box center [914, 247] width 254 height 36
type input "C48 - Vid"
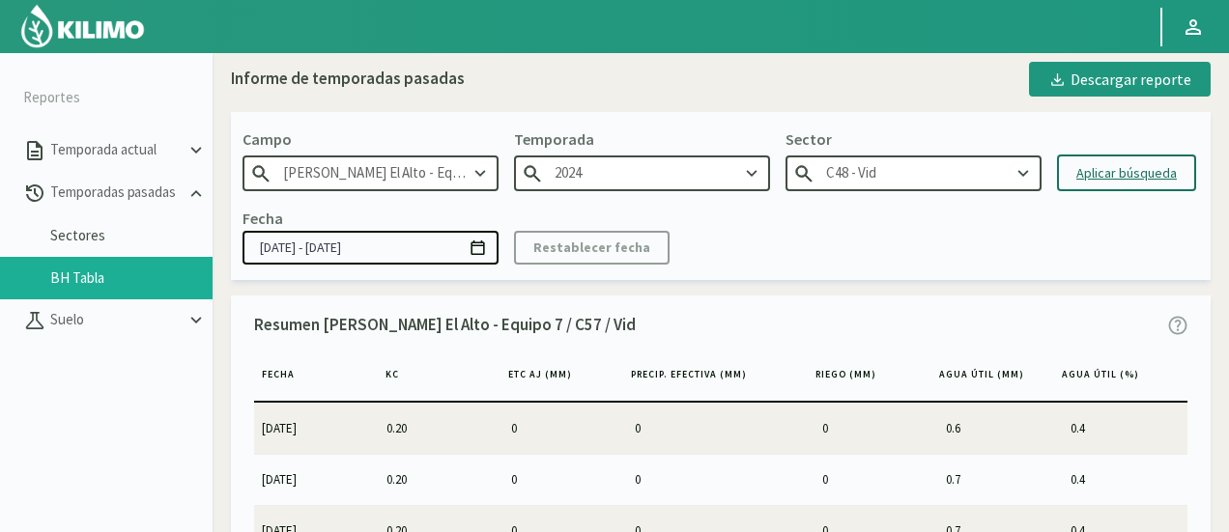
click at [1105, 183] on div "Aplicar búsqueda" at bounding box center [1126, 173] width 100 height 20
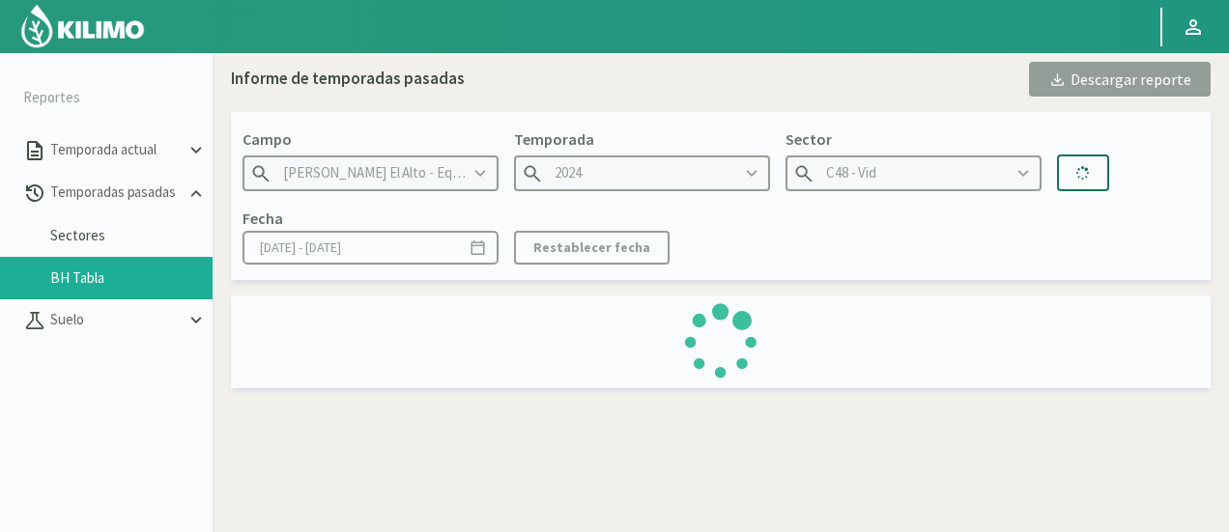
type input "[DATE] - [DATE]"
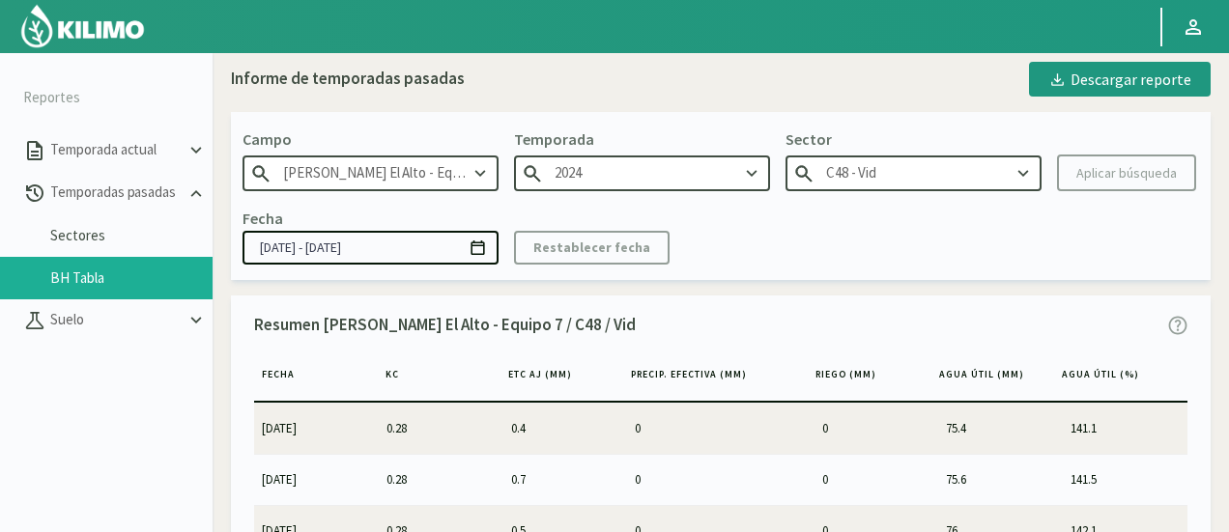
click at [1112, 180] on kil-button "Aplicar búsqueda" at bounding box center [1126, 173] width 139 height 37
click at [1084, 210] on div "Fecha [DATE] - [DATE] Restablecer fecha" at bounding box center [721, 235] width 957 height 57
click at [1092, 76] on div "Descargar reporte" at bounding box center [1119, 79] width 143 height 23
click at [965, 178] on input "C48 - Vid" at bounding box center [914, 174] width 256 height 36
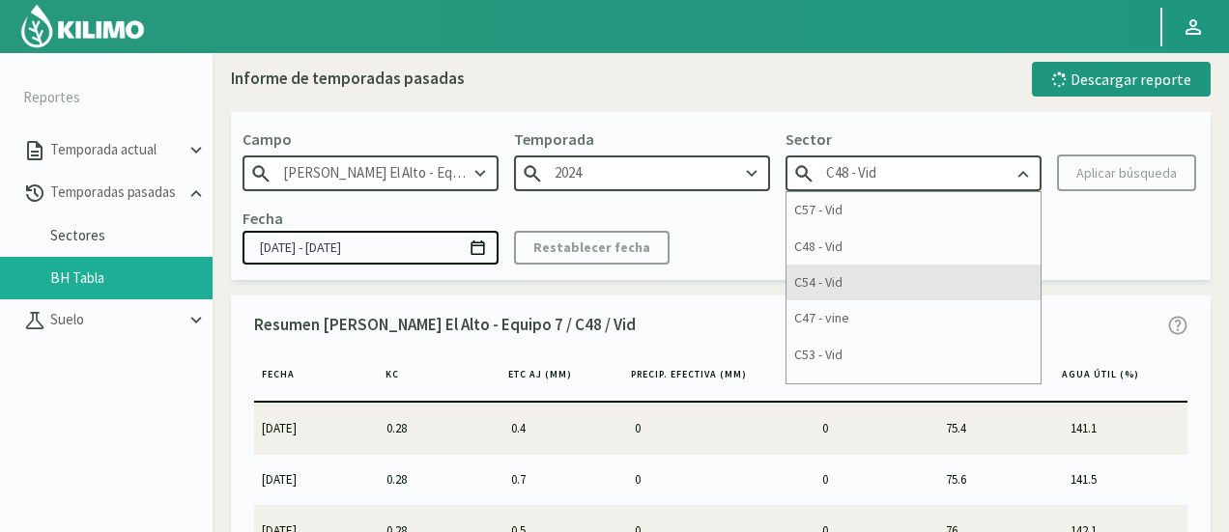
click at [897, 289] on div "C54 - Vid" at bounding box center [914, 283] width 254 height 36
type input "C54 - Vid"
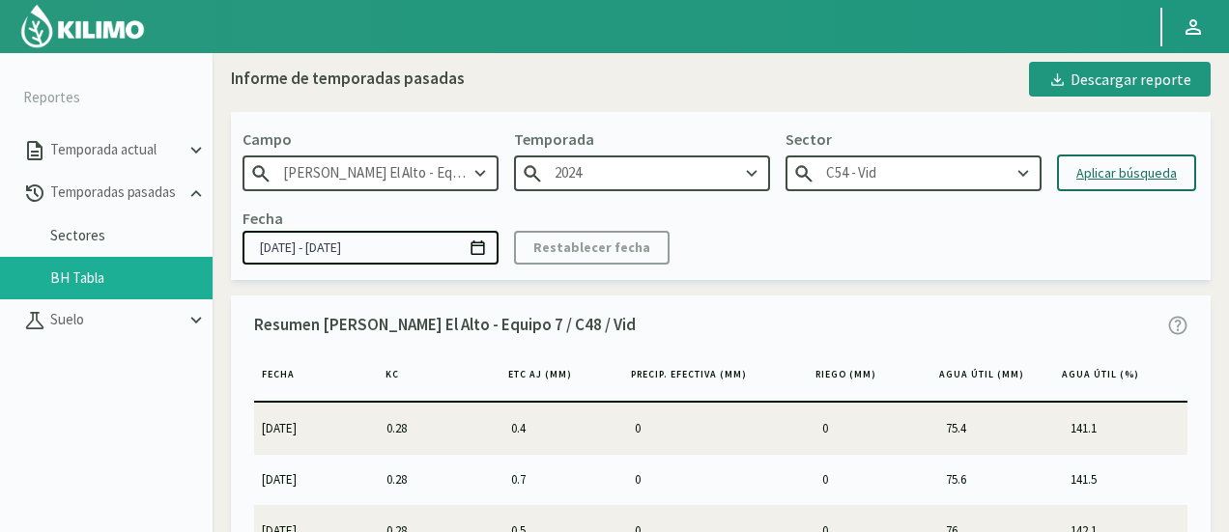
click at [1107, 176] on div "Aplicar búsqueda" at bounding box center [1126, 173] width 100 height 20
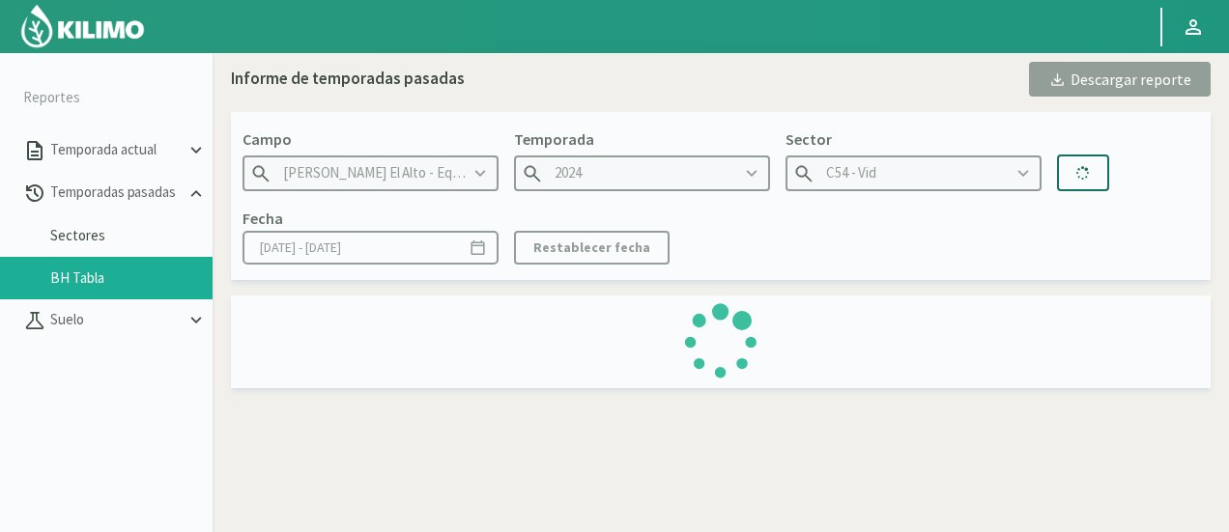
type input "[DATE] - [DATE]"
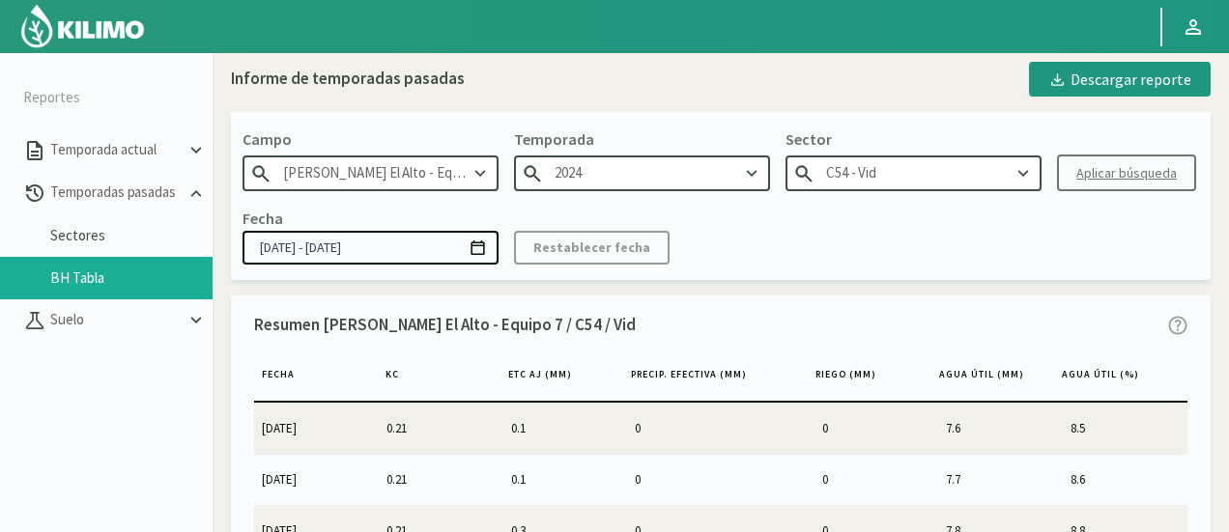
click at [1067, 78] on icon at bounding box center [1057, 80] width 18 height 18
click at [964, 169] on input "C54 - Vid" at bounding box center [914, 174] width 256 height 36
click at [1181, 240] on div "Fecha [DATE] - [DATE] Restablecer fecha" at bounding box center [721, 235] width 957 height 57
click at [958, 170] on input "C54 - Vid" at bounding box center [914, 174] width 256 height 36
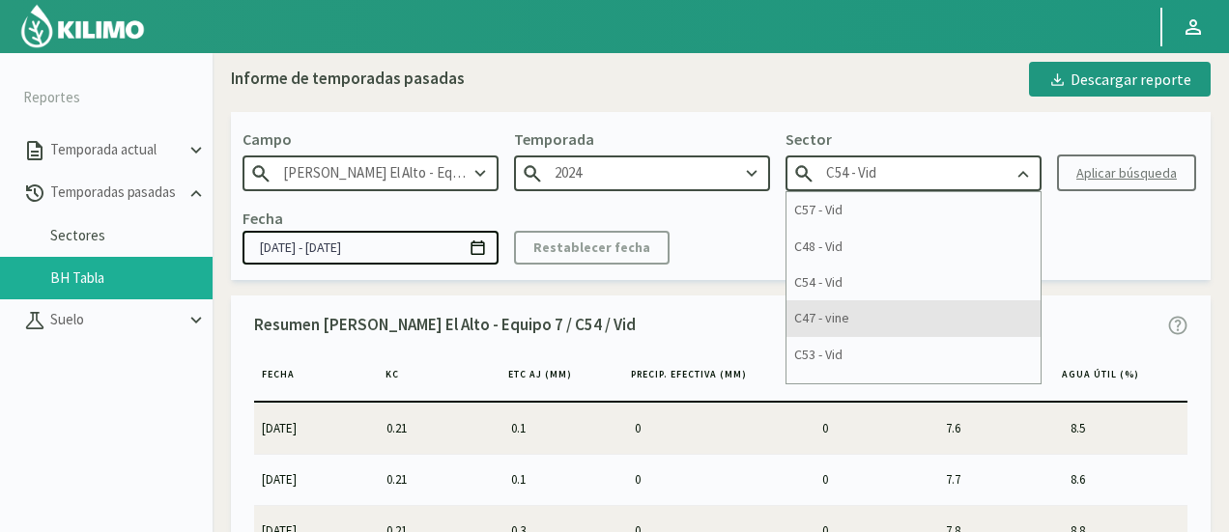
click at [914, 314] on div "C47 - vine" at bounding box center [914, 319] width 254 height 36
type input "C47 - vine"
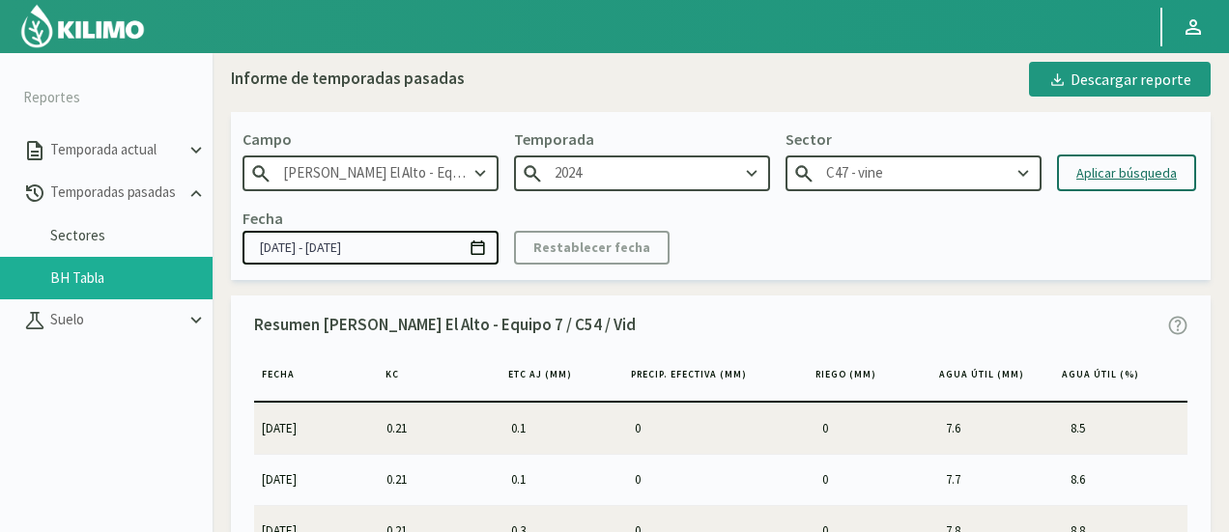
click at [1098, 179] on div "Aplicar búsqueda" at bounding box center [1126, 173] width 100 height 20
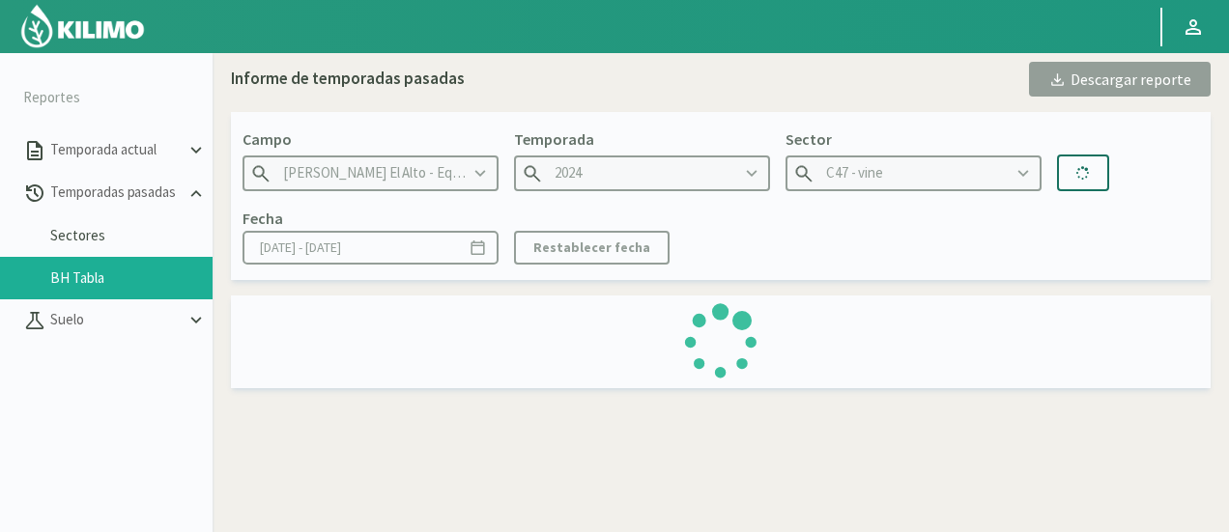
type input "[DATE] - [DATE]"
click at [1123, 216] on div "Fecha [DATE] - [DATE] Restablecer fecha" at bounding box center [721, 235] width 957 height 57
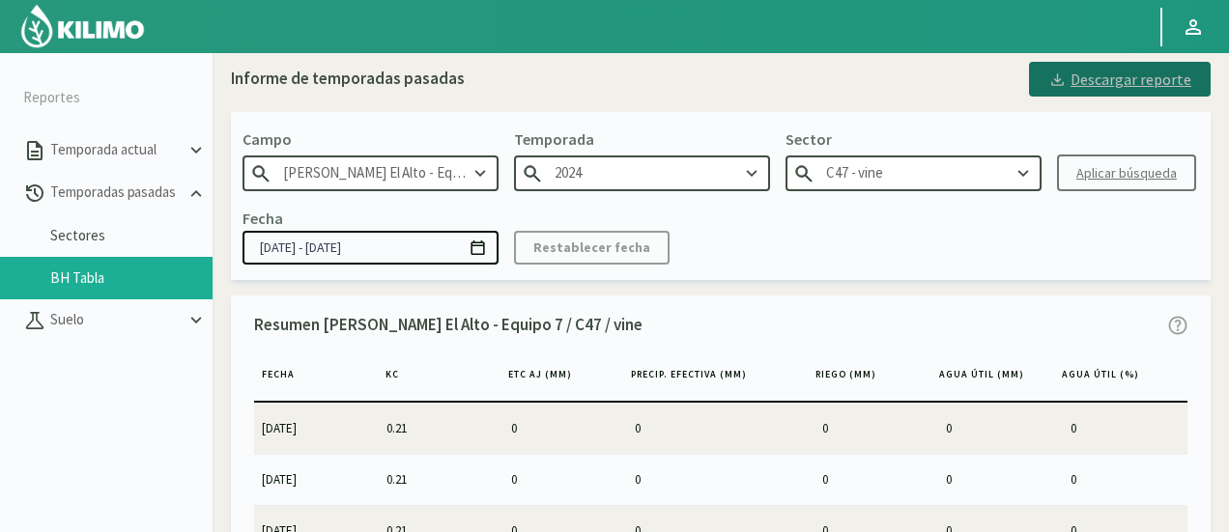
click at [1067, 86] on icon at bounding box center [1057, 80] width 18 height 18
click at [1017, 181] on icon at bounding box center [1023, 173] width 21 height 21
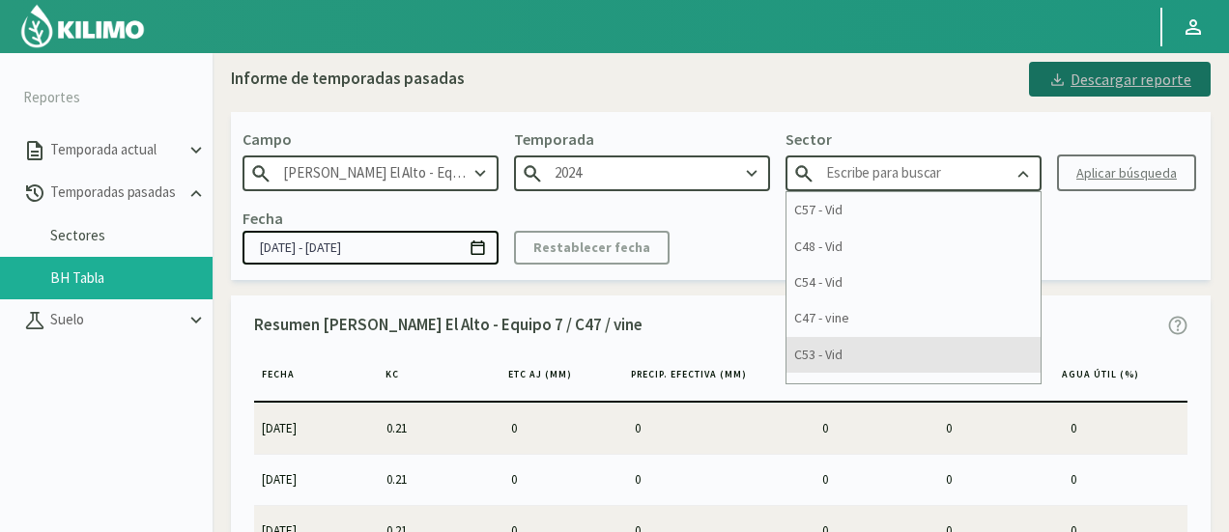
click at [900, 352] on div "C53 - Vid" at bounding box center [914, 355] width 254 height 36
type input "C53 - Vid"
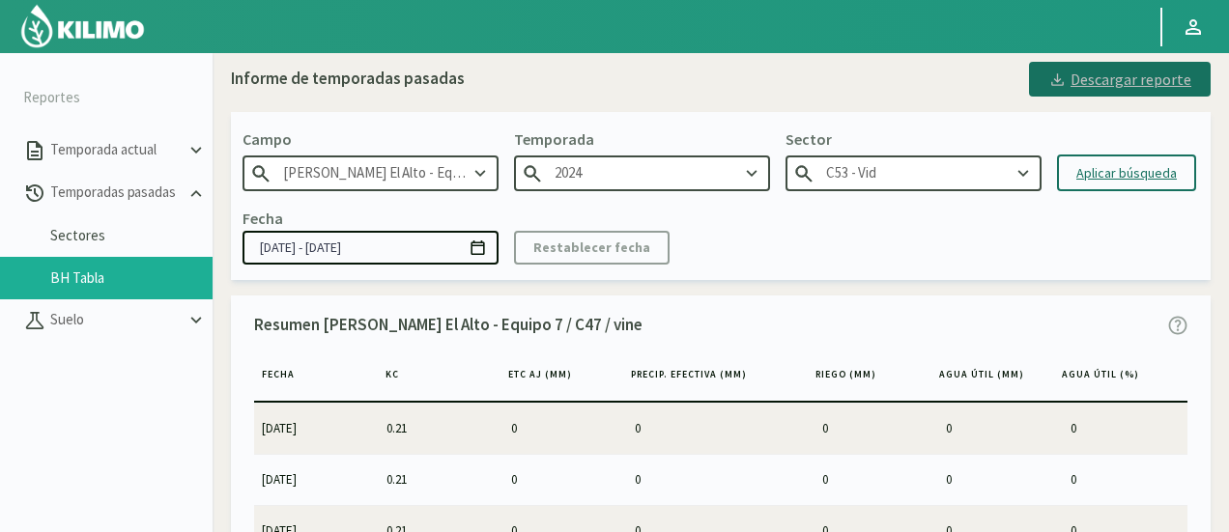
click at [1126, 165] on div "Aplicar búsqueda" at bounding box center [1126, 173] width 100 height 20
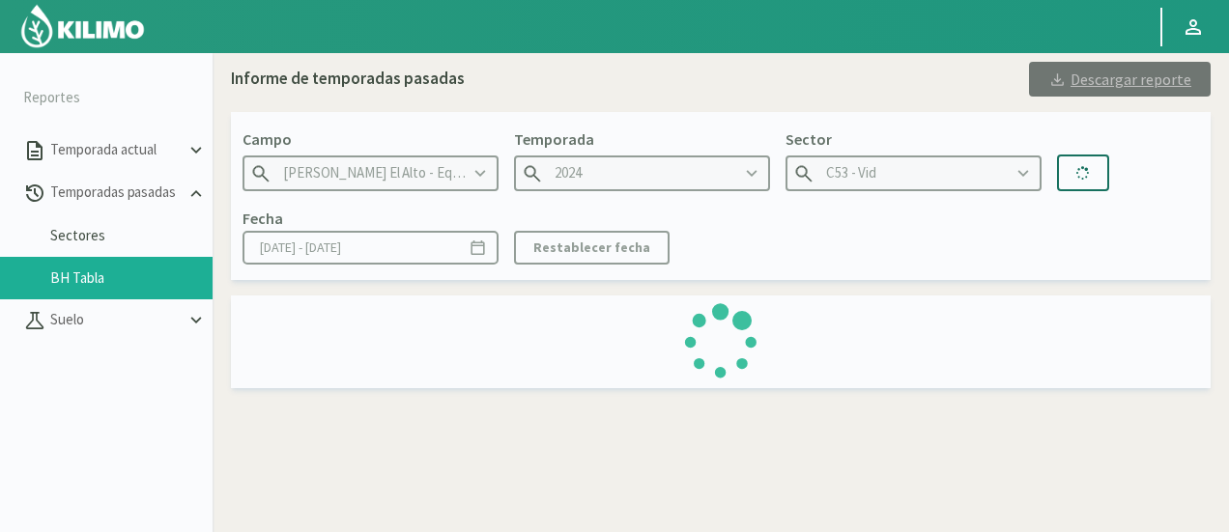
type input "[DATE] - [DATE]"
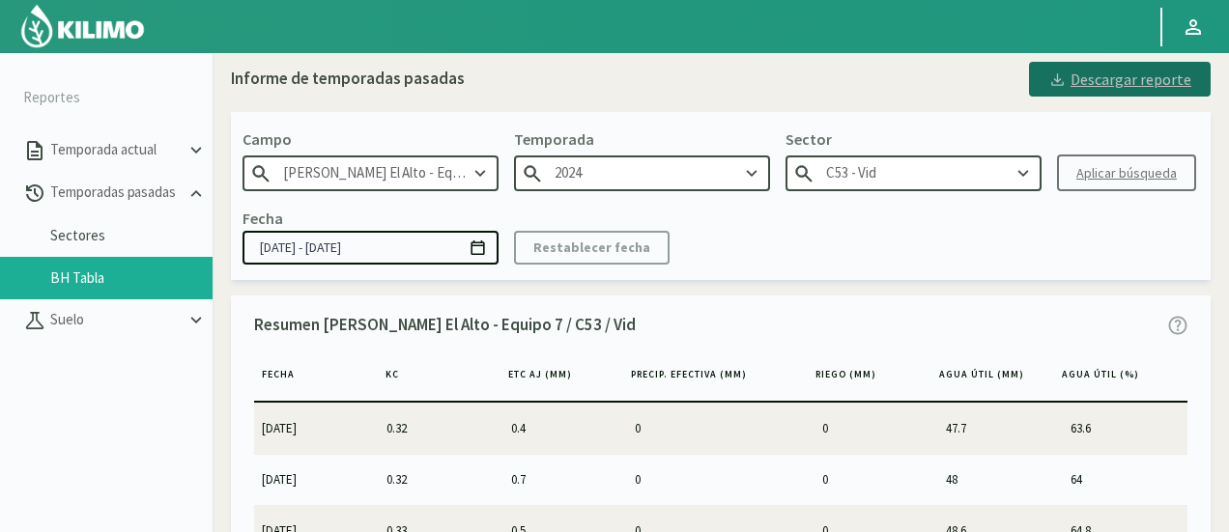
click at [1079, 69] on div "Descargar reporte" at bounding box center [1119, 79] width 143 height 23
click at [937, 171] on input "C53 - Vid" at bounding box center [914, 174] width 256 height 36
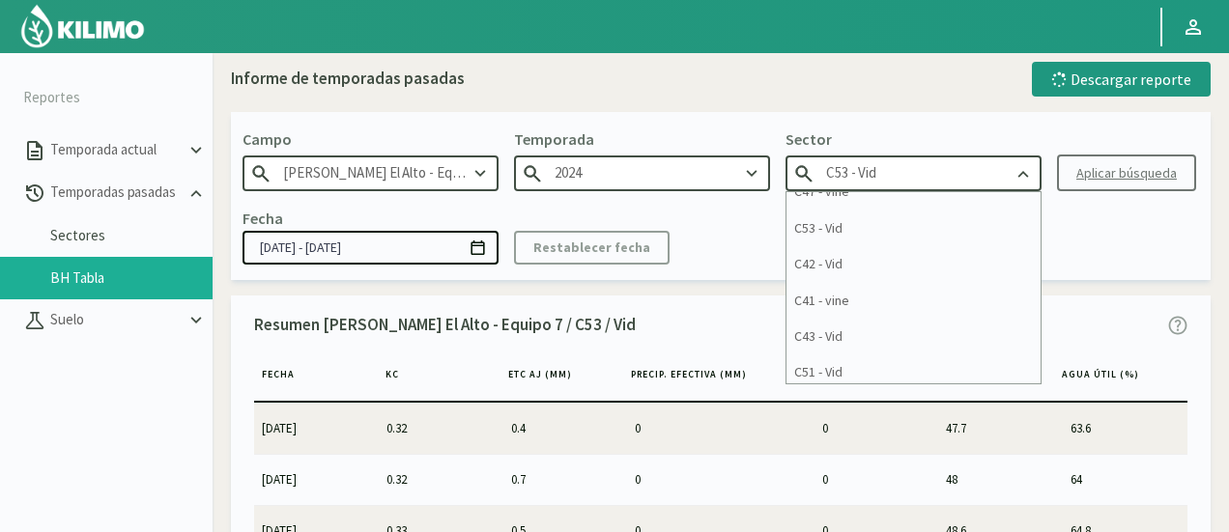
scroll to position [97, 0]
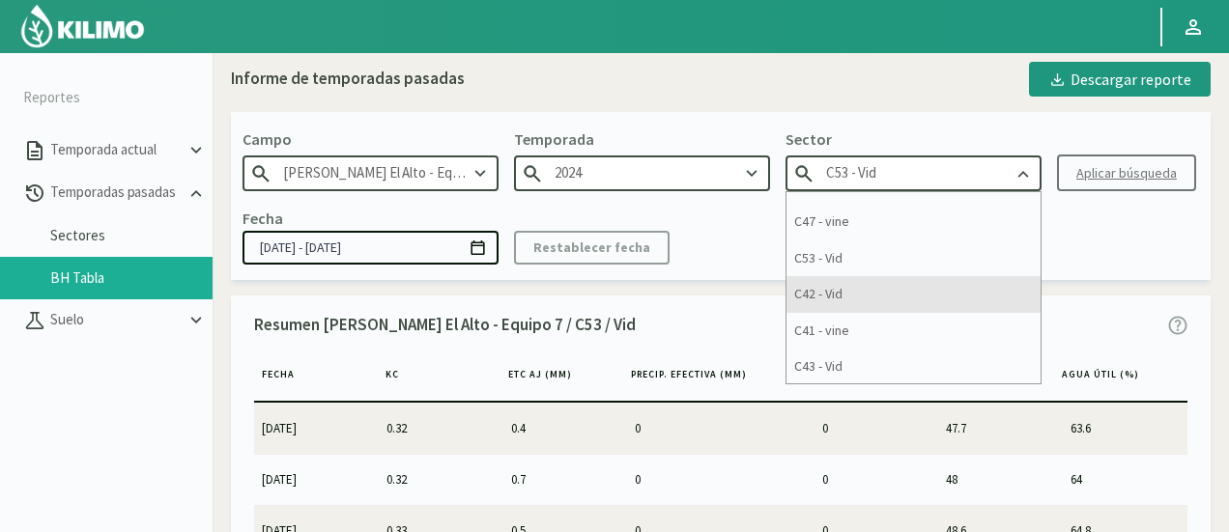
click at [886, 285] on div "C42 - Vid" at bounding box center [914, 294] width 254 height 36
type input "C42 - Vid"
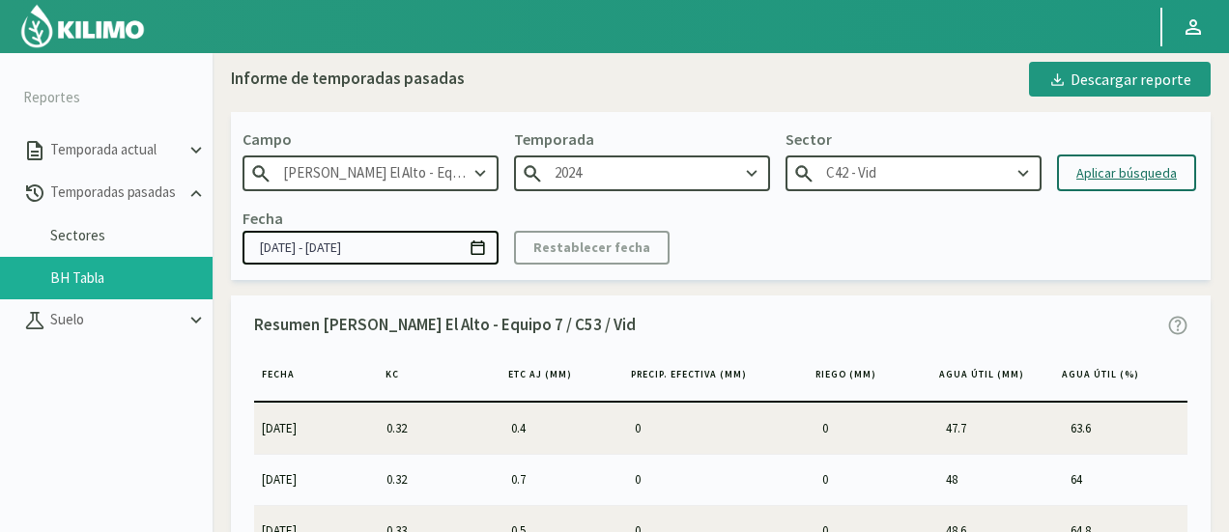
click at [1122, 167] on div "Aplicar búsqueda" at bounding box center [1126, 173] width 100 height 20
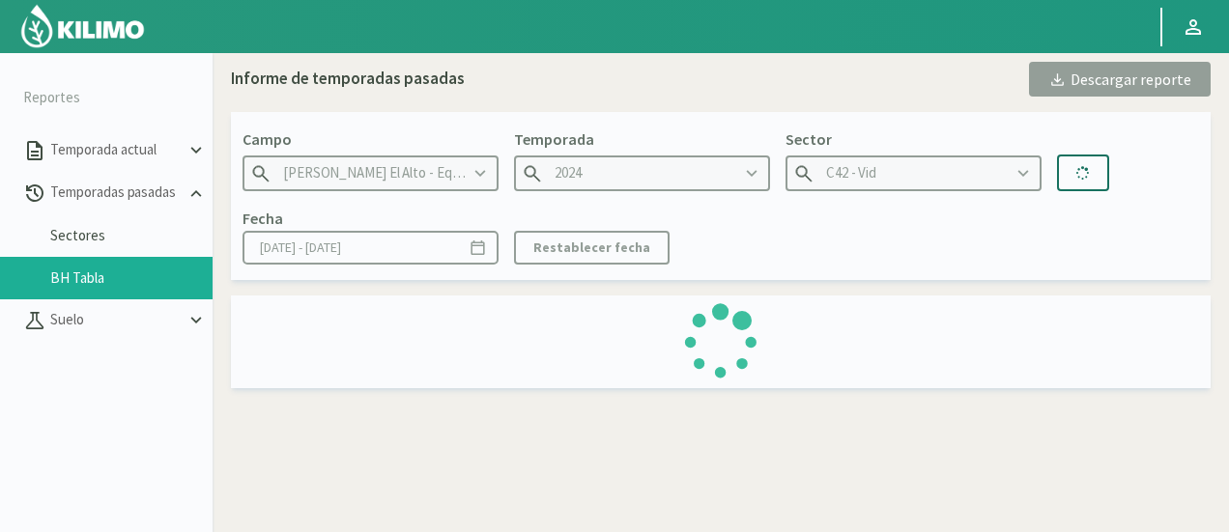
type input "[DATE] - [DATE]"
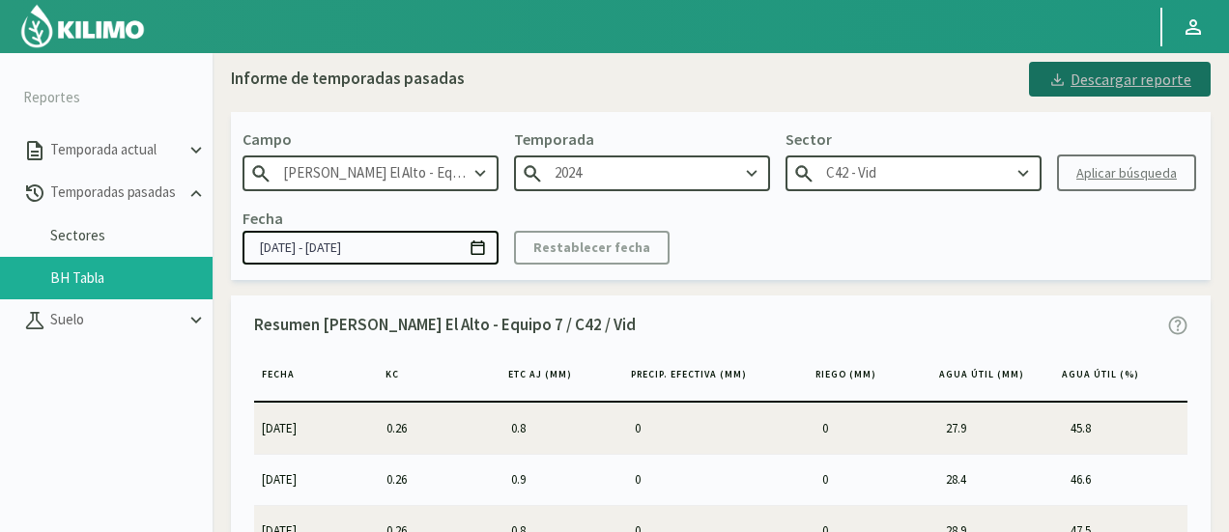
click at [1146, 74] on div "Descargar reporte" at bounding box center [1119, 79] width 143 height 23
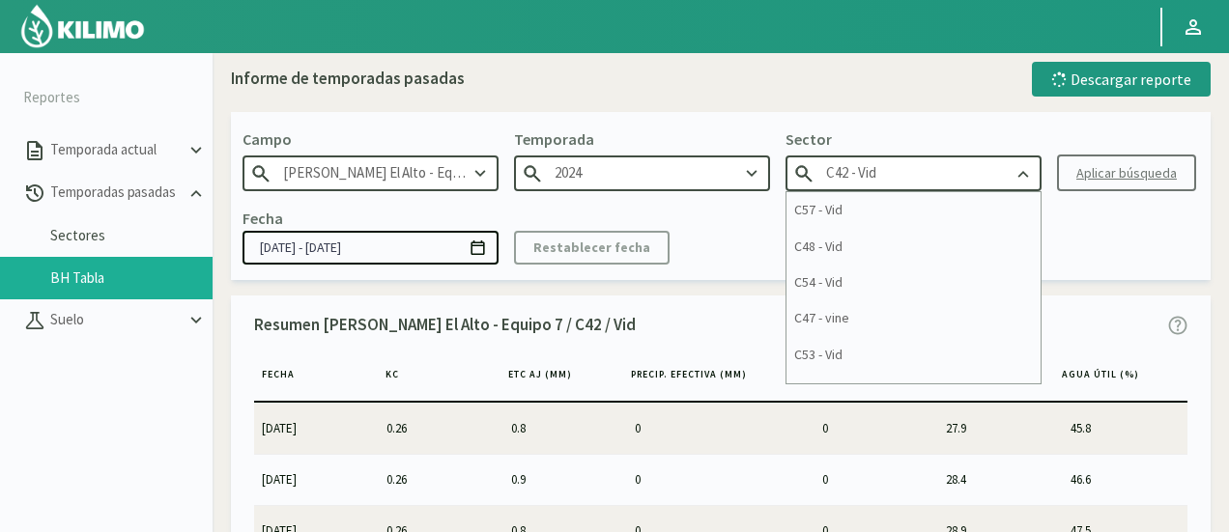
click at [978, 186] on input "C42 - Vid" at bounding box center [914, 174] width 256 height 36
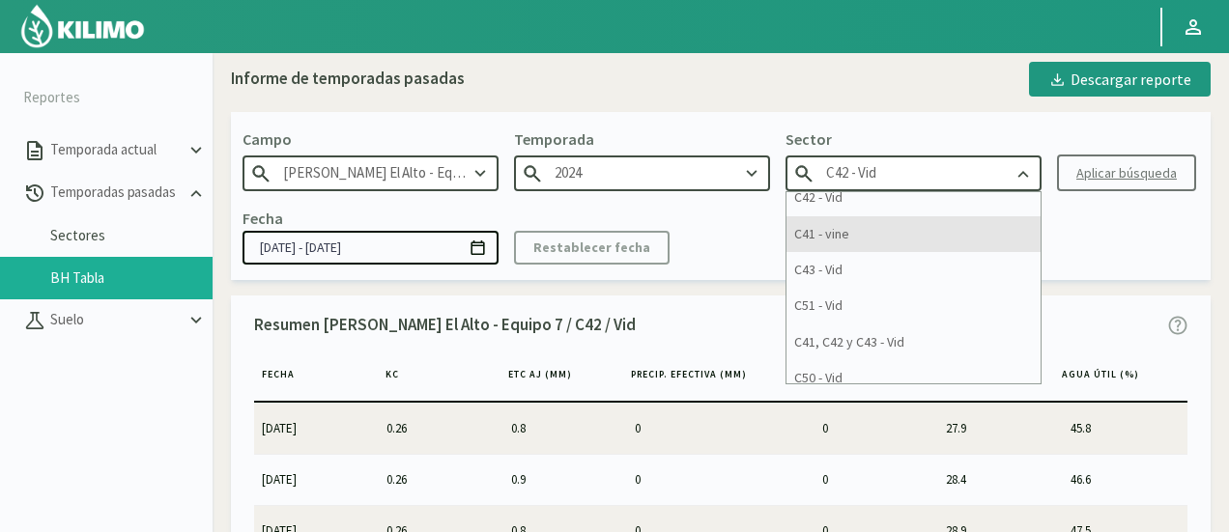
click at [953, 228] on div "C41 - vine" at bounding box center [914, 234] width 254 height 36
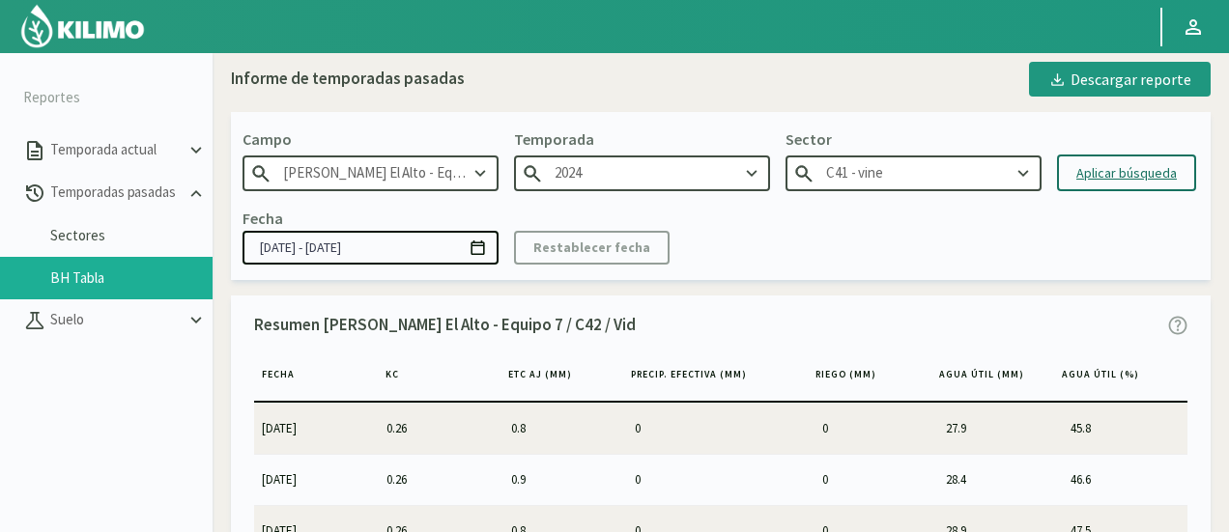
click at [1103, 177] on div "Aplicar búsqueda" at bounding box center [1126, 173] width 100 height 20
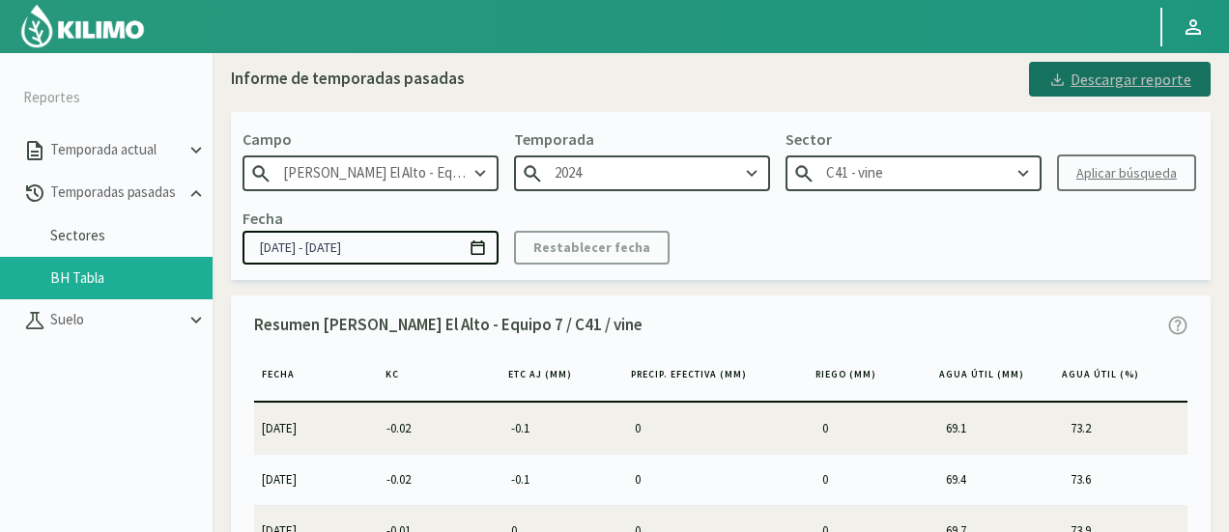
click at [1082, 64] on button "Descargar reporte" at bounding box center [1120, 79] width 182 height 35
click at [1090, 256] on div "Fecha [DATE] - [DATE] Restablecer fecha" at bounding box center [721, 235] width 957 height 57
click at [954, 170] on input "C41 - vine" at bounding box center [914, 174] width 256 height 36
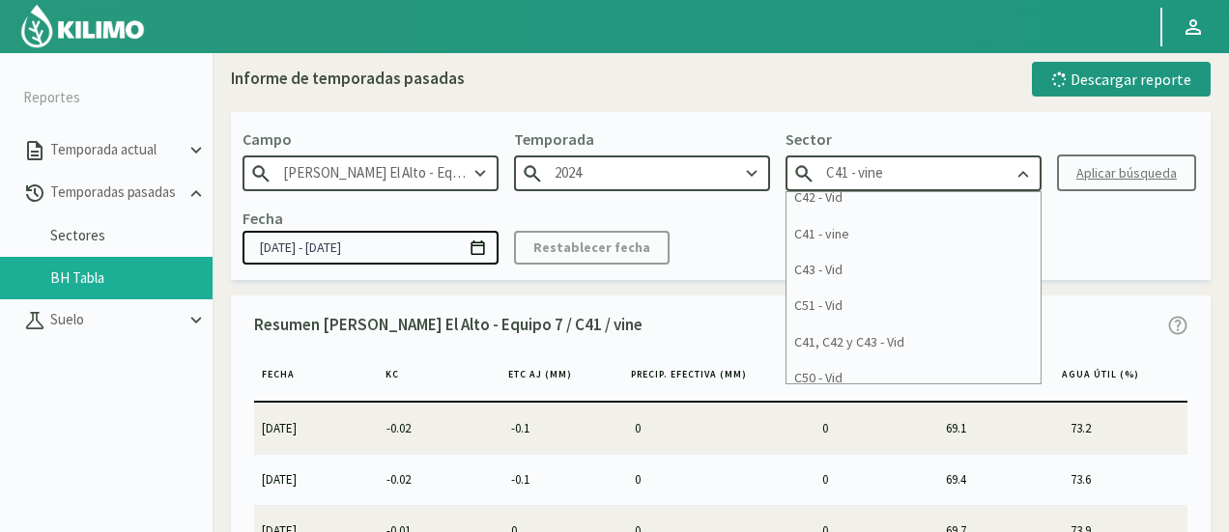
scroll to position [242, 0]
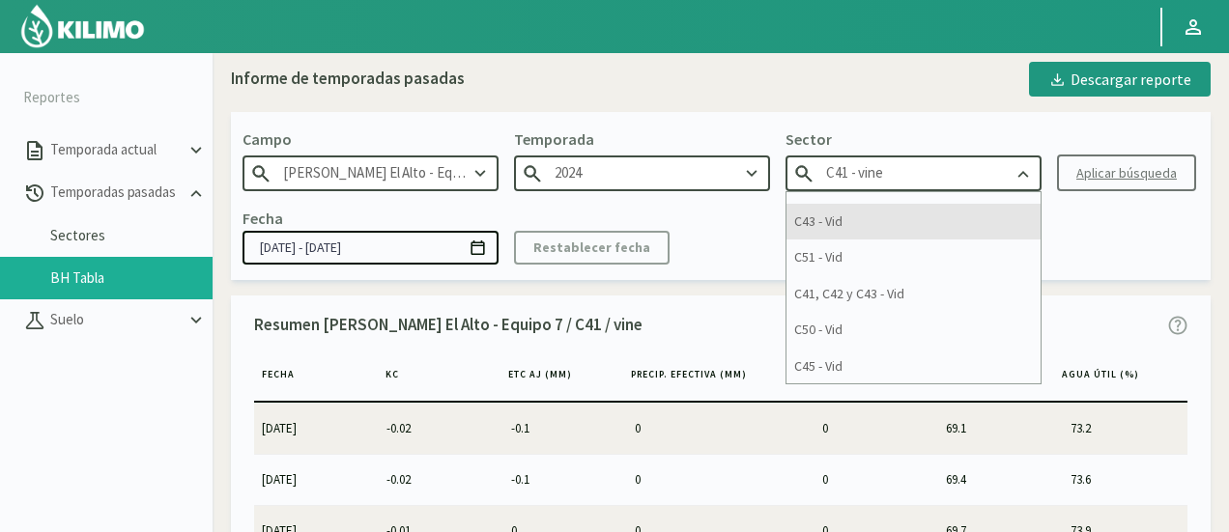
click at [868, 219] on div "C43 - Vid" at bounding box center [914, 222] width 254 height 36
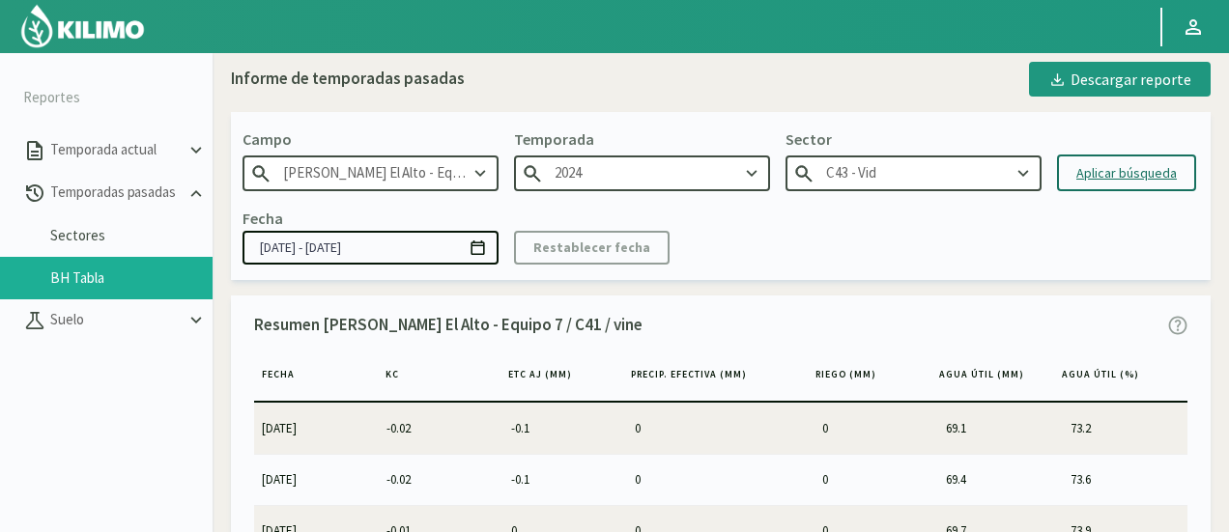
click at [1109, 168] on div "Aplicar búsqueda" at bounding box center [1126, 173] width 100 height 20
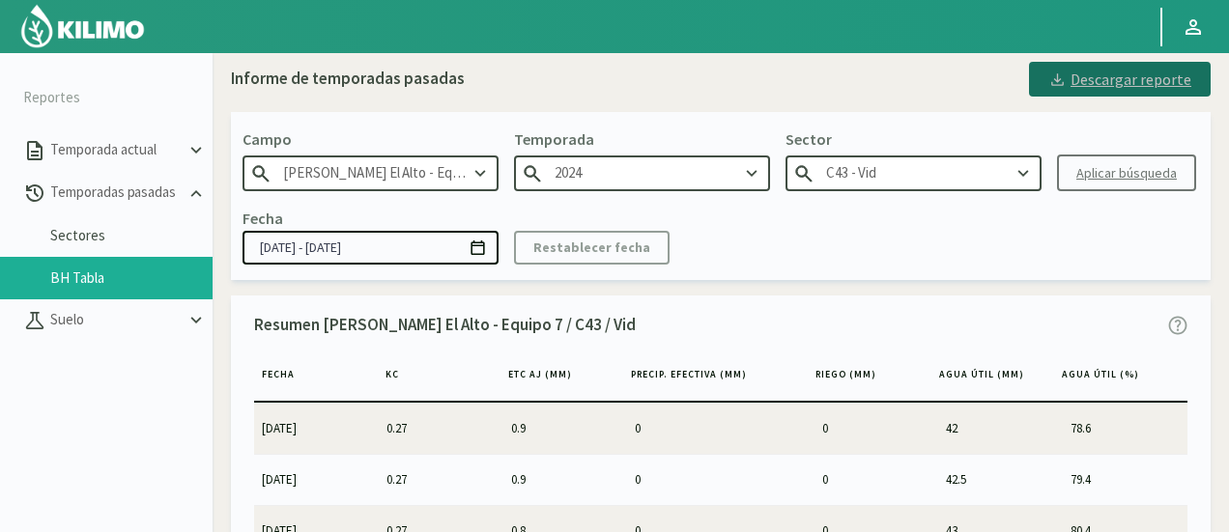
click at [1082, 72] on div "Descargar reporte" at bounding box center [1119, 79] width 143 height 23
click at [1100, 230] on div "Fecha [DATE] - [DATE] Restablecer fecha" at bounding box center [721, 235] width 957 height 57
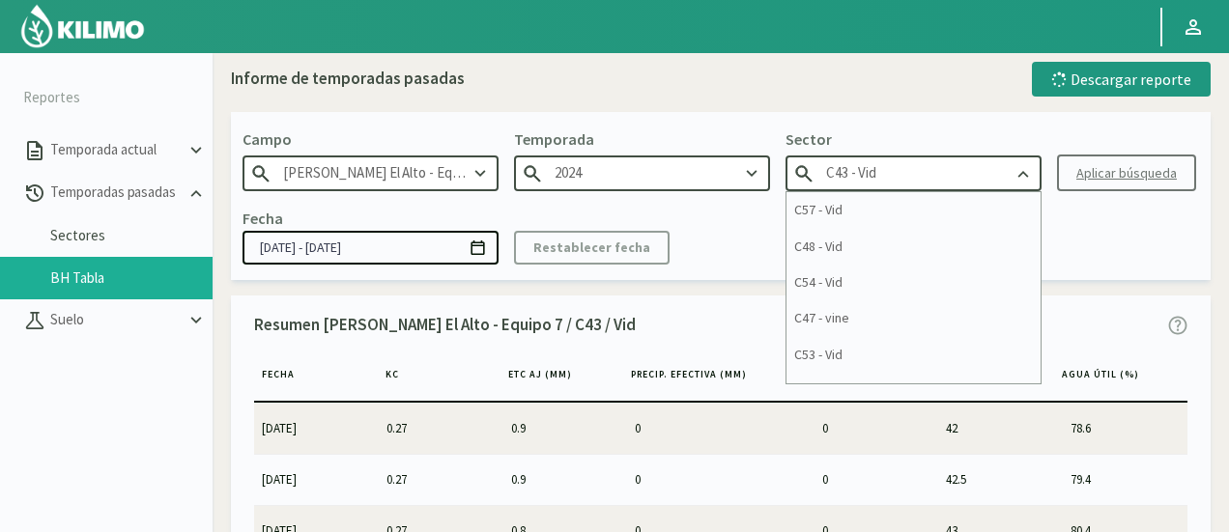
click at [990, 161] on input "C43 - Vid" at bounding box center [914, 174] width 256 height 36
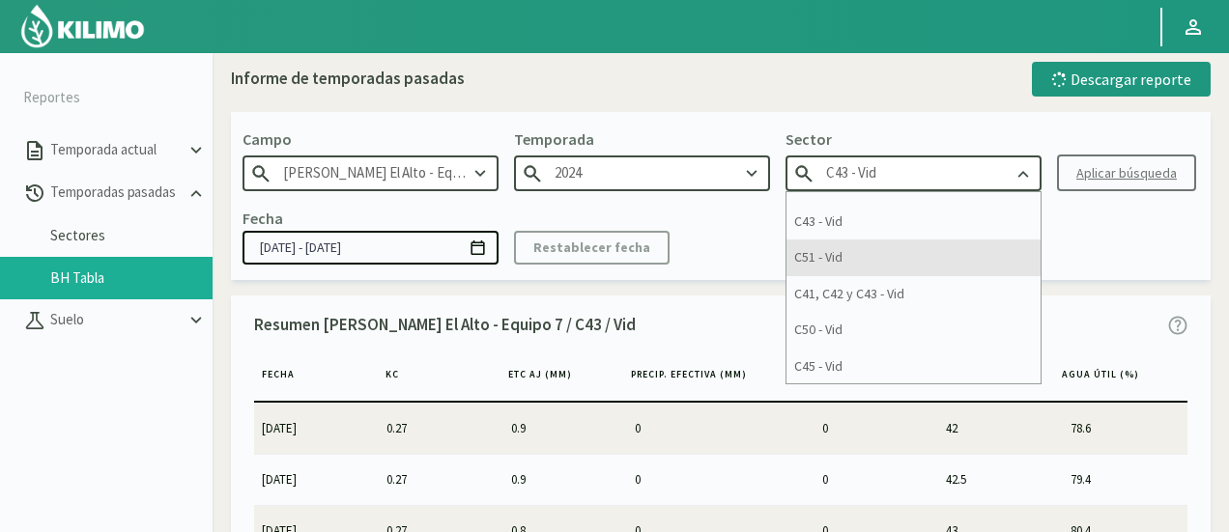
scroll to position [50, 0]
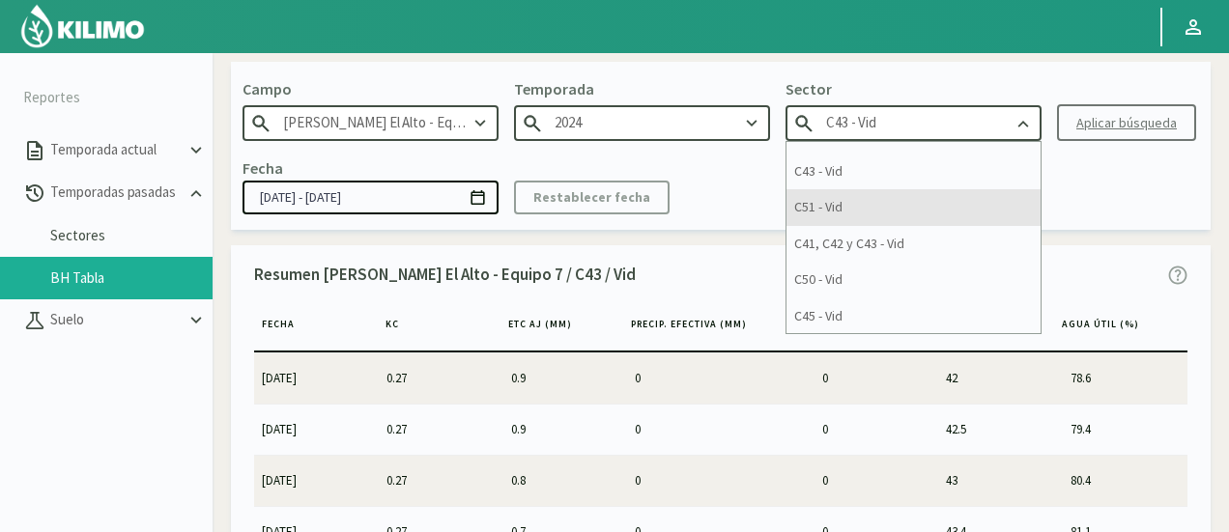
click at [908, 205] on div "C51 - Vid" at bounding box center [914, 207] width 254 height 36
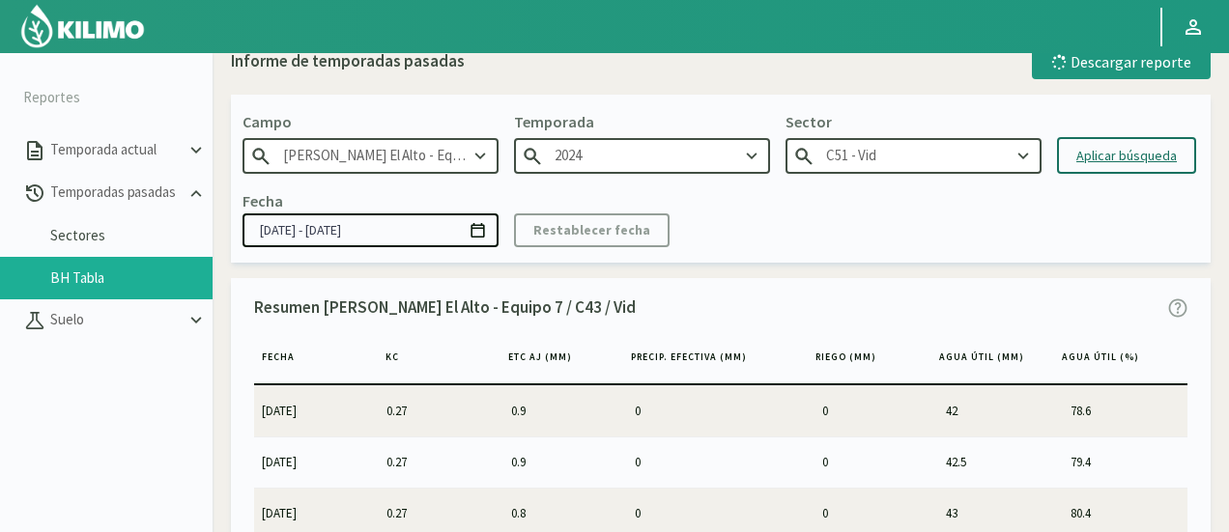
scroll to position [0, 0]
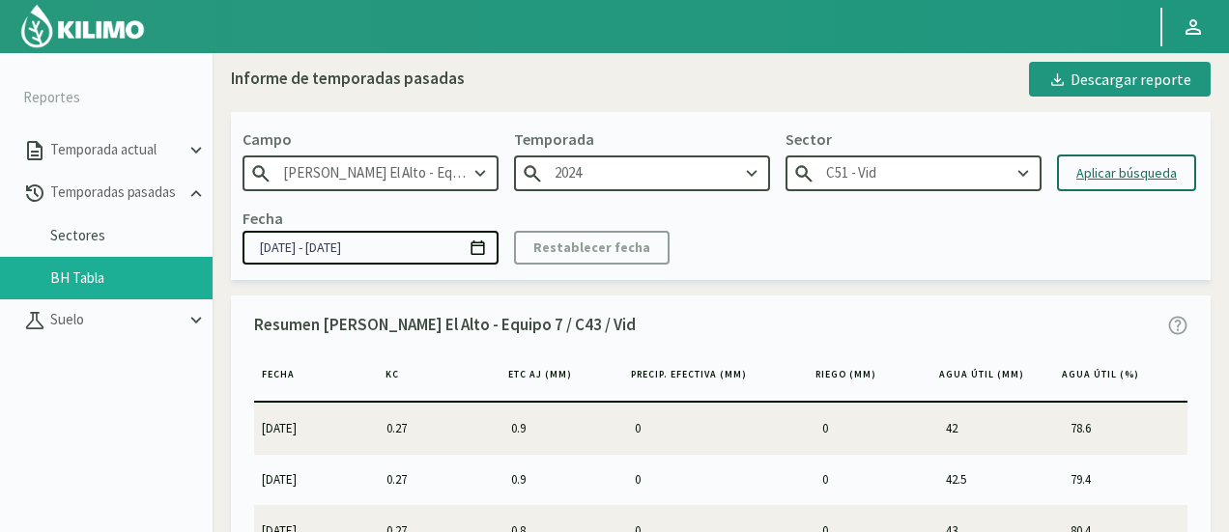
click at [1097, 181] on div "Aplicar búsqueda" at bounding box center [1126, 173] width 100 height 20
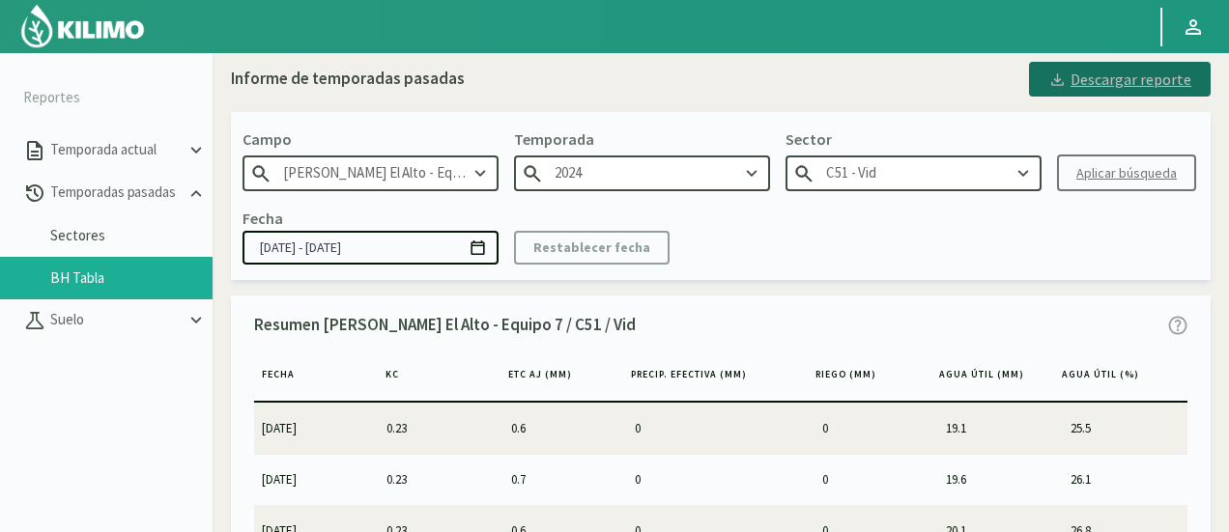
click at [1075, 86] on div "Descargar reporte" at bounding box center [1119, 79] width 143 height 23
click at [982, 169] on input "C51 - Vid" at bounding box center [914, 174] width 256 height 36
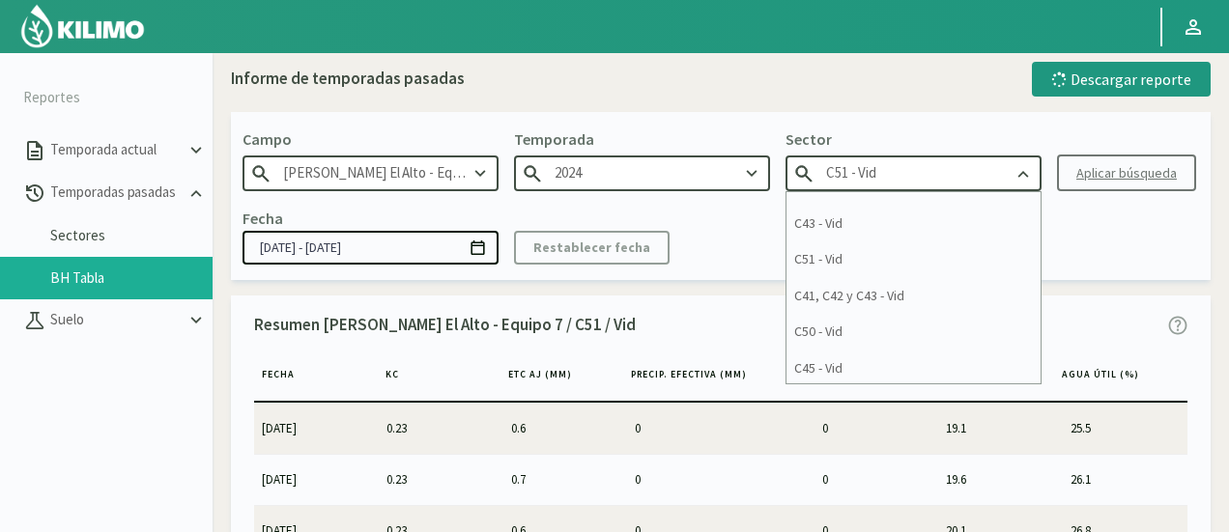
scroll to position [242, 0]
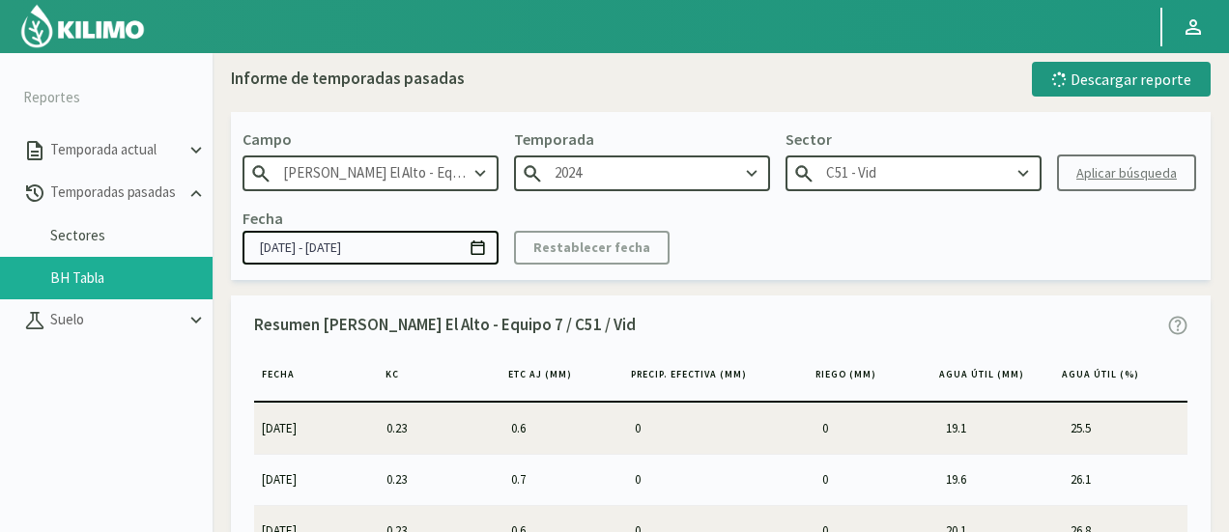
click at [1084, 263] on div "Fecha [DATE] - [DATE] Restablecer fecha" at bounding box center [721, 235] width 957 height 57
click at [988, 170] on input "C51 - Vid" at bounding box center [914, 174] width 256 height 36
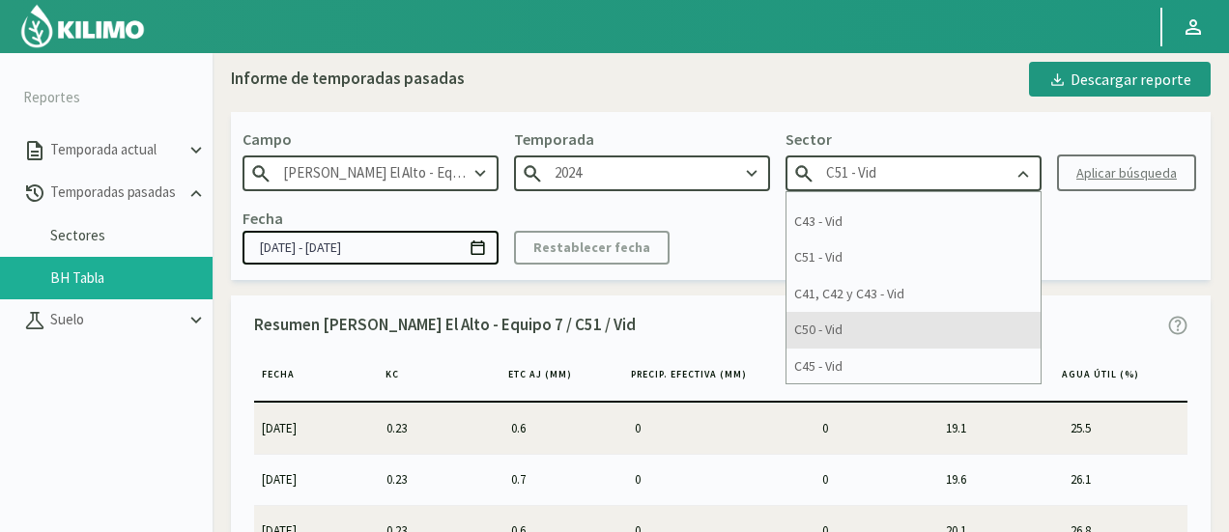
click at [885, 337] on div "C50 - Vid" at bounding box center [914, 330] width 254 height 36
type input "C50 - Vid"
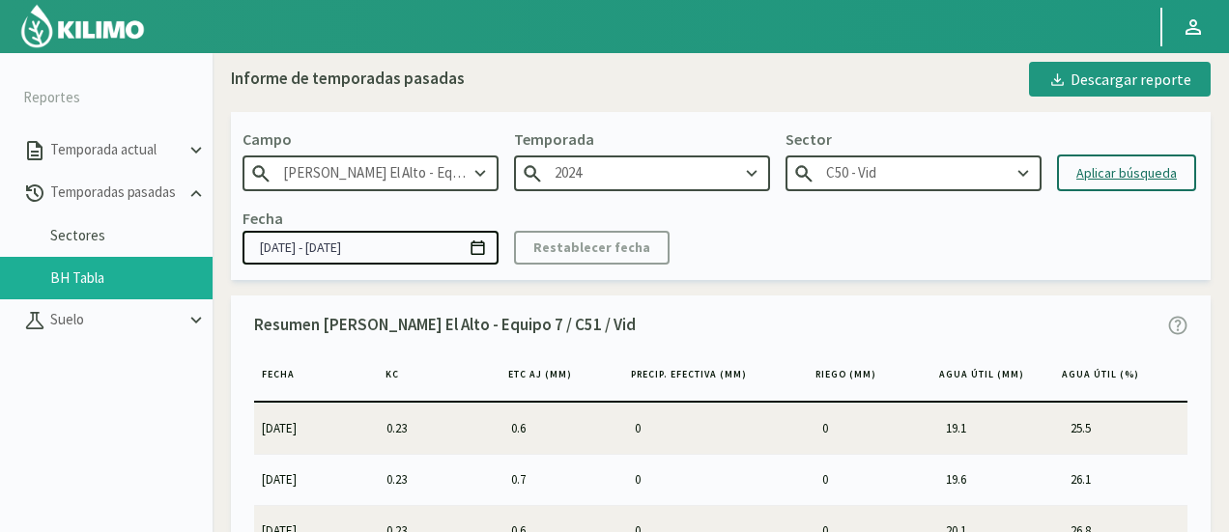
click at [1084, 163] on div "Aplicar búsqueda" at bounding box center [1126, 173] width 100 height 20
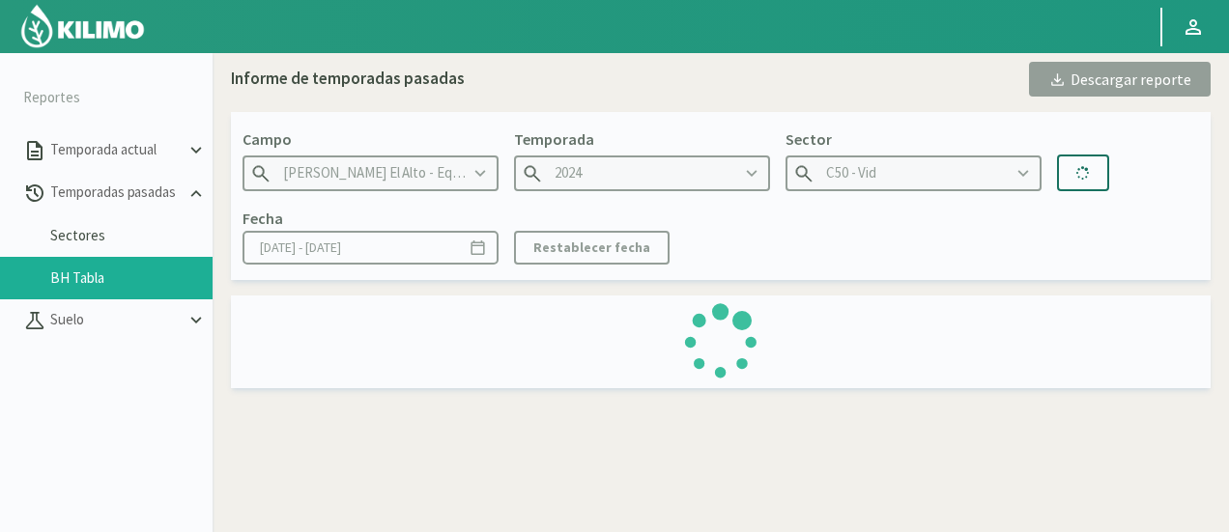
type input "[DATE] - [DATE]"
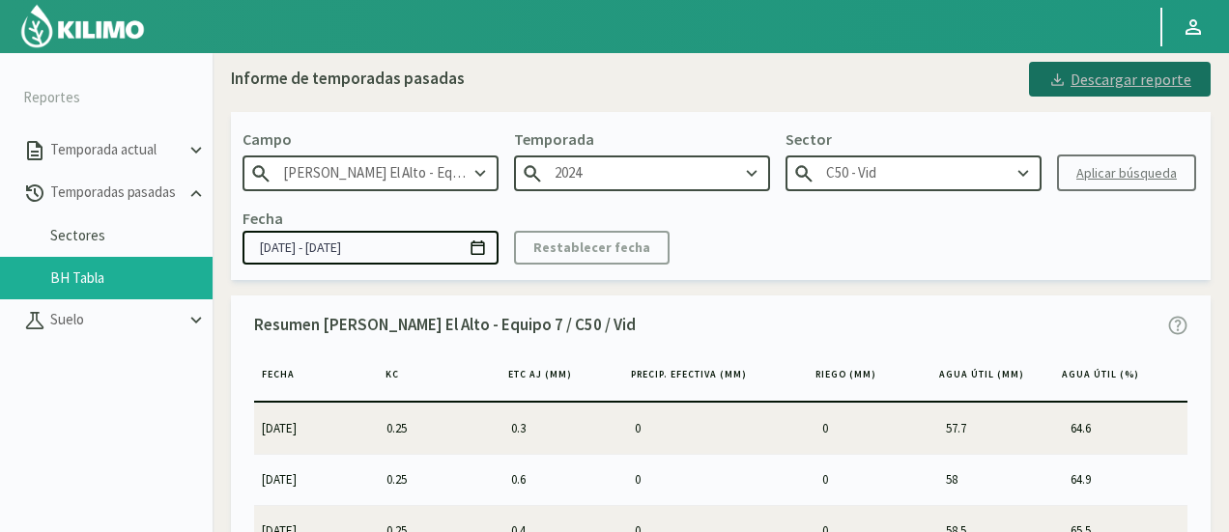
click at [1075, 78] on div "Descargar reporte" at bounding box center [1119, 79] width 143 height 23
click at [944, 174] on input "C50 - Vid" at bounding box center [914, 174] width 256 height 36
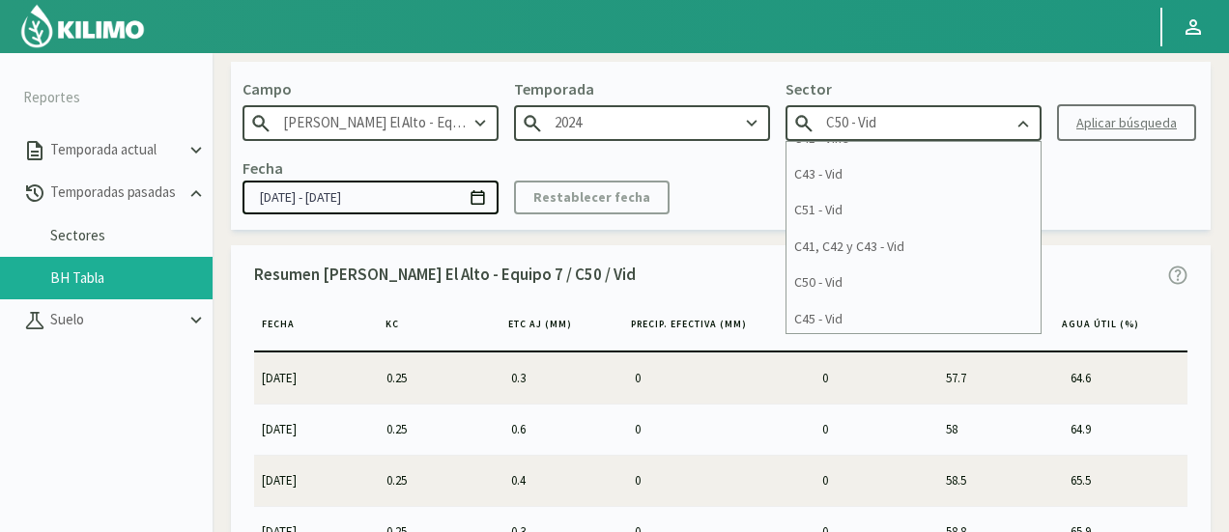
scroll to position [242, 0]
click at [853, 313] on div "C45 - Vid" at bounding box center [914, 317] width 254 height 36
type input "C45 - Vid"
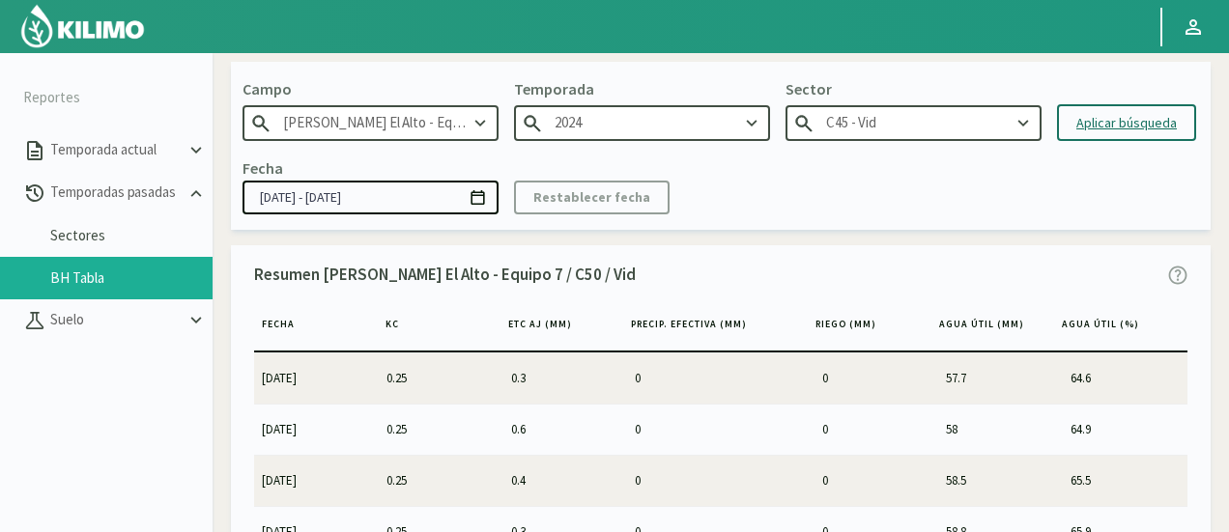
scroll to position [0, 0]
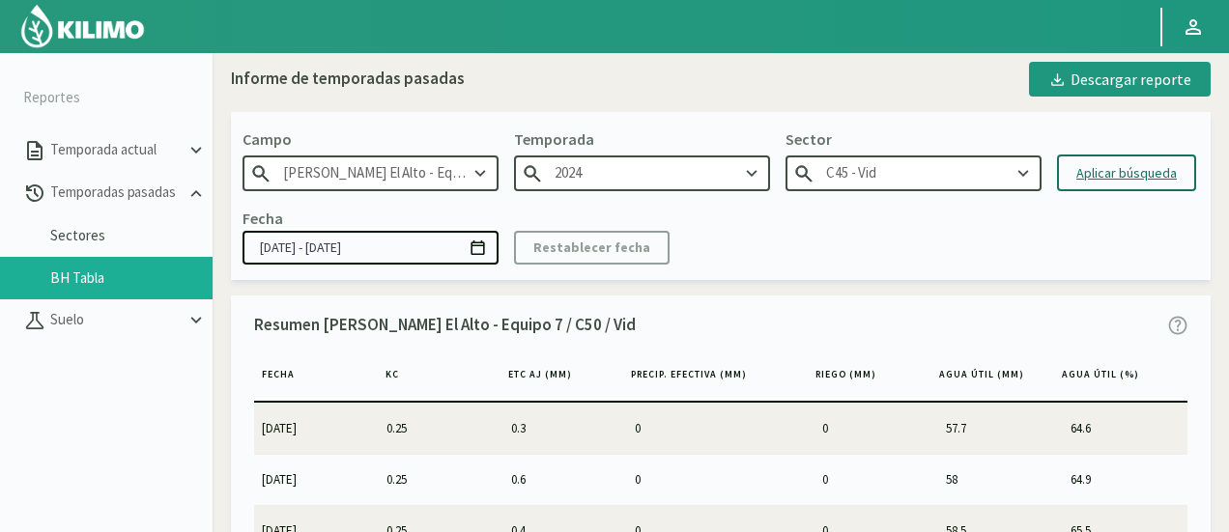
click at [1104, 171] on div "Aplicar búsqueda" at bounding box center [1126, 173] width 100 height 20
click at [1094, 80] on div "Descargar reporte" at bounding box center [1119, 79] width 143 height 23
click at [970, 167] on input "C45 - Vid" at bounding box center [914, 174] width 256 height 36
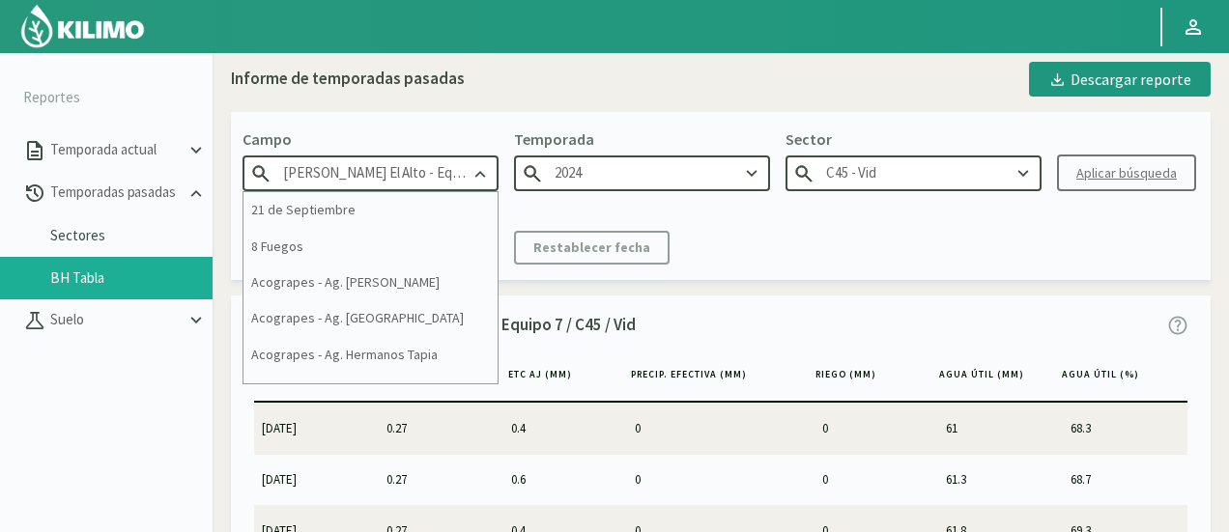
scroll to position [0, 15]
drag, startPoint x: 415, startPoint y: 187, endPoint x: 845, endPoint y: 183, distance: 430.0
click at [499, 183] on div "[PERSON_NAME] [PERSON_NAME] El Alto - Equipo 7 21 de Septiembre 8 Fuegos Acogra…" at bounding box center [371, 160] width 256 height 64
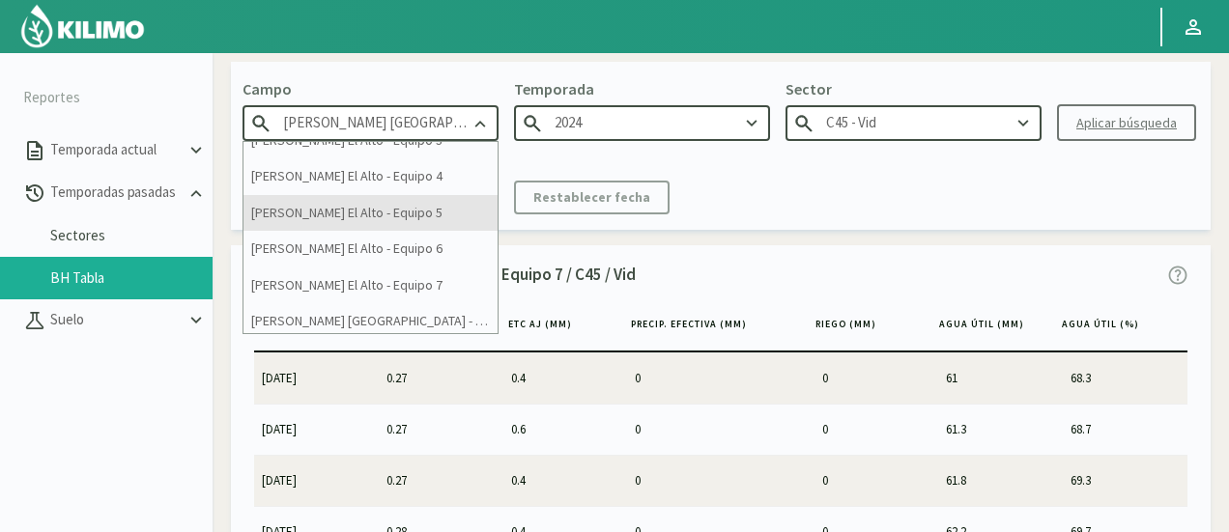
scroll to position [97, 0]
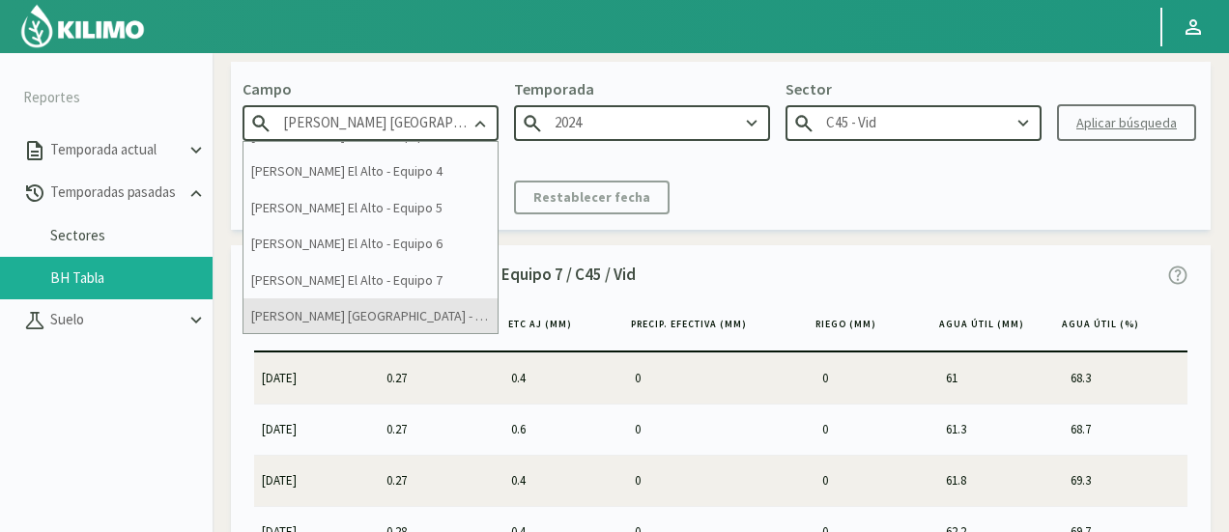
click at [438, 312] on div "[PERSON_NAME] [GEOGRAPHIC_DATA] - Ruta 40 ([GEOGRAPHIC_DATA] 8)" at bounding box center [371, 317] width 254 height 36
type input "[PERSON_NAME] [GEOGRAPHIC_DATA] - Ruta 40 ([GEOGRAPHIC_DATA] 8)"
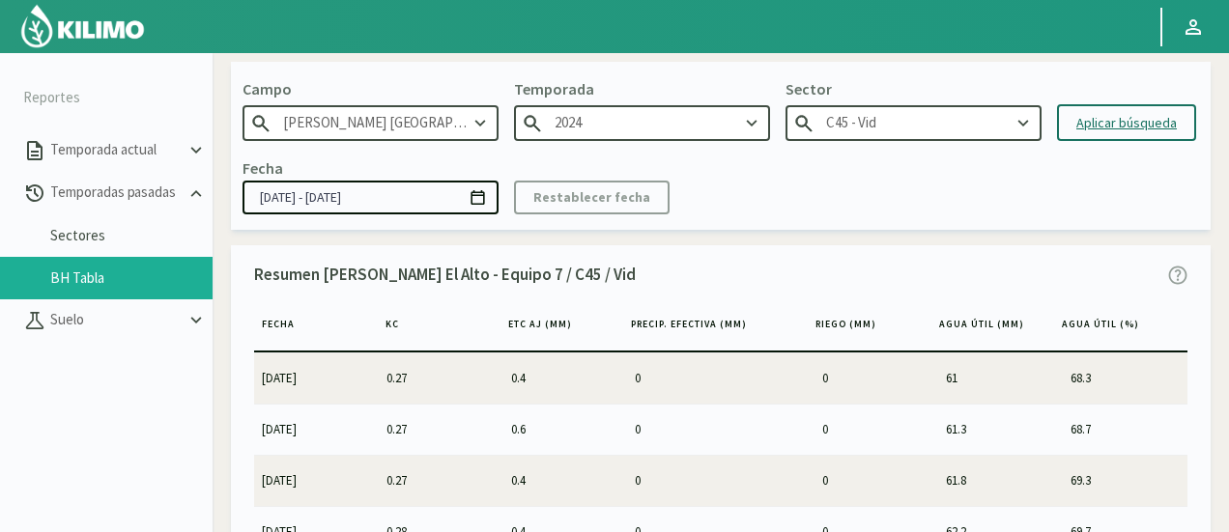
type input "C3 - vine"
click at [603, 128] on input "2024" at bounding box center [642, 123] width 256 height 36
click at [684, 115] on input "2024" at bounding box center [642, 123] width 256 height 36
click at [855, 137] on input "C3 - vine" at bounding box center [914, 123] width 256 height 36
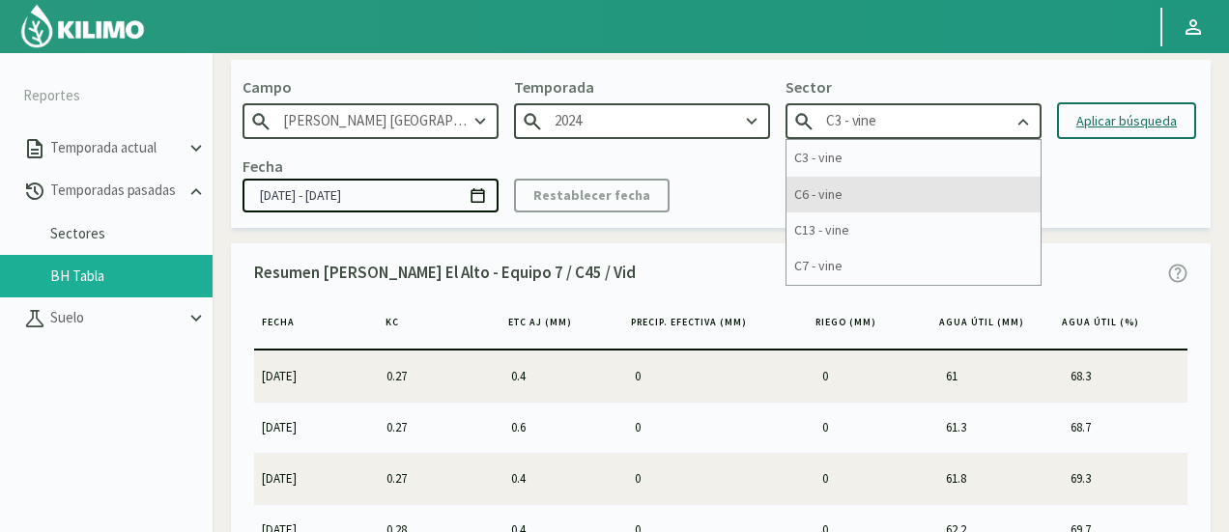
scroll to position [0, 0]
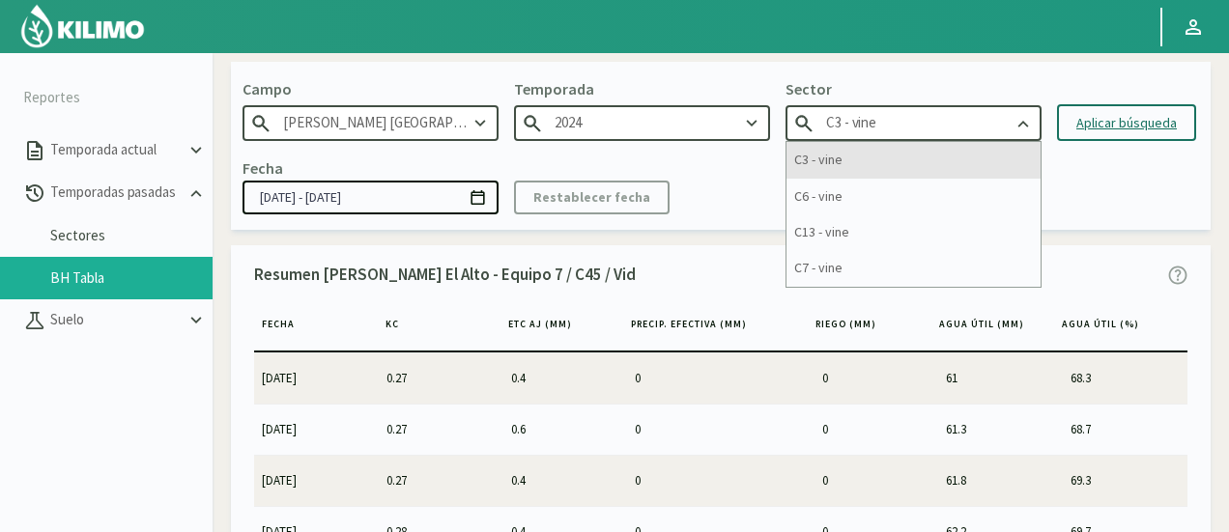
click at [894, 167] on div "C3 - vine" at bounding box center [914, 160] width 254 height 36
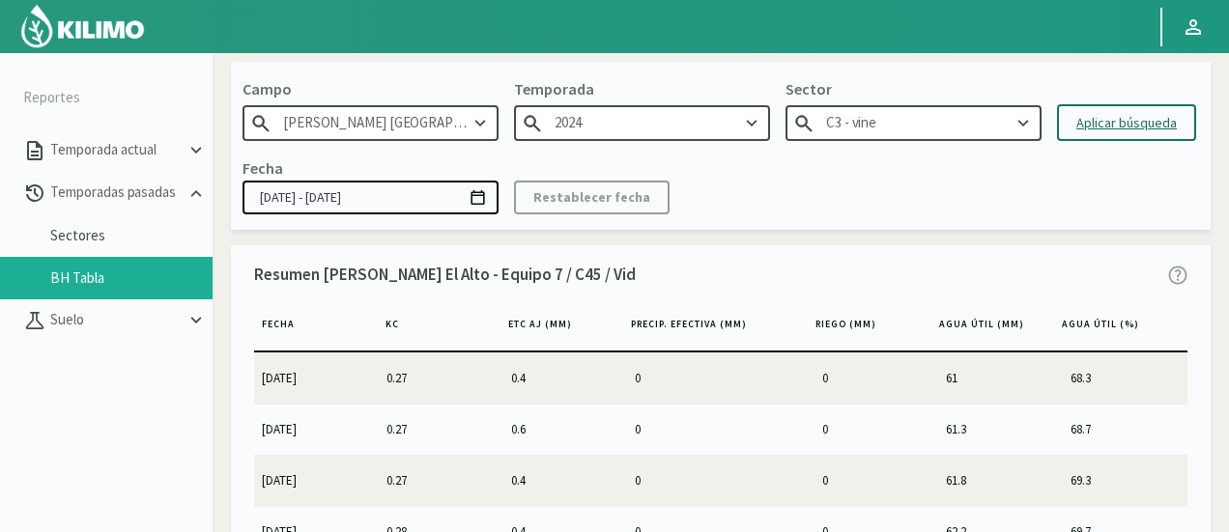
click at [1113, 114] on div "Aplicar búsqueda" at bounding box center [1126, 123] width 100 height 20
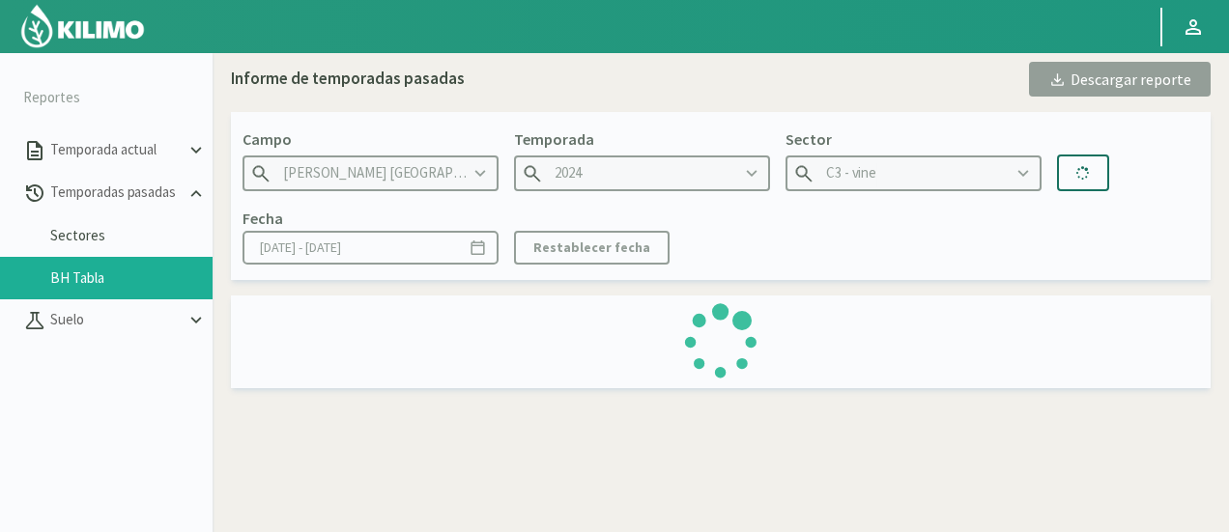
type input "[DATE] - [DATE]"
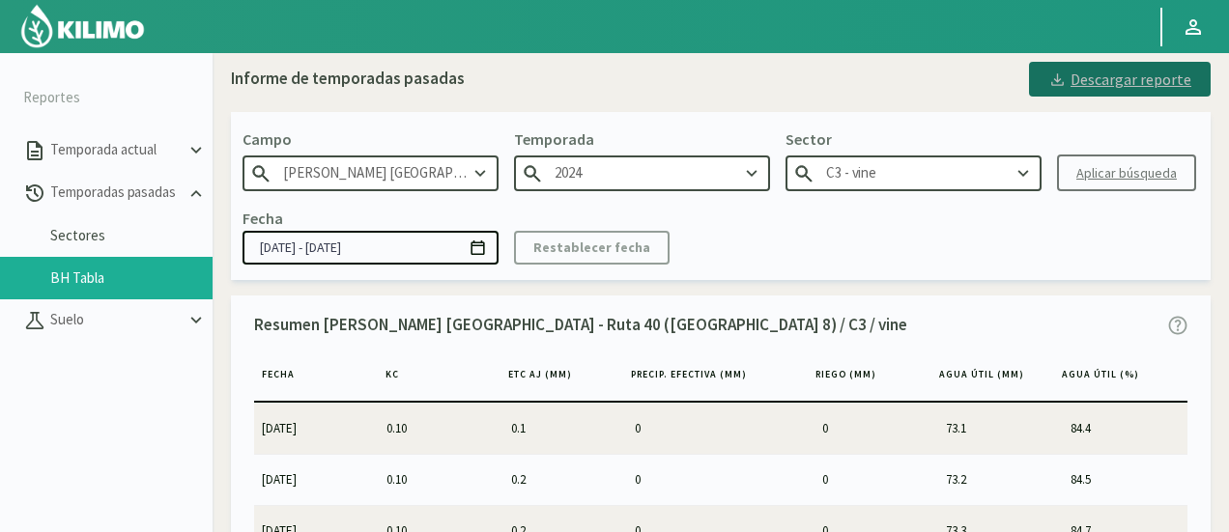
click at [1091, 86] on div "Descargar reporte" at bounding box center [1119, 79] width 143 height 23
click at [891, 186] on input "C3 - vine" at bounding box center [914, 174] width 256 height 36
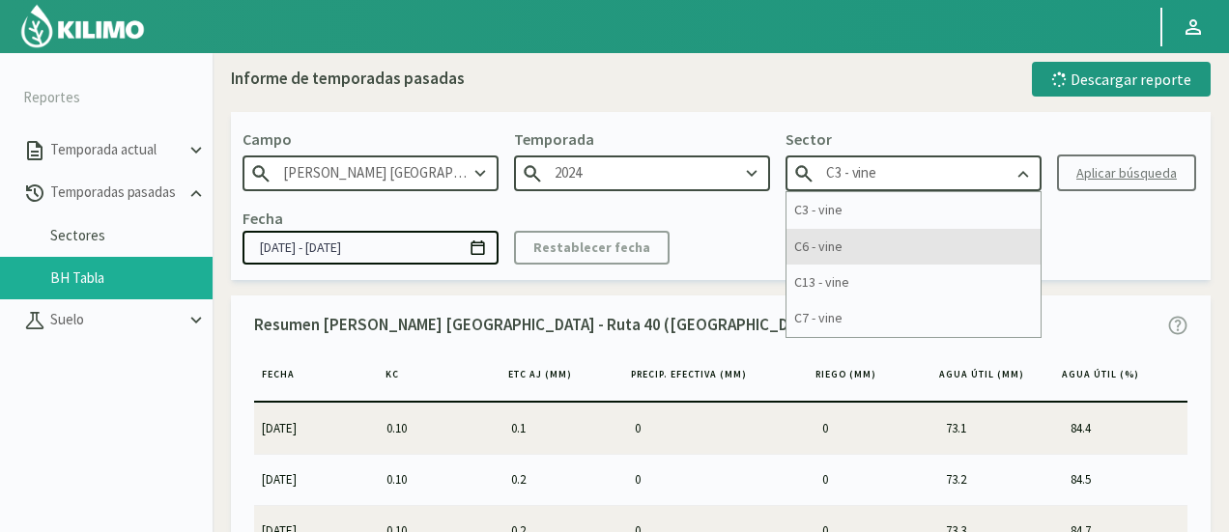
click at [850, 247] on div "C6 - vine" at bounding box center [914, 247] width 254 height 36
type input "C6 - vine"
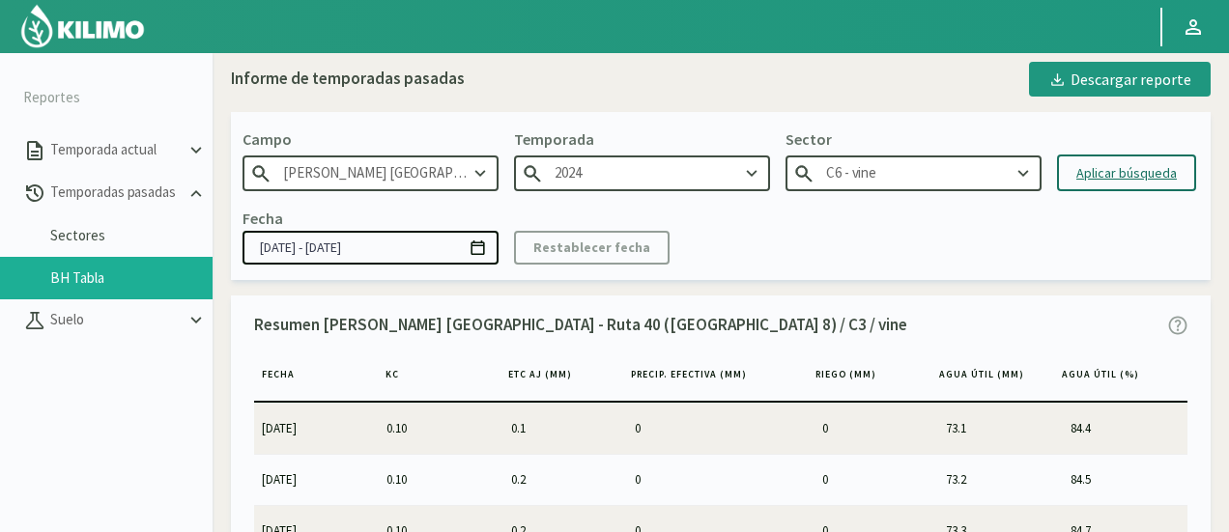
click at [1115, 173] on div "Aplicar búsqueda" at bounding box center [1126, 173] width 100 height 20
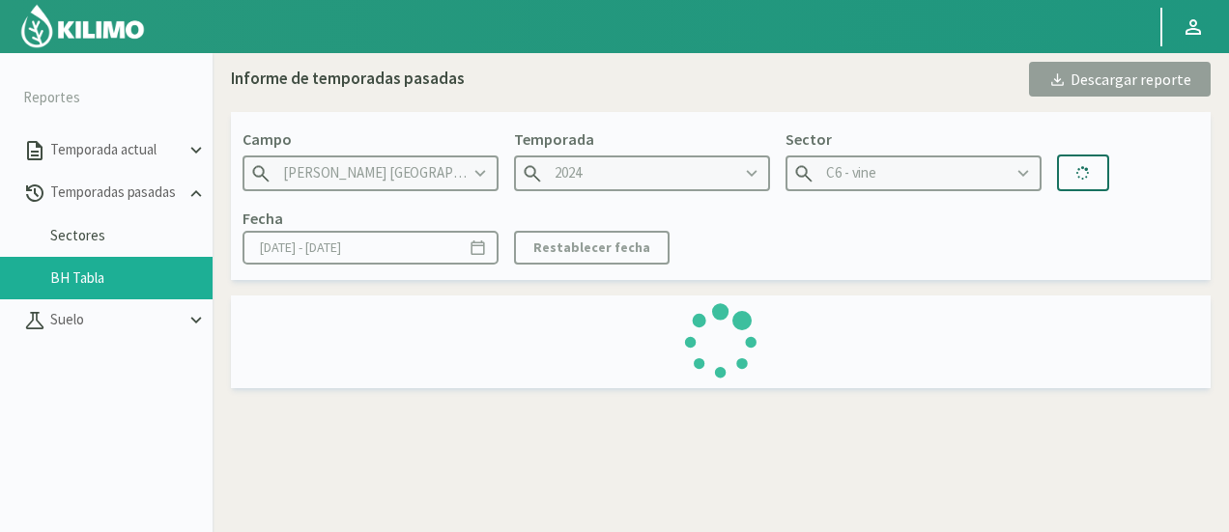
type input "[DATE] - [DATE]"
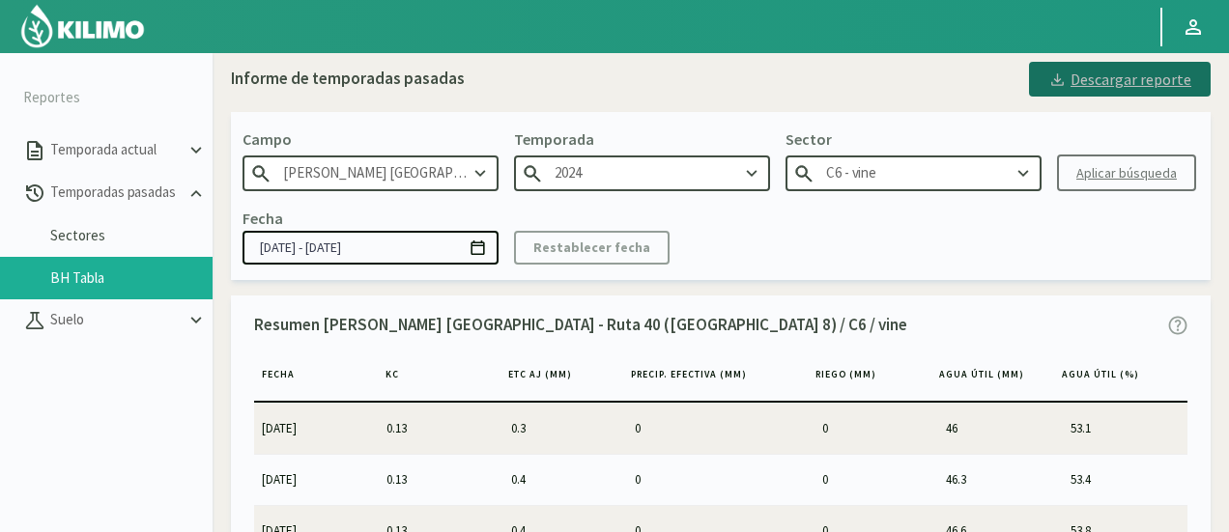
click at [1084, 95] on button "Descargar reporte" at bounding box center [1120, 79] width 182 height 35
click at [953, 175] on input "C6 - vine" at bounding box center [914, 174] width 256 height 36
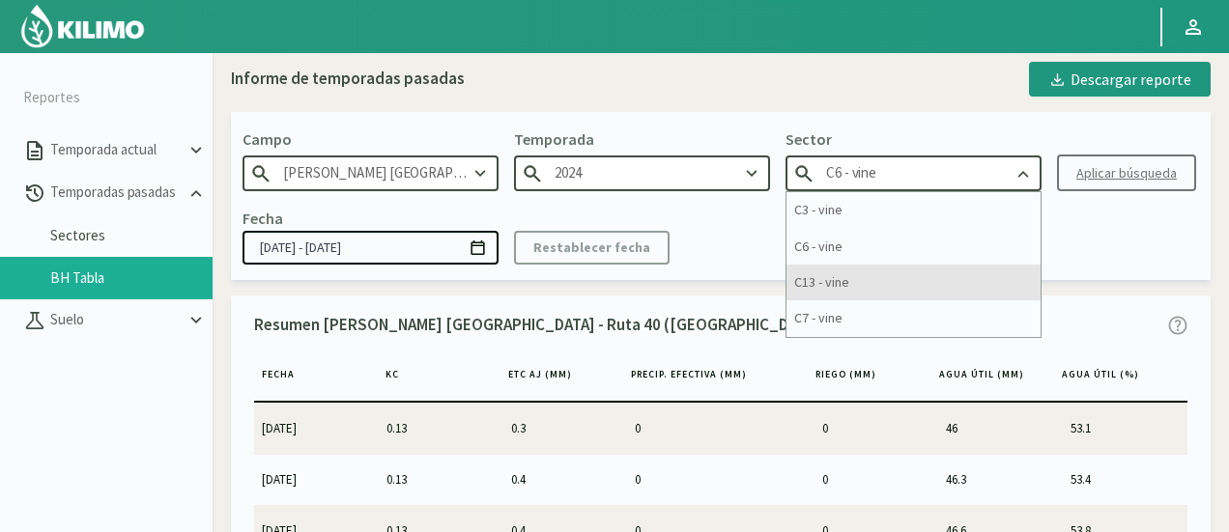
click at [897, 277] on div "C13 - vine" at bounding box center [914, 283] width 254 height 36
type input "C13 - vine"
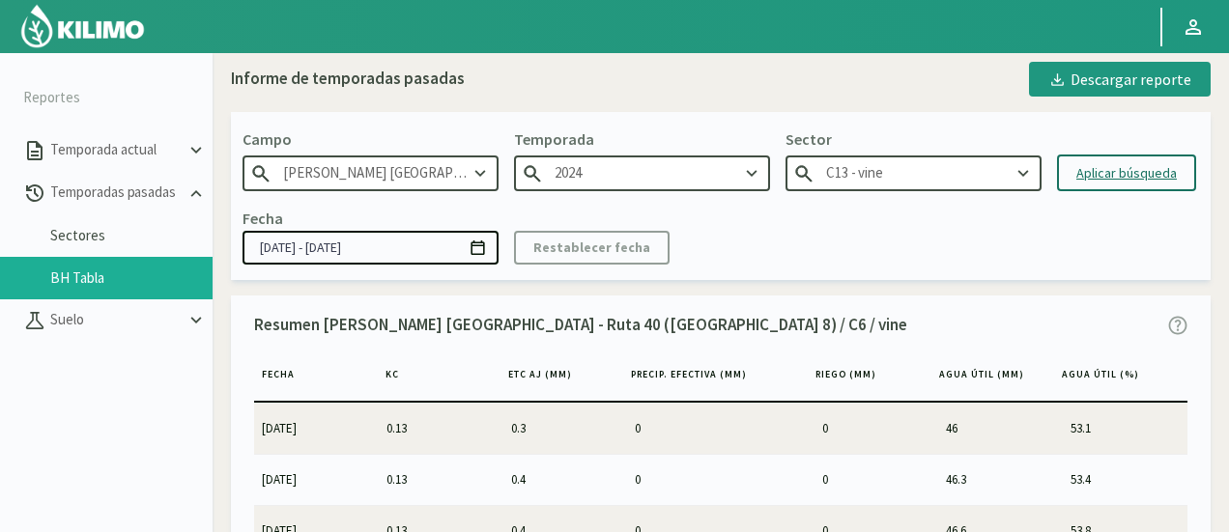
click at [1088, 161] on button "Aplicar búsqueda" at bounding box center [1126, 173] width 139 height 37
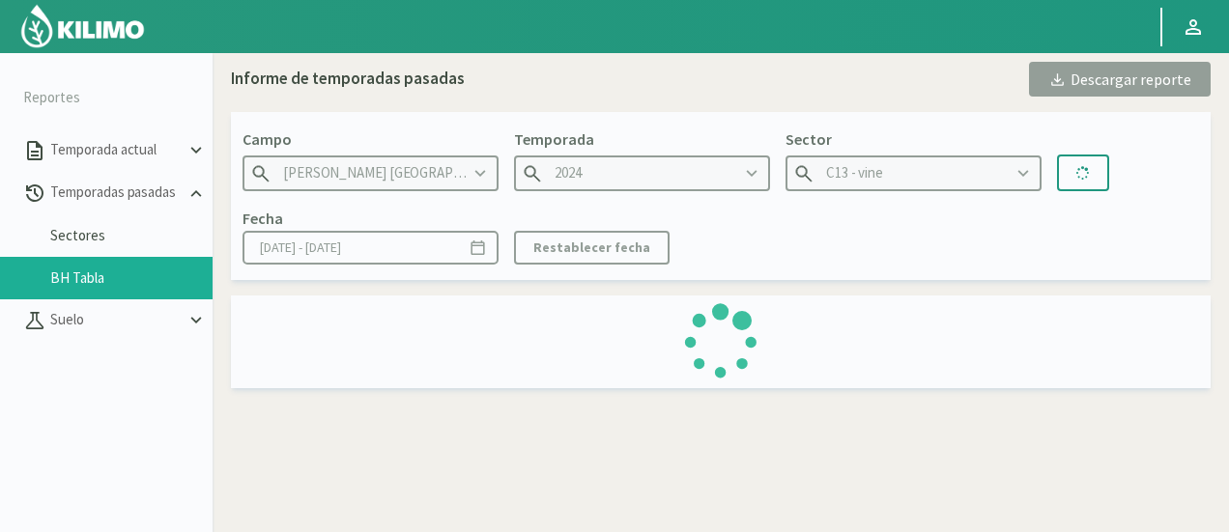
type input "[DATE] - [DATE]"
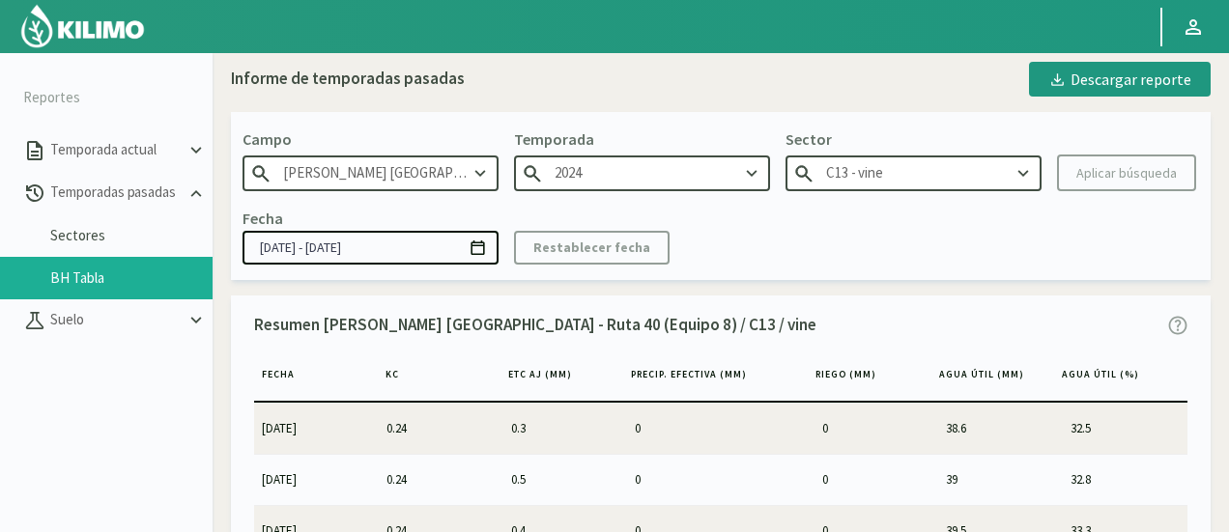
click at [1045, 262] on div "Fecha [DATE] - [DATE] Restablecer fecha" at bounding box center [721, 235] width 957 height 57
click at [1075, 78] on div "Descargar reporte" at bounding box center [1119, 79] width 143 height 23
click at [930, 162] on input "C13 - vine" at bounding box center [914, 174] width 256 height 36
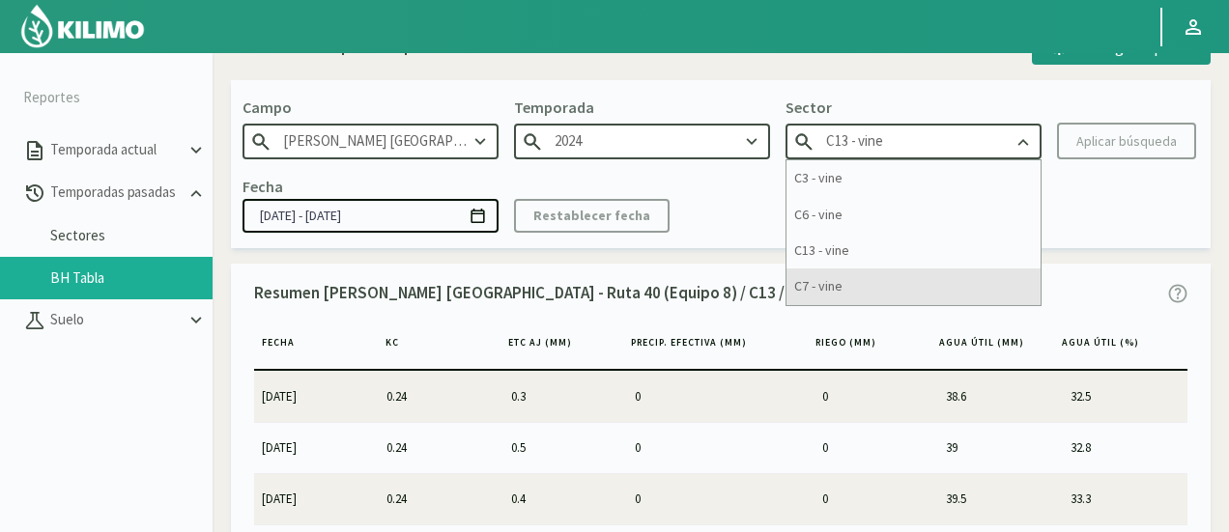
scroll to position [50, 0]
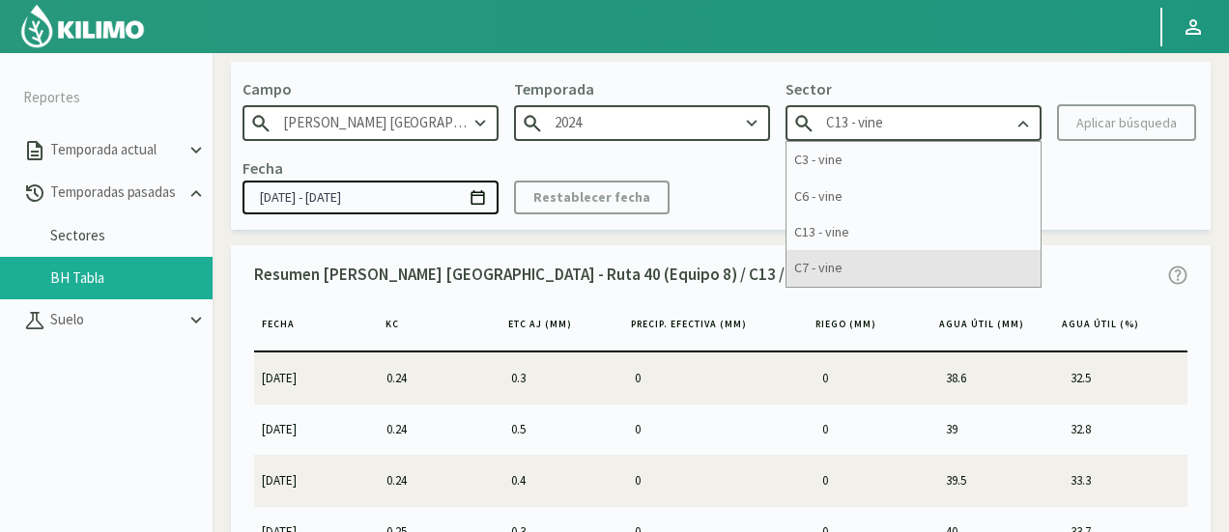
click at [873, 268] on div "C7 - vine" at bounding box center [914, 268] width 254 height 36
type input "C7 - vine"
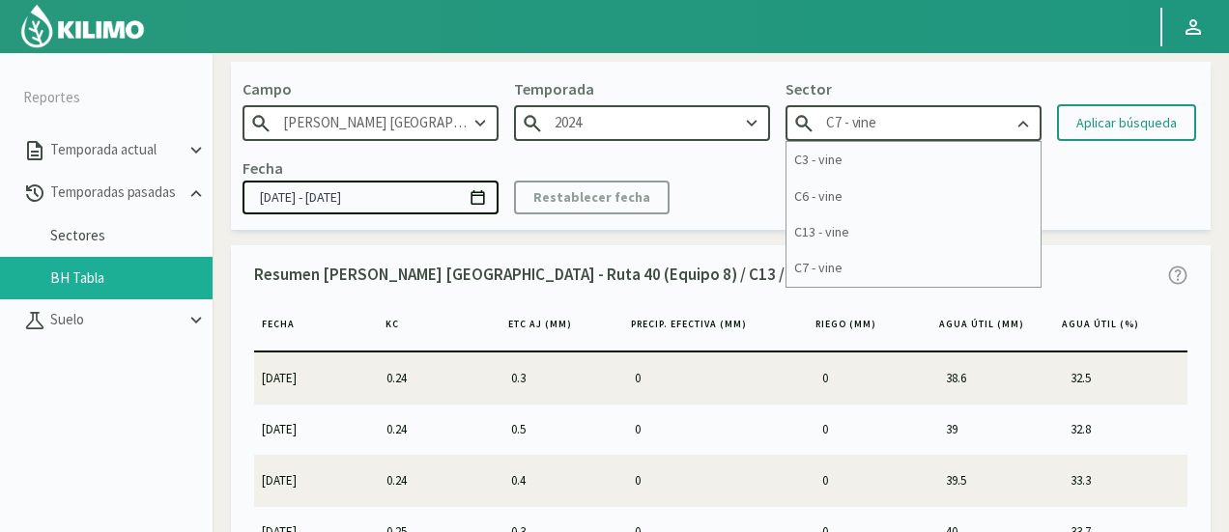
click at [974, 123] on input "C7 - vine" at bounding box center [914, 123] width 256 height 36
click at [1101, 191] on div "Fecha [DATE] - [DATE] Restablecer fecha" at bounding box center [721, 185] width 957 height 57
click at [1113, 124] on div "Aplicar búsqueda" at bounding box center [1126, 123] width 100 height 20
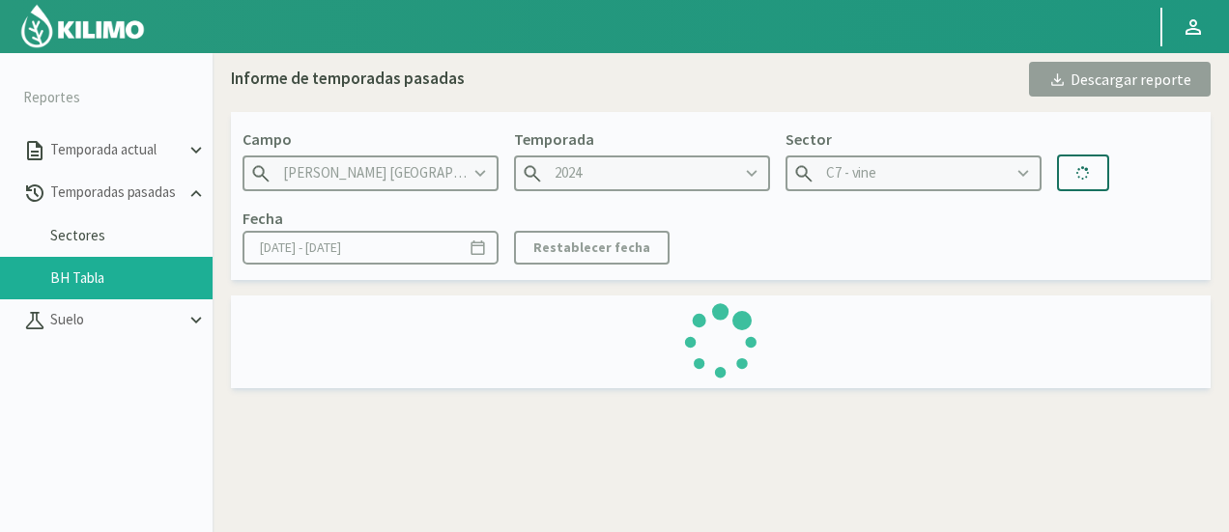
type input "[DATE] - [DATE]"
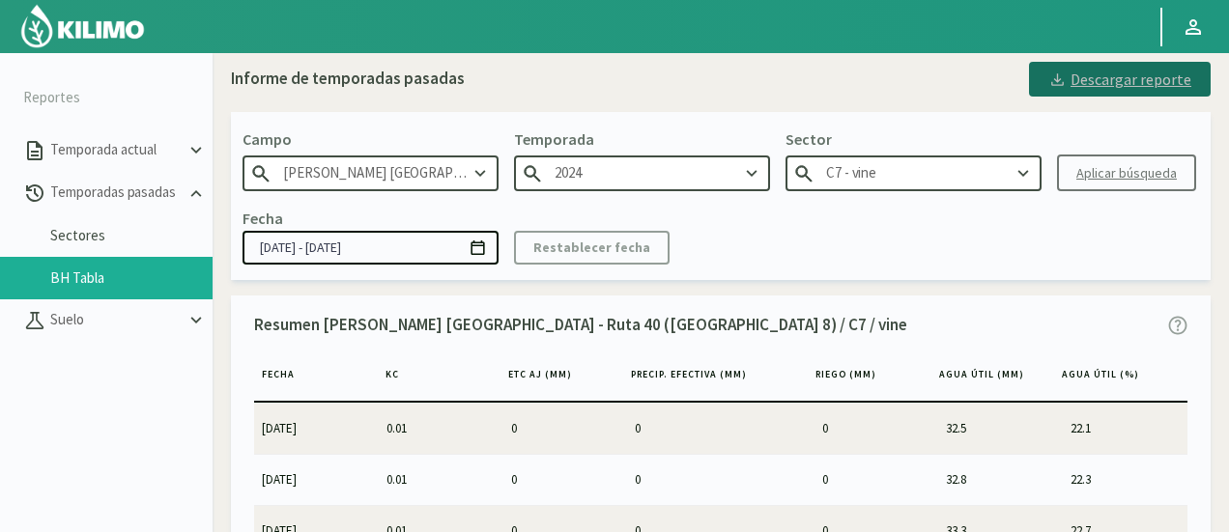
click at [1067, 90] on svg-icon at bounding box center [1057, 82] width 18 height 19
